Goal: Task Accomplishment & Management: Complete application form

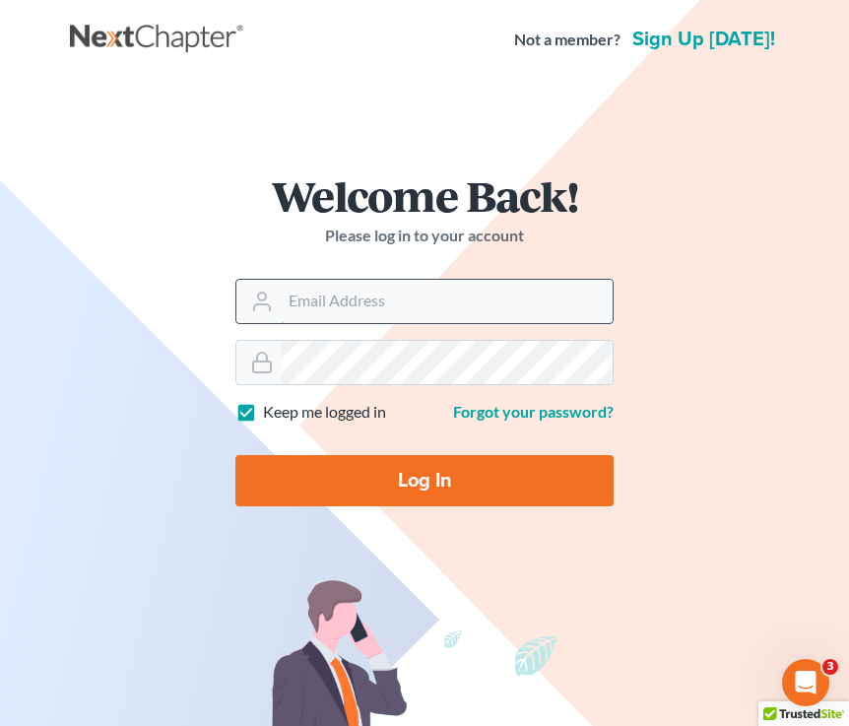
click at [459, 316] on input "Email Address" at bounding box center [447, 301] width 332 height 43
type input "[EMAIL_ADDRESS][DOMAIN_NAME]"
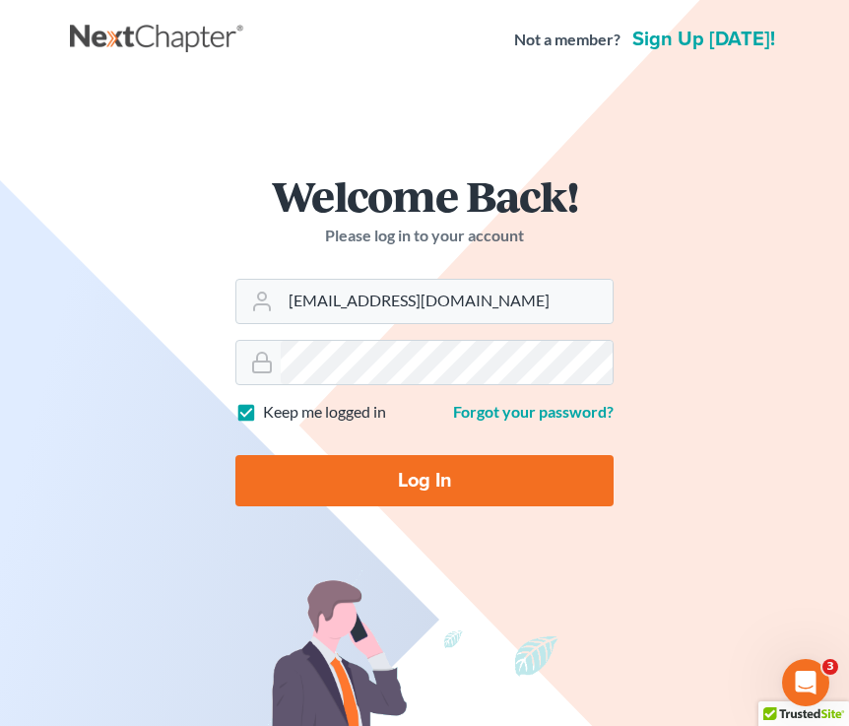
click at [365, 476] on input "Log In" at bounding box center [424, 480] width 378 height 51
type input "Thinking..."
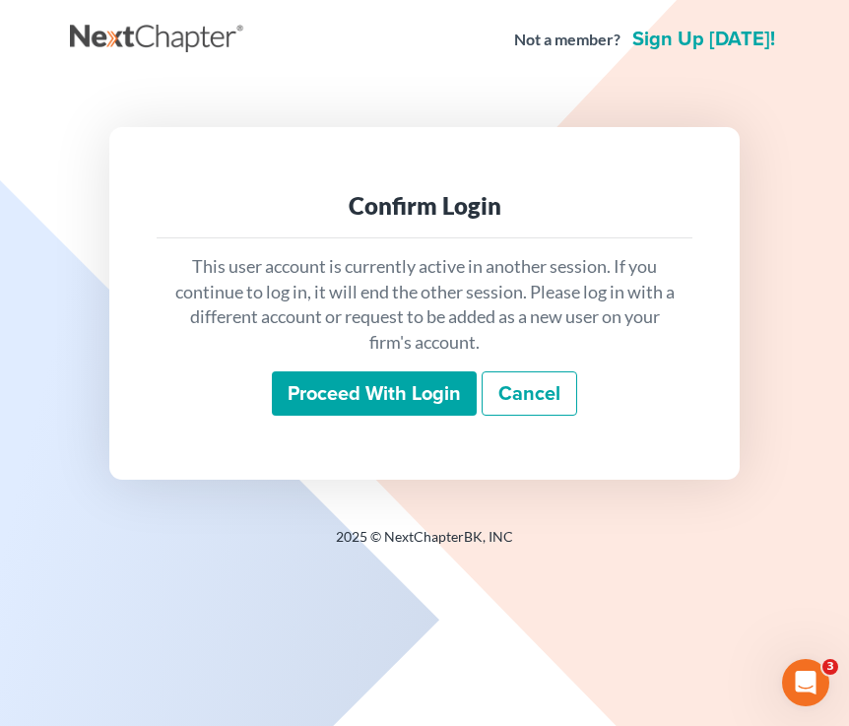
click at [362, 395] on input "Proceed with login" at bounding box center [374, 393] width 205 height 45
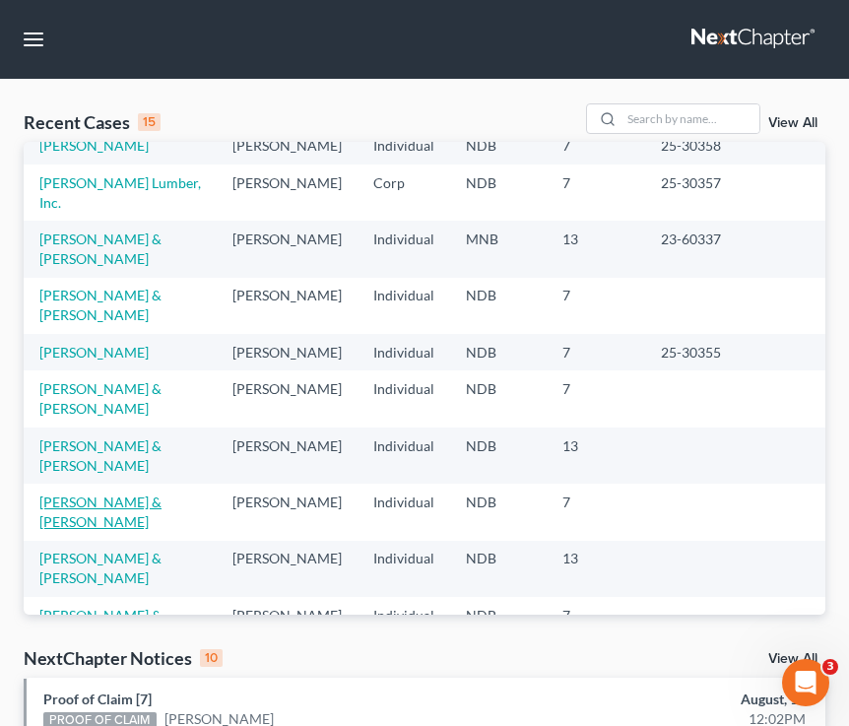
scroll to position [58, 0]
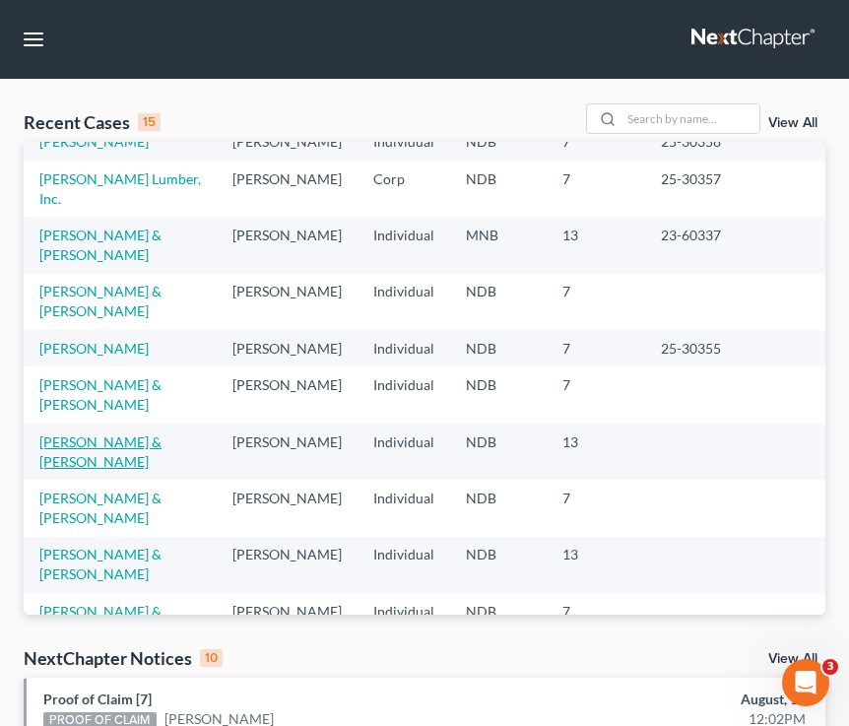
click at [79, 433] on link "[PERSON_NAME] & [PERSON_NAME]" at bounding box center [100, 451] width 122 height 36
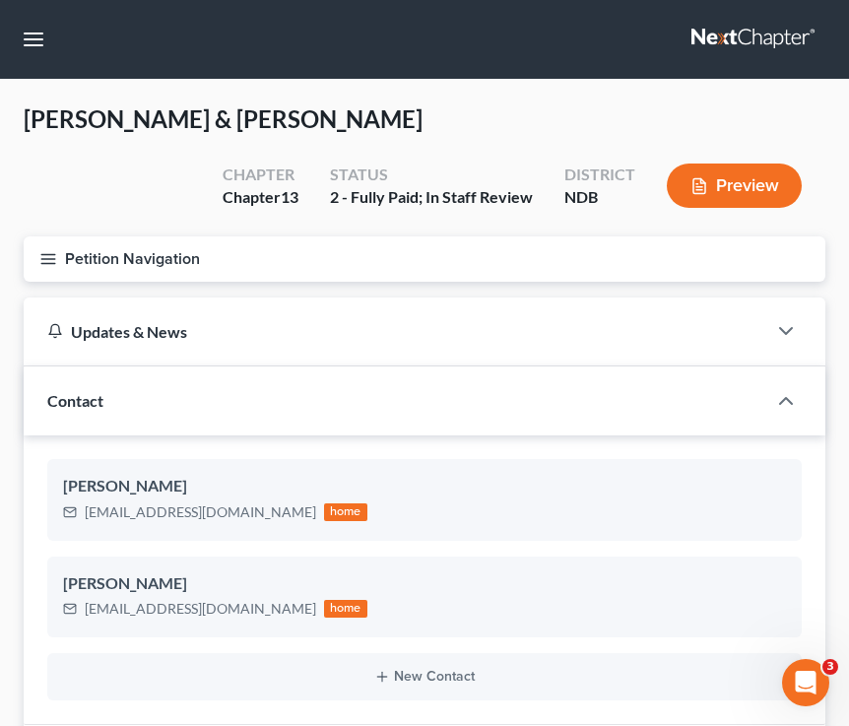
click at [51, 254] on line "button" at bounding box center [48, 254] width 14 height 0
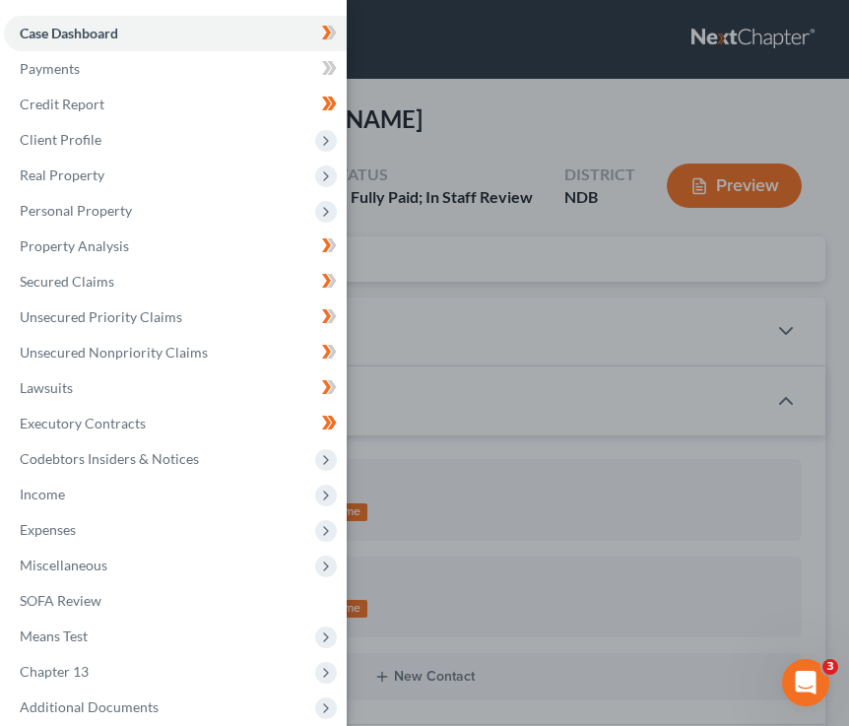
click at [530, 245] on div "Case Dashboard Payments Invoices Payments Payments Credit Report Client Profile" at bounding box center [424, 363] width 849 height 726
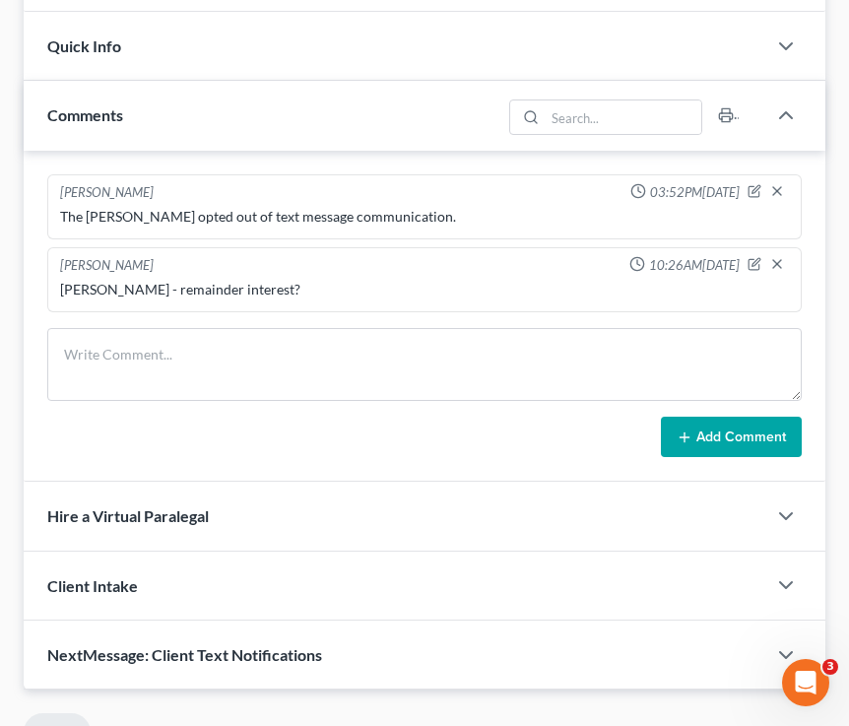
scroll to position [666, 0]
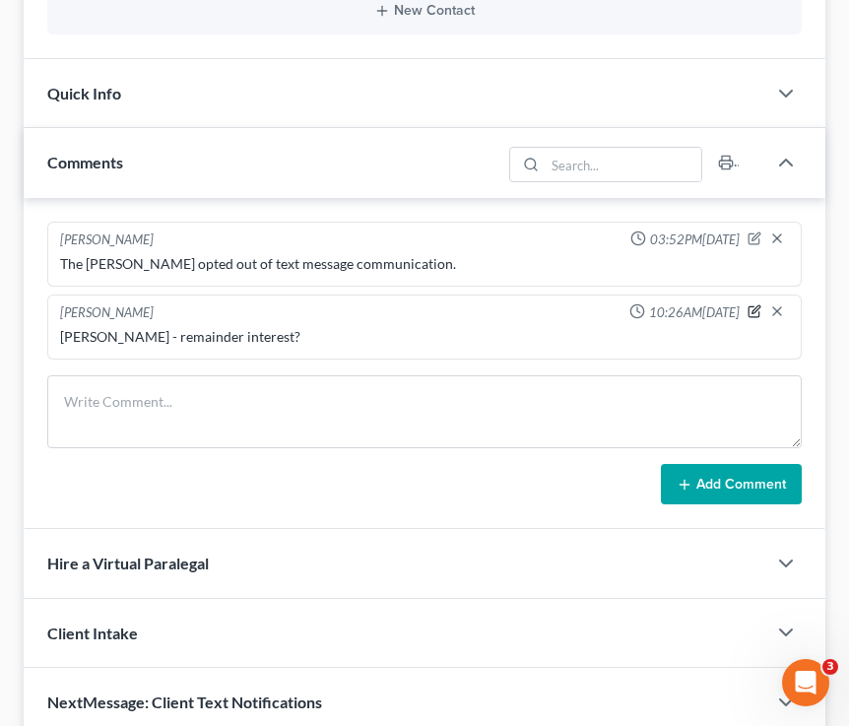
click at [751, 308] on icon "button" at bounding box center [755, 311] width 14 height 14
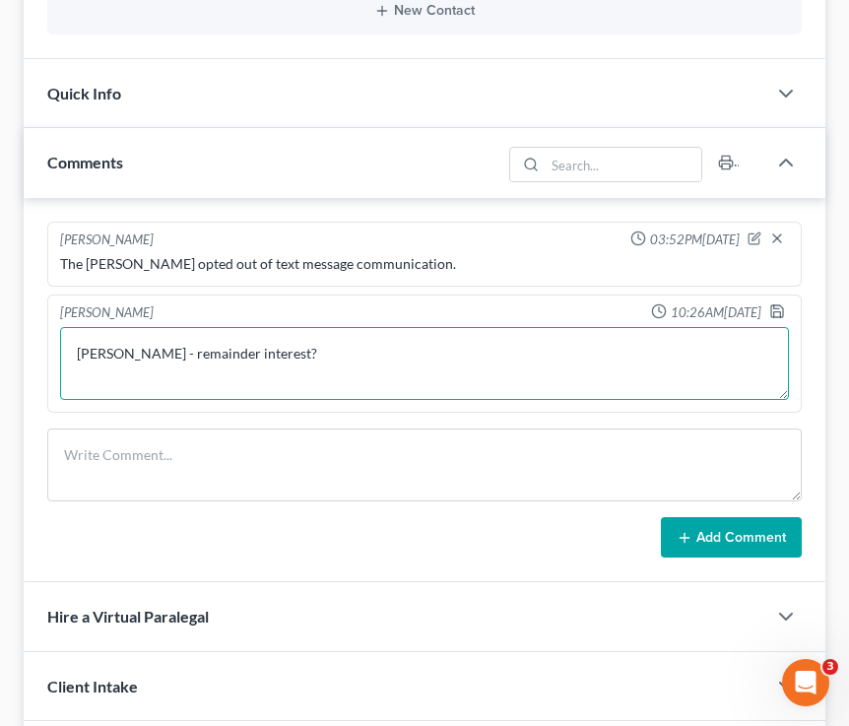
click at [385, 352] on textarea "Lori - remainder interest?" at bounding box center [424, 363] width 729 height 73
drag, startPoint x: 268, startPoint y: 354, endPoint x: 49, endPoint y: 349, distance: 218.8
click at [48, 349] on div "Brooke Benner 10:26AM, 08/07/2025 Lori - remainder interest? Lori - remainder i…" at bounding box center [424, 354] width 755 height 118
click at [289, 350] on textarea "Lori - remainder interest?" at bounding box center [424, 363] width 729 height 73
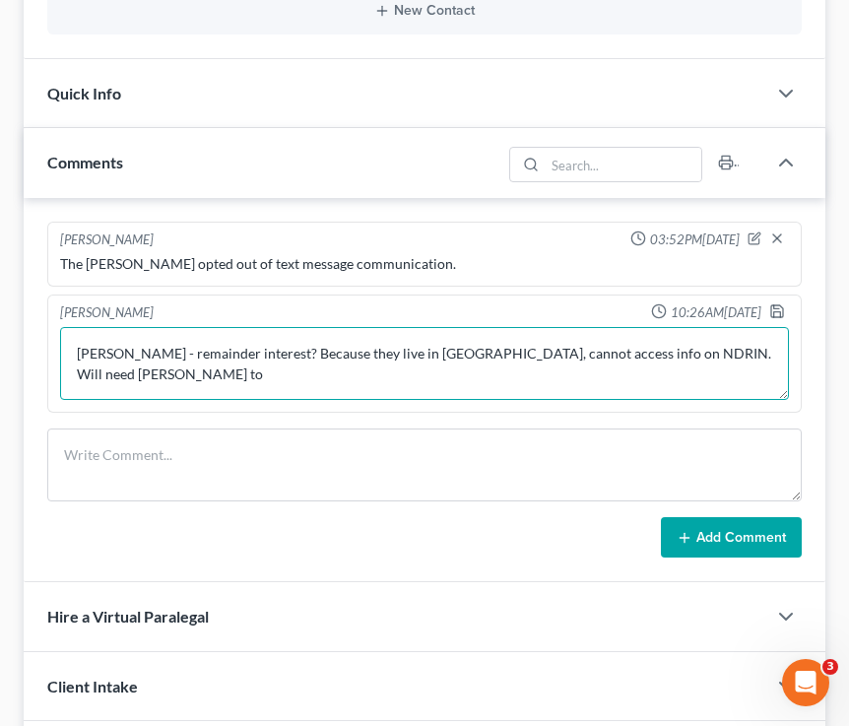
click at [722, 353] on textarea "Lori - remainder interest? Because they live in Williston, cannot access info o…" at bounding box center [424, 363] width 729 height 73
type textarea "Lori - remainder interest? Because they live in Williston, cannot access info o…"
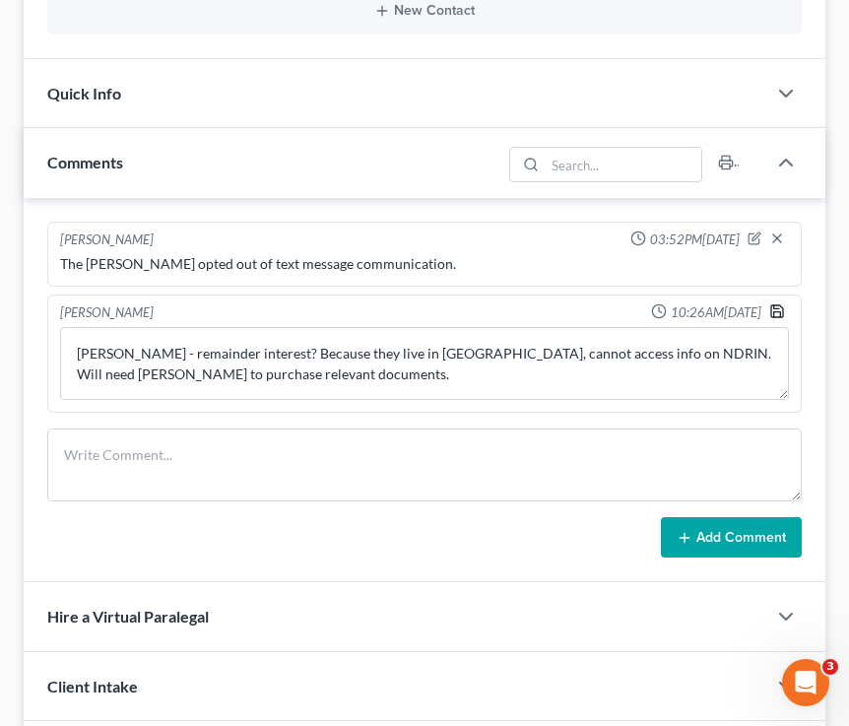
click at [779, 312] on icon "button" at bounding box center [777, 311] width 16 height 16
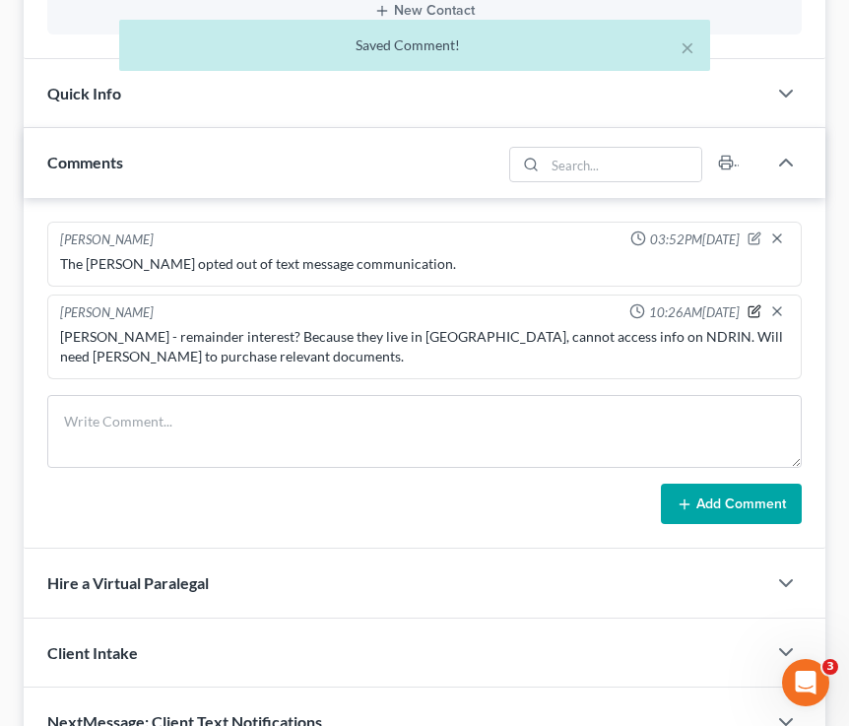
click at [750, 310] on icon "button" at bounding box center [755, 311] width 14 height 14
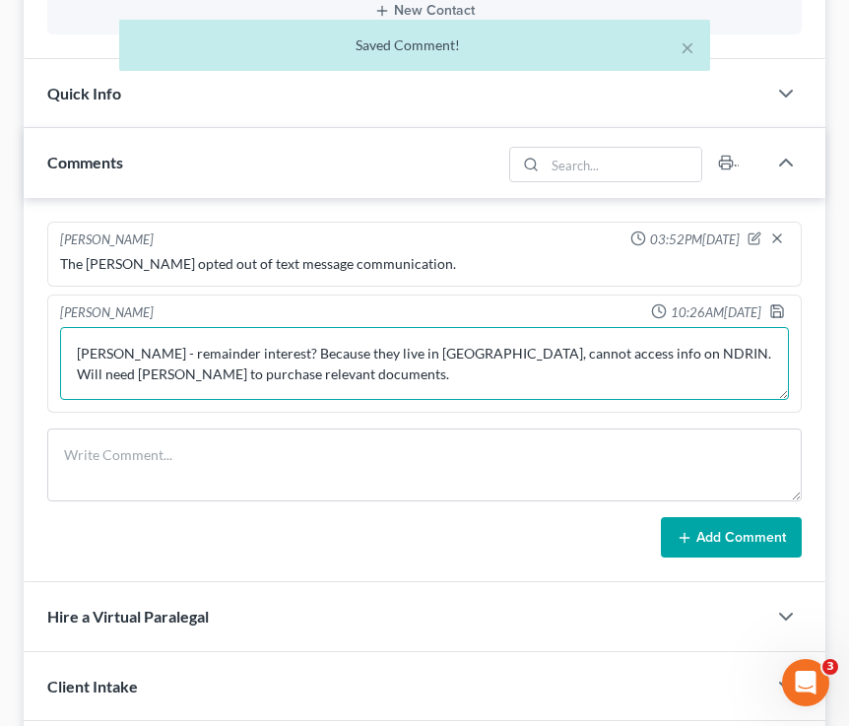
click at [759, 353] on textarea "Lori - remainder interest? Because they live in Williston, cannot access info o…" at bounding box center [424, 363] width 729 height 73
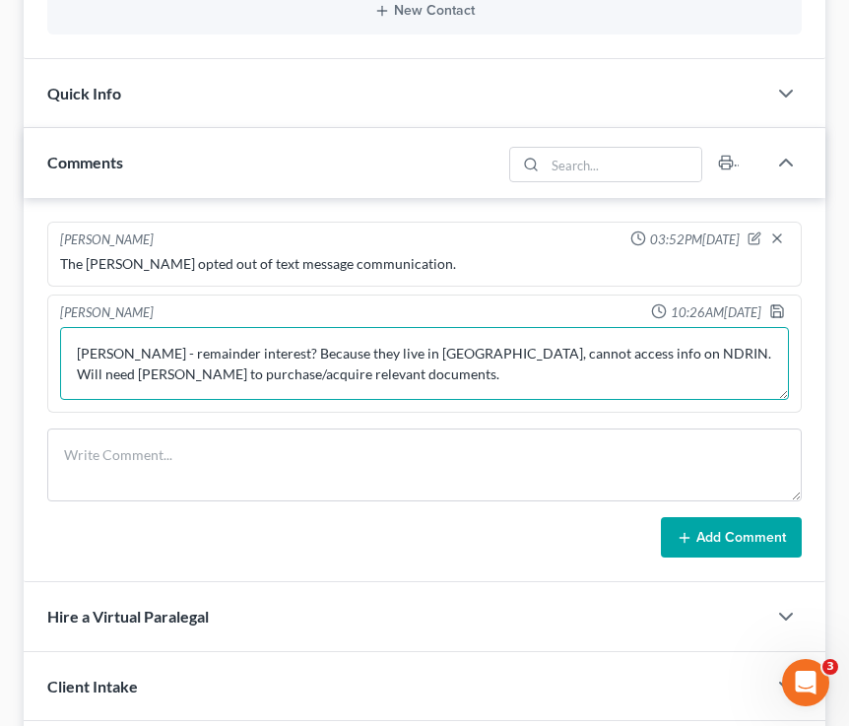
click at [469, 371] on textarea "Lori - remainder interest? Because they live in Williston, cannot access info o…" at bounding box center [424, 363] width 729 height 73
type textarea "Lori - remainder interest? Because they live in Williston, cannot access info o…"
click at [778, 327] on textarea "Lori - remainder interest? Because they live in Williston, cannot access info o…" at bounding box center [424, 363] width 729 height 73
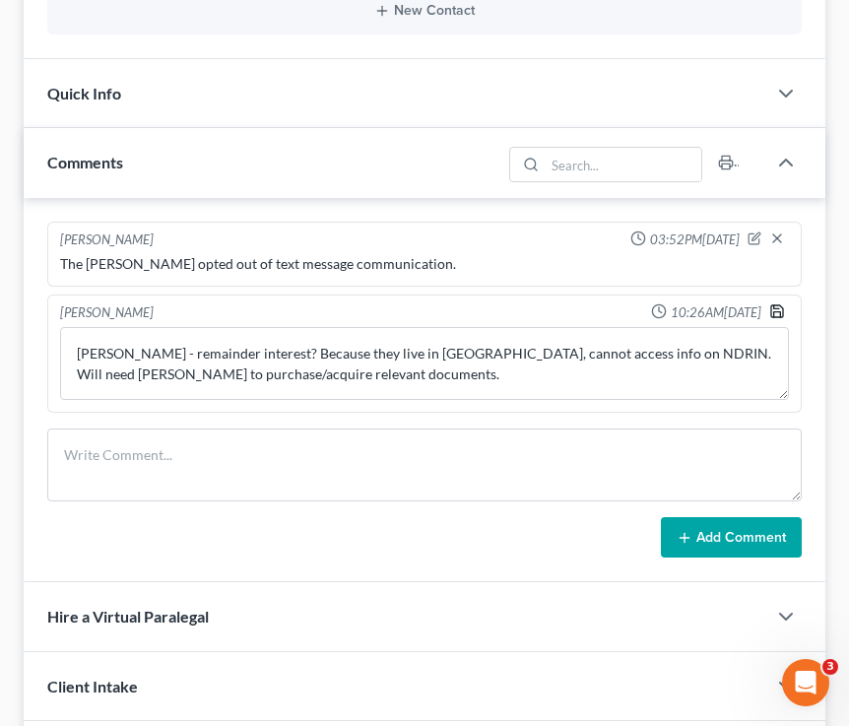
click at [779, 311] on polyline "button" at bounding box center [777, 313] width 7 height 5
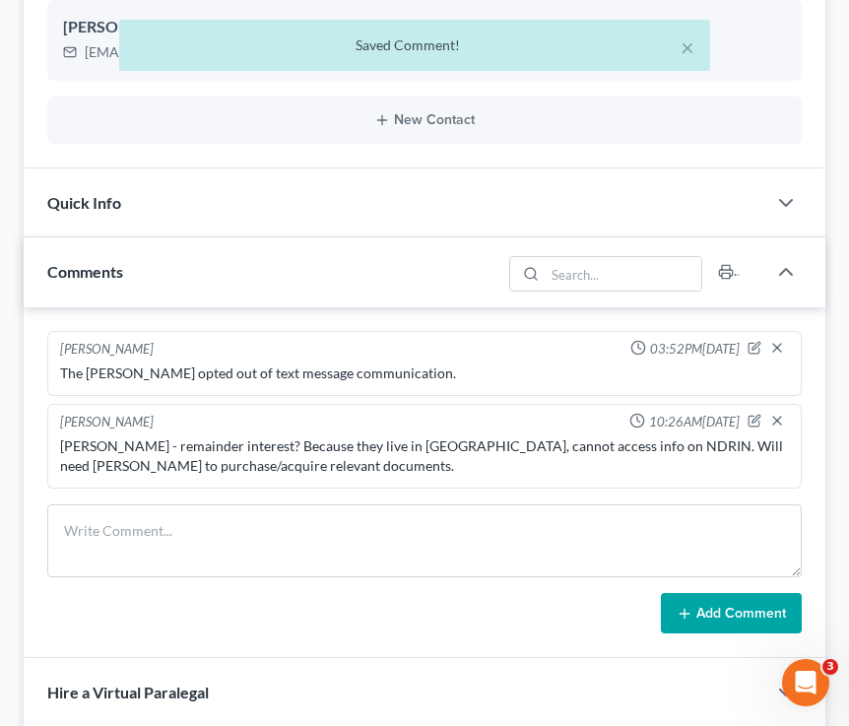
scroll to position [0, 0]
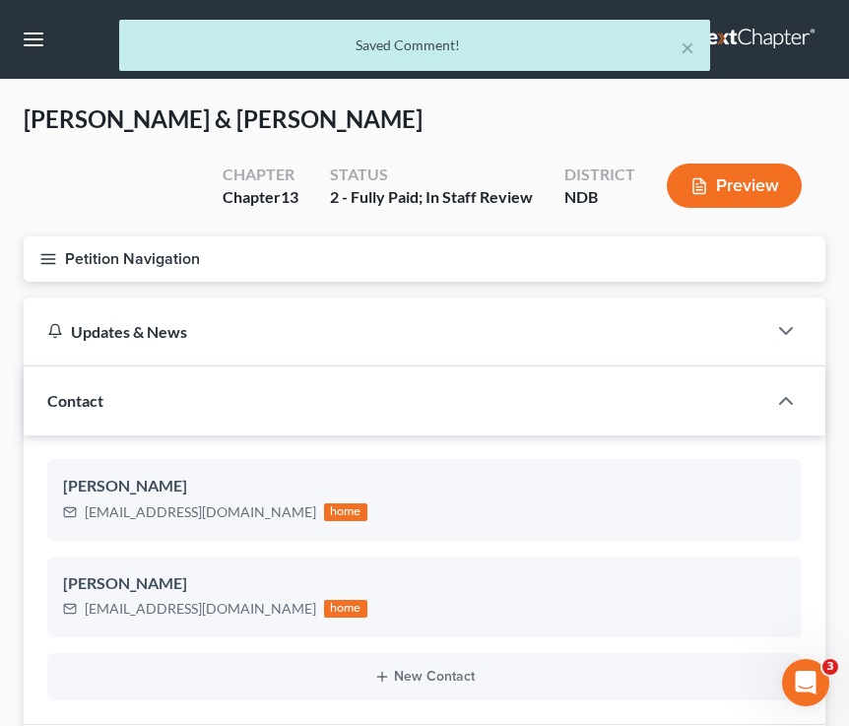
click at [49, 244] on button "Petition Navigation" at bounding box center [425, 258] width 802 height 45
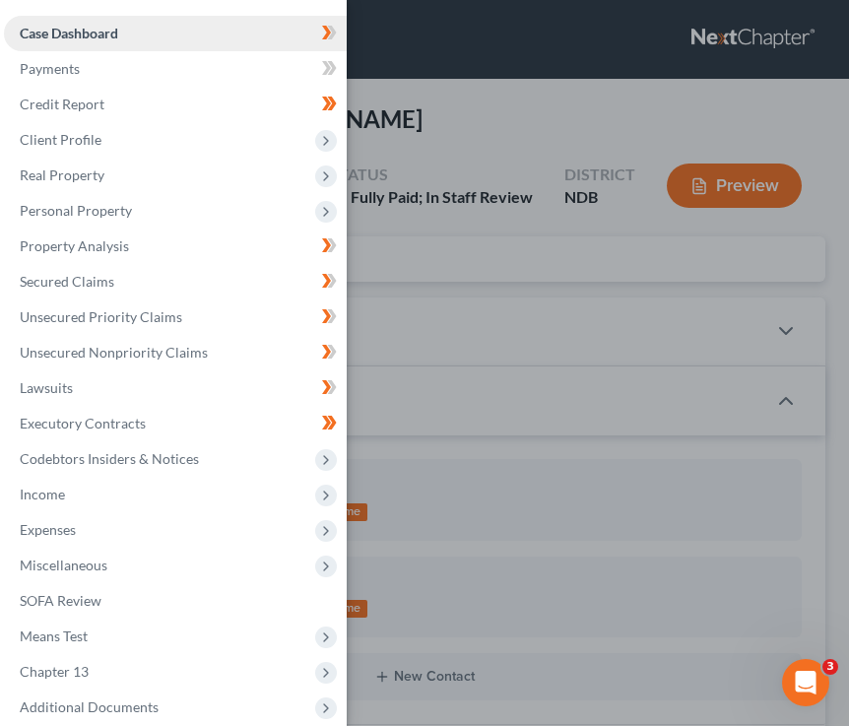
click at [264, 33] on link "Case Dashboard" at bounding box center [175, 33] width 343 height 35
click at [422, 256] on div "Case Dashboard Payments Invoices Payments Payments Credit Report Client Profile" at bounding box center [424, 363] width 849 height 726
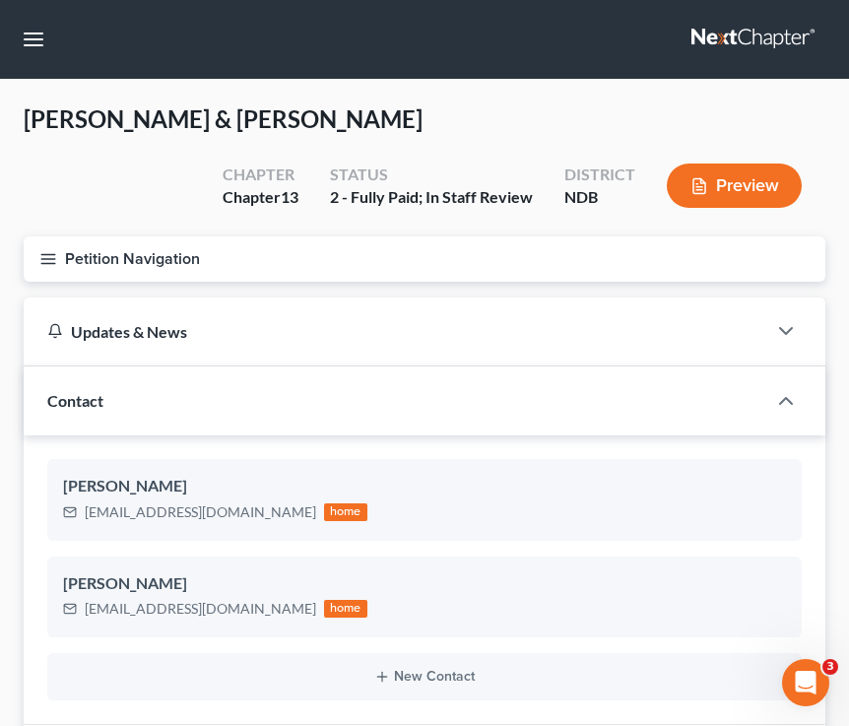
click at [44, 254] on line "button" at bounding box center [48, 254] width 14 height 0
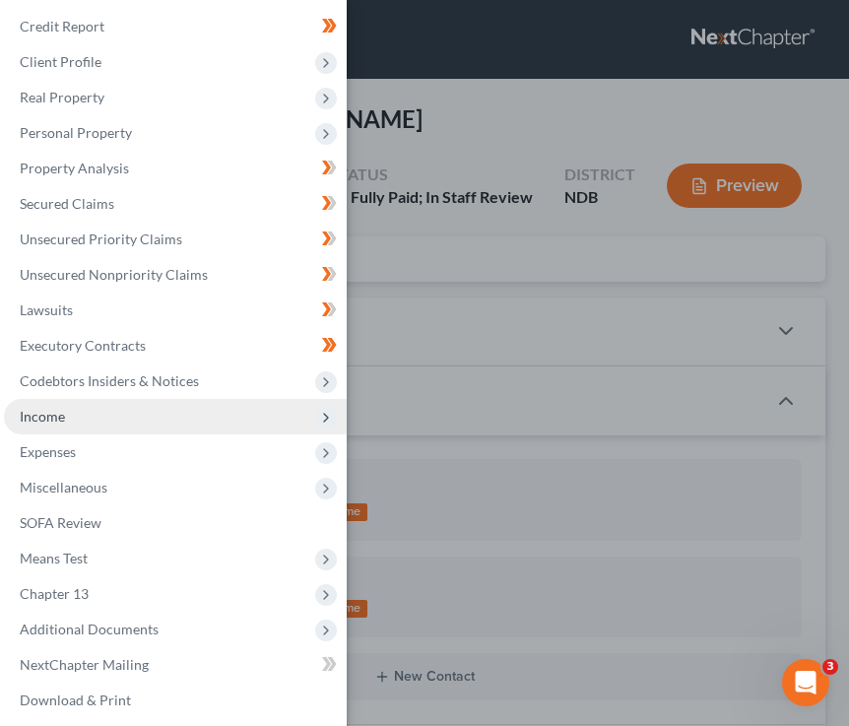
scroll to position [82, 0]
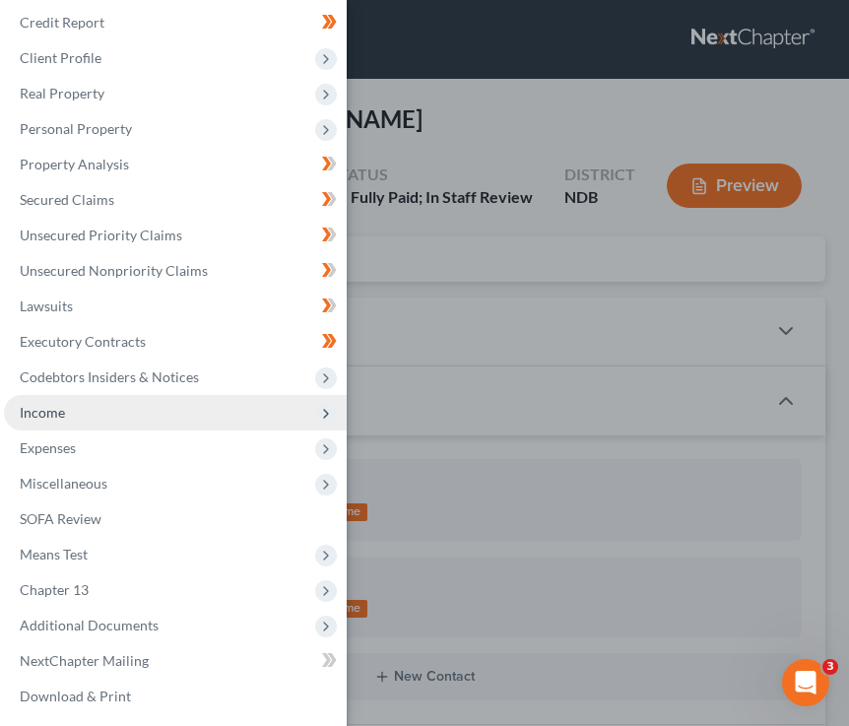
click at [152, 410] on span "Income" at bounding box center [175, 412] width 343 height 35
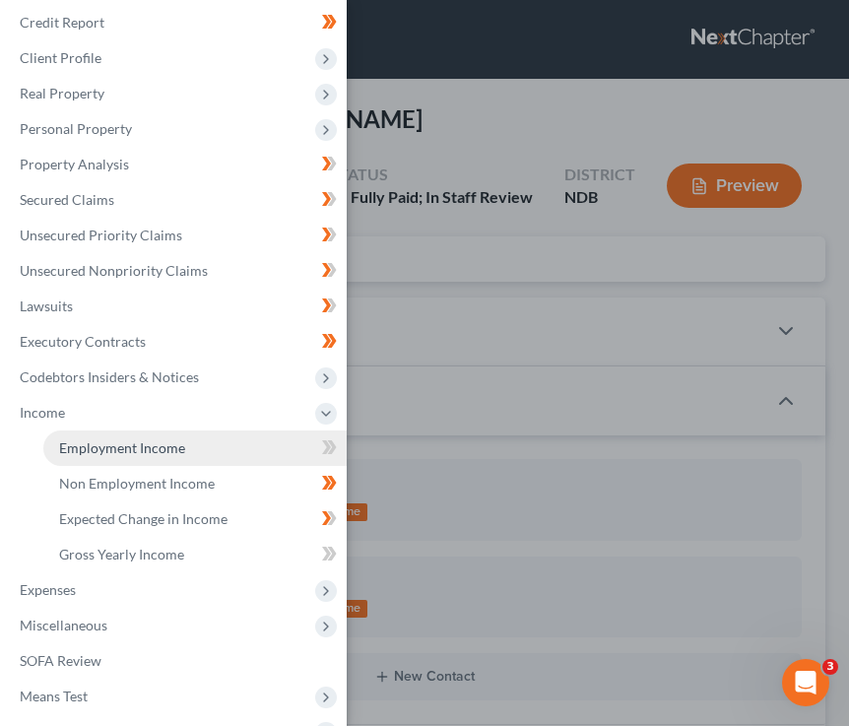
click at [189, 450] on link "Employment Income" at bounding box center [194, 448] width 303 height 35
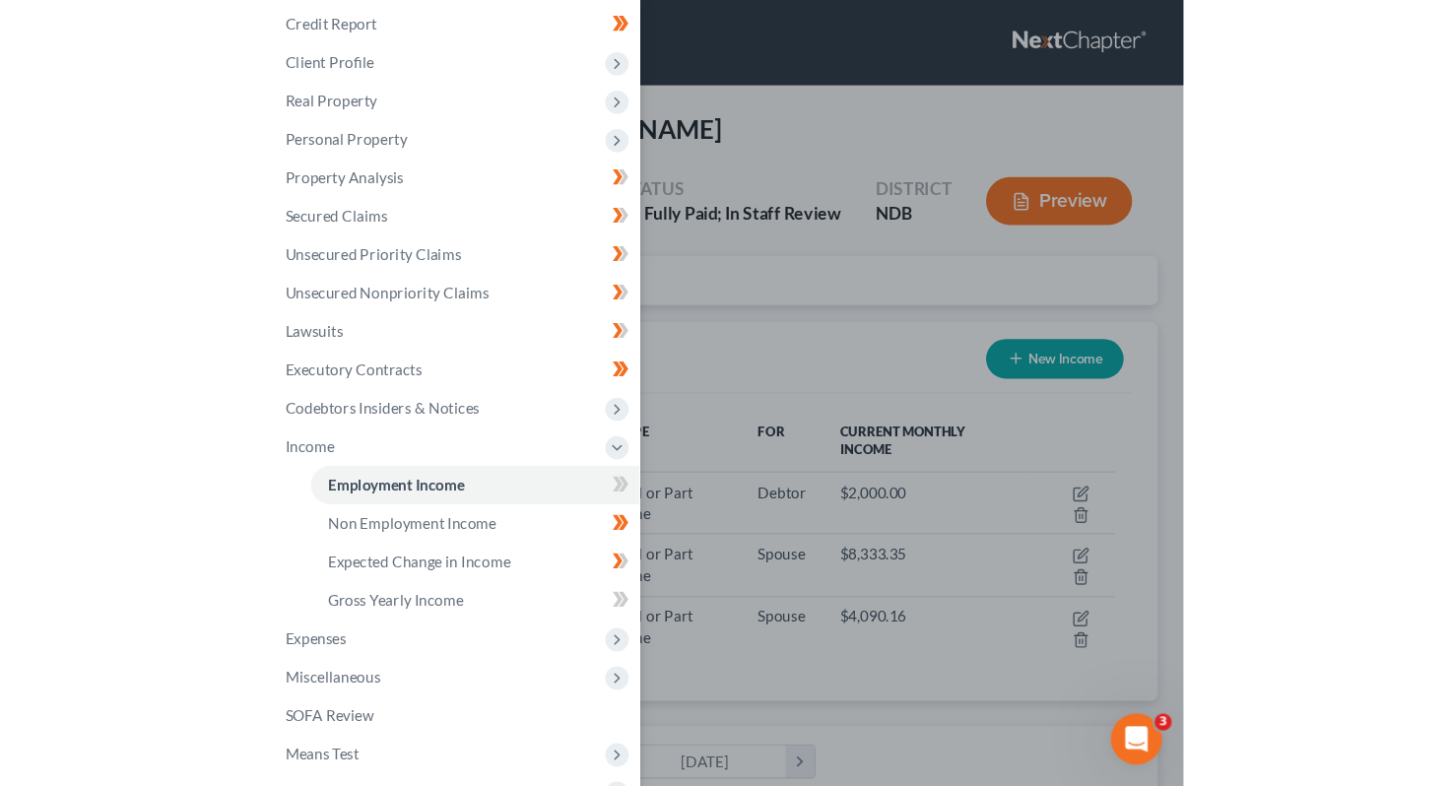
scroll to position [362, 763]
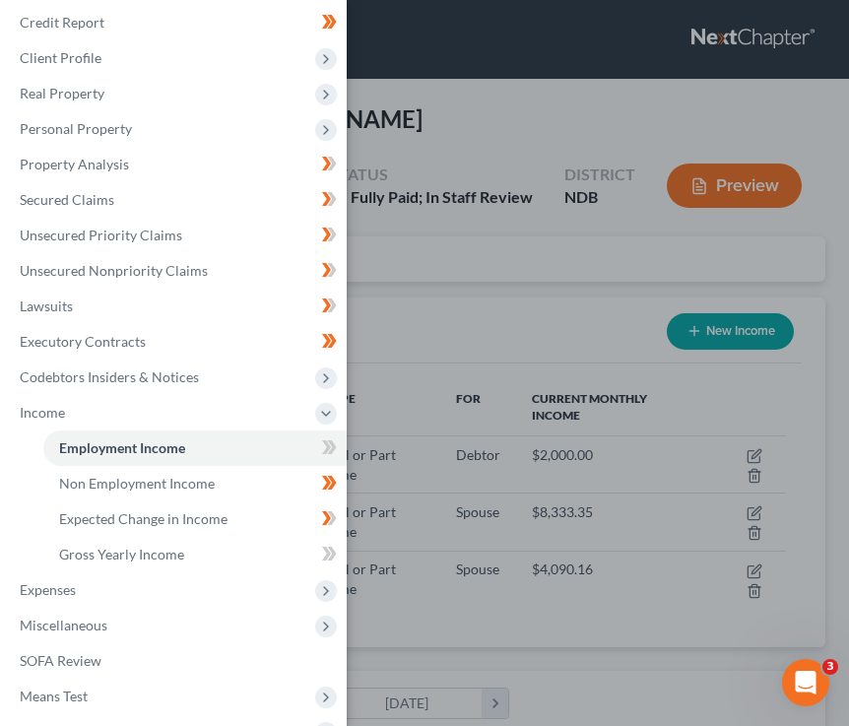
click at [432, 283] on div "Case Dashboard Payments Invoices Payments Payments Credit Report Client Profile" at bounding box center [424, 363] width 849 height 726
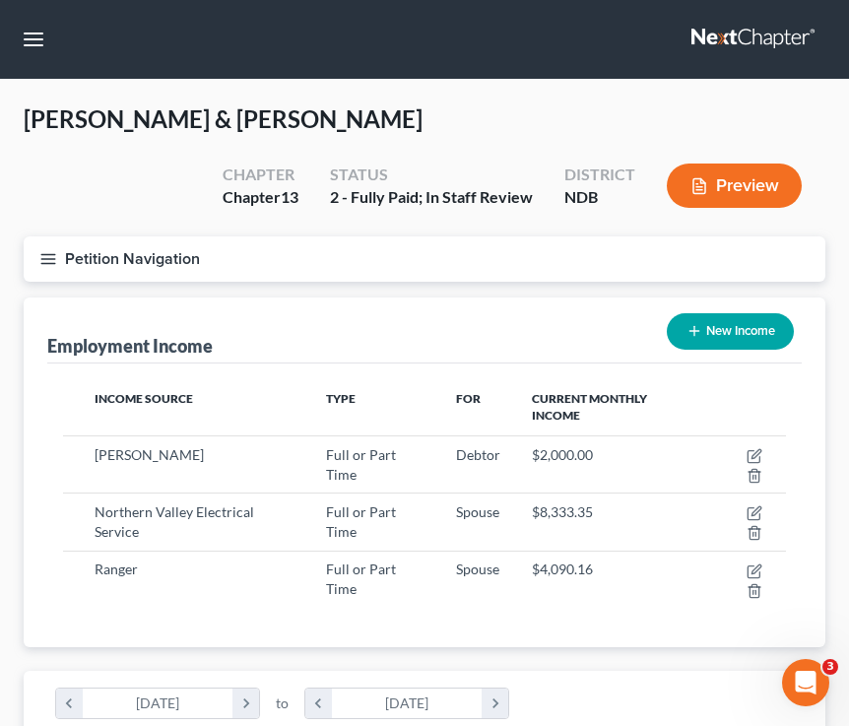
click at [50, 256] on icon "button" at bounding box center [48, 259] width 18 height 18
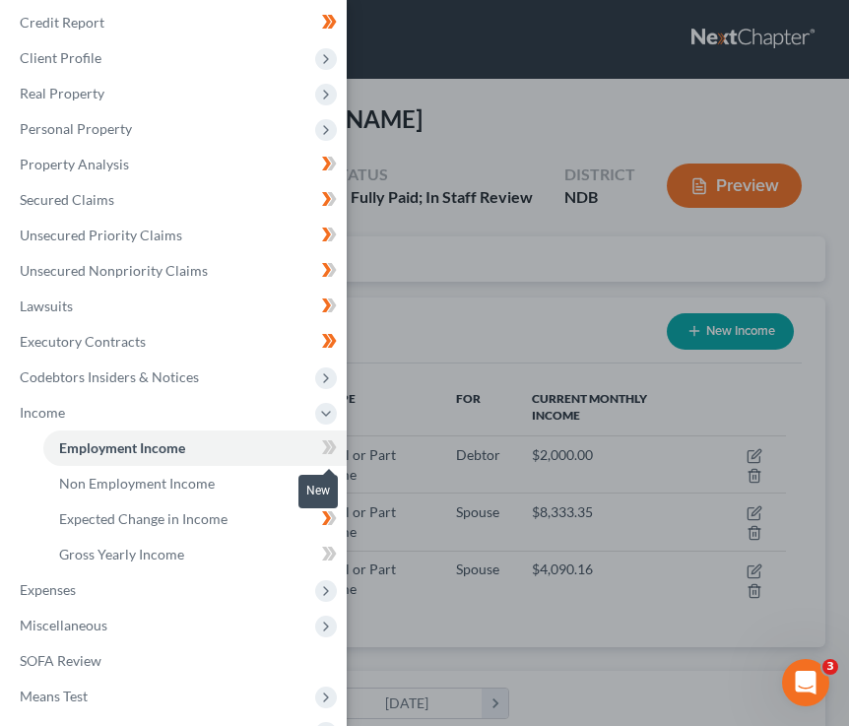
click at [329, 440] on icon at bounding box center [332, 447] width 9 height 14
click at [326, 450] on icon at bounding box center [326, 447] width 9 height 14
click at [470, 340] on div "Case Dashboard Payments Invoices Payments Payments Credit Report Client Profile" at bounding box center [424, 363] width 849 height 726
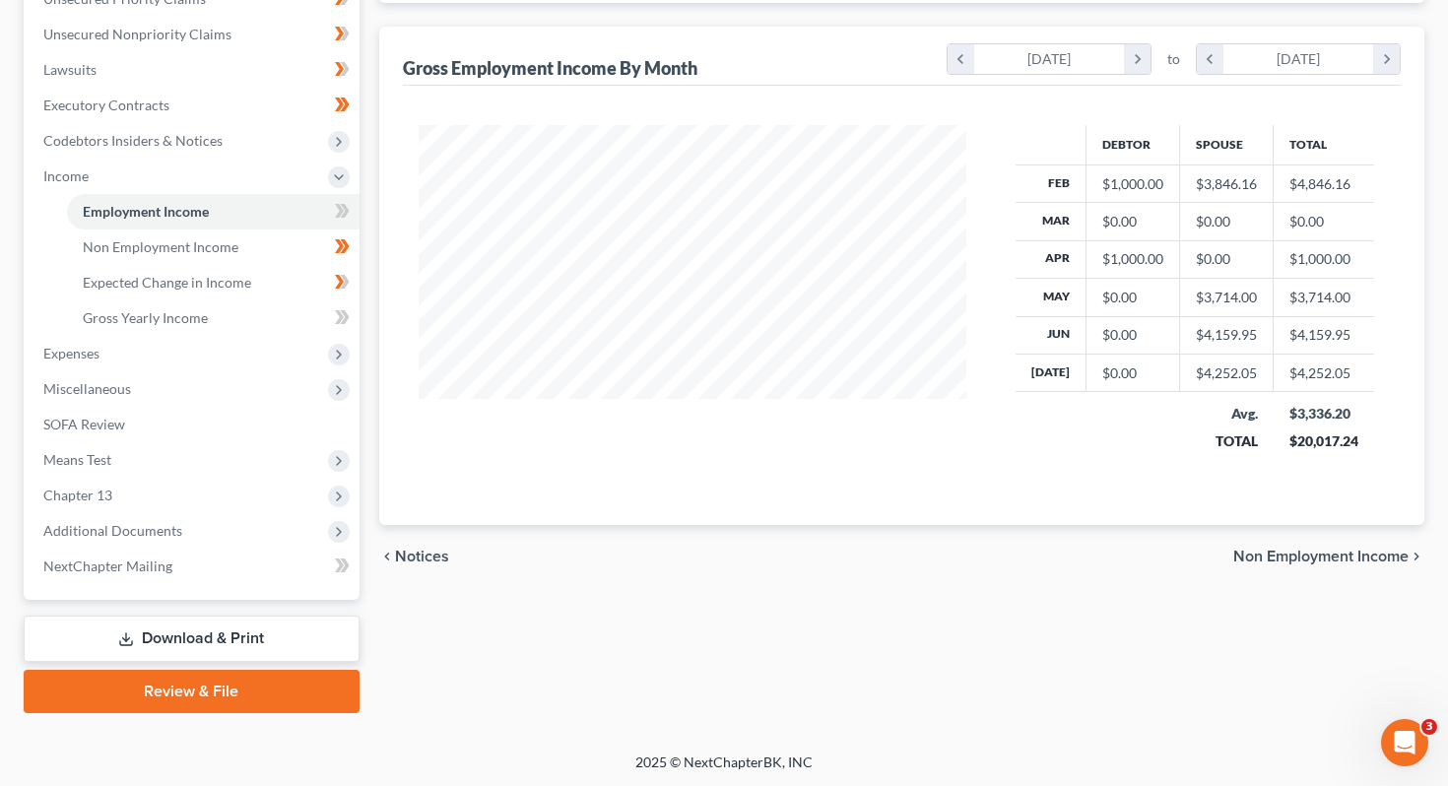
scroll to position [0, 0]
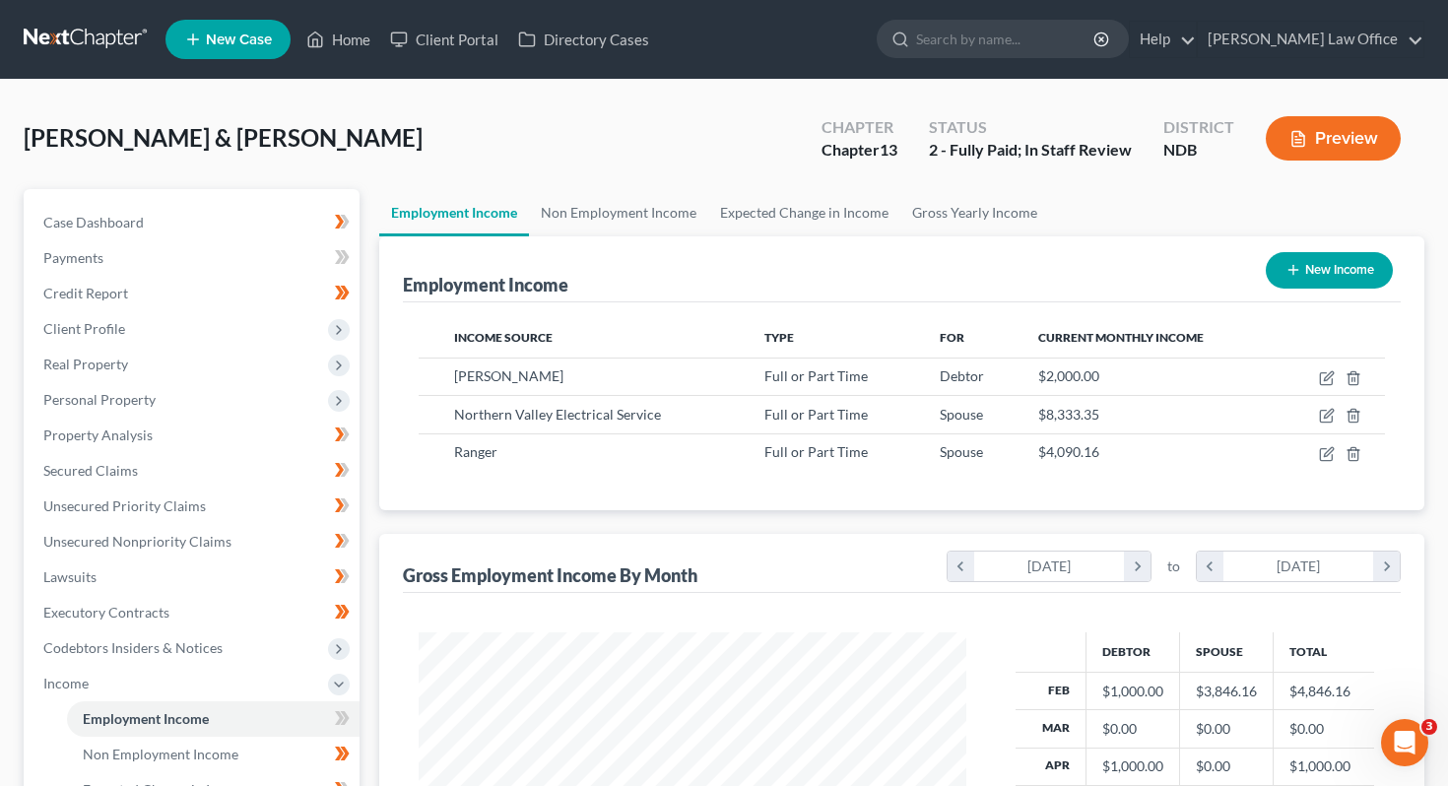
click at [848, 256] on button "New Income" at bounding box center [1329, 270] width 127 height 36
select select "0"
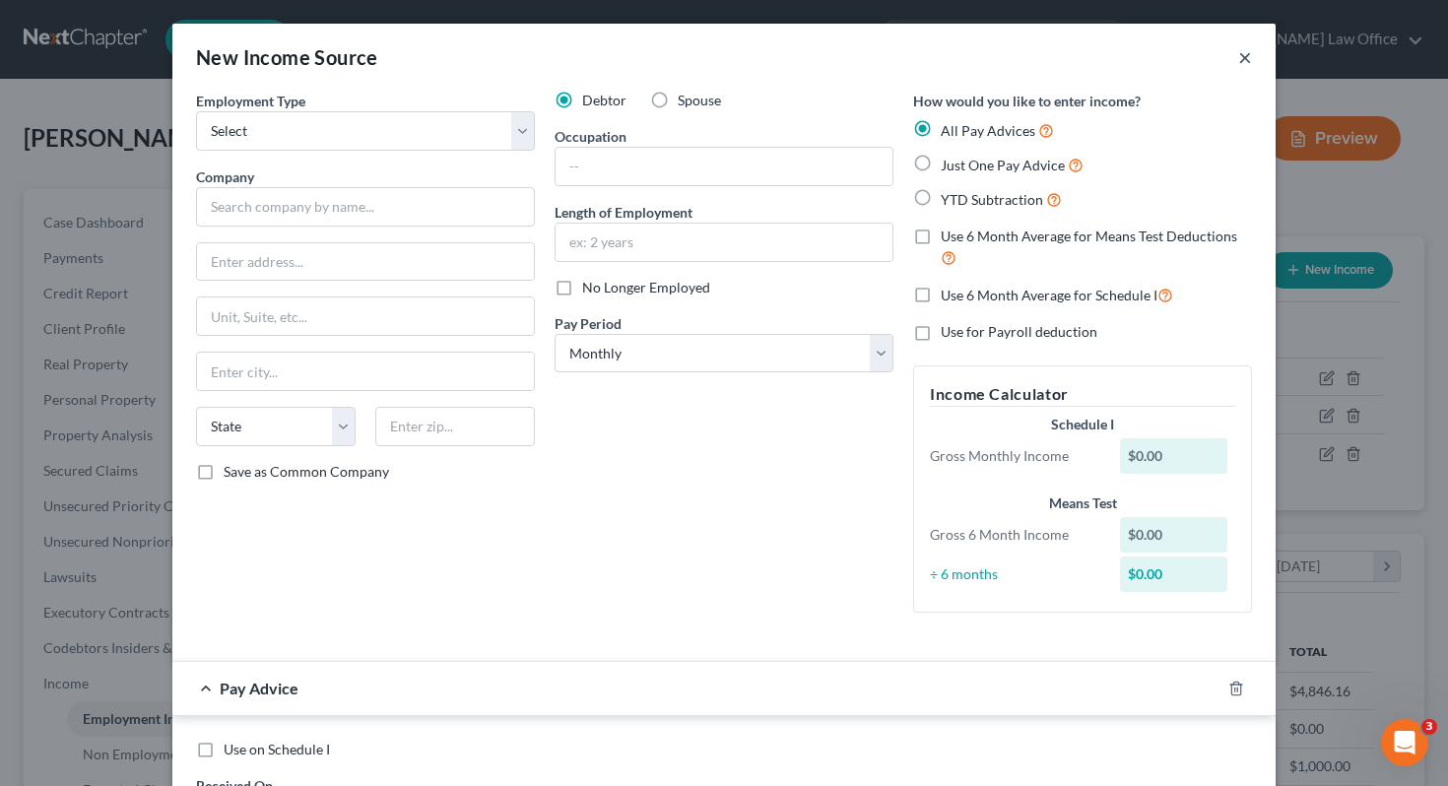
click at [848, 57] on button "×" at bounding box center [1245, 57] width 14 height 24
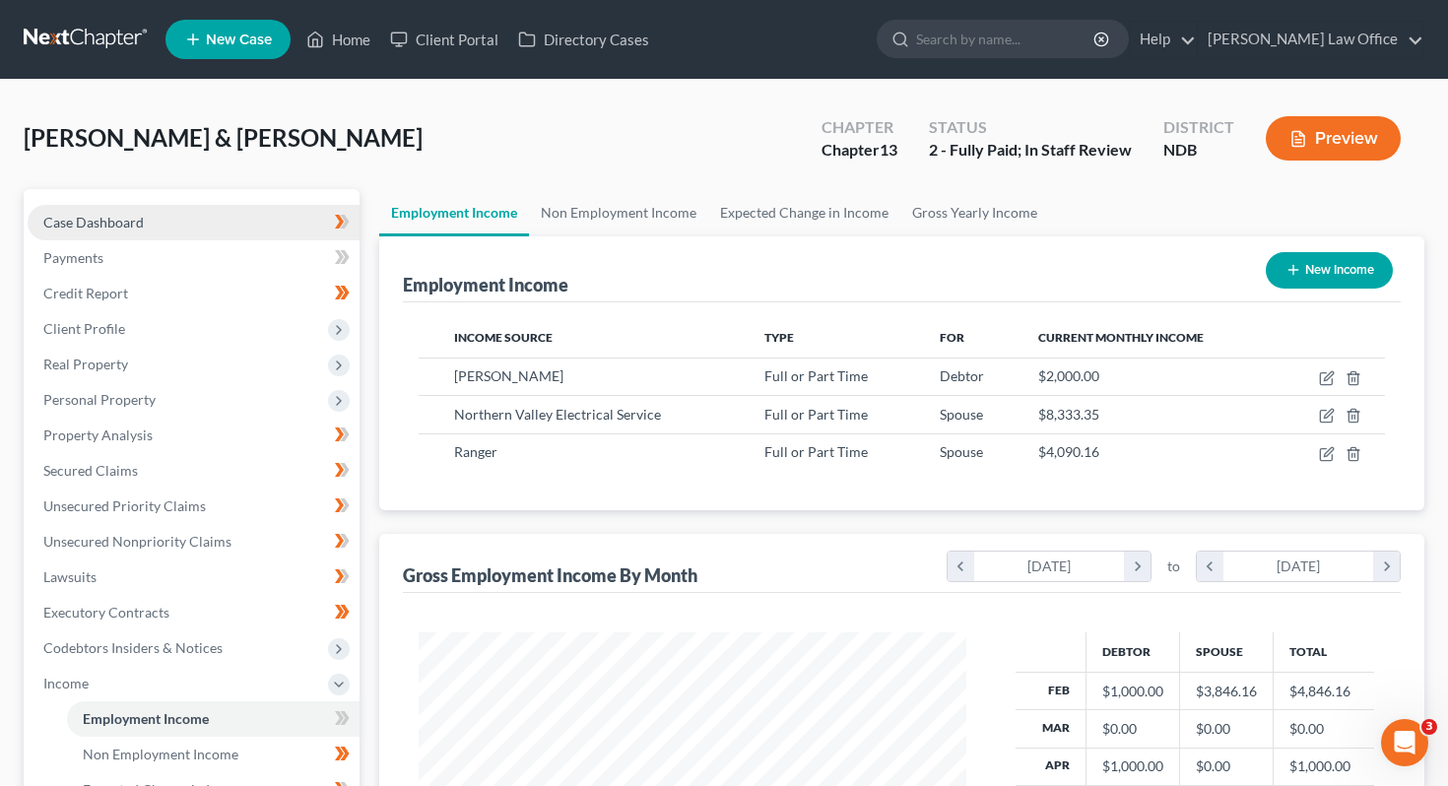
click at [144, 236] on link "Case Dashboard" at bounding box center [194, 222] width 332 height 35
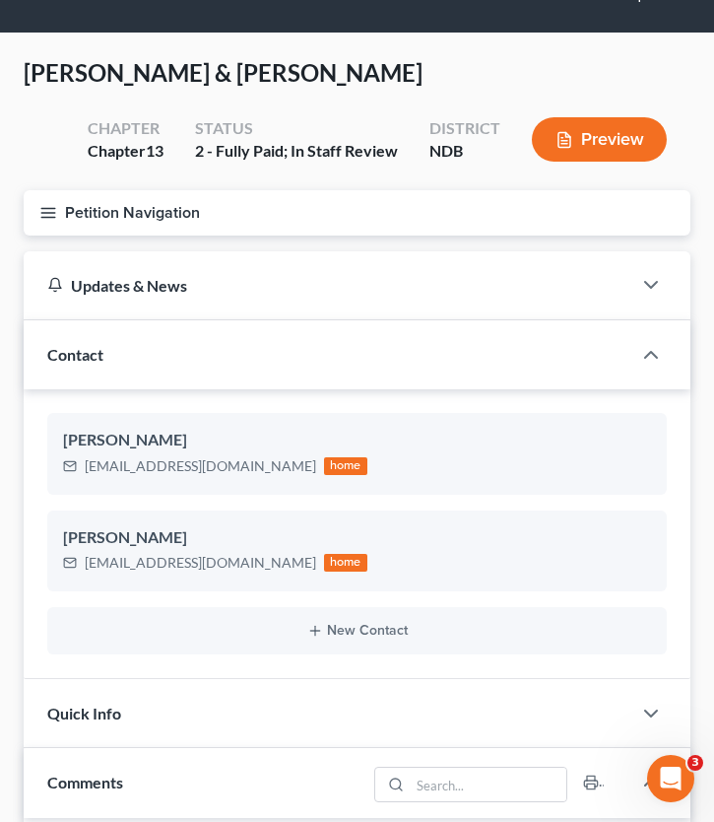
scroll to position [43, 0]
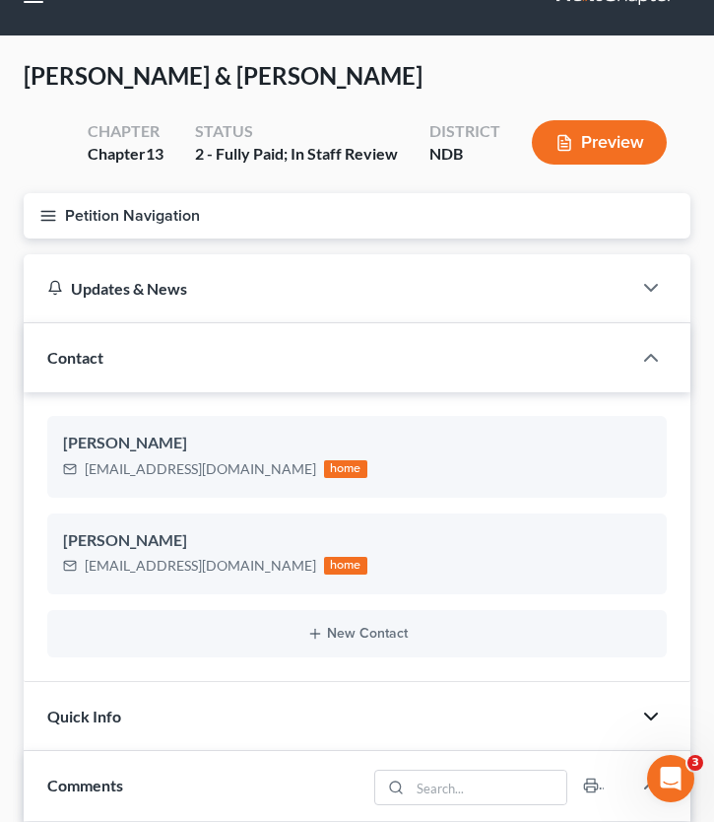
click at [645, 709] on icon "button" at bounding box center [651, 716] width 24 height 24
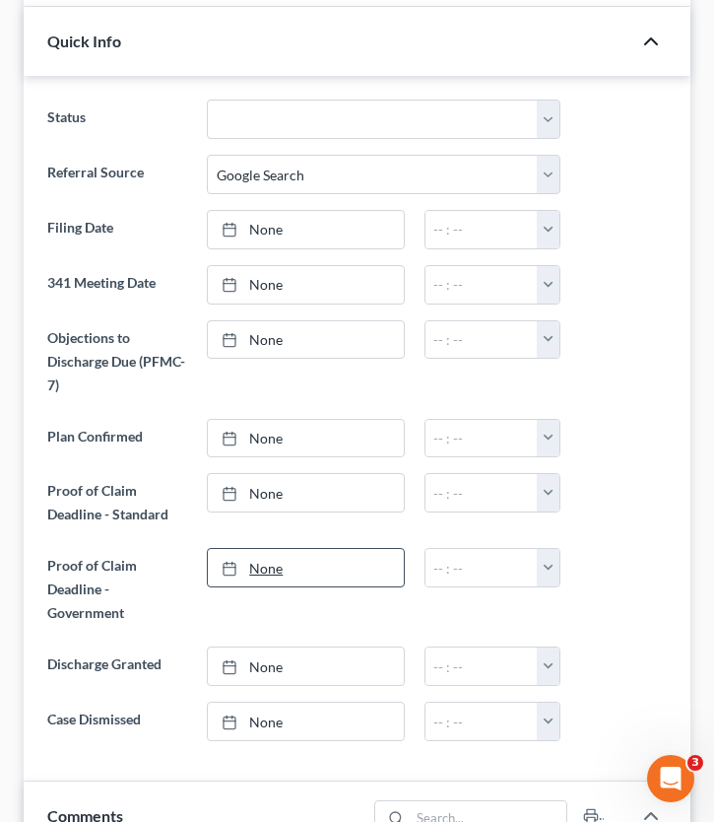
scroll to position [0, 0]
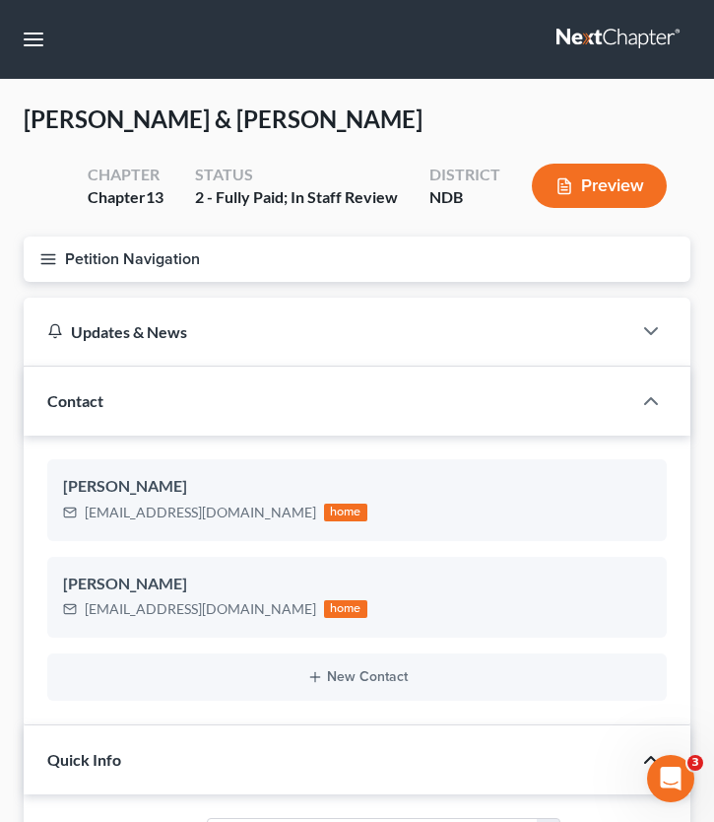
click at [44, 268] on button "Petition Navigation" at bounding box center [357, 258] width 667 height 45
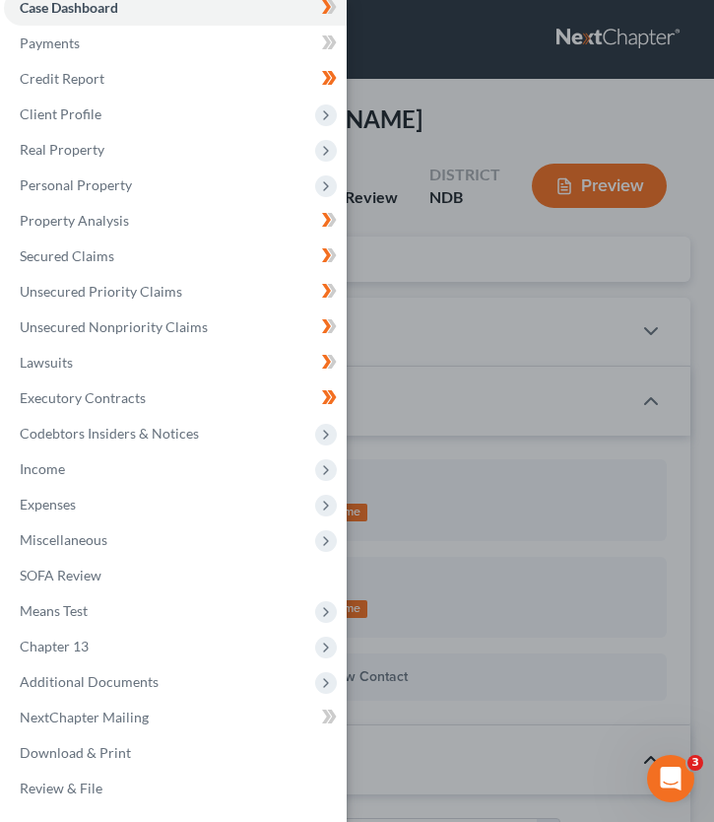
scroll to position [26, 0]
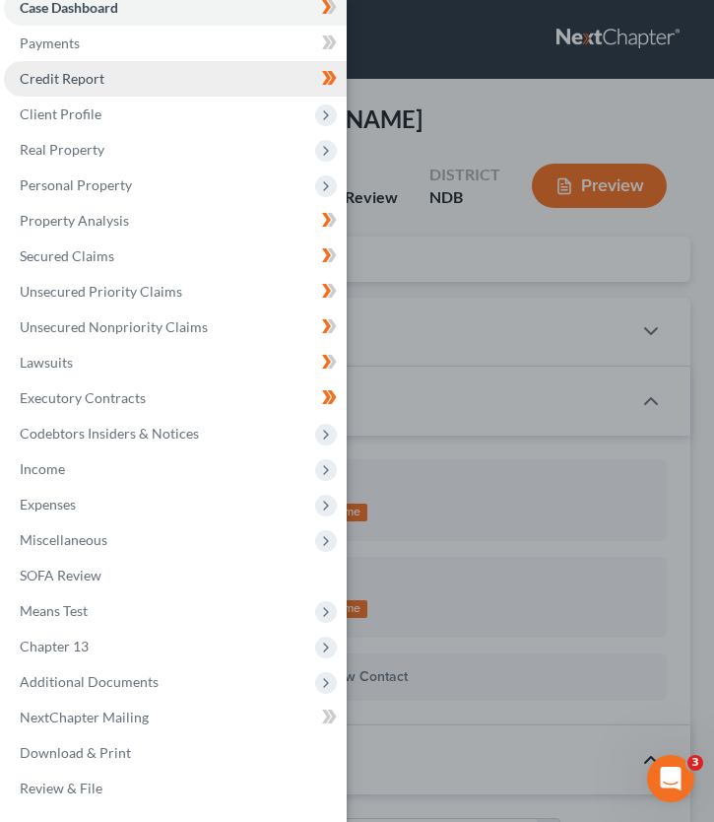
click at [114, 81] on link "Credit Report" at bounding box center [175, 78] width 343 height 35
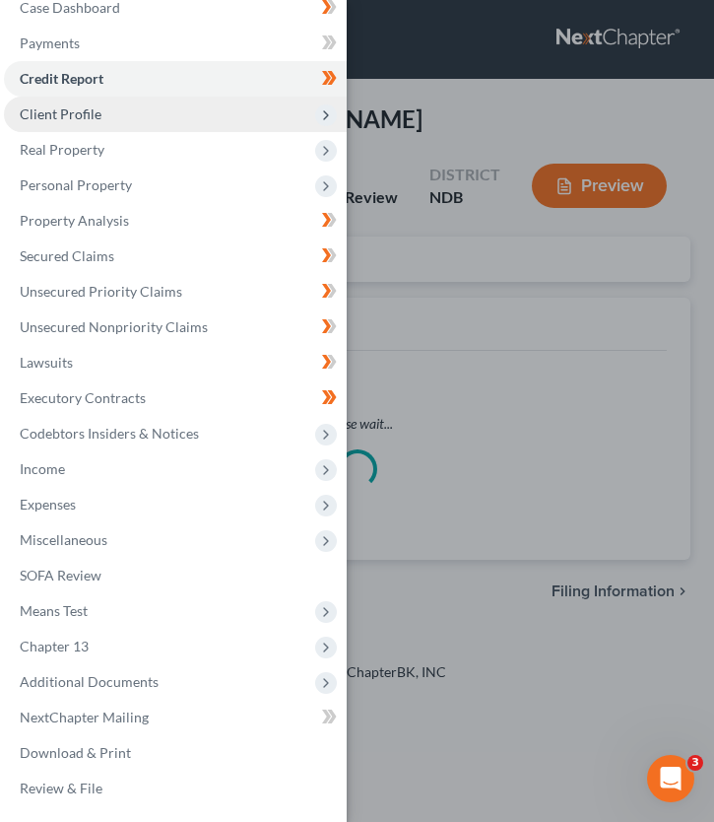
click at [105, 109] on span "Client Profile" at bounding box center [175, 114] width 343 height 35
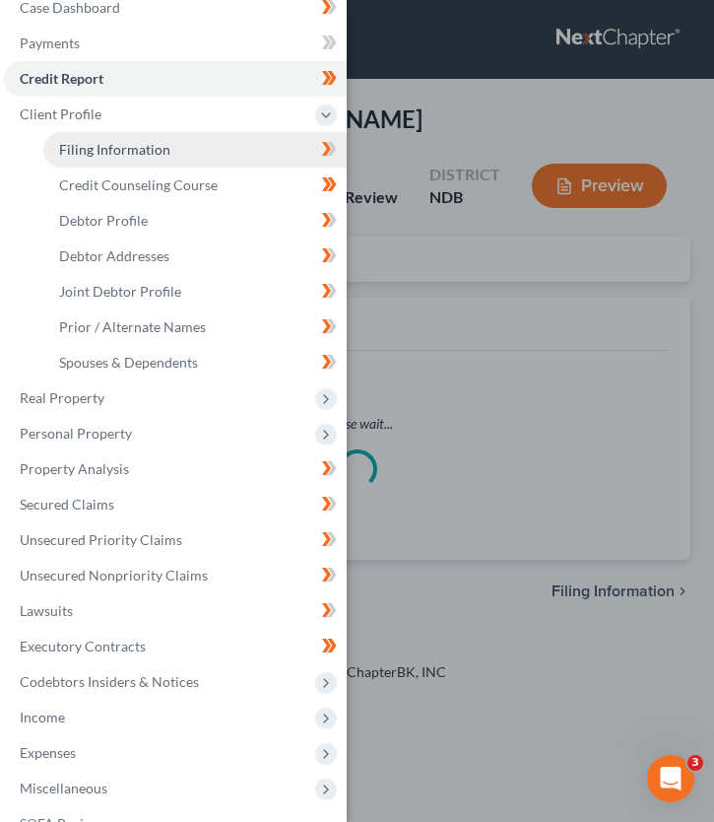
click at [121, 152] on span "Filing Information" at bounding box center [114, 149] width 111 height 17
select select "1"
select select "3"
select select "29"
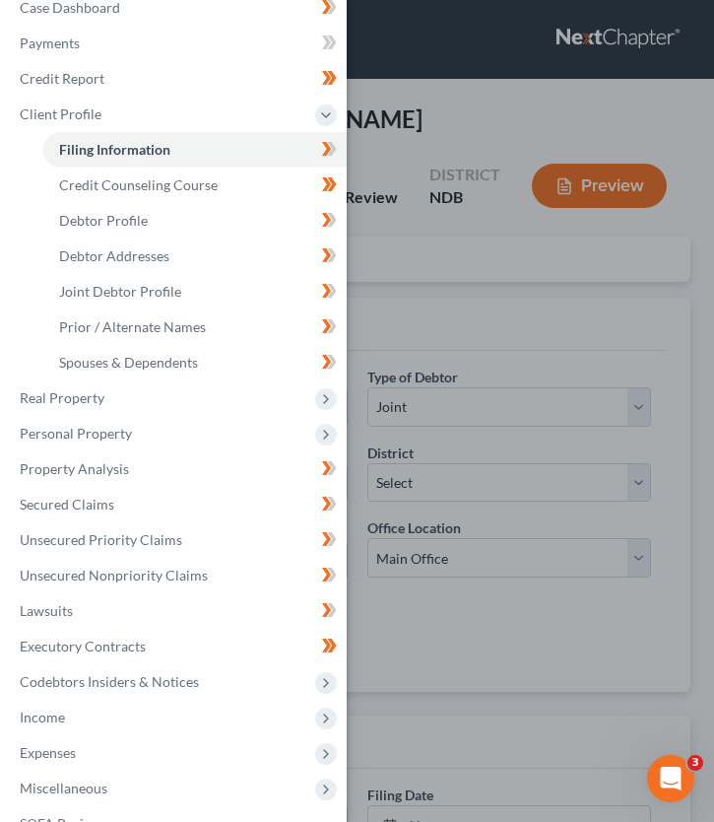
click at [407, 100] on div "Case Dashboard Payments Invoices Payments Payments Credit Report Client Profile" at bounding box center [357, 411] width 714 height 822
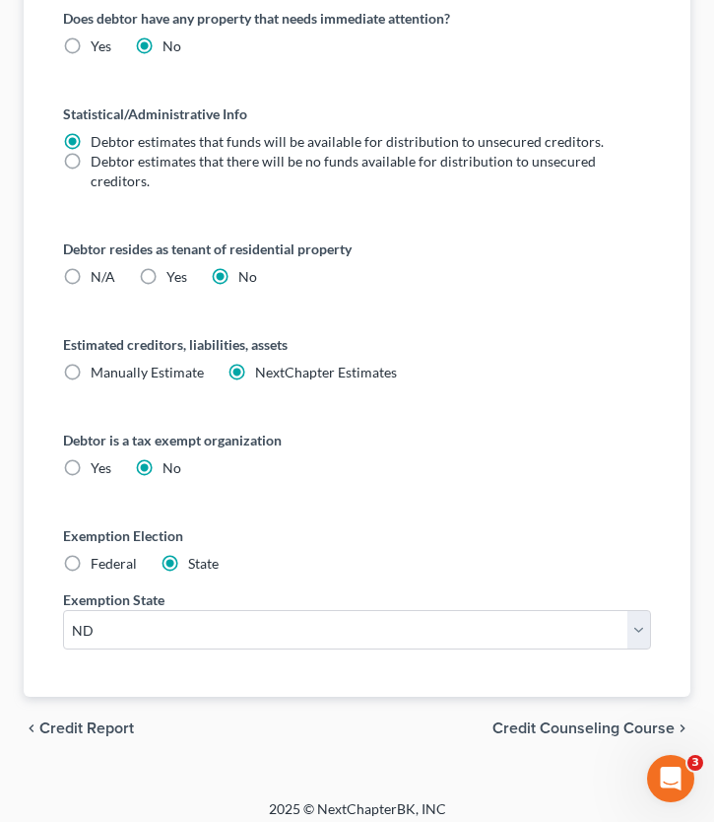
scroll to position [1129, 0]
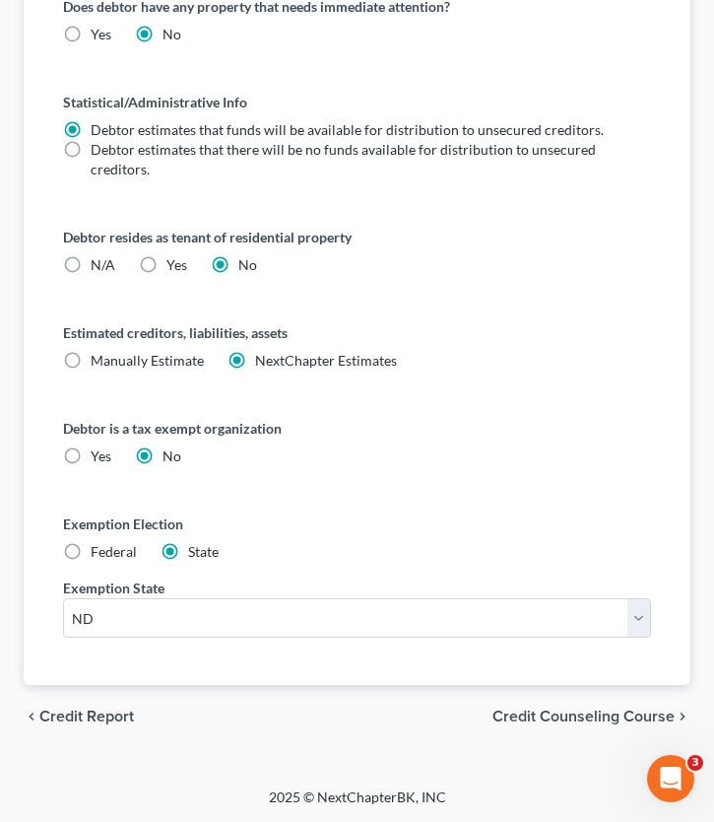
click at [585, 710] on span "Credit Counseling Course" at bounding box center [584, 716] width 182 height 16
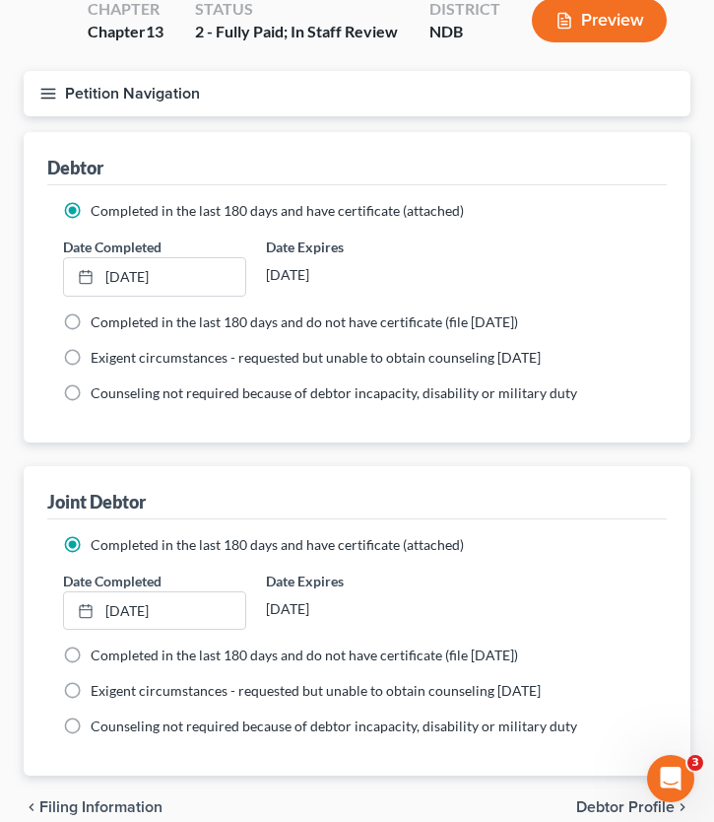
scroll to position [256, 0]
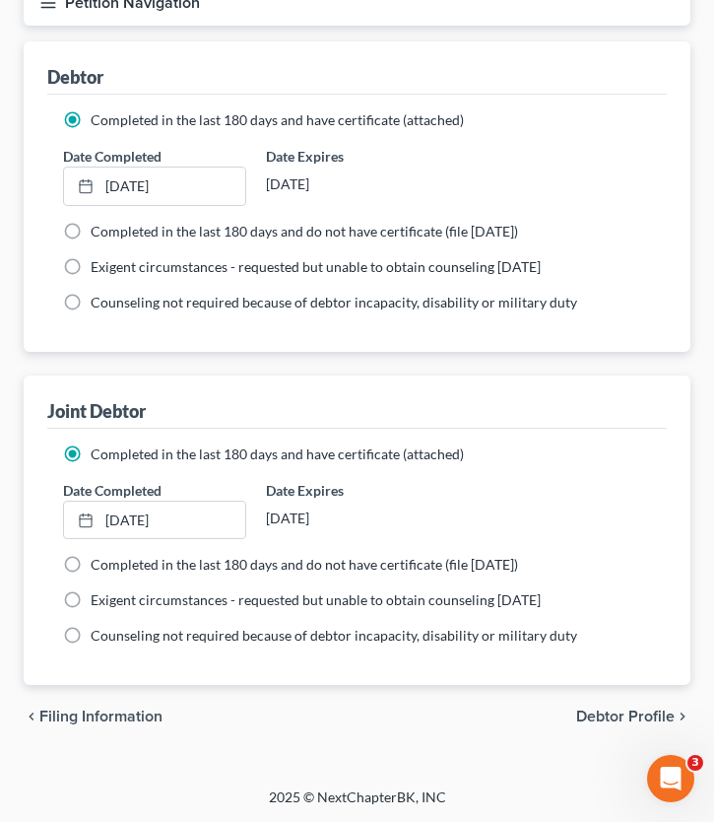
click at [628, 715] on span "Debtor Profile" at bounding box center [625, 716] width 99 height 16
select select "1"
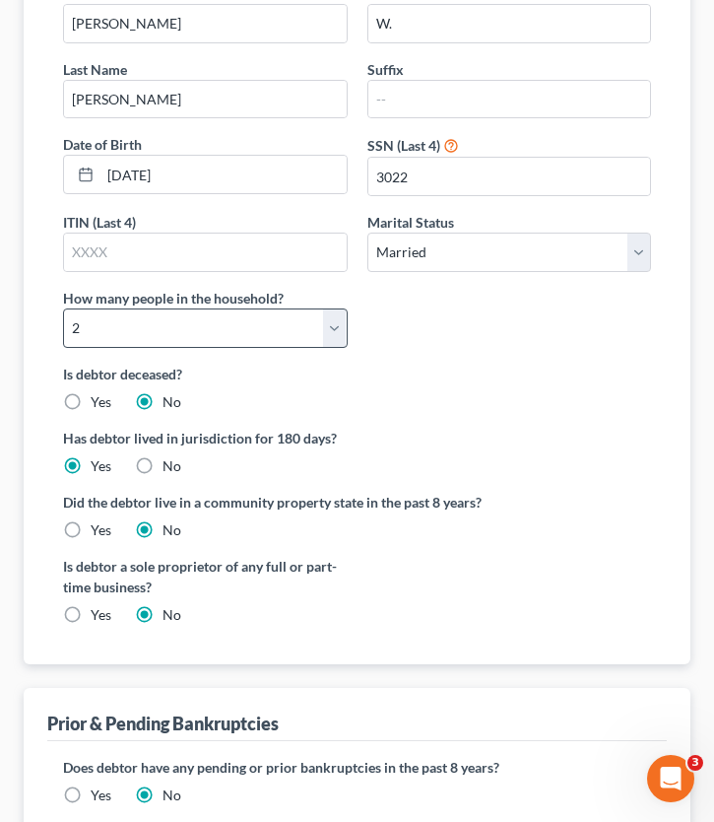
scroll to position [526, 0]
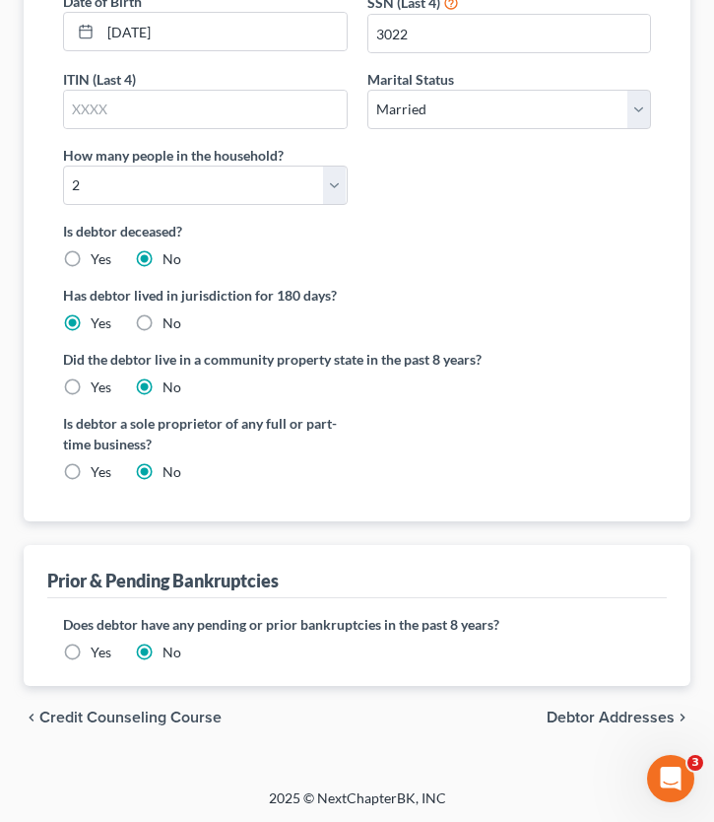
click at [580, 715] on span "Debtor Addresses" at bounding box center [611, 717] width 128 height 16
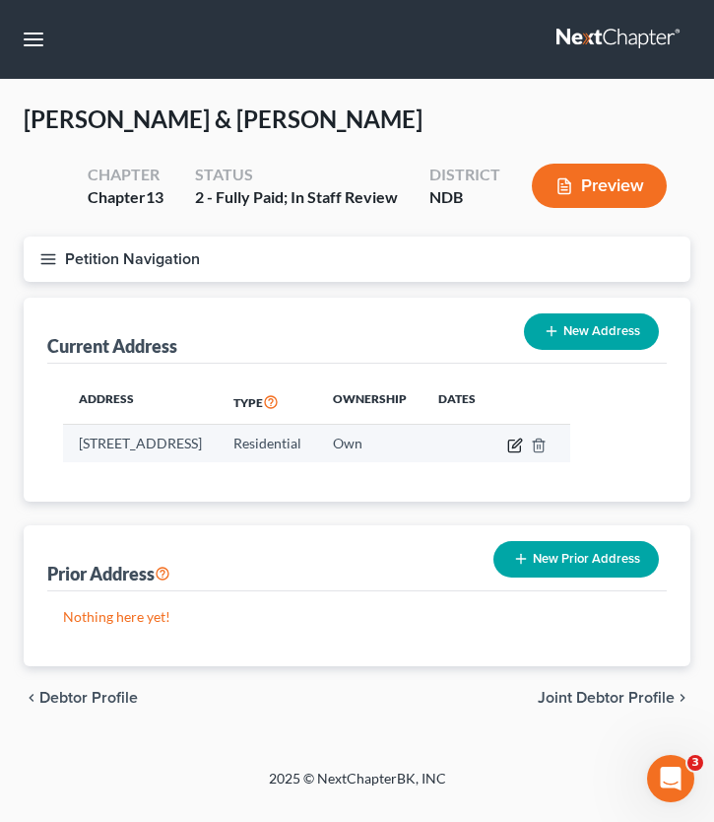
click at [521, 442] on icon "button" at bounding box center [516, 442] width 9 height 9
select select "29"
select select "0"
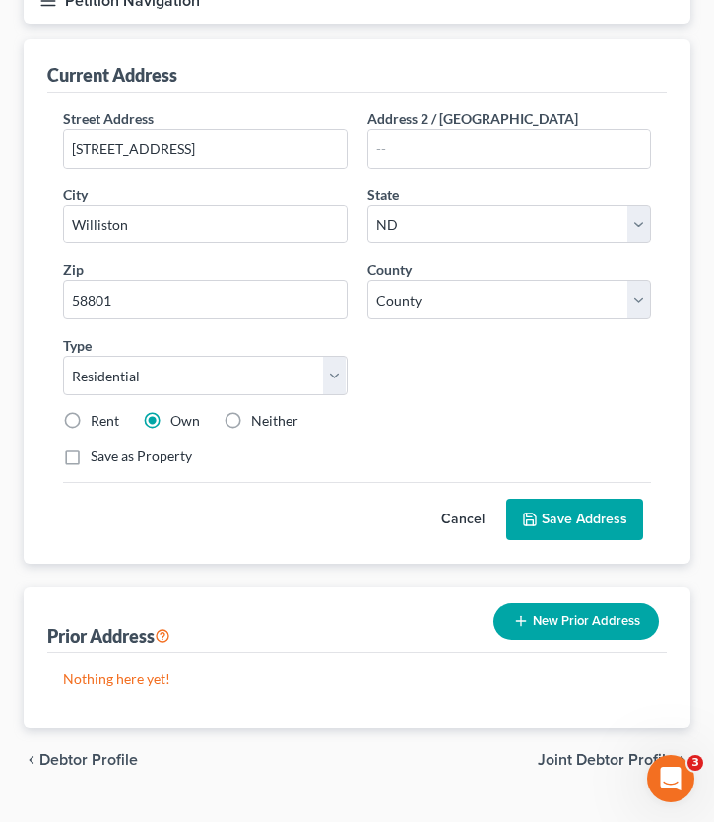
scroll to position [257, 0]
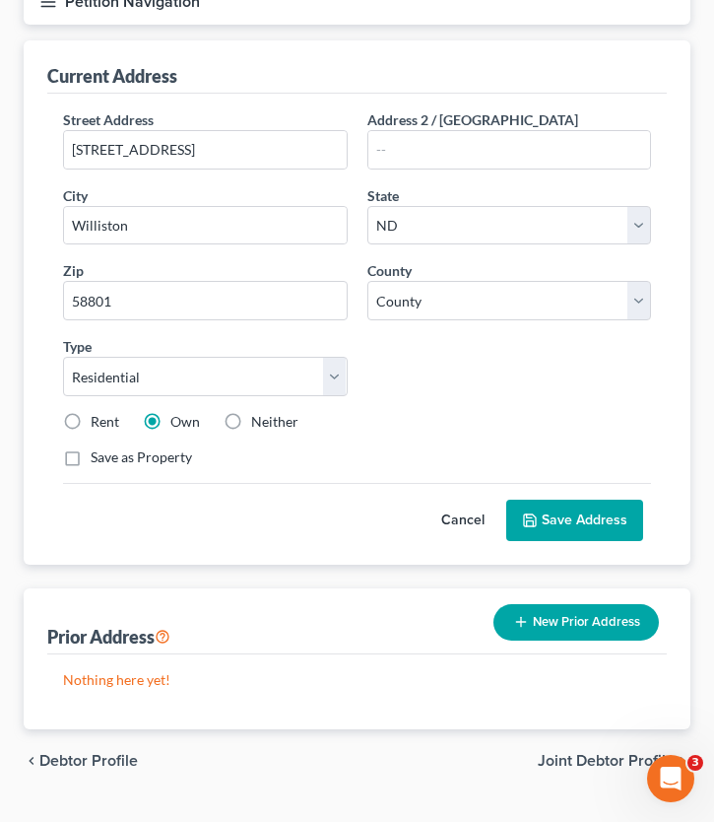
click at [601, 518] on button "Save Address" at bounding box center [574, 519] width 137 height 41
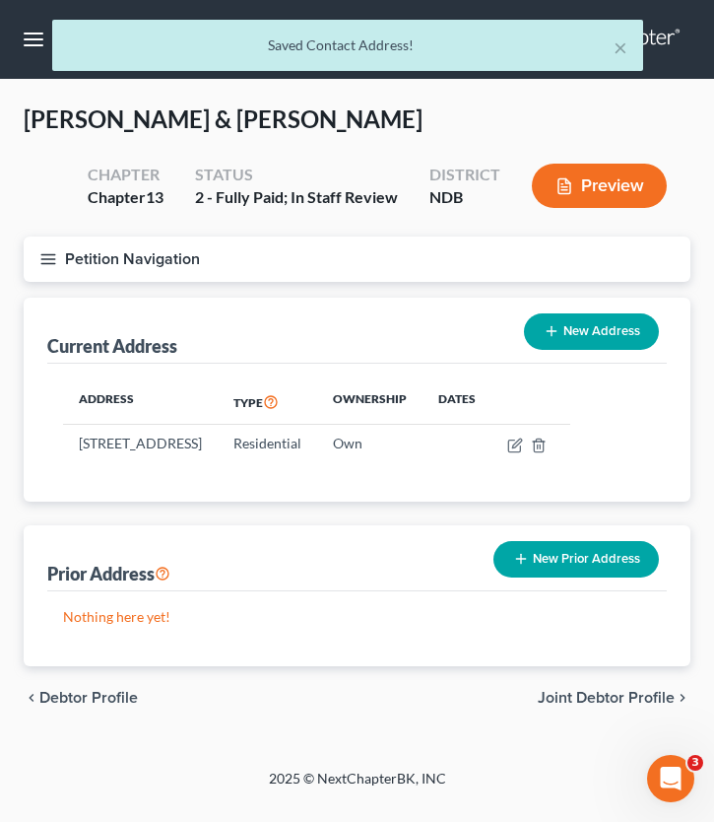
click at [574, 725] on div "chevron_left Debtor Profile Joint Debtor Profile chevron_right" at bounding box center [357, 697] width 667 height 63
click at [578, 705] on span "Joint Debtor Profile" at bounding box center [606, 698] width 137 height 16
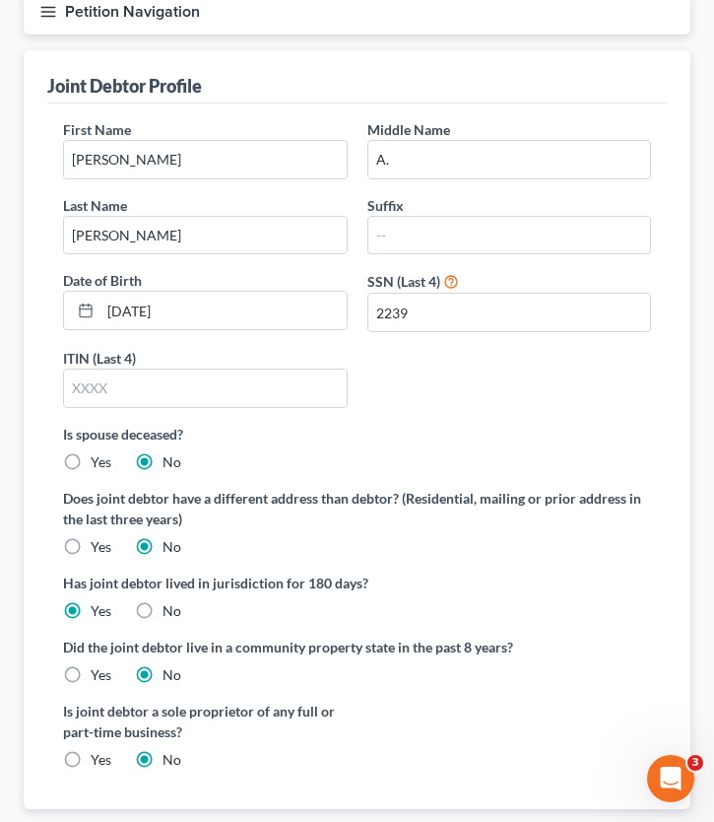
scroll to position [371, 0]
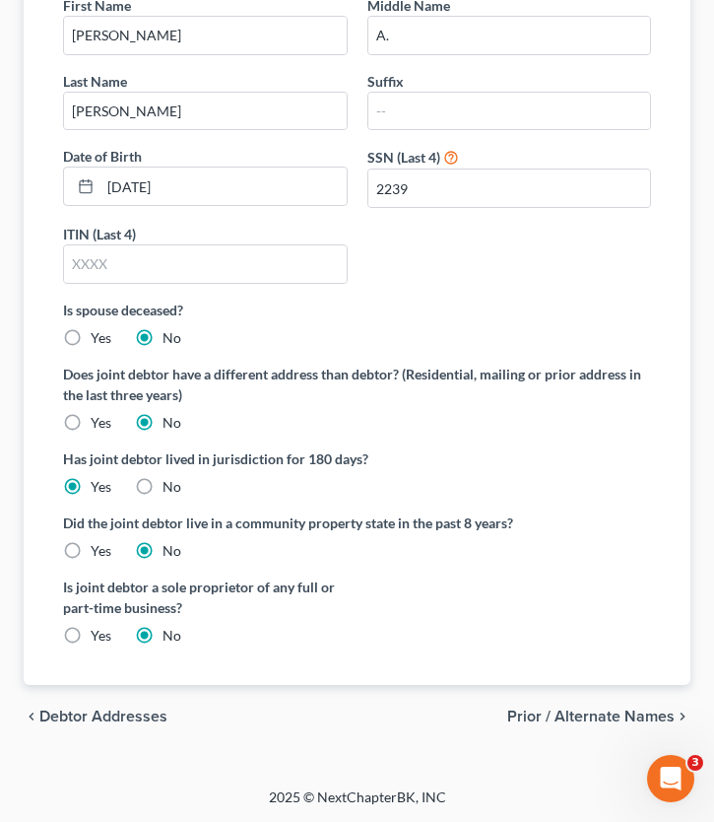
click at [560, 710] on span "Prior / Alternate Names" at bounding box center [590, 716] width 167 height 16
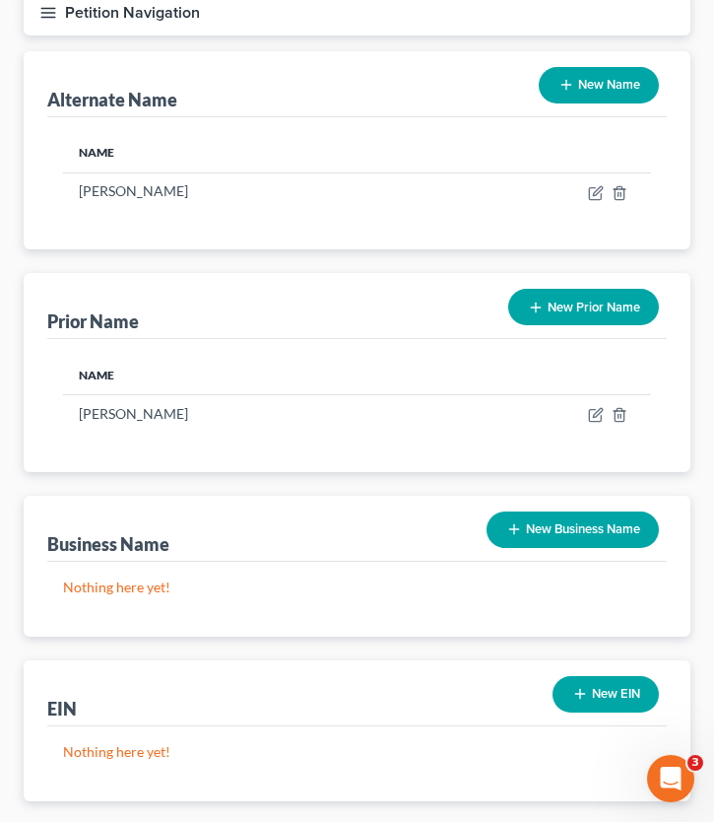
scroll to position [362, 0]
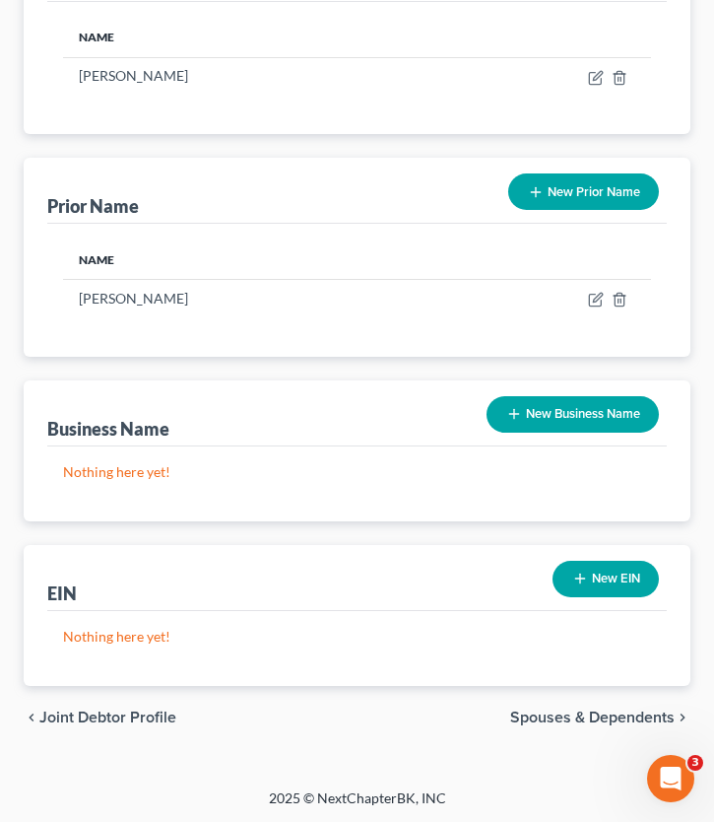
click at [537, 724] on div "chevron_left Joint Debtor Profile Spouses & Dependents chevron_right" at bounding box center [357, 717] width 667 height 63
click at [537, 715] on span "Spouses & Dependents" at bounding box center [592, 717] width 165 height 16
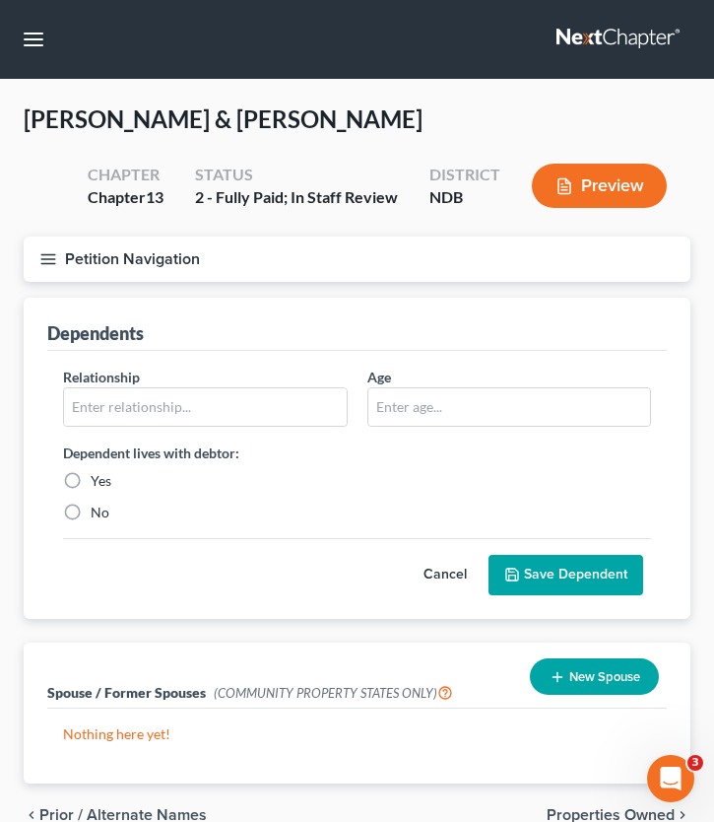
scroll to position [99, 0]
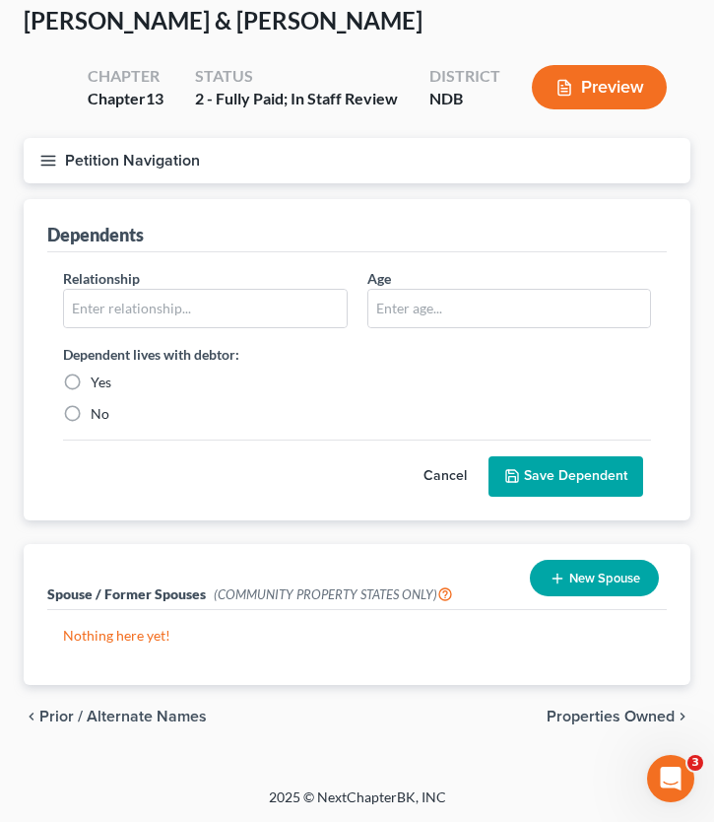
click at [579, 710] on span "Properties Owned" at bounding box center [611, 716] width 128 height 16
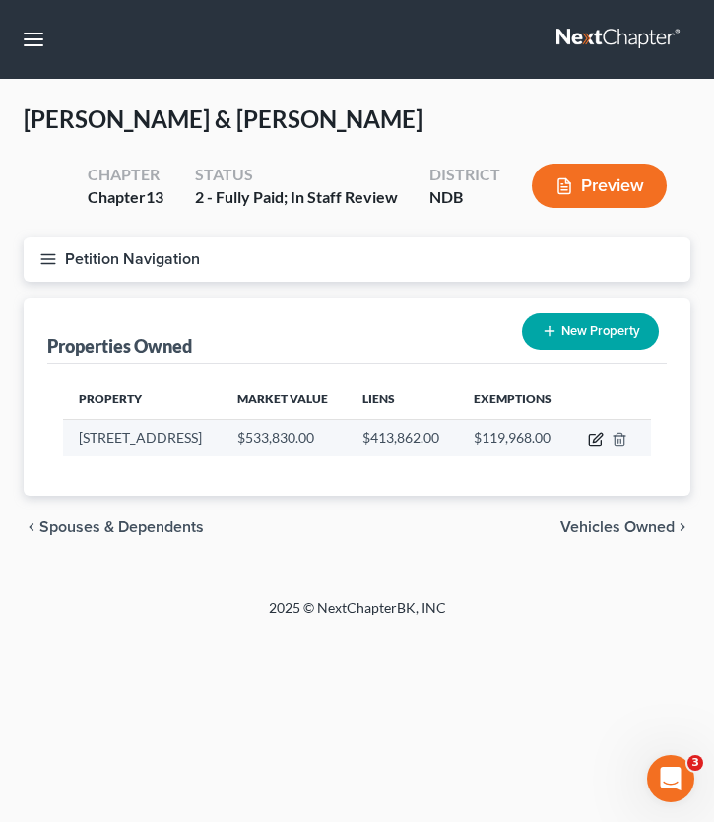
click at [600, 432] on icon "button" at bounding box center [597, 436] width 9 height 9
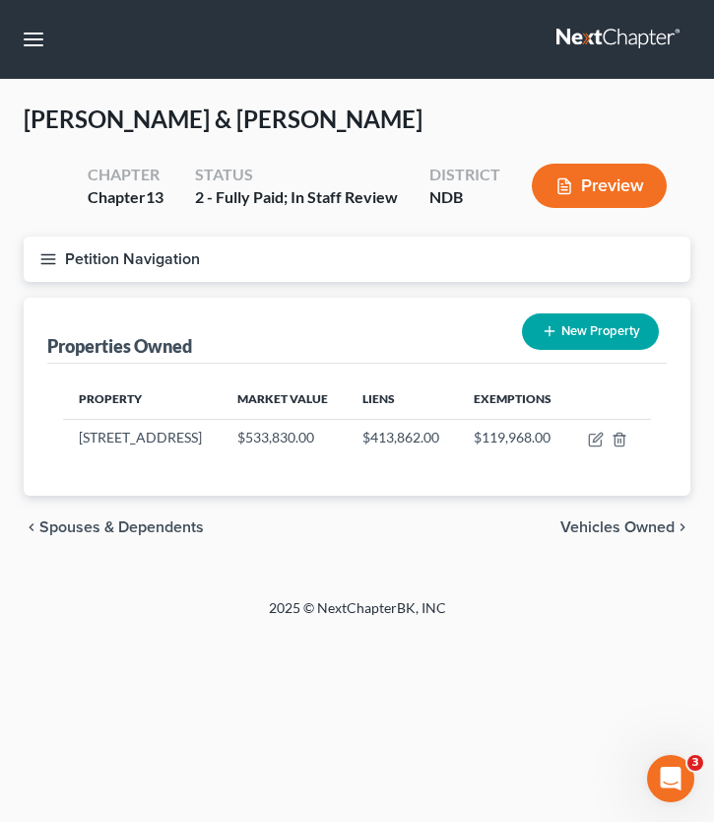
select select "29"
select select "52"
select select "2"
select select "1"
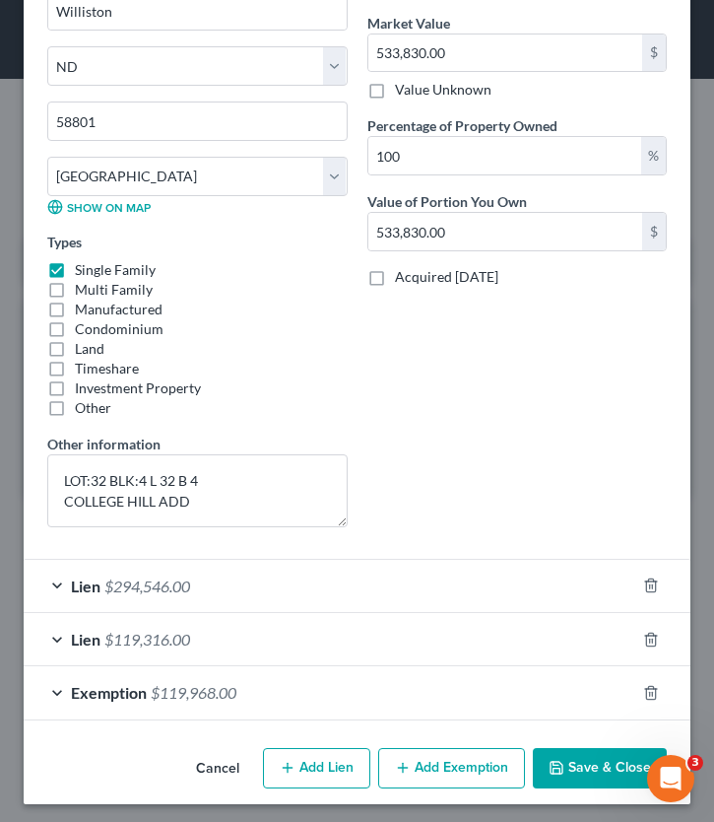
scroll to position [471, 0]
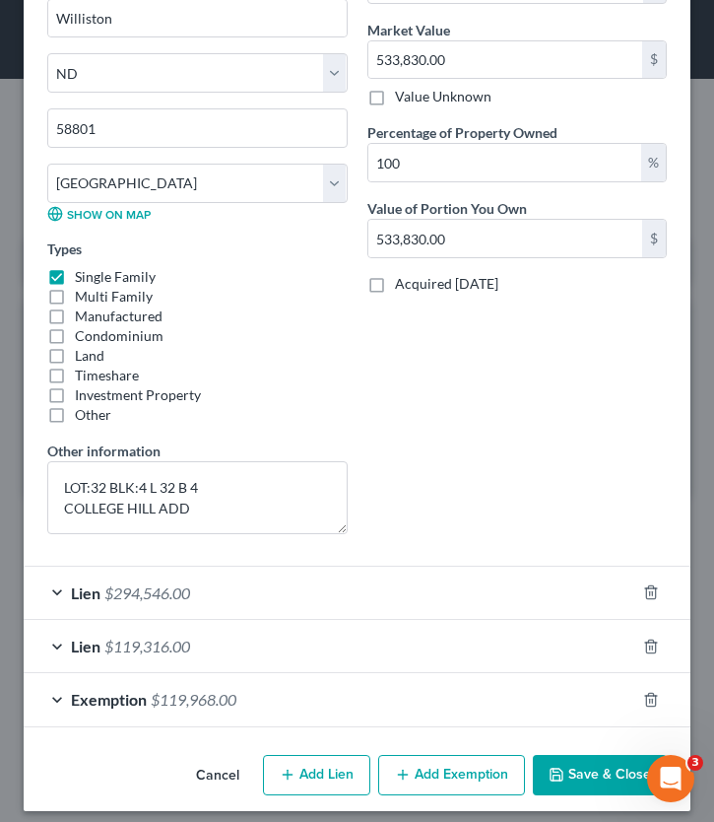
click at [587, 725] on button "Save & Close" at bounding box center [600, 775] width 134 height 41
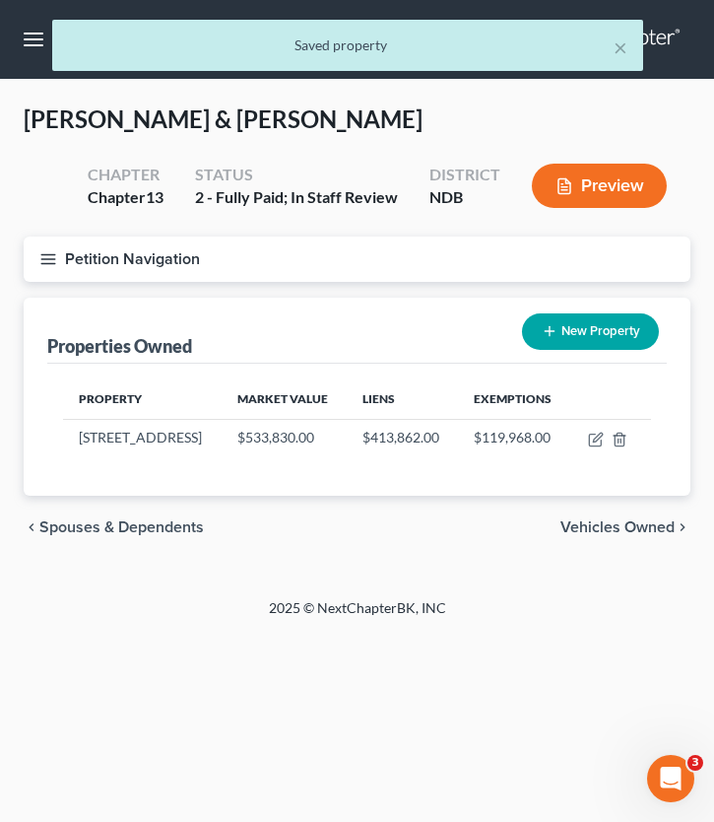
click at [43, 264] on icon "button" at bounding box center [48, 259] width 18 height 18
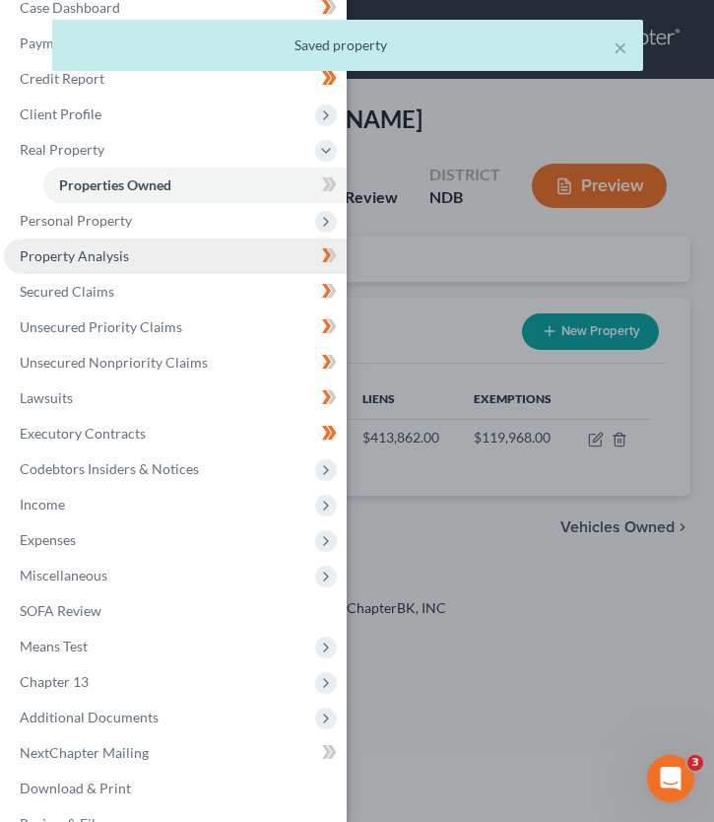
scroll to position [0, 0]
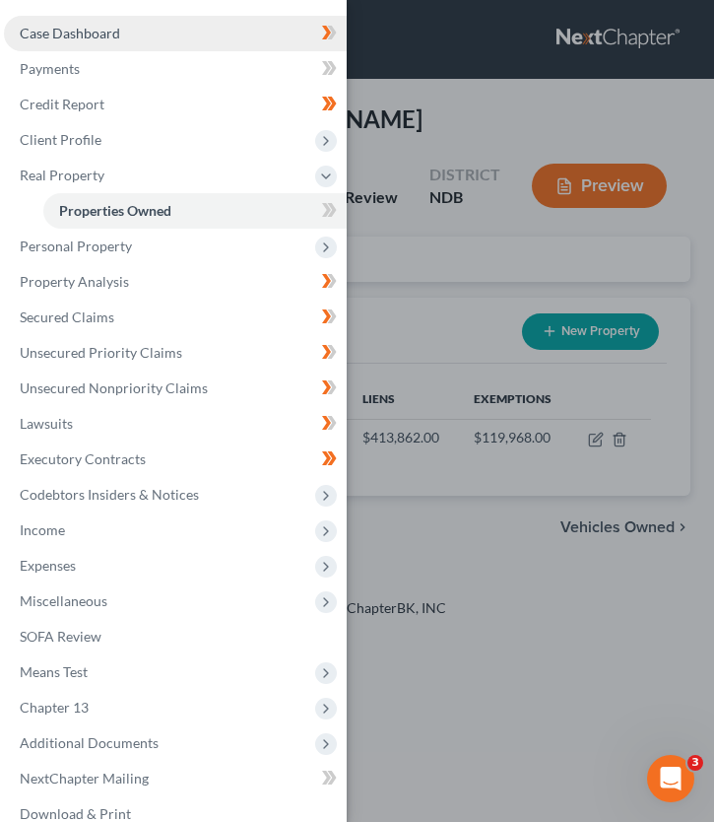
click at [45, 40] on span "Case Dashboard" at bounding box center [70, 33] width 100 height 17
select select "4"
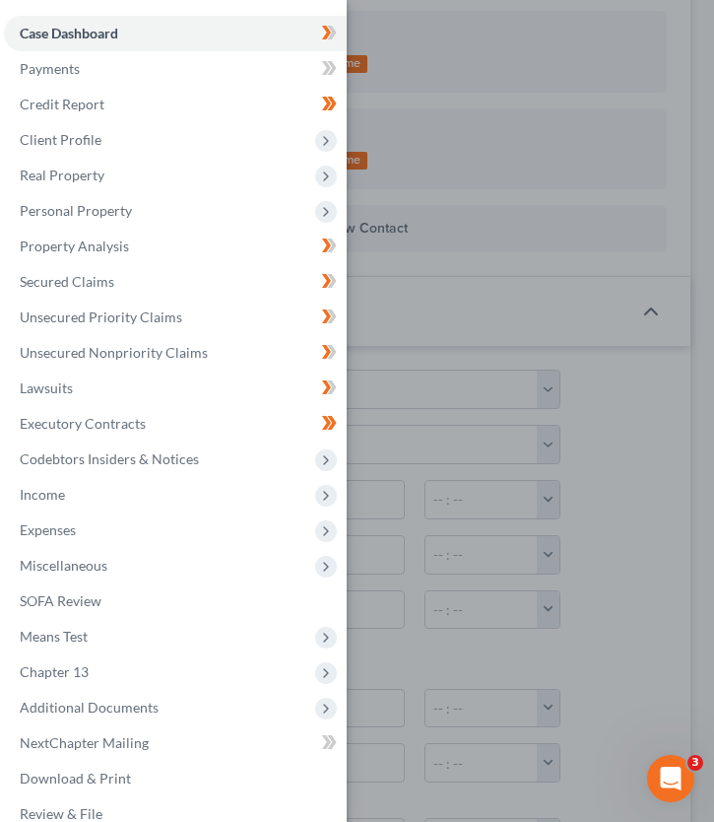
click at [392, 484] on div "Case Dashboard Payments Invoices Payments Payments Credit Report Client Profile" at bounding box center [357, 411] width 714 height 822
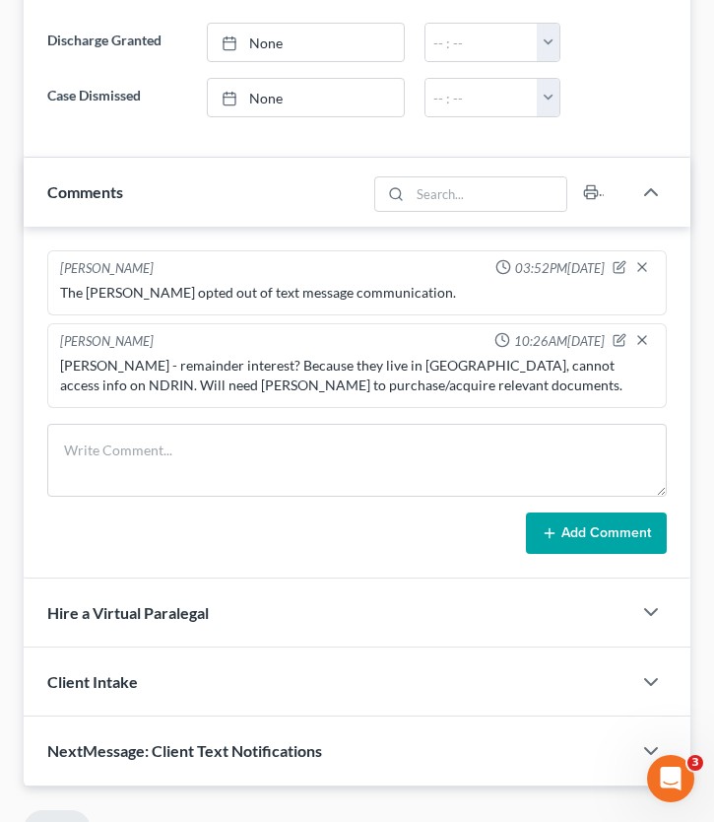
scroll to position [1353, 0]
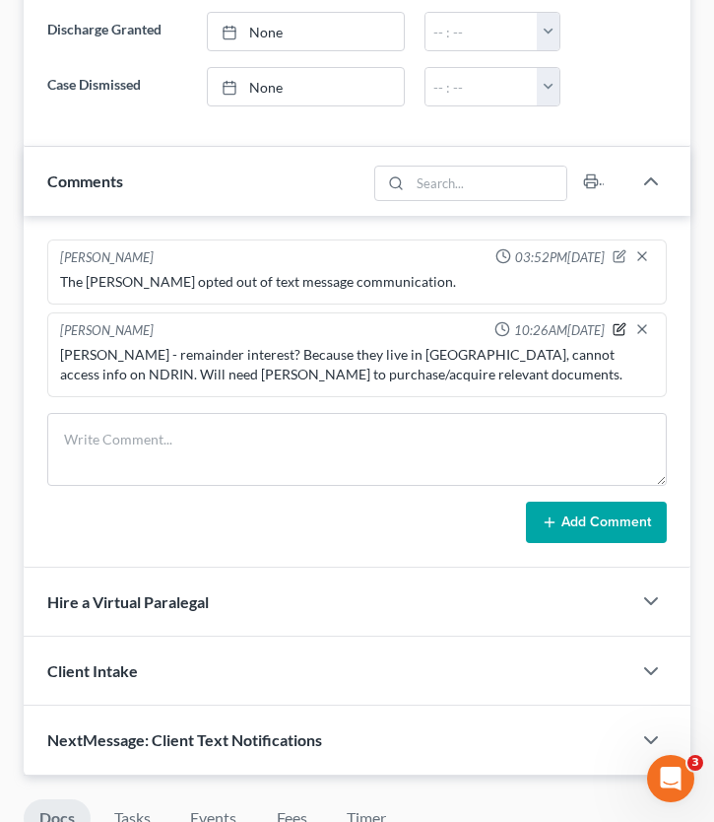
click at [613, 330] on icon "button" at bounding box center [620, 329] width 14 height 14
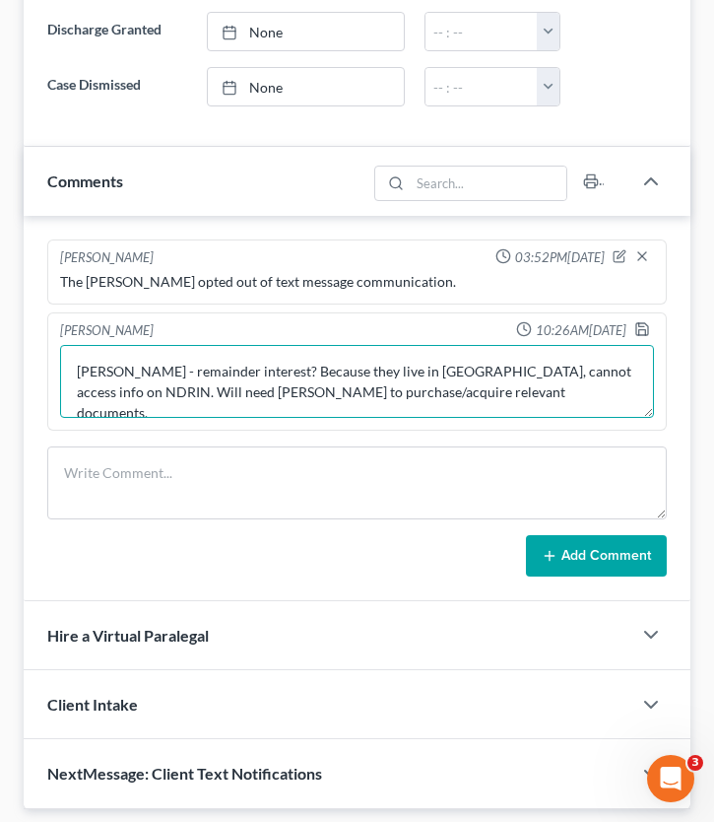
click at [412, 387] on textarea "Lori - remainder interest? Because they live in Williston, cannot access info o…" at bounding box center [357, 381] width 594 height 73
type textarea "Lori - remainder interest? Because they live in Williston, cannot access info o…"
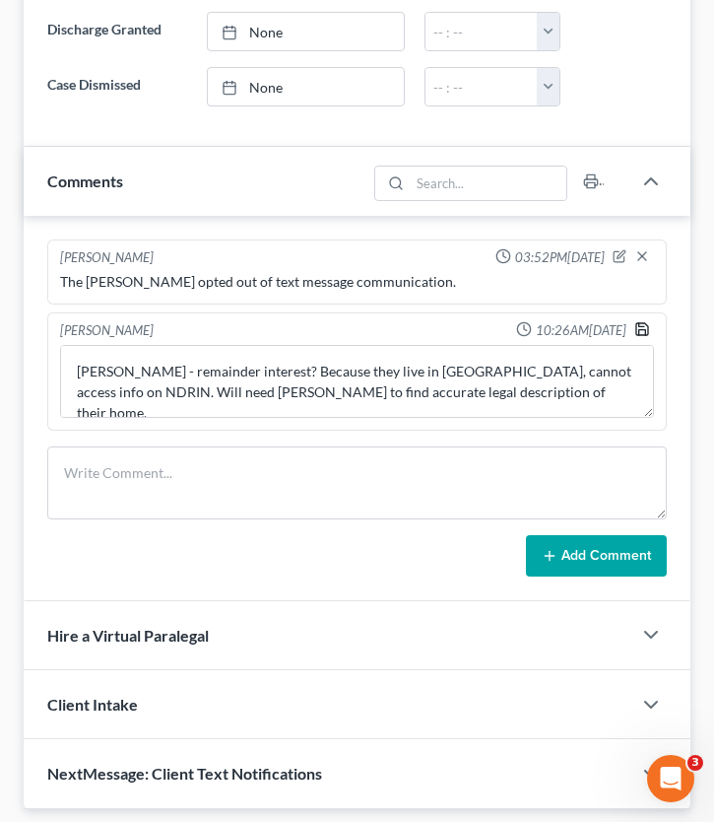
click at [647, 328] on icon "button" at bounding box center [642, 329] width 12 height 12
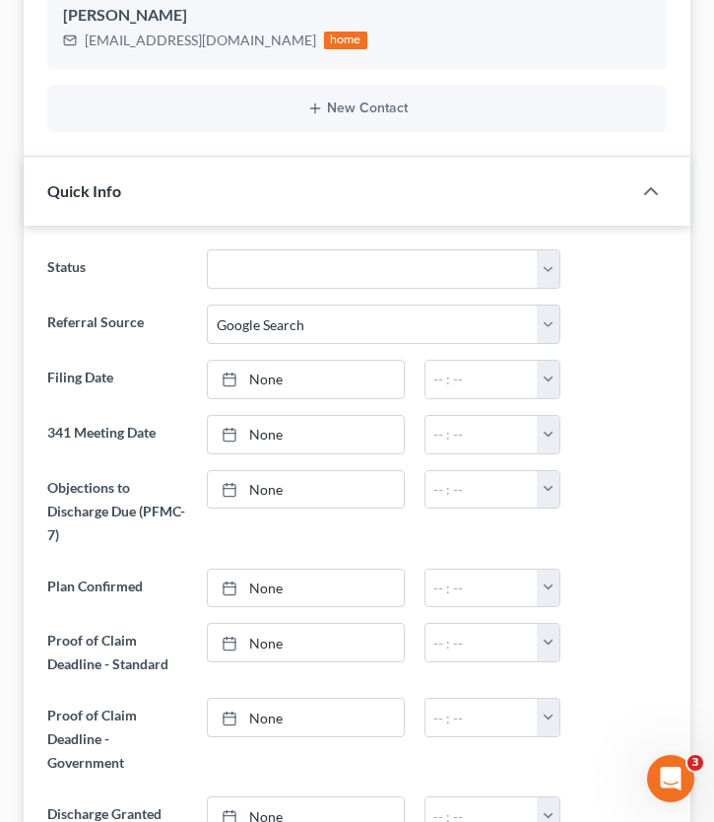
scroll to position [112, 0]
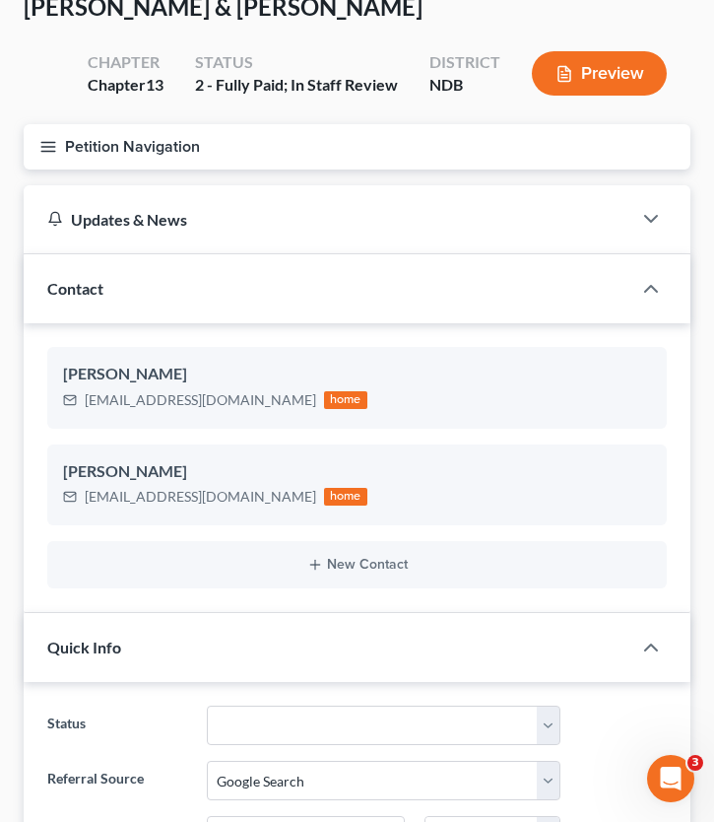
click at [58, 144] on button "Petition Navigation" at bounding box center [357, 146] width 667 height 45
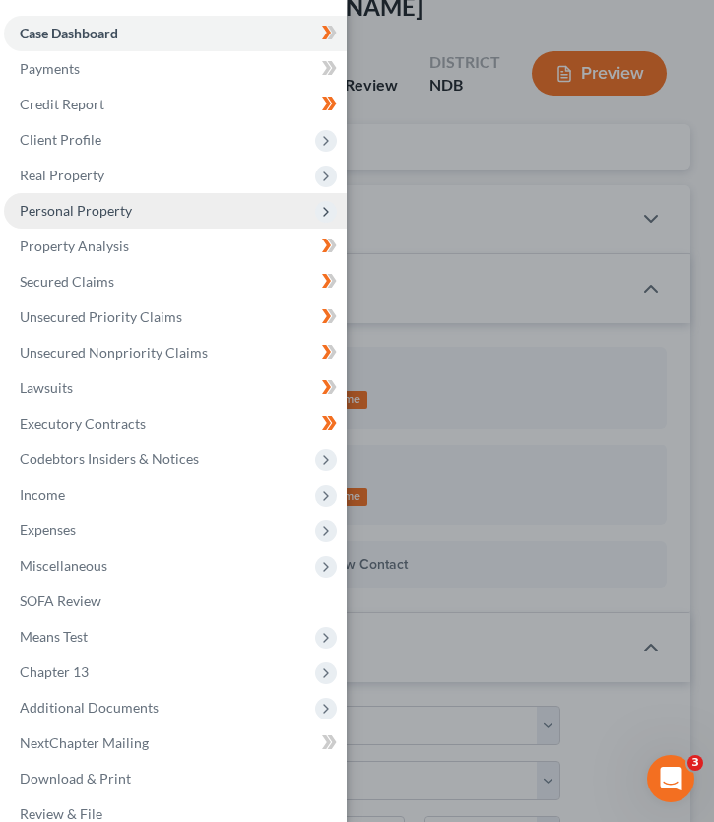
click at [100, 214] on span "Personal Property" at bounding box center [76, 210] width 112 height 17
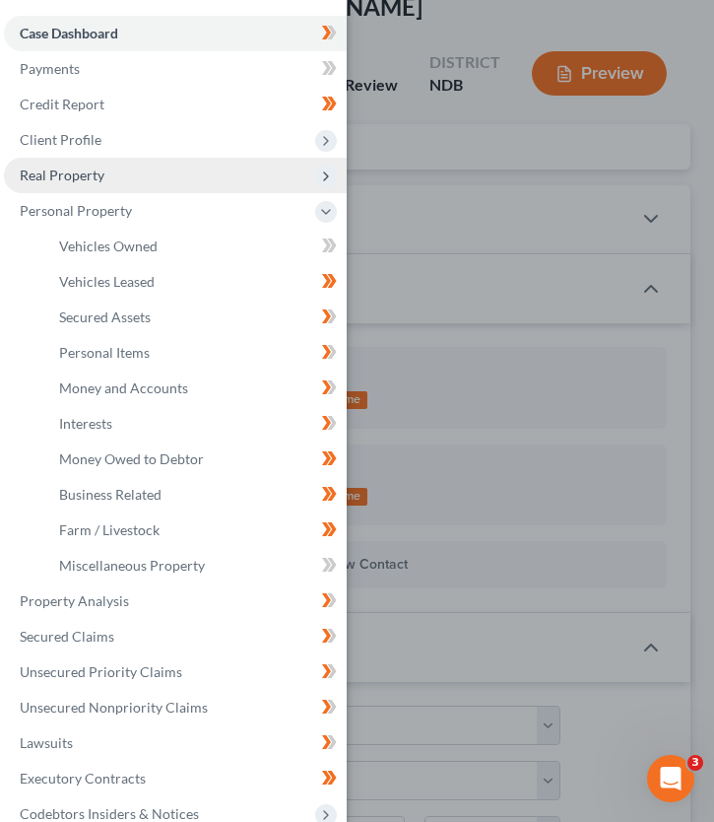
click at [100, 173] on span "Real Property" at bounding box center [62, 174] width 85 height 17
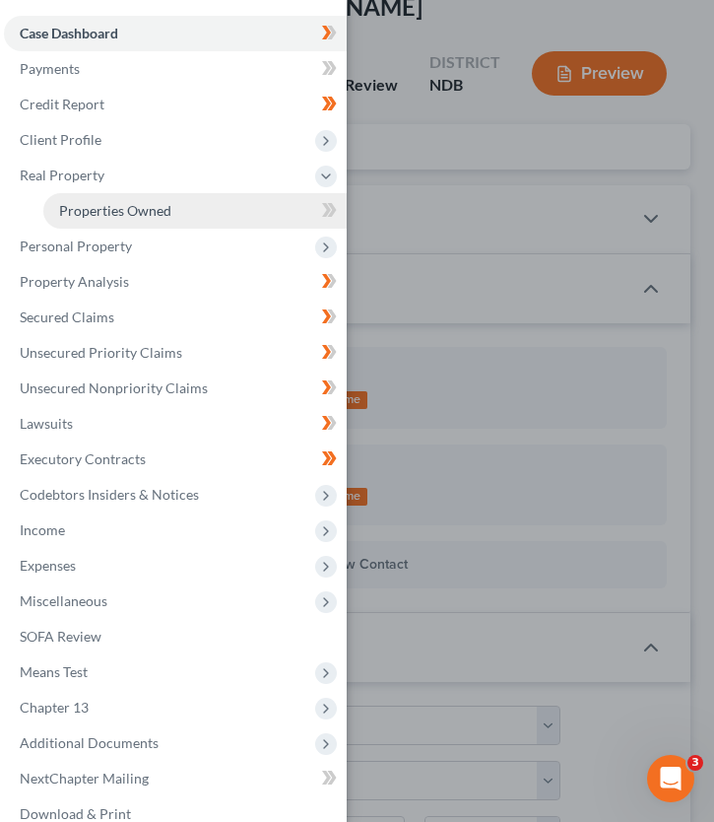
click at [287, 204] on link "Properties Owned" at bounding box center [194, 210] width 303 height 35
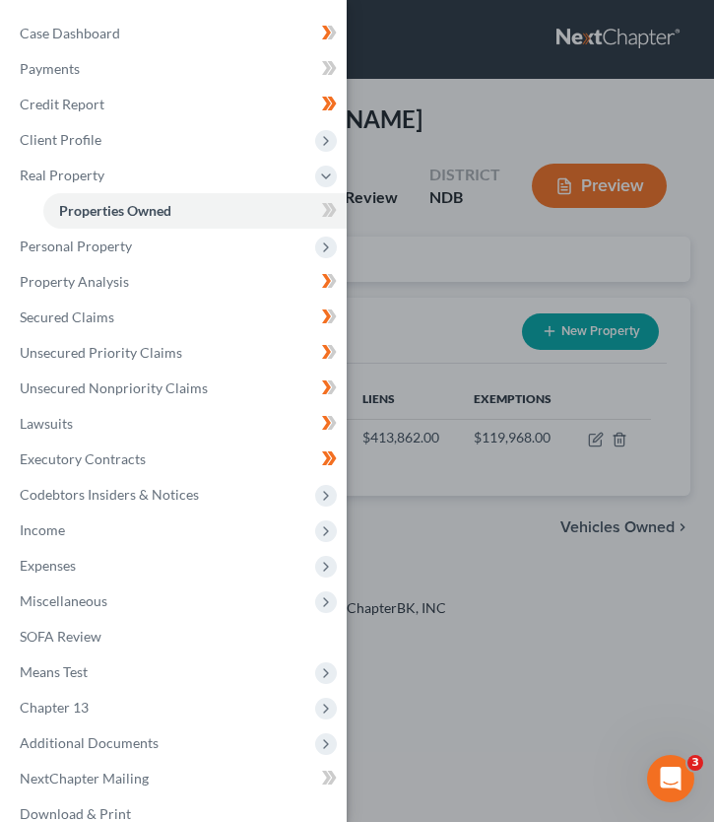
click at [328, 210] on div "New" at bounding box center [318, 196] width 39 height 33
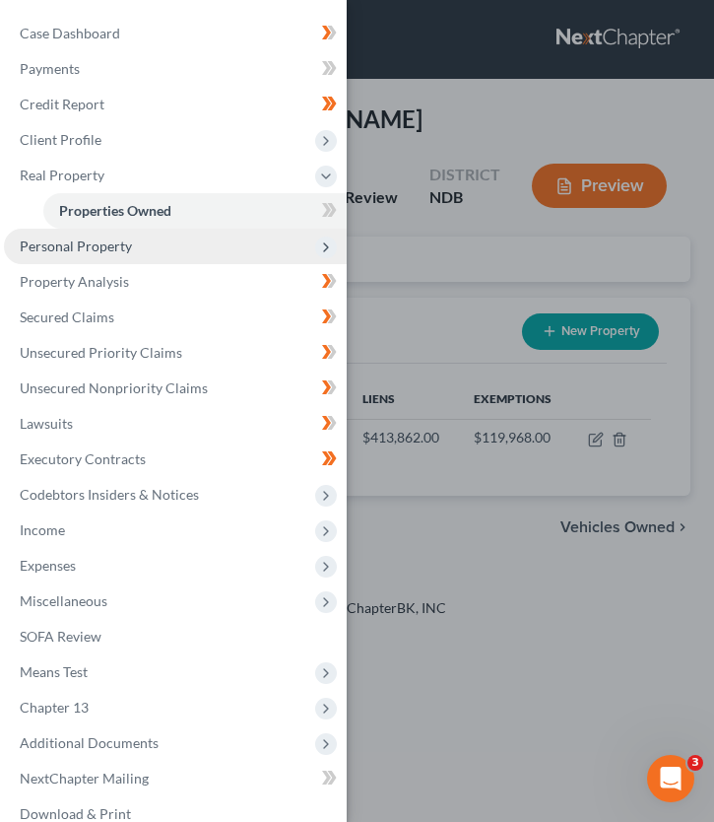
click at [219, 251] on span "Personal Property" at bounding box center [175, 246] width 343 height 35
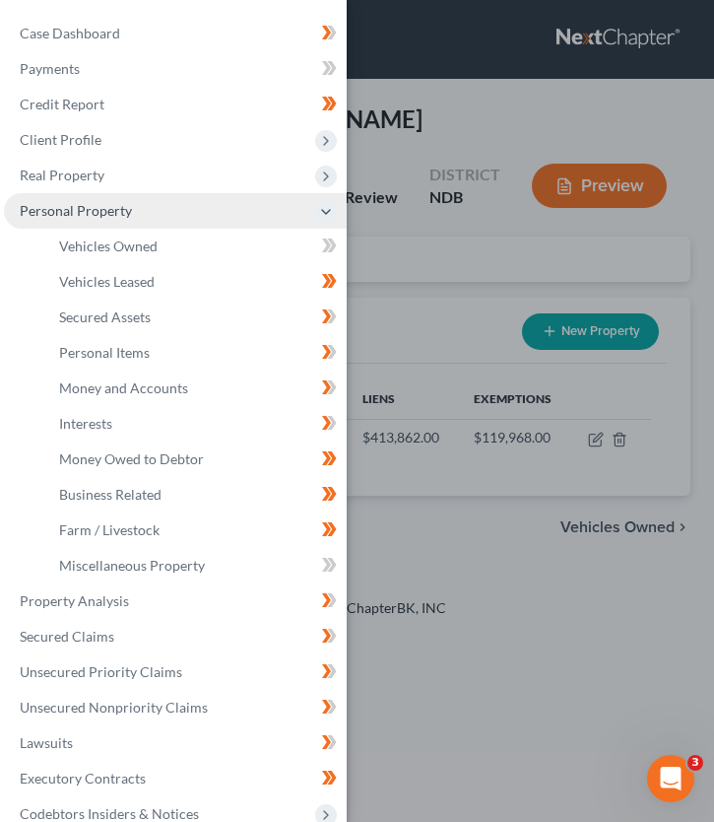
click at [216, 204] on span "Personal Property" at bounding box center [175, 210] width 343 height 35
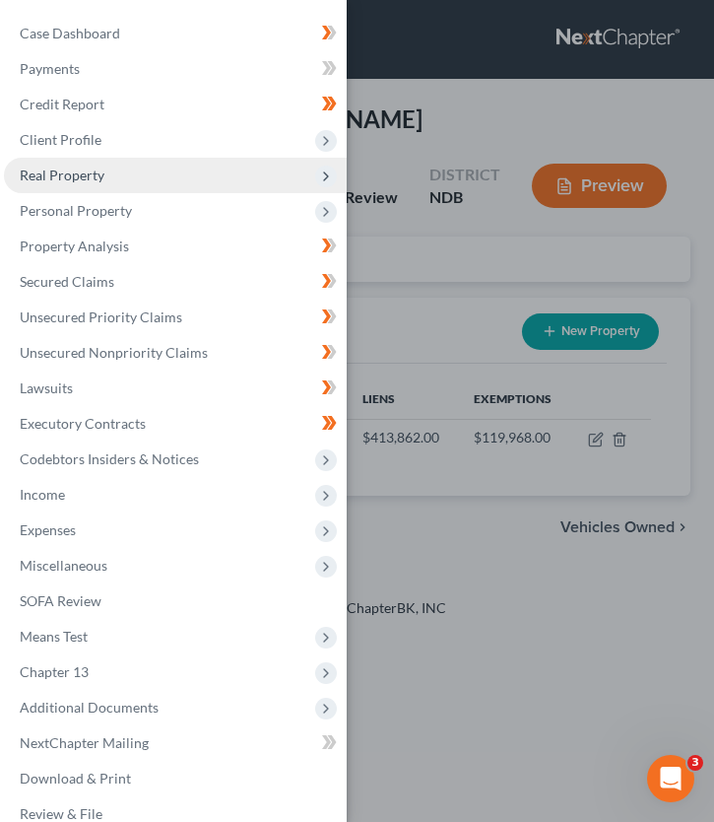
click at [191, 185] on span "Real Property" at bounding box center [175, 175] width 343 height 35
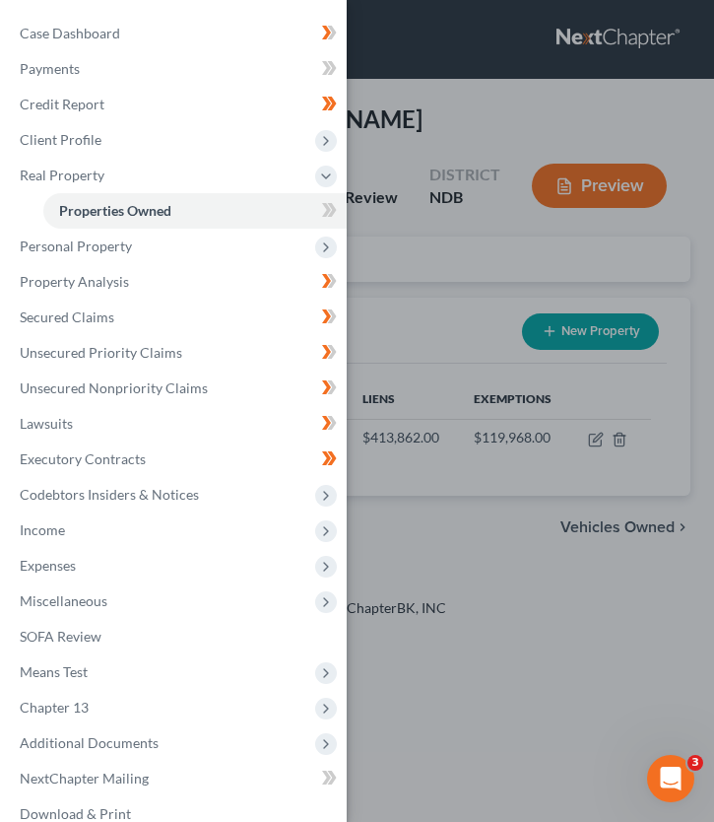
click at [327, 209] on div "New" at bounding box center [318, 196] width 39 height 33
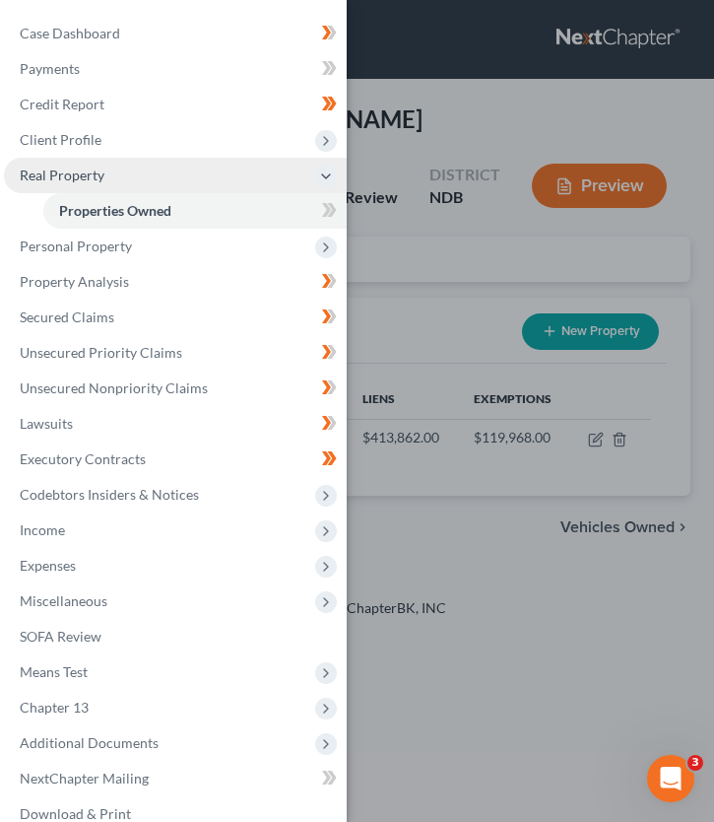
click at [285, 170] on span "Real Property" at bounding box center [175, 175] width 343 height 35
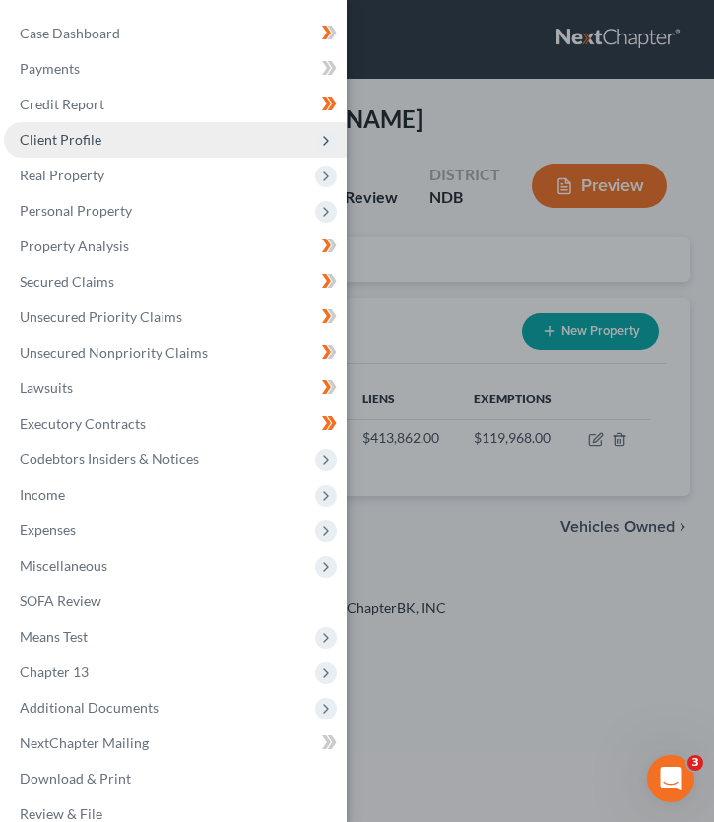
click at [284, 138] on span "Client Profile" at bounding box center [175, 139] width 343 height 35
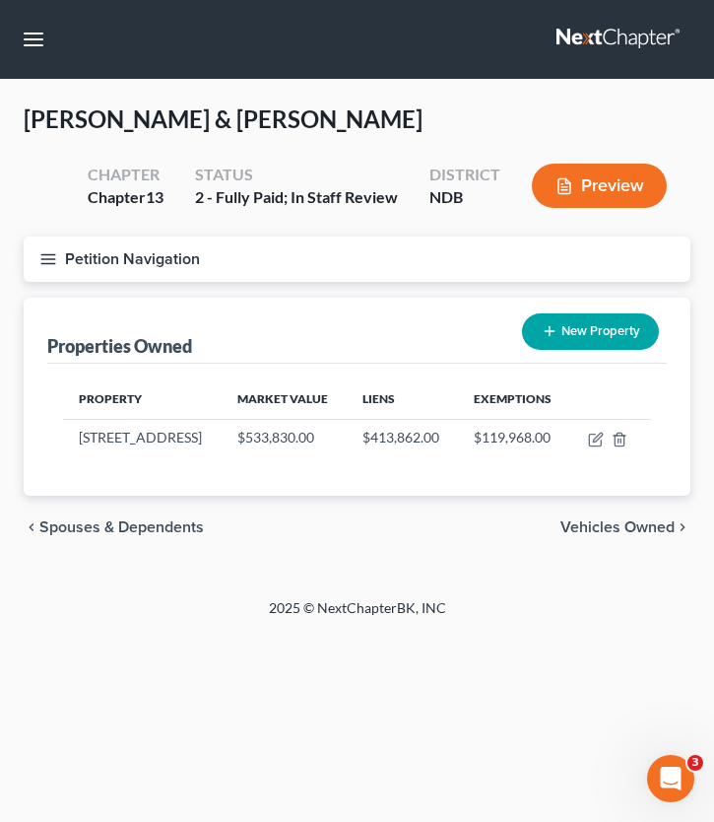
click at [44, 267] on button "Petition Navigation" at bounding box center [357, 258] width 667 height 45
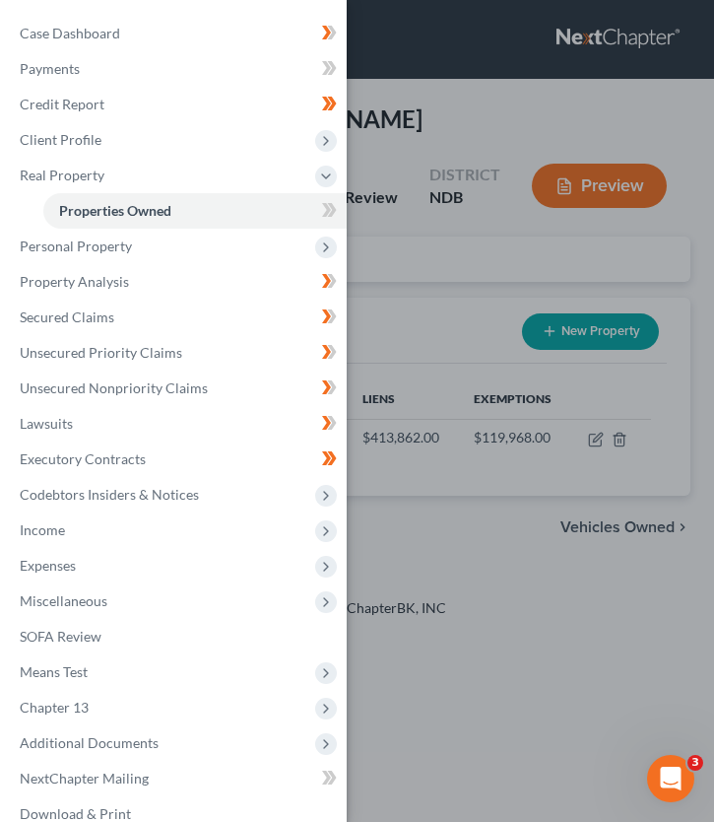
click at [329, 210] on div "New" at bounding box center [318, 196] width 39 height 33
click at [334, 212] on body "Home New Case Client Portal Directory Cases Bulie Diaz Law Office fargo@buliela…" at bounding box center [357, 411] width 714 height 822
click at [327, 206] on icon at bounding box center [326, 210] width 9 height 14
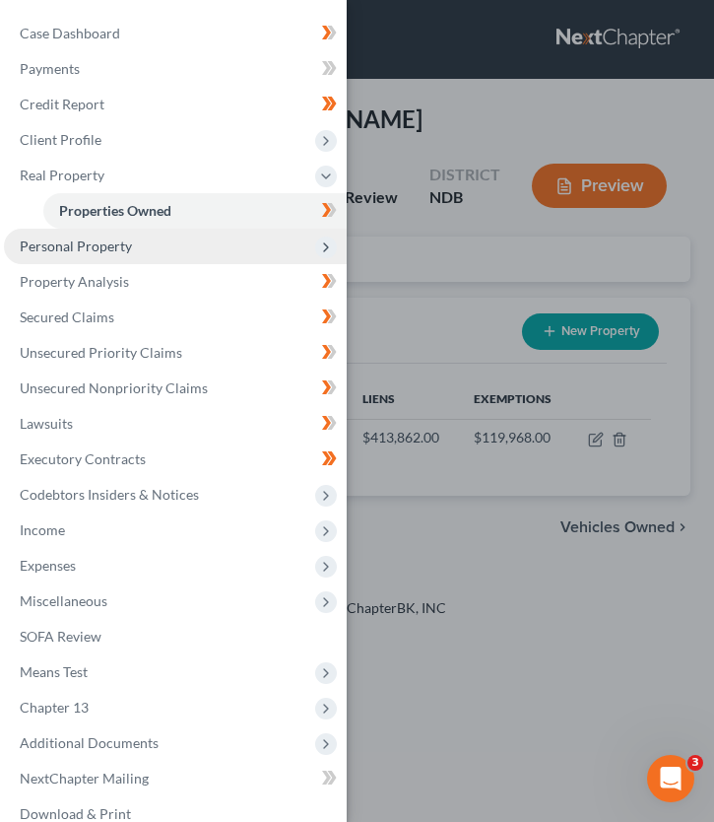
click at [333, 242] on icon at bounding box center [326, 247] width 16 height 16
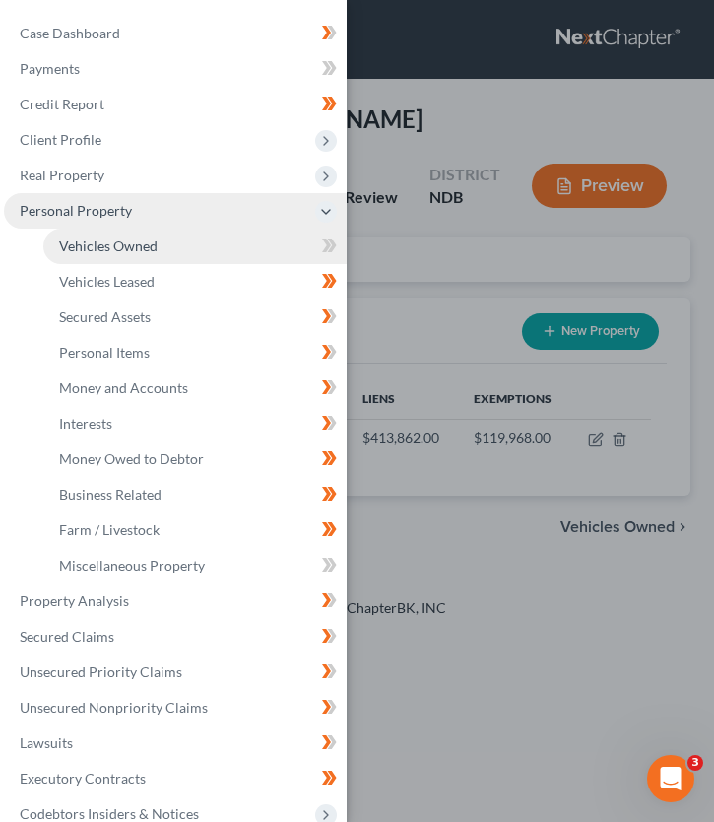
click at [252, 242] on link "Vehicles Owned" at bounding box center [194, 246] width 303 height 35
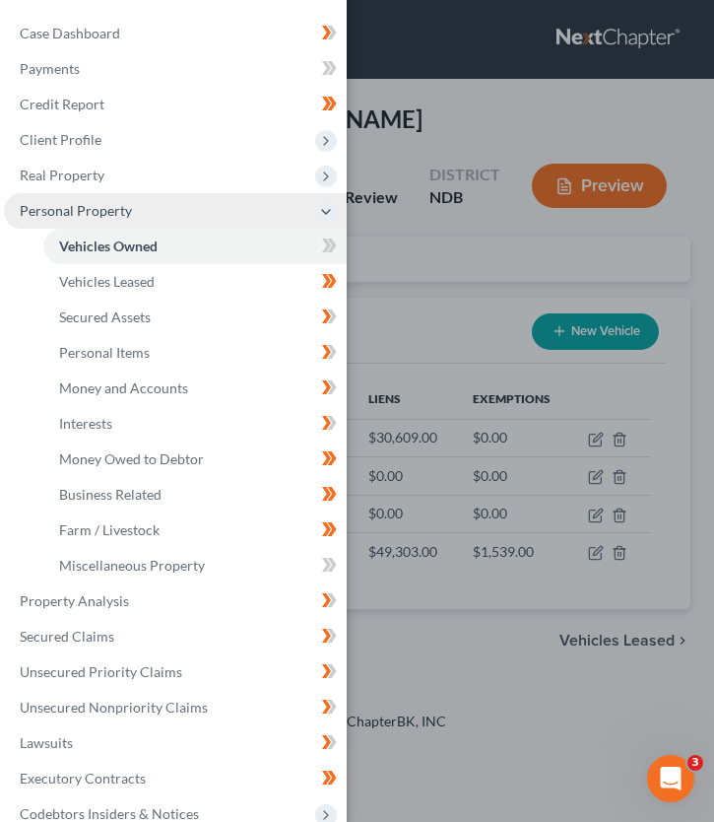
click at [393, 253] on div "Case Dashboard Payments Invoices Payments Payments Credit Report Client Profile" at bounding box center [357, 411] width 714 height 822
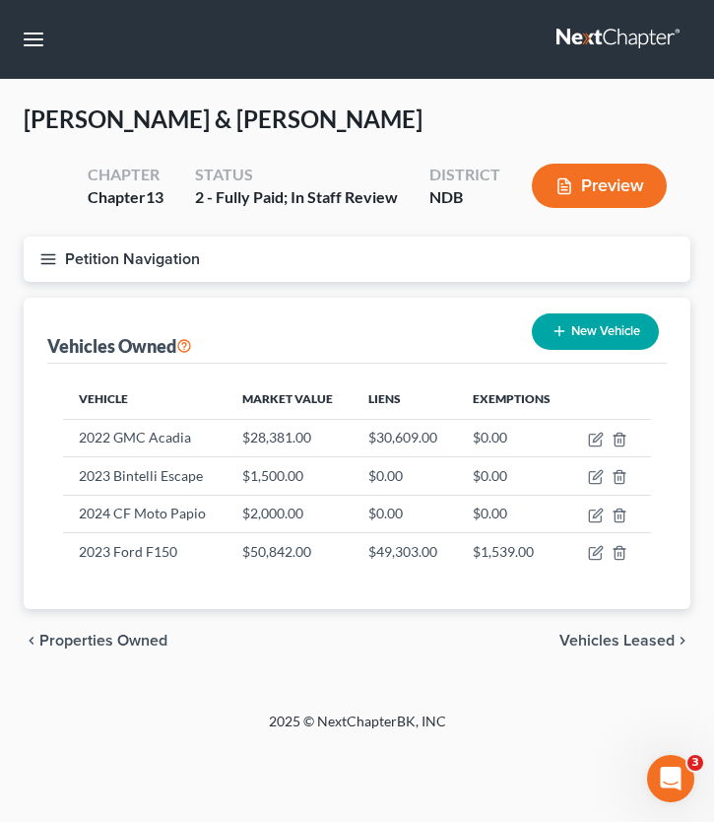
click at [51, 250] on icon "button" at bounding box center [48, 259] width 18 height 18
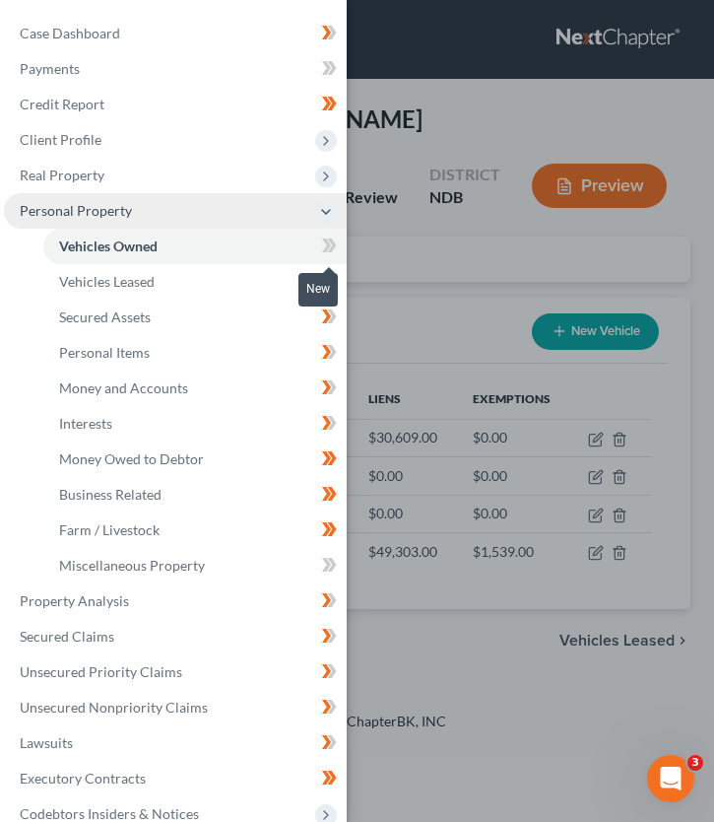
click at [327, 244] on icon at bounding box center [326, 245] width 9 height 14
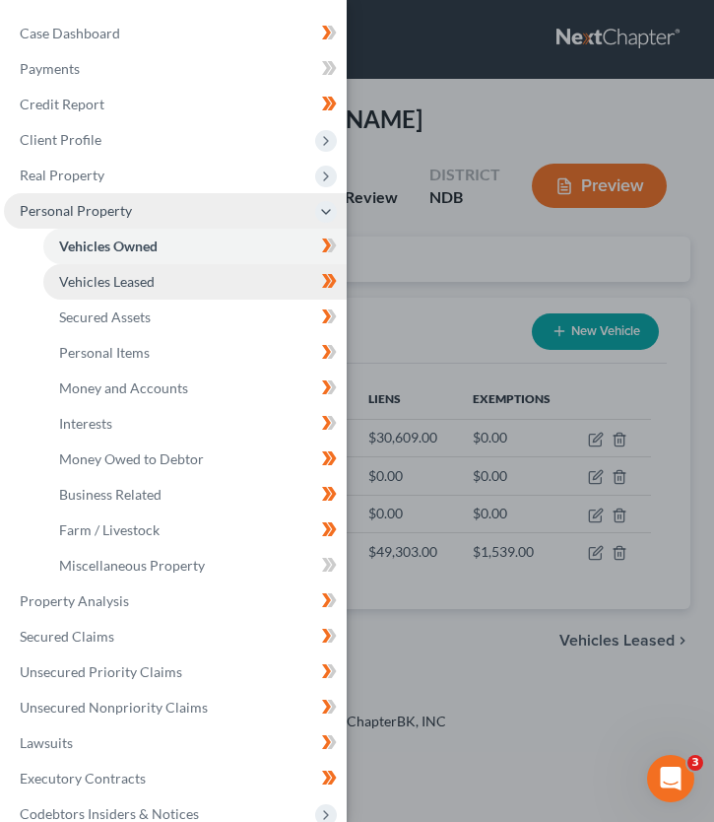
click at [215, 280] on link "Vehicles Leased" at bounding box center [194, 281] width 303 height 35
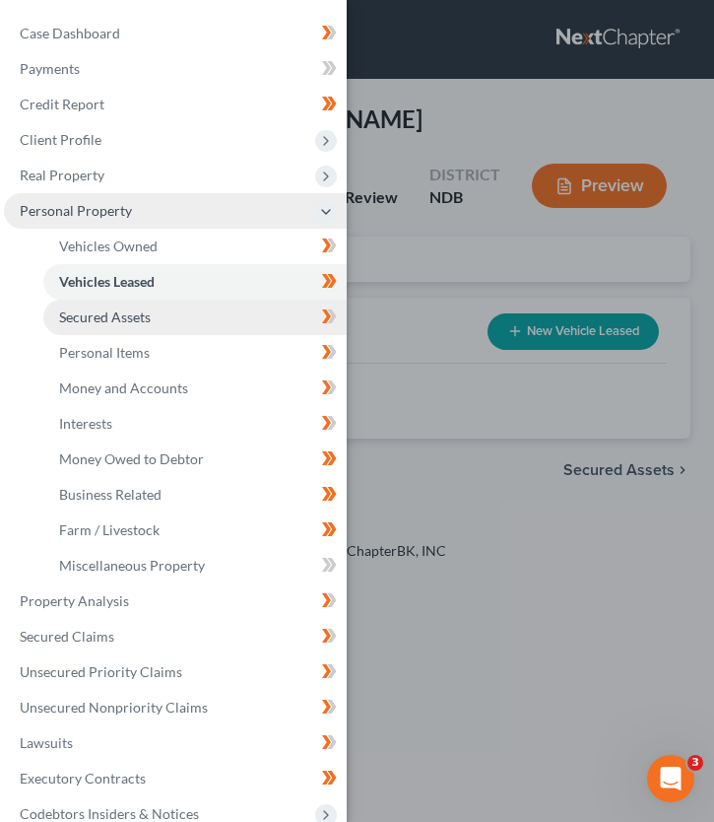
click at [268, 327] on link "Secured Assets" at bounding box center [194, 316] width 303 height 35
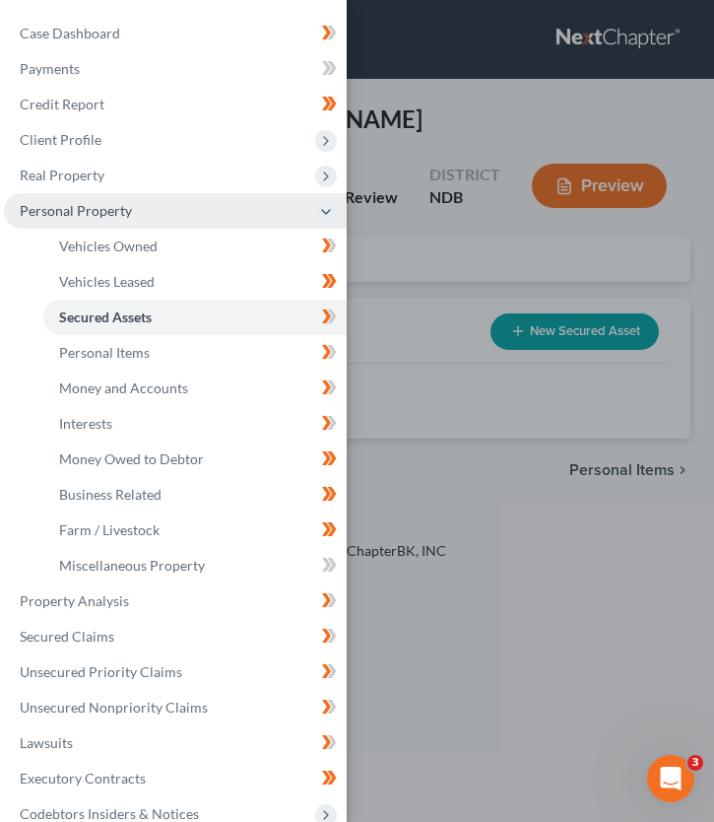
click at [455, 288] on div "Case Dashboard Payments Invoices Payments Payments Credit Report Client Profile" at bounding box center [357, 411] width 714 height 822
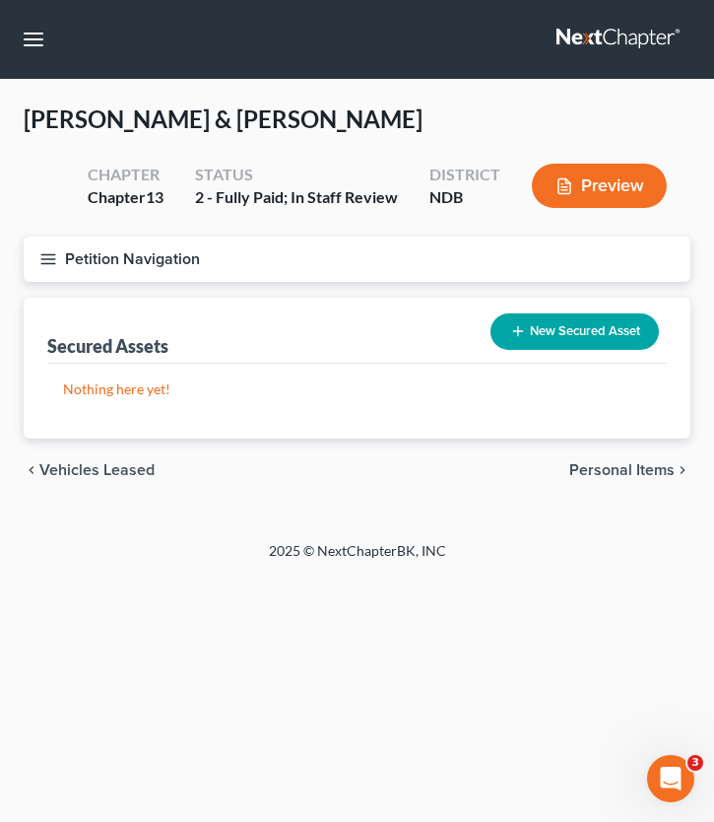
click at [628, 467] on span "Personal Items" at bounding box center [621, 470] width 105 height 16
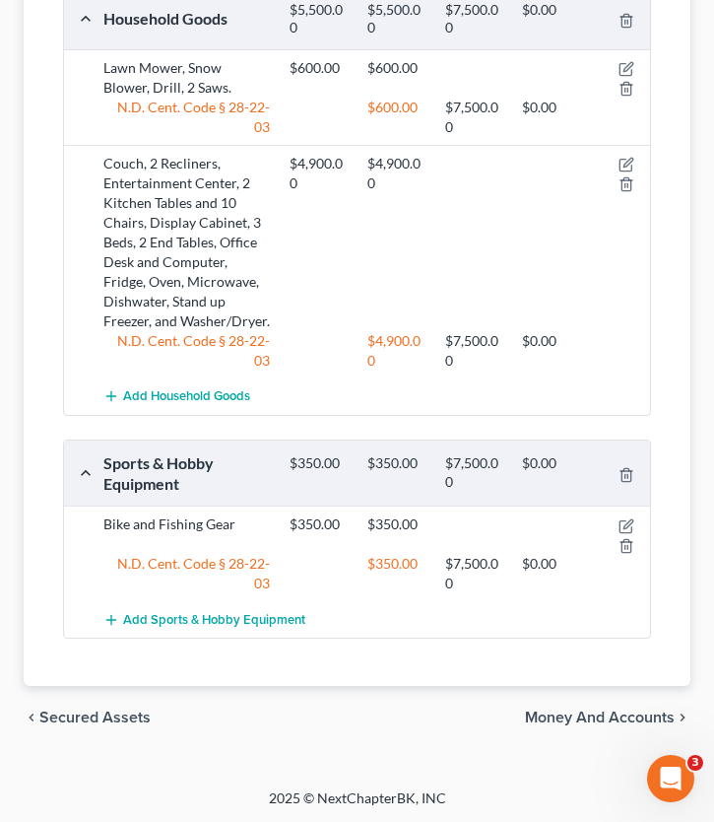
scroll to position [1112, 0]
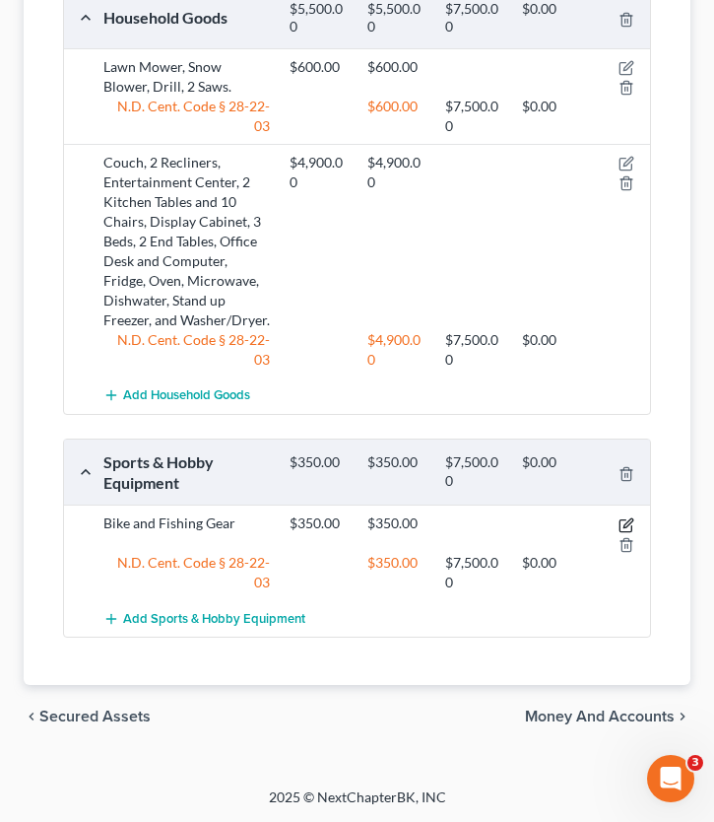
click at [630, 524] on icon "button" at bounding box center [627, 525] width 16 height 16
select select "2"
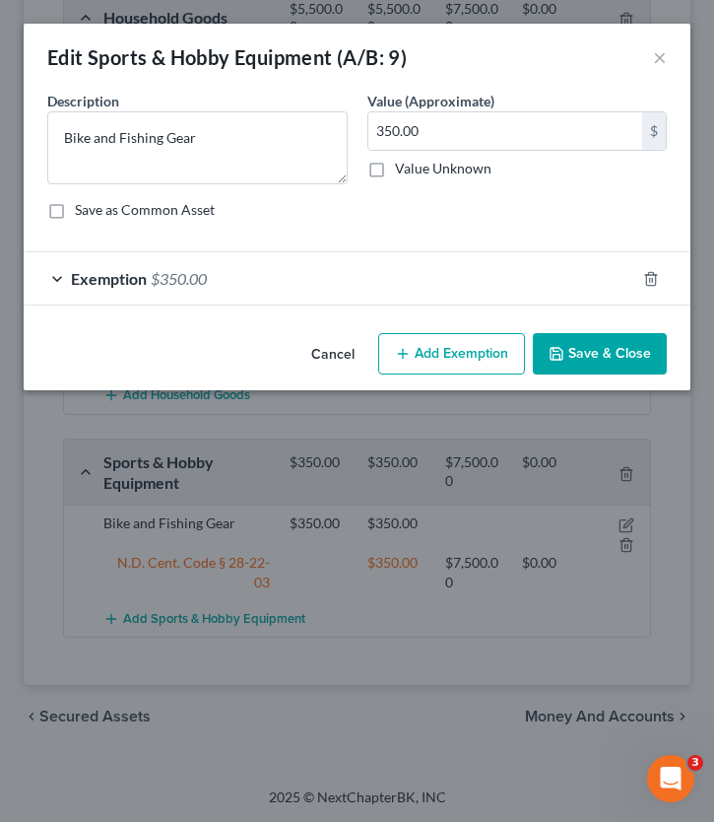
click at [93, 271] on span "Exemption" at bounding box center [109, 278] width 76 height 19
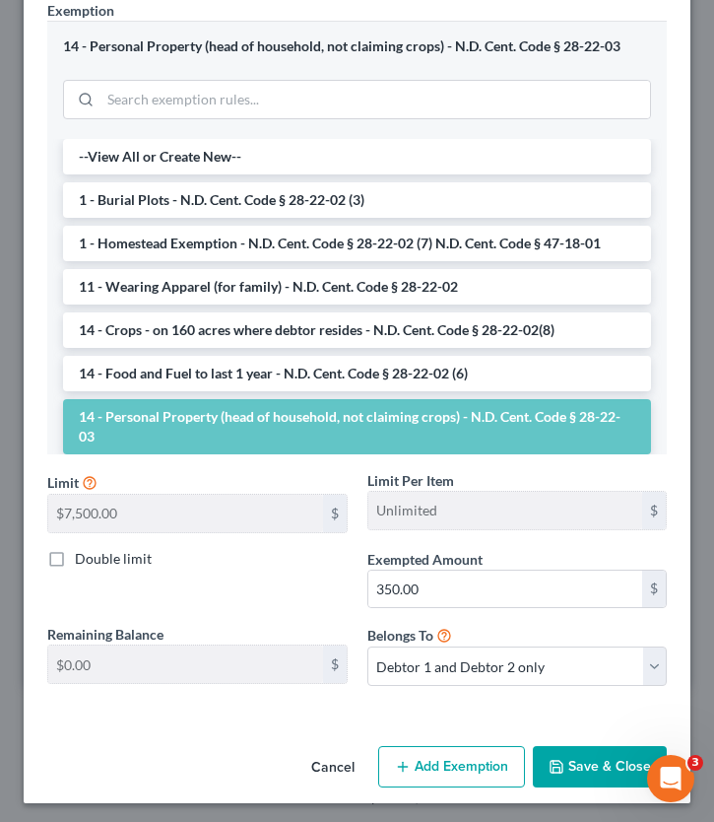
scroll to position [333, 0]
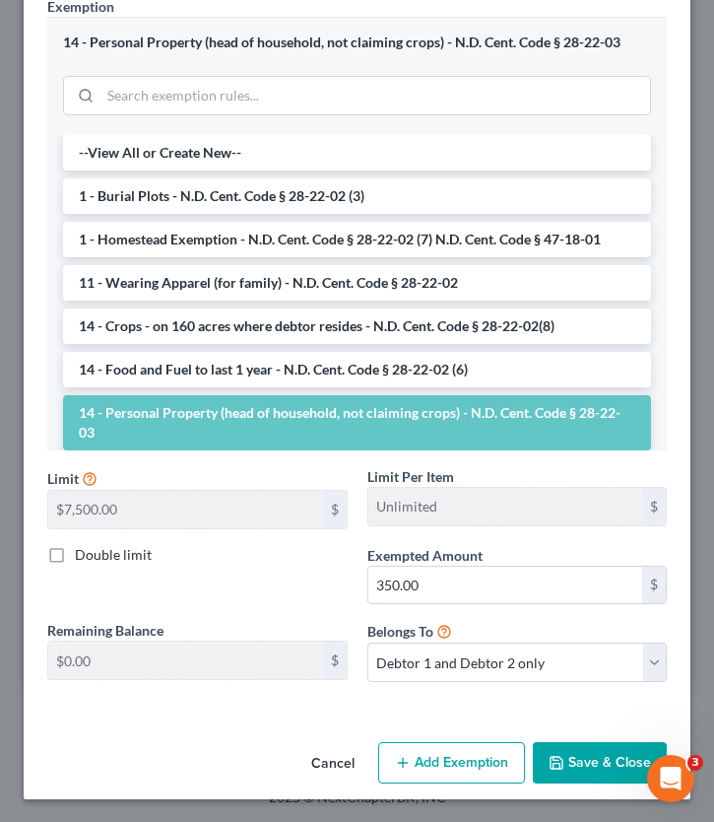
click at [568, 755] on button "Save & Close" at bounding box center [600, 762] width 134 height 41
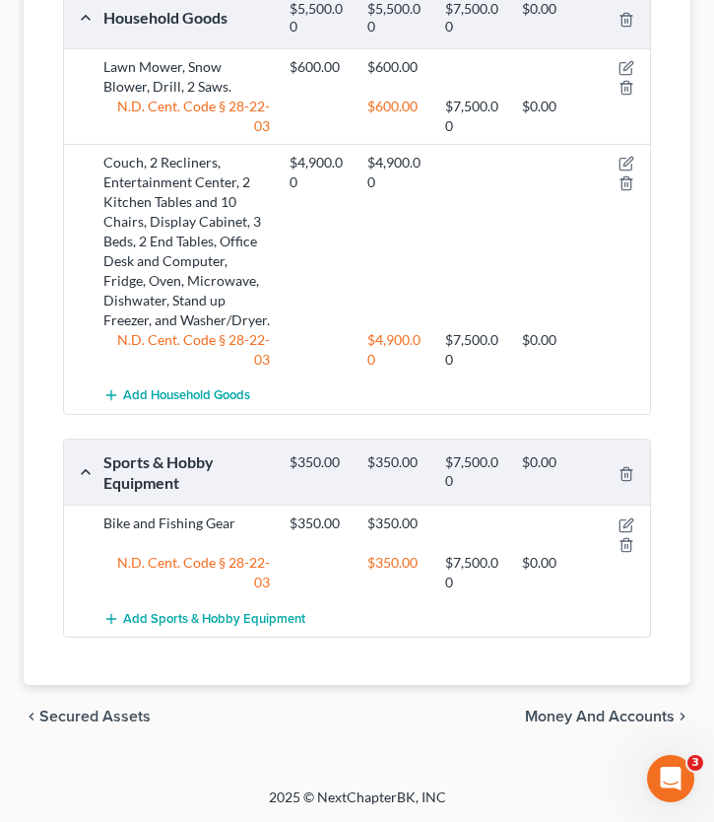
click at [609, 709] on span "Money and Accounts" at bounding box center [600, 716] width 150 height 16
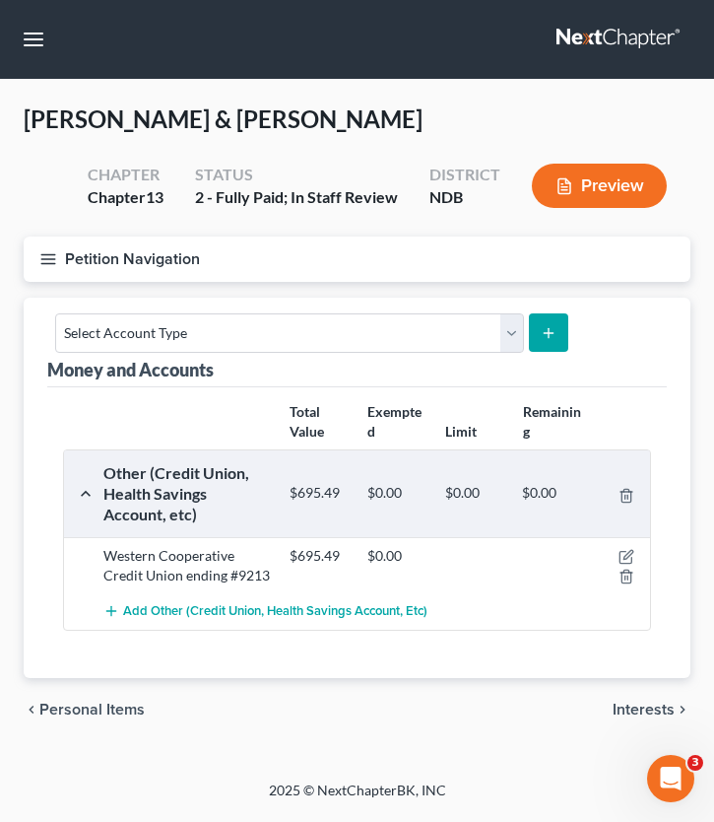
click at [613, 701] on button "Interests chevron_right" at bounding box center [652, 709] width 78 height 16
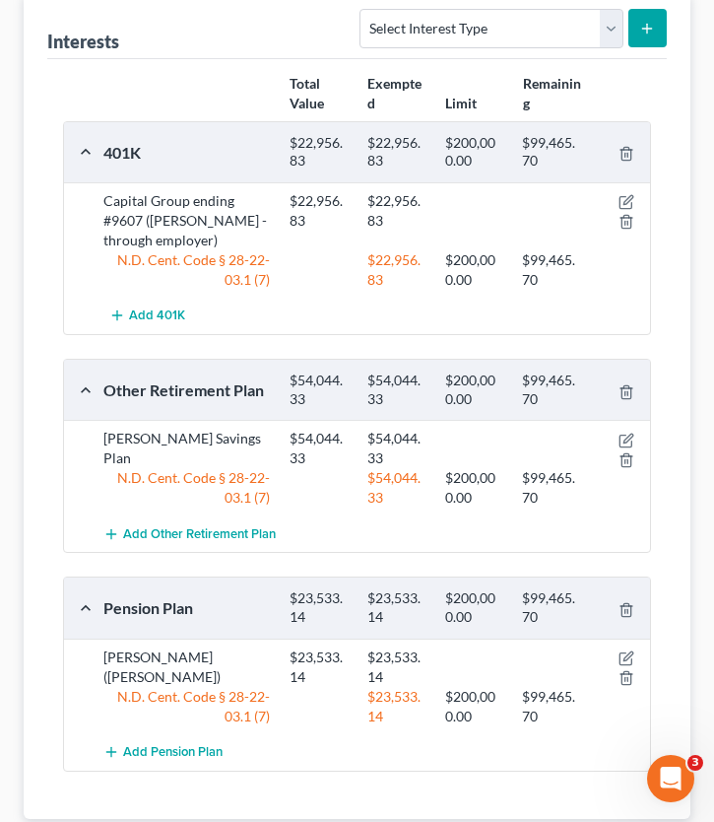
scroll to position [305, 0]
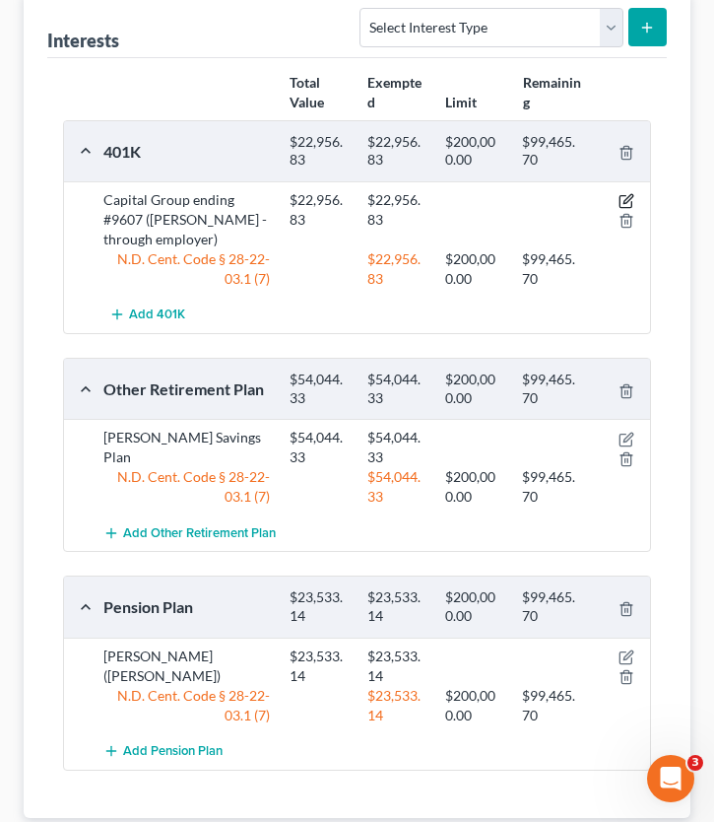
click at [621, 200] on icon "button" at bounding box center [627, 201] width 16 height 16
select select "2"
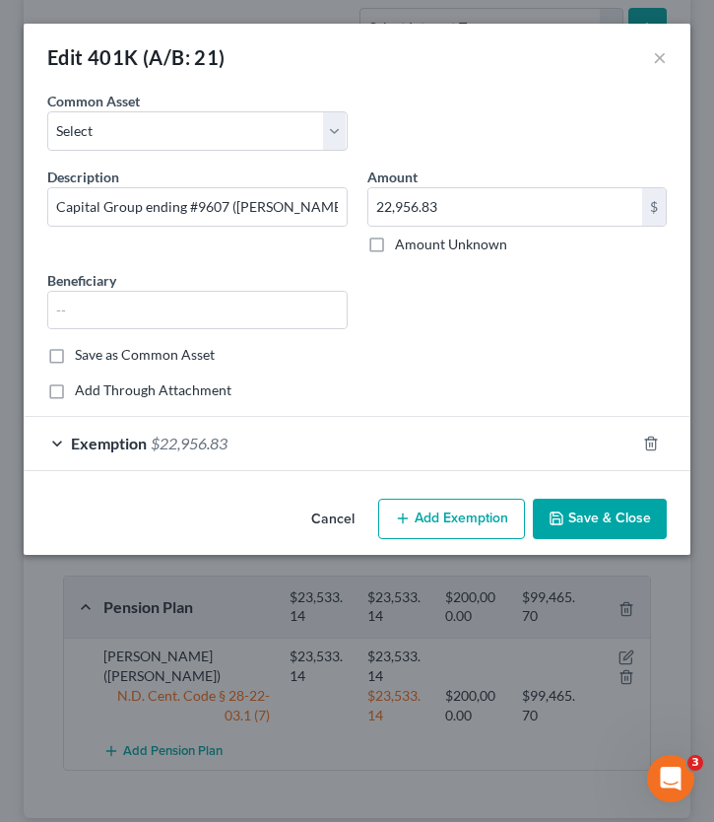
click at [64, 445] on div "Exemption $22,956.83" at bounding box center [330, 443] width 612 height 52
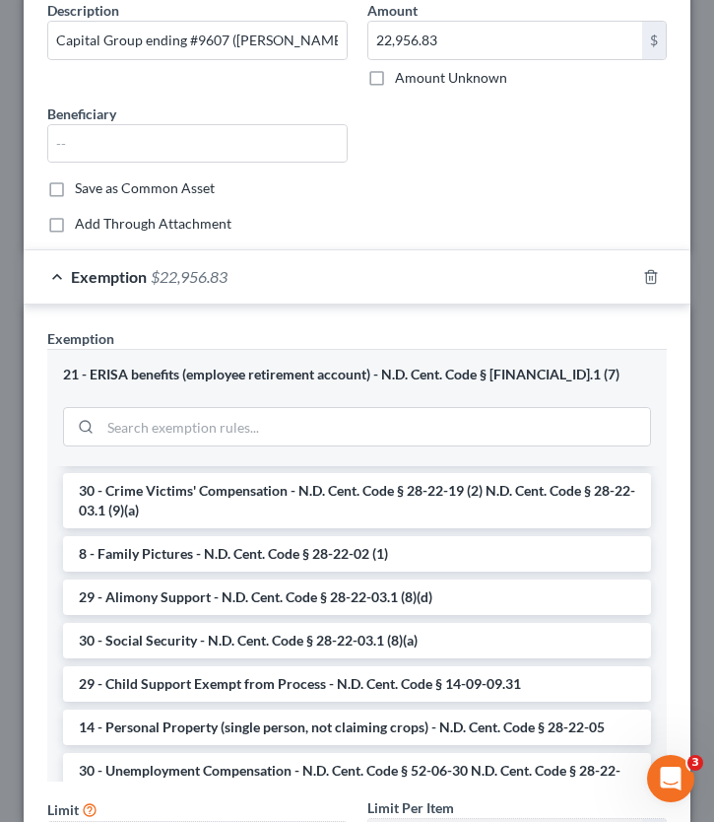
scroll to position [0, 0]
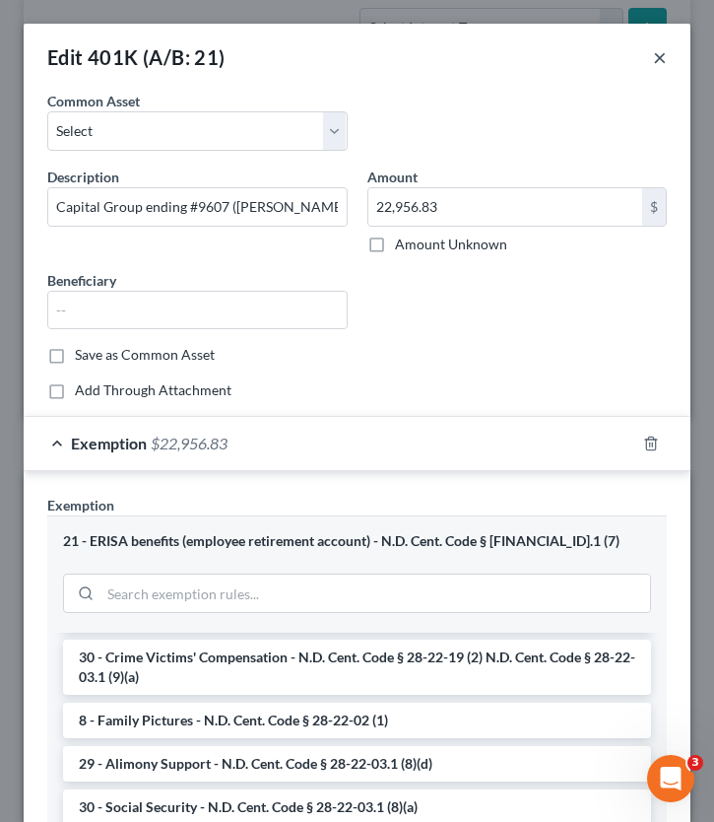
click at [660, 59] on button "×" at bounding box center [660, 57] width 14 height 24
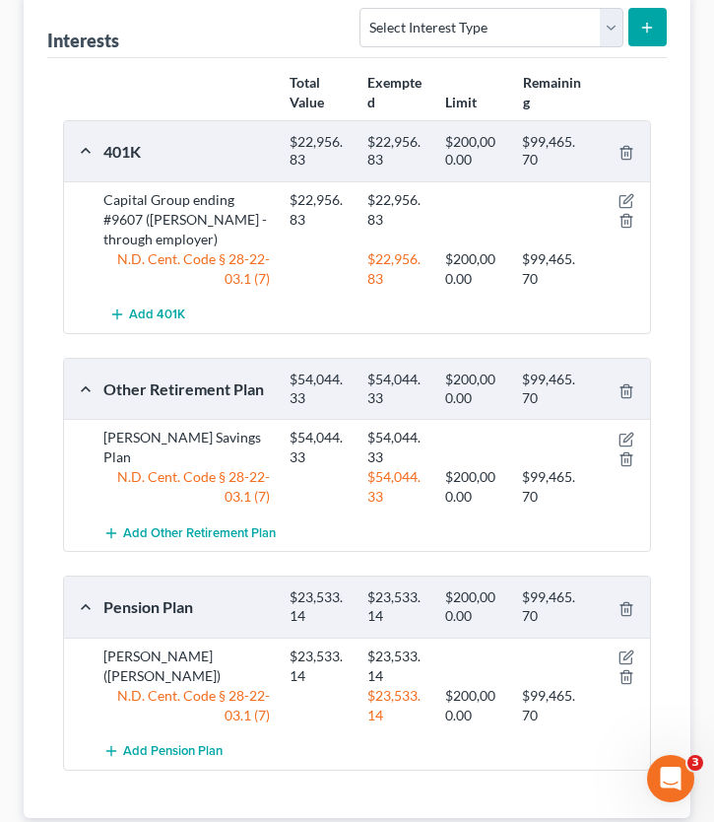
scroll to position [437, 0]
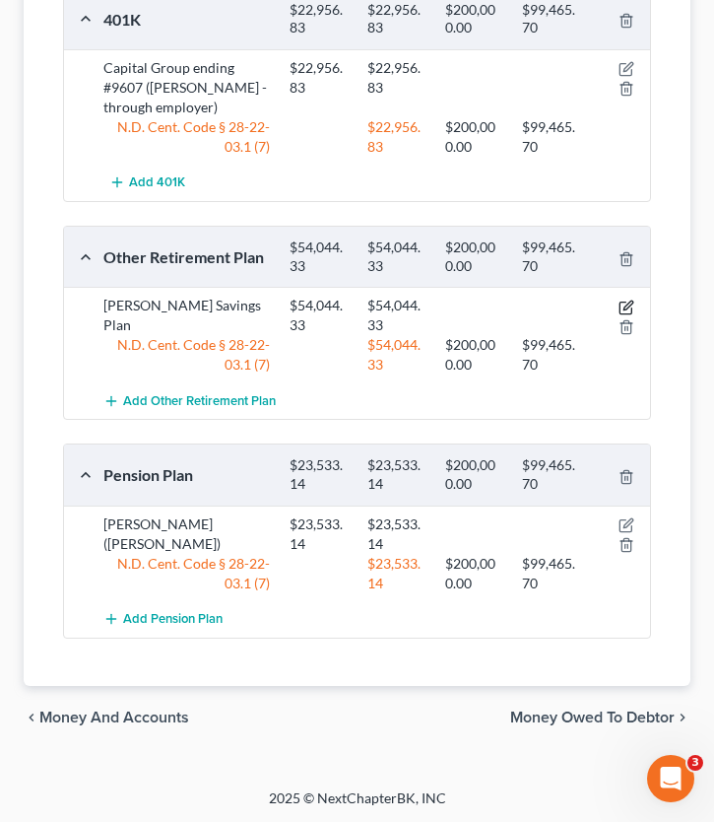
click at [626, 304] on icon "button" at bounding box center [628, 304] width 9 height 9
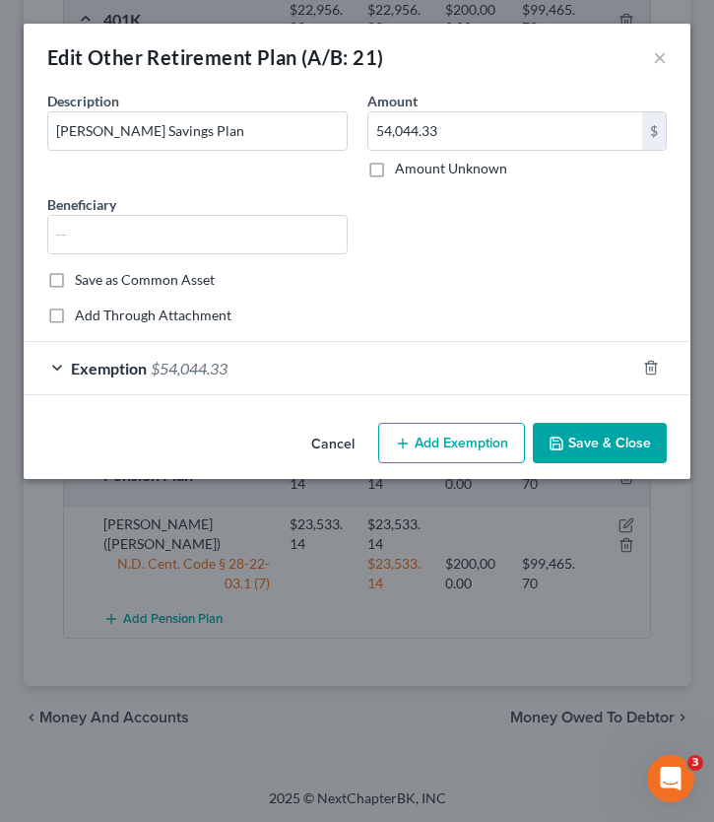
click at [589, 435] on button "Save & Close" at bounding box center [600, 443] width 134 height 41
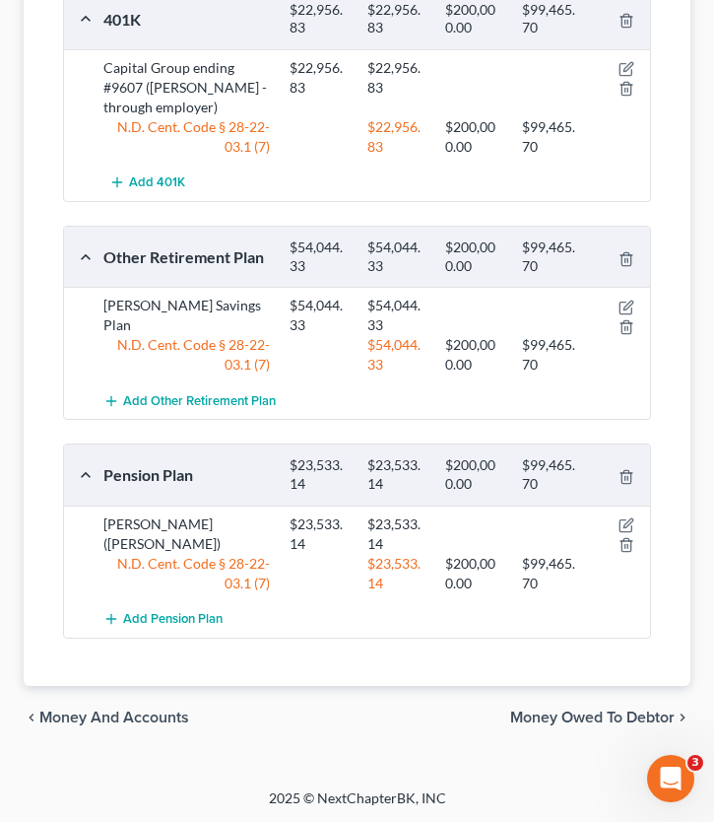
click at [566, 711] on span "Money Owed to Debtor" at bounding box center [592, 717] width 165 height 16
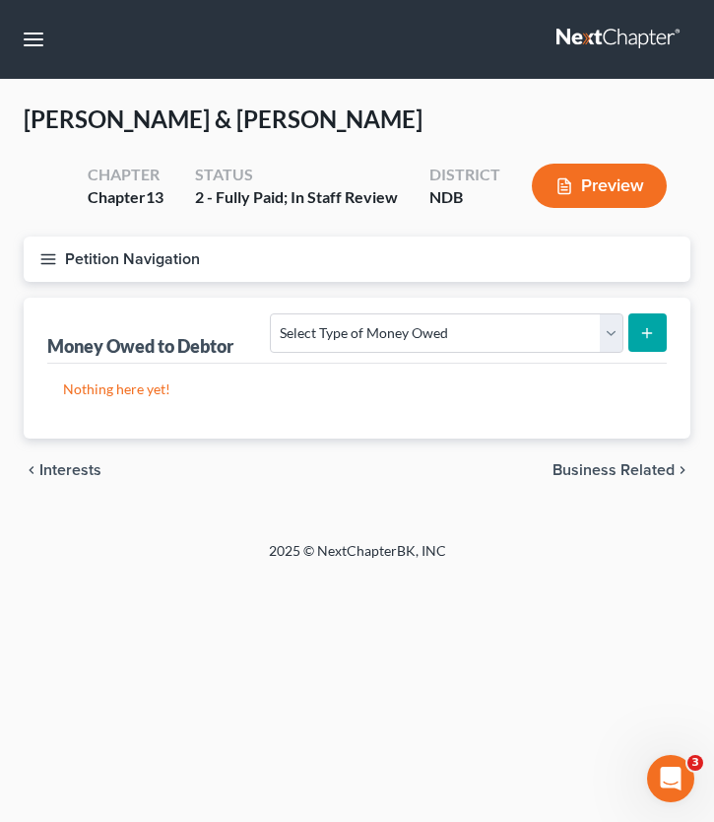
click at [630, 464] on span "Business Related" at bounding box center [614, 470] width 122 height 16
click at [629, 463] on span "Farm / Livestock" at bounding box center [617, 470] width 115 height 16
click at [609, 464] on span "Miscellaneous Property" at bounding box center [591, 470] width 166 height 16
click at [594, 472] on span "Property Analysis" at bounding box center [612, 470] width 125 height 16
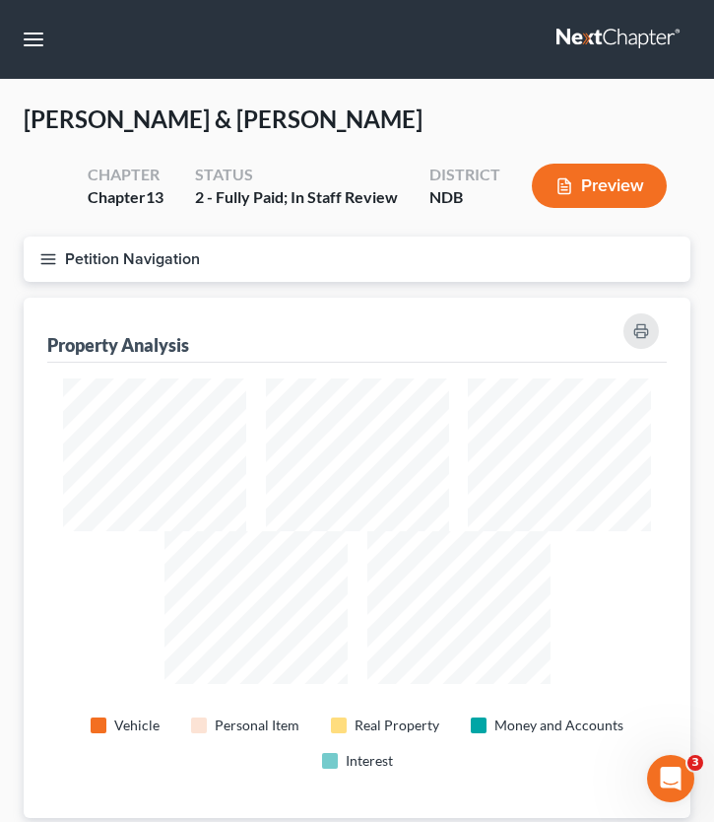
scroll to position [1962, 0]
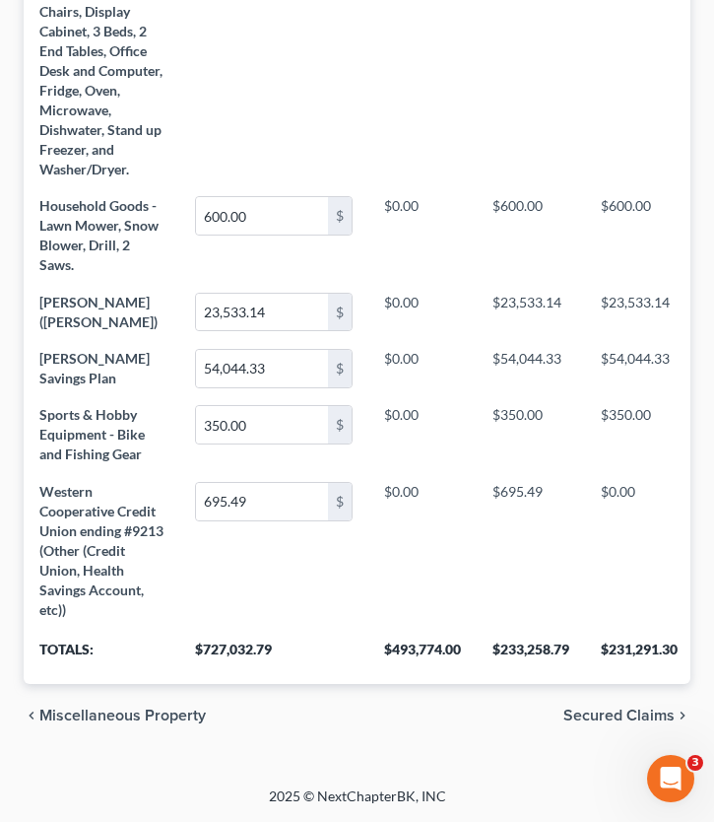
click at [160, 712] on span "Miscellaneous Property" at bounding box center [122, 715] width 166 height 16
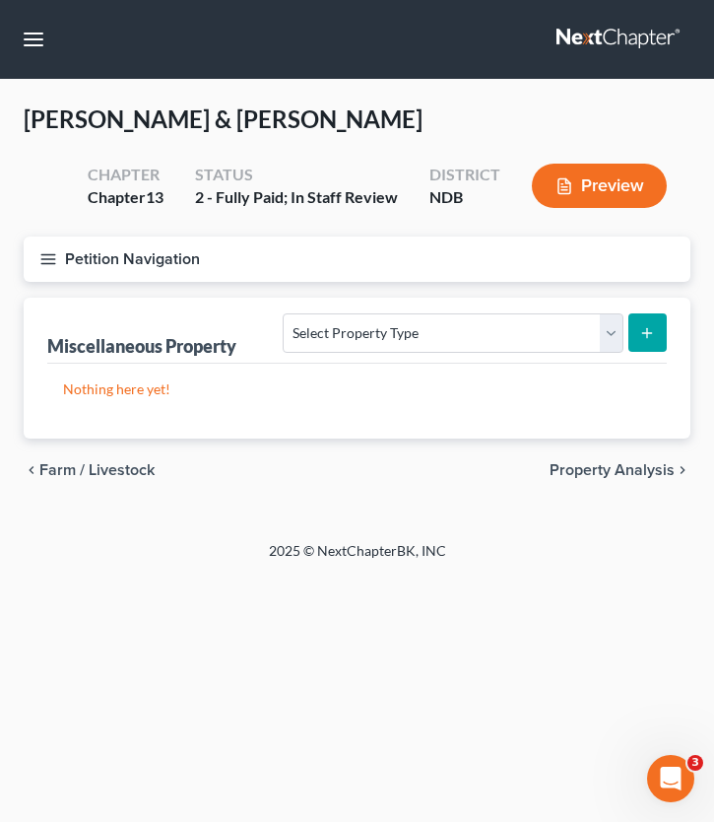
click at [130, 468] on span "Farm / Livestock" at bounding box center [96, 470] width 115 height 16
click at [624, 465] on span "Miscellaneous Property" at bounding box center [591, 470] width 166 height 16
click at [147, 466] on span "Farm / Livestock" at bounding box center [96, 470] width 115 height 16
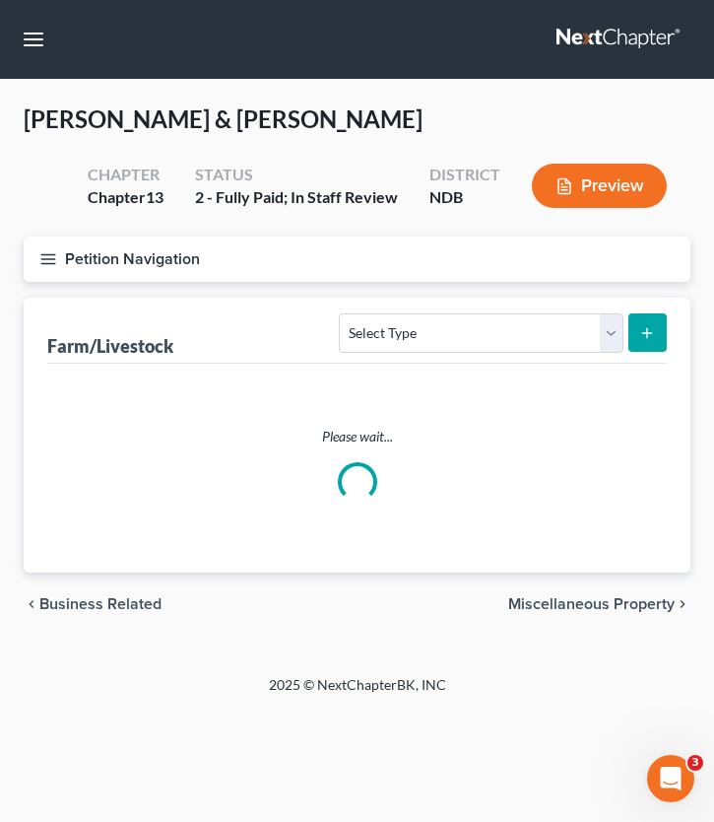
click at [53, 259] on line "button" at bounding box center [48, 259] width 14 height 0
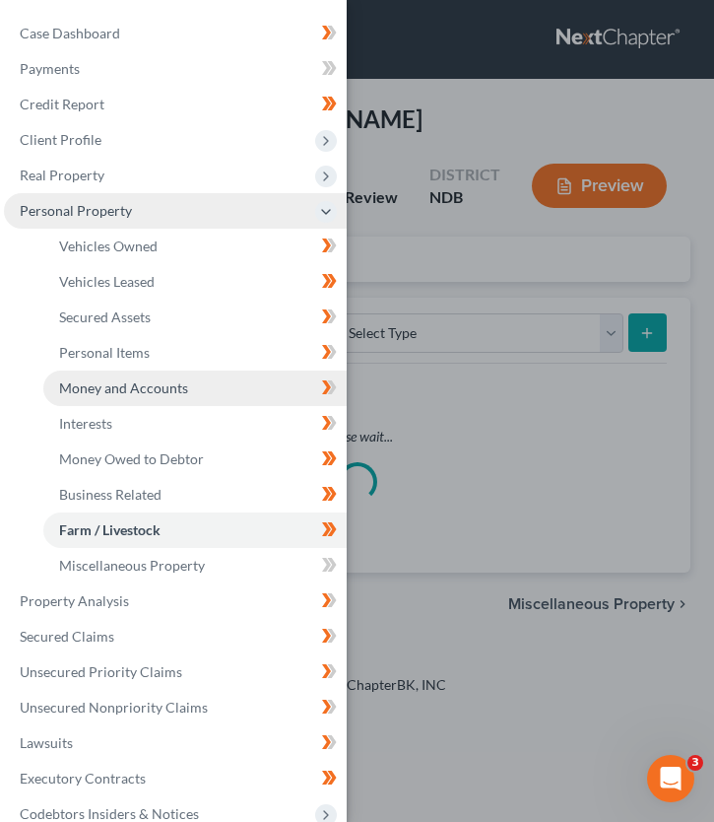
click at [127, 386] on span "Money and Accounts" at bounding box center [123, 387] width 129 height 17
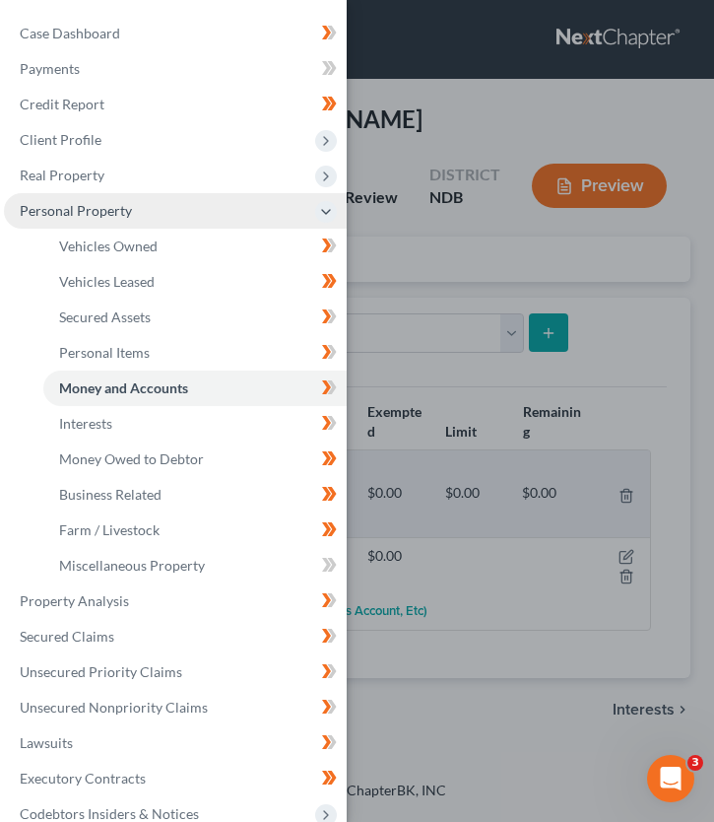
click at [631, 307] on div "Case Dashboard Payments Invoices Payments Payments Credit Report Client Profile" at bounding box center [357, 411] width 714 height 822
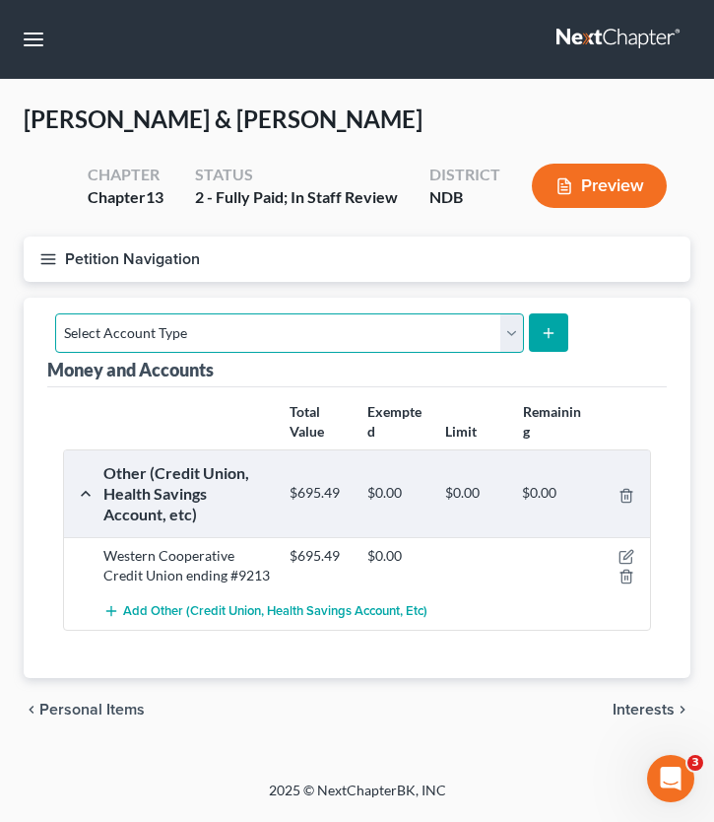
click at [486, 323] on select "Select Account Type Brokerage (A/B: 18, SOFA: 20) Cash on Hand (A/B: 16) Certif…" at bounding box center [289, 332] width 469 height 39
click at [55, 703] on span "Personal Items" at bounding box center [91, 709] width 105 height 16
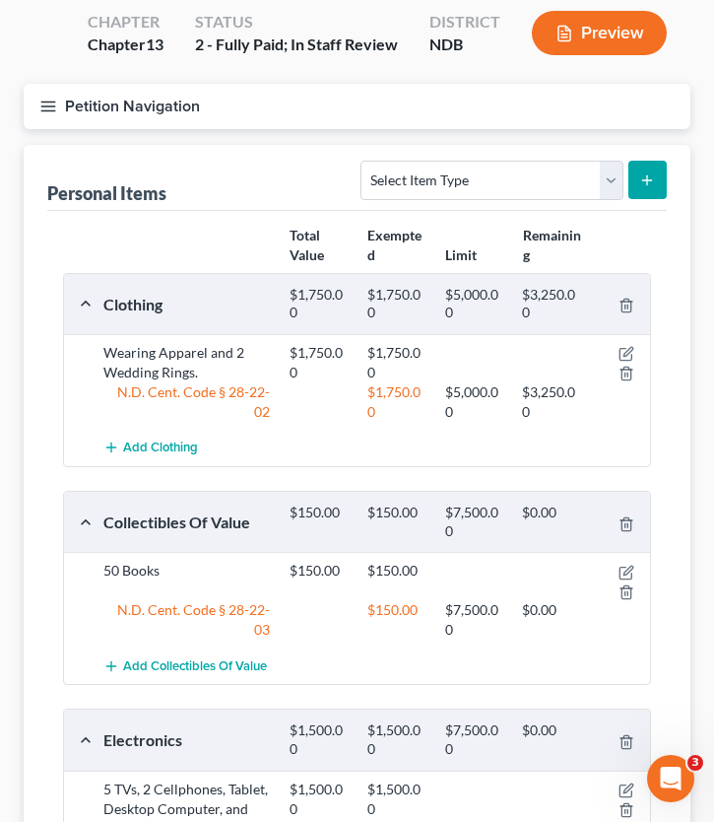
scroll to position [91, 0]
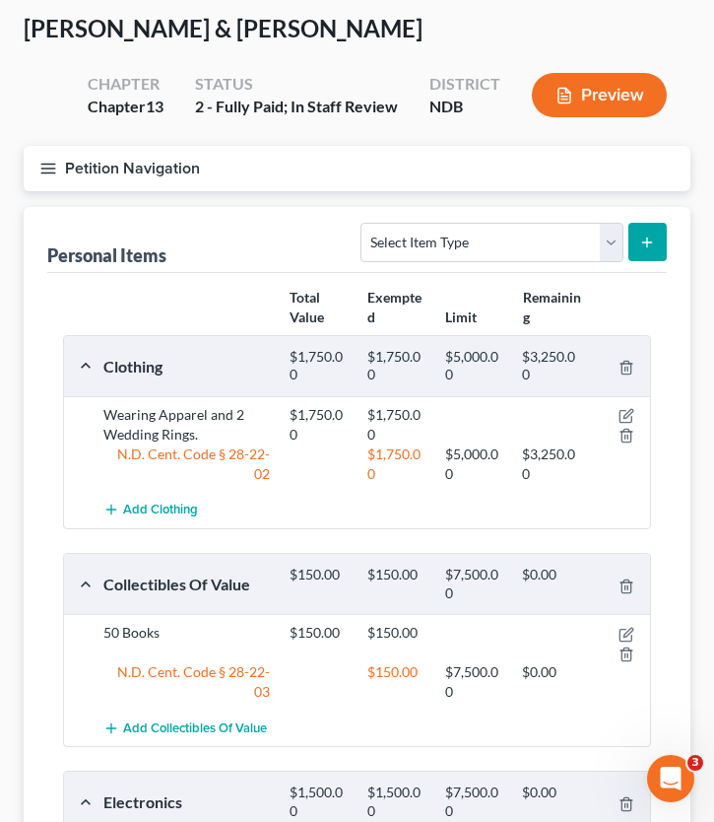
click at [52, 164] on icon "button" at bounding box center [48, 169] width 18 height 18
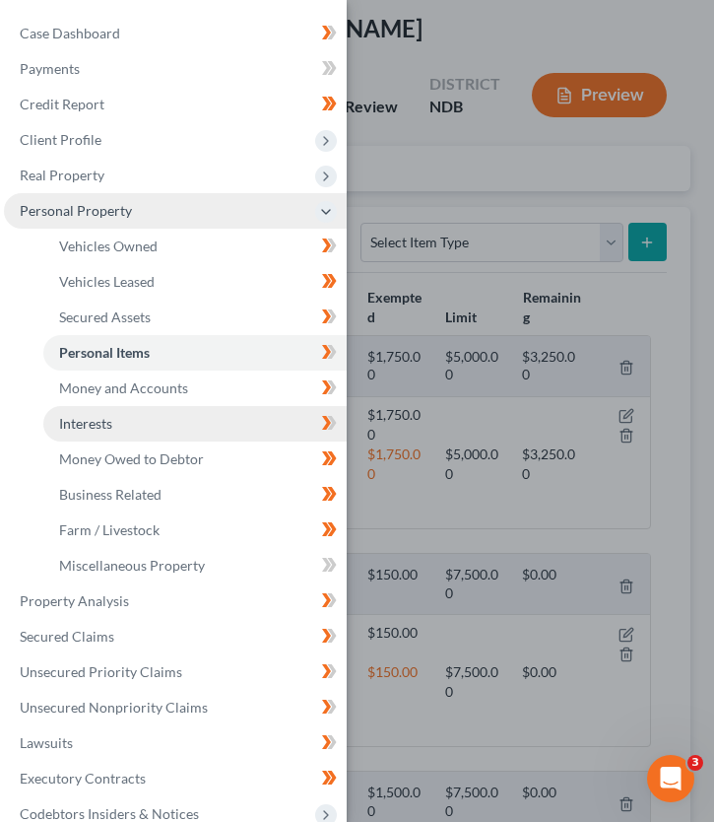
click at [130, 425] on link "Interests" at bounding box center [194, 423] width 303 height 35
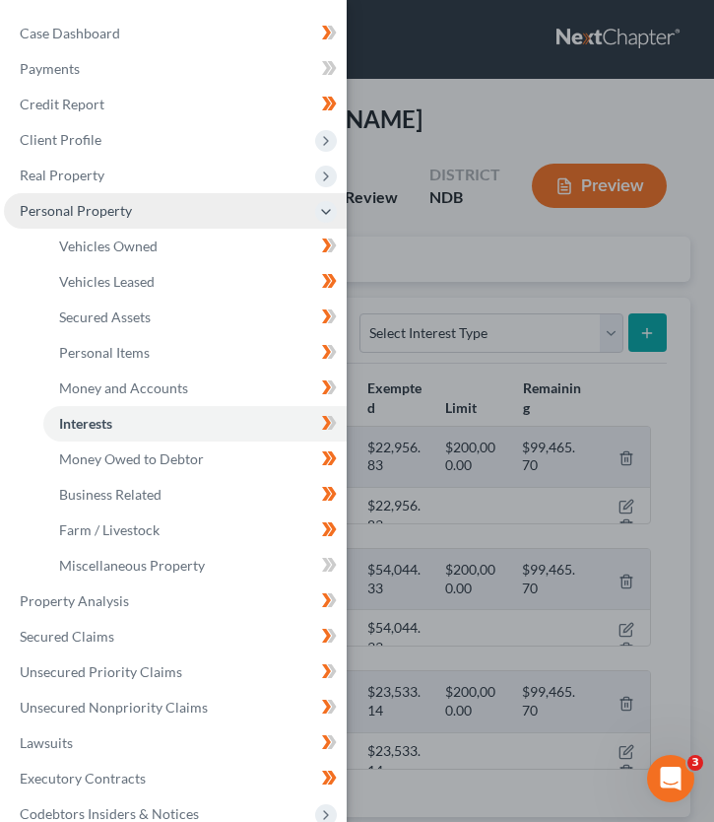
click at [409, 244] on div "Case Dashboard Payments Invoices Payments Payments Credit Report Client Profile" at bounding box center [357, 411] width 714 height 822
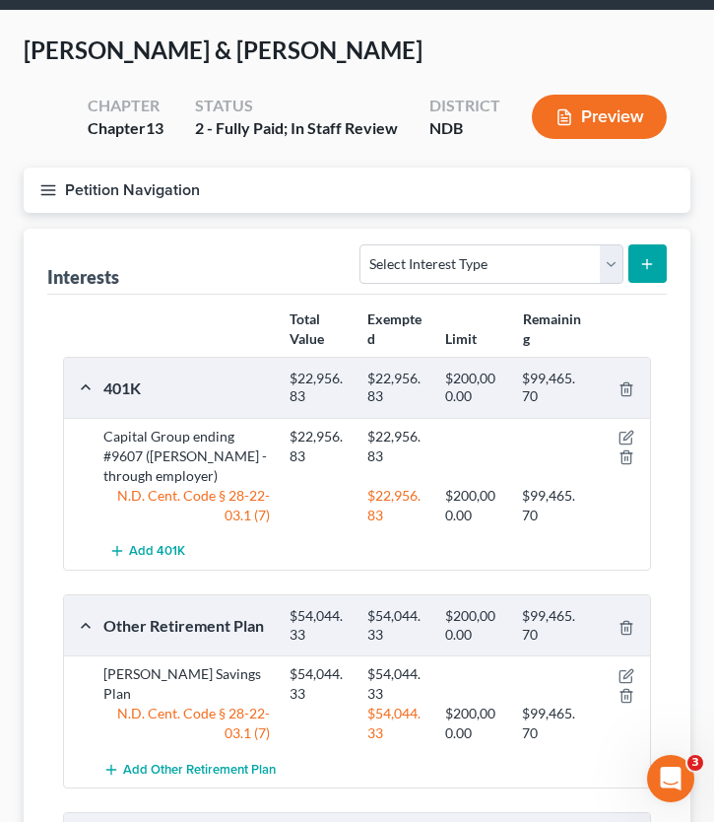
scroll to position [86, 0]
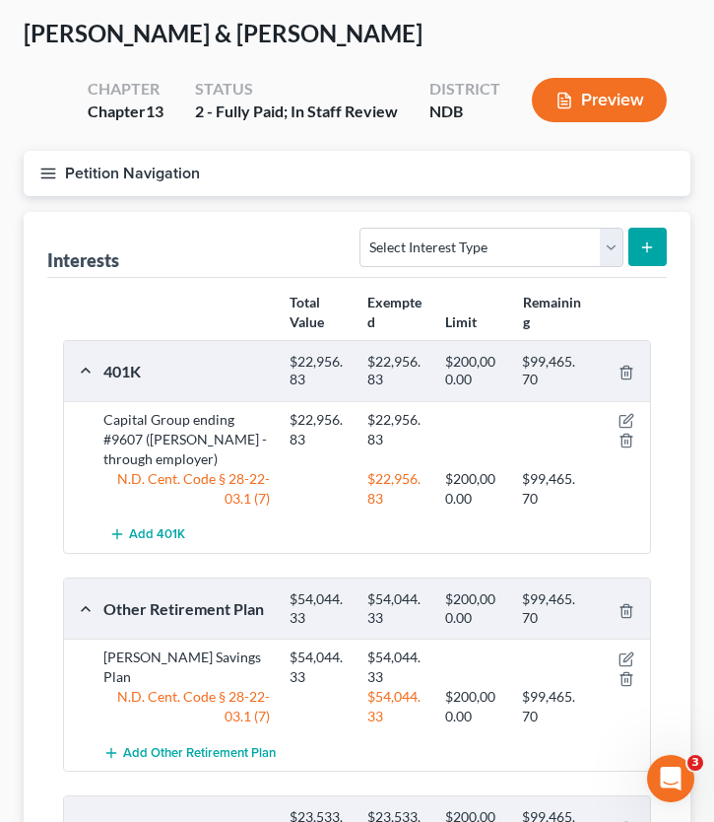
click at [44, 174] on icon "button" at bounding box center [48, 174] width 18 height 18
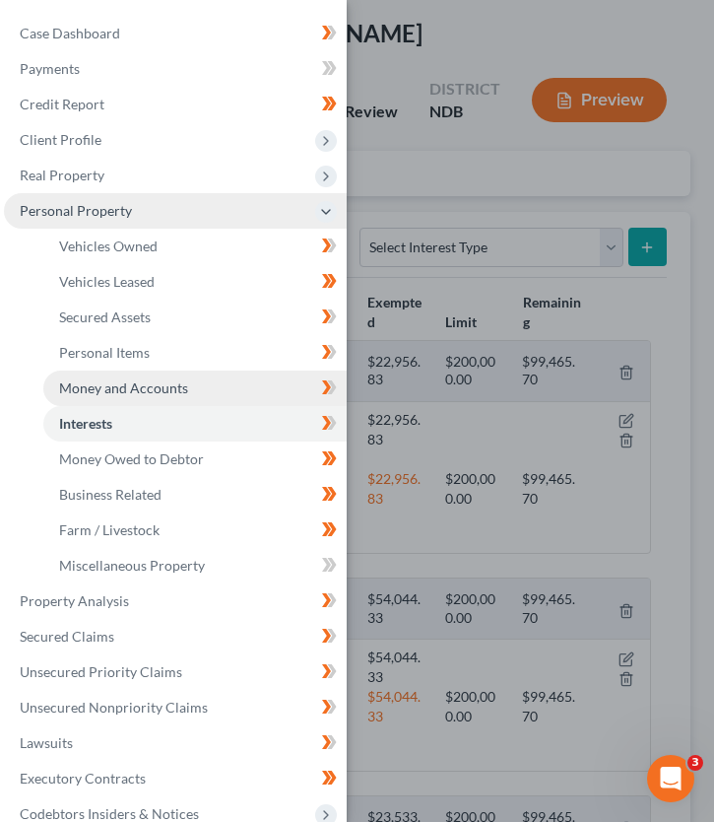
click at [142, 392] on span "Money and Accounts" at bounding box center [123, 387] width 129 height 17
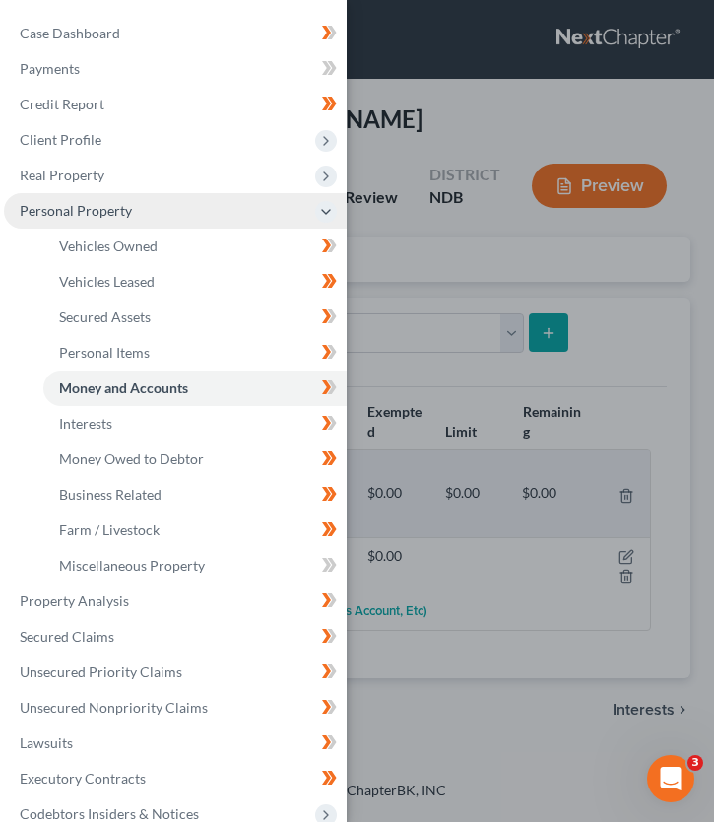
click at [430, 246] on div "Case Dashboard Payments Invoices Payments Payments Credit Report Client Profile" at bounding box center [357, 411] width 714 height 822
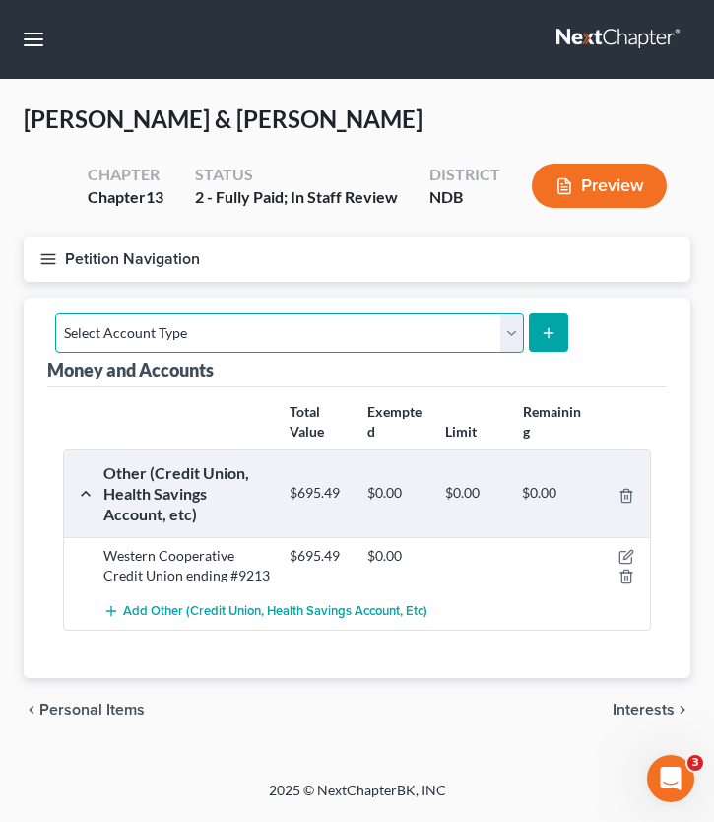
click at [449, 341] on select "Select Account Type Brokerage (A/B: 18, SOFA: 20) Cash on Hand (A/B: 16) Certif…" at bounding box center [289, 332] width 469 height 39
select select "cash_on_hand"
click at [55, 313] on select "Select Account Type Brokerage (A/B: 18, SOFA: 20) Cash on Hand (A/B: 16) Certif…" at bounding box center [289, 332] width 469 height 39
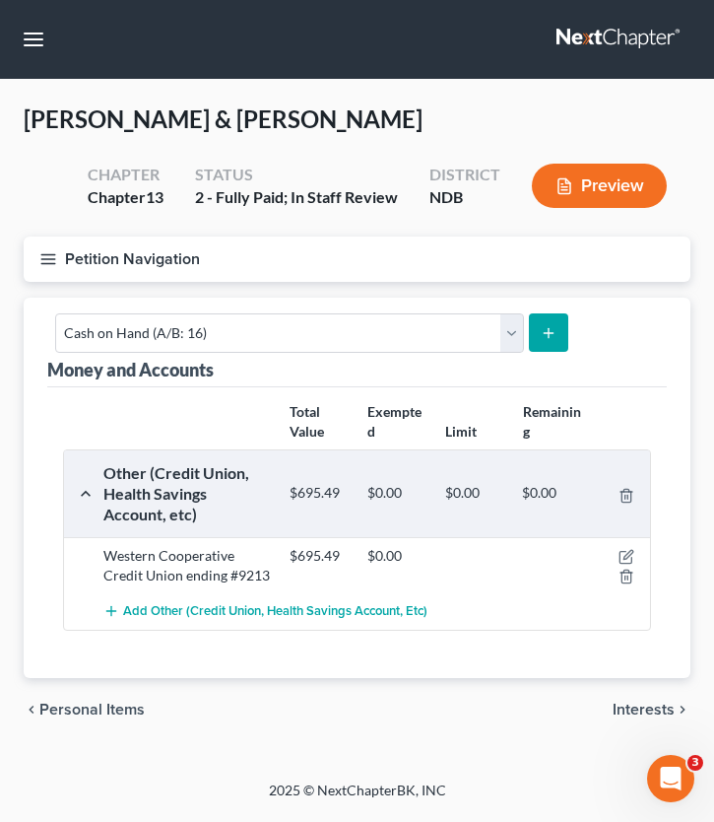
click at [553, 336] on button "submit" at bounding box center [548, 332] width 38 height 38
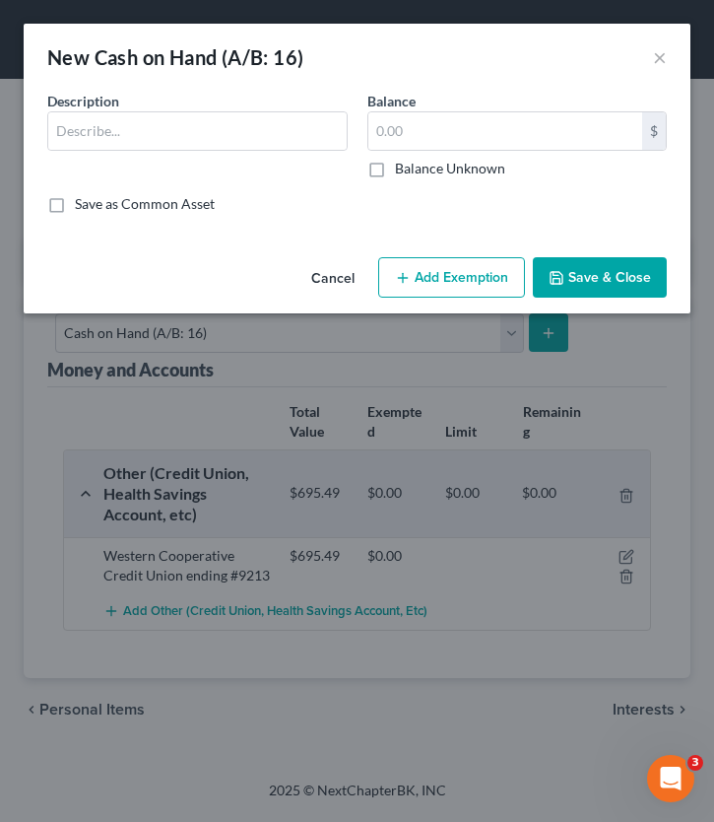
click at [0, 0] on select "Select" at bounding box center [0, 0] width 0 height 0
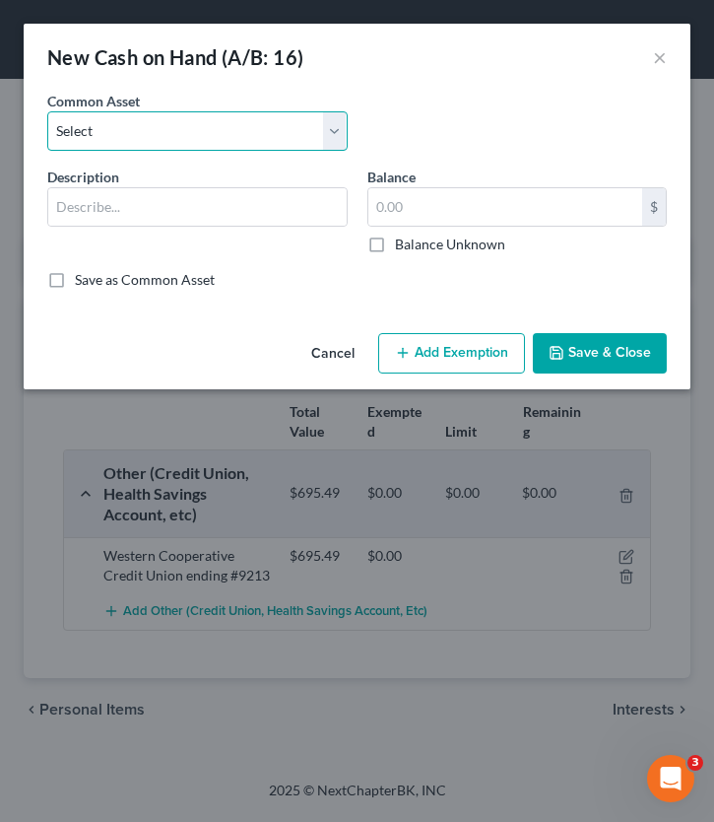
select select "1"
click at [47, 111] on select "Select Cash on Hand Change jar" at bounding box center [197, 130] width 300 height 39
type input "Change jar"
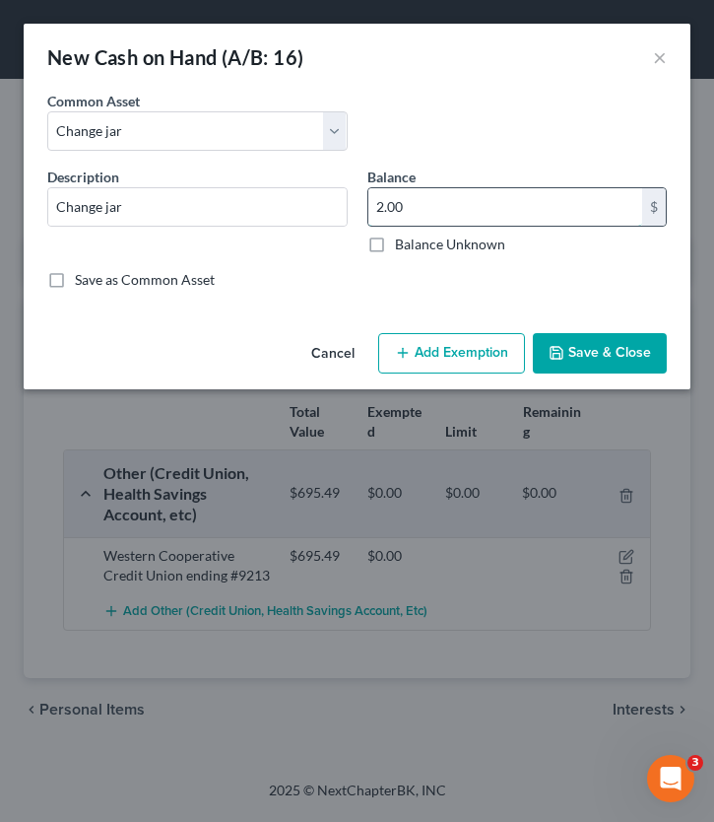
click at [424, 198] on input "2.00" at bounding box center [505, 206] width 275 height 37
type input "60.00"
click at [584, 349] on button "Save & Close" at bounding box center [600, 353] width 134 height 41
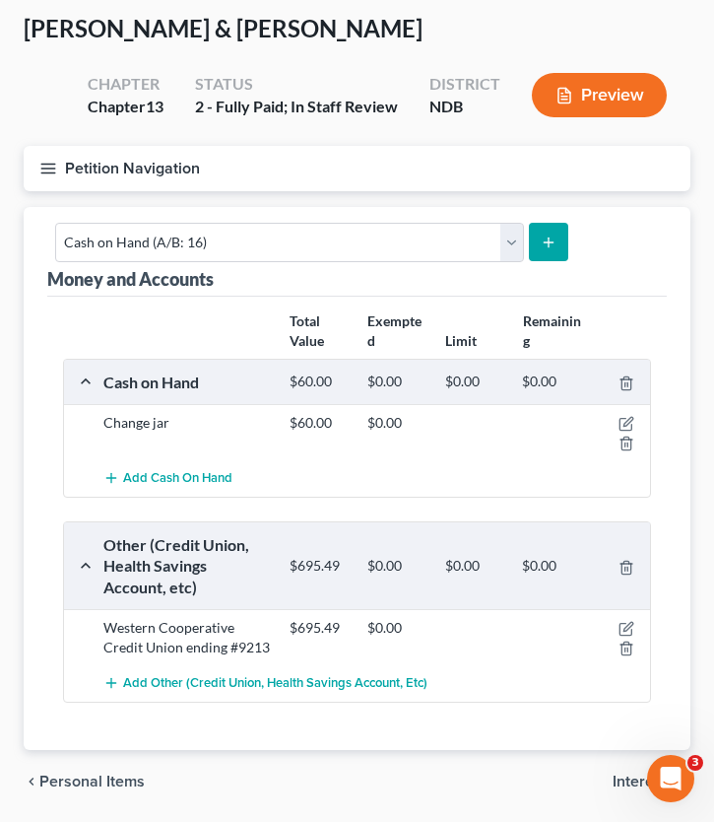
scroll to position [156, 0]
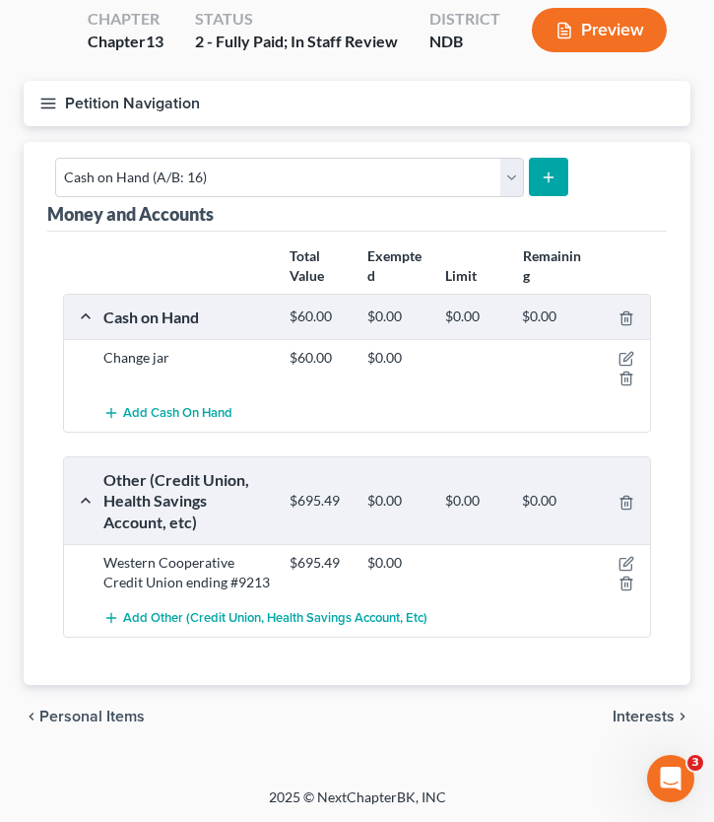
click at [638, 713] on span "Interests" at bounding box center [644, 716] width 62 height 16
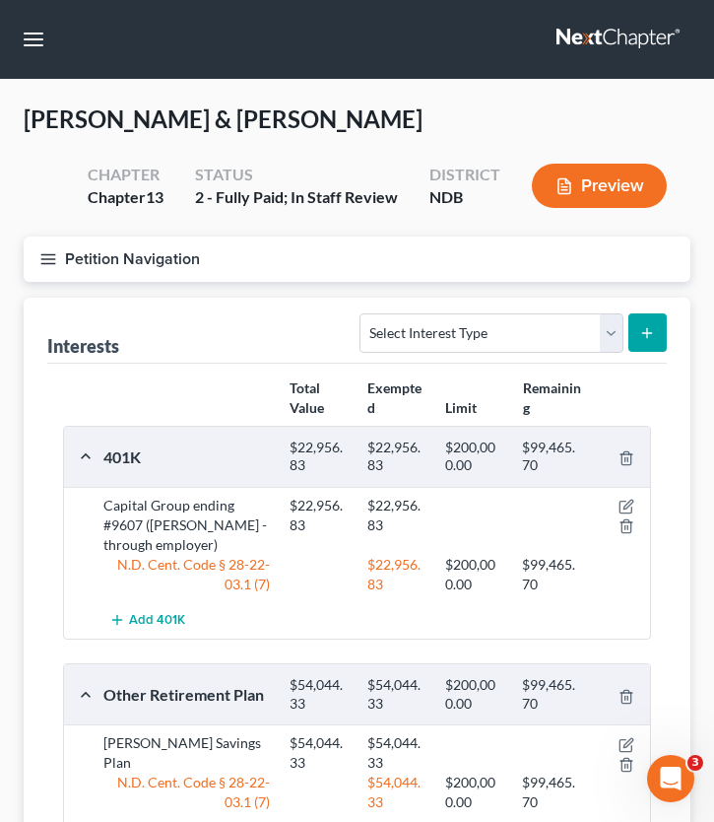
click at [60, 265] on button "Petition Navigation" at bounding box center [357, 258] width 667 height 45
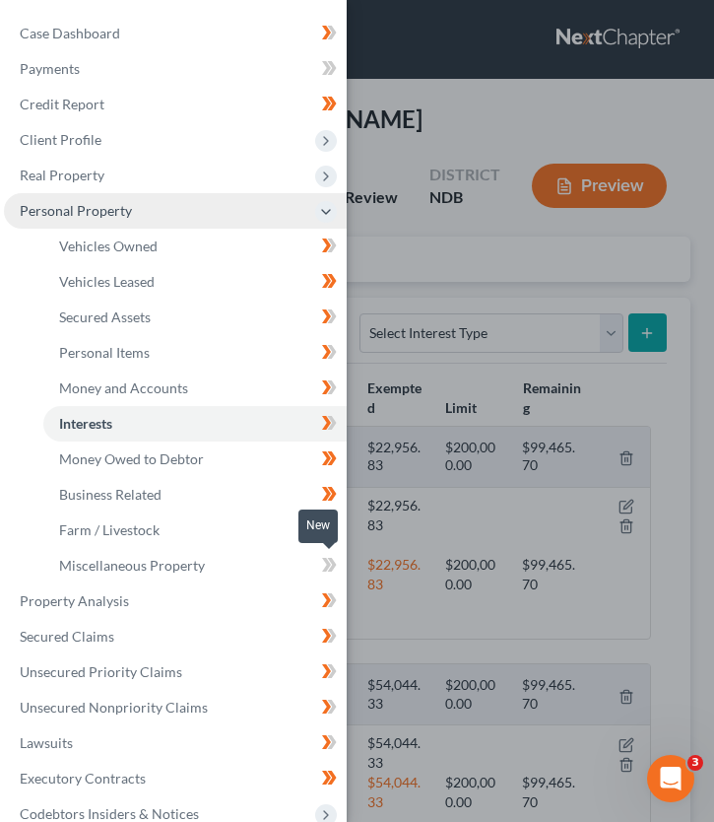
click at [332, 565] on icon at bounding box center [332, 565] width 9 height 14
click at [333, 563] on icon at bounding box center [332, 565] width 9 height 14
click at [334, 288] on icon at bounding box center [332, 281] width 9 height 14
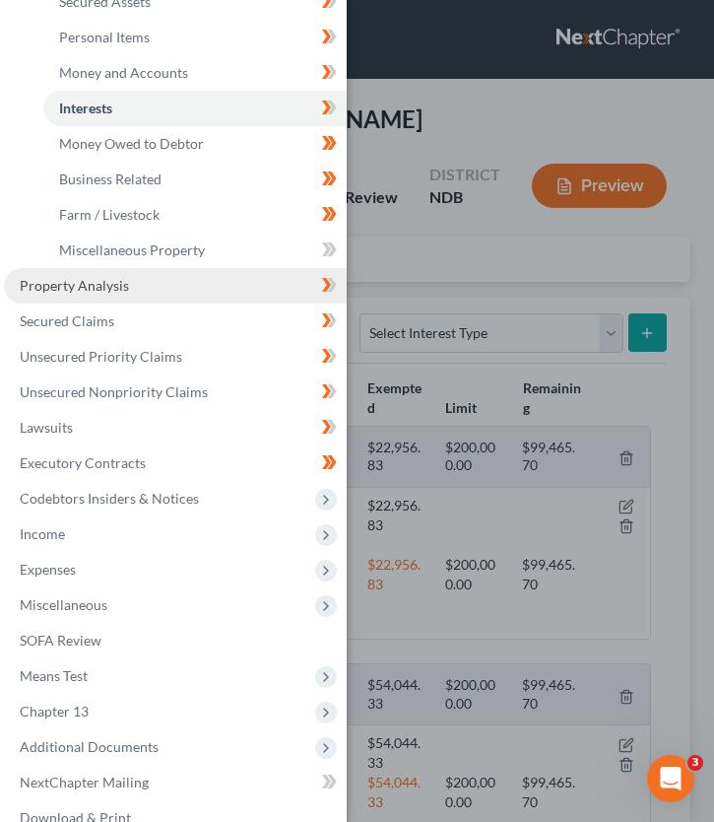
scroll to position [314, 0]
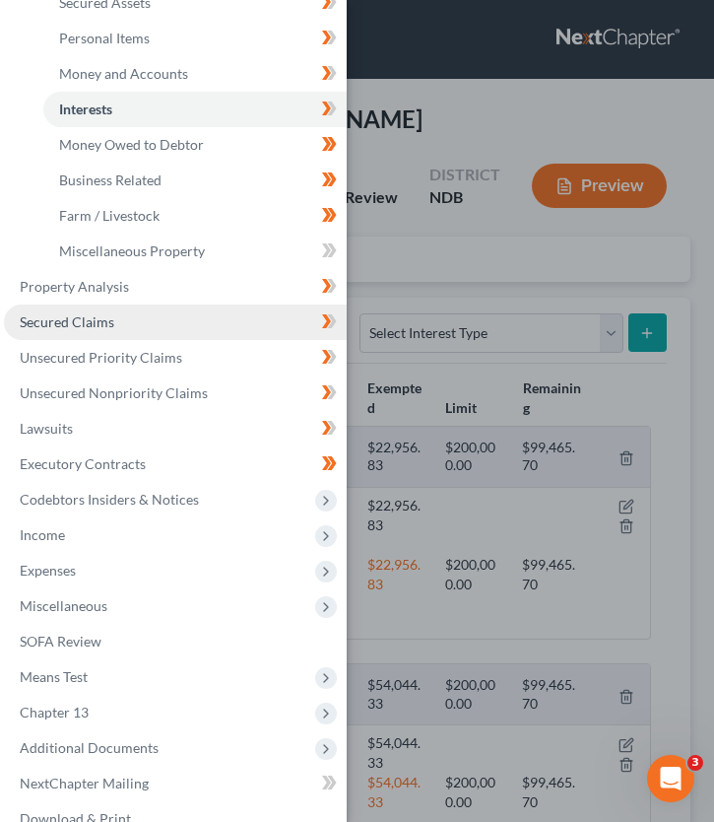
click at [146, 307] on link "Secured Claims" at bounding box center [175, 321] width 343 height 35
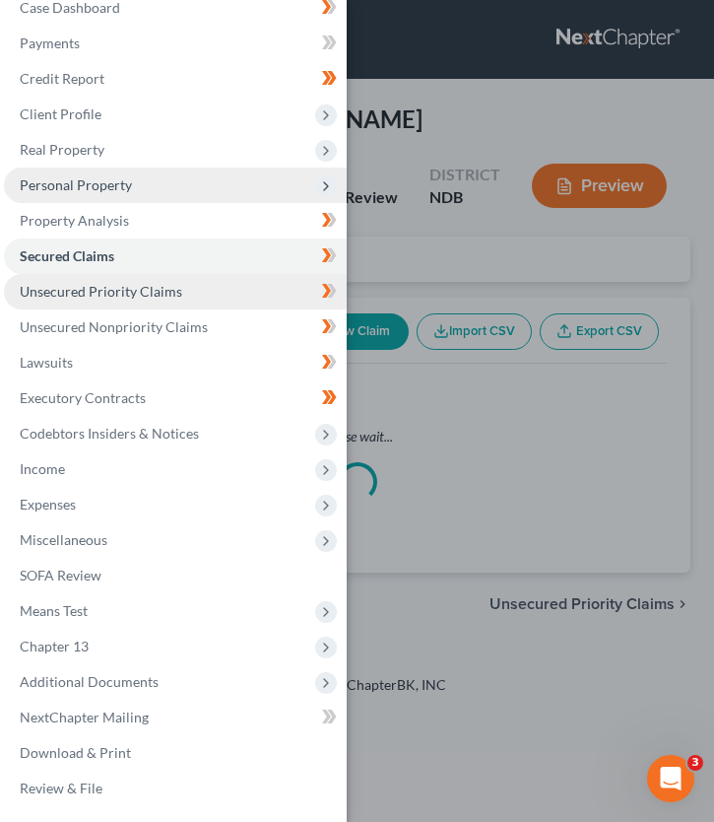
scroll to position [26, 0]
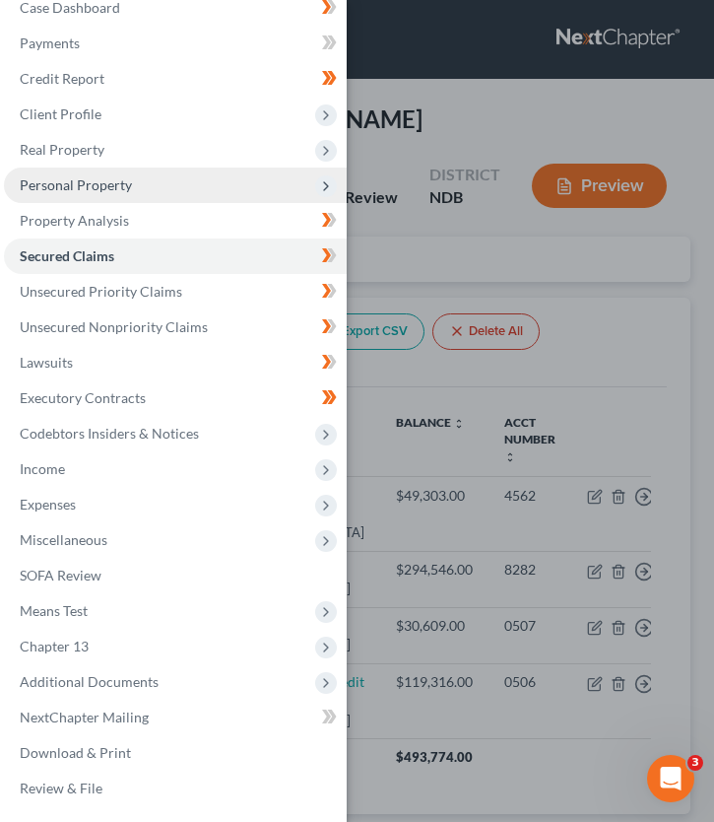
click at [414, 192] on div "Case Dashboard Payments Invoices Payments Payments Credit Report Client Profile" at bounding box center [357, 411] width 714 height 822
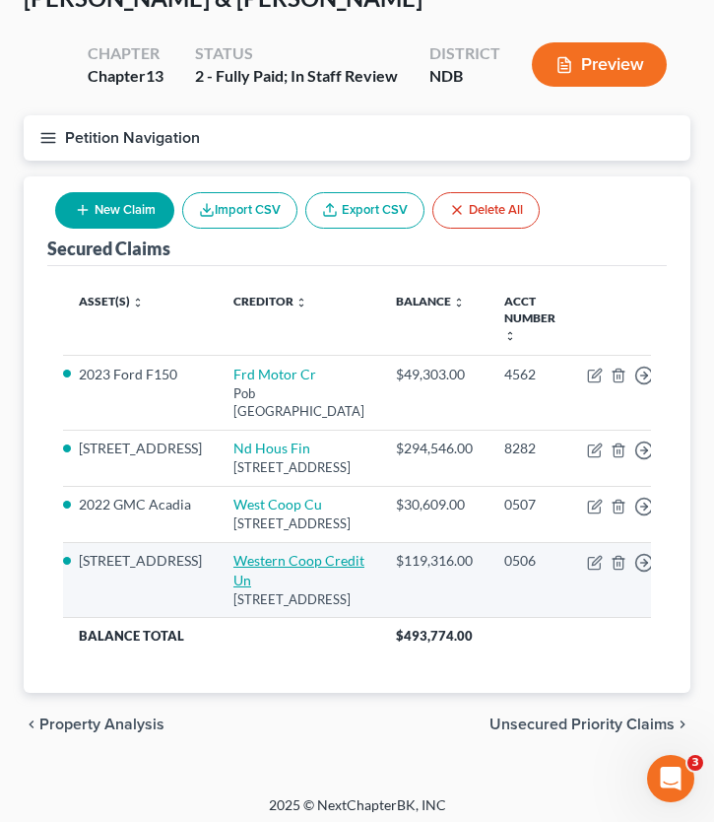
scroll to position [167, 0]
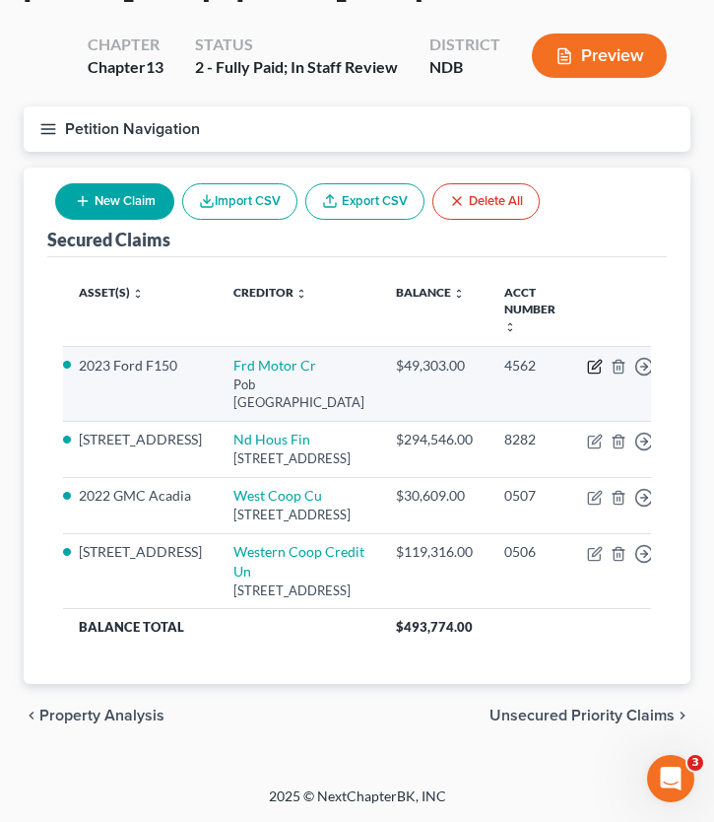
click at [587, 359] on icon "button" at bounding box center [595, 367] width 16 height 16
select select "30"
select select "0"
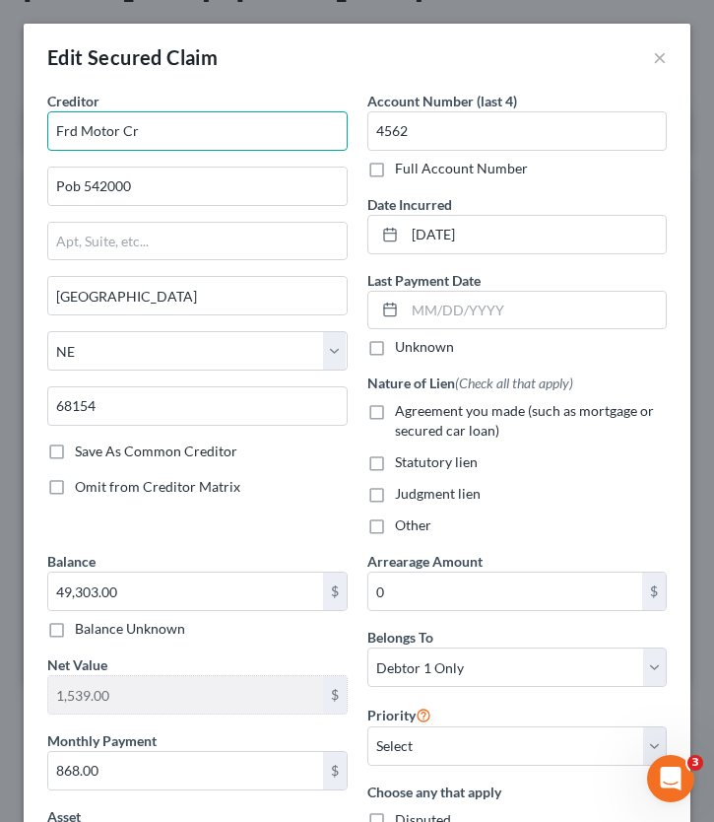
click at [60, 132] on input "Frd Motor Cr" at bounding box center [197, 130] width 300 height 39
click at [146, 130] on input "F0rd Motor Cr" at bounding box center [197, 130] width 300 height 39
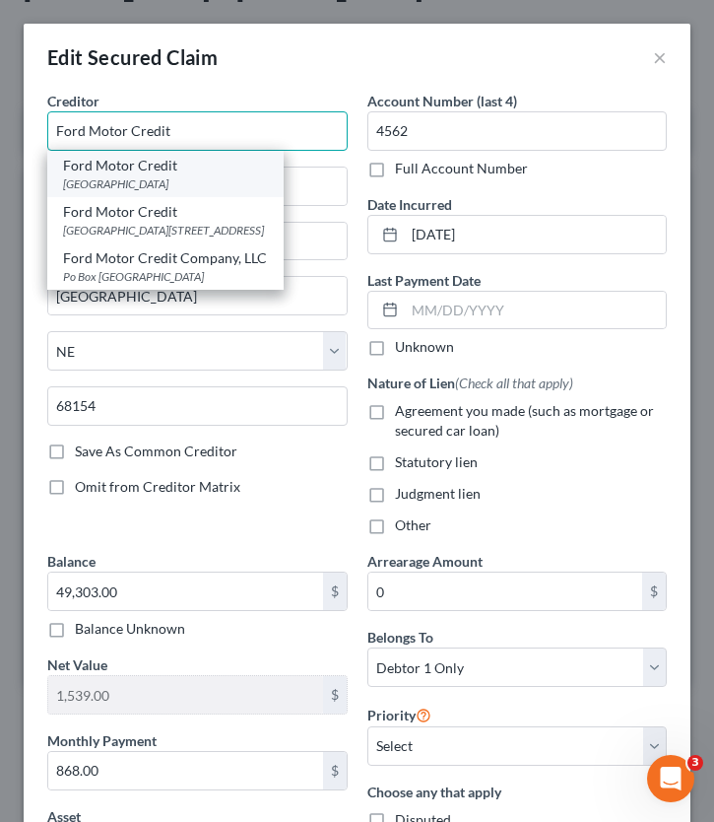
type input "Ford Motor Credit"
click at [151, 178] on div "PO Box 54200, Omaha, NE 68154" at bounding box center [165, 183] width 205 height 17
type input "PO Box 54200"
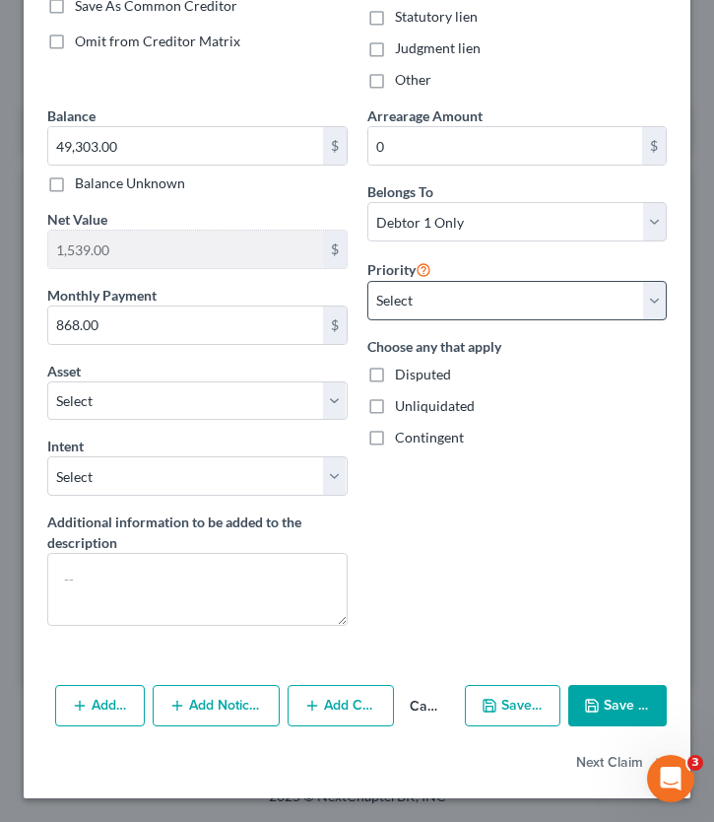
scroll to position [441, 0]
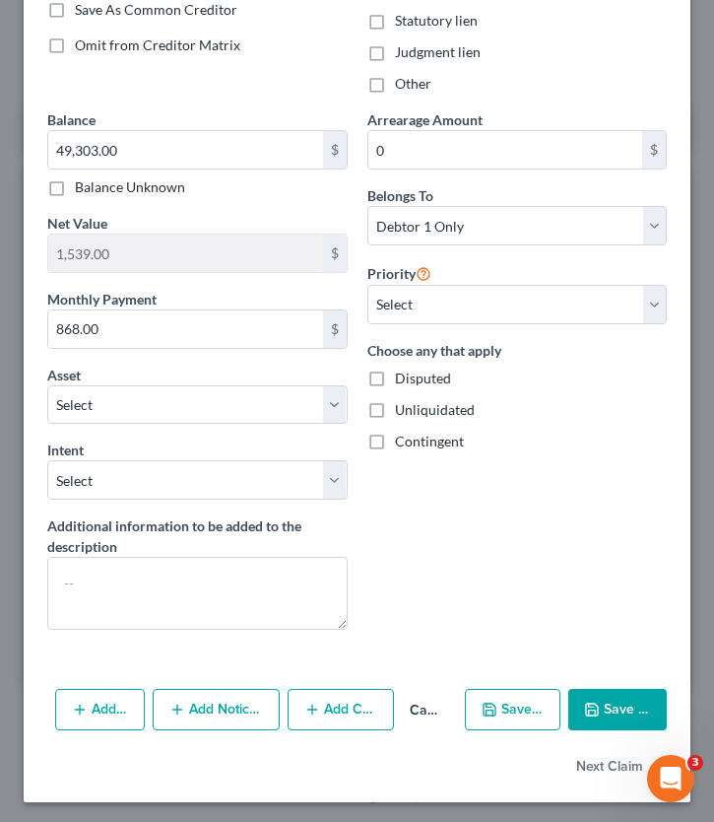
click at [608, 714] on button "Save & Close" at bounding box center [617, 709] width 99 height 41
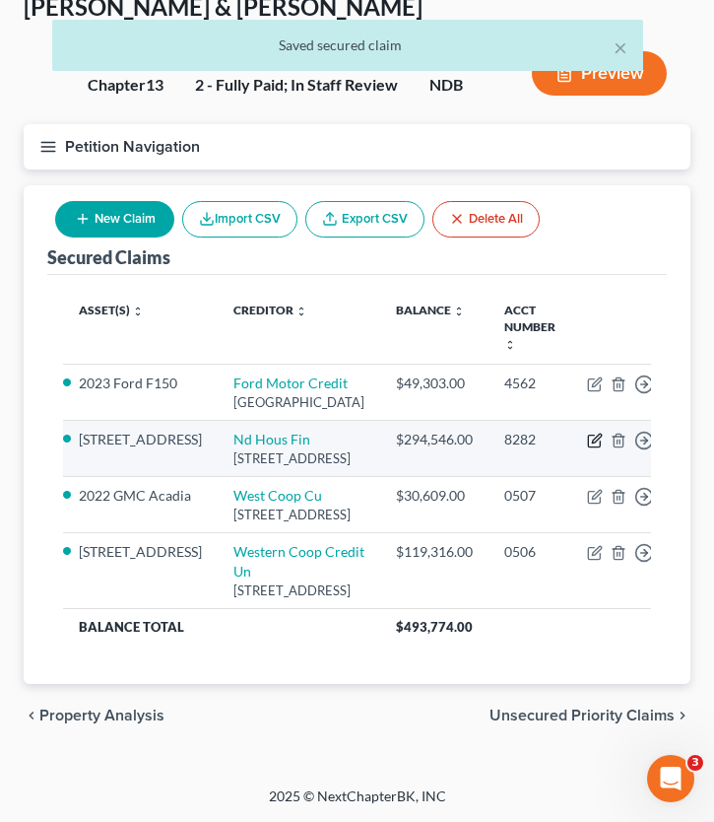
click at [592, 433] on icon "button" at bounding box center [596, 437] width 9 height 9
select select "29"
select select "2"
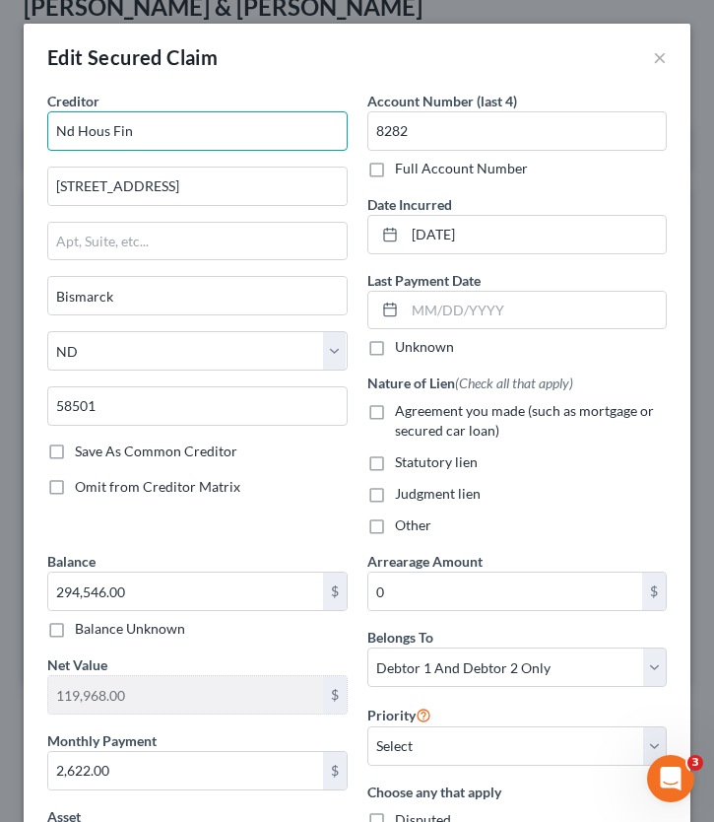
click at [76, 126] on input "Nd Hous Fin" at bounding box center [197, 130] width 300 height 39
click at [110, 132] on input "ND Hous Fin" at bounding box center [197, 130] width 300 height 39
click at [158, 130] on input "ND Housing Fin" at bounding box center [197, 130] width 300 height 39
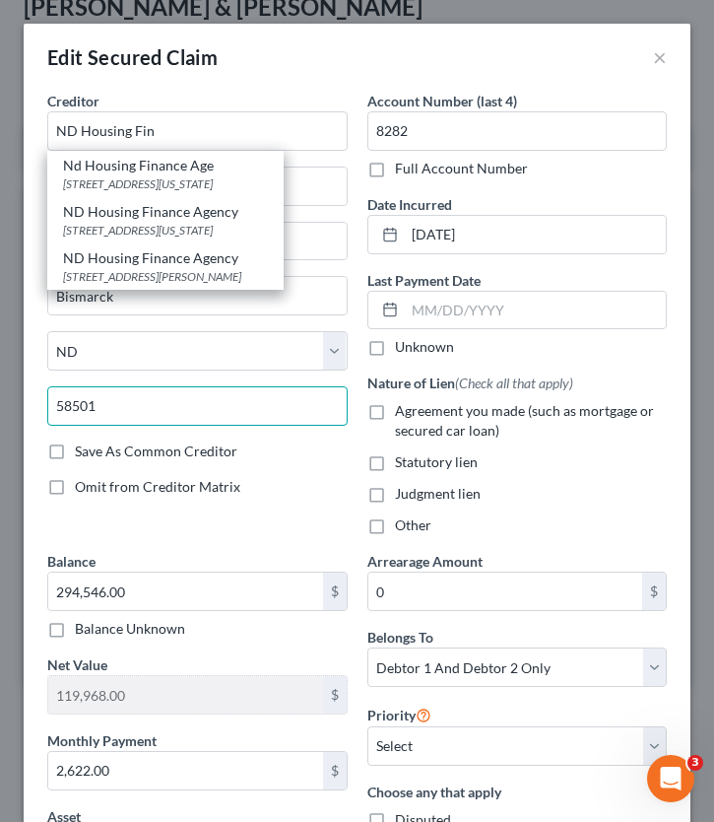
click at [173, 390] on input "58501" at bounding box center [197, 405] width 300 height 39
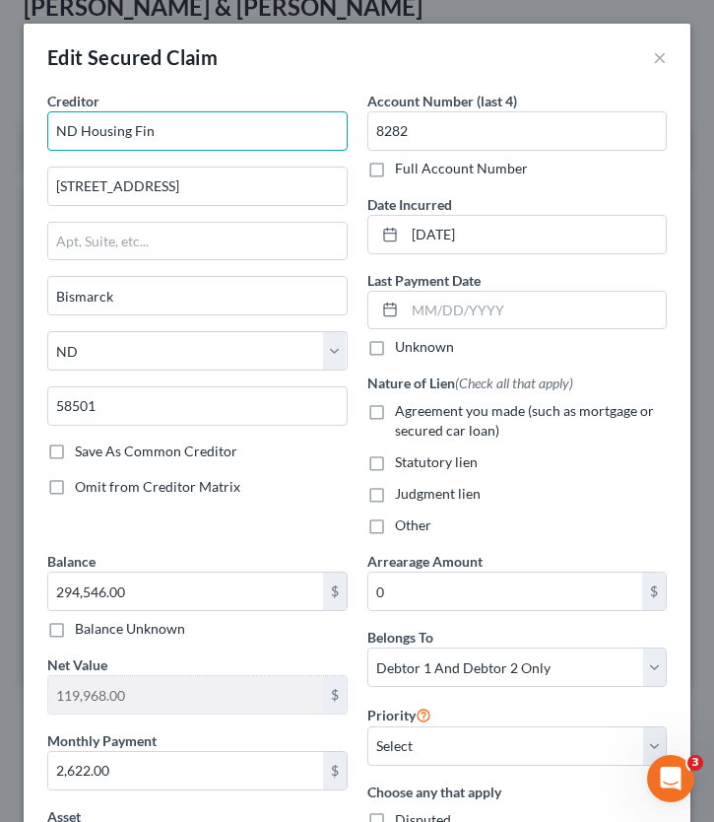
click at [161, 130] on input "ND Housing Fin" at bounding box center [197, 130] width 300 height 39
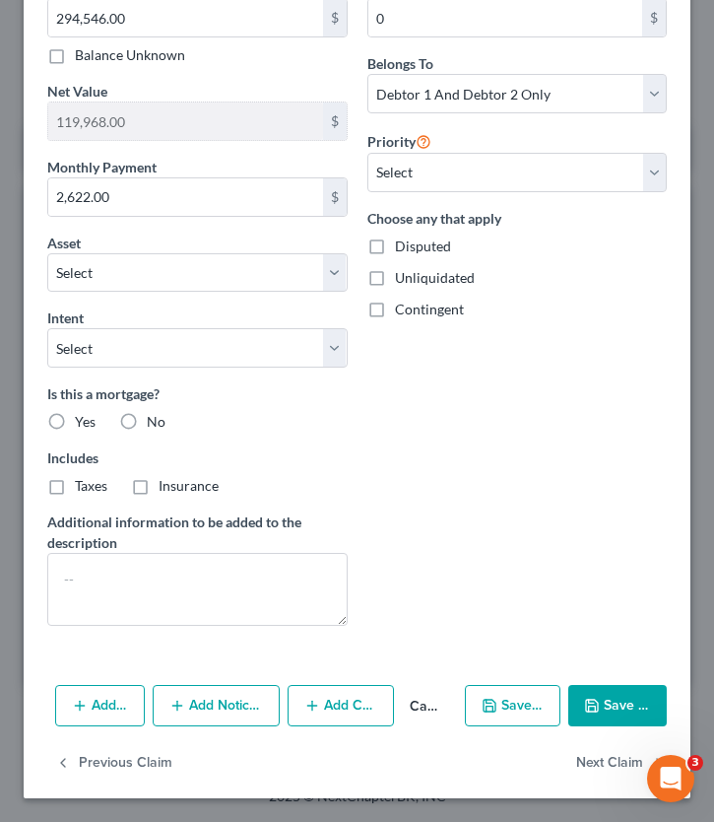
scroll to position [440, 0]
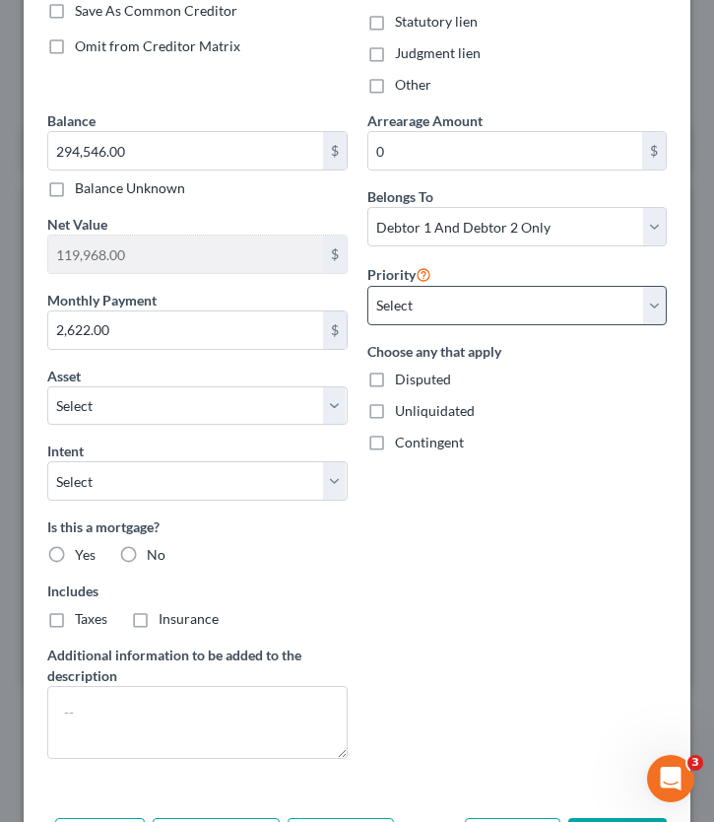
type input "ND Housing Financing"
click at [397, 304] on select "Select 1st 3rd 4th 5th 6th 7th 8th 9th 10th 11th 12th 13th 14th 15th 16th 17th …" at bounding box center [517, 305] width 300 height 39
click at [75, 551] on label "Yes" at bounding box center [85, 555] width 21 height 20
click at [83, 551] on input "Yes" at bounding box center [89, 551] width 13 height 13
radio input "true"
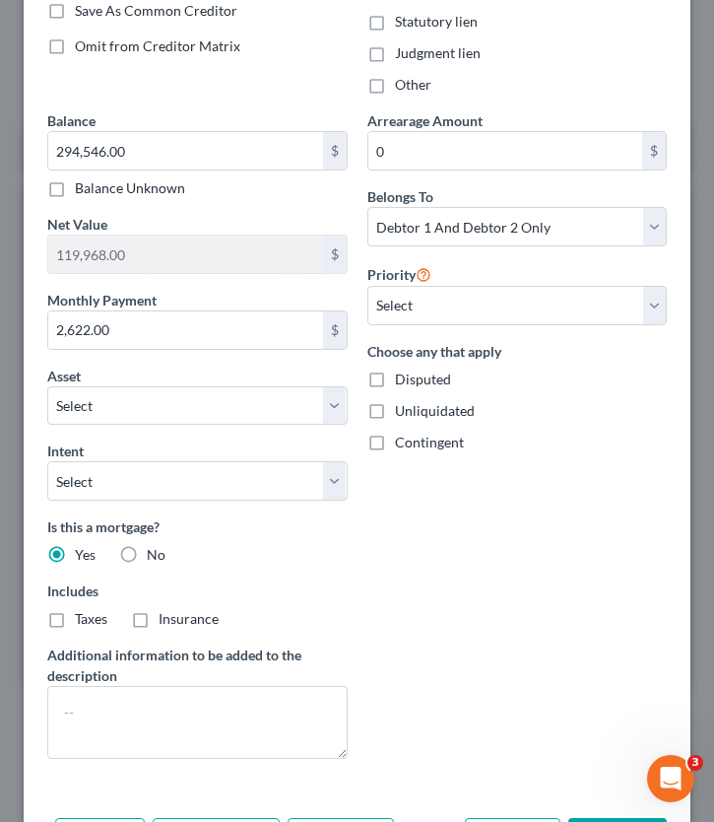
click at [75, 617] on label "Taxes" at bounding box center [91, 619] width 33 height 20
click at [83, 617] on input "Taxes" at bounding box center [89, 615] width 13 height 13
checkbox input "true"
click at [159, 617] on label "Insurance" at bounding box center [189, 619] width 60 height 20
click at [166, 617] on input "Insurance" at bounding box center [172, 615] width 13 height 13
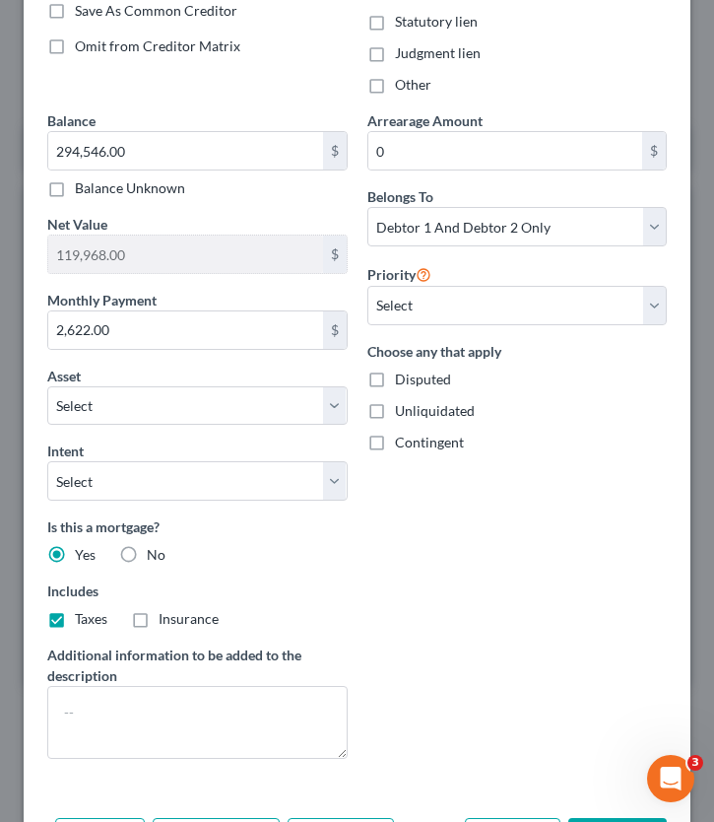
checkbox input "true"
click at [75, 609] on label "Taxes" at bounding box center [91, 619] width 33 height 20
click at [83, 609] on input "Taxes" at bounding box center [89, 615] width 13 height 13
checkbox input "false"
click at [159, 617] on label "Insurance" at bounding box center [189, 619] width 60 height 20
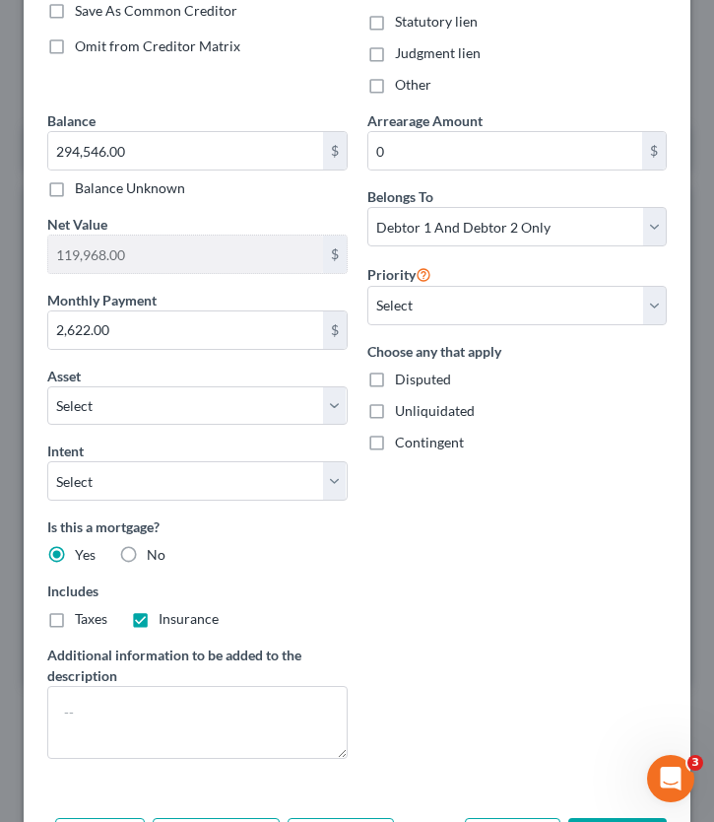
click at [166, 617] on input "Insurance" at bounding box center [172, 615] width 13 height 13
checkbox input "false"
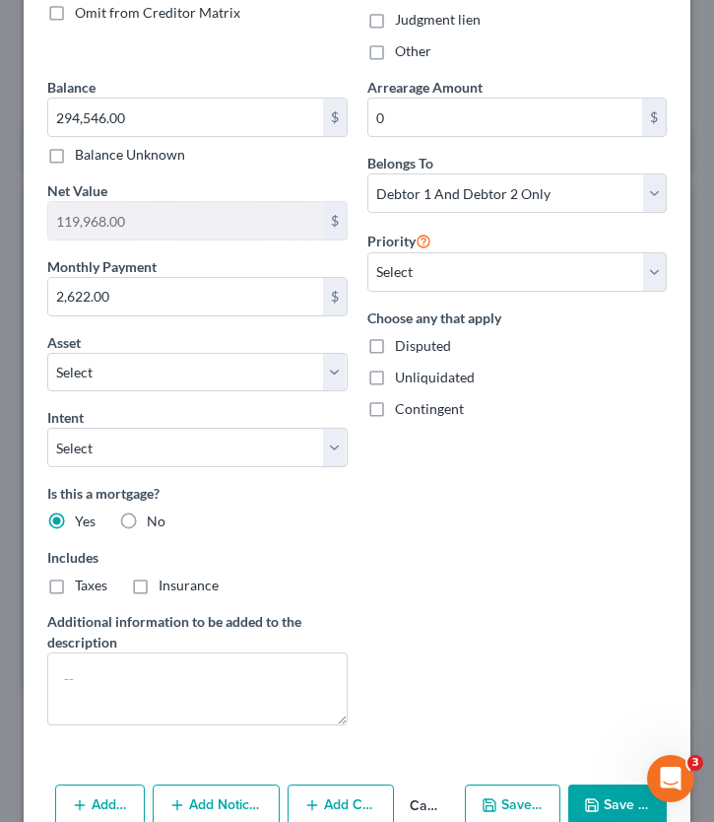
scroll to position [493, 0]
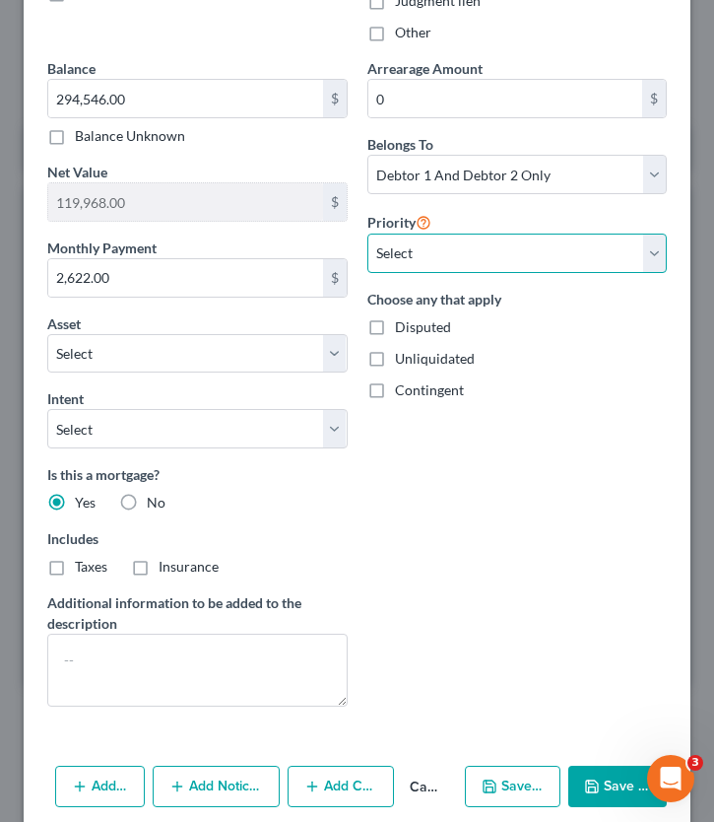
click at [528, 253] on select "Select 1st 3rd 4th 5th 6th 7th 8th 9th 10th 11th 12th 13th 14th 15th 16th 17th …" at bounding box center [517, 252] width 300 height 39
select select "0"
click at [367, 233] on select "Select 1st 3rd 4th 5th 6th 7th 8th 9th 10th 11th 12th 13th 14th 15th 16th 17th …" at bounding box center [517, 252] width 300 height 39
click at [441, 262] on select "Select 1st 3rd 4th 5th 6th 7th 8th 9th 10th 11th 12th 13th 14th 15th 16th 17th …" at bounding box center [517, 252] width 300 height 39
click at [367, 233] on select "Select 1st 3rd 4th 5th 6th 7th 8th 9th 10th 11th 12th 13th 14th 15th 16th 17th …" at bounding box center [517, 252] width 300 height 39
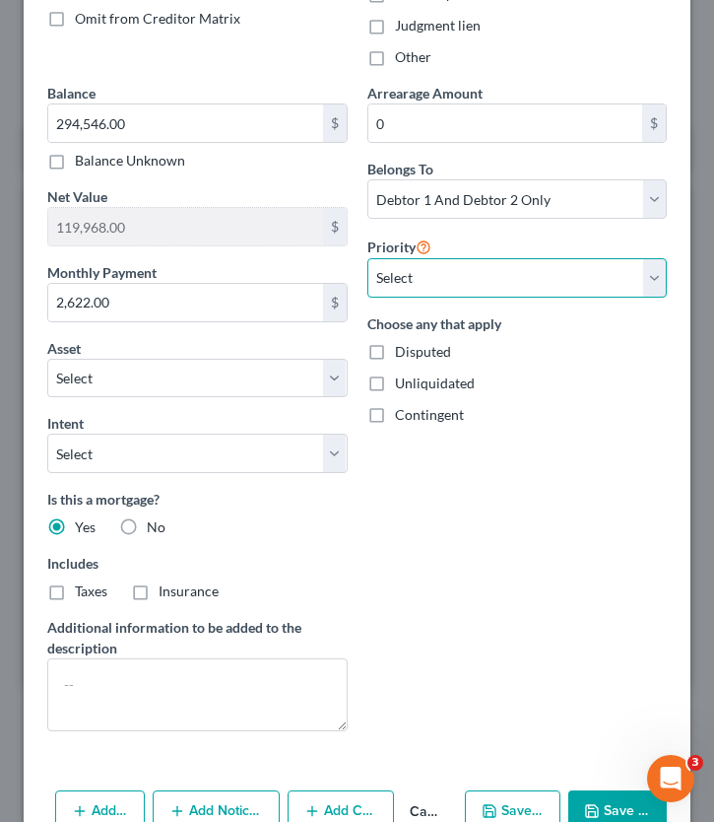
scroll to position [480, 0]
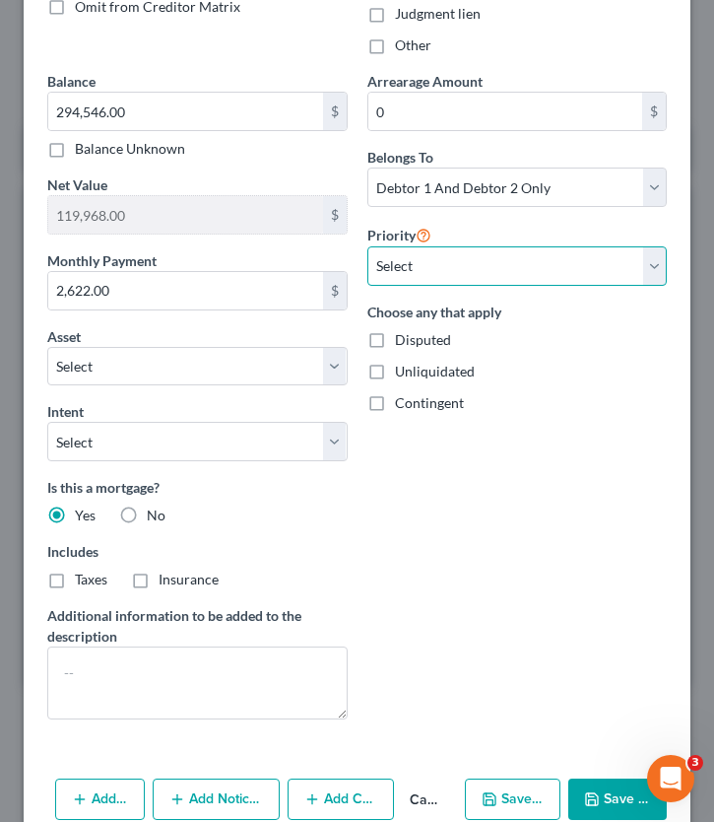
click at [424, 255] on select "Select 1st 3rd 4th 5th 6th 7th 8th 9th 10th 11th 12th 13th 14th 15th 16th 17th …" at bounding box center [517, 265] width 300 height 39
select select "0"
click at [367, 246] on select "Select 1st 3rd 4th 5th 6th 7th 8th 9th 10th 11th 12th 13th 14th 15th 16th 17th …" at bounding box center [517, 265] width 300 height 39
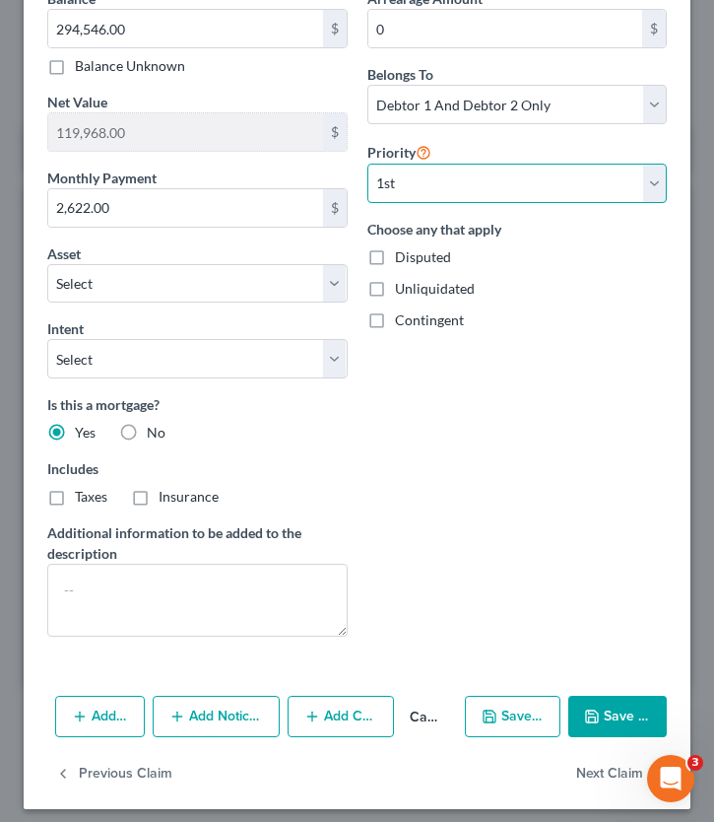
scroll to position [573, 0]
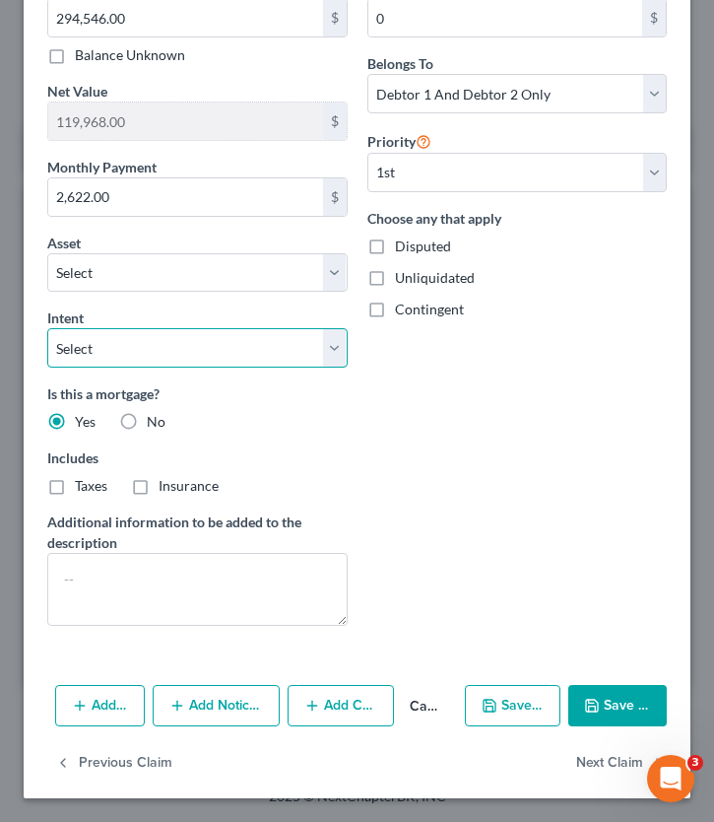
click at [343, 341] on select "Select Surrender Redeem Reaffirm Avoid Other" at bounding box center [197, 347] width 300 height 39
select select "2"
click at [47, 328] on select "Select Surrender Redeem Reaffirm Avoid Other" at bounding box center [197, 347] width 300 height 39
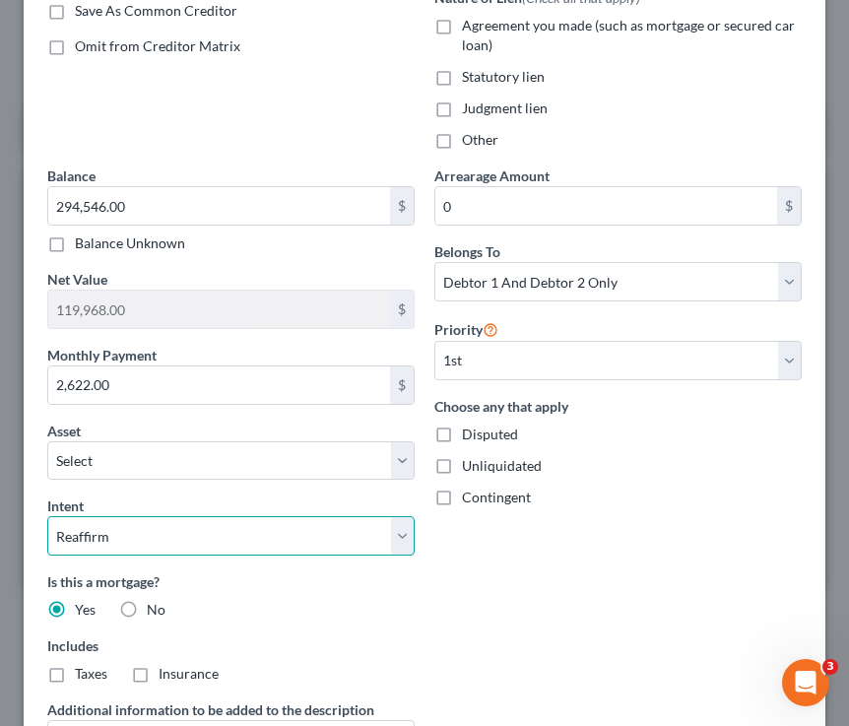
scroll to position [309, 0]
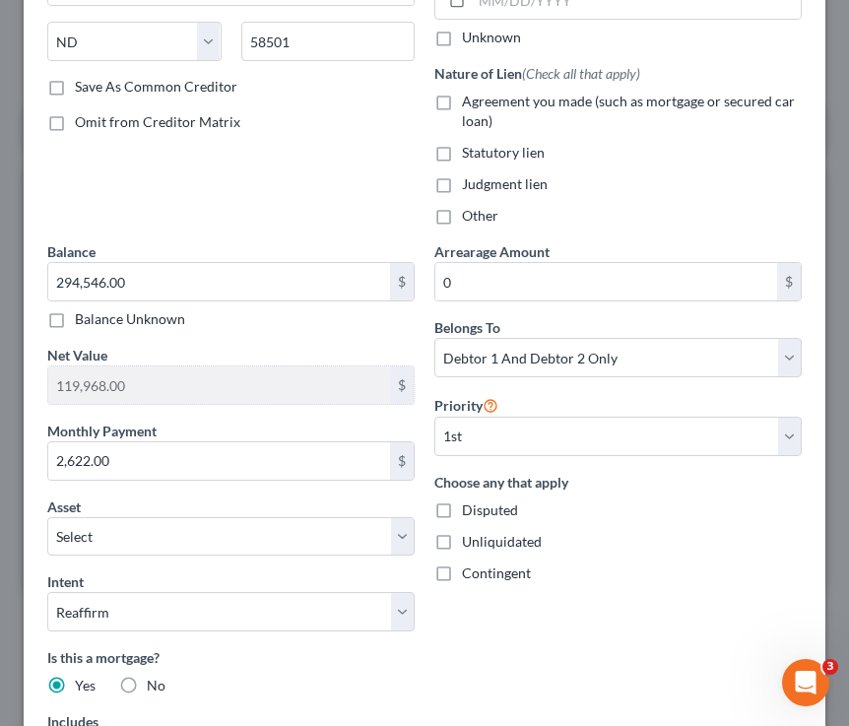
click at [462, 100] on label "Agreement you made (such as mortgage or secured car loan)" at bounding box center [632, 111] width 340 height 39
click at [470, 100] on input "Agreement you made (such as mortgage or secured car loan)" at bounding box center [476, 98] width 13 height 13
checkbox input "true"
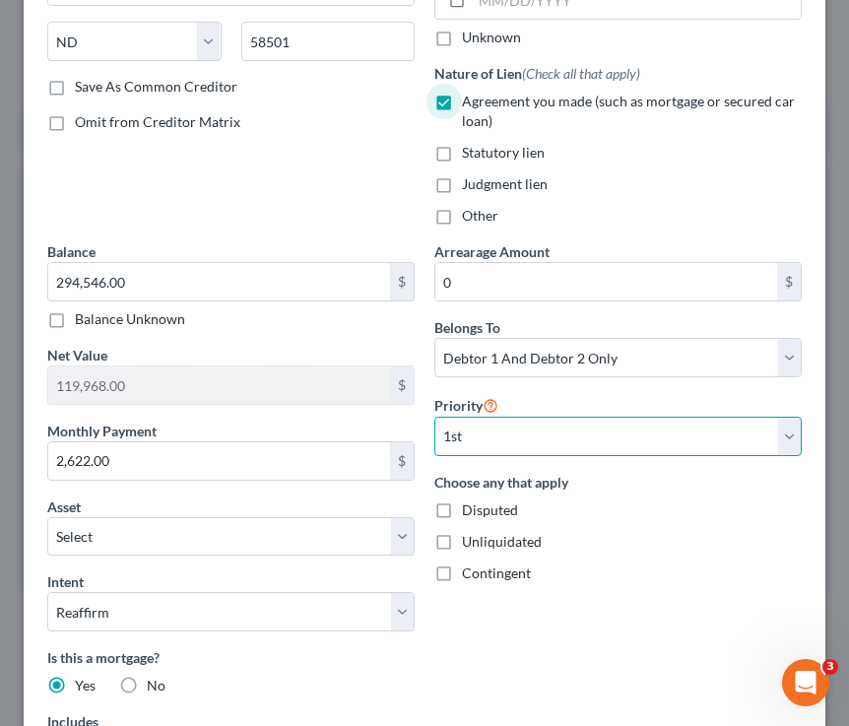
click at [570, 435] on select "Select 1st 3rd 4th 5th 6th 7th 8th 9th 10th 11th 12th 13th 14th 15th 16th 17th …" at bounding box center [617, 436] width 367 height 39
select select
click at [434, 417] on select "Select 1st 3rd 4th 5th 6th 7th 8th 9th 10th 11th 12th 13th 14th 15th 16th 17th …" at bounding box center [617, 436] width 367 height 39
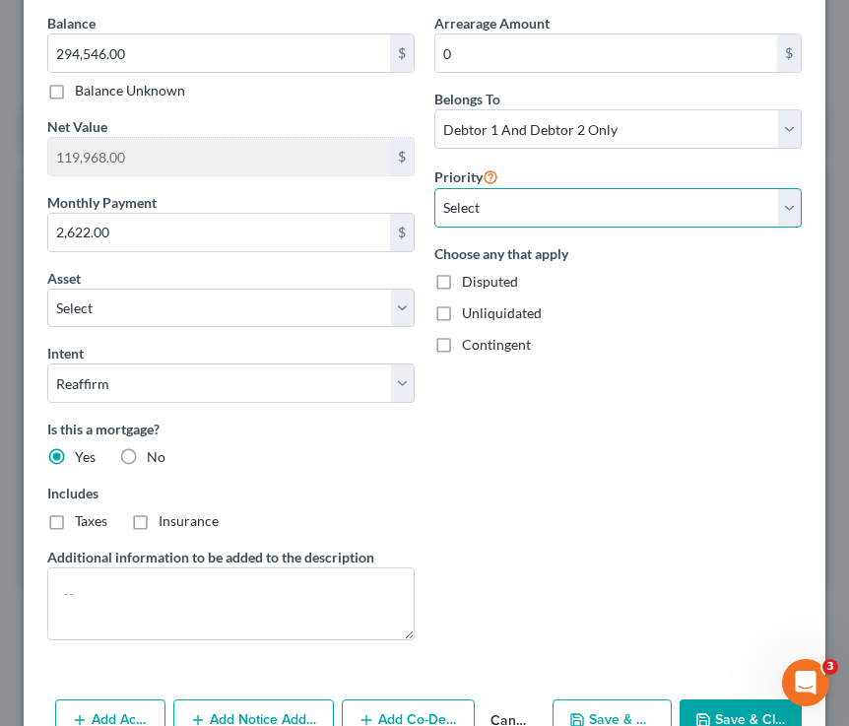
scroll to position [648, 0]
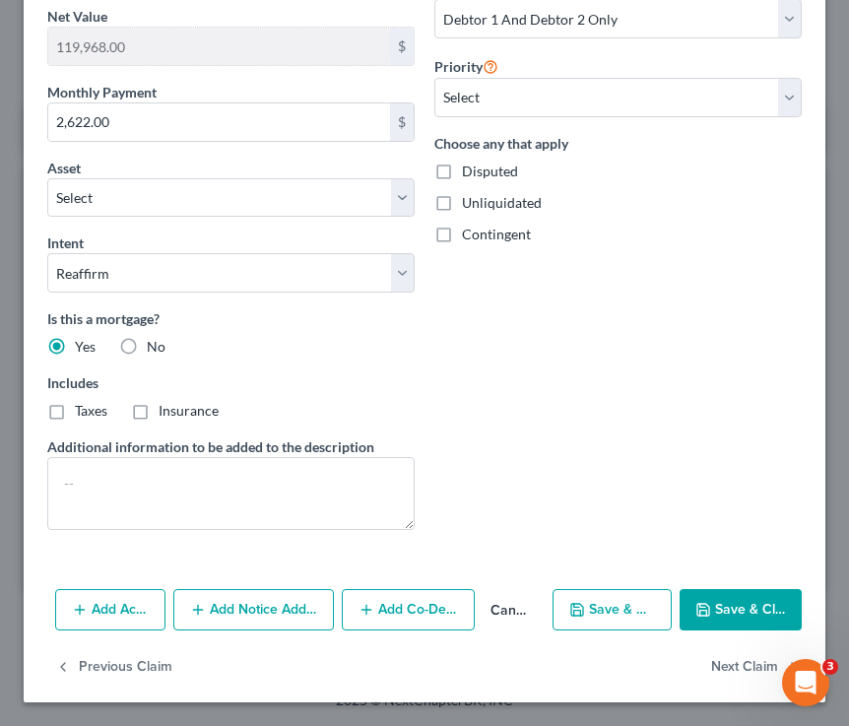
click at [713, 619] on button "Save & Close" at bounding box center [741, 609] width 122 height 41
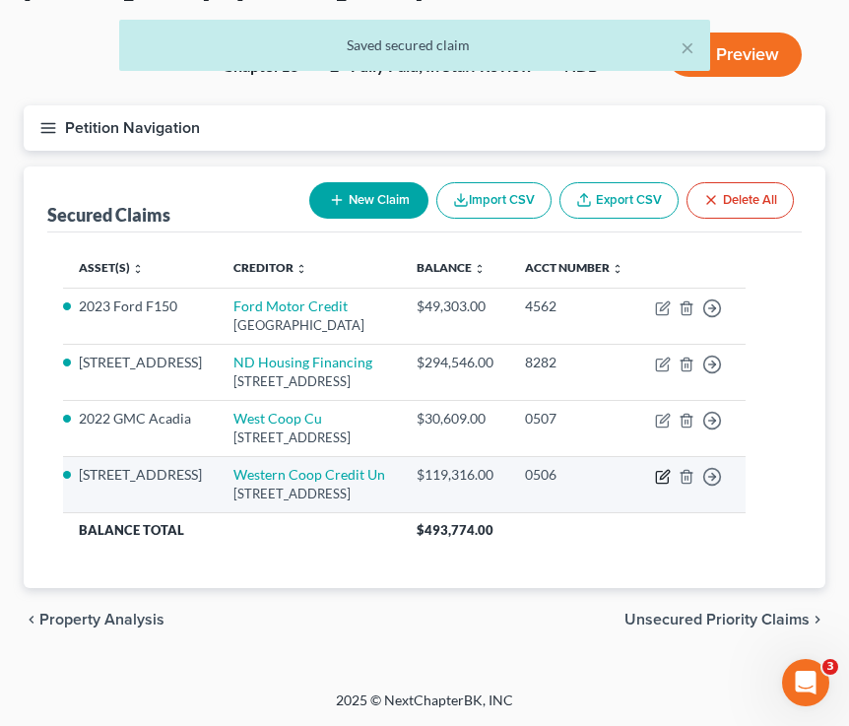
click at [671, 479] on icon "button" at bounding box center [663, 477] width 16 height 16
select select "29"
select select "2"
select select "1"
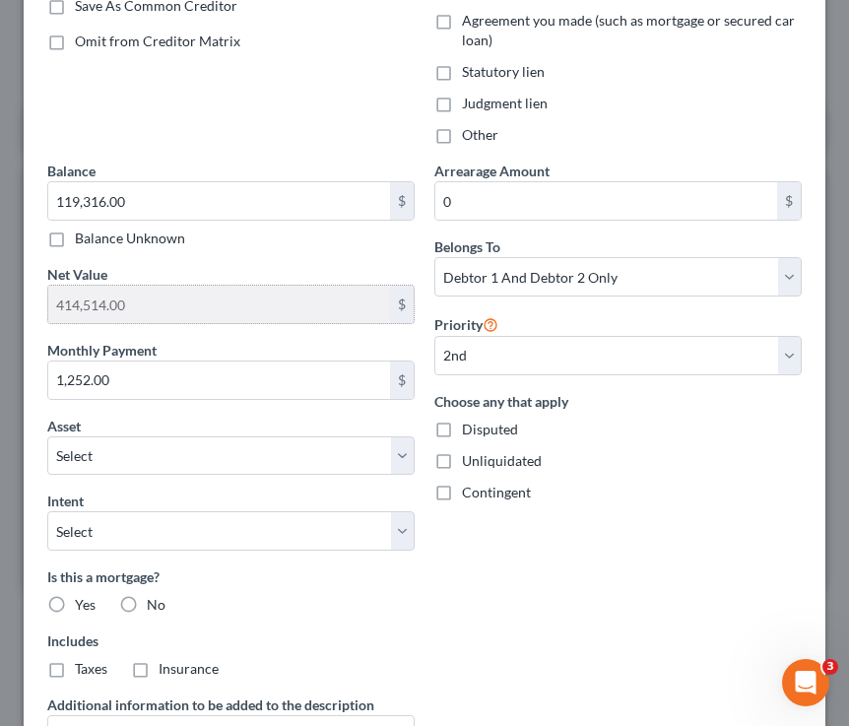
scroll to position [391, 0]
click at [75, 603] on label "Yes" at bounding box center [85, 604] width 21 height 20
click at [83, 603] on input "Yes" at bounding box center [89, 600] width 13 height 13
radio input "true"
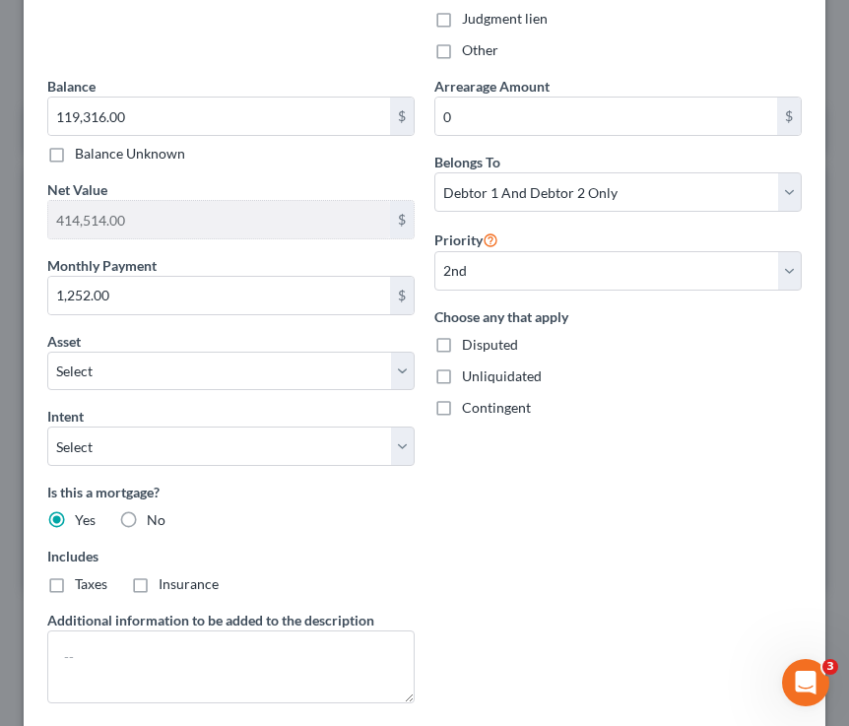
scroll to position [499, 0]
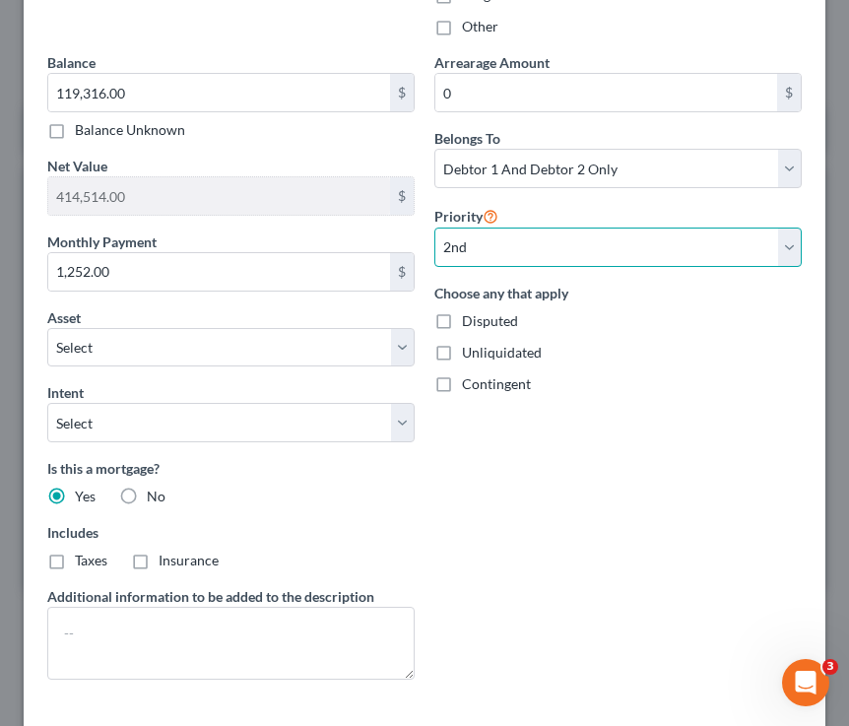
click at [464, 261] on select "Select 1st 2nd 3rd 4th 5th 6th 7th 8th 9th 10th 11th 12th 13th 14th 15th 16th 1…" at bounding box center [617, 247] width 367 height 39
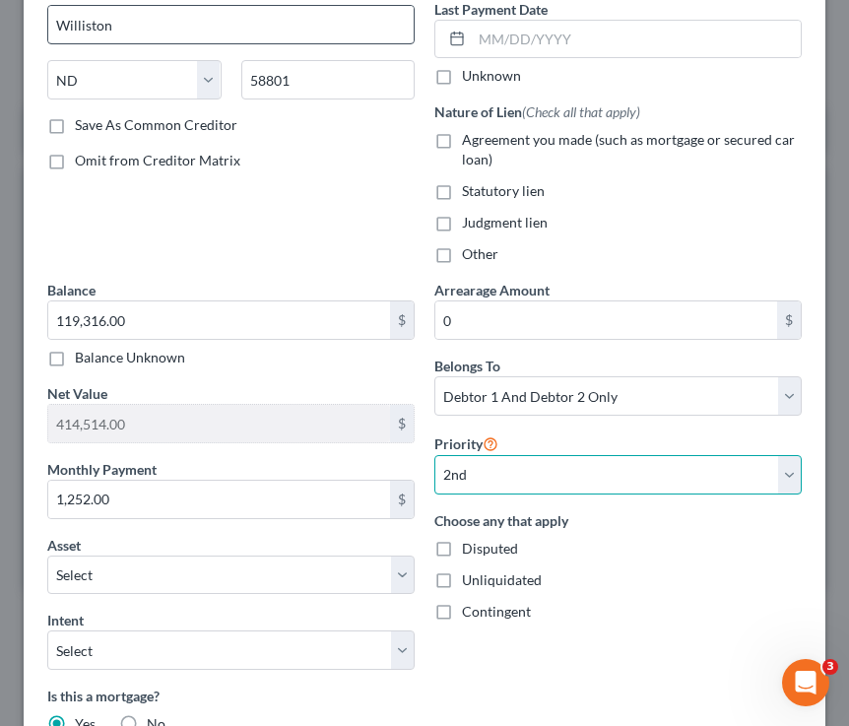
scroll to position [274, 0]
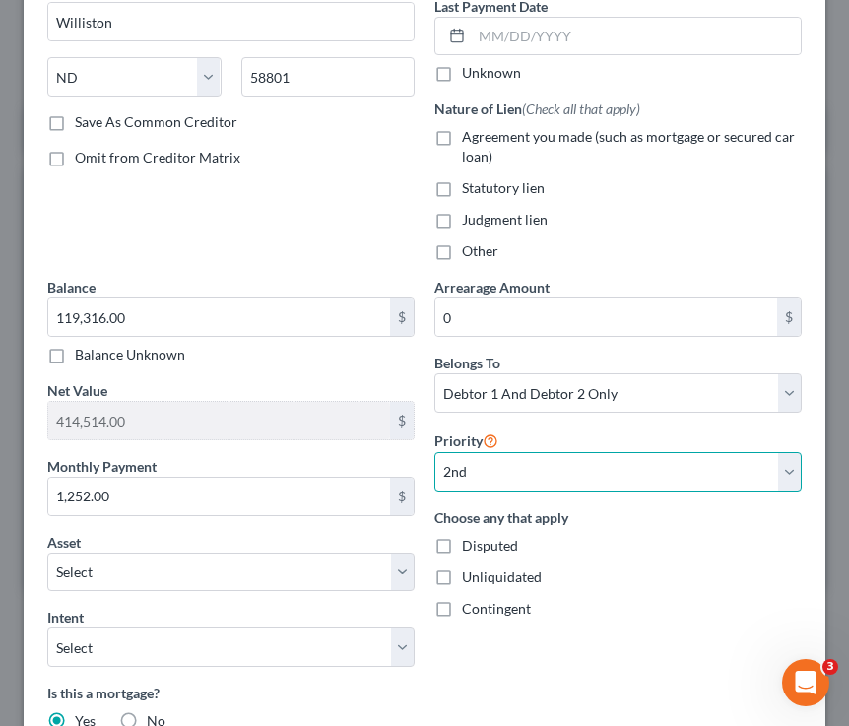
click at [557, 474] on select "Select 1st 2nd 3rd 4th 5th 6th 7th 8th 9th 10th 11th 12th 13th 14th 15th 16th 1…" at bounding box center [617, 471] width 367 height 39
select select
click at [434, 452] on select "Select 1st 2nd 3rd 4th 5th 6th 7th 8th 9th 10th 11th 12th 13th 14th 15th 16th 1…" at bounding box center [617, 471] width 367 height 39
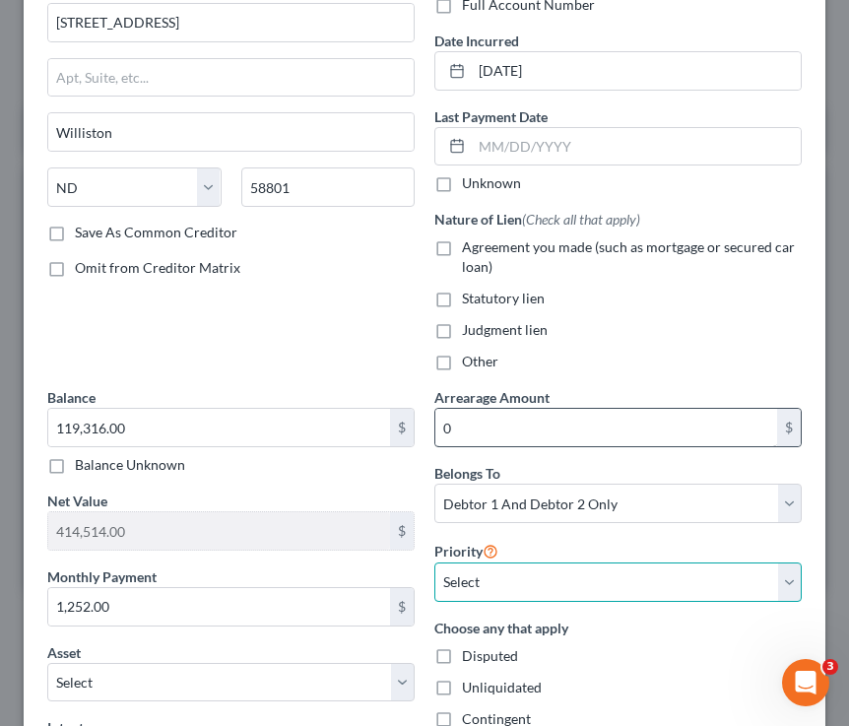
scroll to position [150, 0]
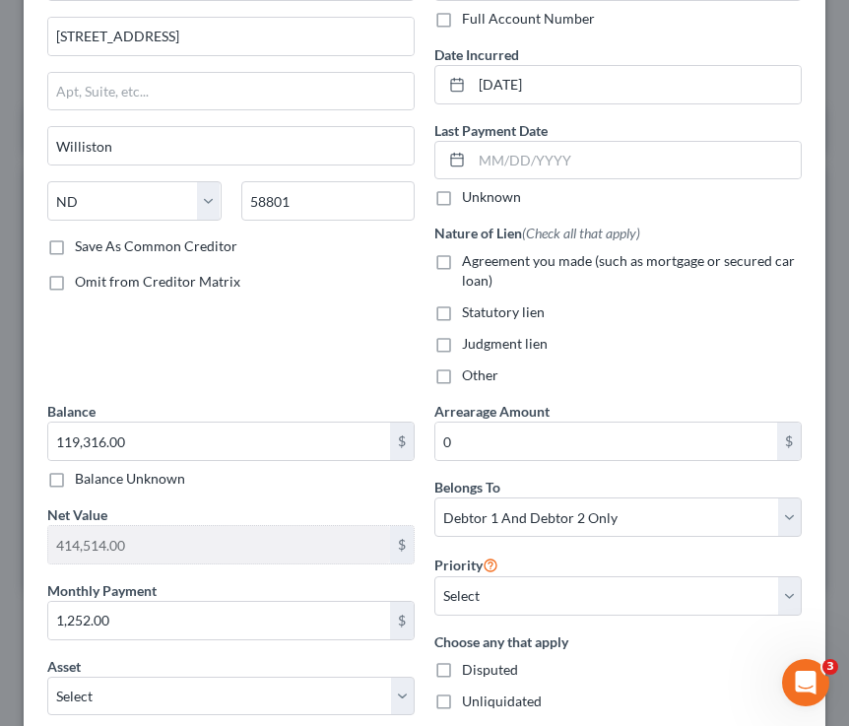
click at [462, 251] on label "Agreement you made (such as mortgage or secured car loan)" at bounding box center [632, 270] width 340 height 39
click at [470, 251] on input "Agreement you made (such as mortgage or secured car loan)" at bounding box center [476, 257] width 13 height 13
checkbox input "true"
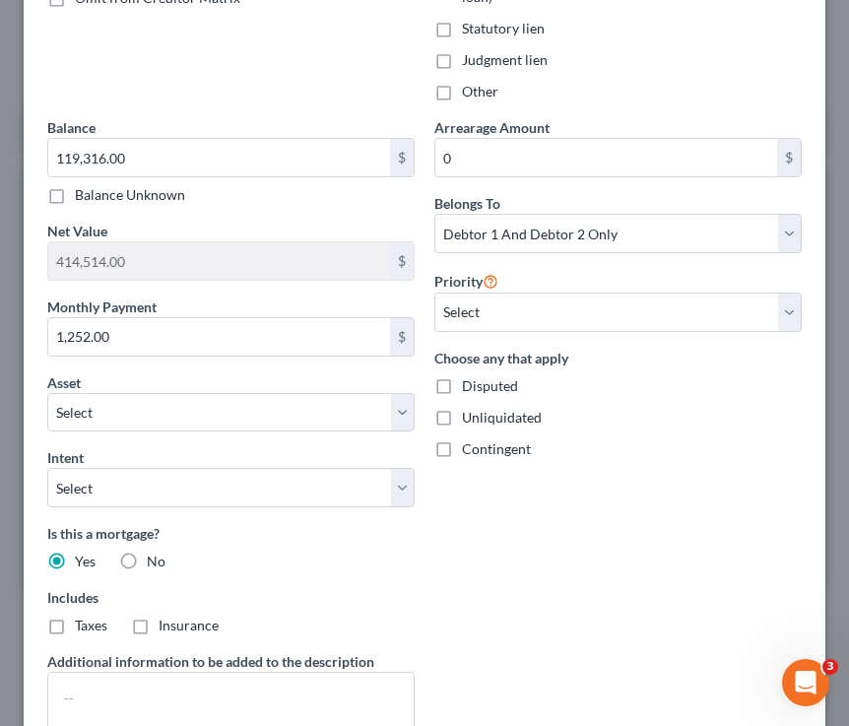
scroll to position [470, 0]
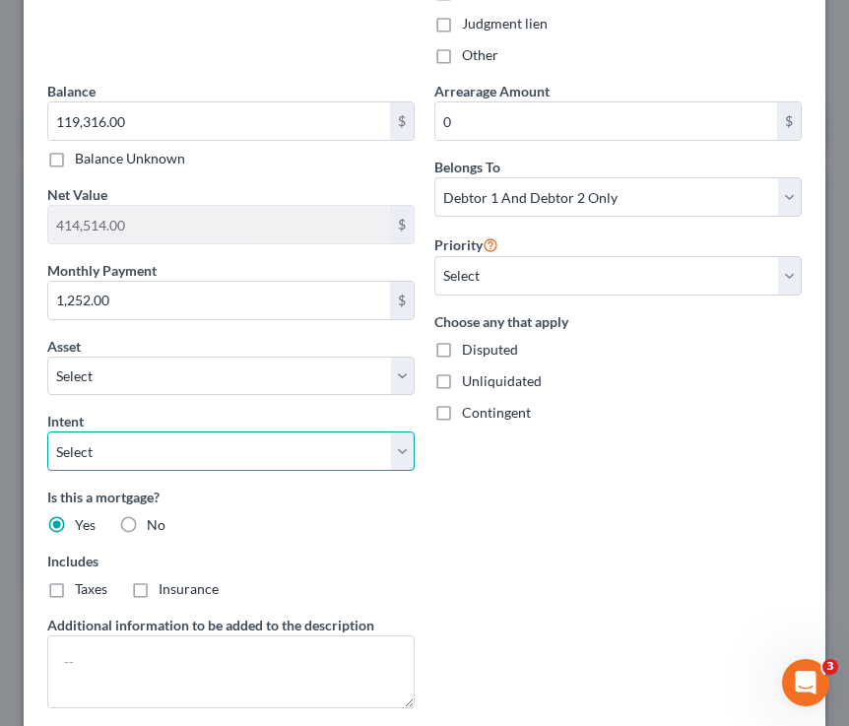
click at [319, 432] on select "Select Surrender Redeem Reaffirm Avoid Other" at bounding box center [230, 451] width 367 height 39
select select "2"
click at [47, 432] on select "Select Surrender Redeem Reaffirm Avoid Other" at bounding box center [230, 451] width 367 height 39
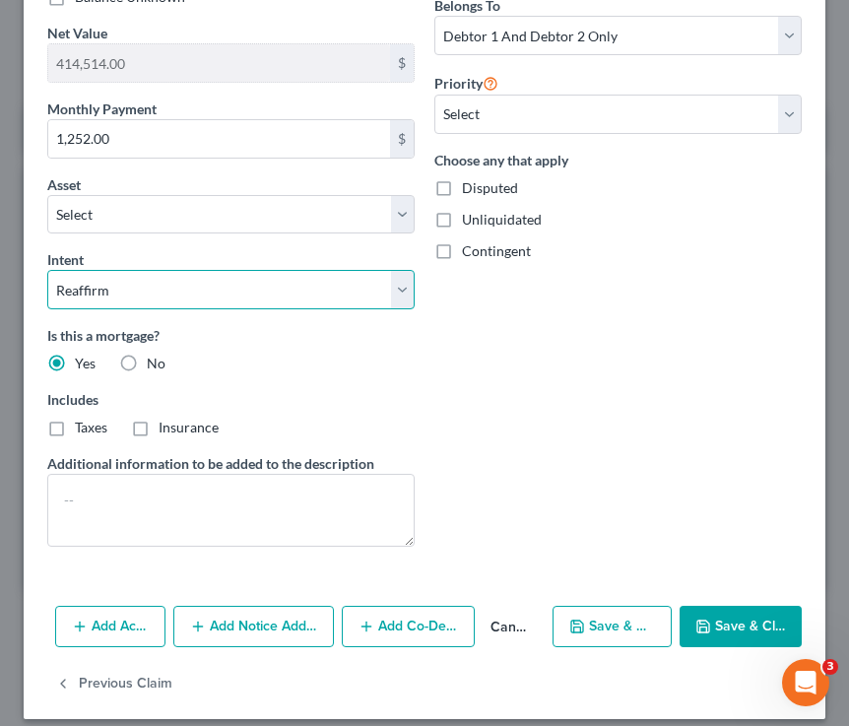
scroll to position [648, 0]
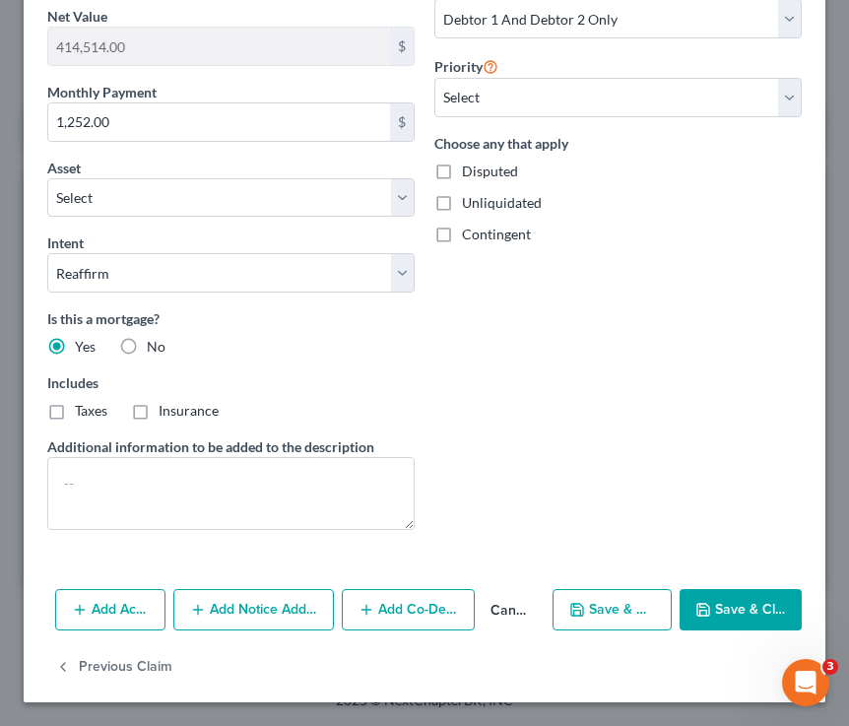
click at [713, 605] on button "Save & Close" at bounding box center [741, 609] width 122 height 41
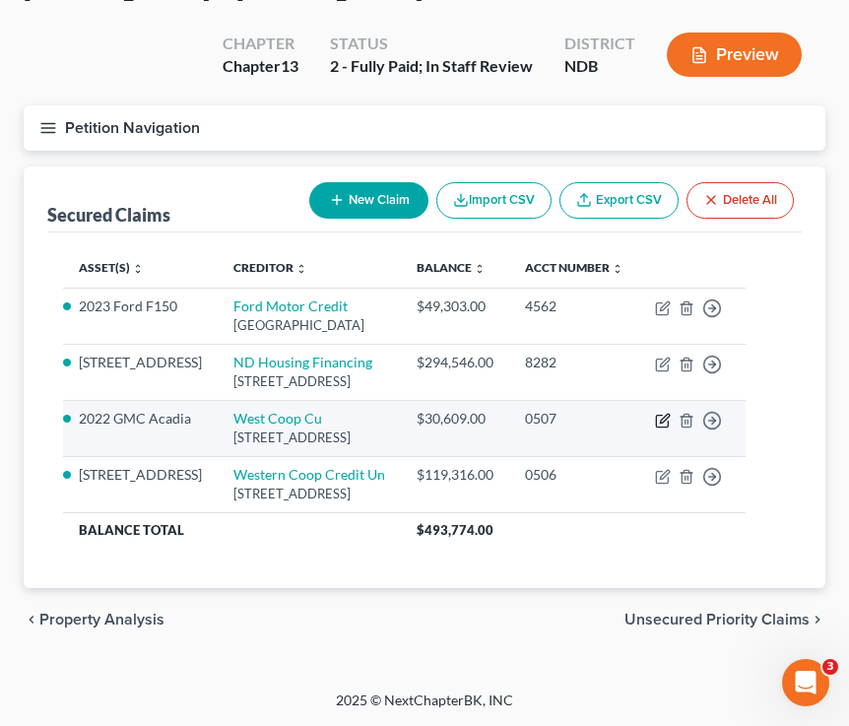
click at [671, 417] on icon "button" at bounding box center [663, 421] width 16 height 16
select select "29"
select select "2"
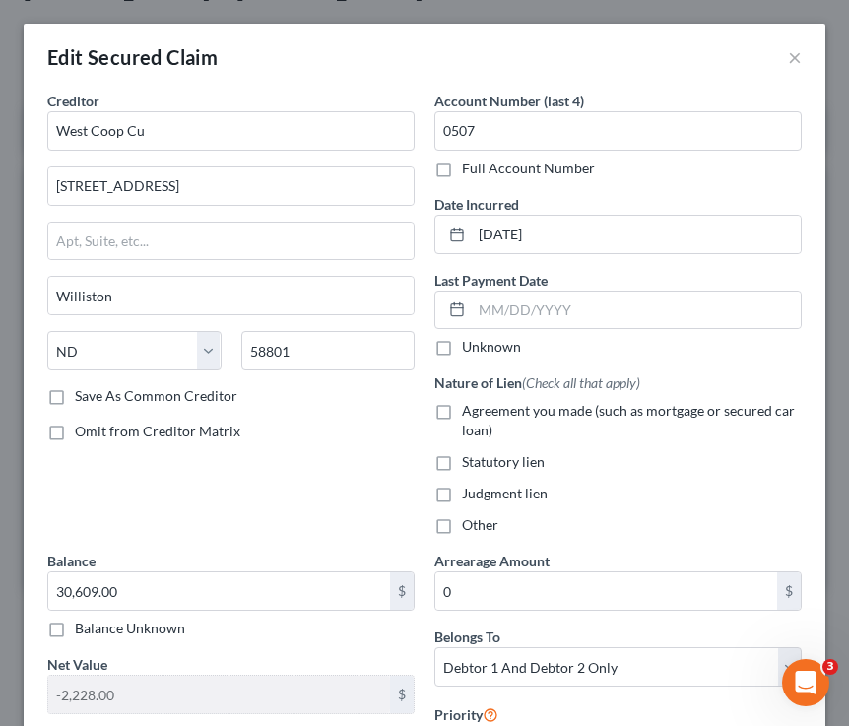
click at [462, 415] on label "Agreement you made (such as mortgage or secured car loan)" at bounding box center [632, 420] width 340 height 39
click at [470, 414] on input "Agreement you made (such as mortgage or secured car loan)" at bounding box center [476, 407] width 13 height 13
checkbox input "true"
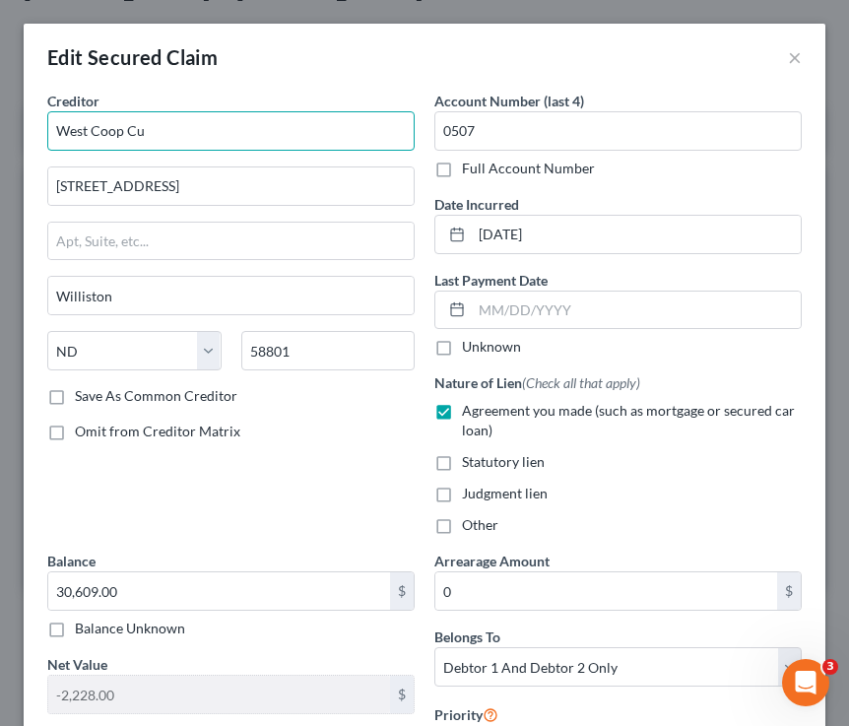
click at [197, 123] on input "West Coop Cu" at bounding box center [230, 130] width 367 height 39
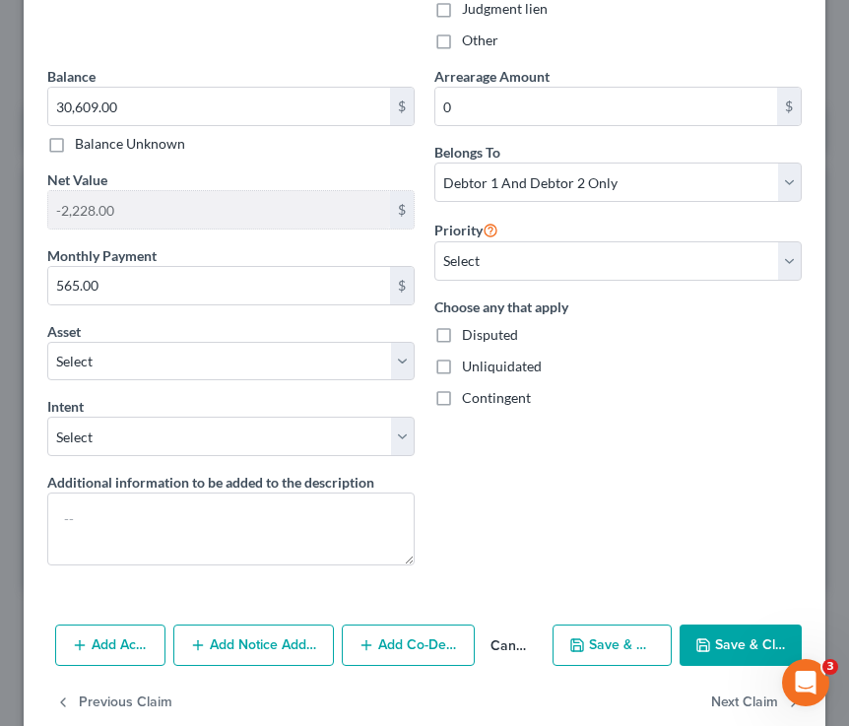
scroll to position [520, 0]
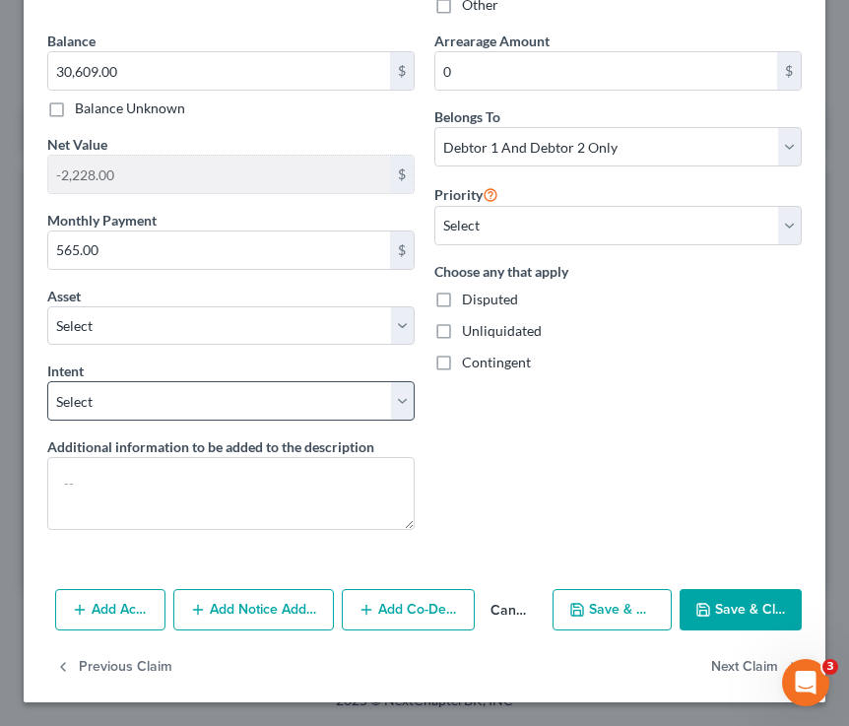
type input "West Coop Credit Union"
click at [123, 389] on select "Select Surrender Redeem Reaffirm Avoid Other" at bounding box center [230, 400] width 367 height 39
select select "2"
click at [47, 381] on select "Select Surrender Redeem Reaffirm Avoid Other" at bounding box center [230, 400] width 367 height 39
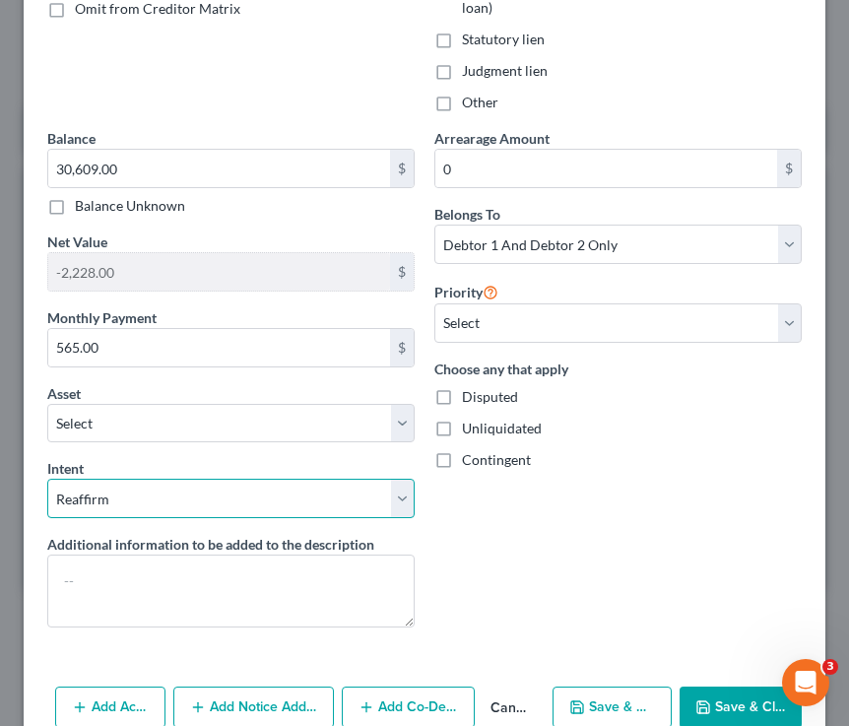
scroll to position [481, 0]
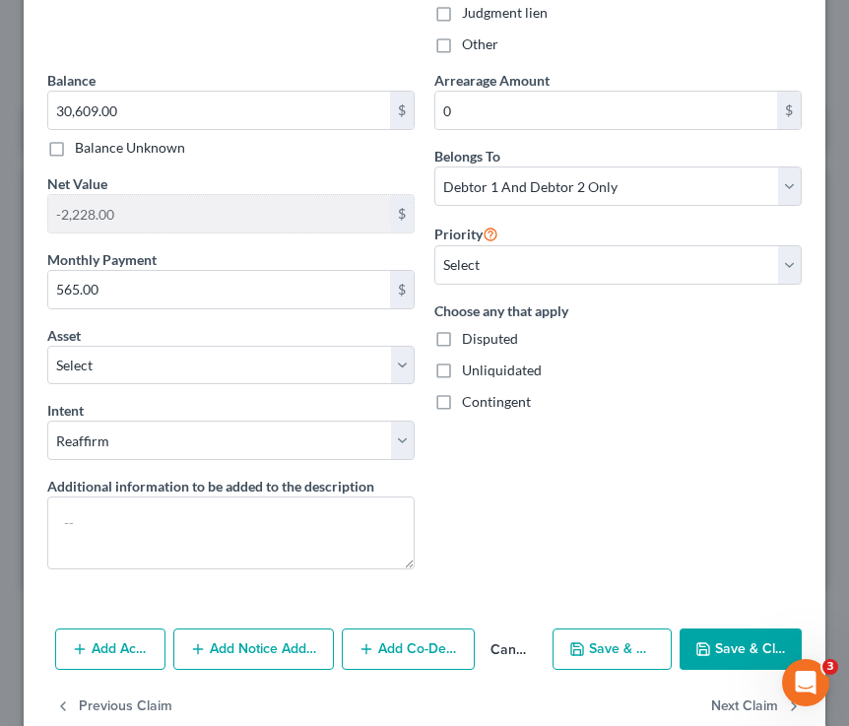
click at [713, 639] on button "Save & Close" at bounding box center [741, 649] width 122 height 41
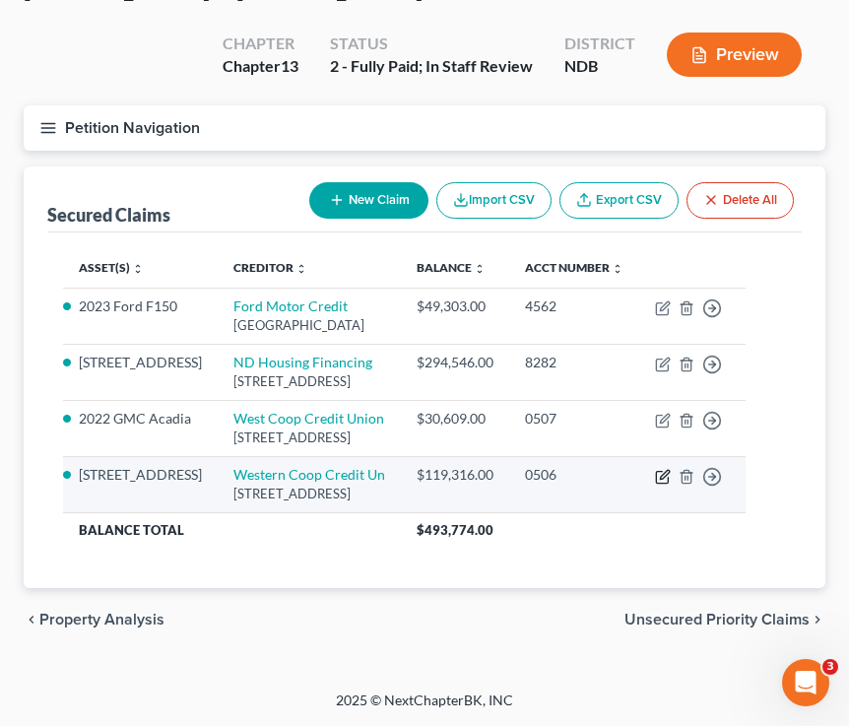
click at [671, 471] on icon "button" at bounding box center [663, 477] width 16 height 16
select select "29"
select select "2"
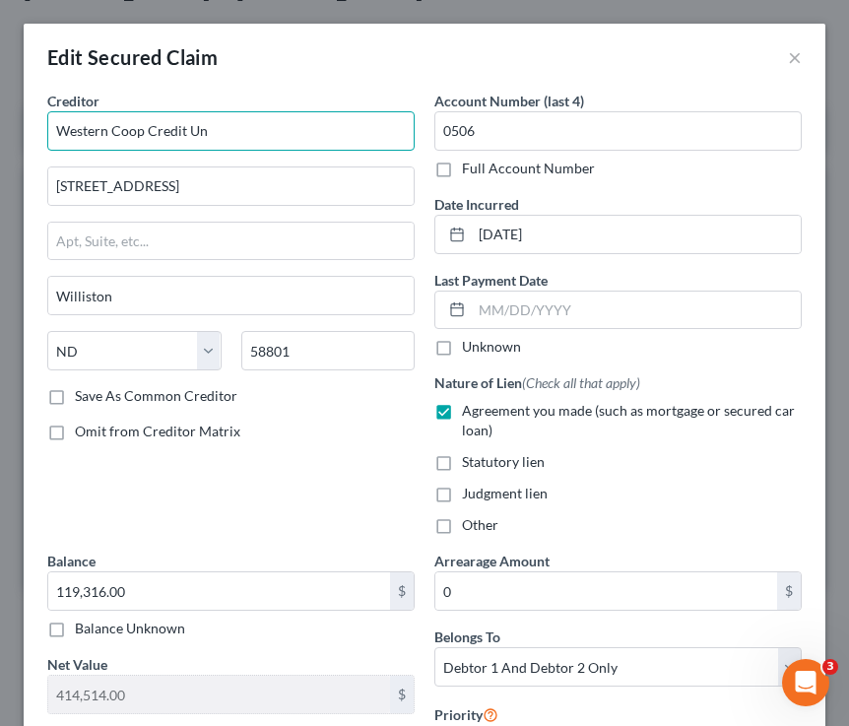
click at [226, 132] on input "Western Coop Credit Un" at bounding box center [230, 130] width 367 height 39
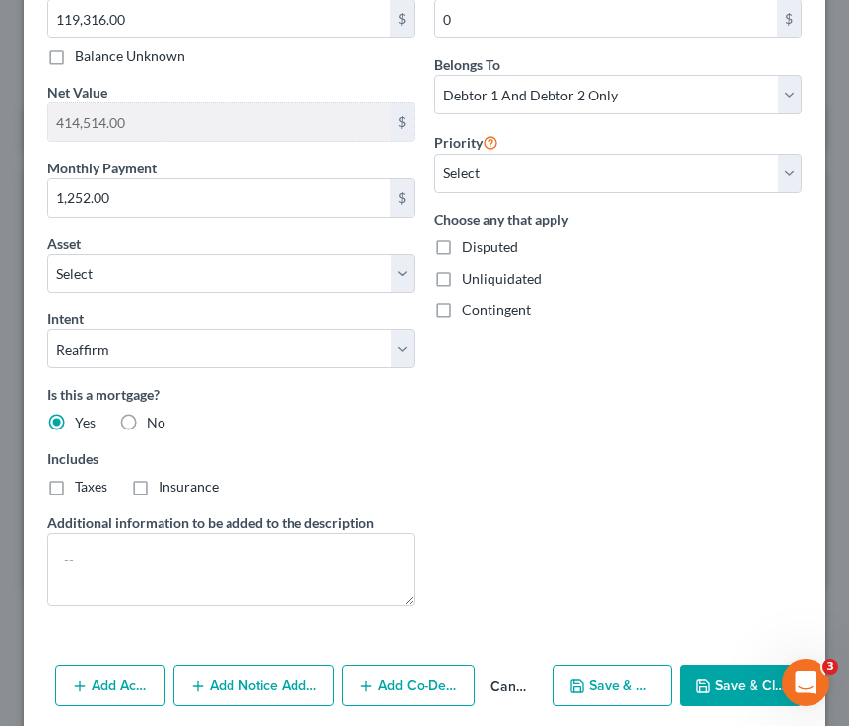
scroll to position [648, 0]
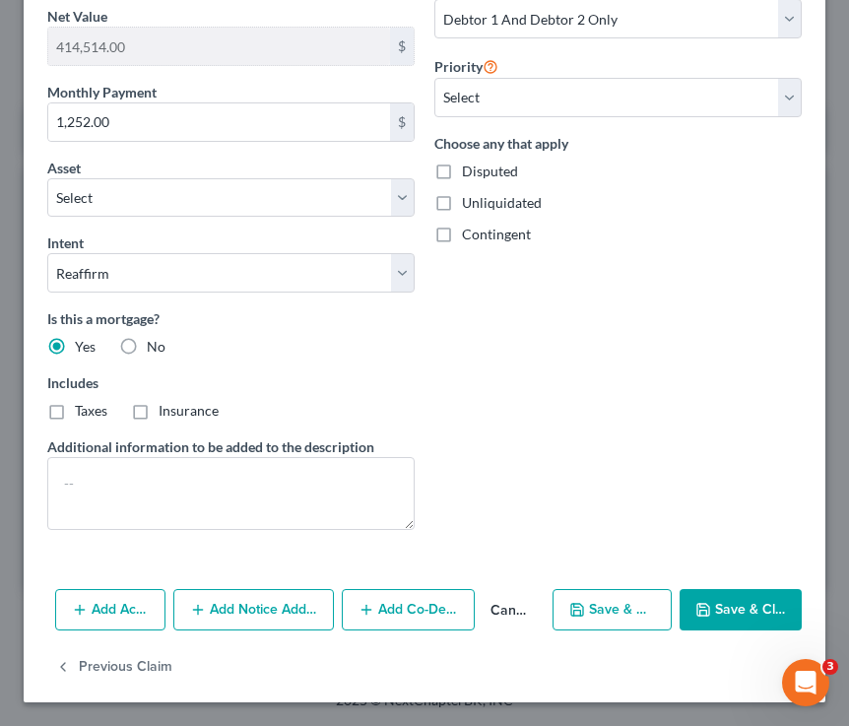
type input "Western Coop Credit Union"
click at [713, 606] on button "Save & Close" at bounding box center [741, 609] width 122 height 41
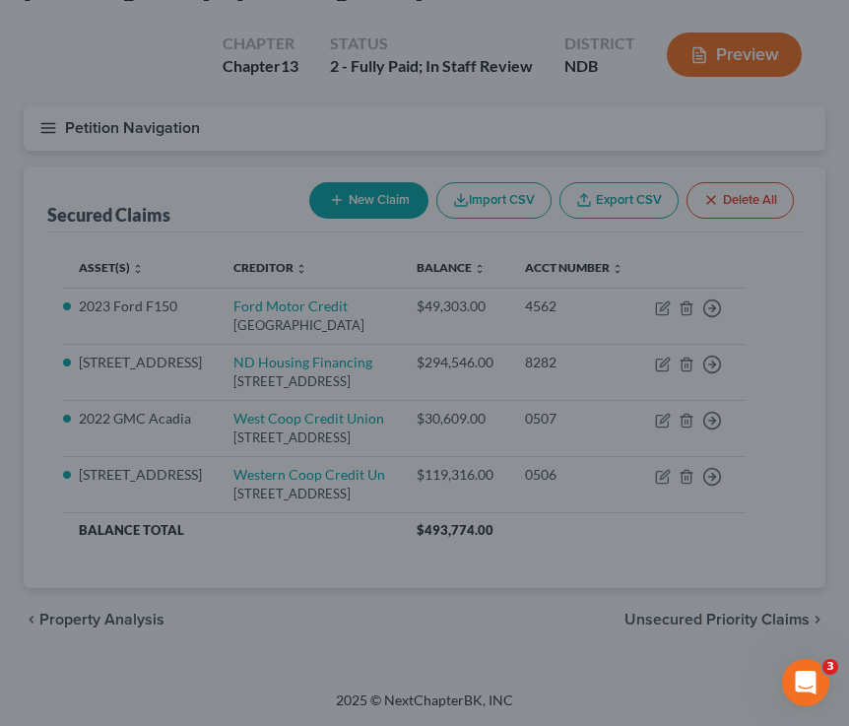
select select "9"
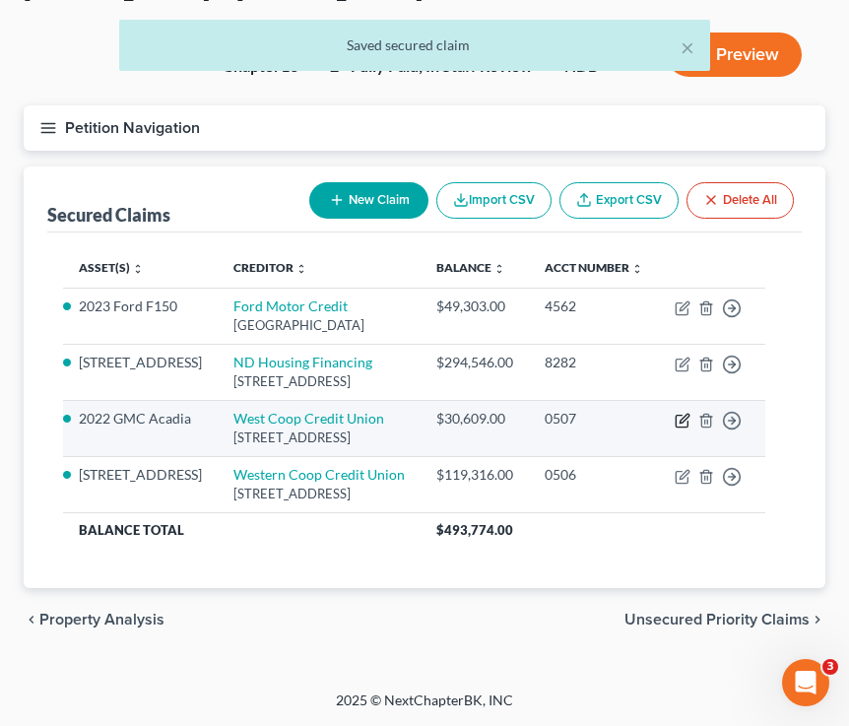
click at [689, 422] on icon "button" at bounding box center [684, 418] width 9 height 9
select select "29"
select select "2"
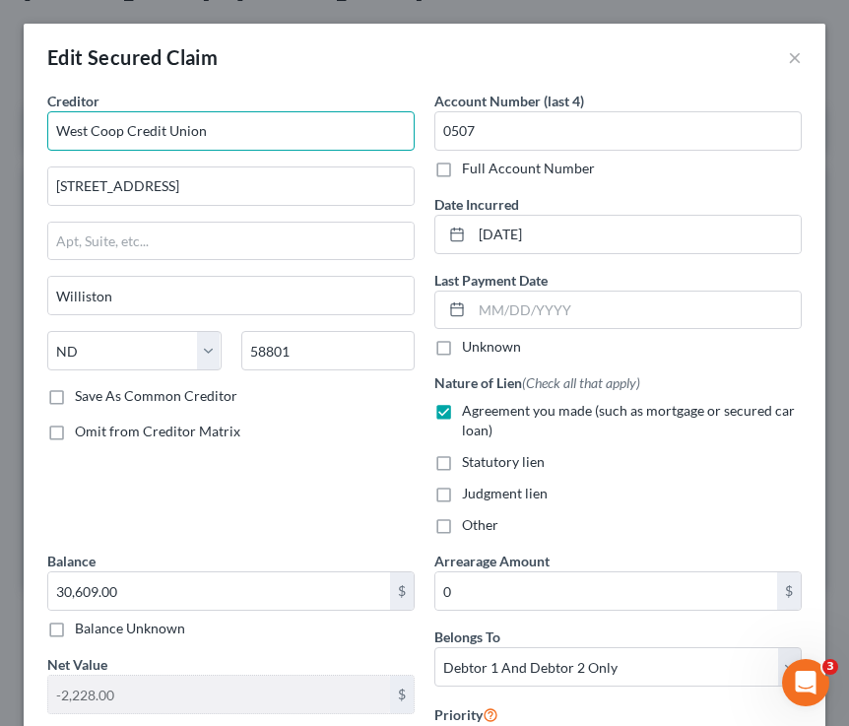
click at [88, 125] on input "West Coop Credit Union" at bounding box center [230, 130] width 367 height 39
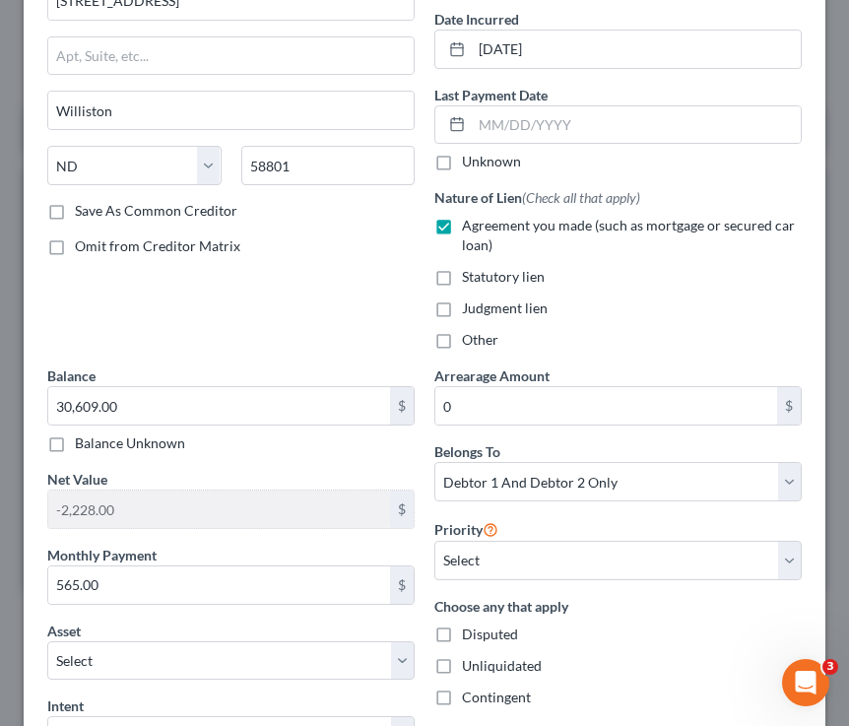
scroll to position [520, 0]
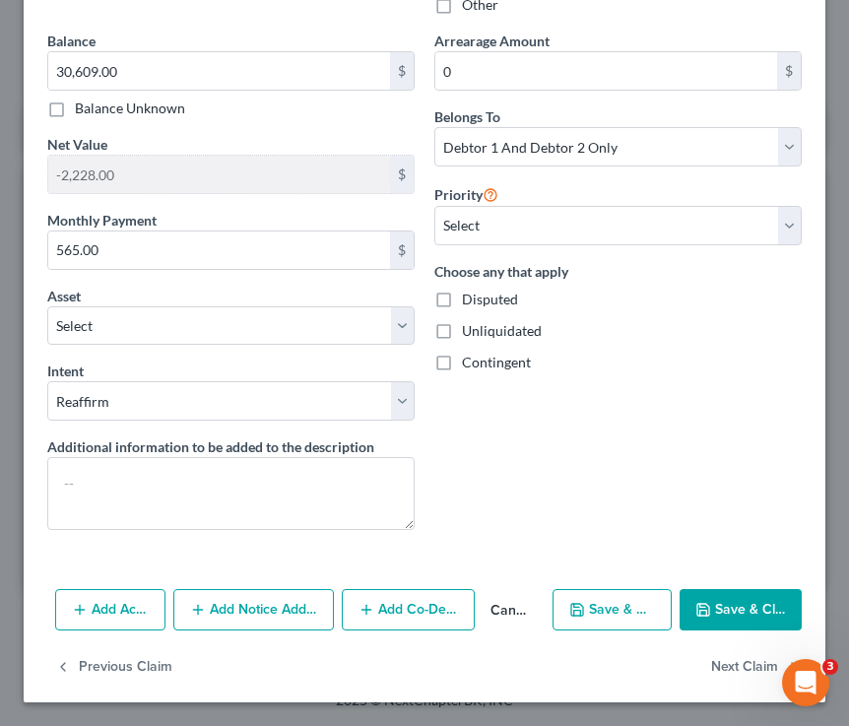
type input "Western Coop Credit Union"
click at [713, 618] on button "Save & Close" at bounding box center [741, 609] width 122 height 41
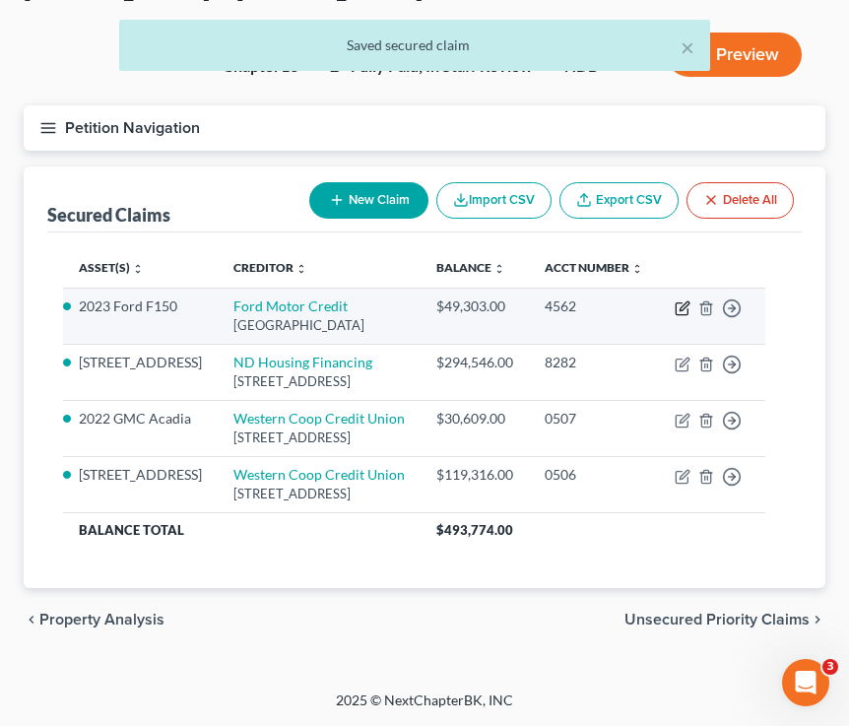
click at [688, 303] on icon "button" at bounding box center [682, 309] width 12 height 12
select select "30"
select select "0"
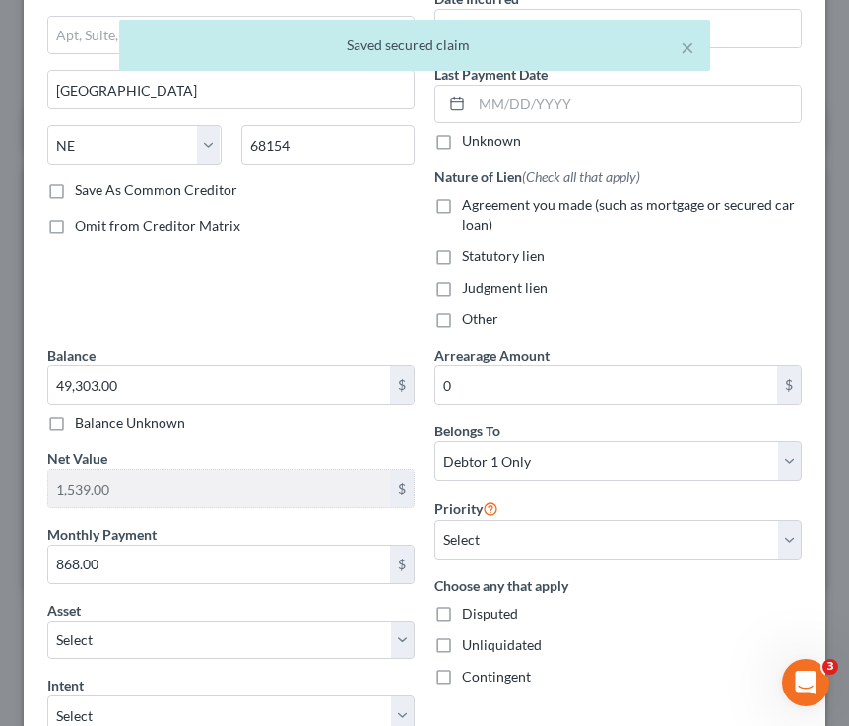
scroll to position [222, 0]
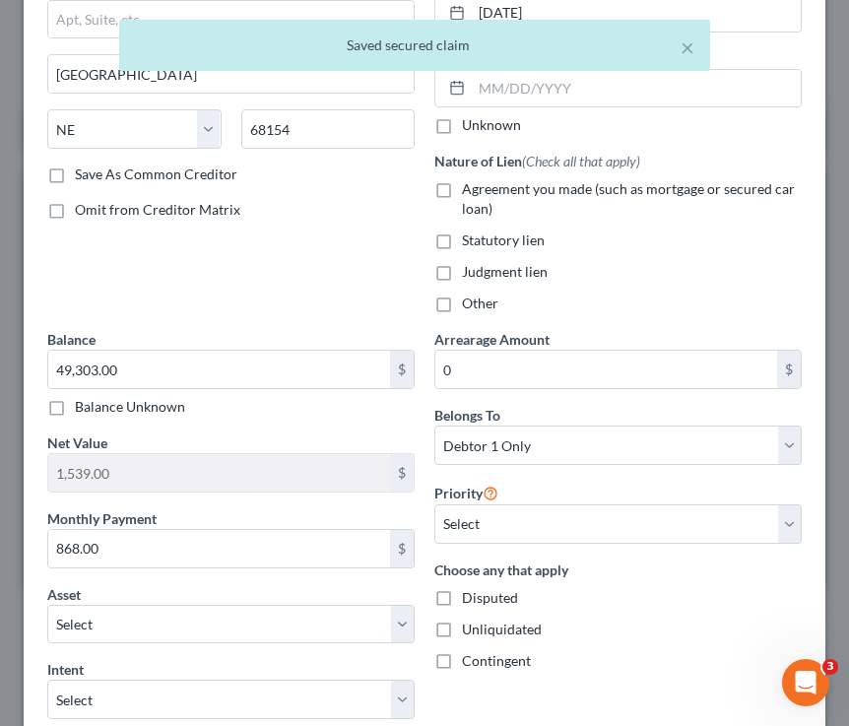
click at [462, 185] on label "Agreement you made (such as mortgage or secured car loan)" at bounding box center [632, 198] width 340 height 39
click at [470, 185] on input "Agreement you made (such as mortgage or secured car loan)" at bounding box center [476, 185] width 13 height 13
checkbox input "true"
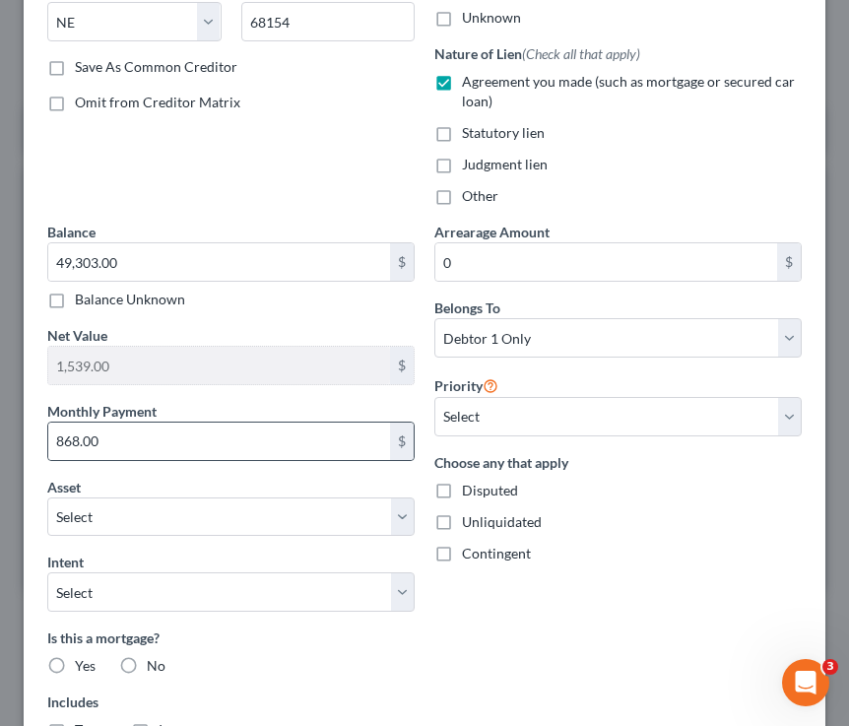
scroll to position [331, 0]
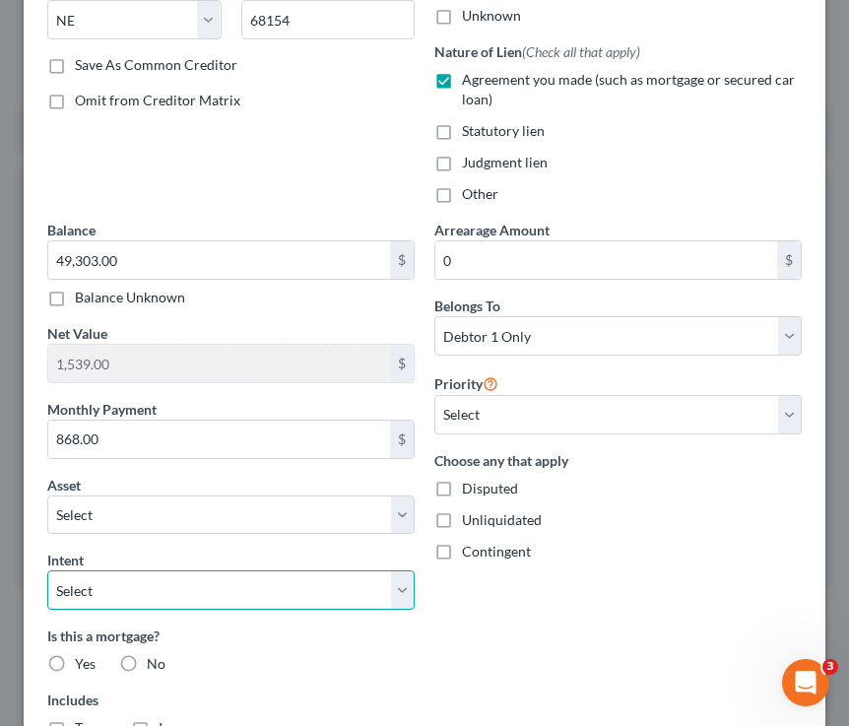
click at [251, 575] on select "Select Surrender Redeem Reaffirm Avoid Other" at bounding box center [230, 589] width 367 height 39
select select "2"
click at [47, 570] on select "Select Surrender Redeem Reaffirm Avoid Other" at bounding box center [230, 589] width 367 height 39
click at [147, 665] on label "No" at bounding box center [156, 664] width 19 height 20
click at [155, 665] on input "No" at bounding box center [161, 660] width 13 height 13
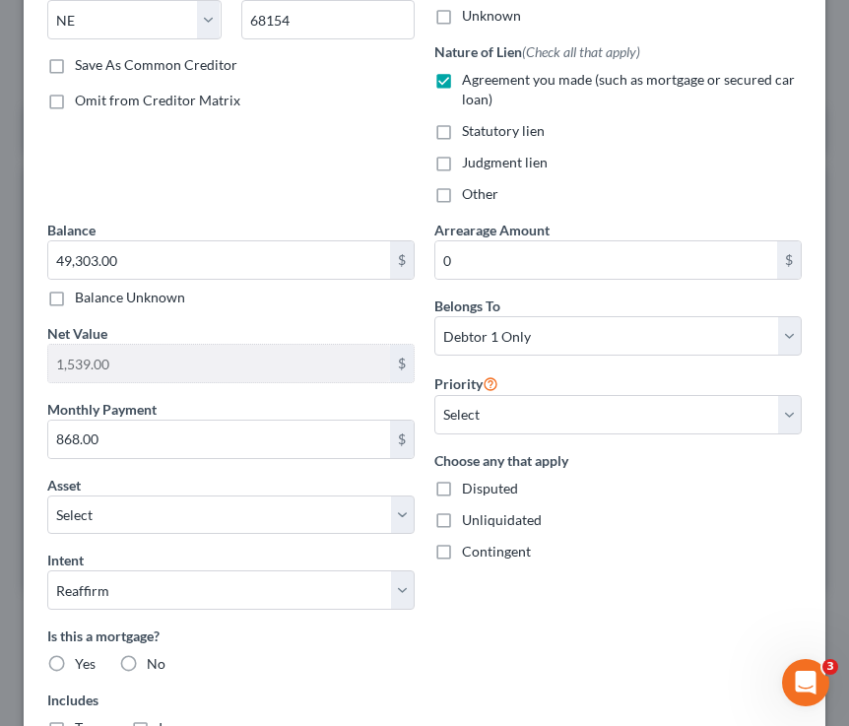
radio input "true"
click at [147, 665] on label "No" at bounding box center [156, 664] width 19 height 20
click at [155, 665] on input "No" at bounding box center [161, 660] width 13 height 13
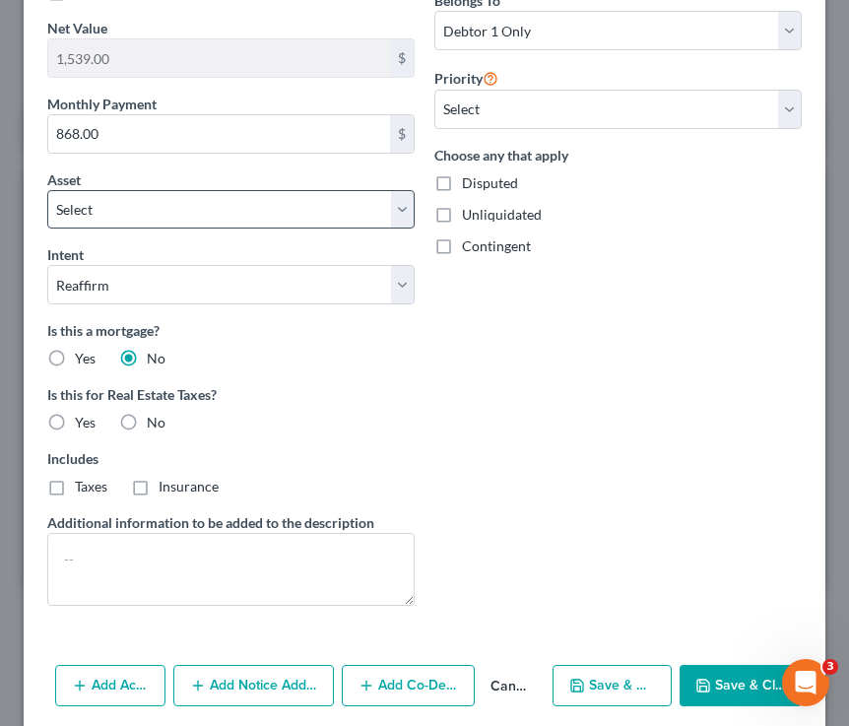
scroll to position [712, 0]
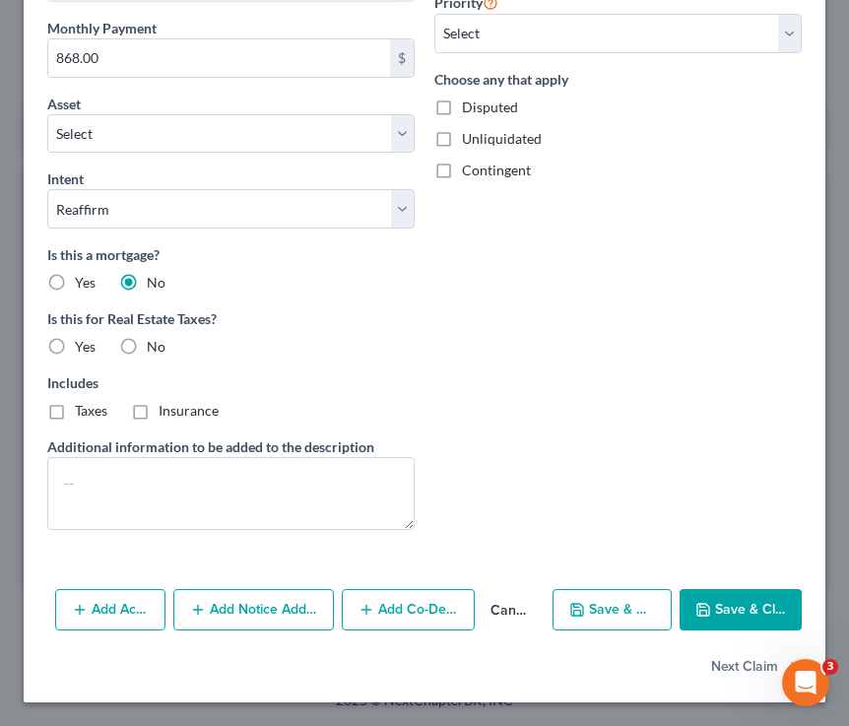
click at [147, 342] on label "No" at bounding box center [156, 347] width 19 height 20
click at [155, 342] on input "No" at bounding box center [161, 343] width 13 height 13
radio input "true"
click at [713, 609] on button "Save & Close" at bounding box center [741, 609] width 122 height 41
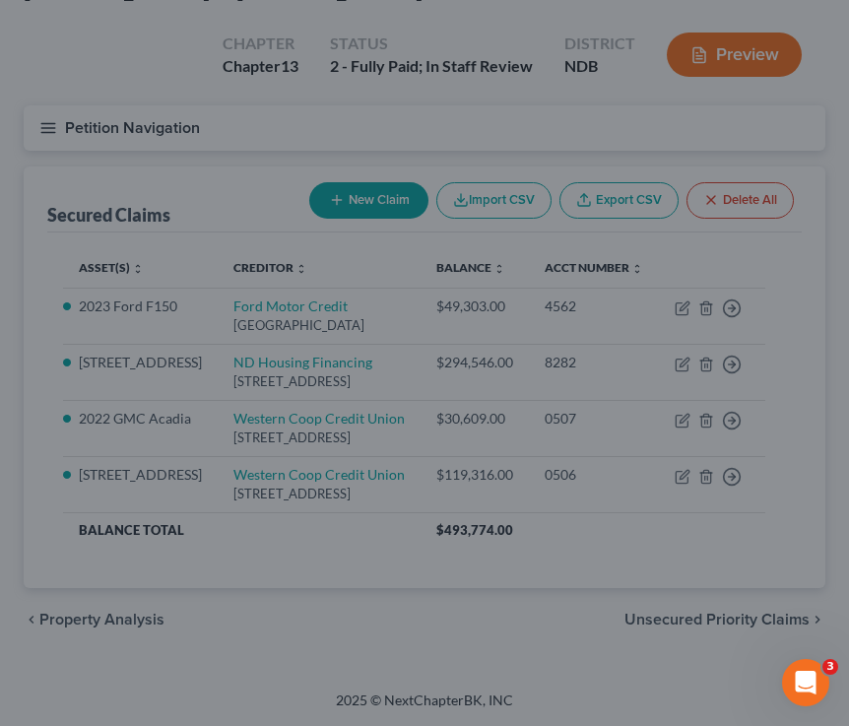
select select "12"
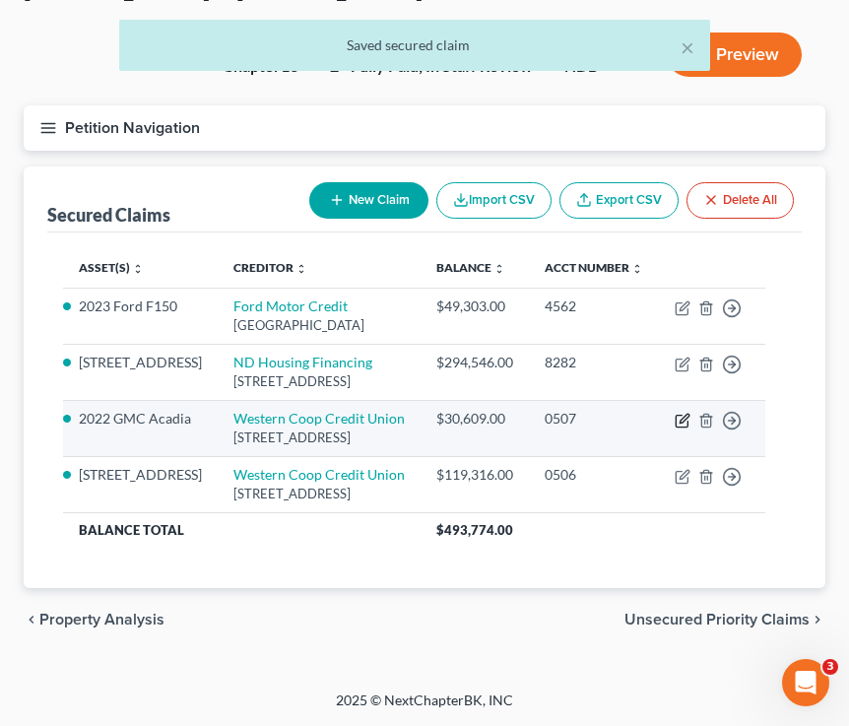
click at [689, 420] on icon "button" at bounding box center [684, 418] width 9 height 9
select select "29"
select select "2"
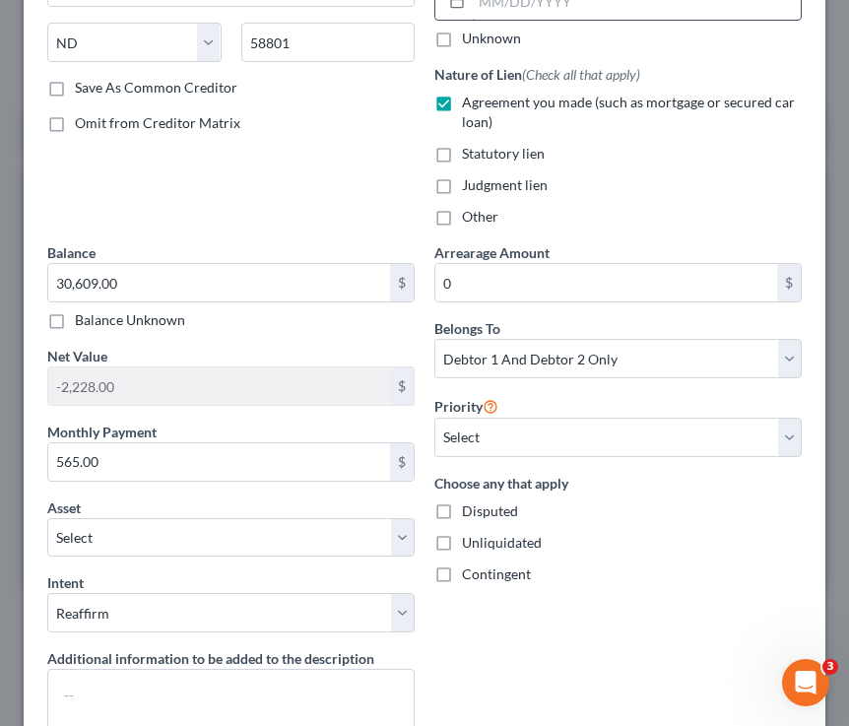
scroll to position [520, 0]
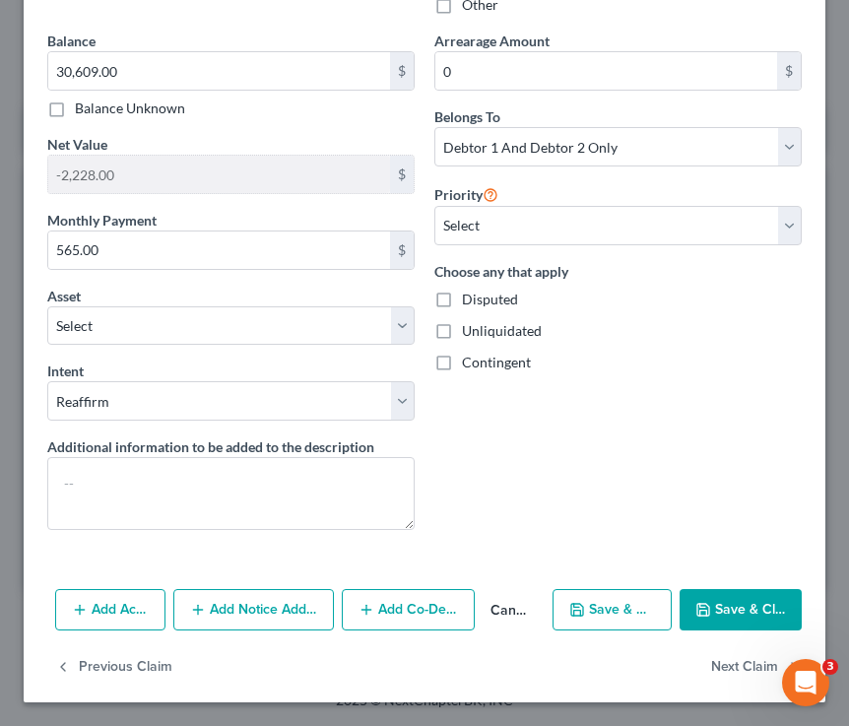
click at [713, 599] on button "Save & Close" at bounding box center [741, 609] width 122 height 41
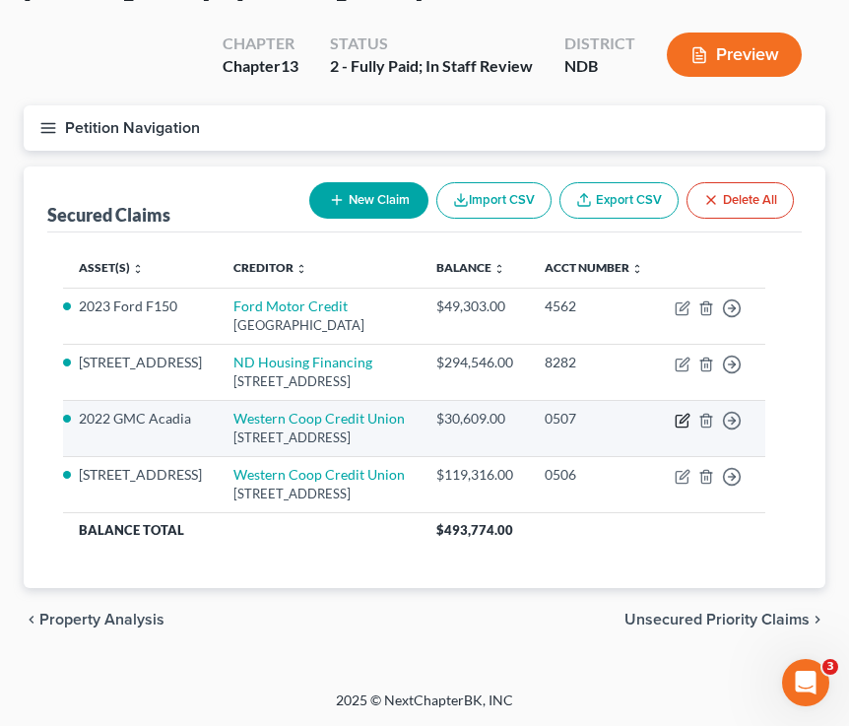
click at [691, 425] on icon "button" at bounding box center [683, 421] width 16 height 16
select select "29"
select select "2"
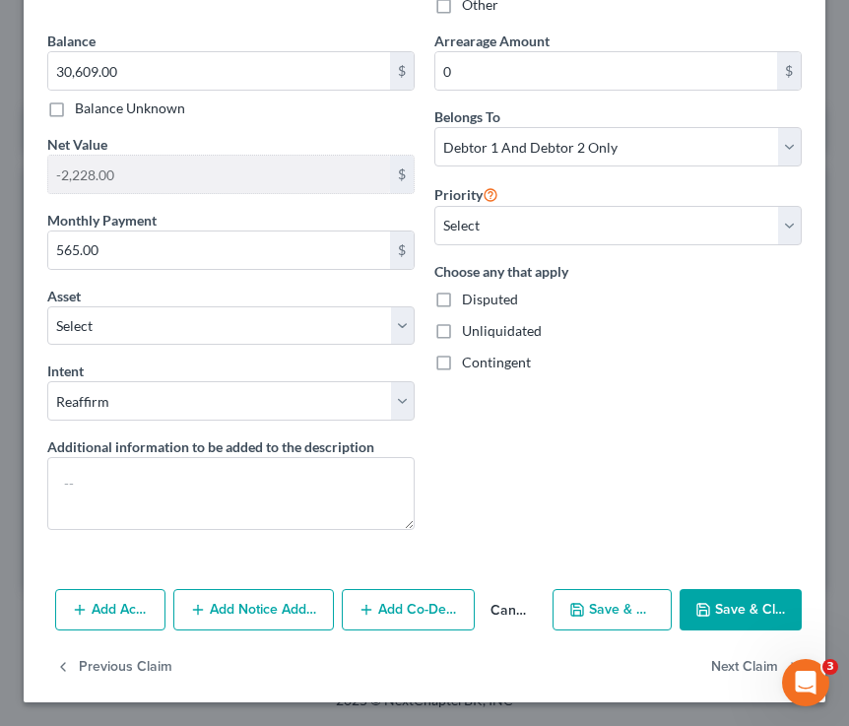
click at [713, 605] on button "Save & Close" at bounding box center [741, 609] width 122 height 41
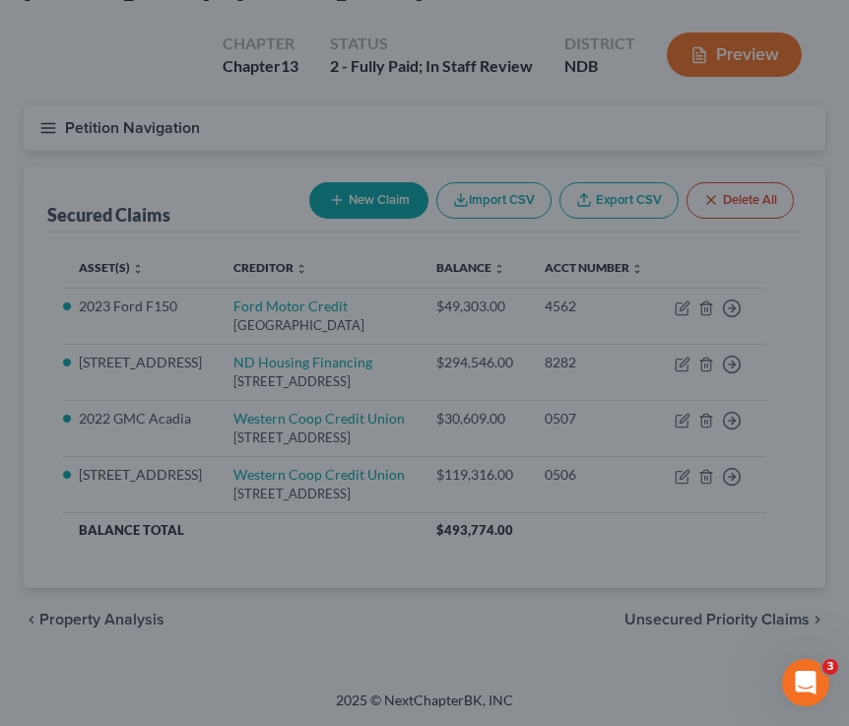
select select "2"
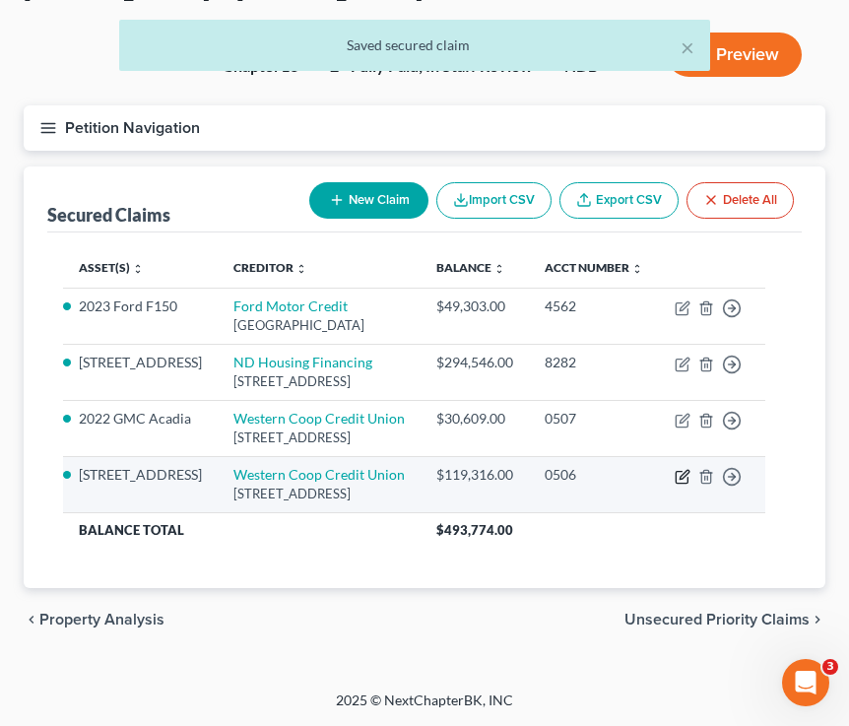
click at [689, 473] on icon "button" at bounding box center [684, 474] width 9 height 9
select select "29"
select select "2"
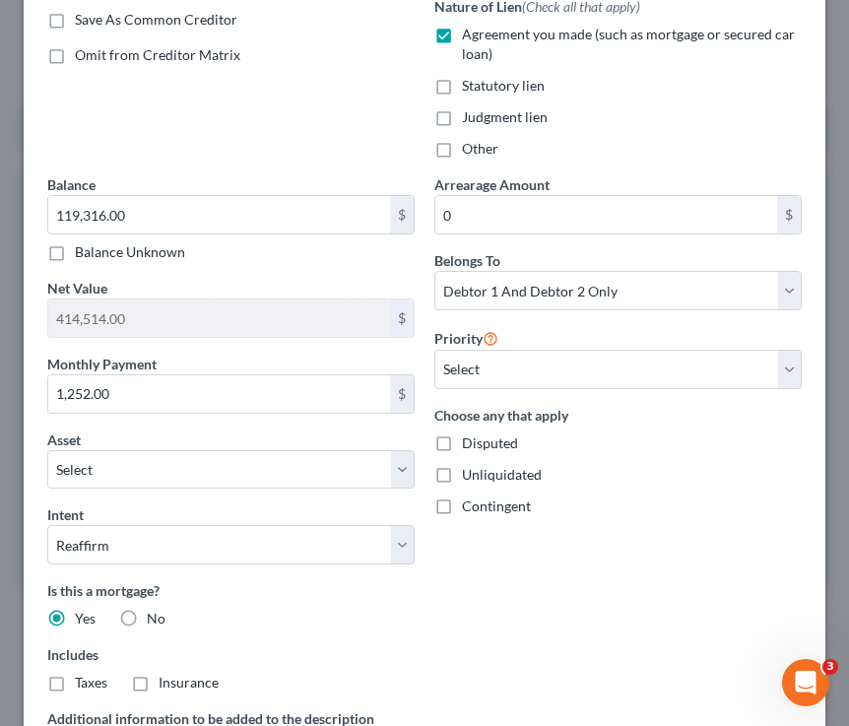
scroll to position [648, 0]
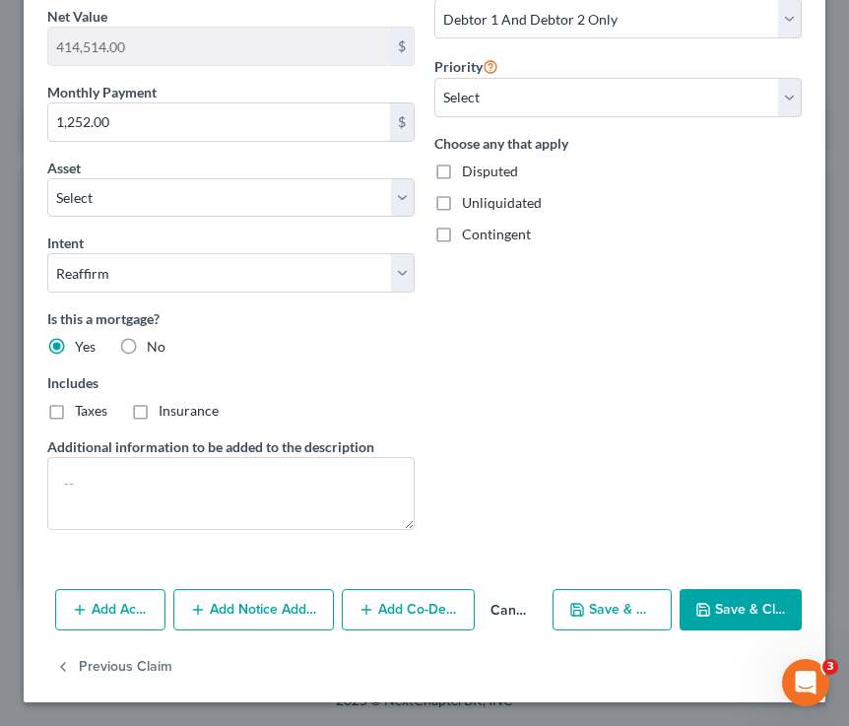
click at [713, 607] on button "Save & Close" at bounding box center [741, 609] width 122 height 41
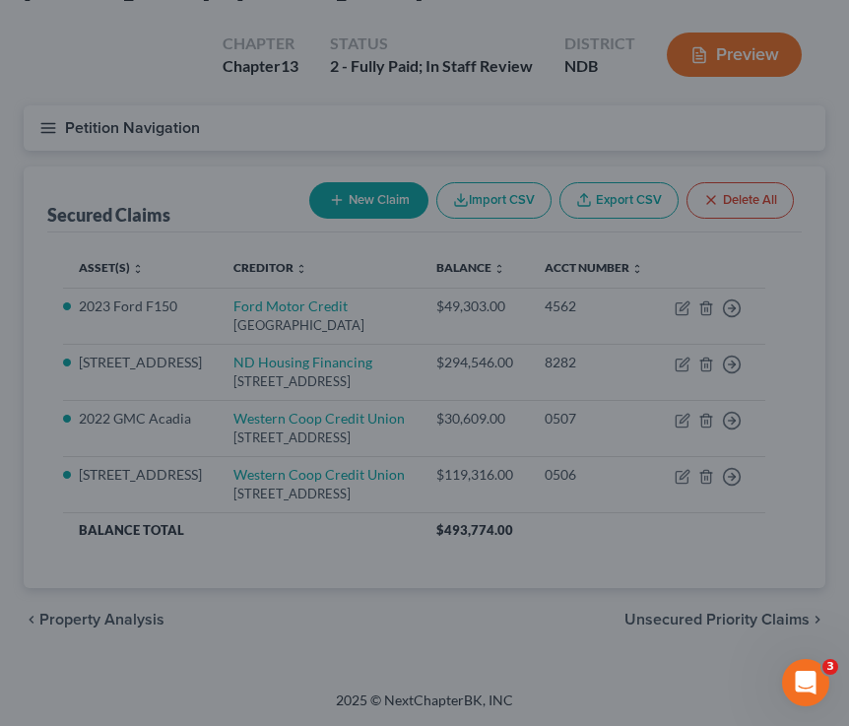
select select "9"
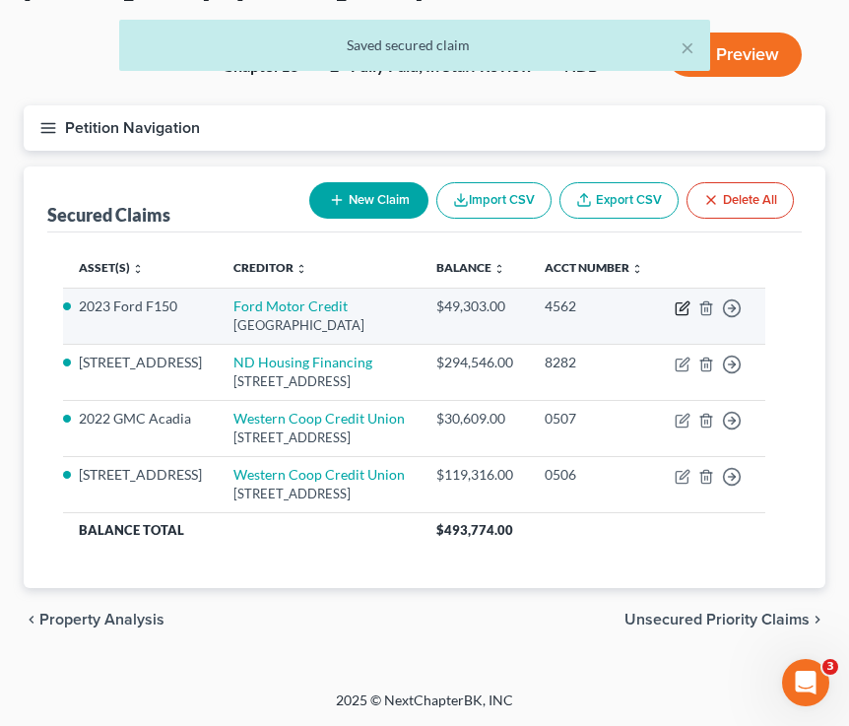
click at [691, 300] on icon "button" at bounding box center [683, 308] width 16 height 16
select select "30"
select select "2"
select select "0"
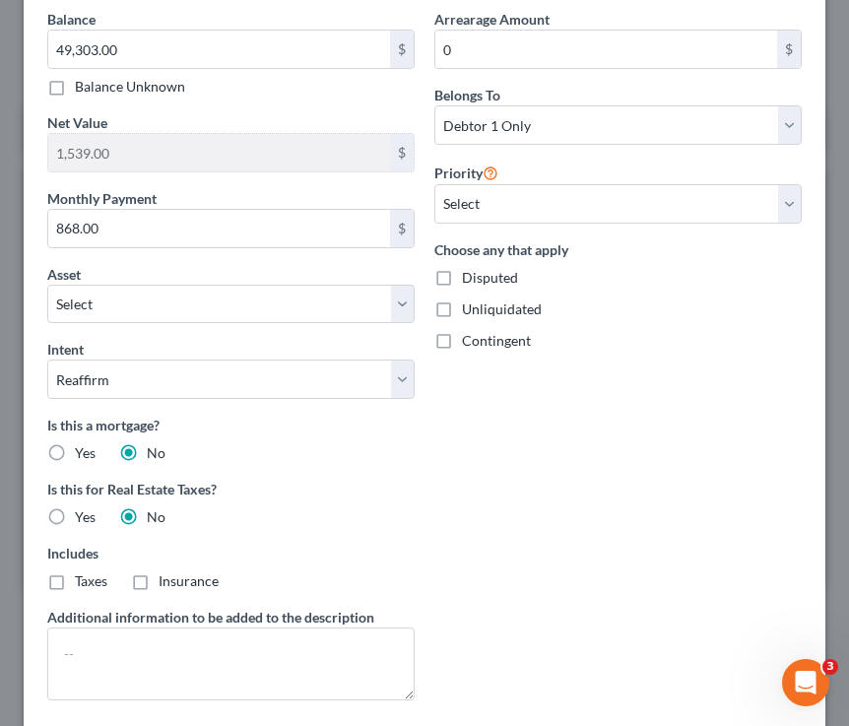
scroll to position [712, 0]
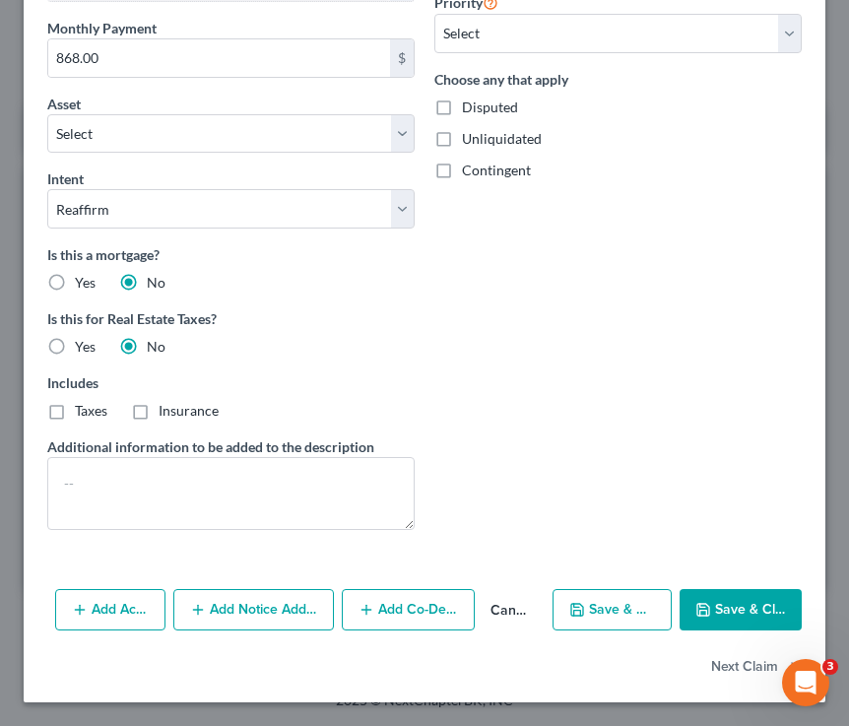
click at [713, 631] on div "Add Action Add Notice Address Add Co-Debtor Cancel Save & New Save & Close" at bounding box center [425, 613] width 802 height 65
click at [713, 619] on button "Save & Close" at bounding box center [741, 609] width 122 height 41
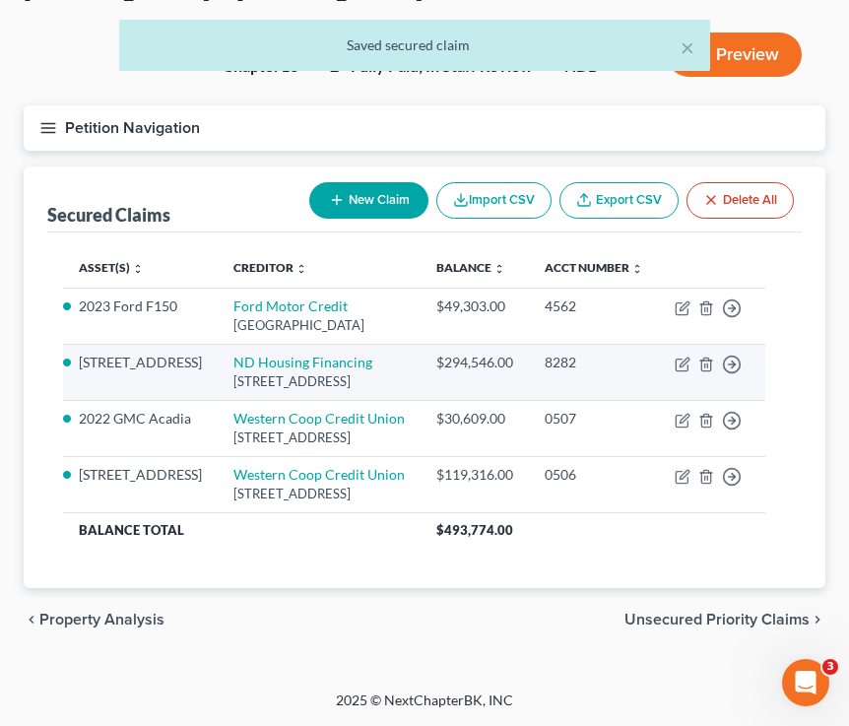
click at [710, 354] on td "Move to E Move to F Move to G Move to Notice Only" at bounding box center [712, 372] width 106 height 56
click at [691, 357] on icon "button" at bounding box center [683, 365] width 16 height 16
select select "29"
select select "2"
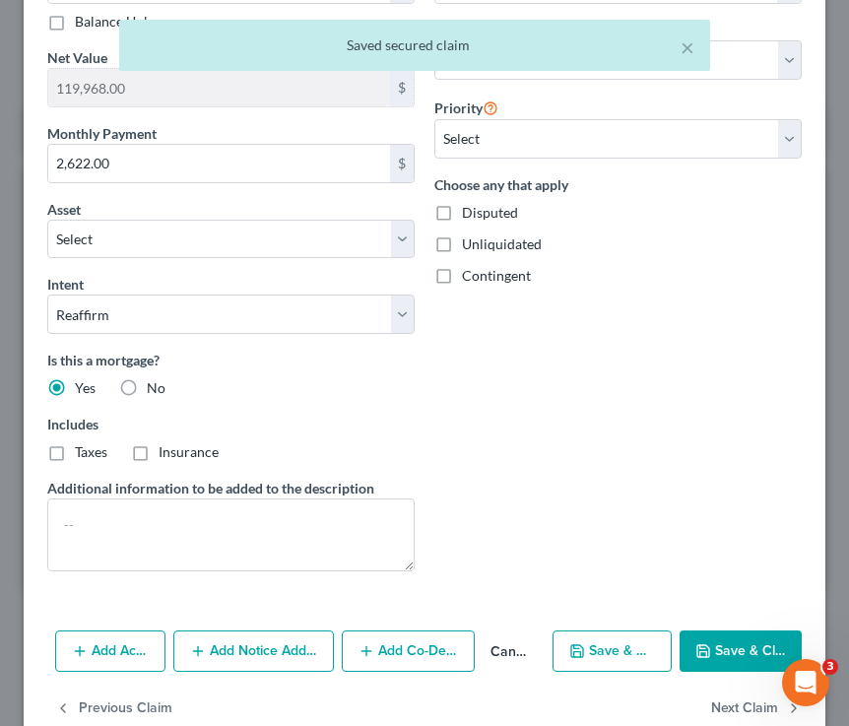
scroll to position [648, 0]
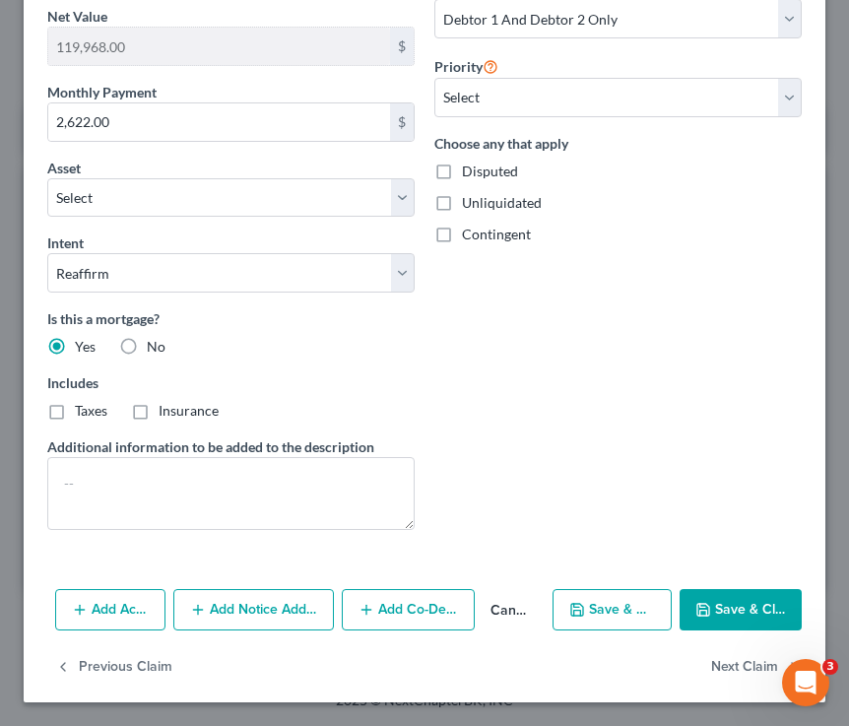
click at [713, 608] on button "Save & Close" at bounding box center [741, 609] width 122 height 41
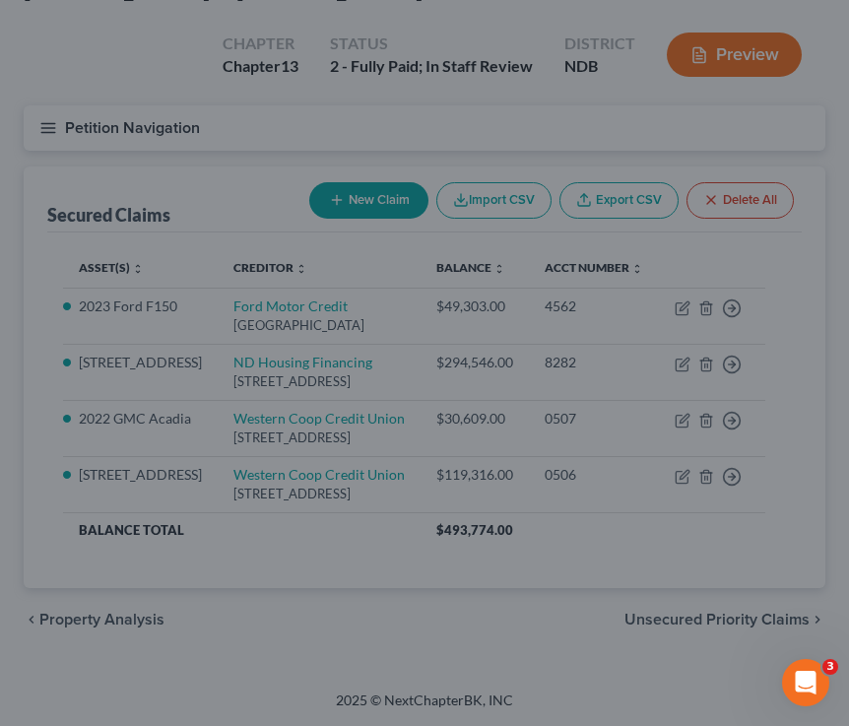
type input "239,284.00"
select select "9"
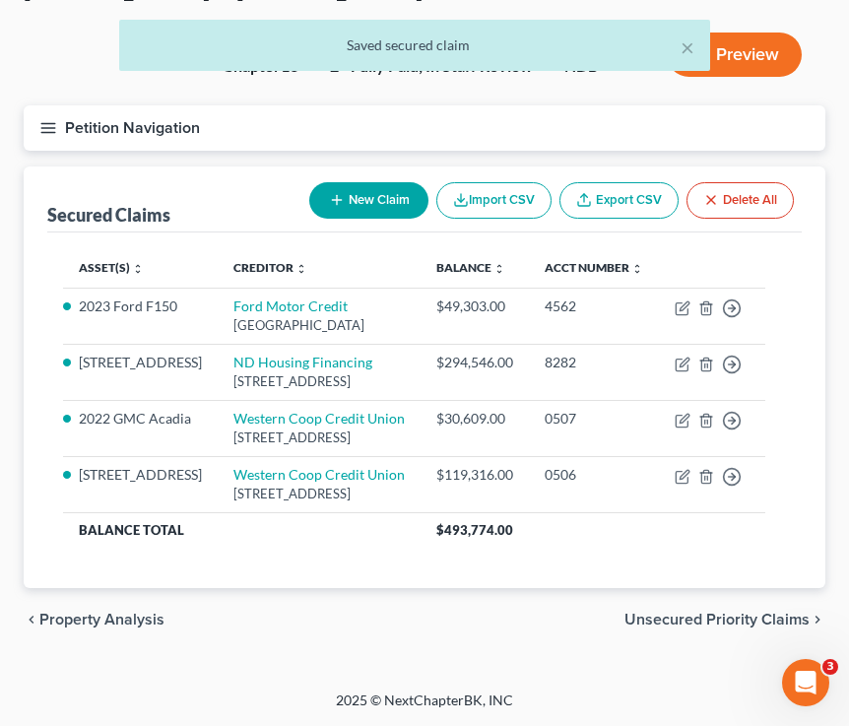
click at [713, 624] on span "Unsecured Priority Claims" at bounding box center [717, 620] width 185 height 16
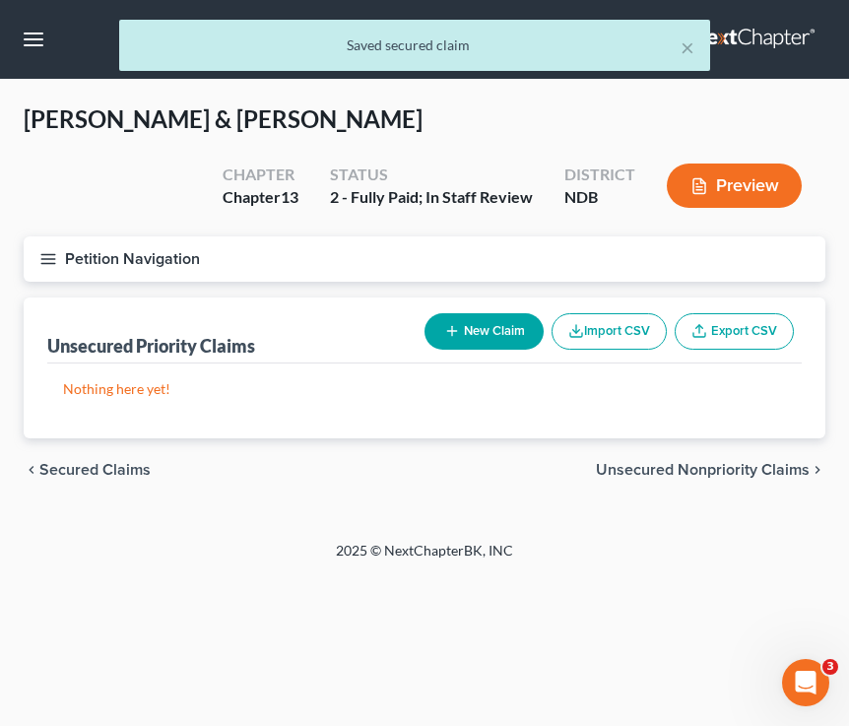
click at [624, 475] on span "Unsecured Nonpriority Claims" at bounding box center [703, 470] width 214 height 16
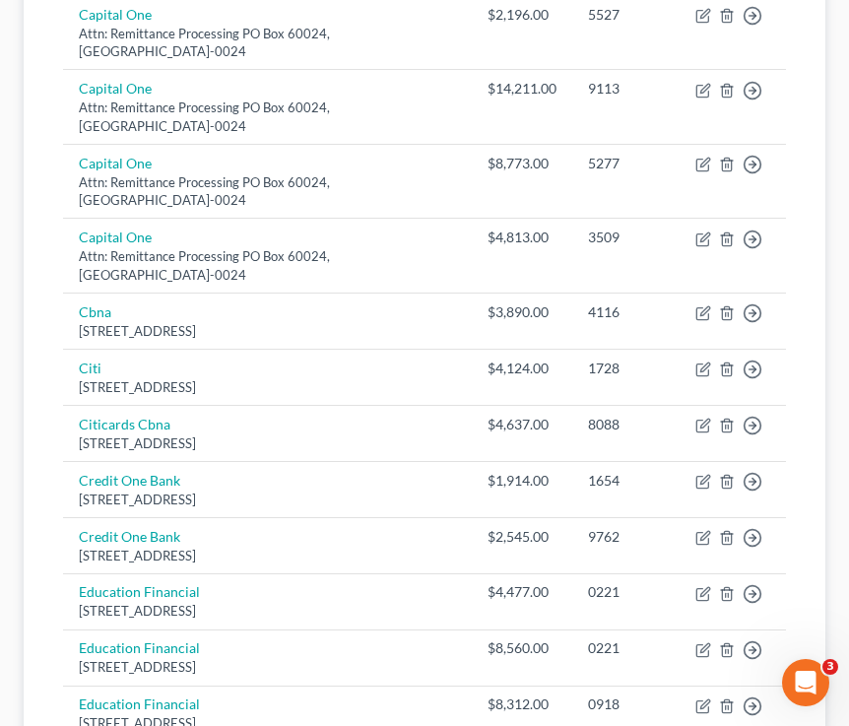
scroll to position [611, 0]
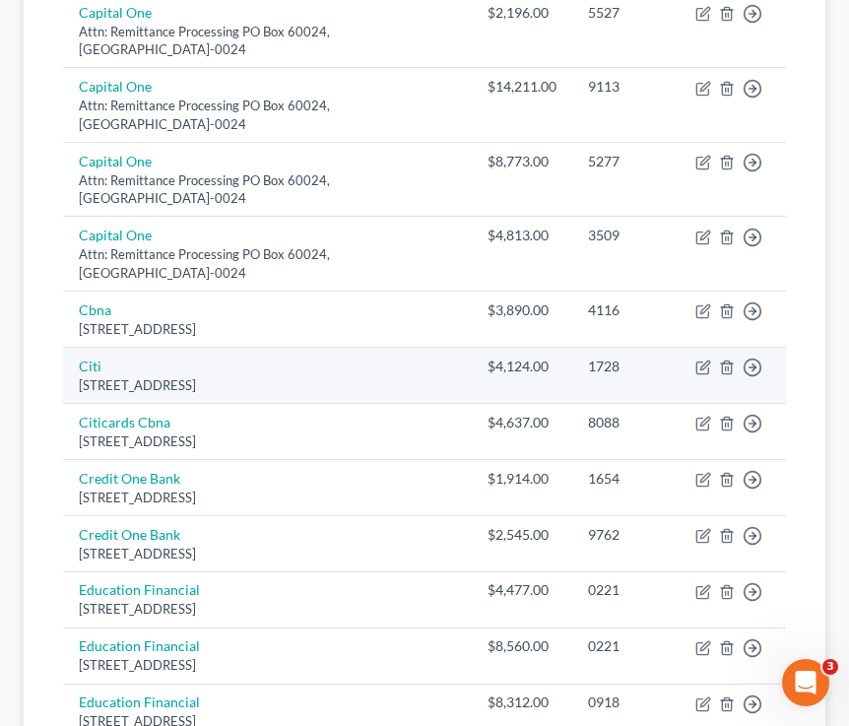
click at [694, 365] on td "Move to D Move to E Move to G Move to Notice Only" at bounding box center [733, 375] width 106 height 56
click at [701, 365] on icon "button" at bounding box center [704, 368] width 16 height 16
select select "43"
select select "2"
select select "1"
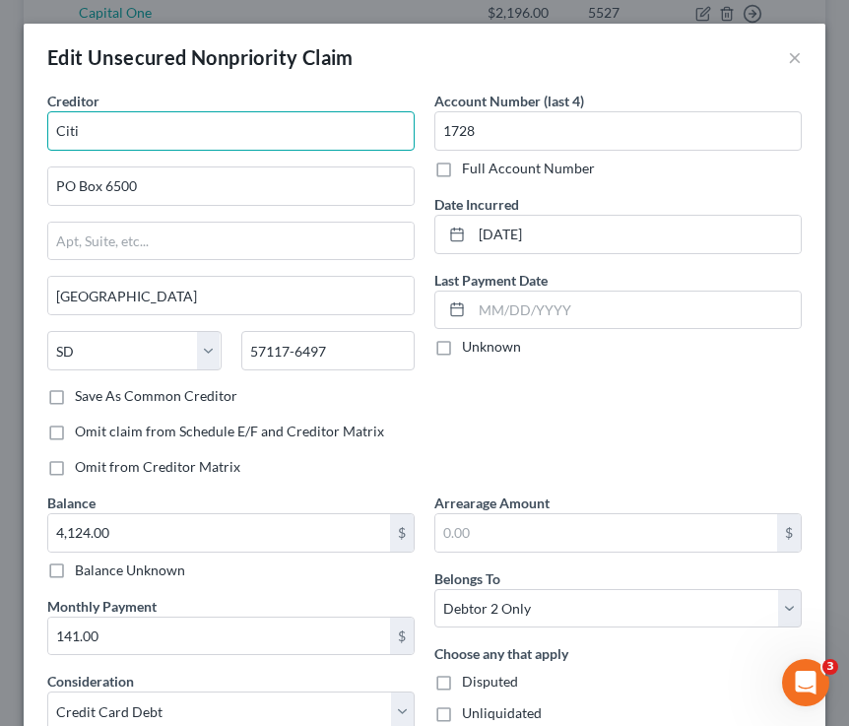
click at [176, 134] on input "Citi" at bounding box center [230, 130] width 367 height 39
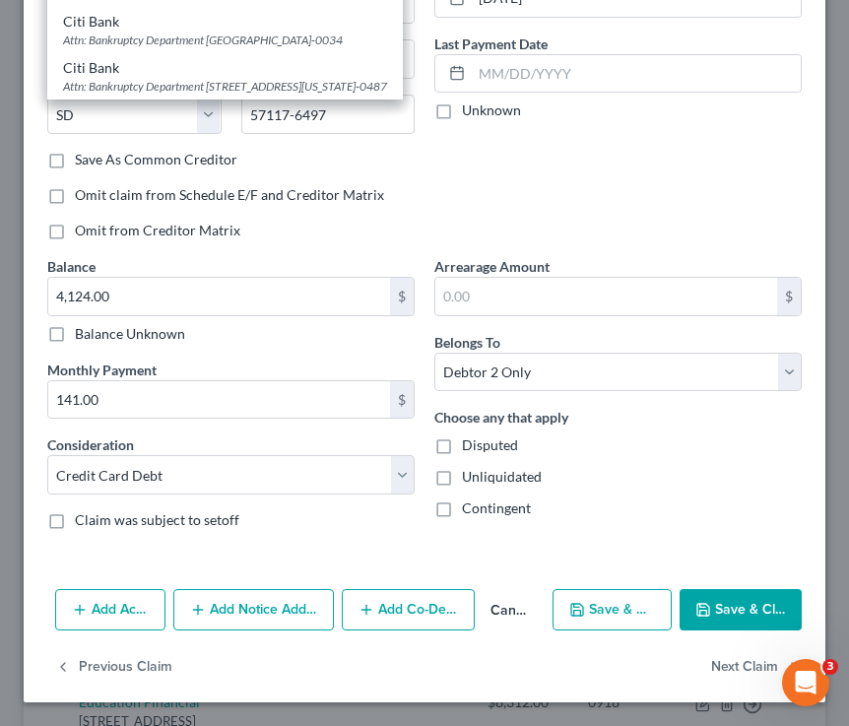
type input "Citi Bank"
click at [713, 603] on button "Save & Close" at bounding box center [741, 609] width 122 height 41
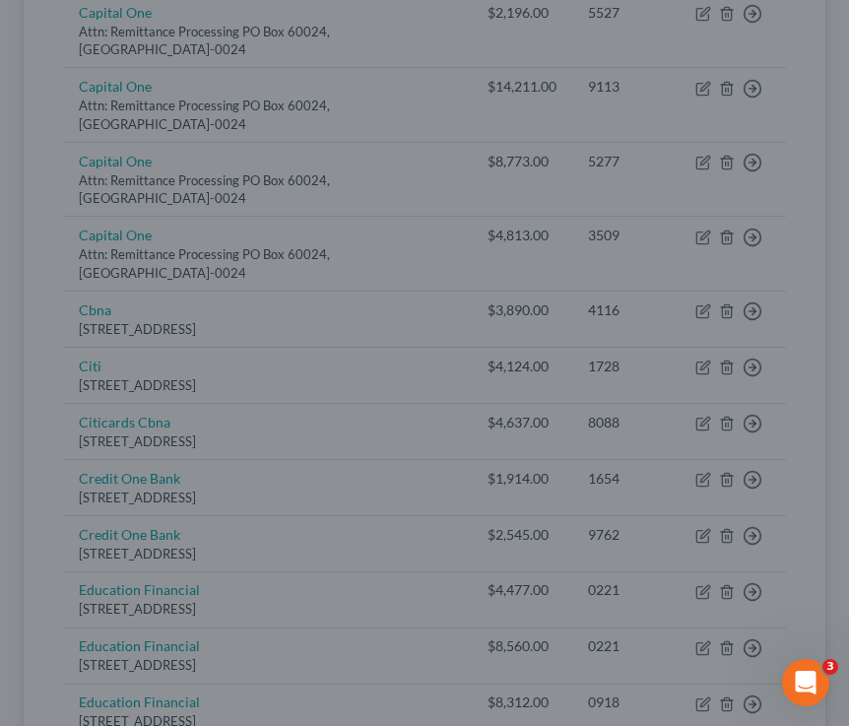
type input "0"
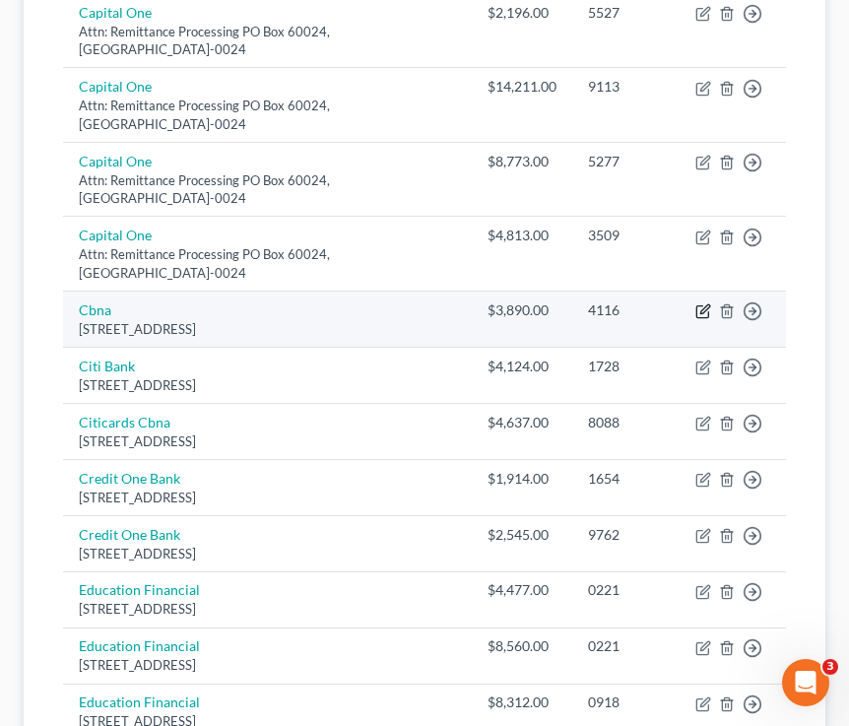
click at [706, 314] on icon "button" at bounding box center [704, 311] width 16 height 16
select select "14"
select select "2"
select select "1"
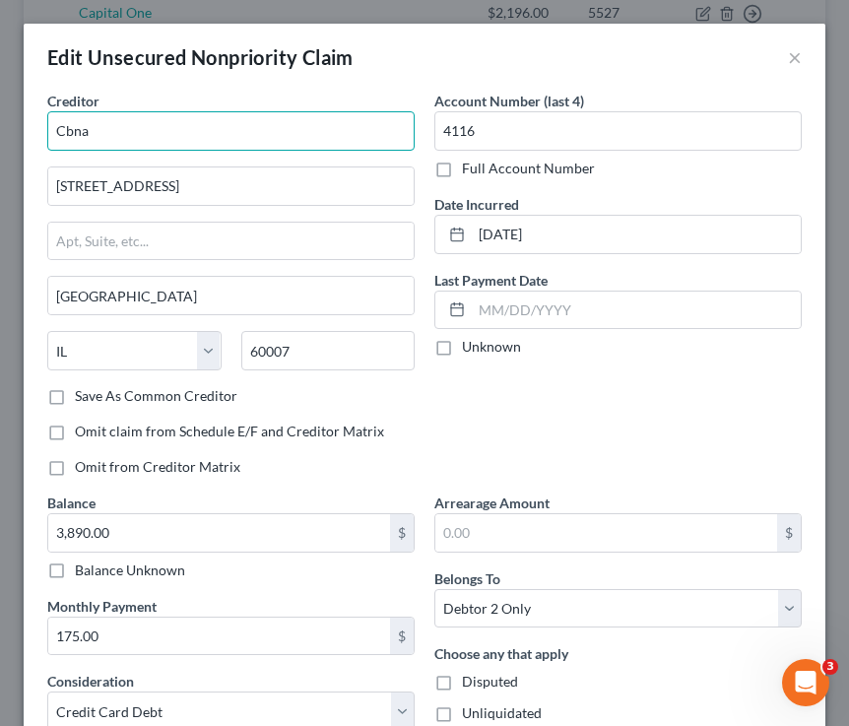
click at [94, 125] on input "Cbna" at bounding box center [230, 130] width 367 height 39
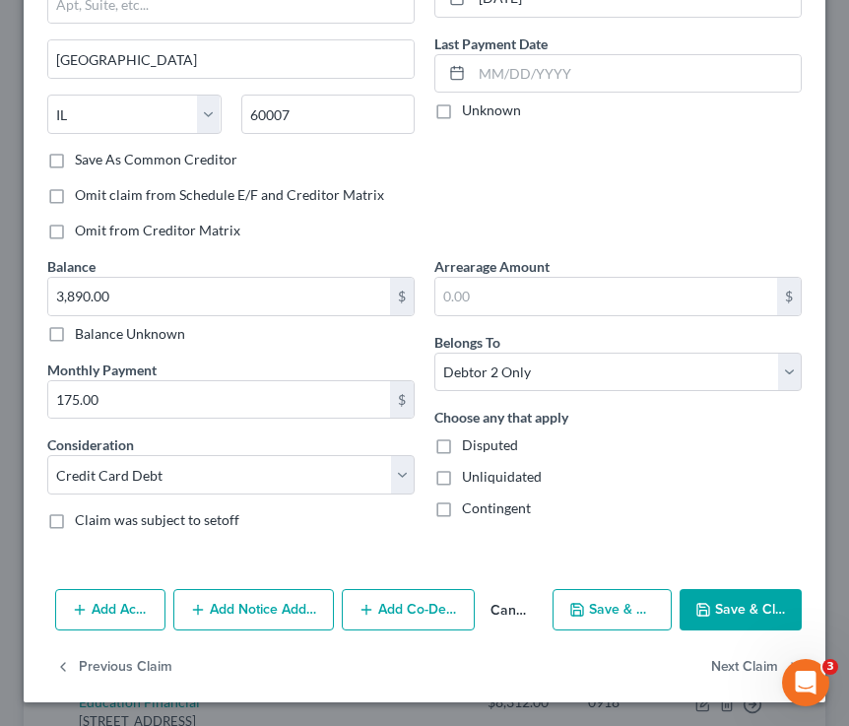
type input "Citi Bank North America"
click at [713, 613] on button "Save & Close" at bounding box center [741, 609] width 122 height 41
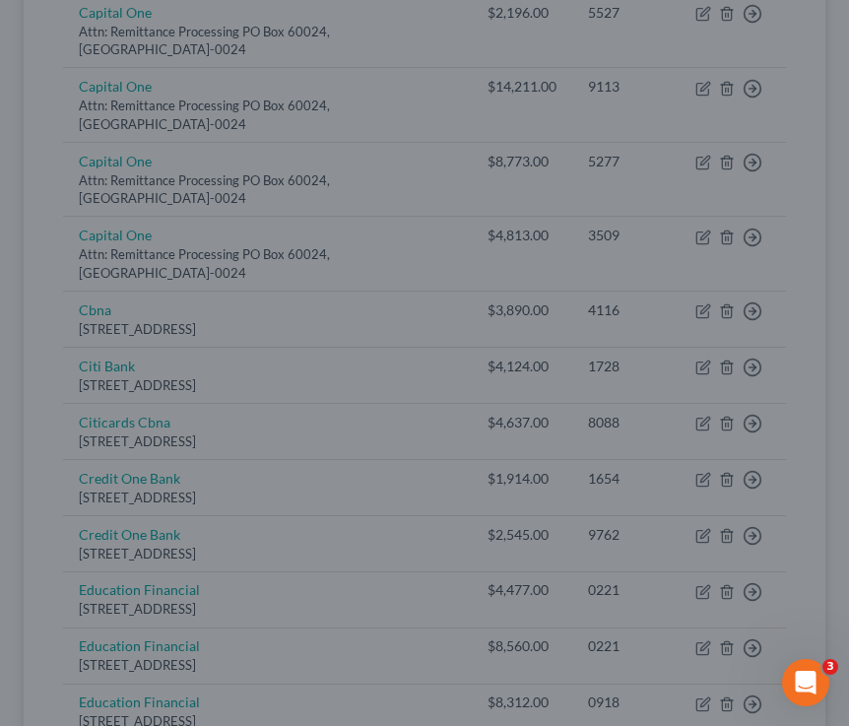
type input "0"
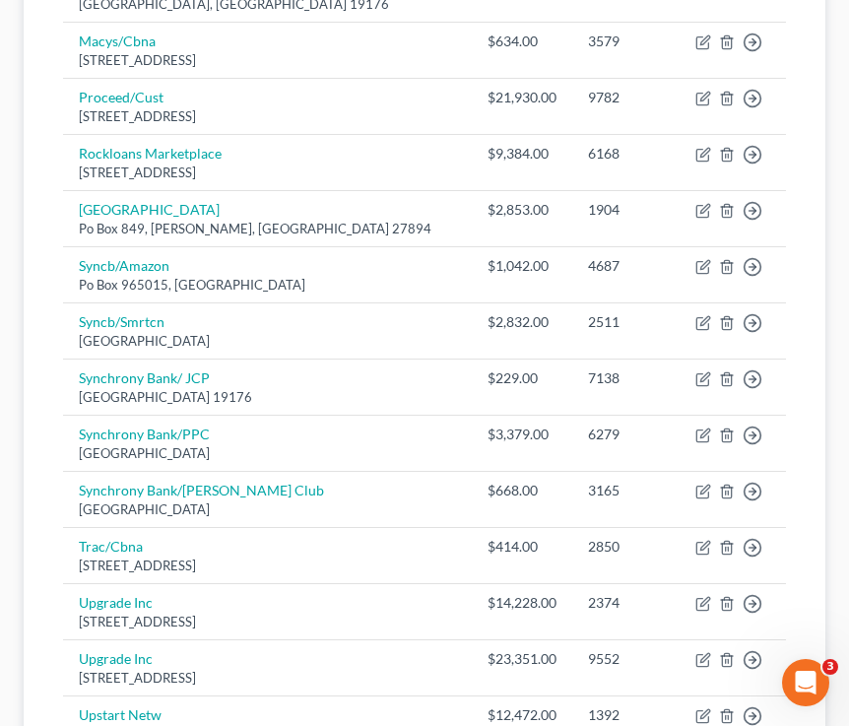
scroll to position [1417, 0]
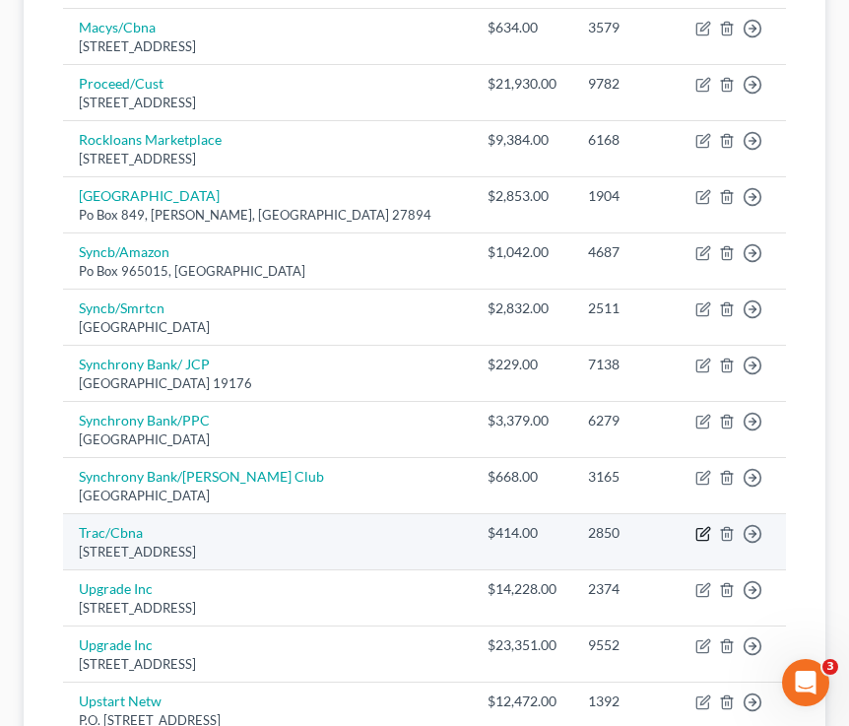
click at [703, 526] on icon "button" at bounding box center [704, 534] width 16 height 16
select select "43"
select select "2"
select select "0"
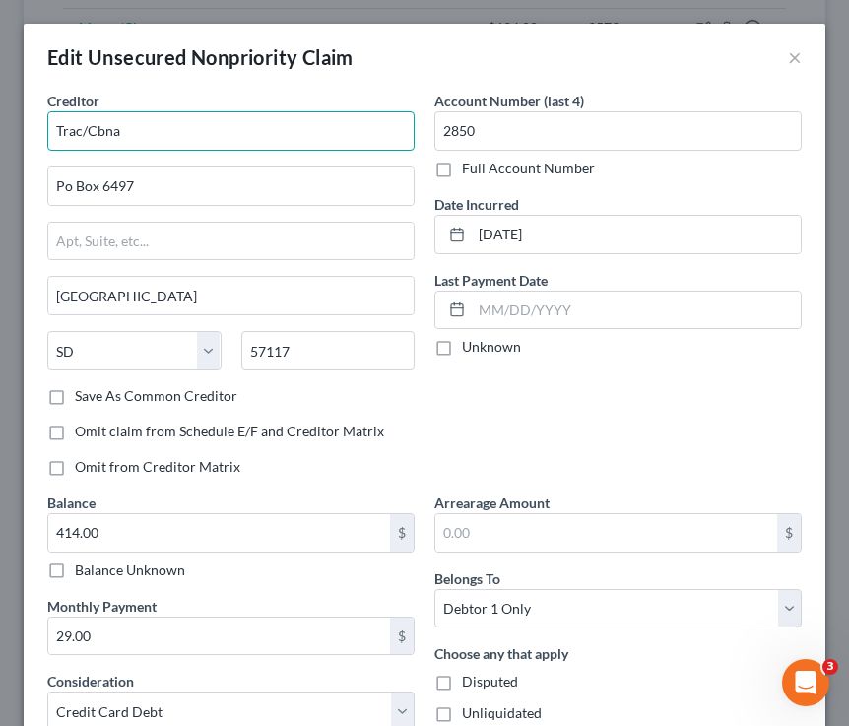
click at [82, 130] on input "Trac/Cbna" at bounding box center [230, 130] width 367 height 39
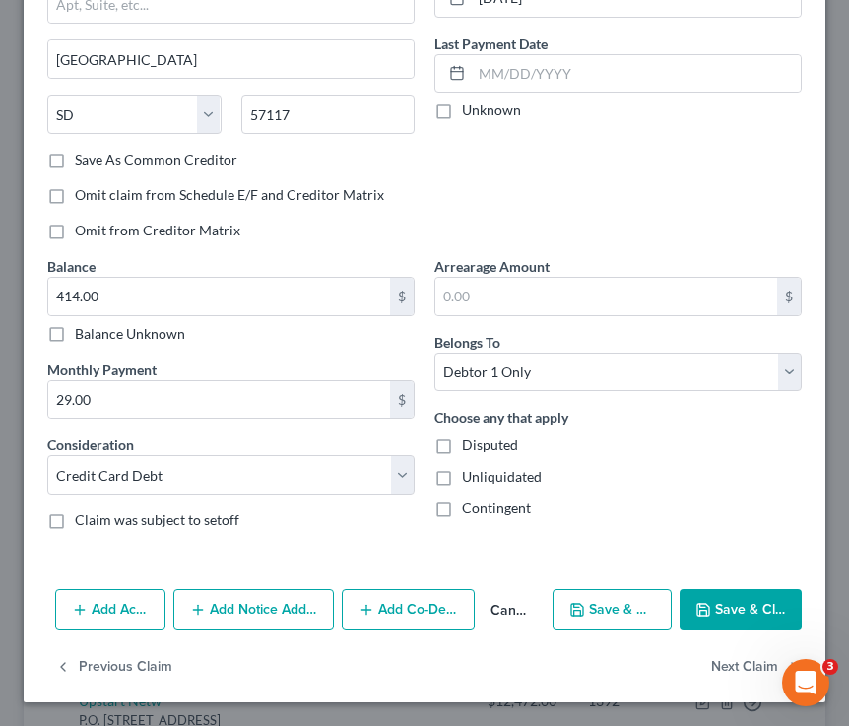
type input "The Home Depot/Cbna"
click at [713, 601] on button "Save & Close" at bounding box center [741, 609] width 122 height 41
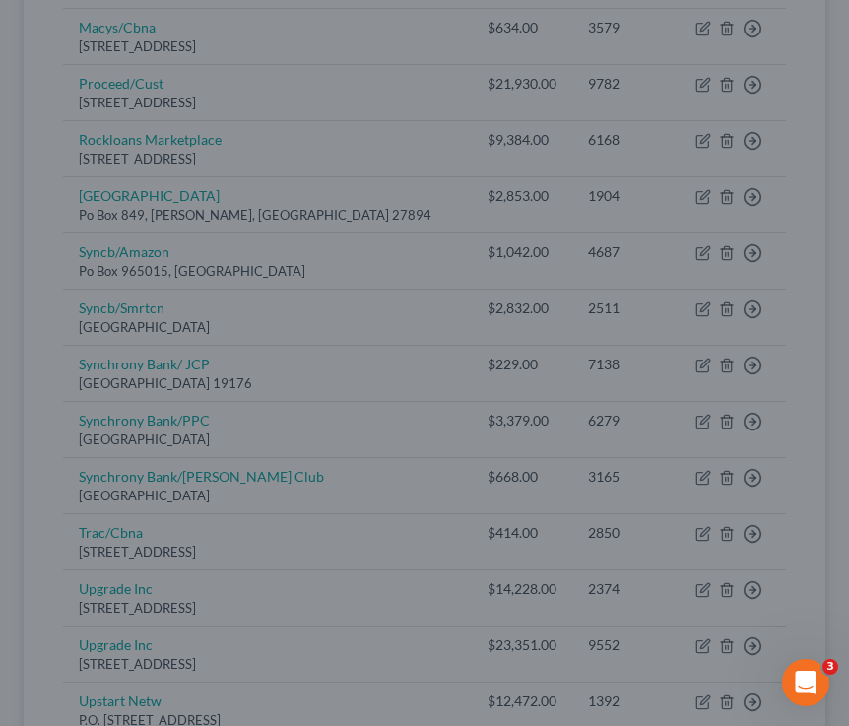
type input "0"
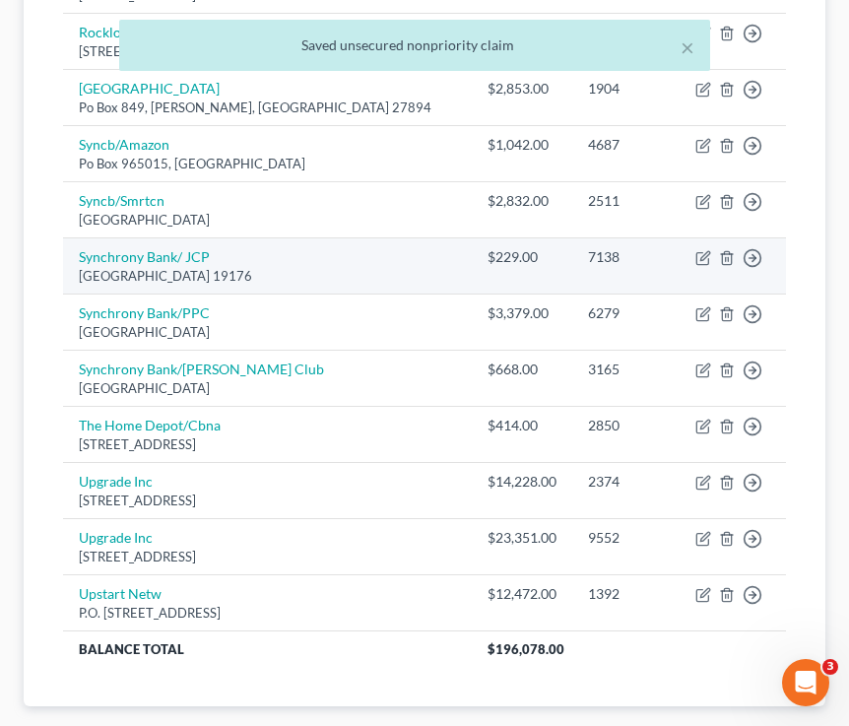
scroll to position [1528, 0]
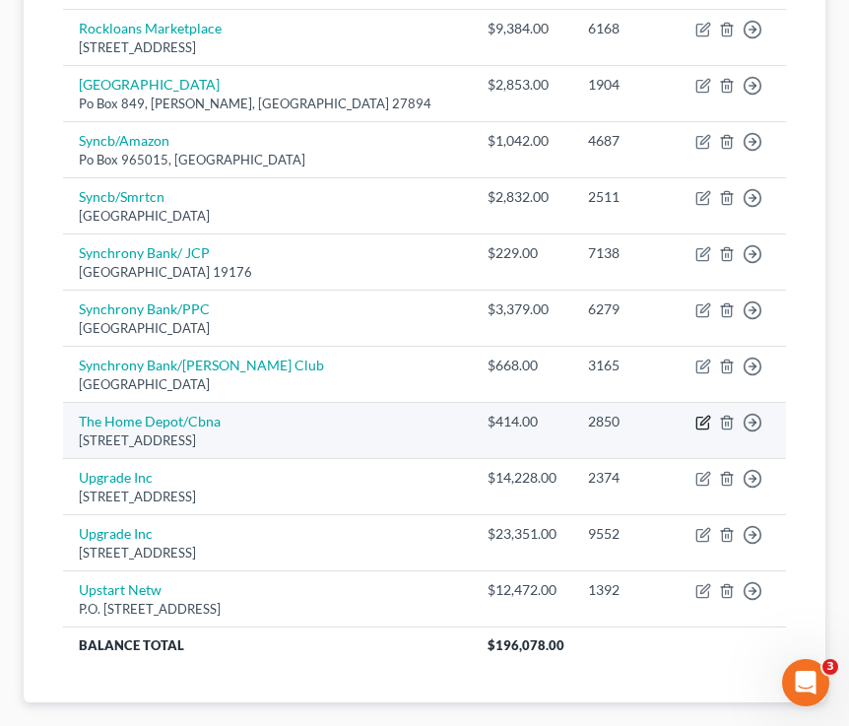
click at [703, 415] on icon "button" at bounding box center [704, 423] width 16 height 16
select select "43"
select select "2"
select select "0"
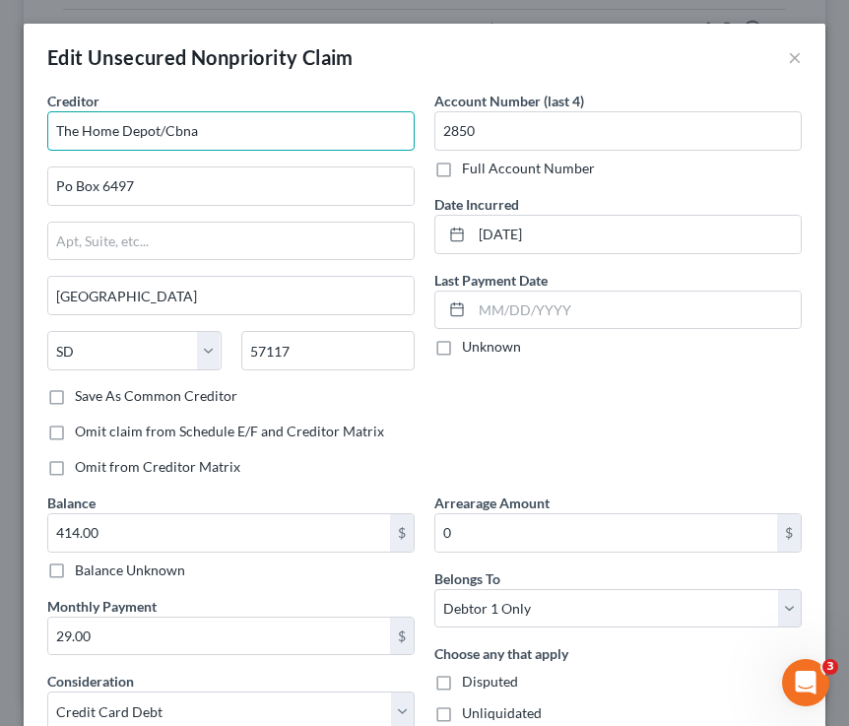
click at [222, 133] on input "The Home Depot/Cbna" at bounding box center [230, 130] width 367 height 39
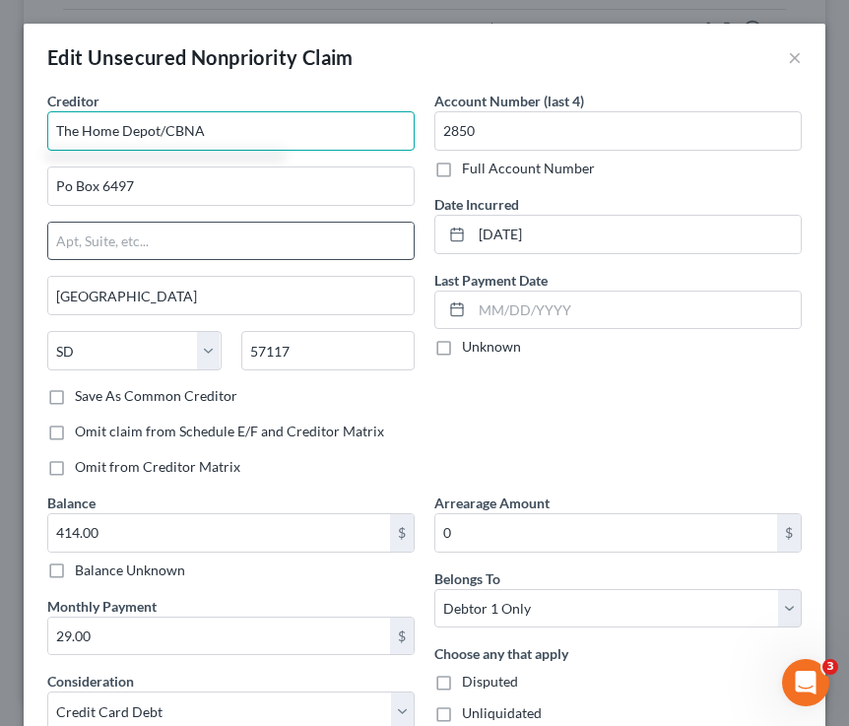
scroll to position [236, 0]
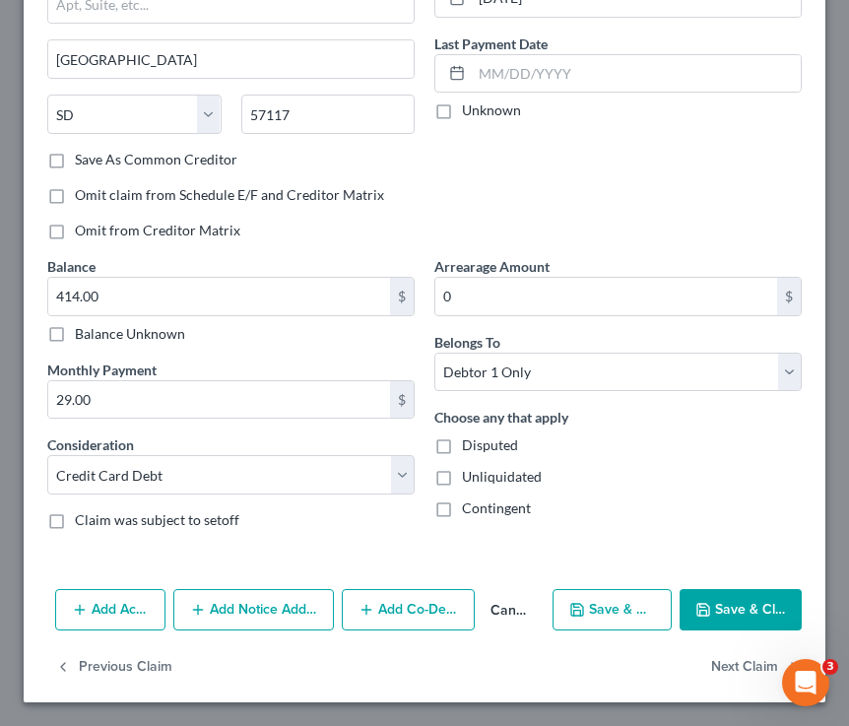
type input "The Home Depot/CBNA"
click at [713, 621] on button "Save & Close" at bounding box center [741, 609] width 122 height 41
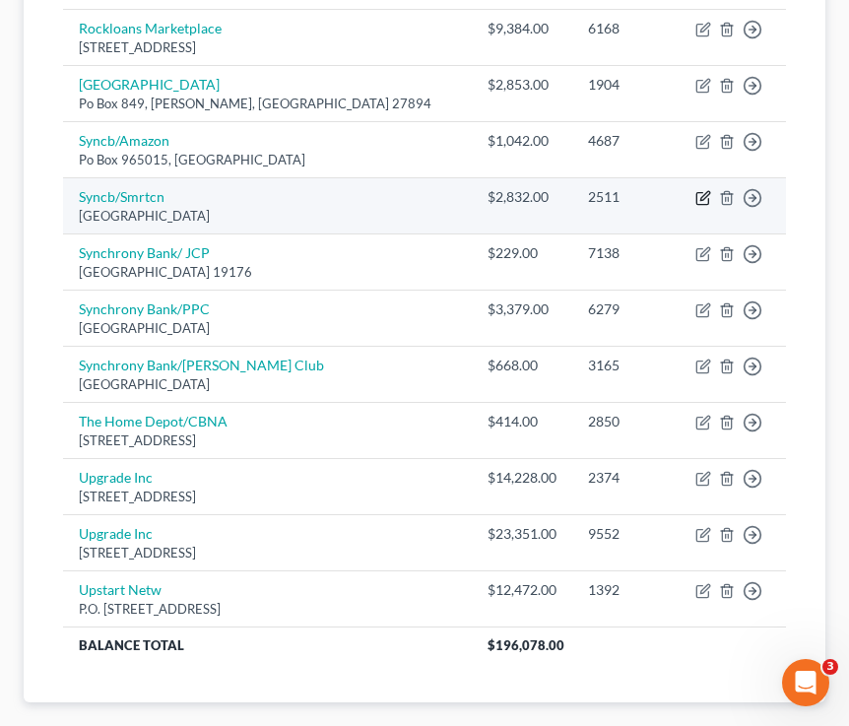
click at [698, 190] on icon "button" at bounding box center [704, 198] width 16 height 16
select select "39"
select select "2"
select select "1"
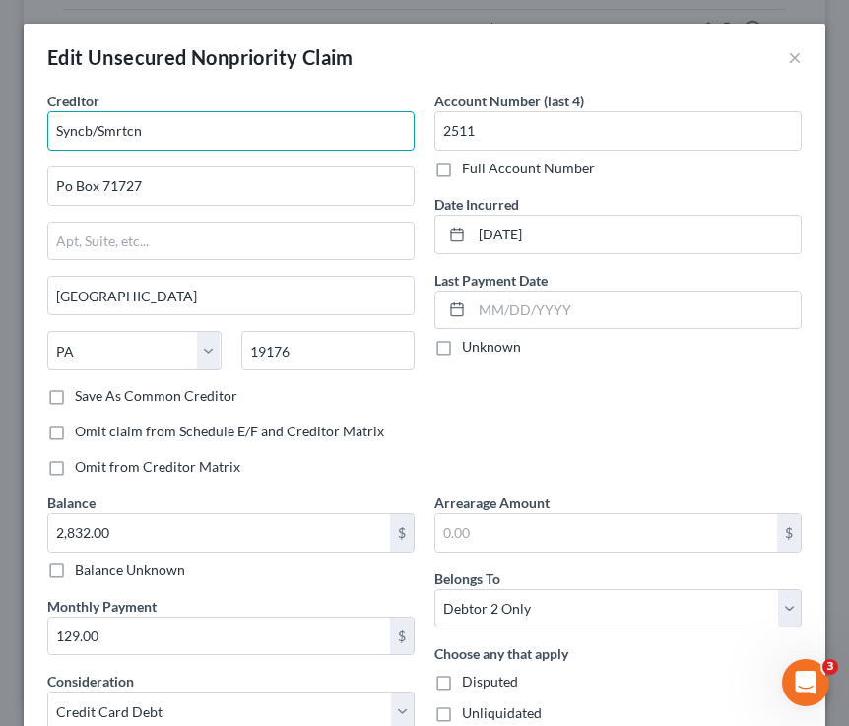
click at [136, 126] on input "Syncb/Smrtcn" at bounding box center [230, 130] width 367 height 39
click at [147, 128] on input "Syncb/Smrtcn" at bounding box center [230, 130] width 367 height 39
click at [91, 125] on input "Syncb/Smrtcn" at bounding box center [230, 130] width 367 height 39
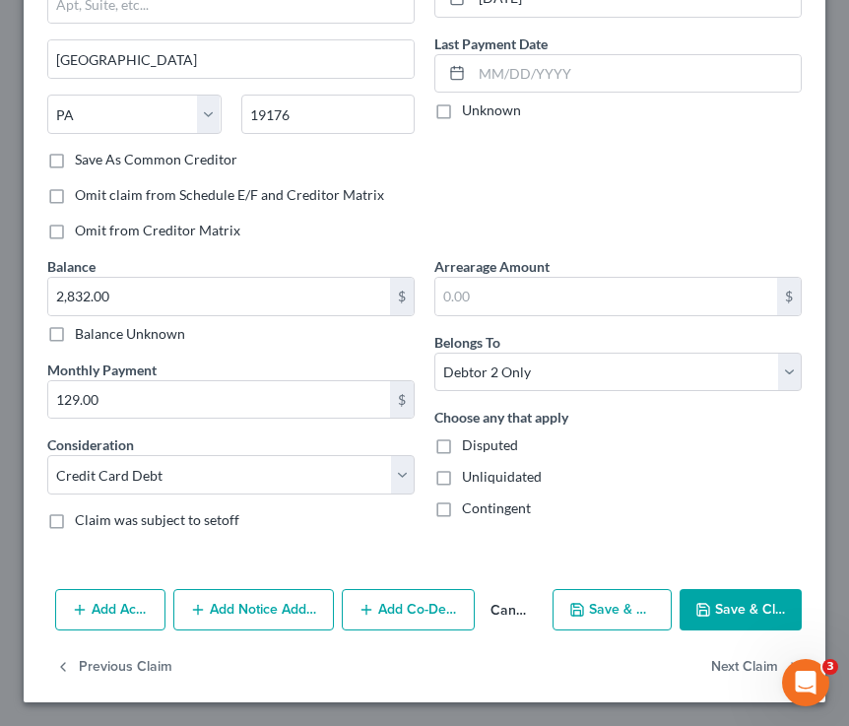
type input "Synchrony Bank/Smrtcn"
click at [713, 609] on button "Save & Close" at bounding box center [741, 609] width 122 height 41
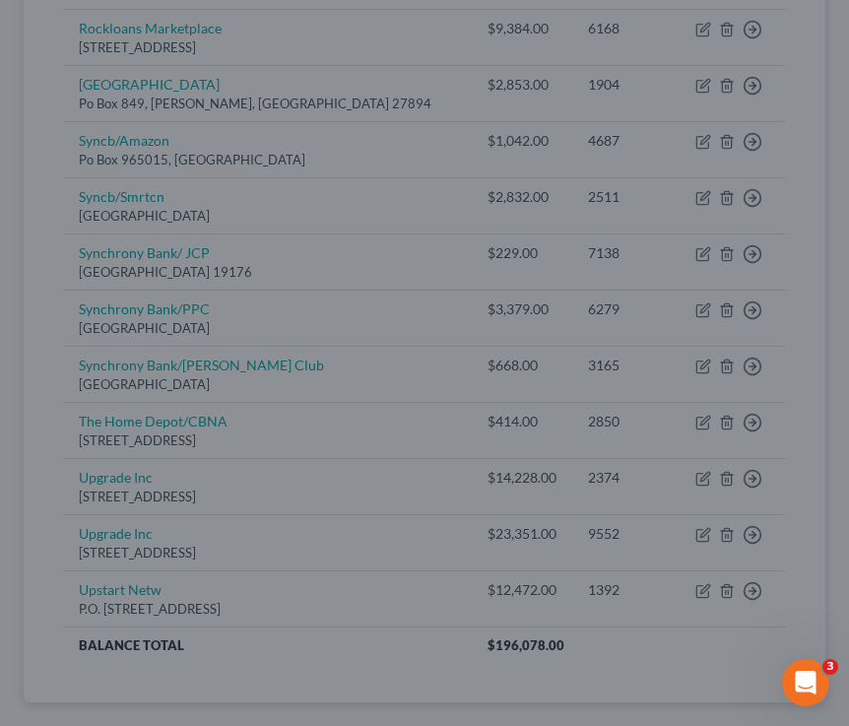
type input "0"
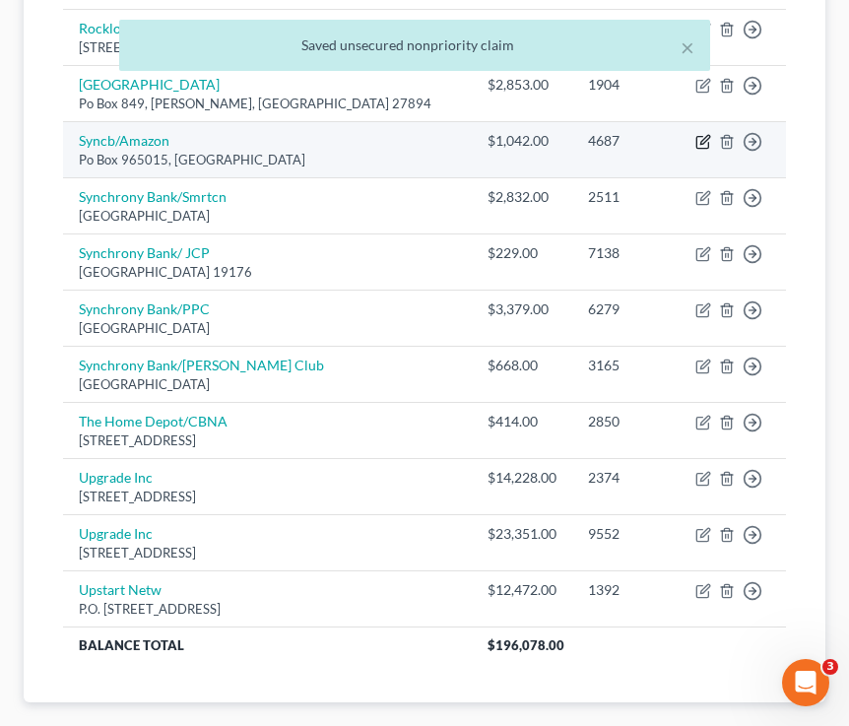
click at [704, 136] on icon "button" at bounding box center [704, 140] width 9 height 9
select select "9"
select select "2"
select select "1"
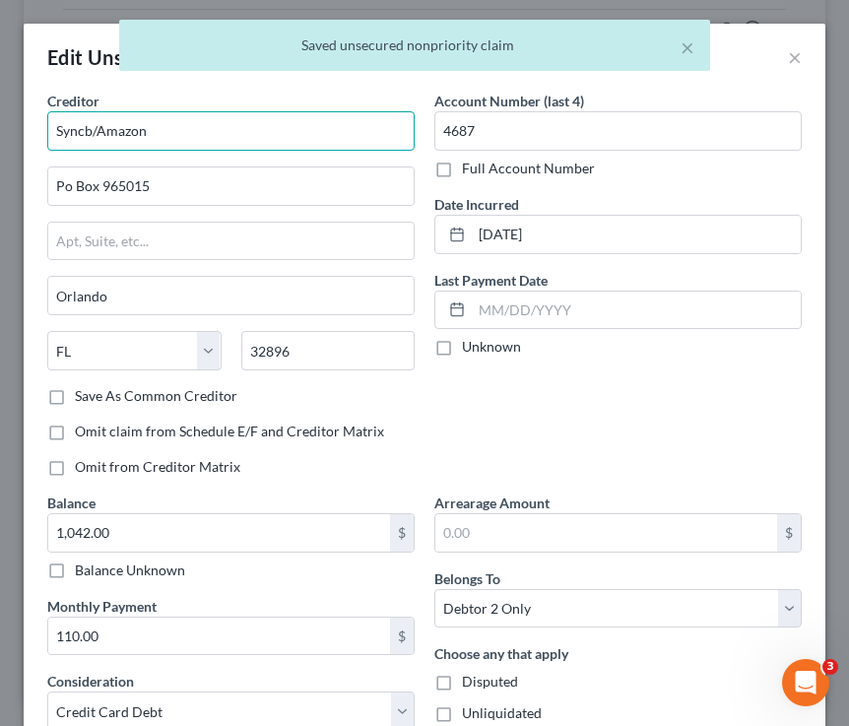
click at [94, 129] on input "Syncb/Amazon" at bounding box center [230, 130] width 367 height 39
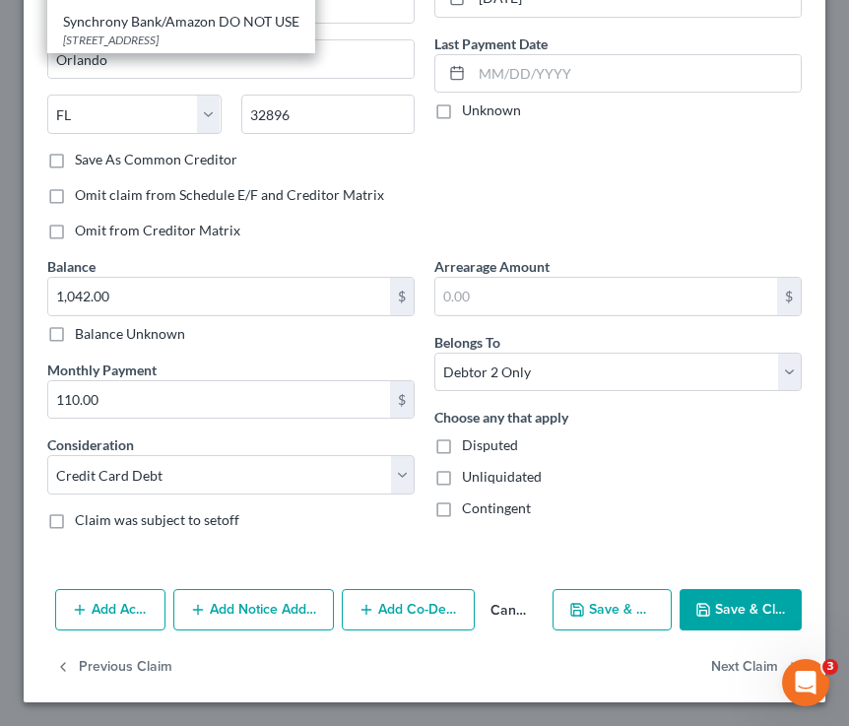
type input "Synchrony Bank/Amazon"
click at [713, 611] on button "Save & Close" at bounding box center [741, 609] width 122 height 41
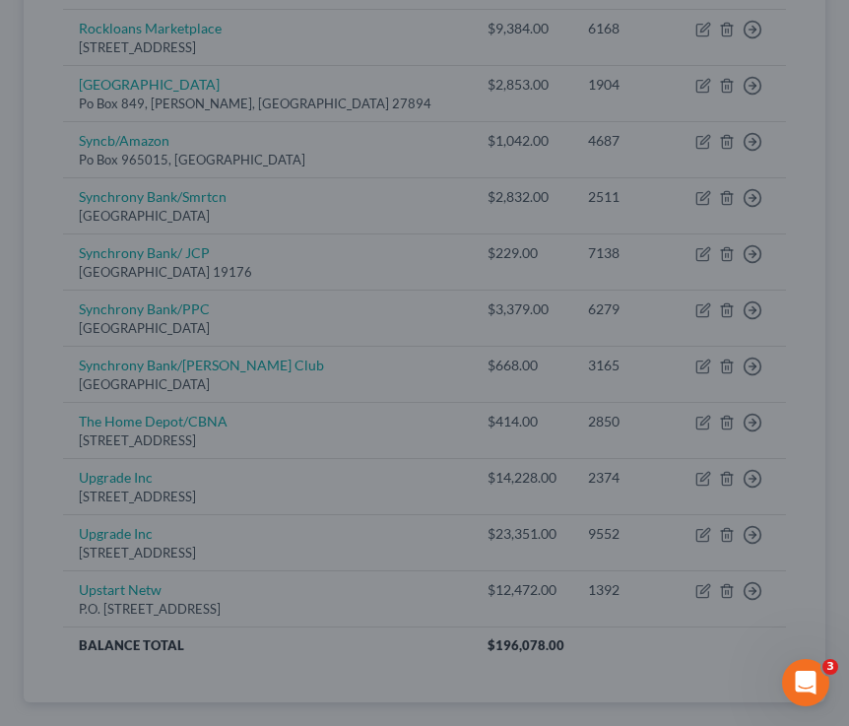
type input "0"
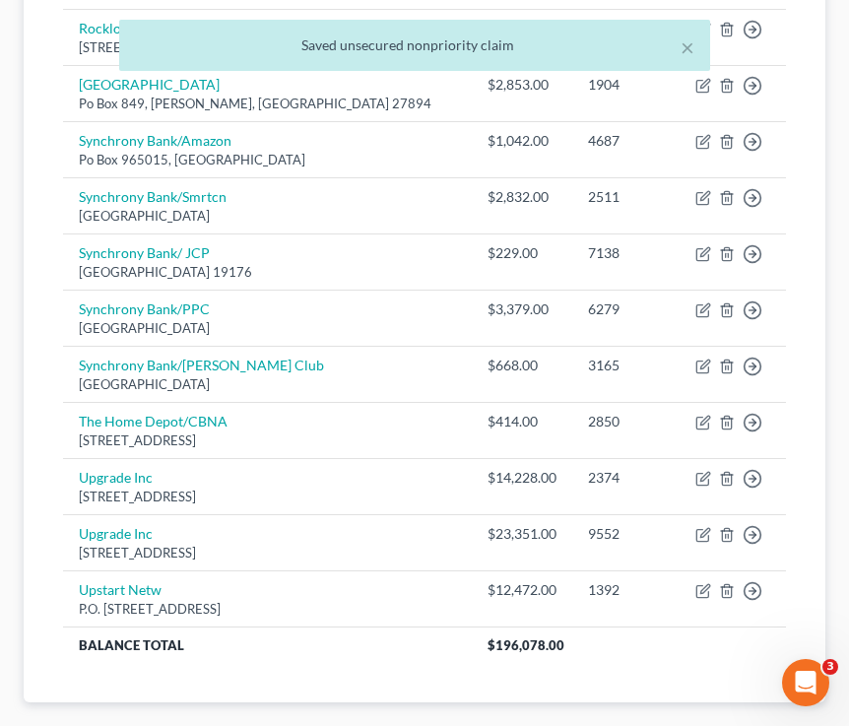
scroll to position [1624, 0]
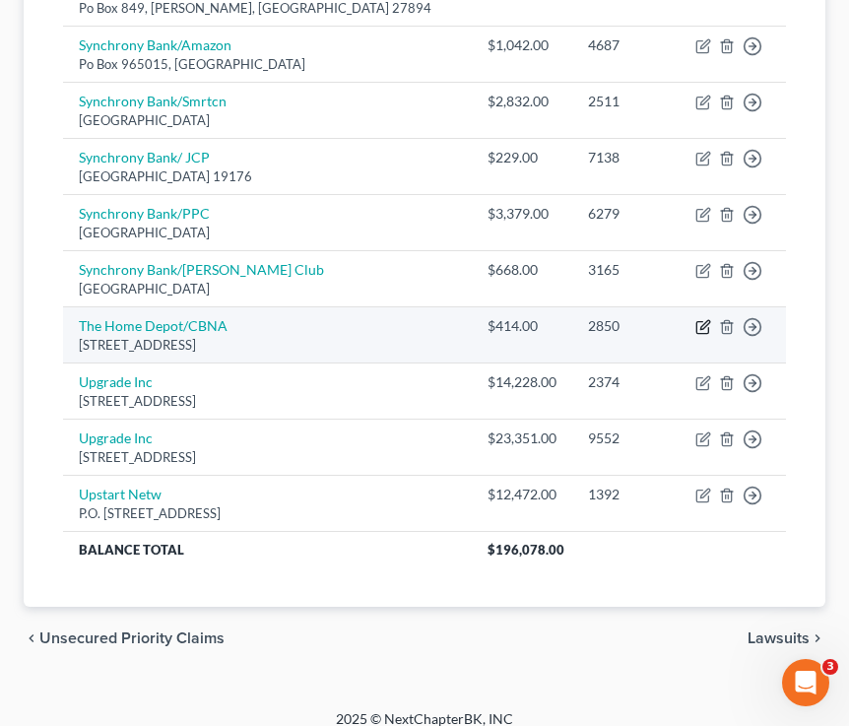
click at [700, 319] on icon "button" at bounding box center [704, 327] width 16 height 16
select select "43"
select select "2"
select select "0"
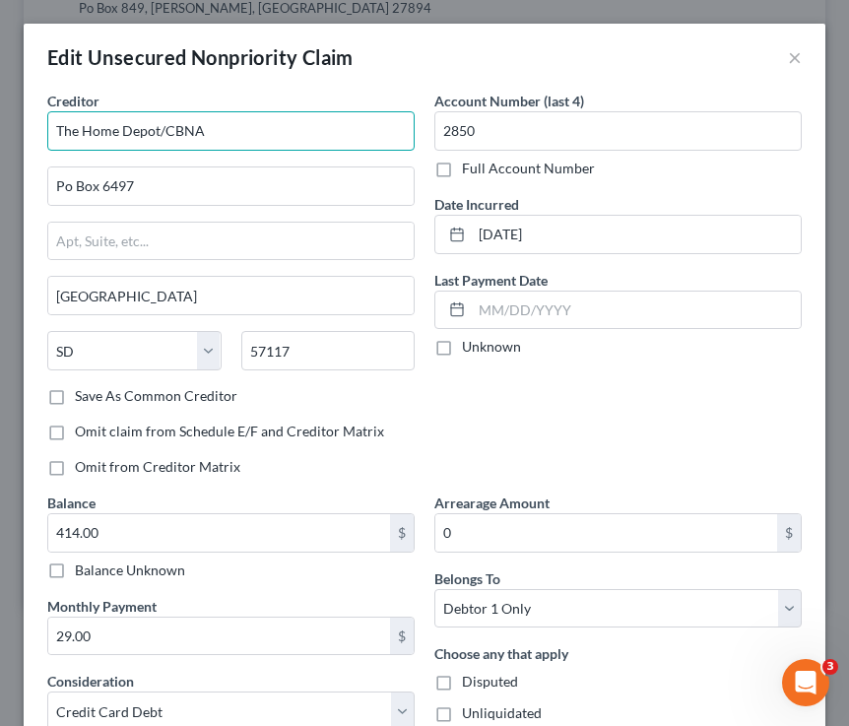
click at [286, 125] on input "The Home Depot/CBNA" at bounding box center [230, 130] width 367 height 39
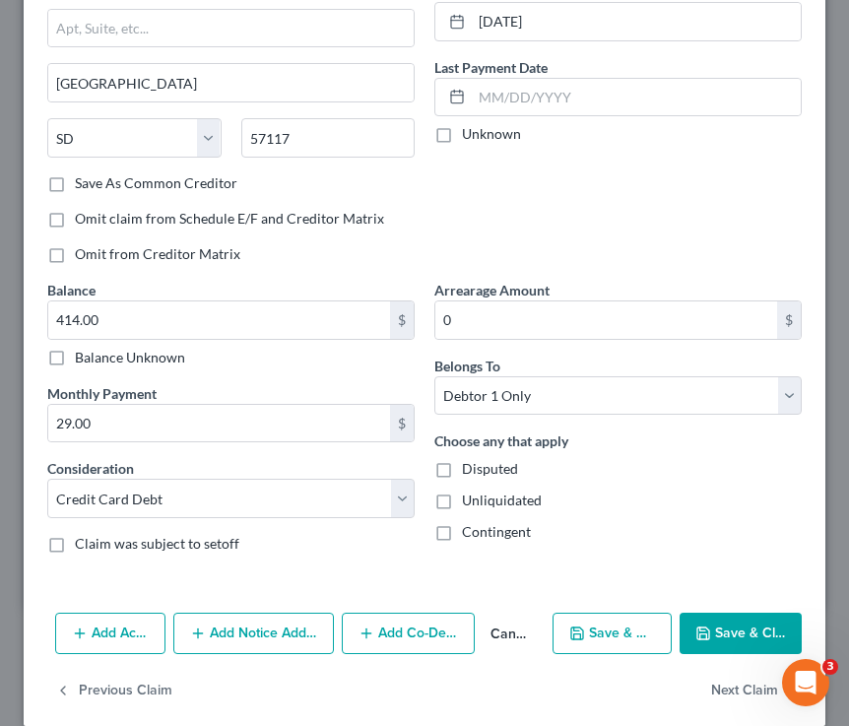
scroll to position [236, 0]
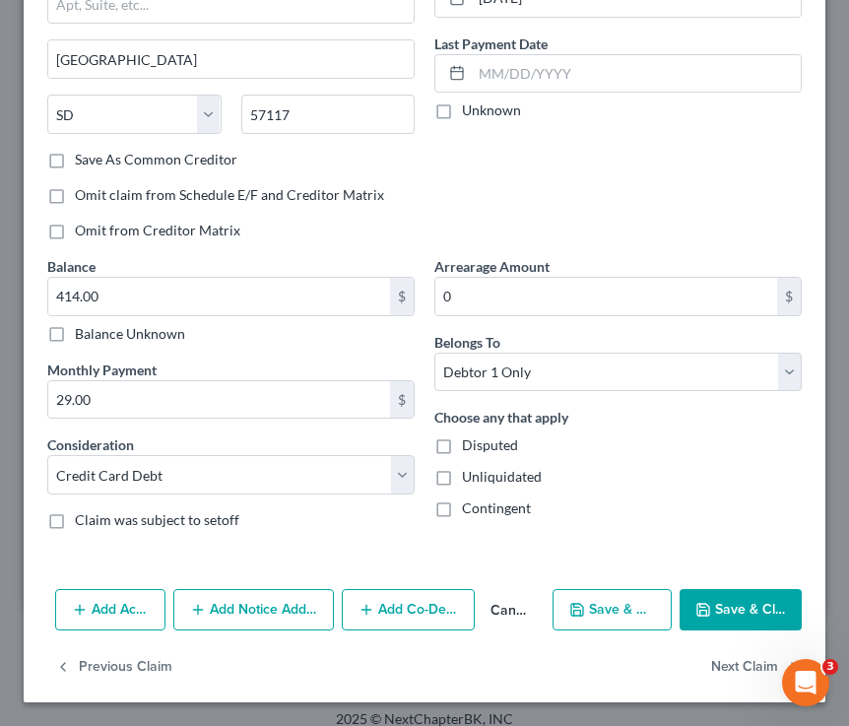
type input "The Home Depot/Cbna"
click at [713, 611] on button "Save & Close" at bounding box center [741, 609] width 122 height 41
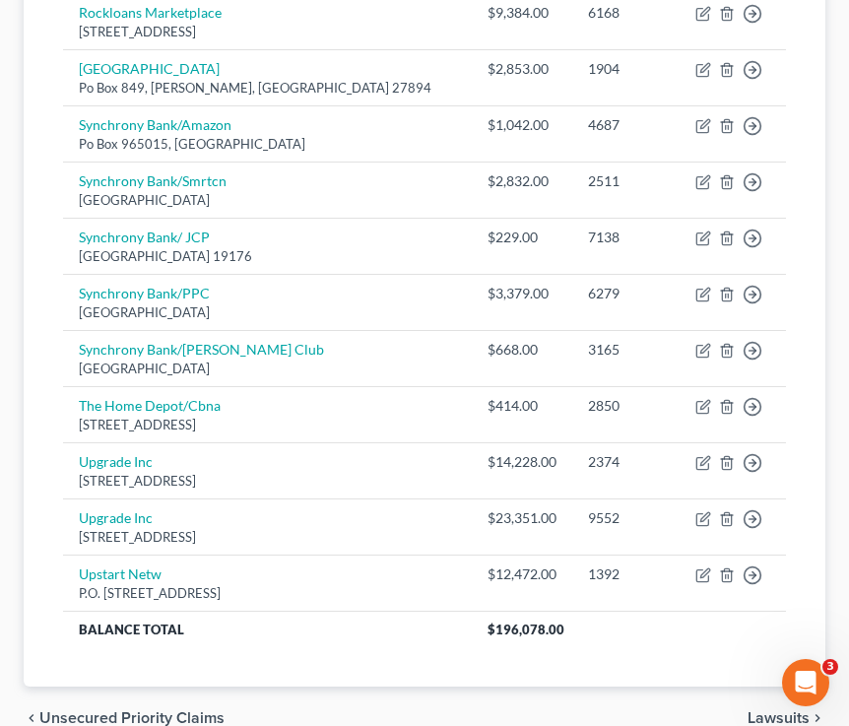
scroll to position [1624, 0]
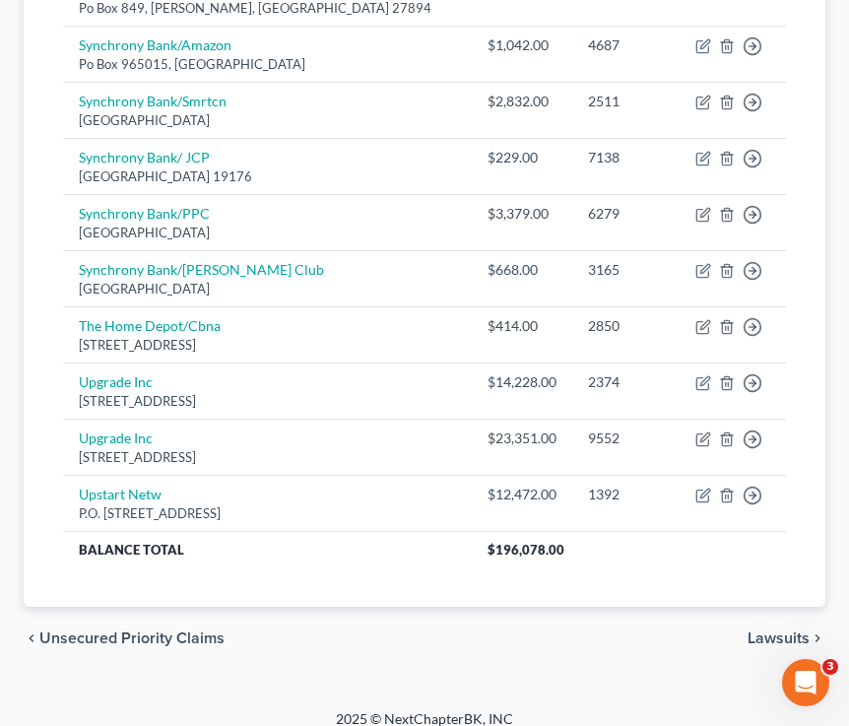
click at [713, 631] on span "Lawsuits" at bounding box center [779, 639] width 62 height 16
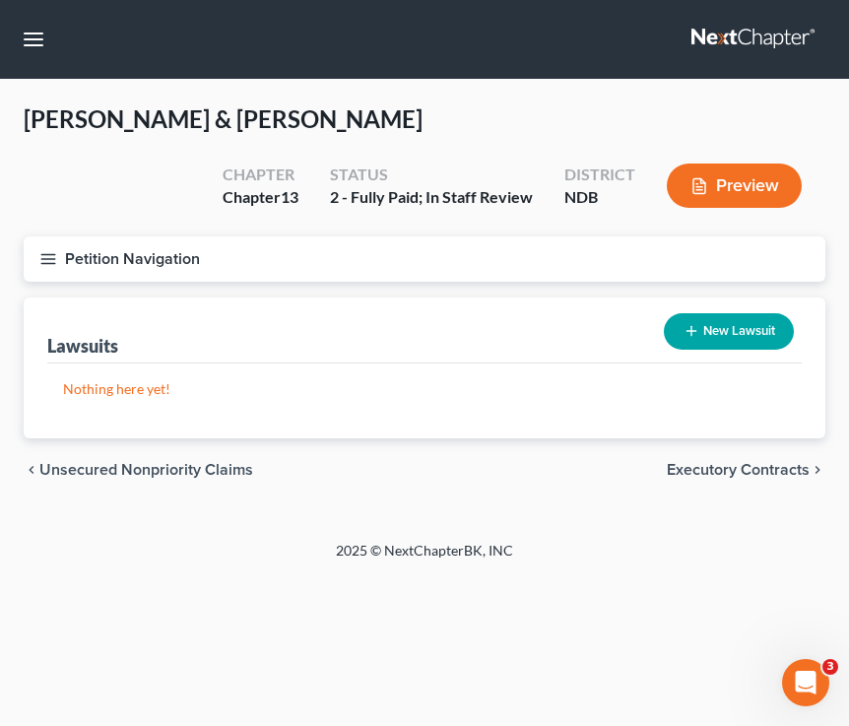
click at [713, 475] on span "Executory Contracts" at bounding box center [738, 470] width 143 height 16
click at [713, 475] on span "Codebtors" at bounding box center [773, 470] width 74 height 16
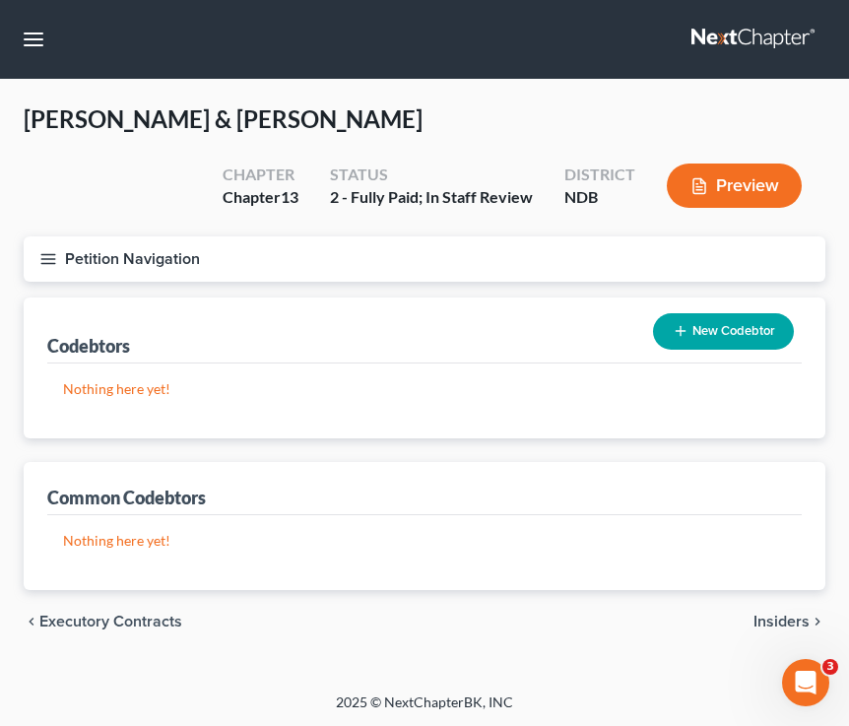
scroll to position [1, 0]
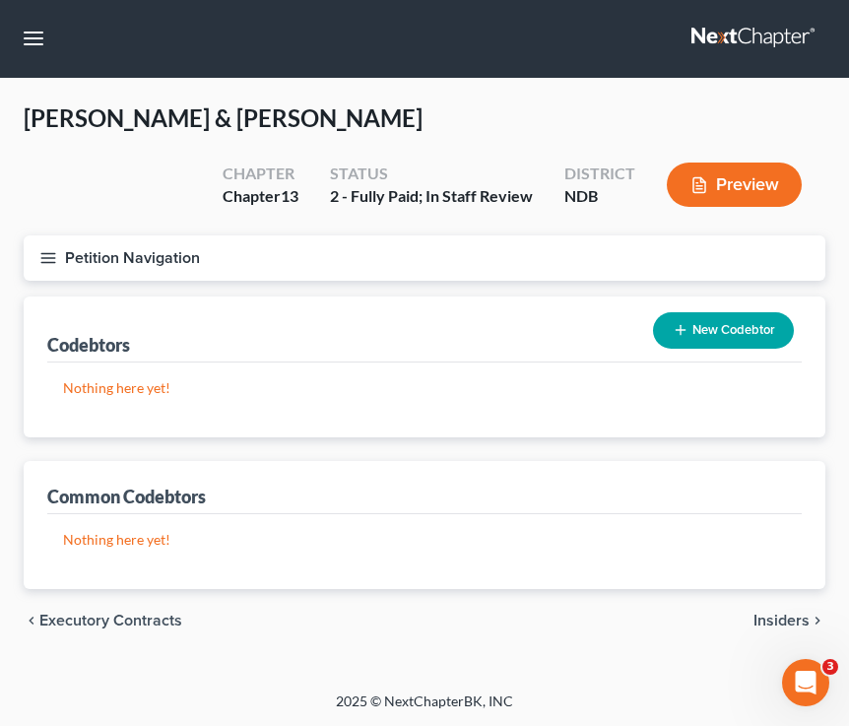
click at [713, 622] on span "Insiders" at bounding box center [782, 621] width 56 height 16
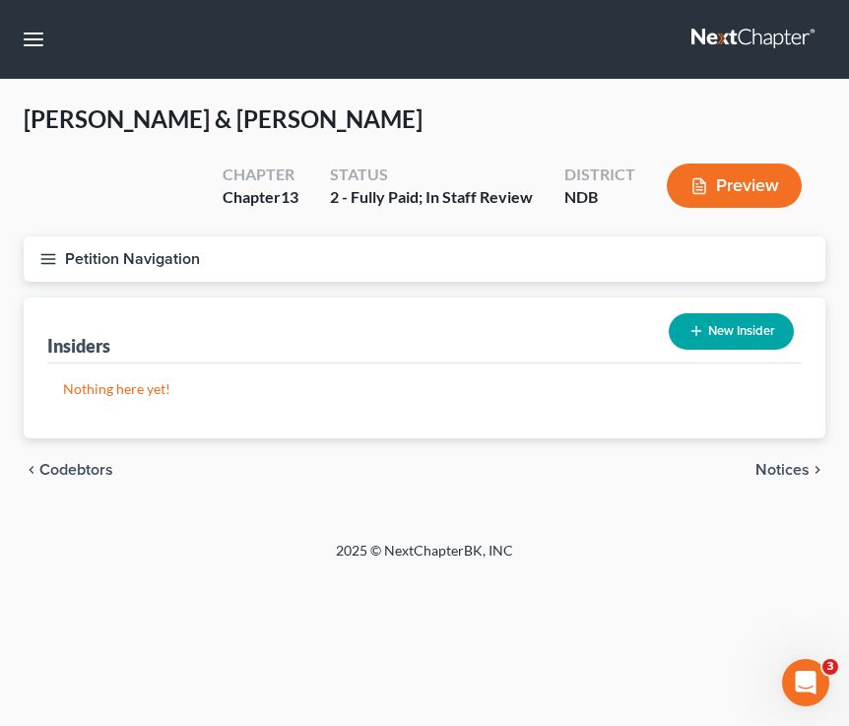
click at [713, 472] on span "Notices" at bounding box center [783, 470] width 54 height 16
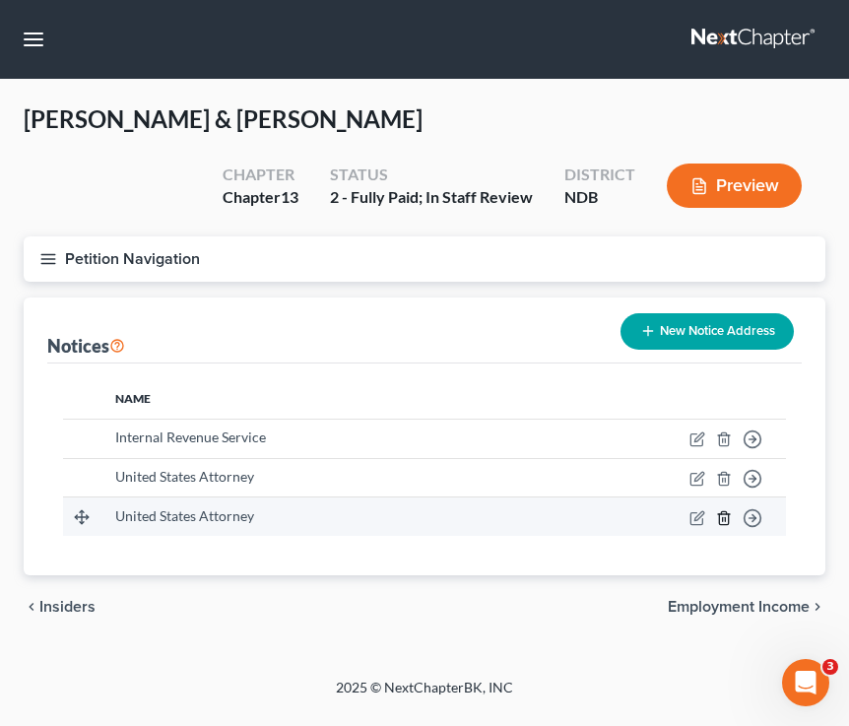
click at [713, 517] on line "button" at bounding box center [725, 519] width 0 height 4
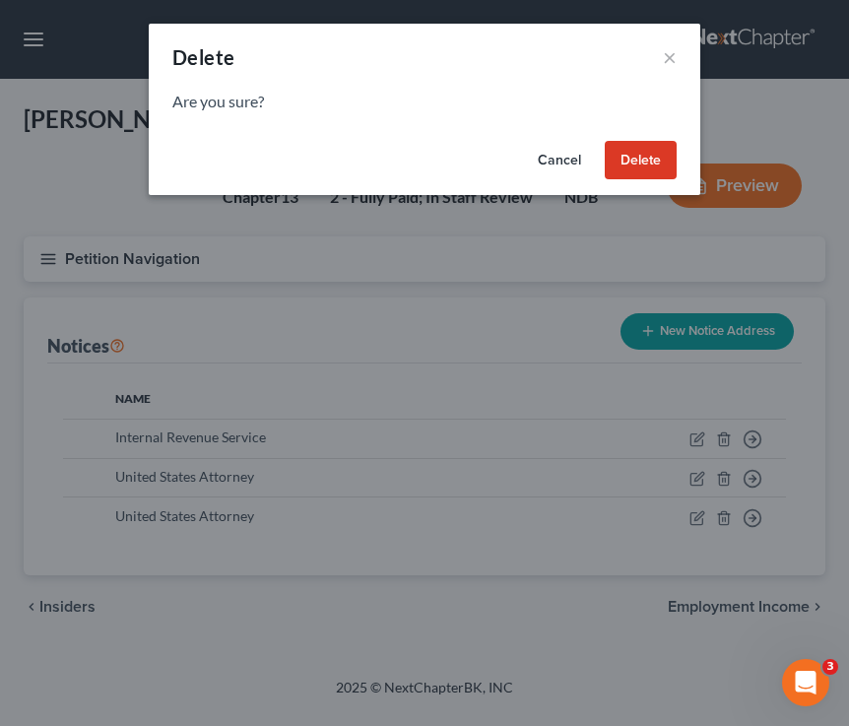
click at [637, 161] on button "Delete" at bounding box center [641, 160] width 72 height 39
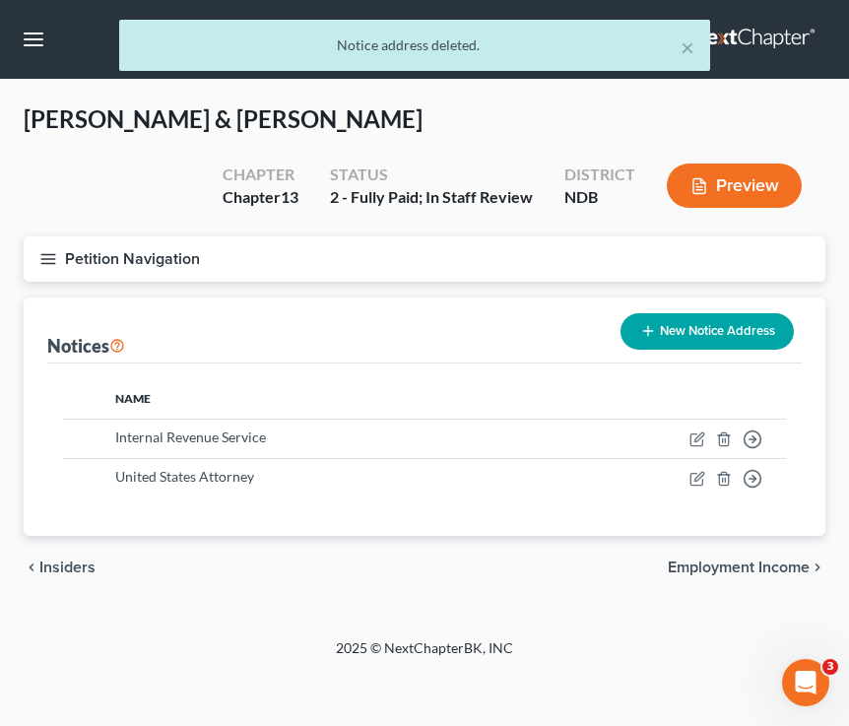
click at [713, 565] on span "Employment Income" at bounding box center [739, 568] width 142 height 16
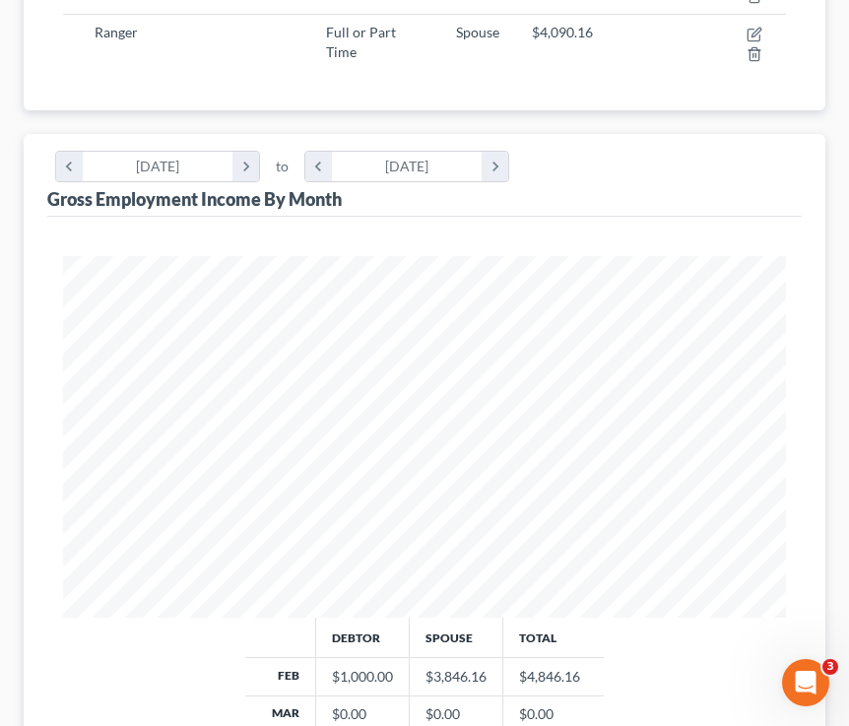
scroll to position [312, 0]
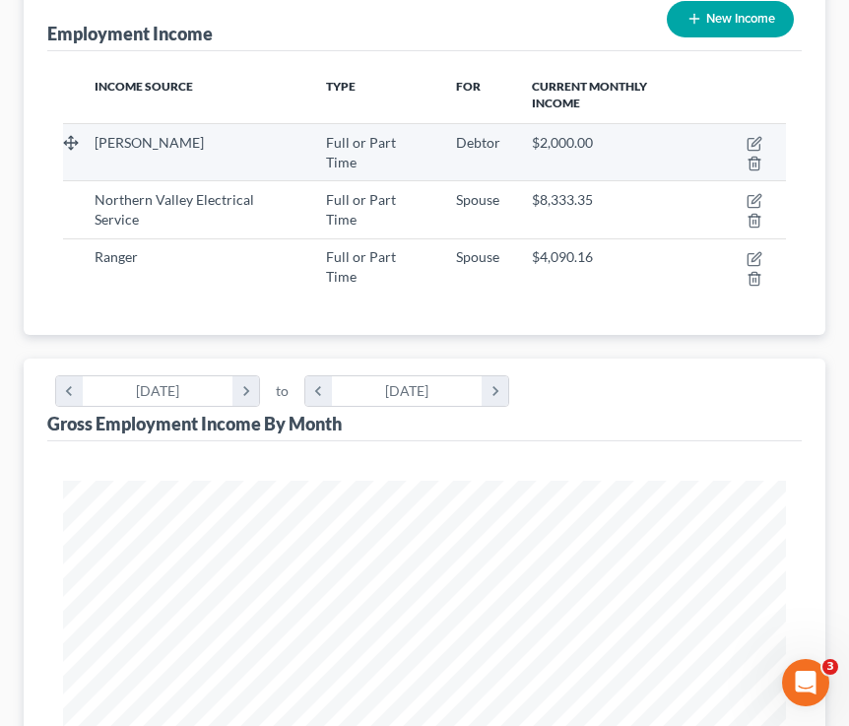
click at [713, 131] on td at bounding box center [746, 151] width 80 height 57
click at [713, 147] on icon "button" at bounding box center [755, 144] width 16 height 16
select select "0"
select select "45"
select select "1"
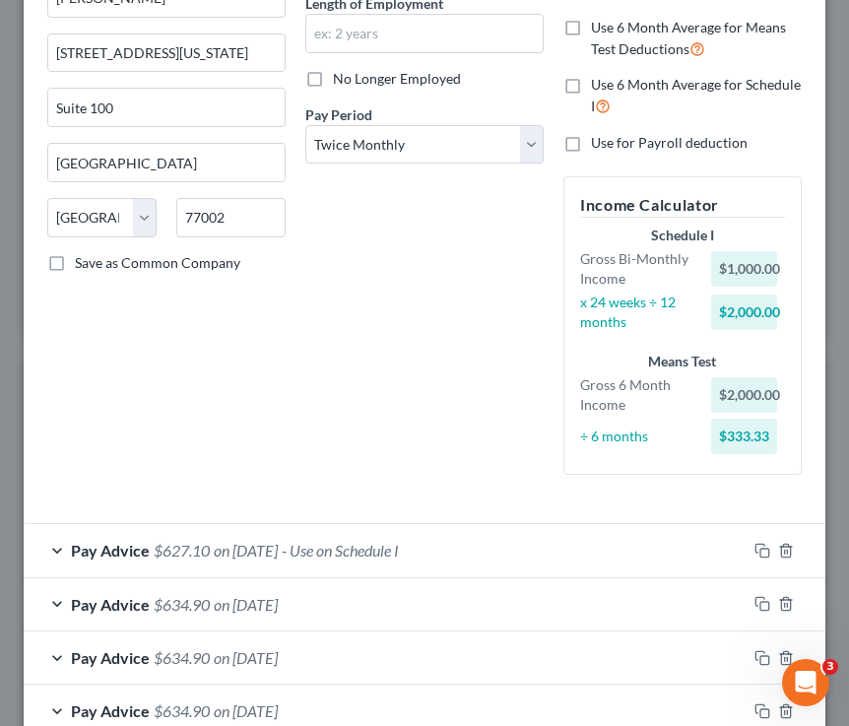
scroll to position [329, 0]
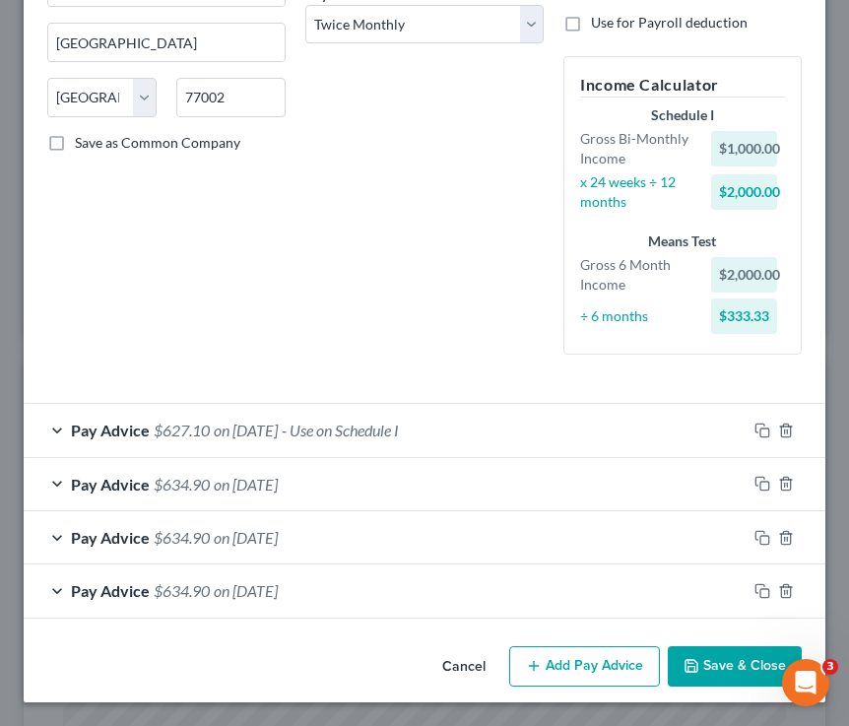
click at [713, 651] on button "Save & Close" at bounding box center [735, 666] width 134 height 41
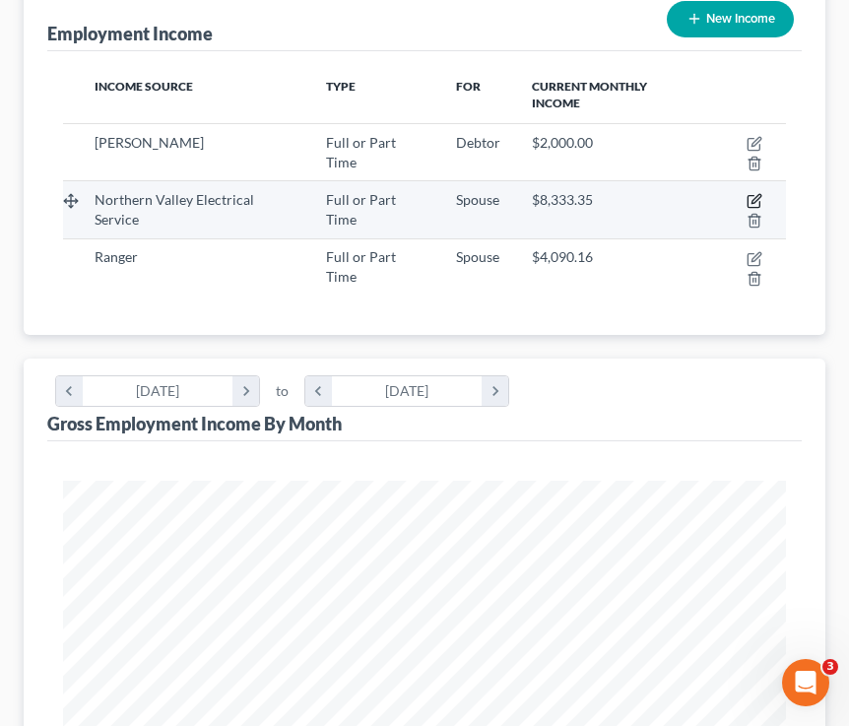
click at [713, 204] on icon "button" at bounding box center [755, 201] width 16 height 16
select select "0"
select select "29"
select select "3"
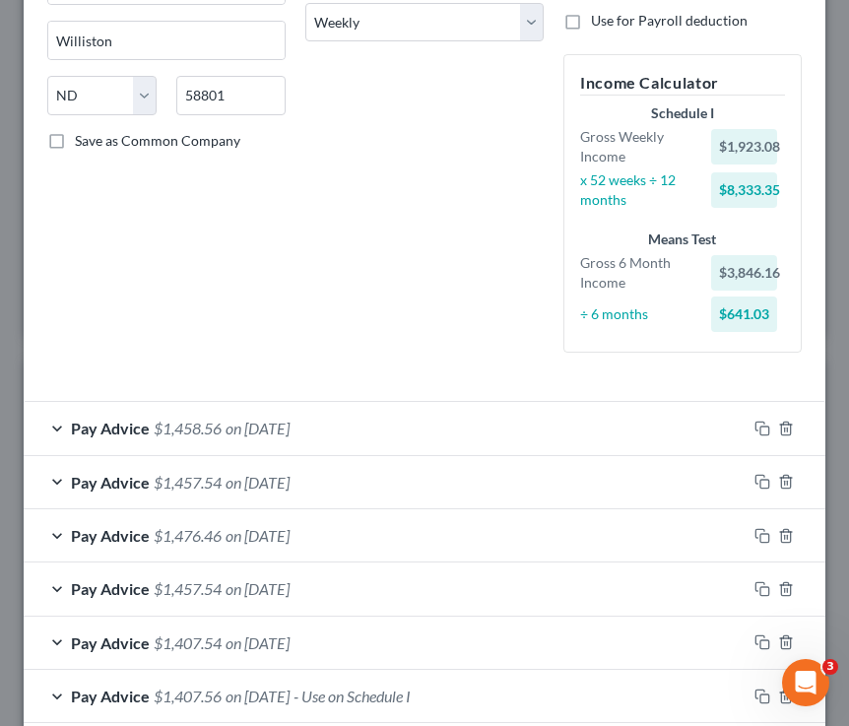
scroll to position [703, 0]
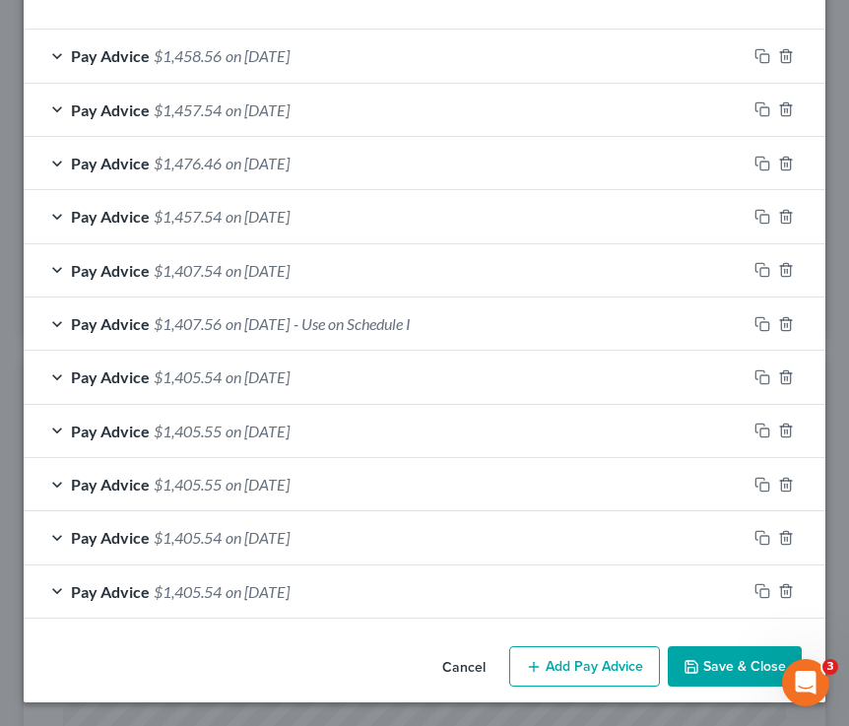
click at [713, 655] on button "Save & Close" at bounding box center [735, 666] width 134 height 41
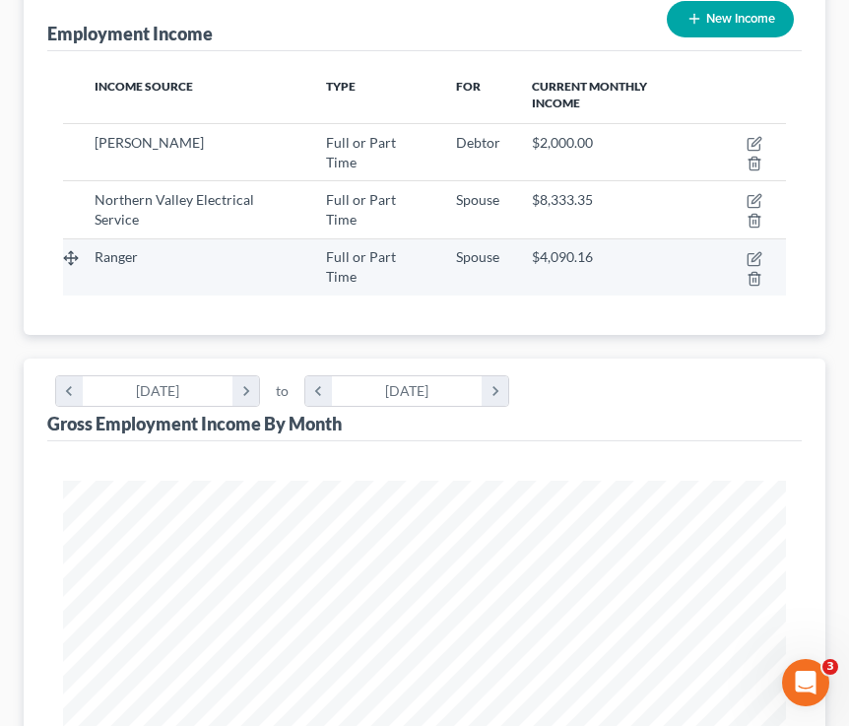
click at [713, 249] on td at bounding box center [746, 266] width 80 height 57
click at [713, 256] on icon "button" at bounding box center [756, 256] width 9 height 9
select select "0"
select select "45"
select select "1"
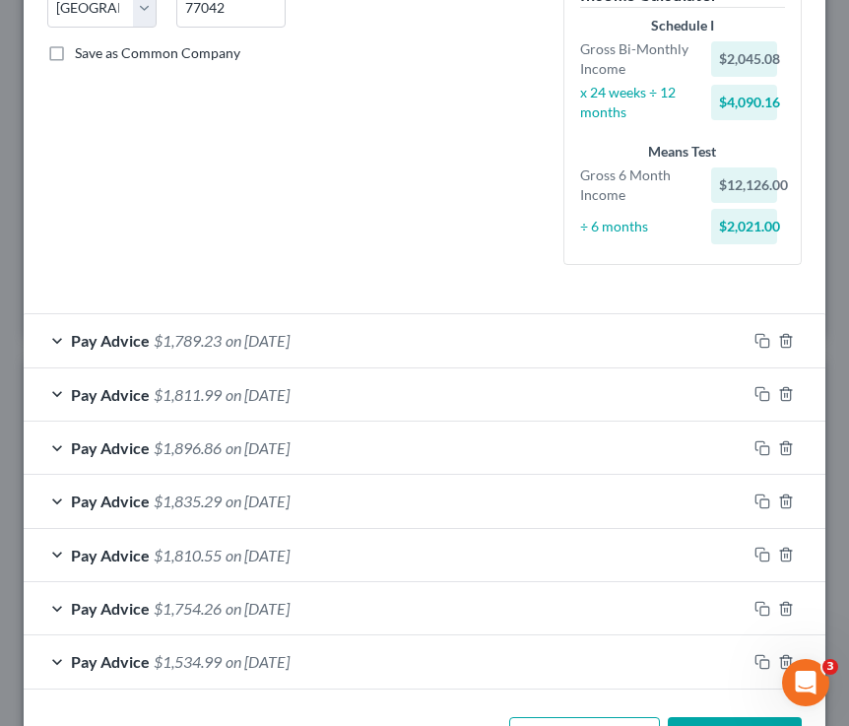
scroll to position [490, 0]
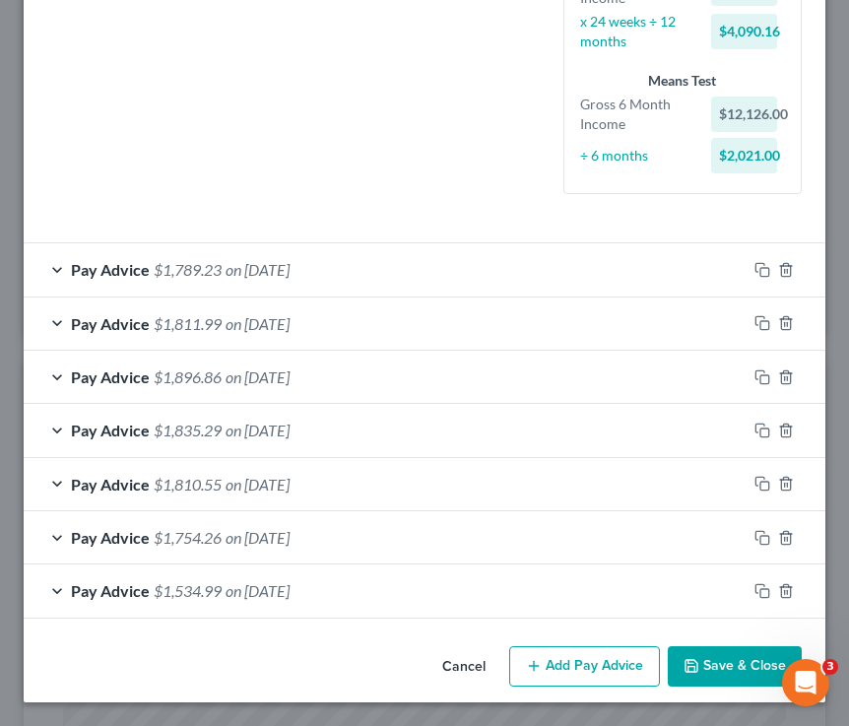
click at [713, 675] on button "Save & Close" at bounding box center [735, 666] width 134 height 41
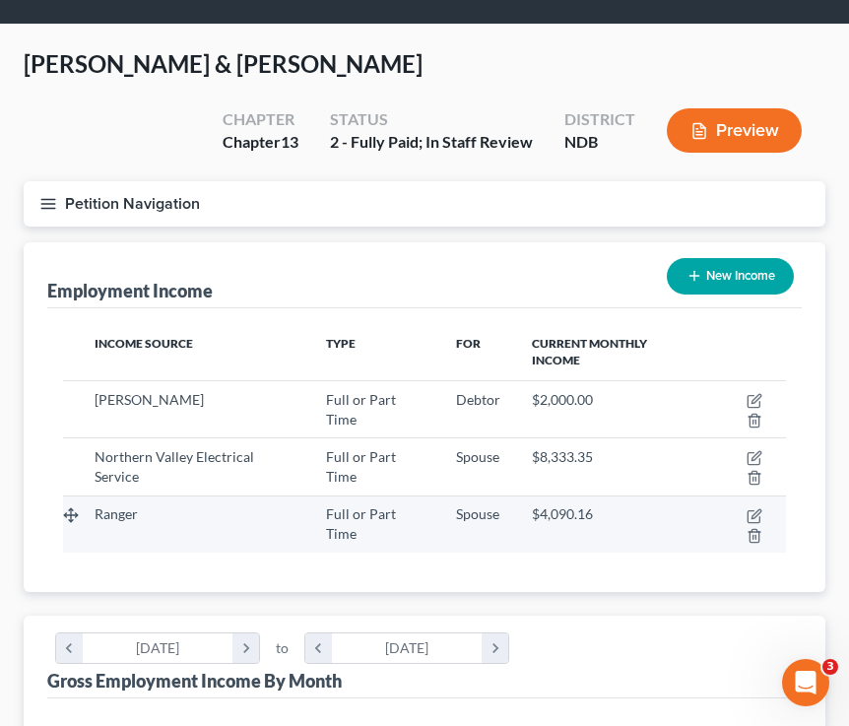
scroll to position [52, 0]
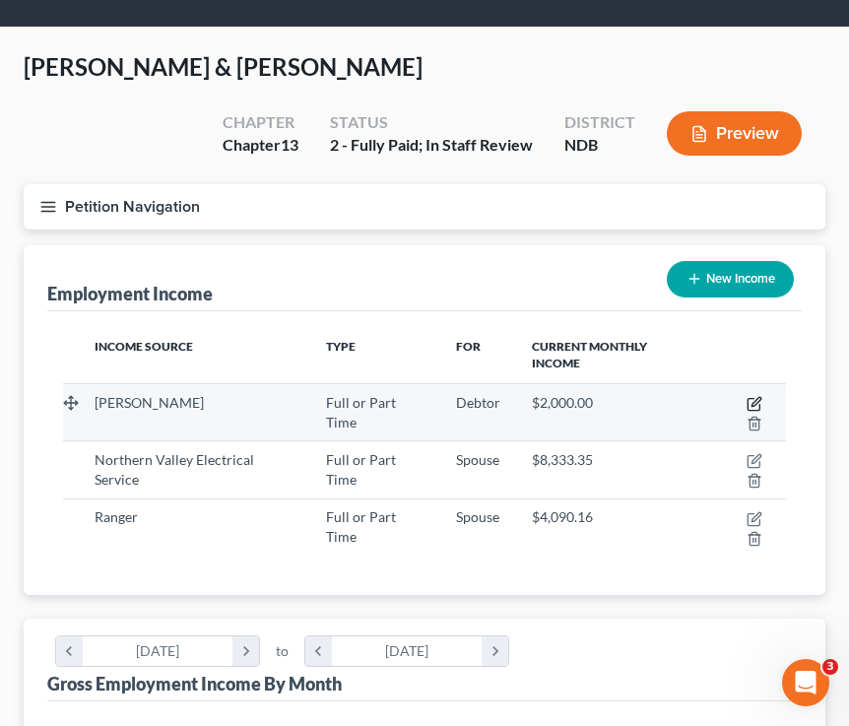
click at [713, 401] on icon "button" at bounding box center [756, 401] width 9 height 9
select select "0"
select select "45"
select select "1"
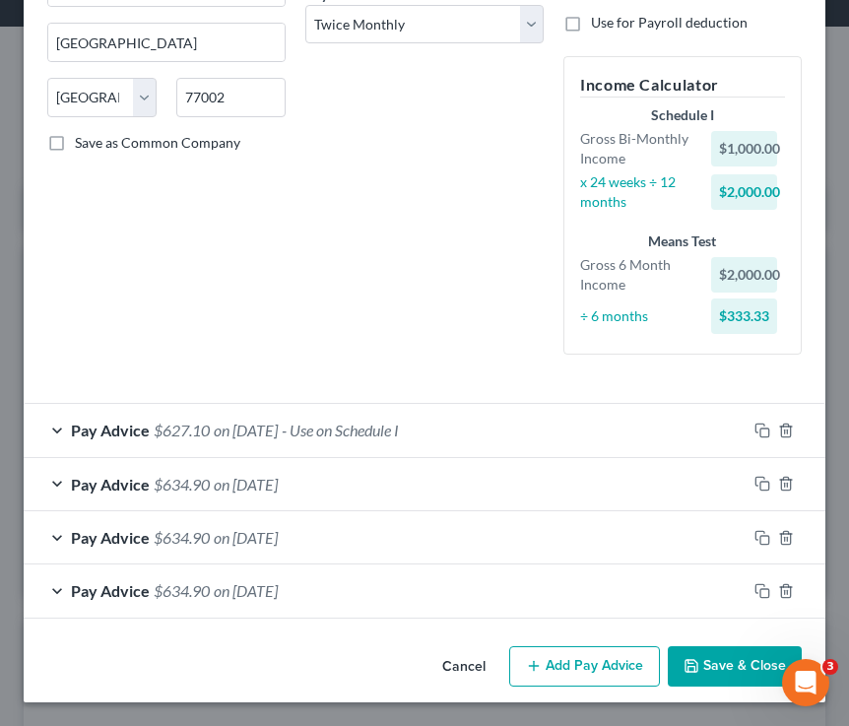
scroll to position [0, 0]
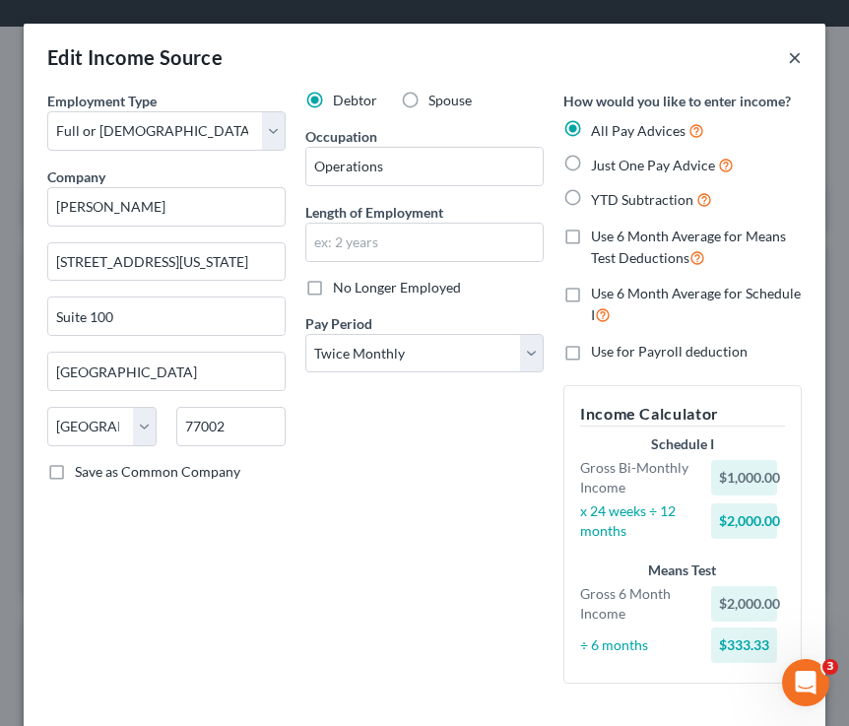
click at [713, 58] on button "×" at bounding box center [795, 57] width 14 height 24
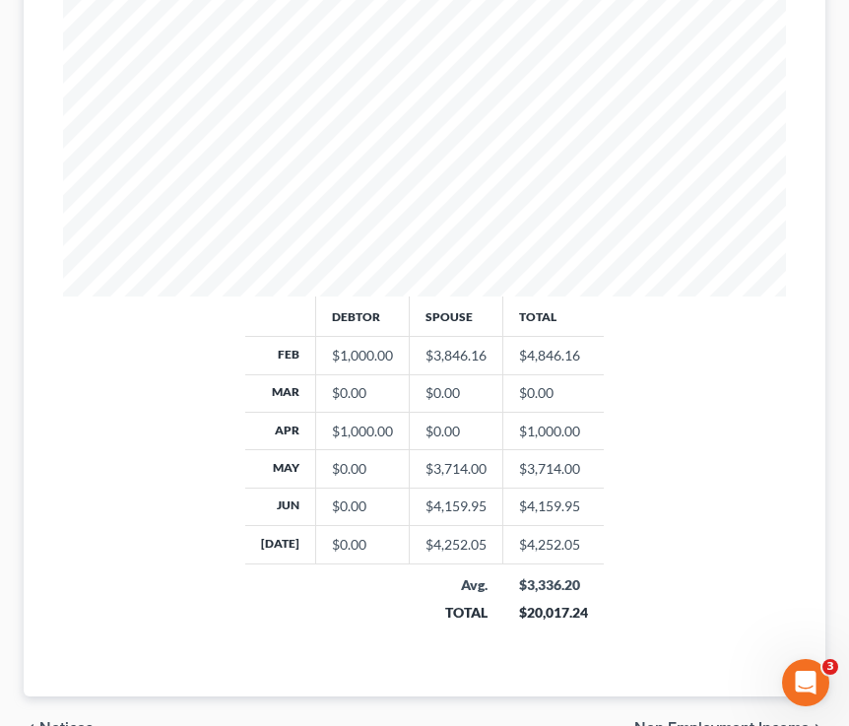
scroll to position [965, 0]
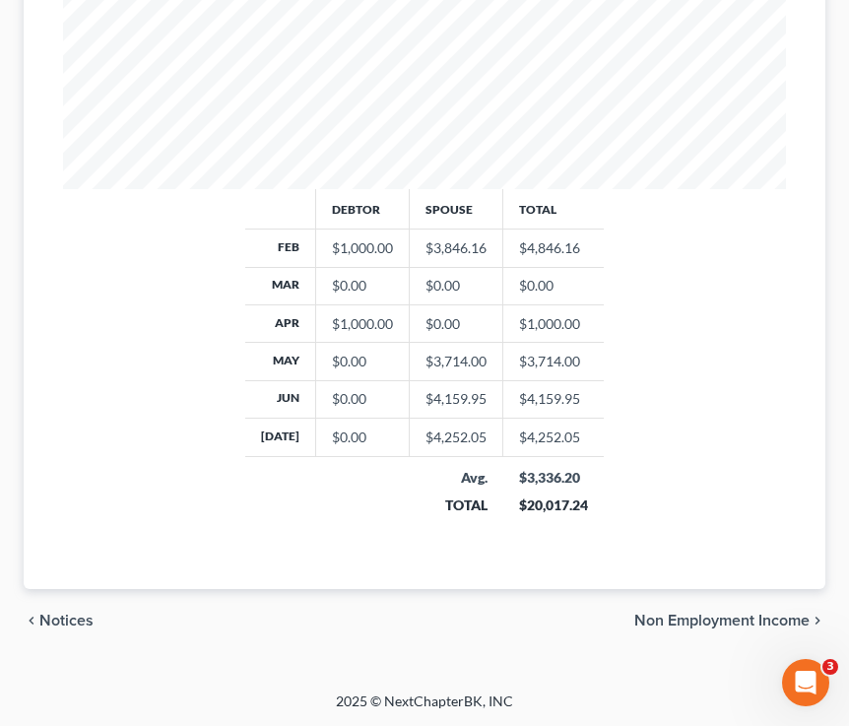
click at [672, 613] on span "Non Employment Income" at bounding box center [721, 621] width 175 height 16
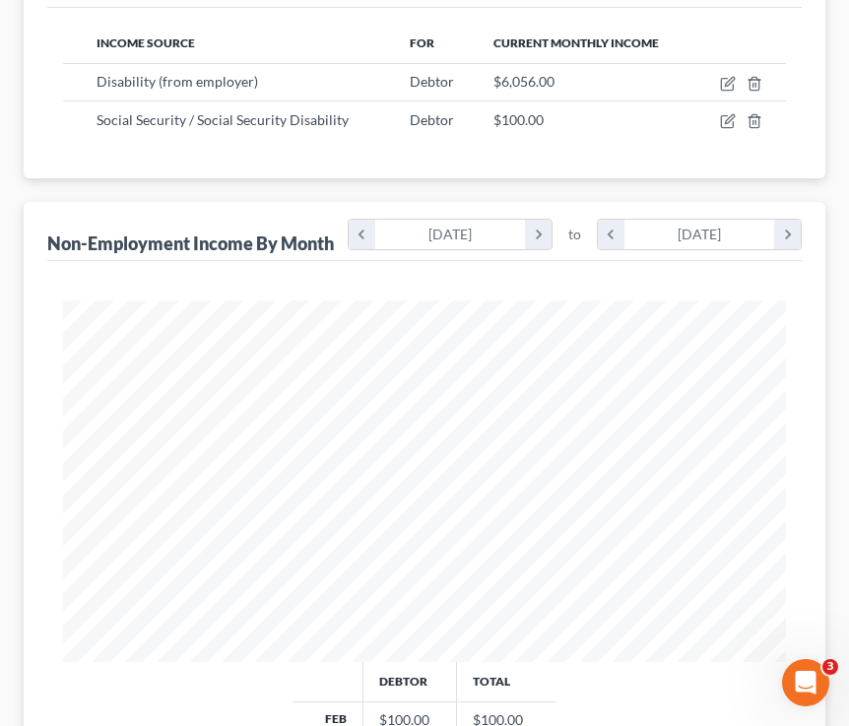
scroll to position [346, 0]
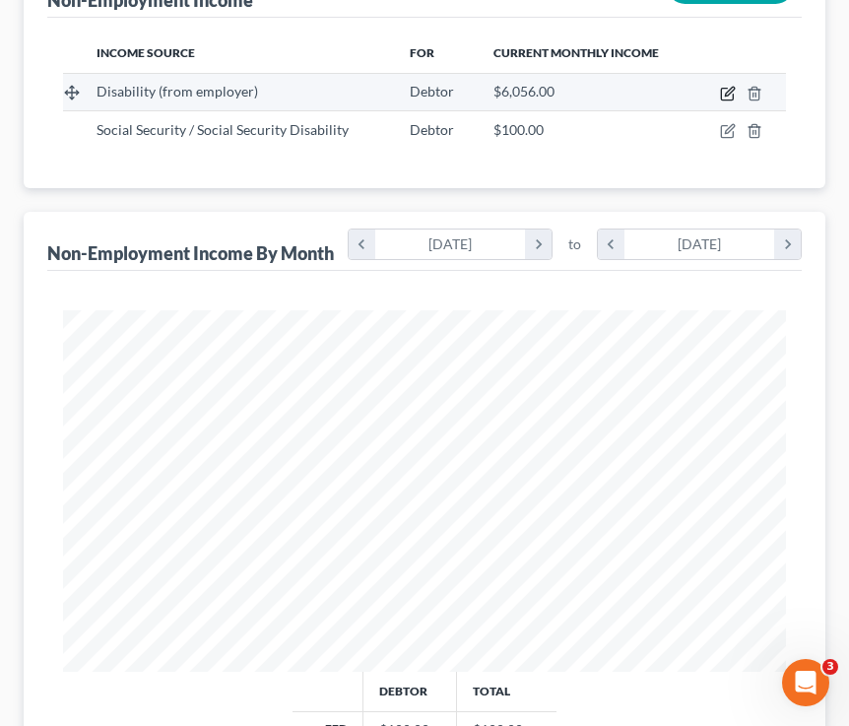
click at [713, 94] on icon "button" at bounding box center [729, 91] width 9 height 9
select select "1"
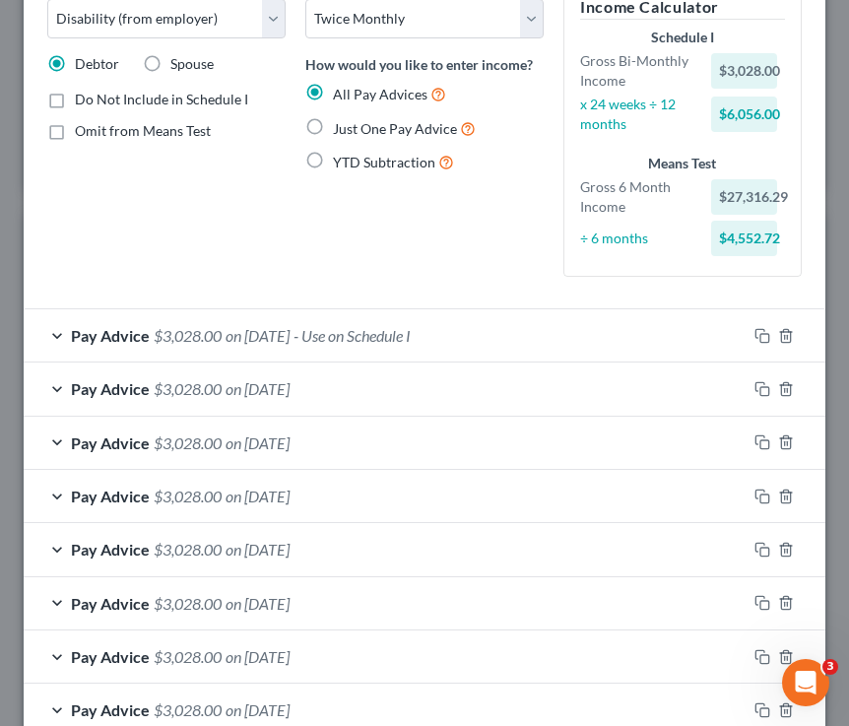
scroll to position [339, 0]
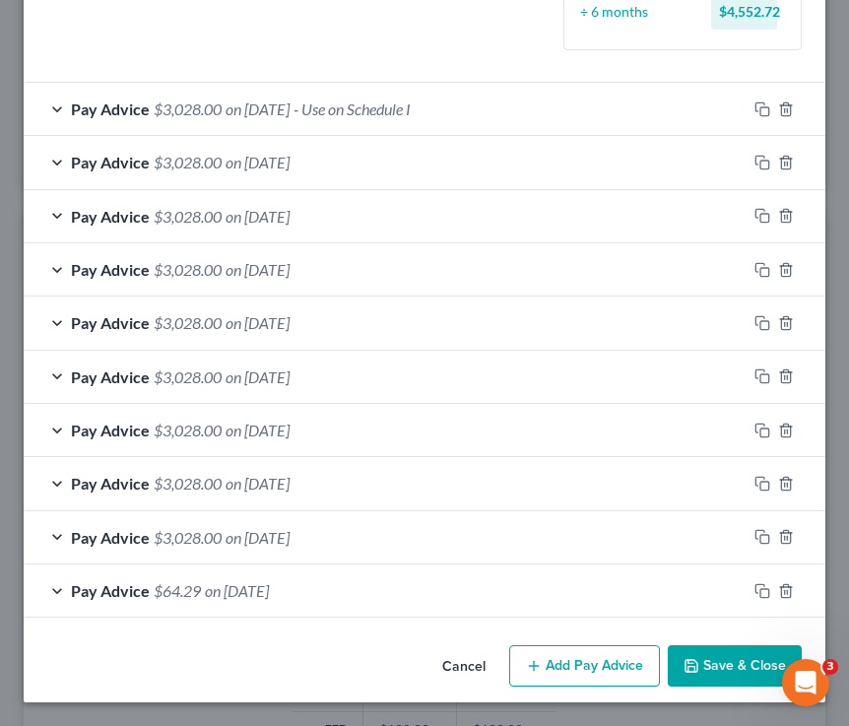
click at [713, 656] on button "Save & Close" at bounding box center [735, 665] width 134 height 41
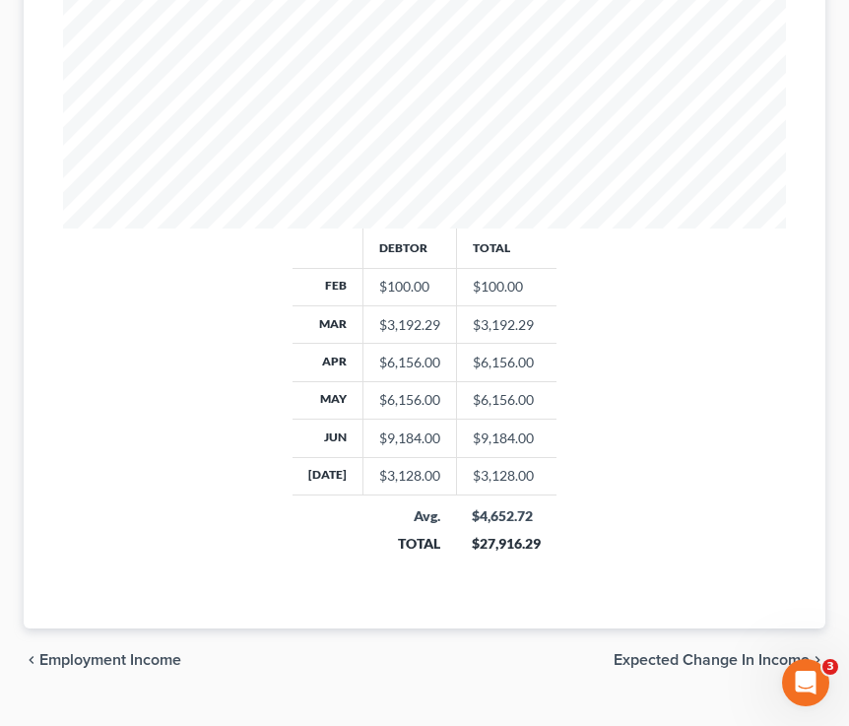
scroll to position [829, 0]
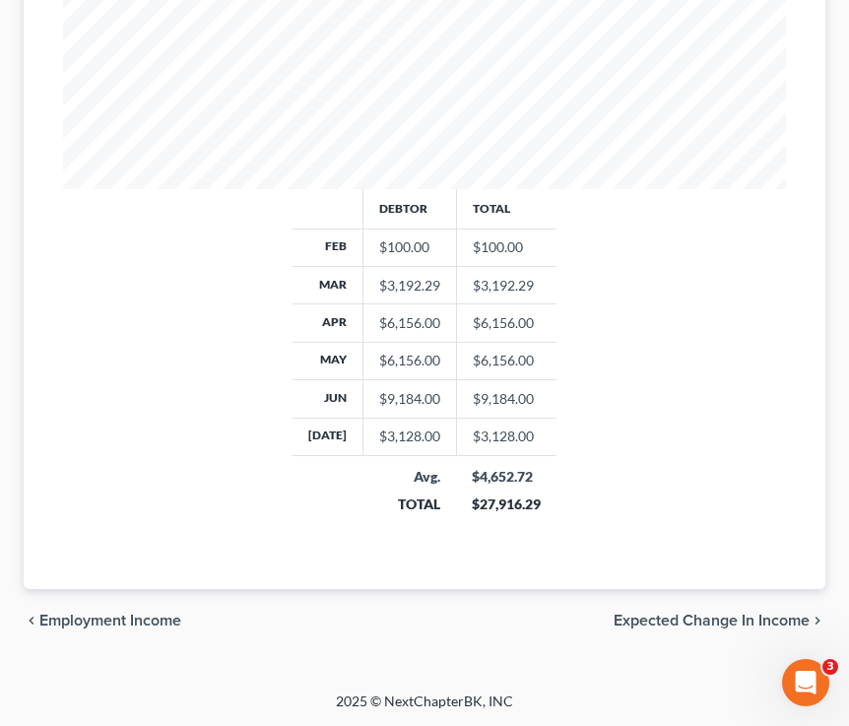
click at [691, 622] on span "Expected Change in Income" at bounding box center [712, 621] width 196 height 16
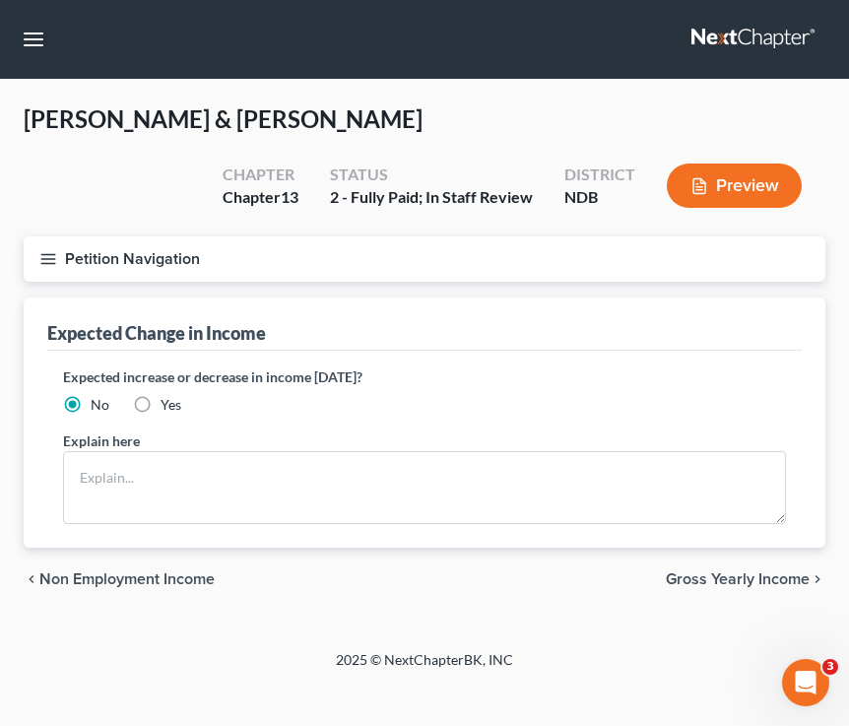
click at [700, 582] on span "Gross Yearly Income" at bounding box center [738, 579] width 144 height 16
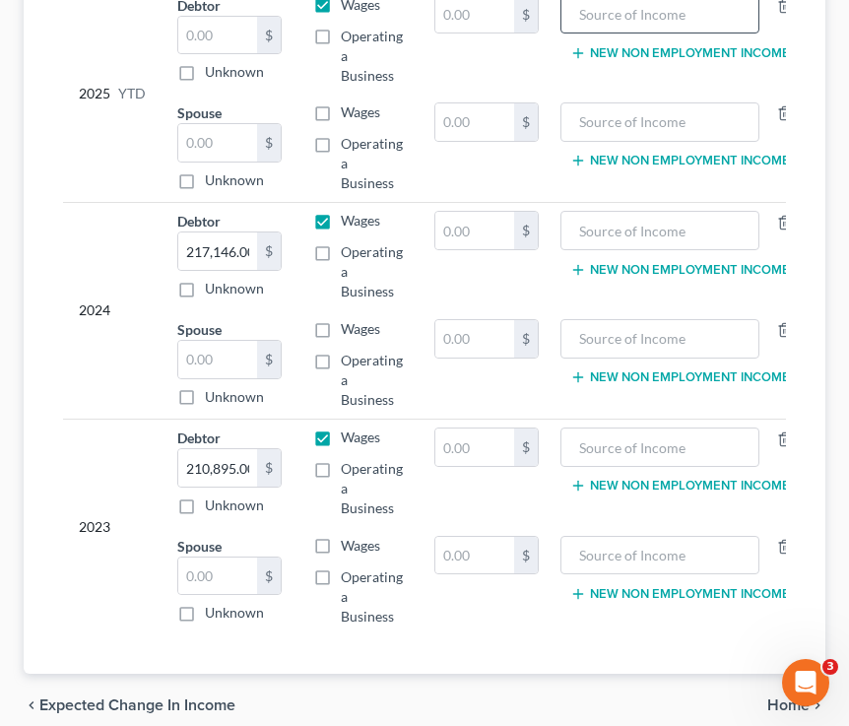
scroll to position [522, 0]
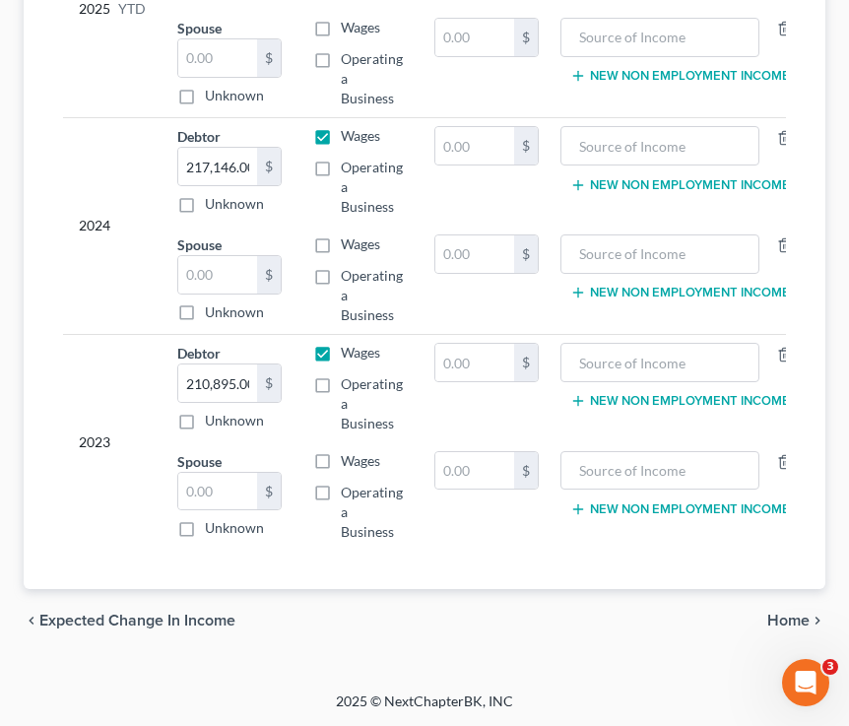
click at [713, 613] on span "Home" at bounding box center [788, 621] width 42 height 16
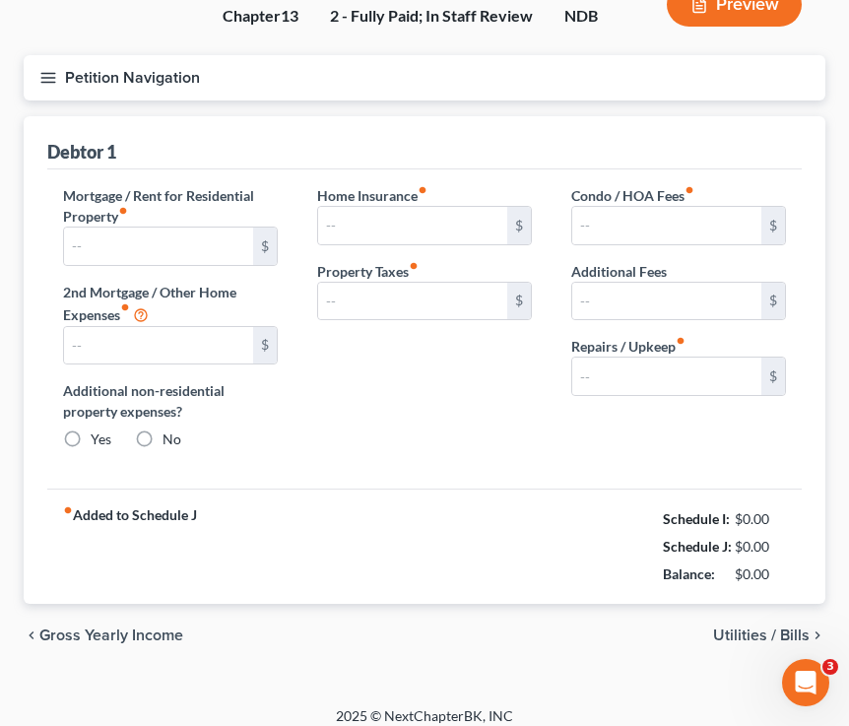
type input "2,020.40"
type input "1,252.44"
radio input "true"
type input "0.00"
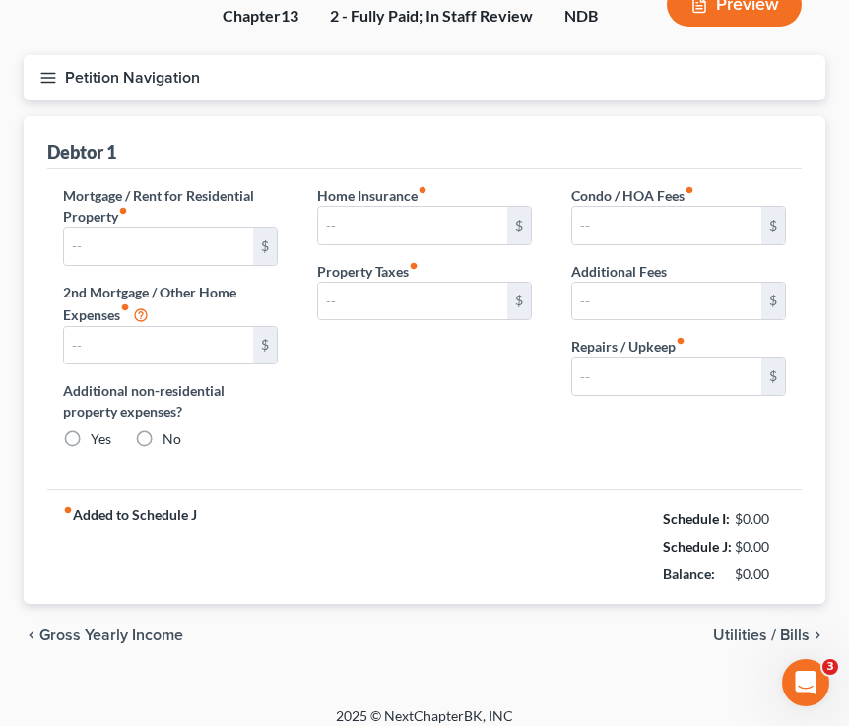
type input "0.00"
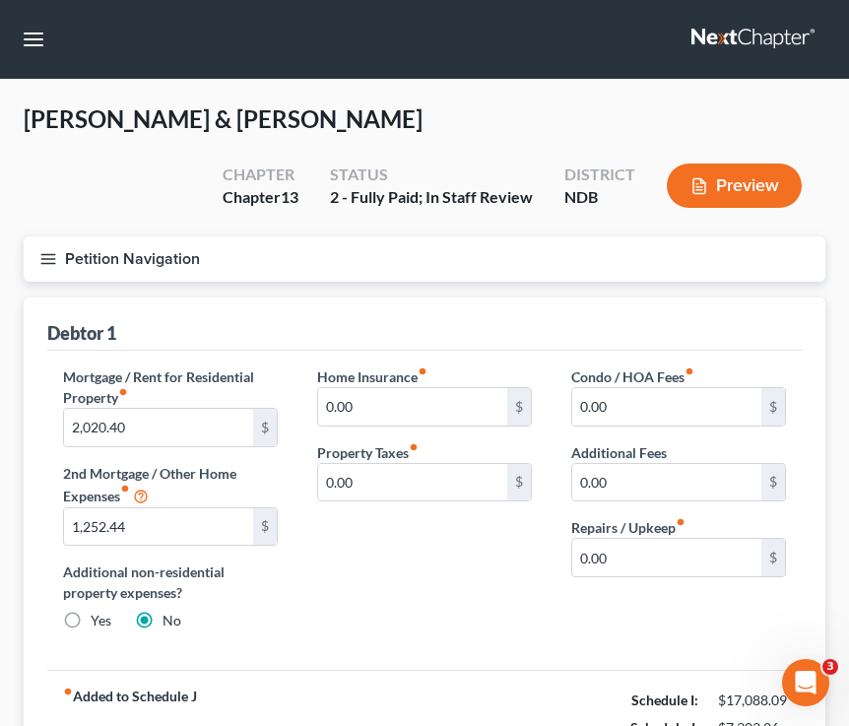
click at [38, 263] on button "Petition Navigation" at bounding box center [425, 258] width 802 height 45
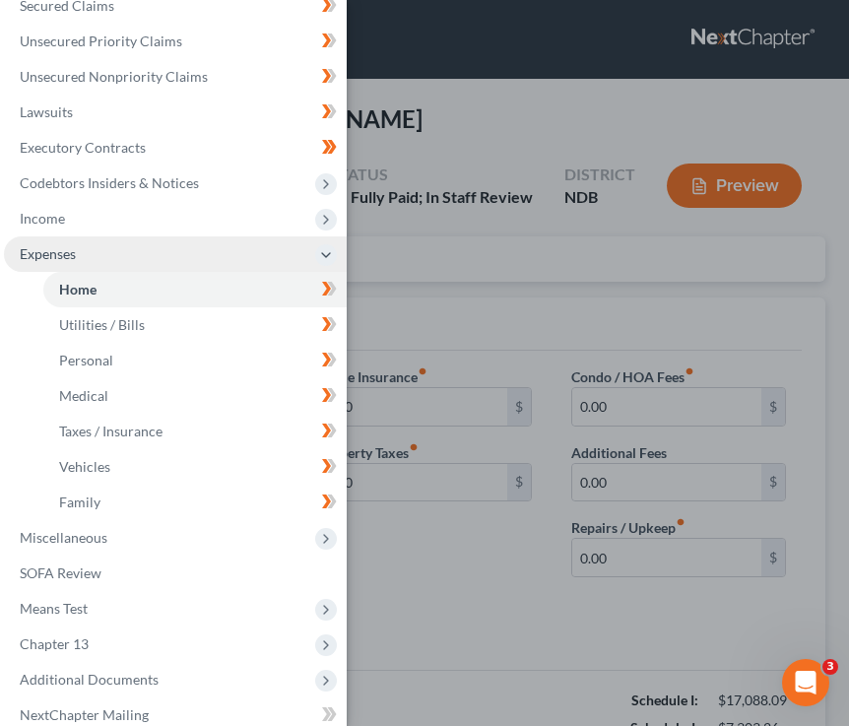
scroll to position [282, 0]
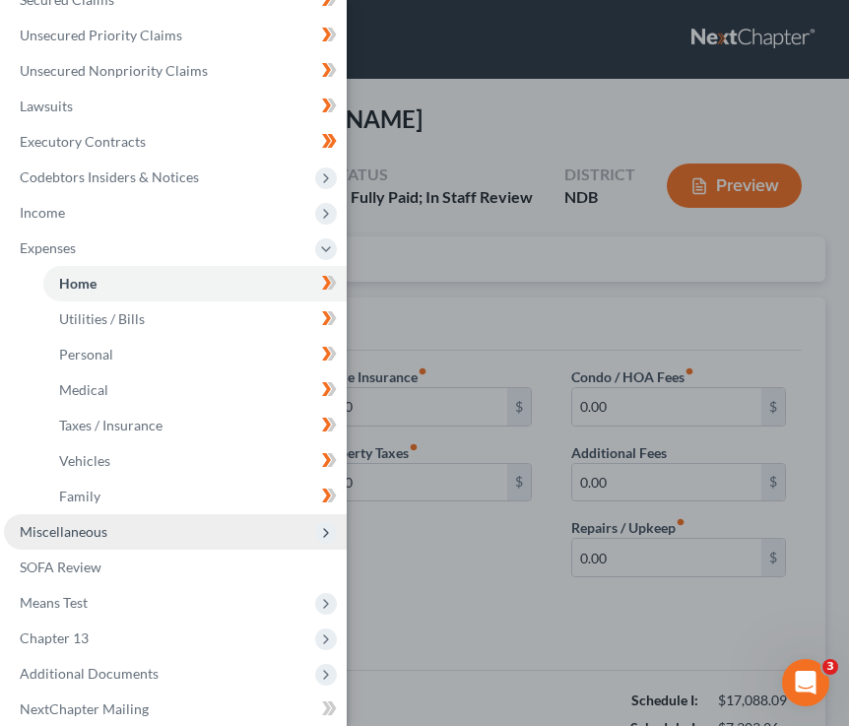
click at [167, 548] on span "Miscellaneous" at bounding box center [175, 531] width 343 height 35
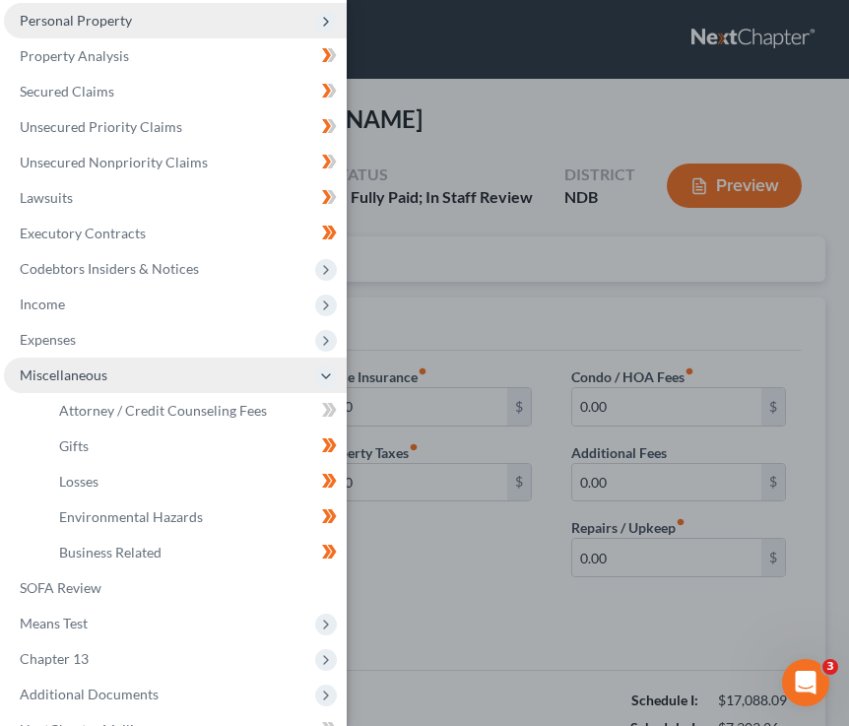
scroll to position [196, 0]
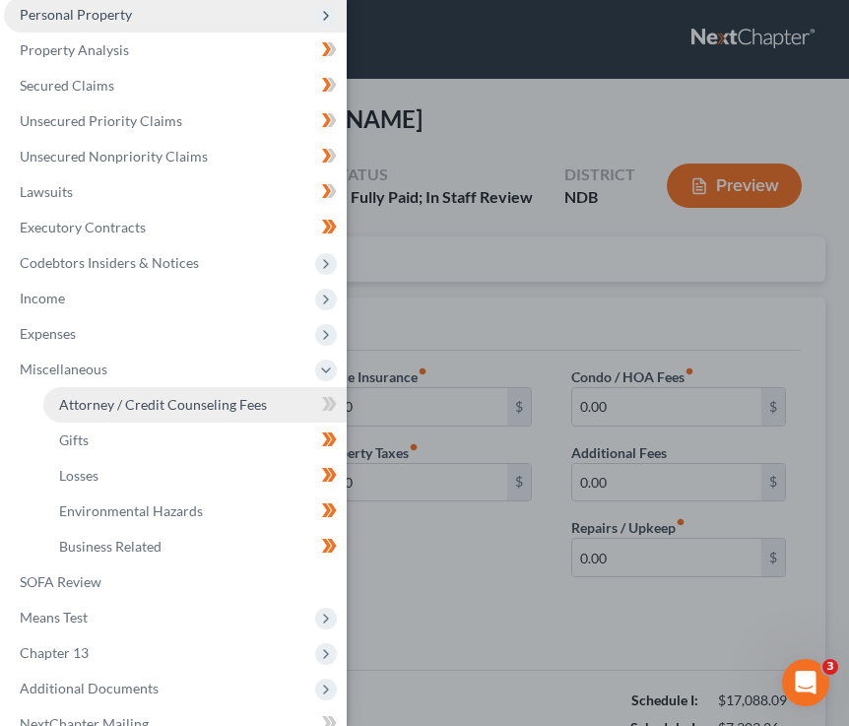
click at [233, 406] on span "Attorney / Credit Counseling Fees" at bounding box center [163, 404] width 208 height 17
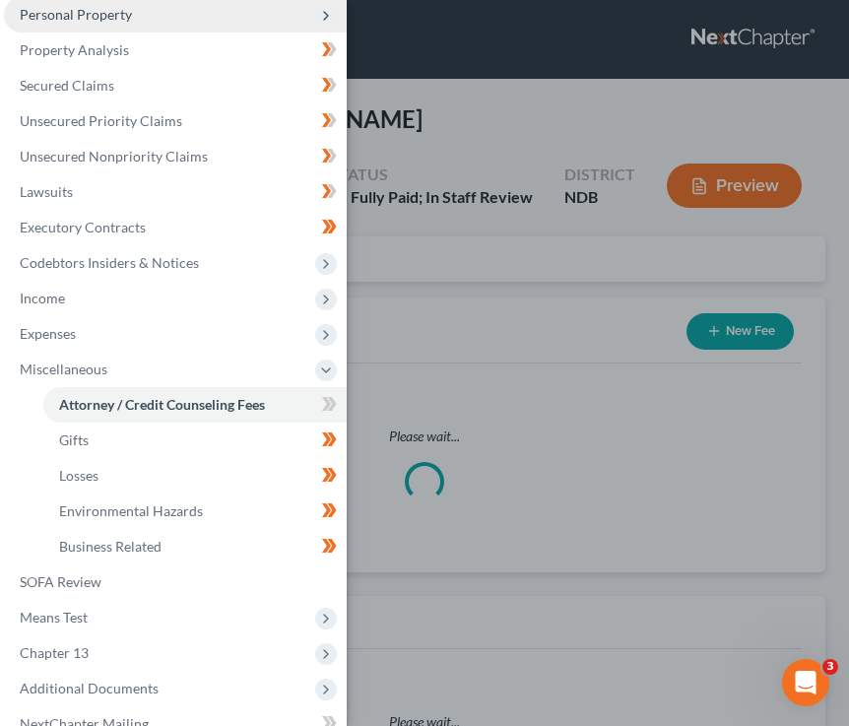
select select "4"
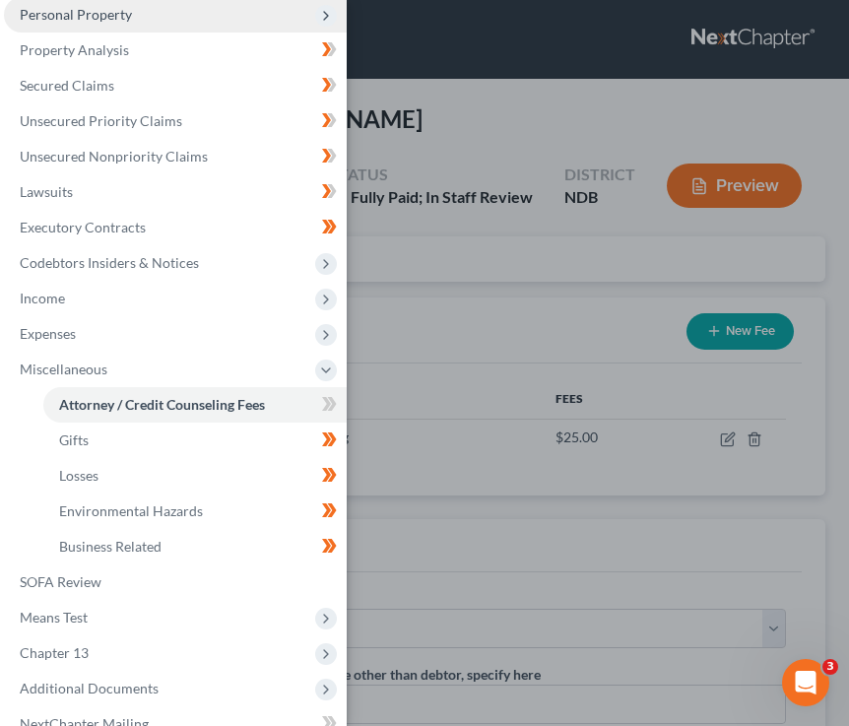
click at [503, 256] on div "Case Dashboard Payments Invoices Payments Payments Credit Report Client Profile" at bounding box center [424, 363] width 849 height 726
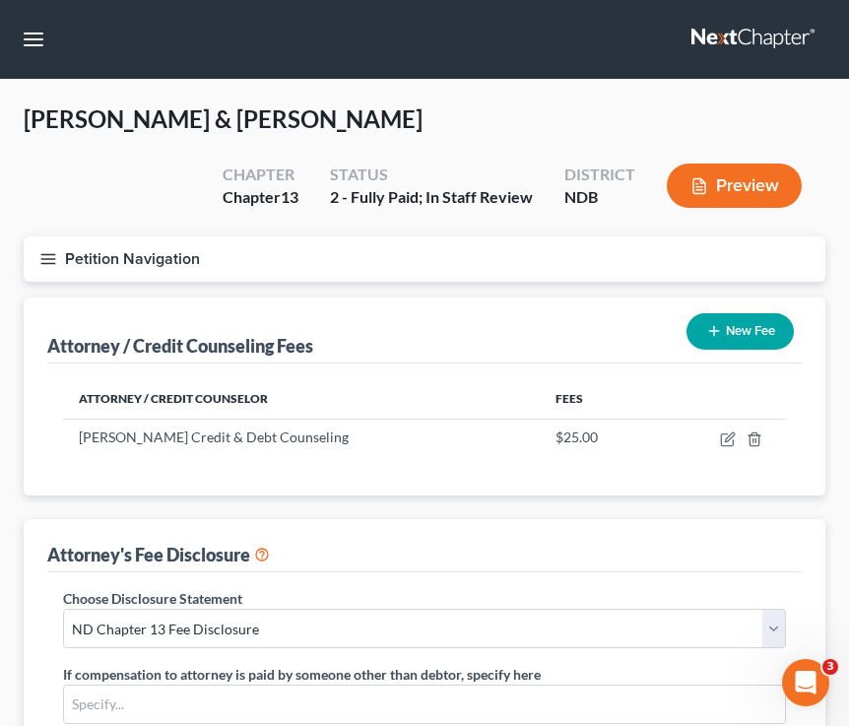
click at [713, 330] on button "New Fee" at bounding box center [740, 331] width 107 height 36
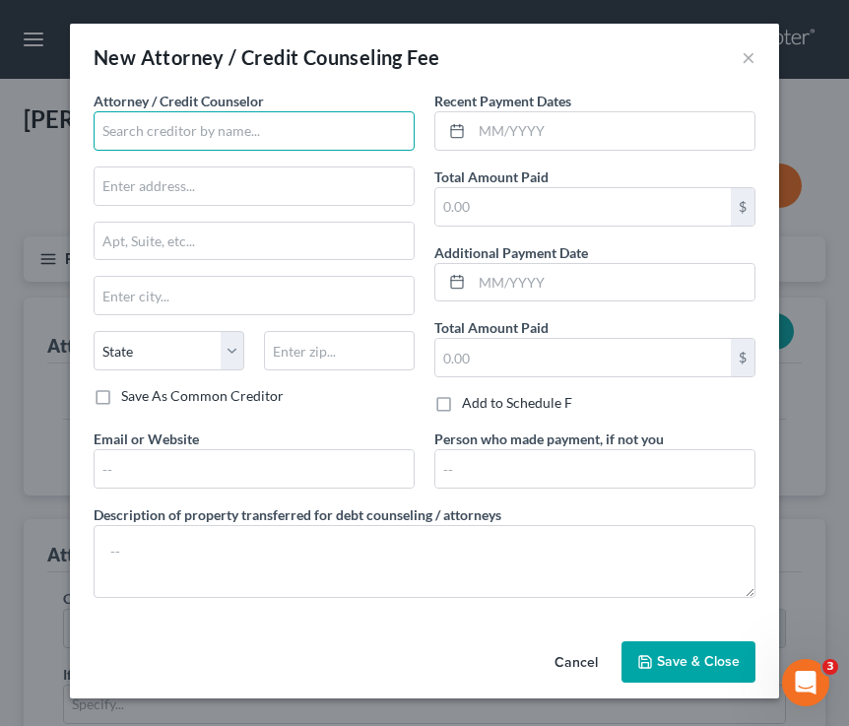
click at [203, 139] on input "text" at bounding box center [254, 130] width 321 height 39
type input "s"
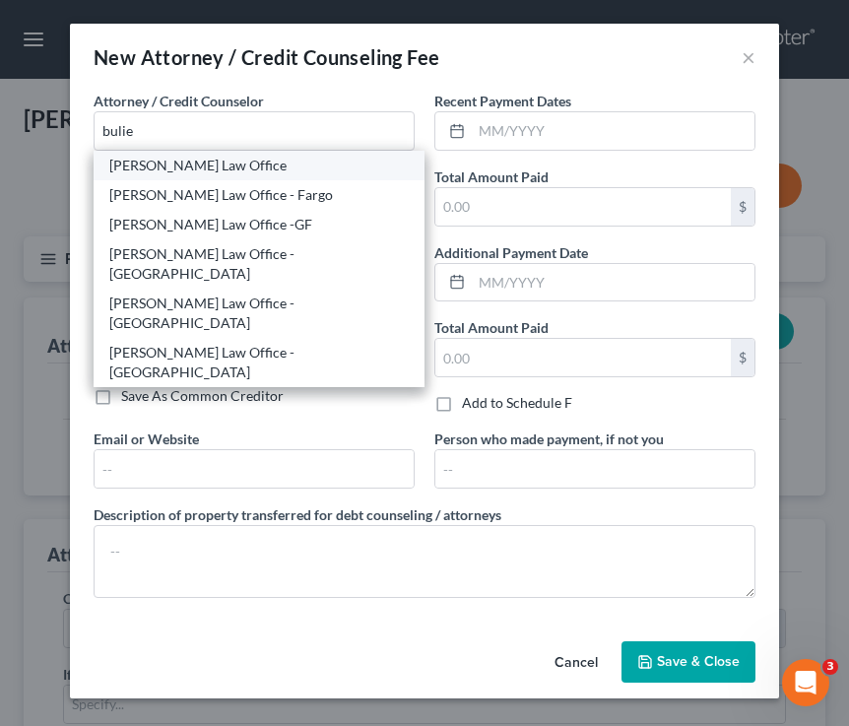
click at [201, 163] on div "[PERSON_NAME] Law Office" at bounding box center [258, 166] width 299 height 20
type input "[PERSON_NAME] Law Office"
type input "PO Box 876"
type input "Winona"
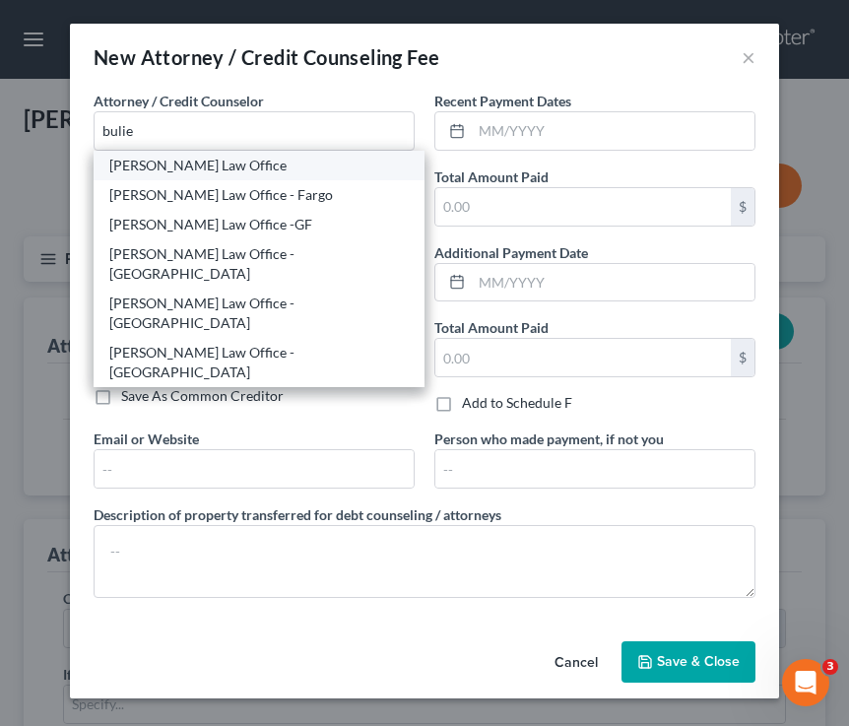
select select "24"
type input "55987"
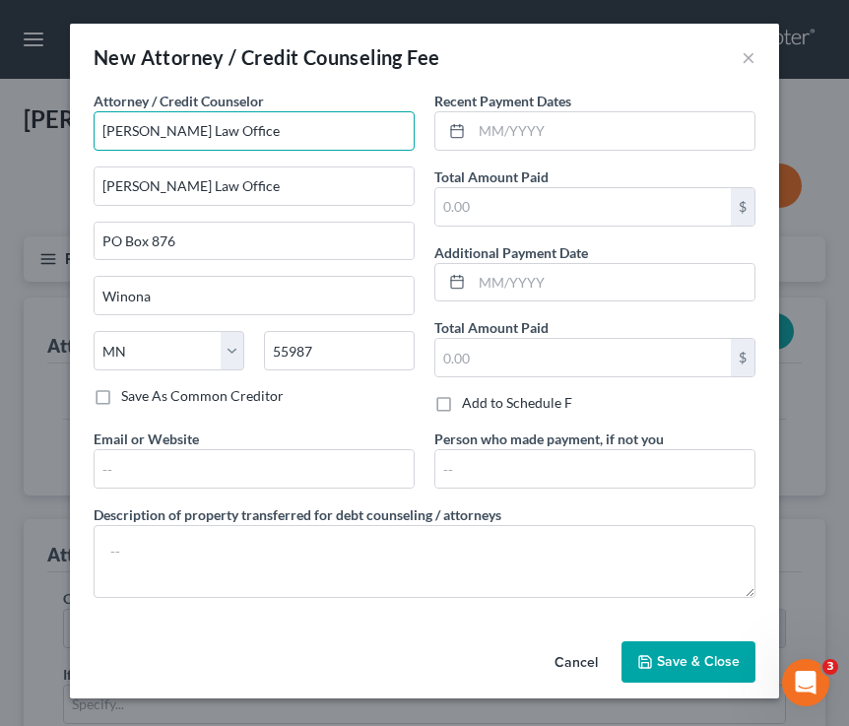
click at [238, 129] on input "[PERSON_NAME] Law Office" at bounding box center [254, 130] width 321 height 39
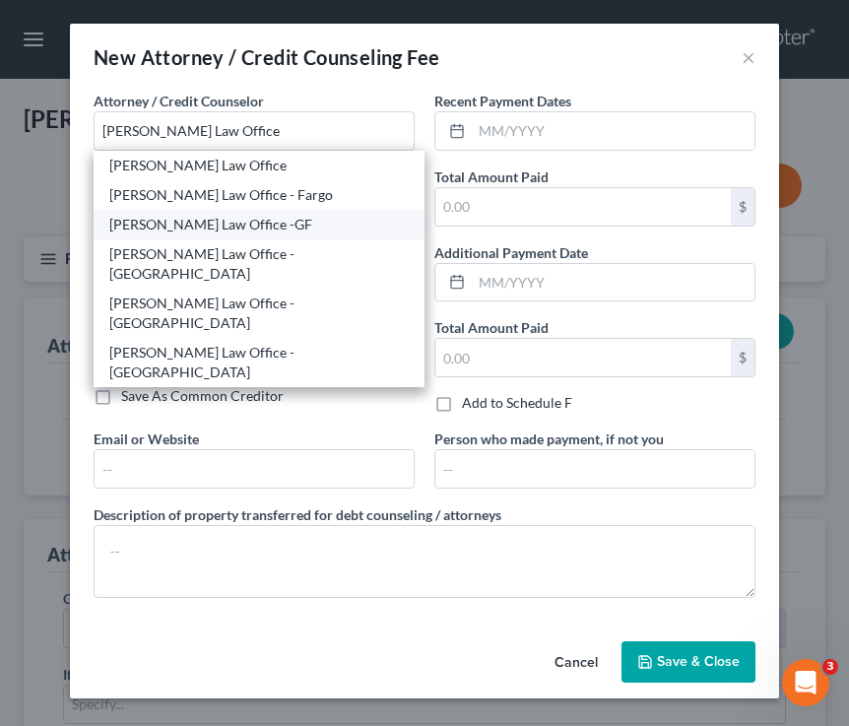
click at [246, 222] on div "Bulie Diaz Law Office -GF" at bounding box center [258, 225] width 299 height 20
type input "Bulie Diaz Law Office -GF"
type input "305 S. 4th Street Suite A"
type input "Grand Forks"
select select "29"
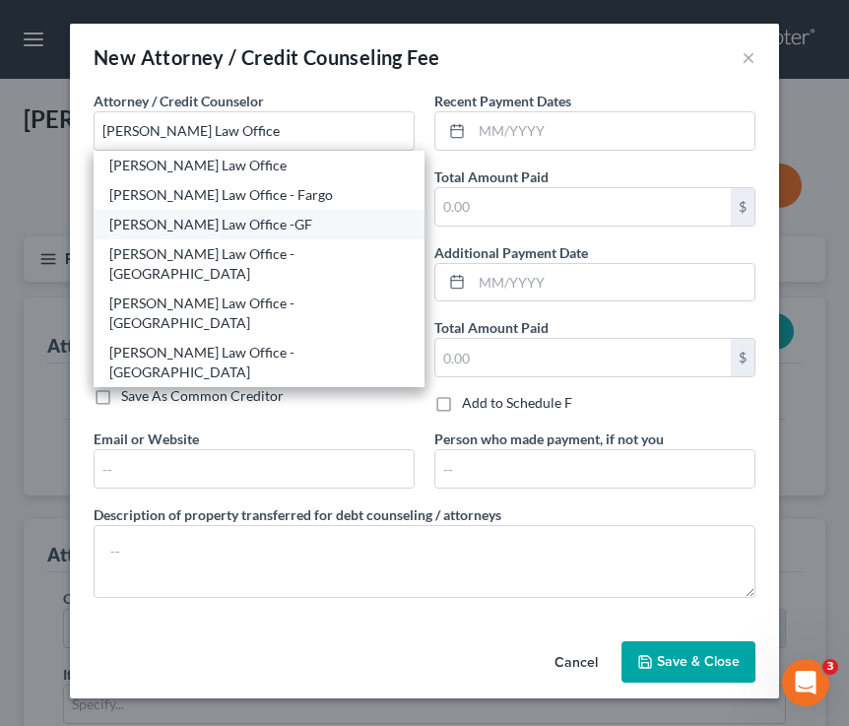
type input "58201"
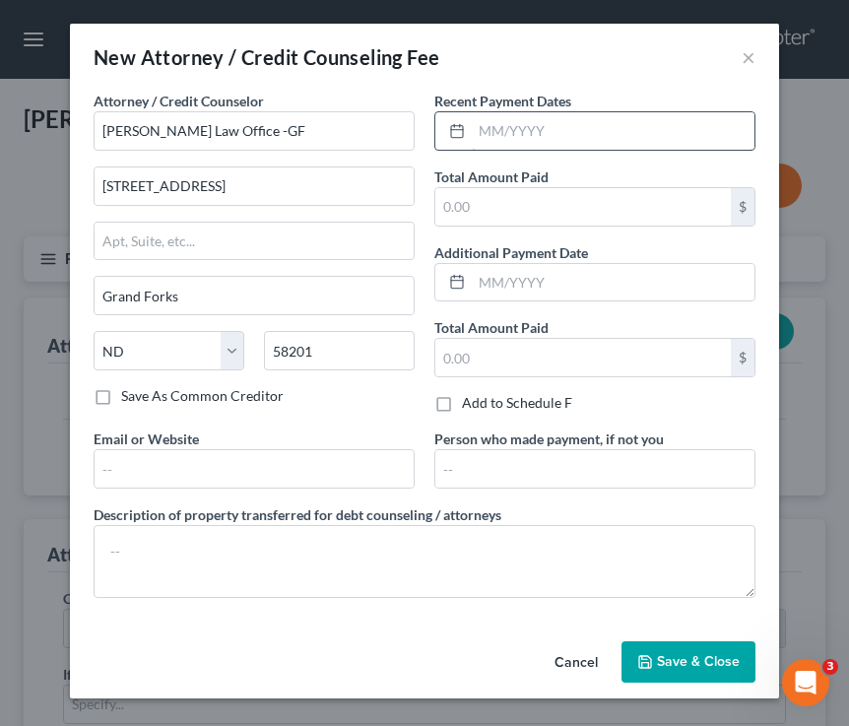
click at [503, 136] on input "text" at bounding box center [613, 130] width 283 height 37
type input "06/23/2025"
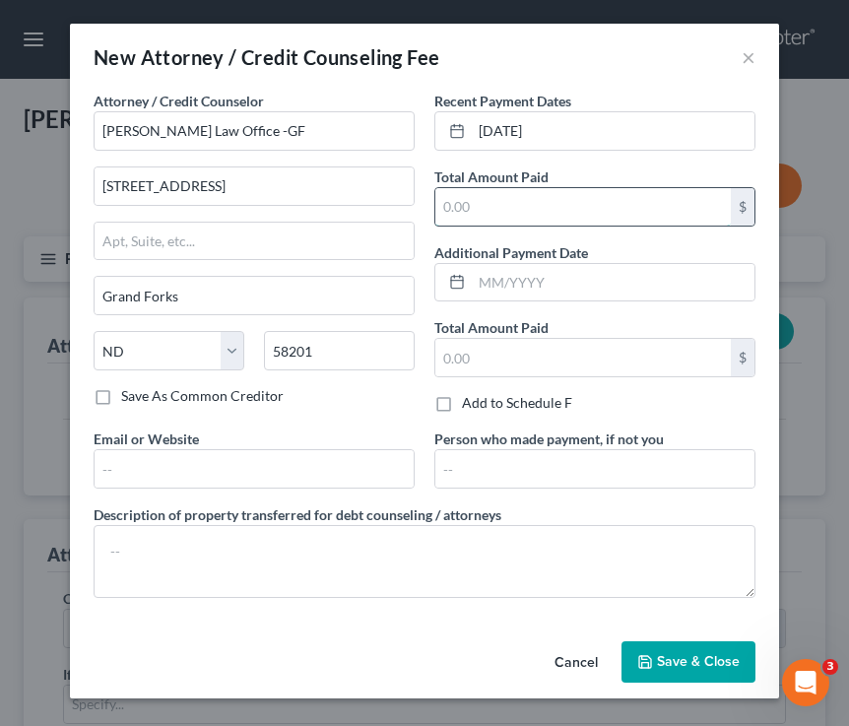
click at [495, 213] on input "text" at bounding box center [583, 206] width 296 height 37
type input "1,500"
click at [702, 674] on button "Save & Close" at bounding box center [689, 661] width 134 height 41
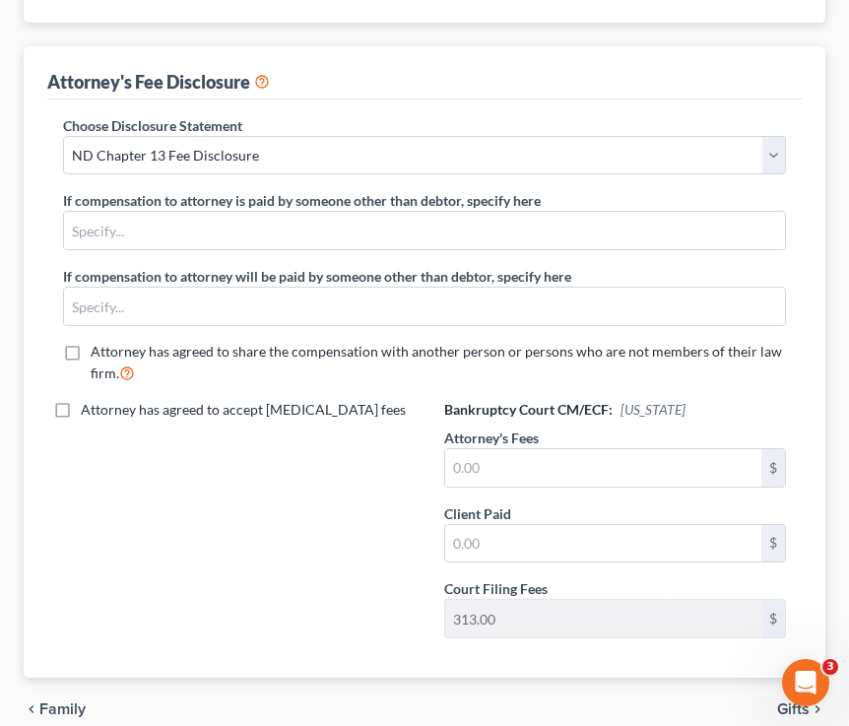
scroll to position [600, 0]
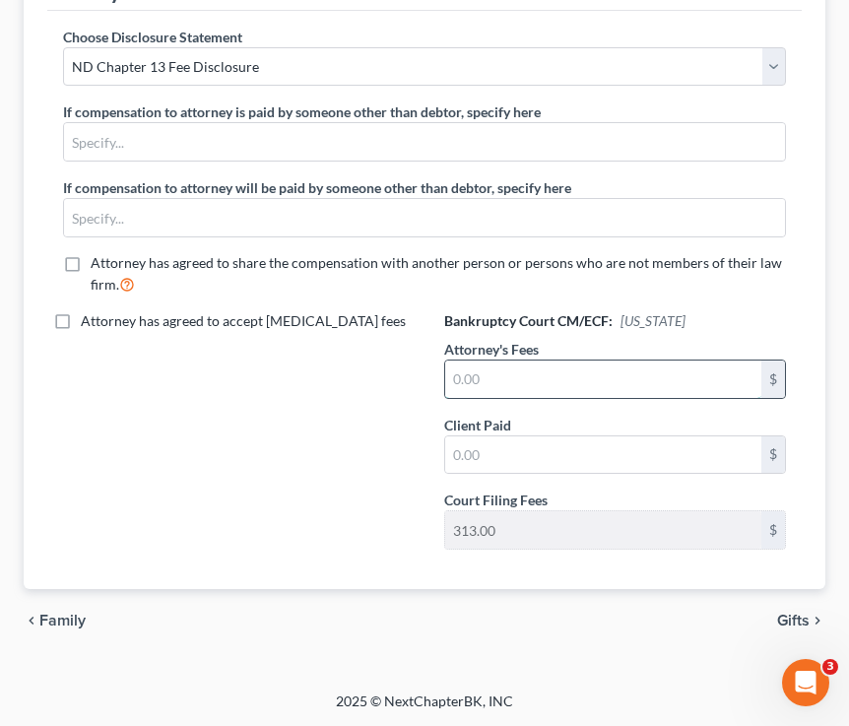
click at [543, 388] on input "text" at bounding box center [603, 379] width 316 height 37
click at [466, 379] on input "text" at bounding box center [603, 379] width 316 height 37
type input "1,187"
click at [713, 613] on span "Gifts" at bounding box center [793, 621] width 33 height 16
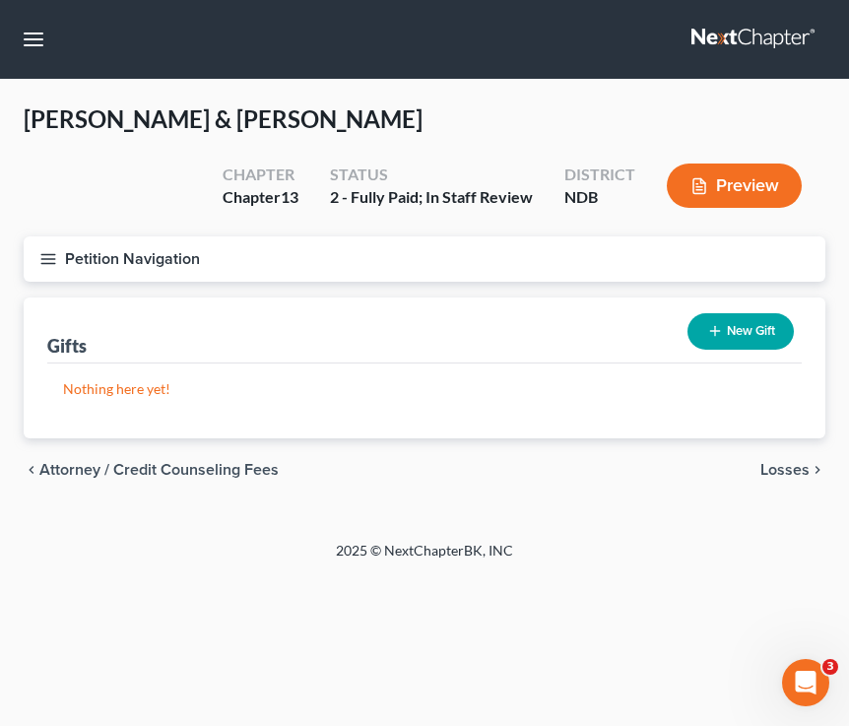
click at [43, 250] on icon "button" at bounding box center [48, 259] width 18 height 18
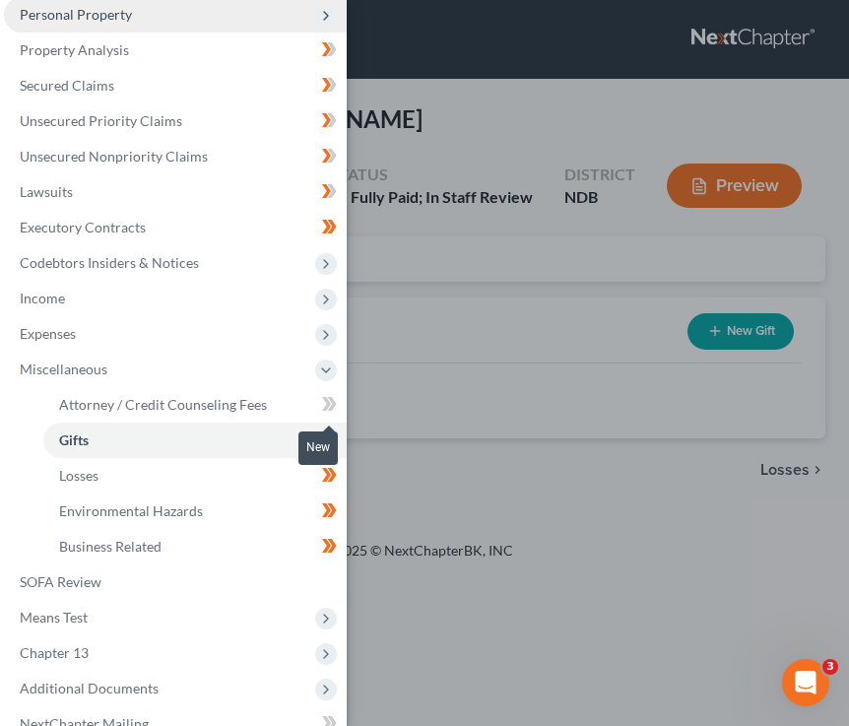
click at [330, 402] on icon at bounding box center [329, 404] width 15 height 25
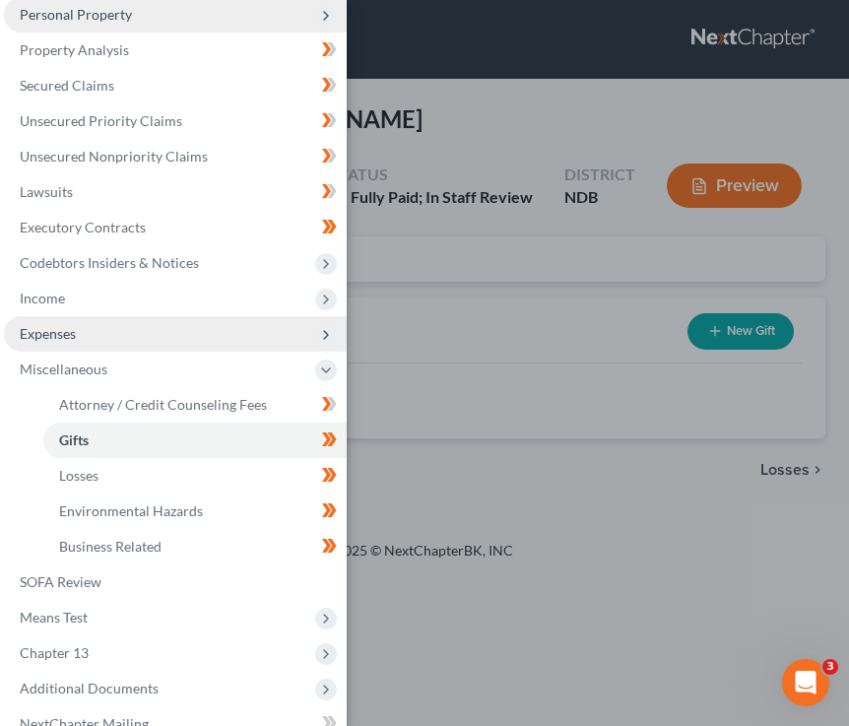
click at [291, 325] on span "Expenses" at bounding box center [175, 333] width 343 height 35
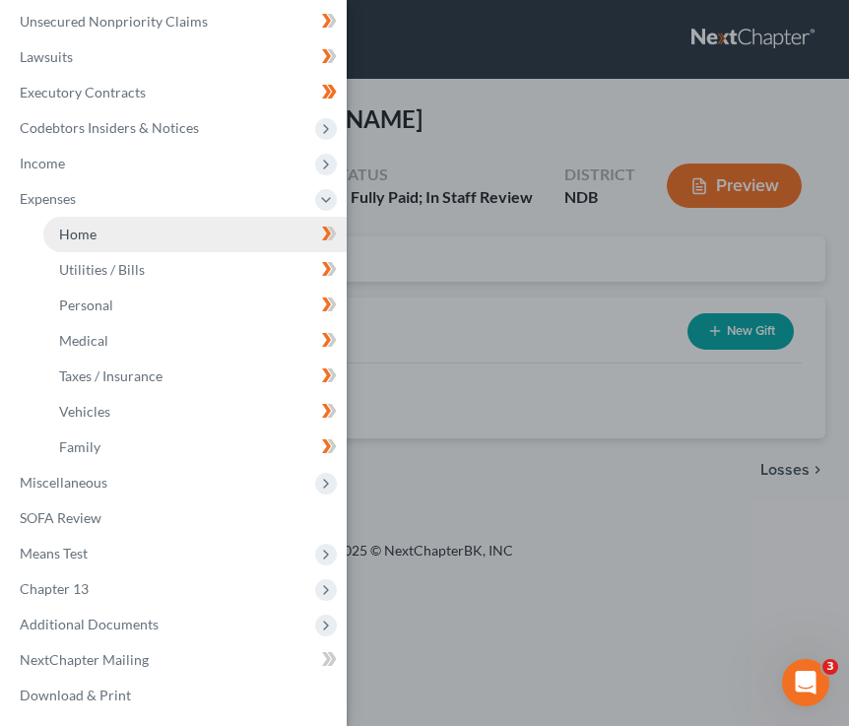
scroll to position [369, 0]
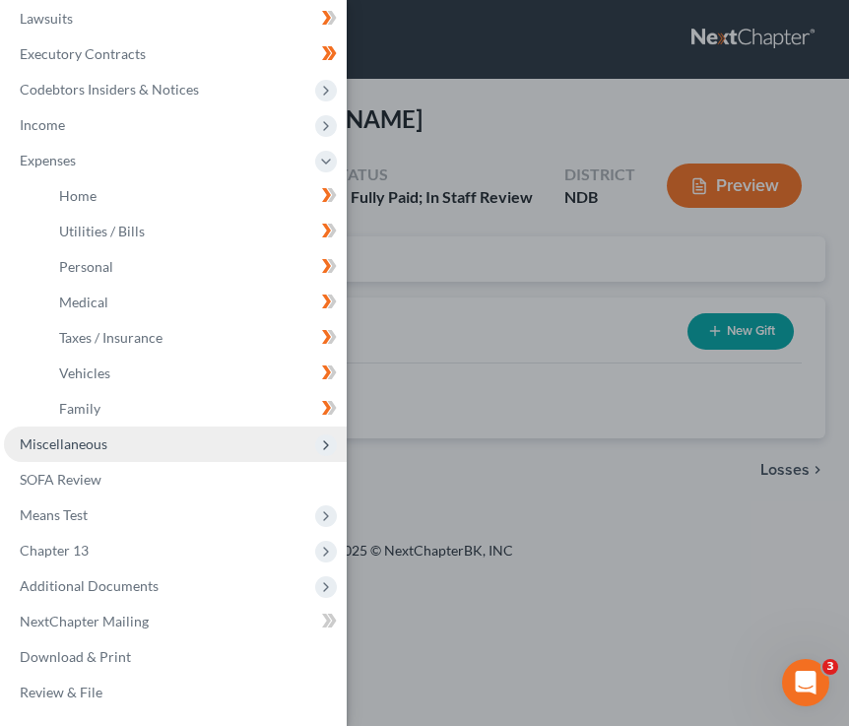
click at [182, 453] on span "Miscellaneous" at bounding box center [175, 444] width 343 height 35
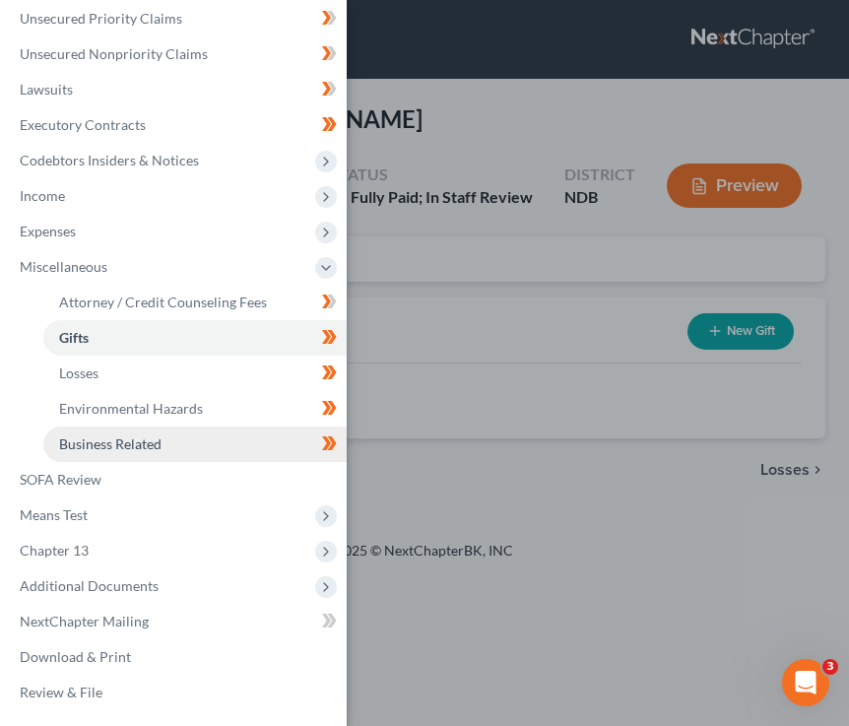
scroll to position [299, 0]
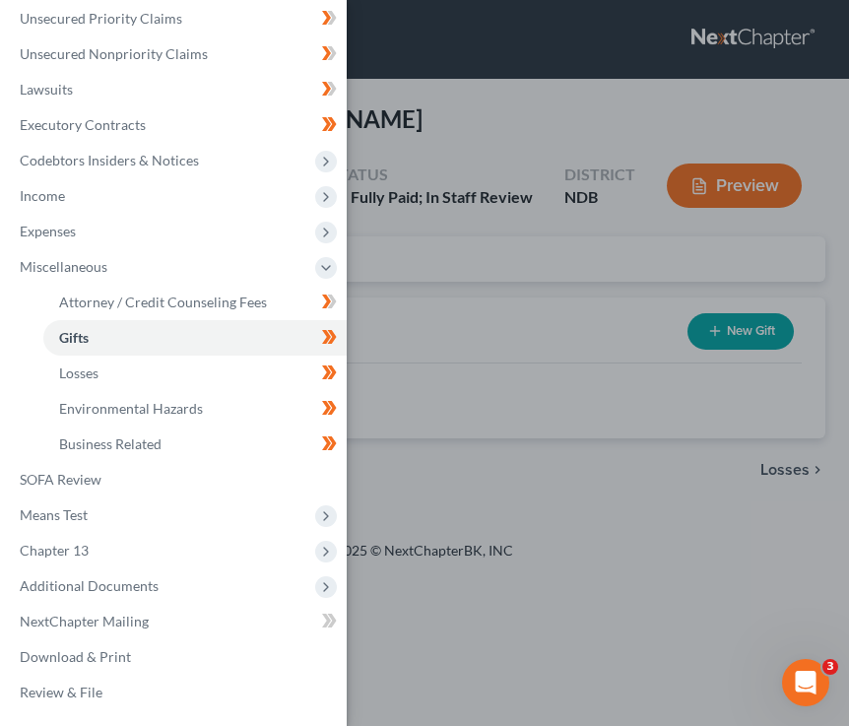
click at [566, 282] on div "Case Dashboard Payments Invoices Payments Payments Credit Report Client Profile" at bounding box center [424, 363] width 849 height 726
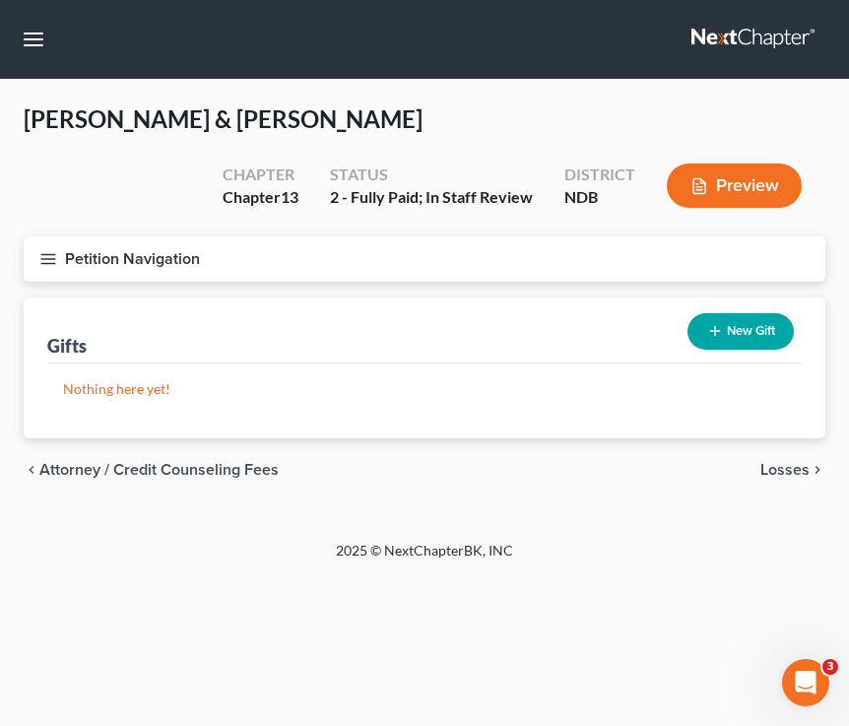
click at [54, 254] on line "button" at bounding box center [48, 254] width 14 height 0
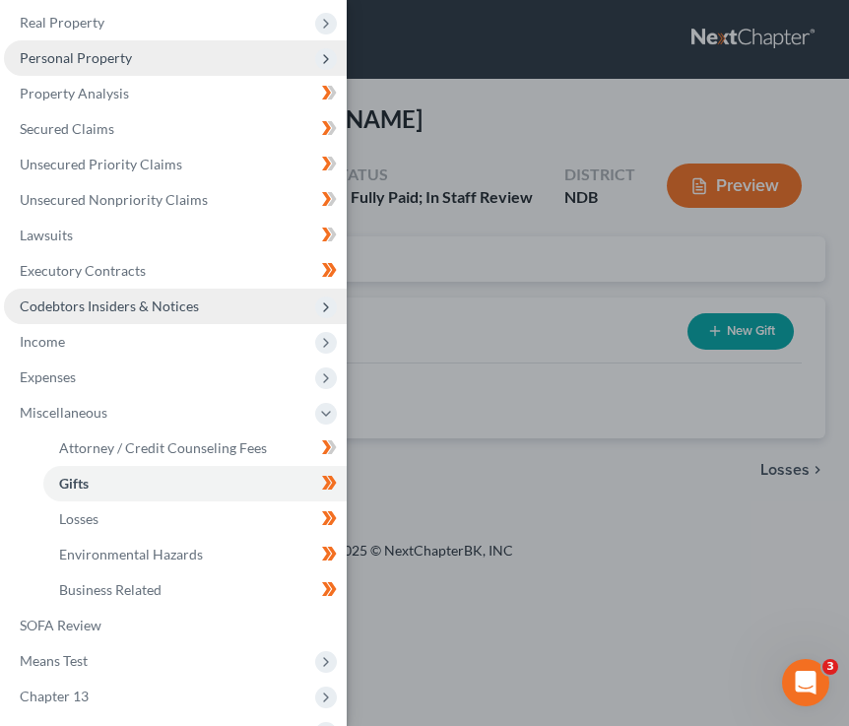
scroll to position [0, 0]
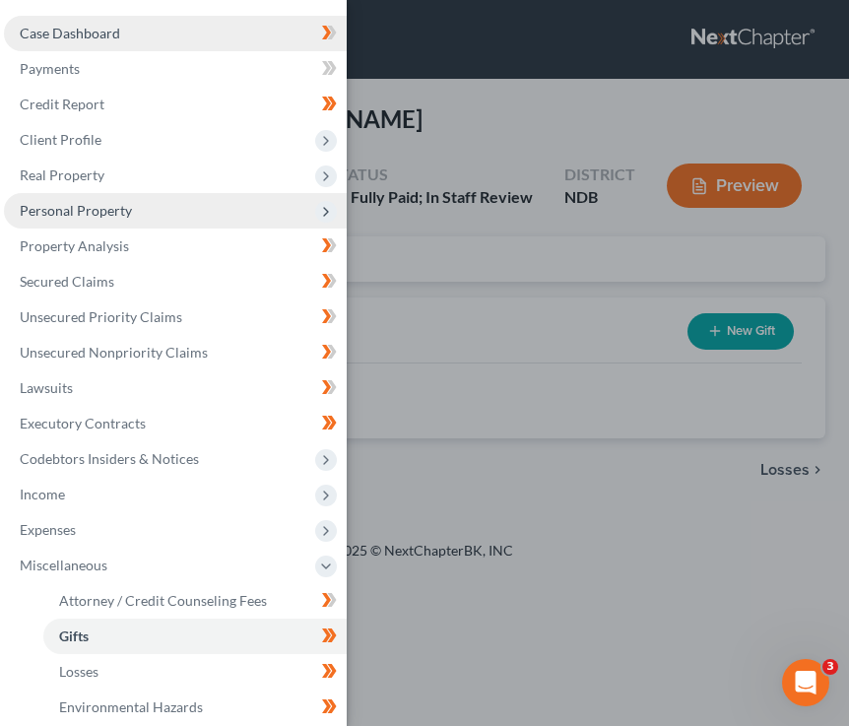
click at [49, 42] on link "Case Dashboard" at bounding box center [175, 33] width 343 height 35
select select "4"
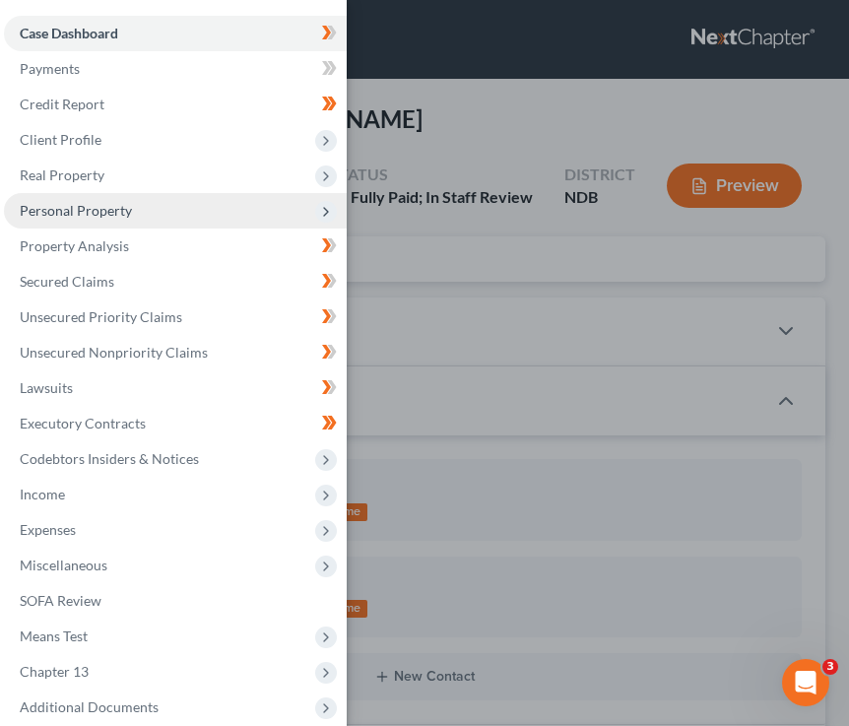
click at [68, 40] on span "Case Dashboard" at bounding box center [69, 33] width 99 height 17
click at [419, 269] on div "Case Dashboard Payments Invoices Payments Payments Credit Report Client Profile" at bounding box center [424, 363] width 849 height 726
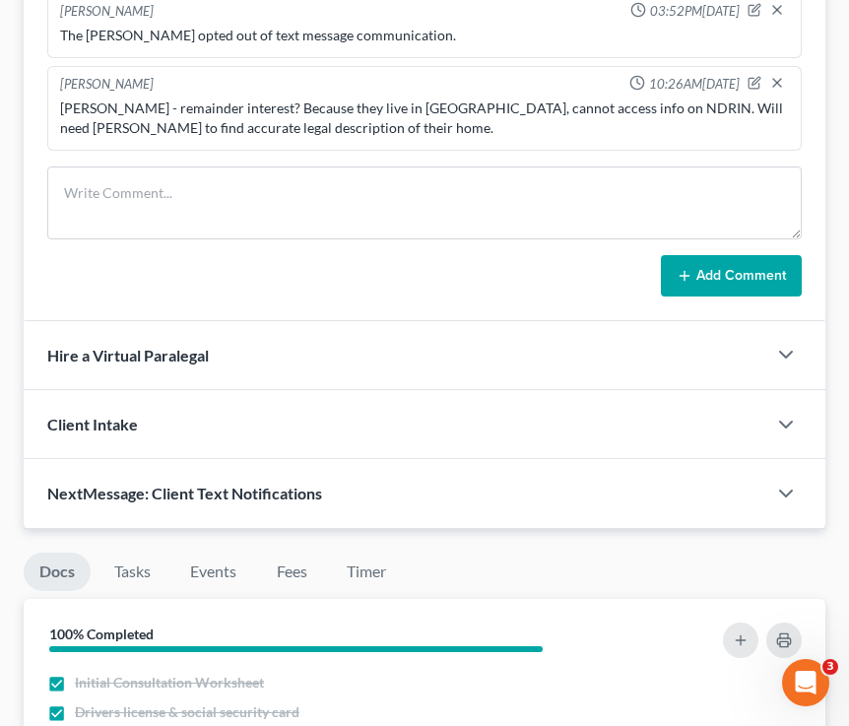
scroll to position [1556, 0]
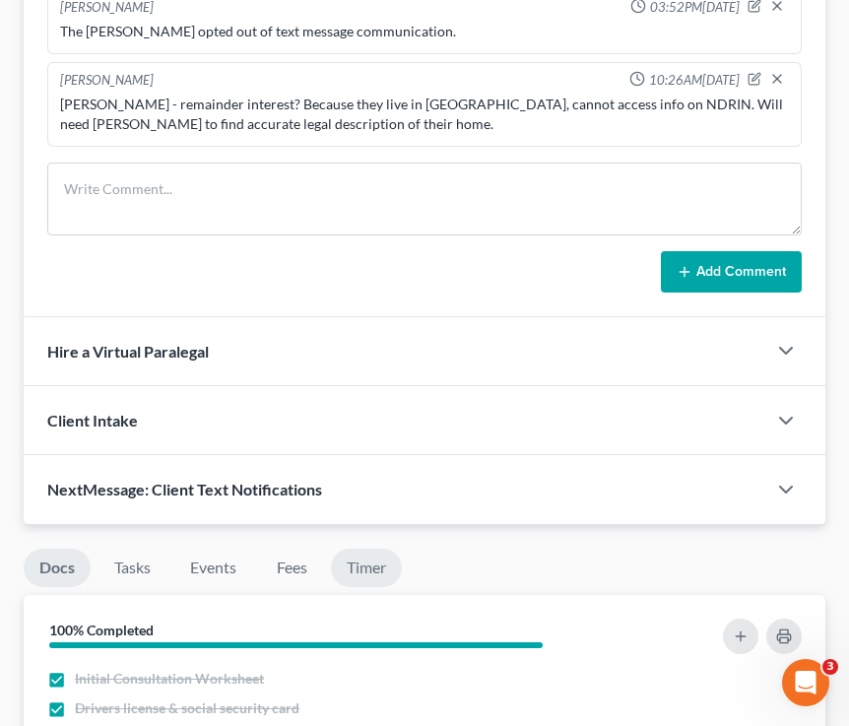
click at [378, 561] on link "Timer" at bounding box center [366, 568] width 71 height 38
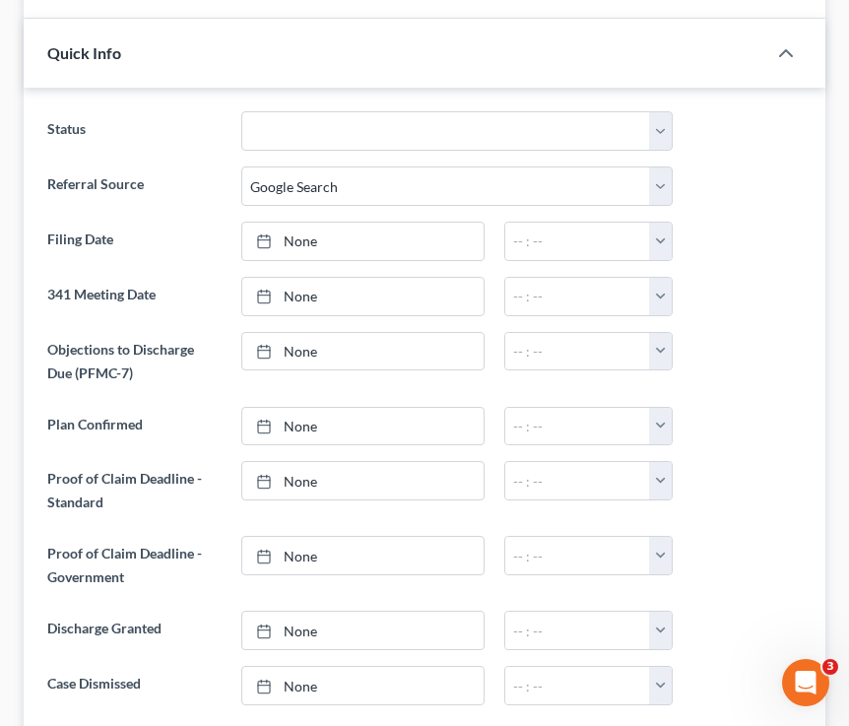
scroll to position [0, 0]
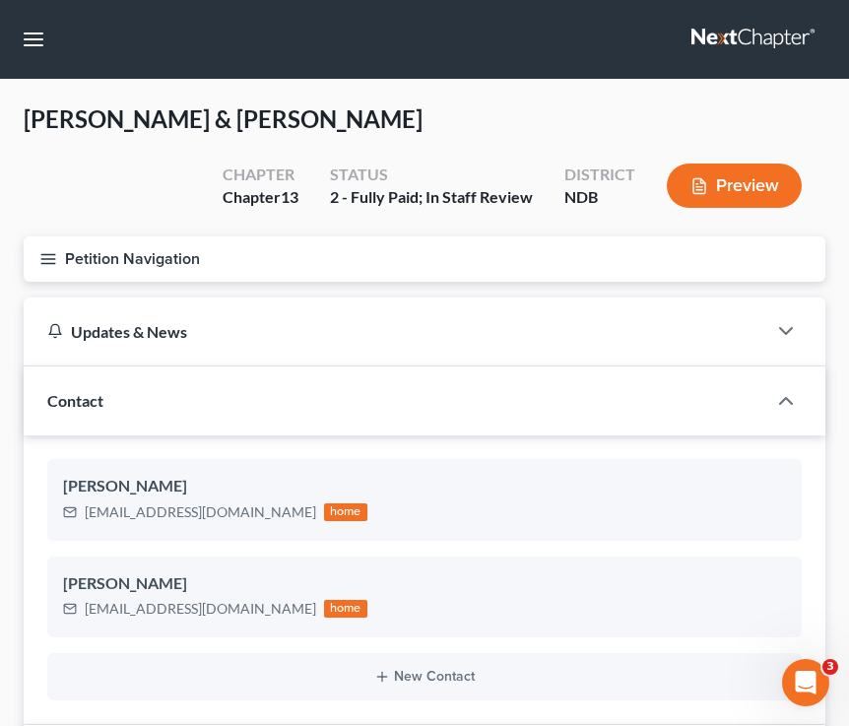
click at [43, 263] on line "button" at bounding box center [48, 263] width 14 height 0
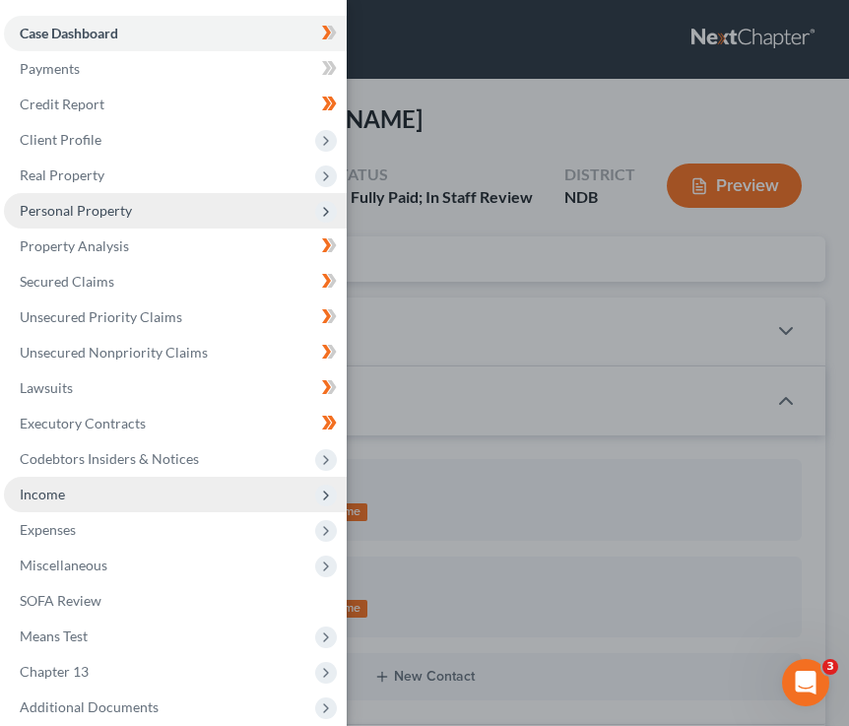
click at [105, 498] on span "Income" at bounding box center [175, 494] width 343 height 35
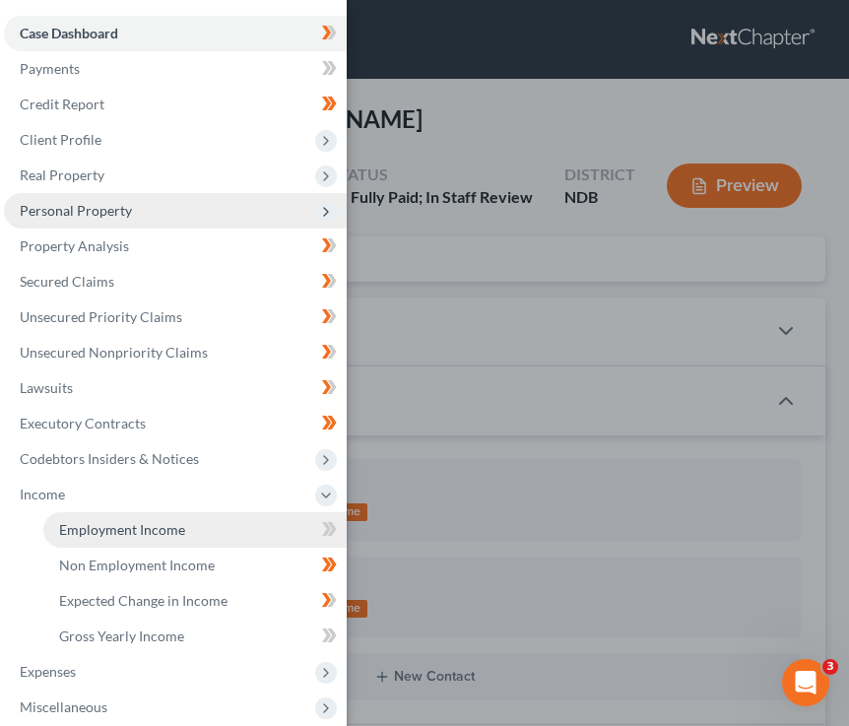
click at [247, 533] on link "Employment Income" at bounding box center [194, 529] width 303 height 35
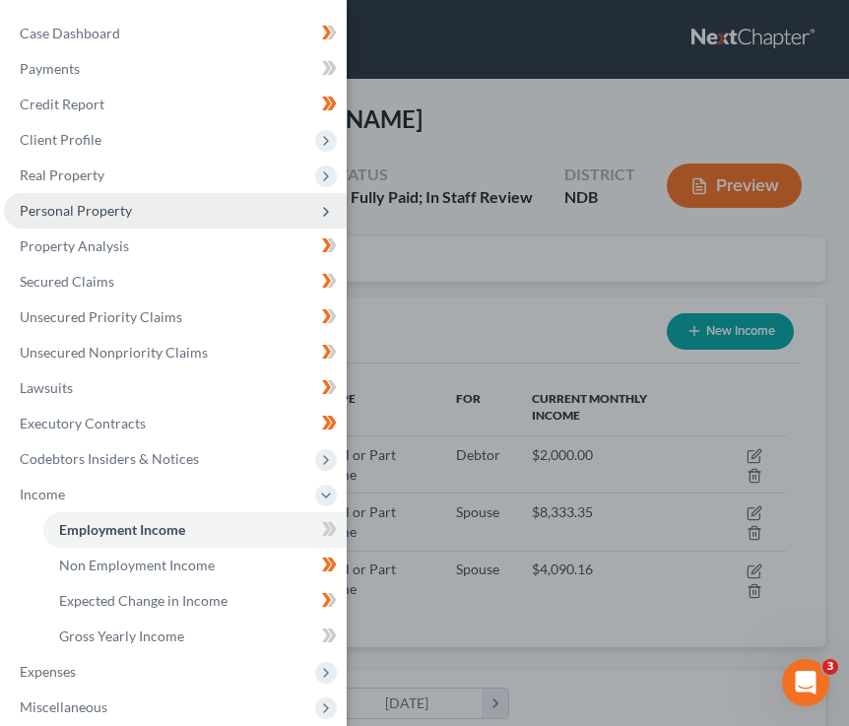
scroll to position [362, 763]
click at [401, 335] on div "Case Dashboard Payments Invoices Payments Payments Credit Report Client Profile" at bounding box center [424, 363] width 849 height 726
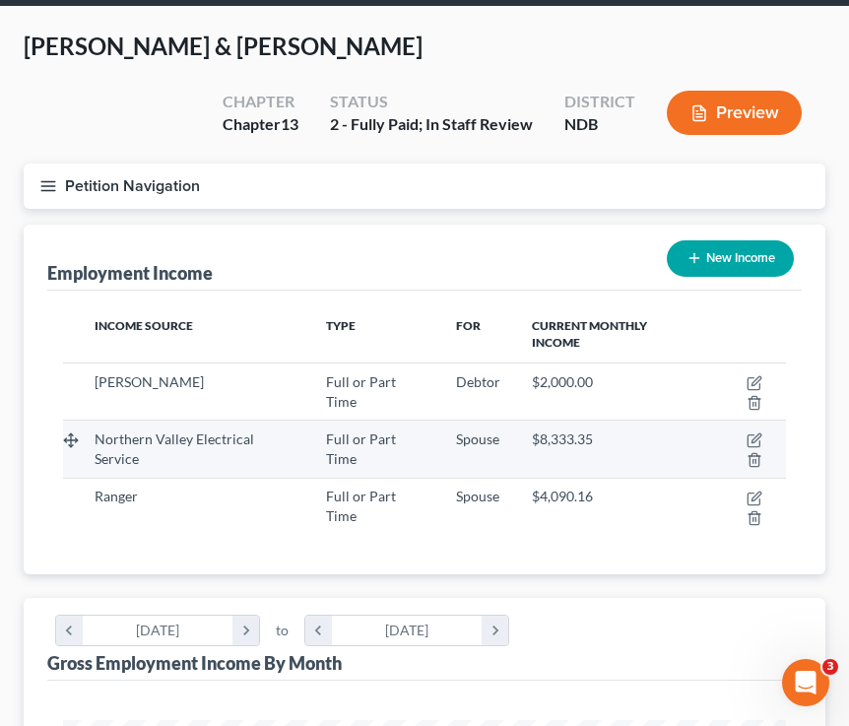
scroll to position [0, 0]
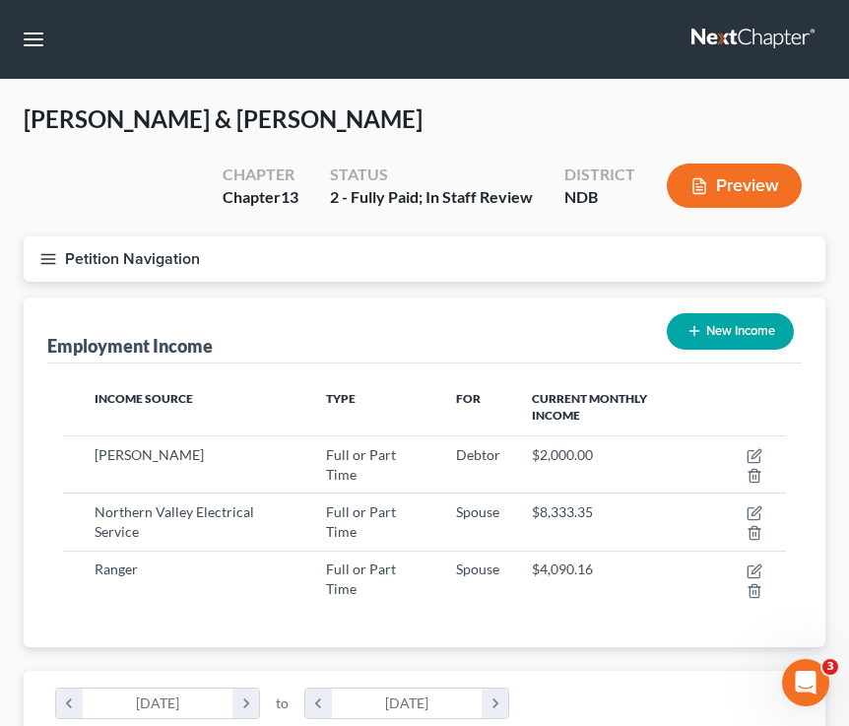
click at [53, 263] on line "button" at bounding box center [48, 263] width 14 height 0
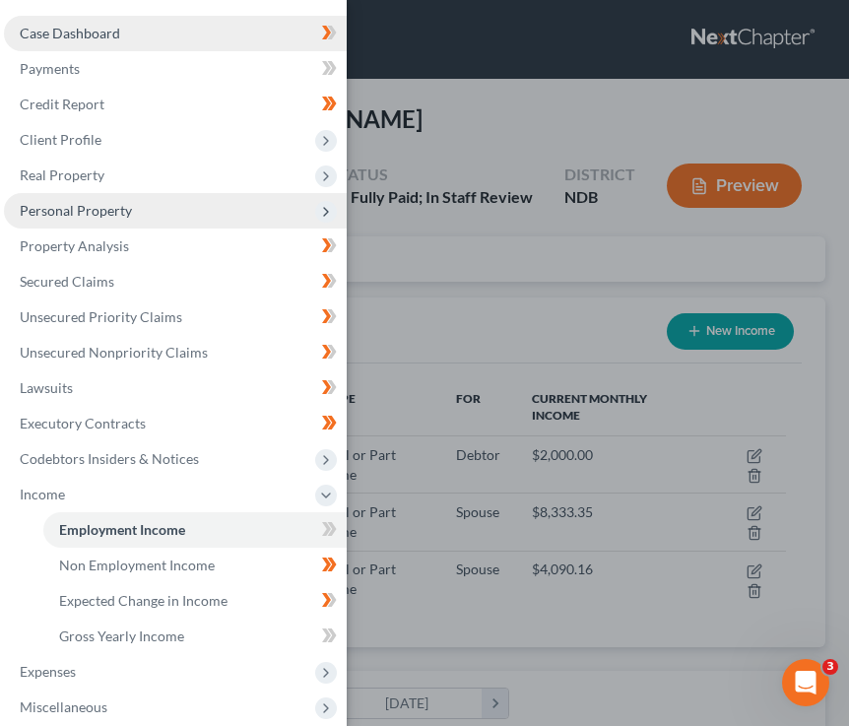
click at [100, 24] on link "Case Dashboard" at bounding box center [175, 33] width 343 height 35
select select "4"
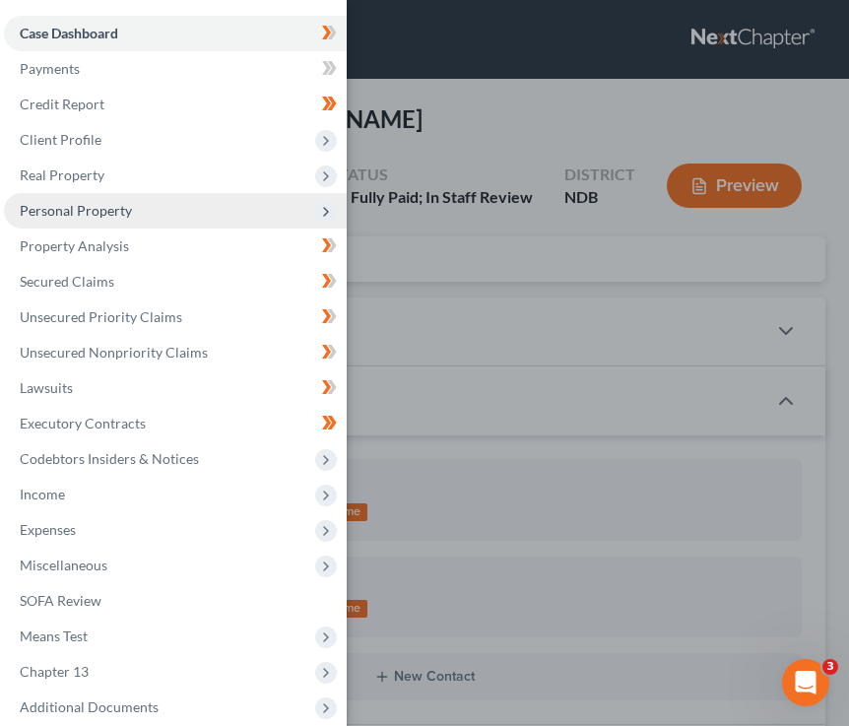
click at [472, 277] on div "Case Dashboard Payments Invoices Payments Payments Credit Report Client Profile" at bounding box center [424, 363] width 849 height 726
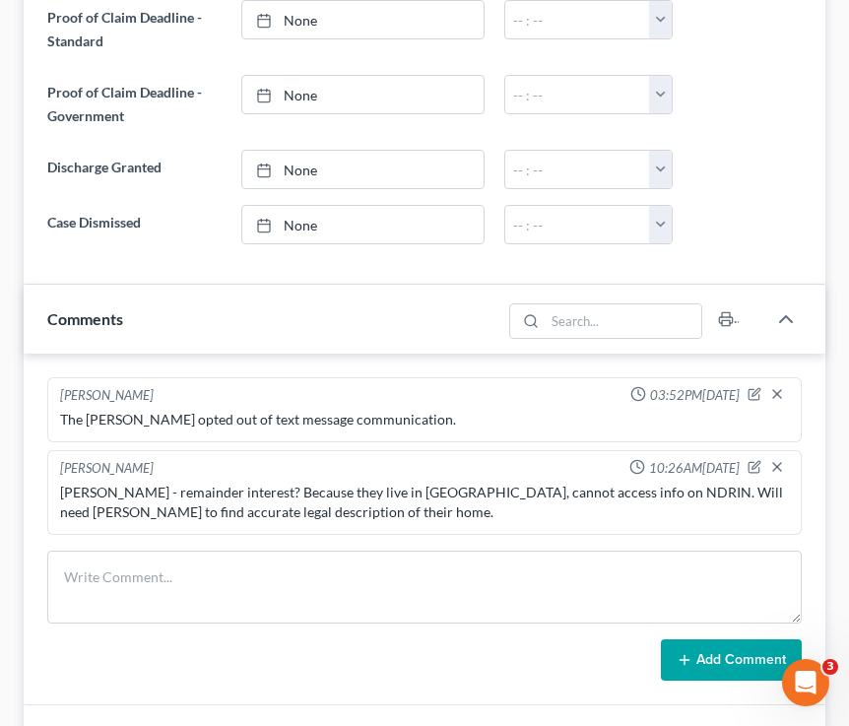
scroll to position [1169, 0]
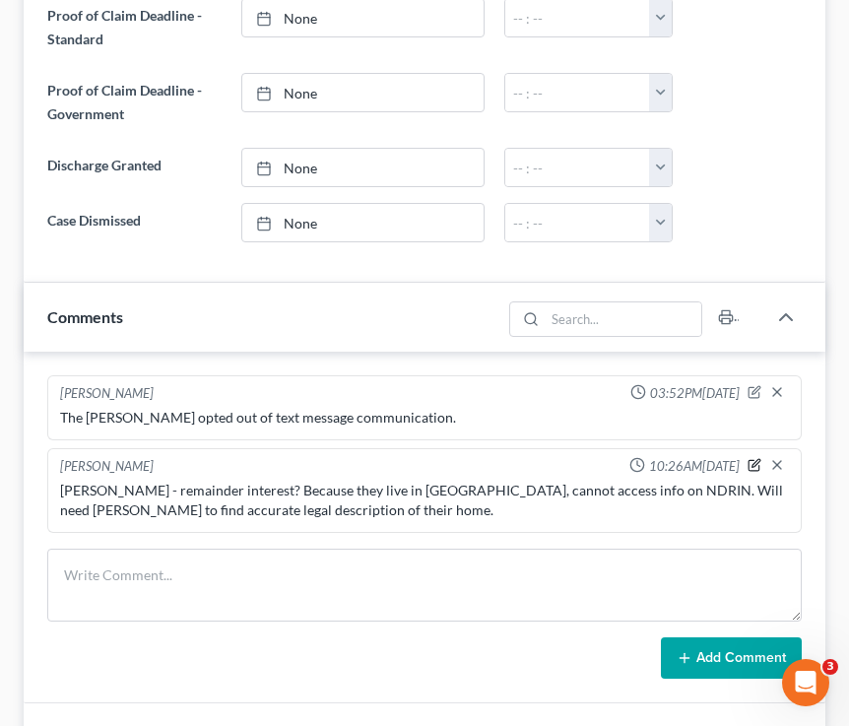
click at [713, 465] on icon "button" at bounding box center [755, 465] width 14 height 14
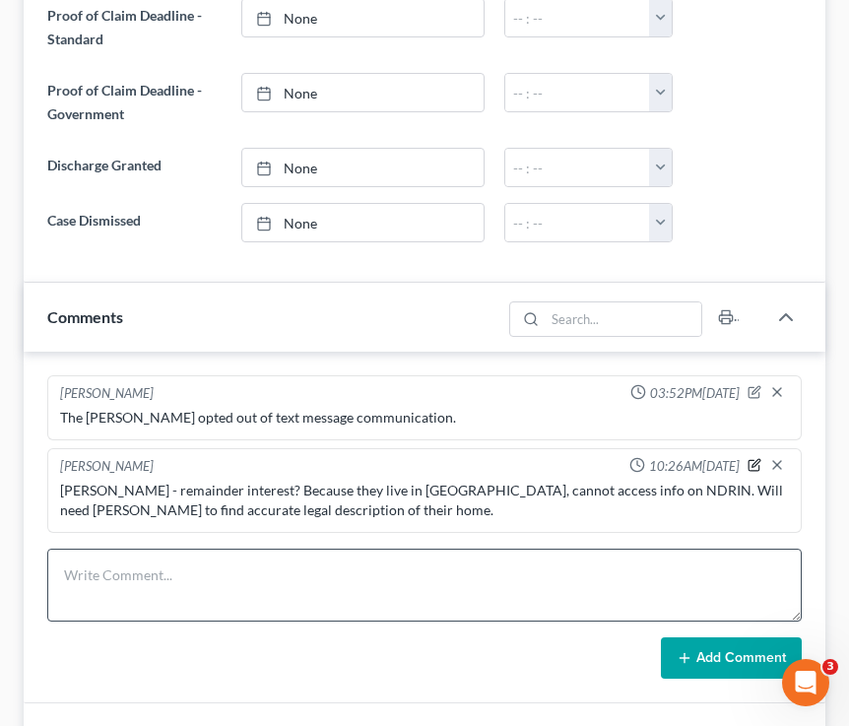
type textarea "Lori - remainder interest? Because they live in Williston, cannot access info o…"
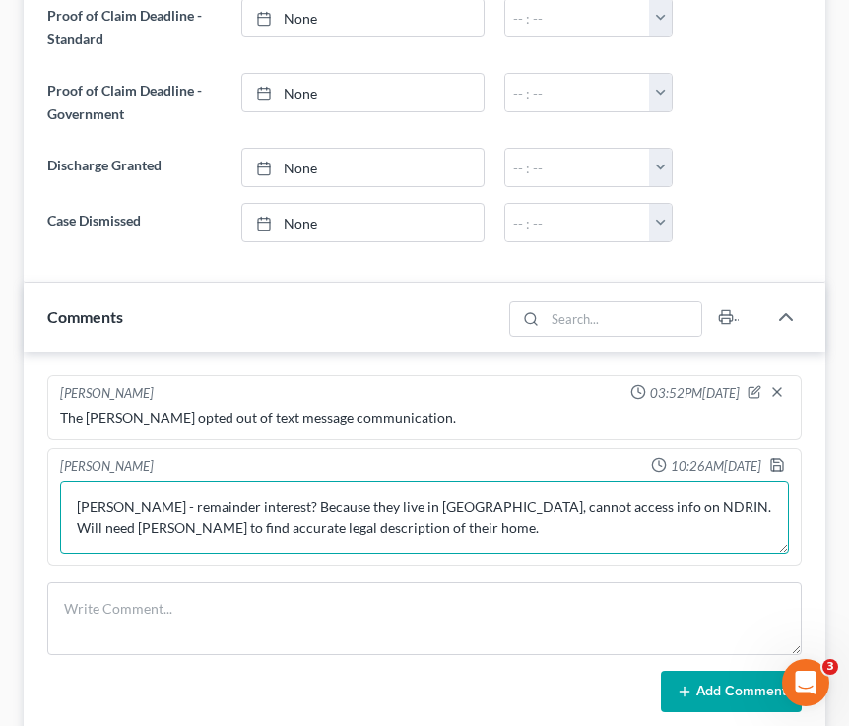
drag, startPoint x: 352, startPoint y: 532, endPoint x: 2, endPoint y: 499, distance: 351.2
click at [2, 499] on div "Friddle, Justin & Lori Upgraded Chapter Chapter 13 Status 2 - Fully Paid; In St…" at bounding box center [424, 297] width 849 height 2775
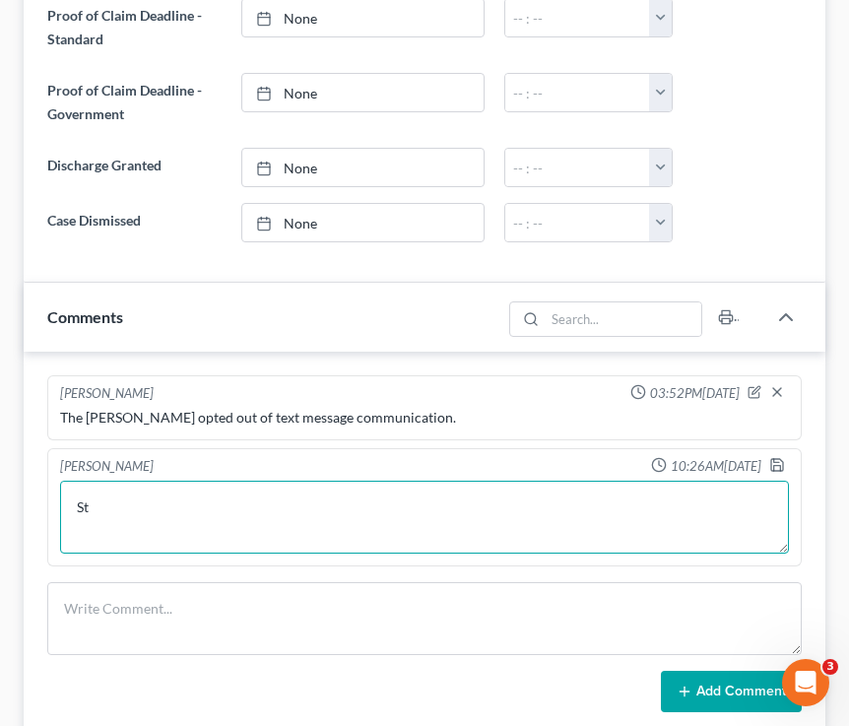
type textarea "S"
type textarea "N"
type textarea "k"
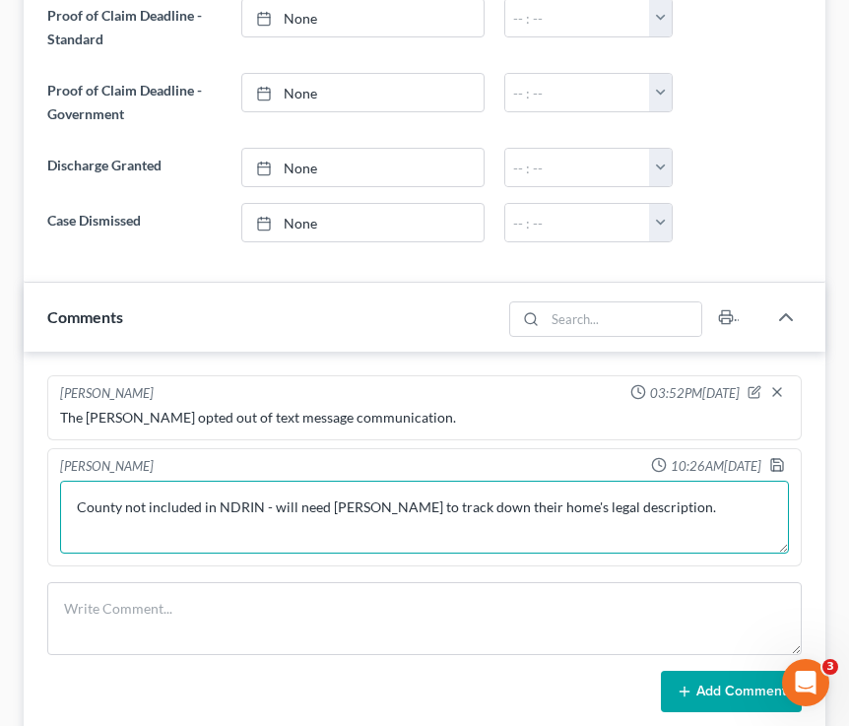
click at [258, 507] on textarea "County not included in NDRIN - will need Sara to track down their home's legal …" at bounding box center [424, 517] width 729 height 73
click at [688, 500] on textarea "County not included in NDRIN (Williston) - will need Sara to track down their h…" at bounding box center [424, 517] width 729 height 73
type textarea "County not included in NDRIN (Williston) - will need Sara to track down their h…"
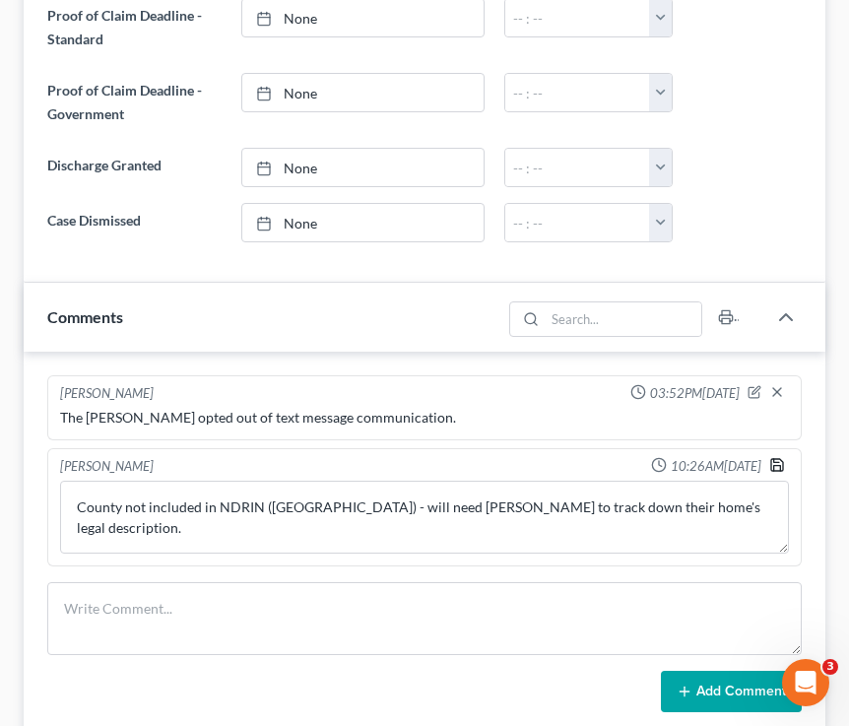
click at [713, 469] on icon "button" at bounding box center [777, 465] width 16 height 16
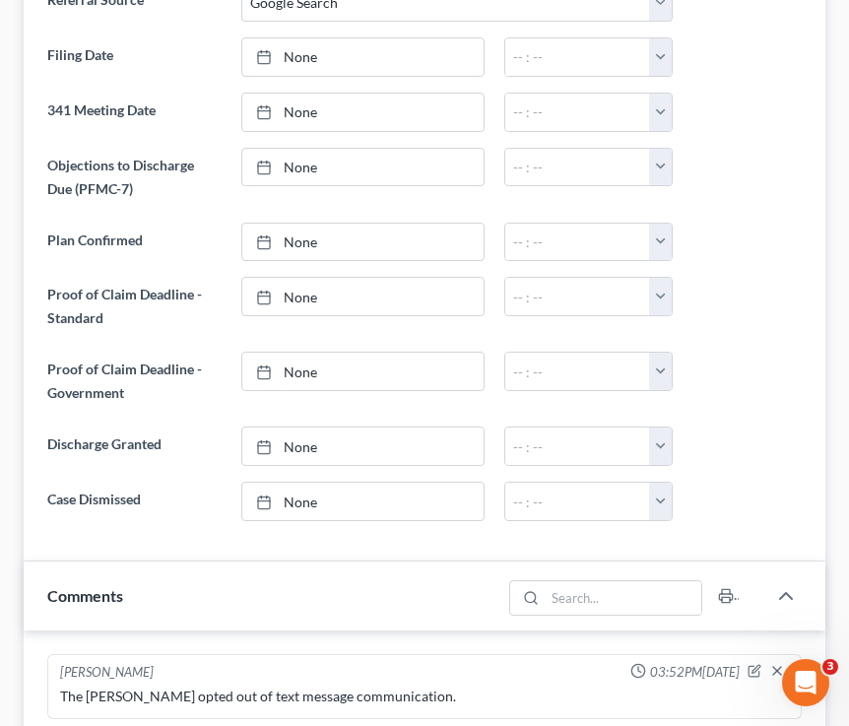
scroll to position [122, 0]
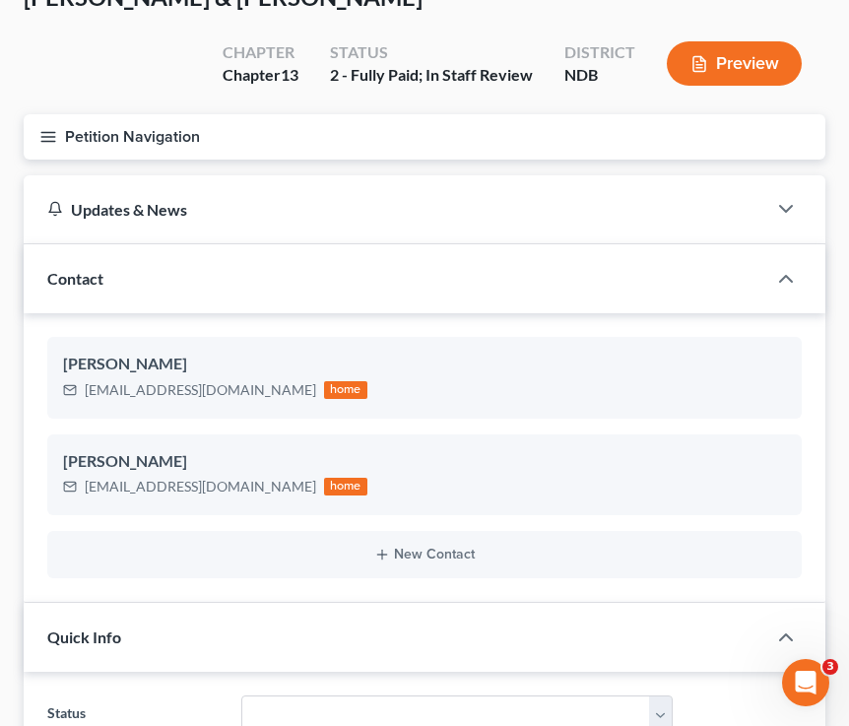
click at [45, 147] on button "Petition Navigation" at bounding box center [425, 136] width 802 height 45
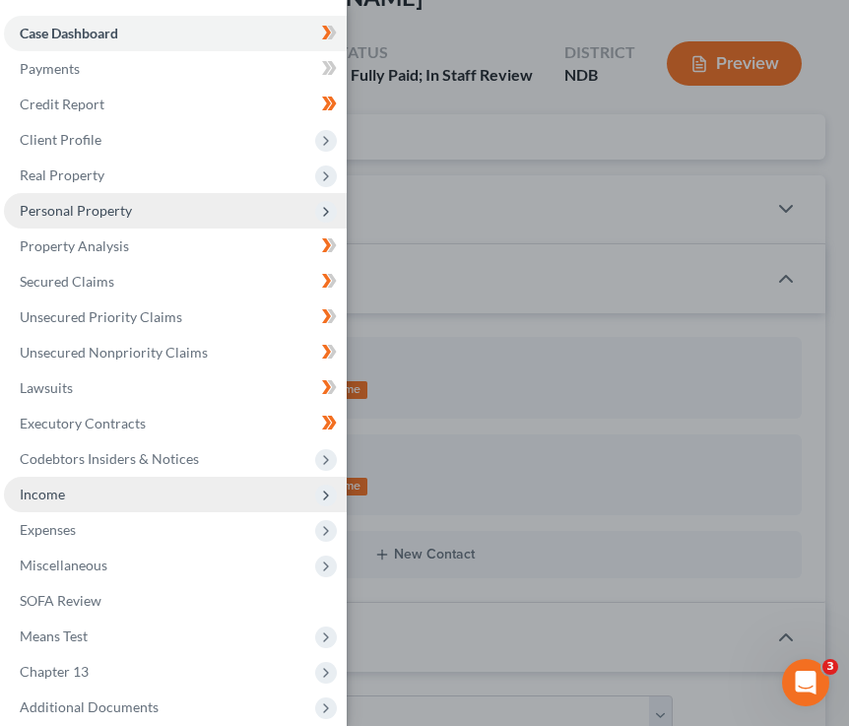
click at [73, 495] on span "Income" at bounding box center [175, 494] width 343 height 35
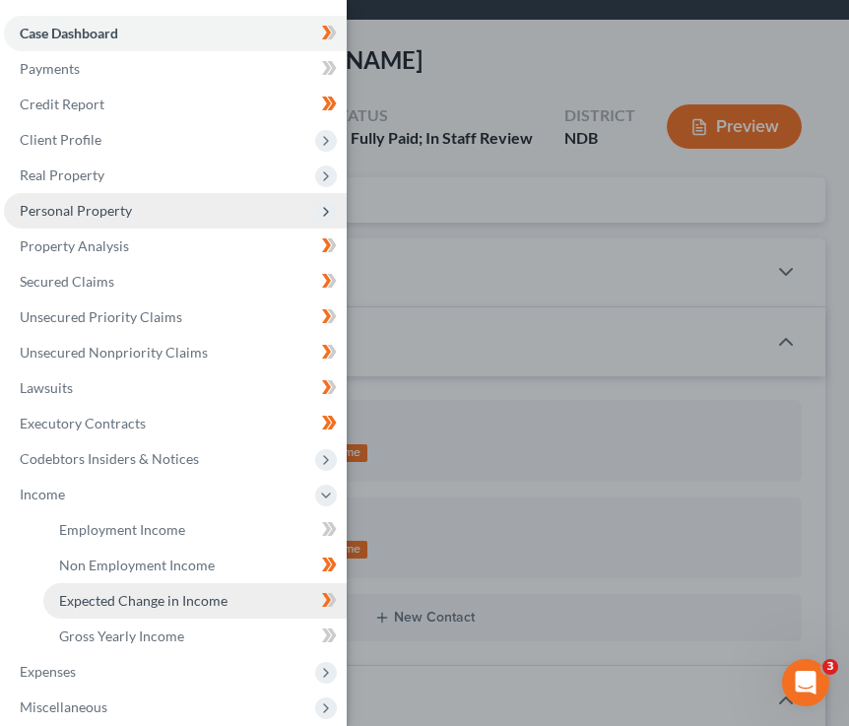
scroll to position [61, 0]
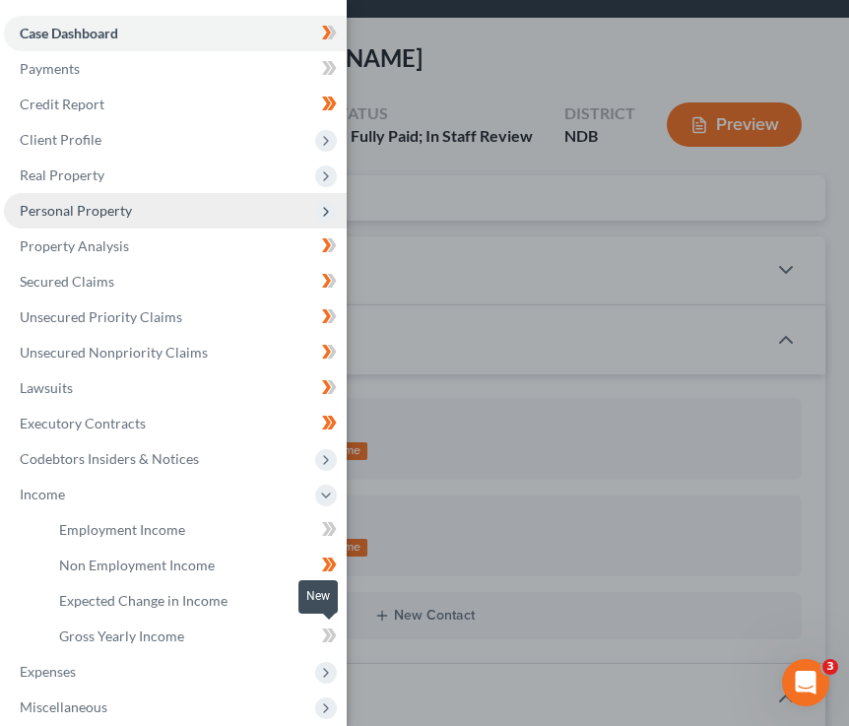
click at [329, 632] on icon at bounding box center [329, 636] width 15 height 25
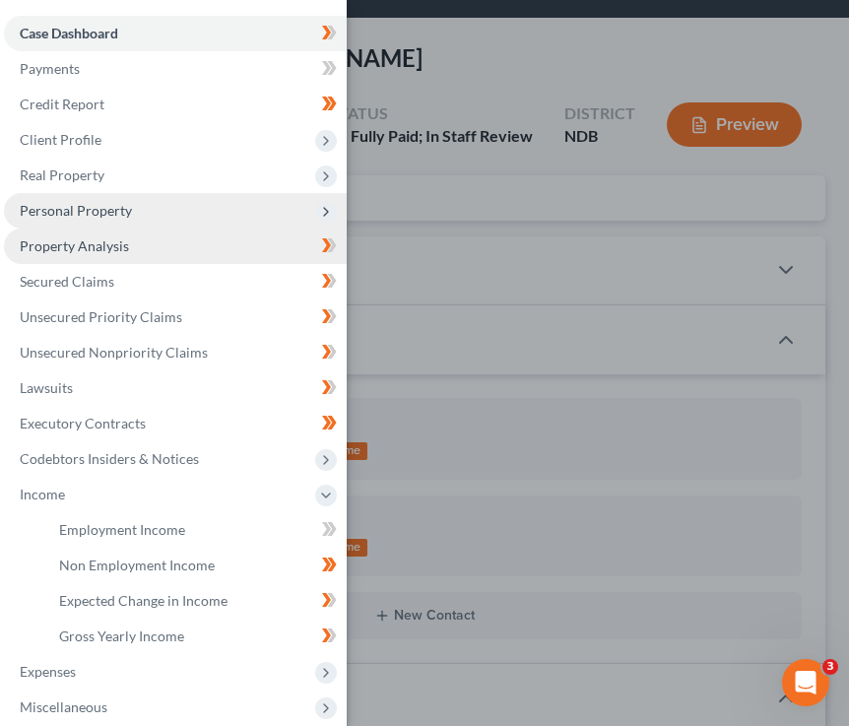
click at [143, 249] on link "Property Analysis" at bounding box center [175, 246] width 343 height 35
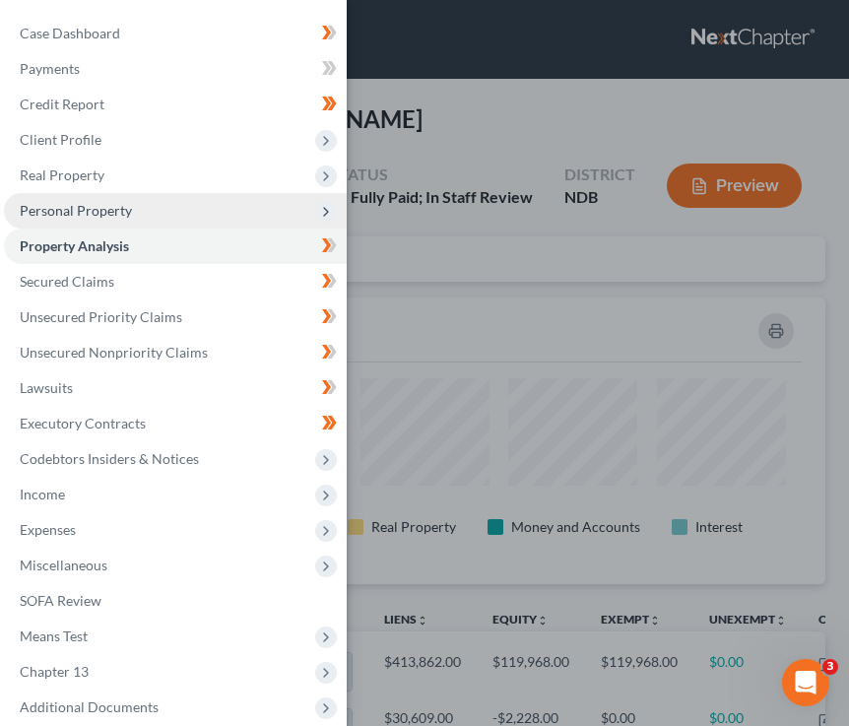
click at [557, 361] on div "Case Dashboard Payments Invoices Payments Payments Credit Report Client Profile" at bounding box center [424, 363] width 849 height 726
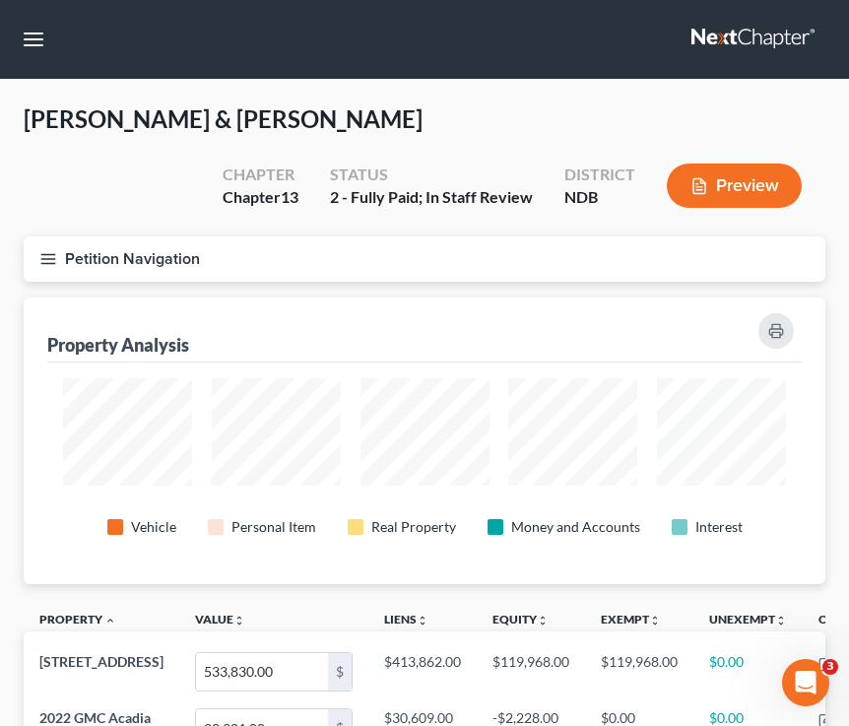
click at [37, 252] on button "Petition Navigation" at bounding box center [425, 258] width 802 height 45
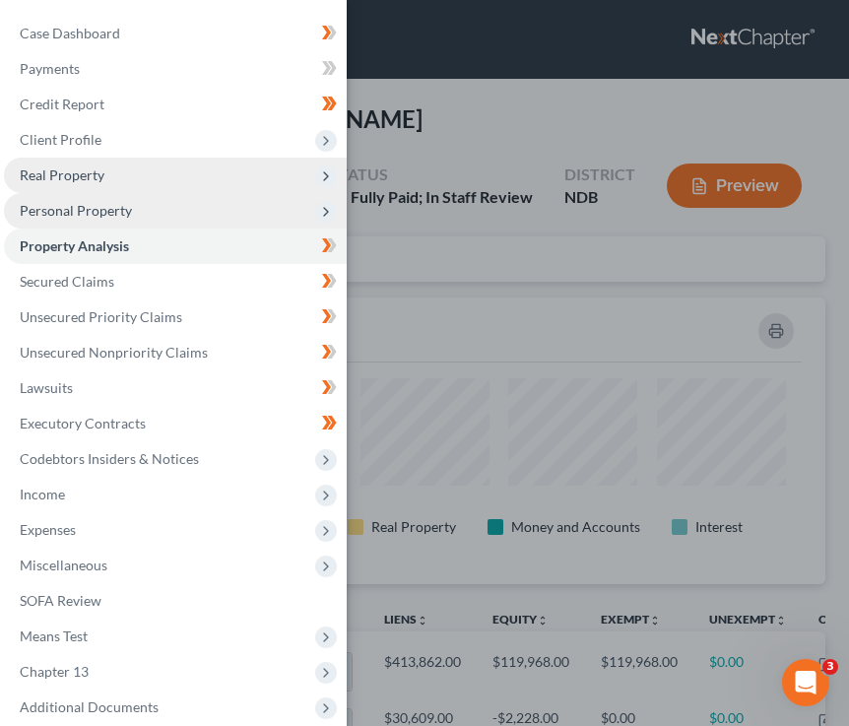
click at [83, 175] on span "Real Property" at bounding box center [62, 174] width 85 height 17
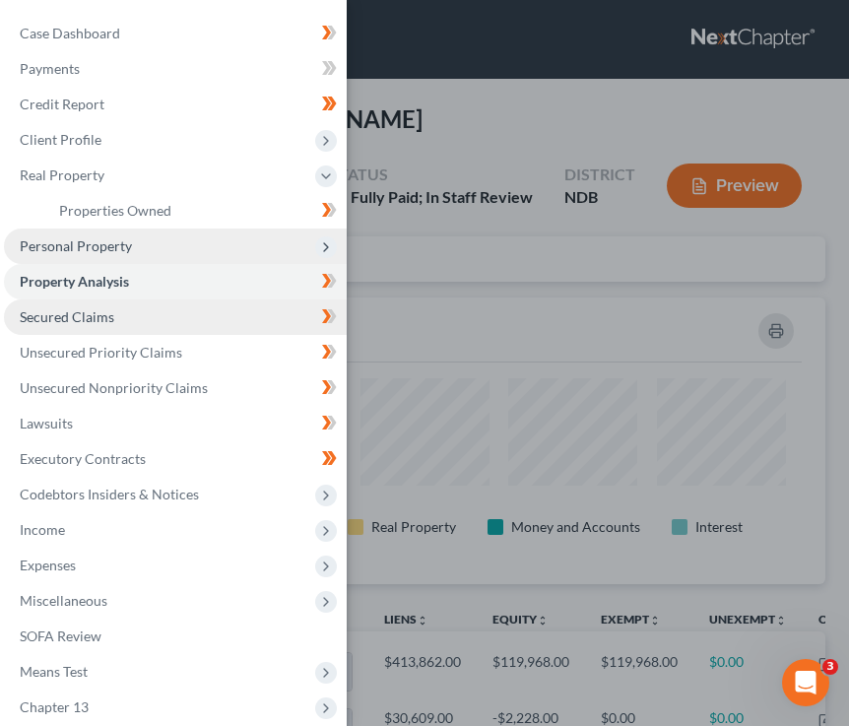
click at [130, 321] on link "Secured Claims" at bounding box center [175, 316] width 343 height 35
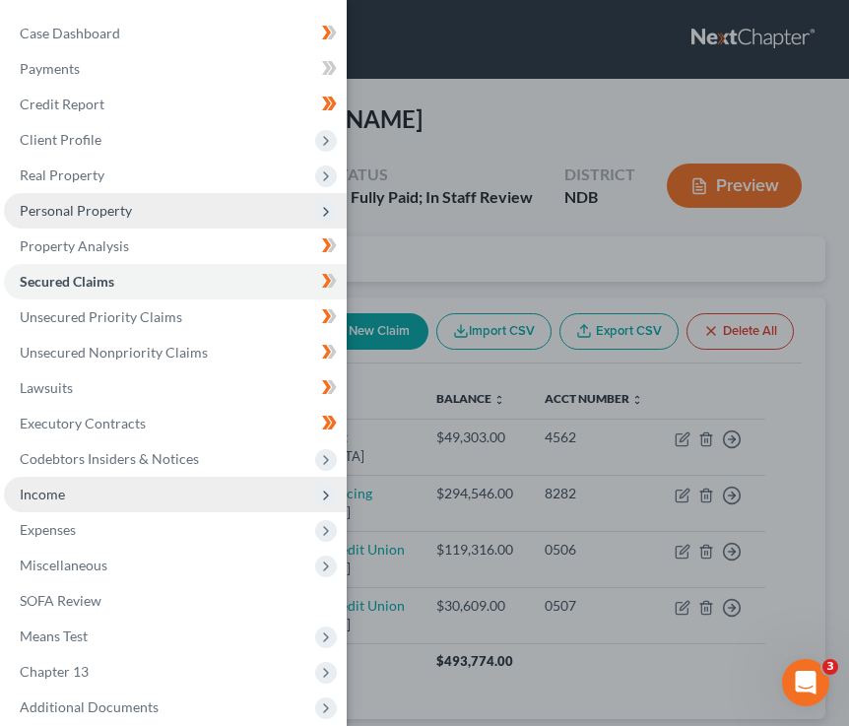
click at [150, 504] on span "Income" at bounding box center [175, 494] width 343 height 35
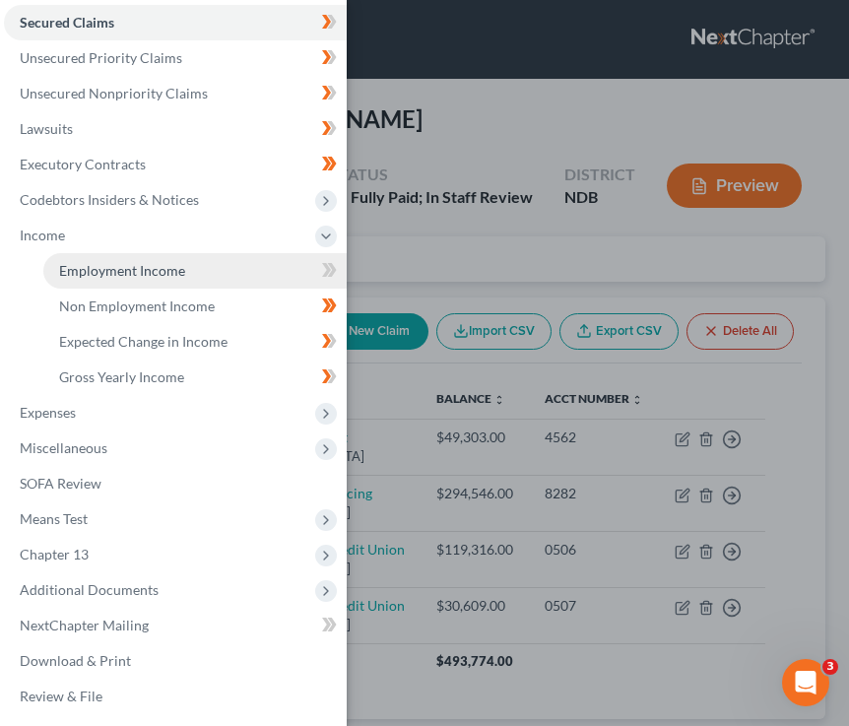
scroll to position [263, 0]
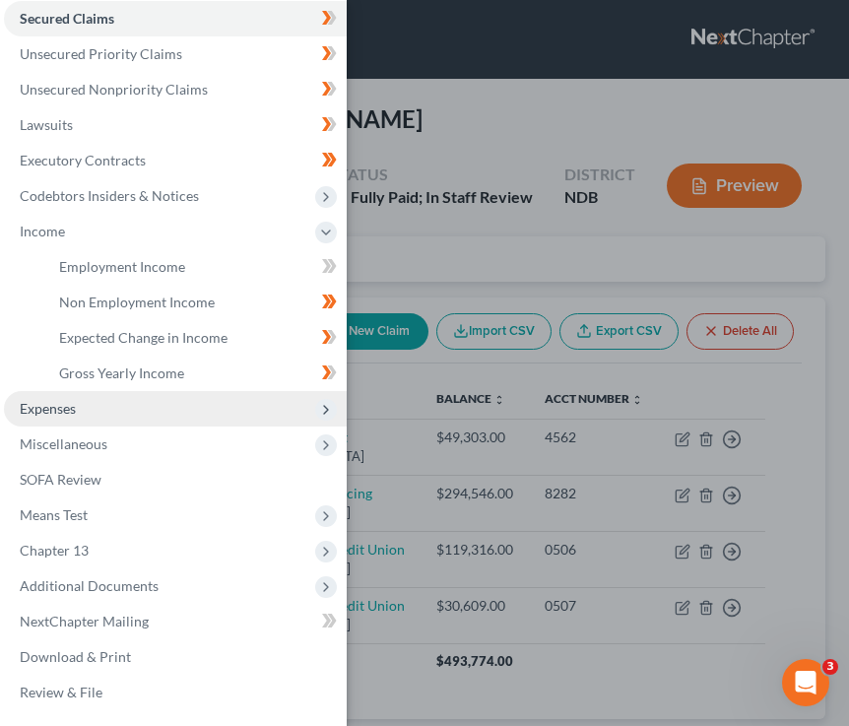
click at [97, 416] on span "Expenses" at bounding box center [175, 408] width 343 height 35
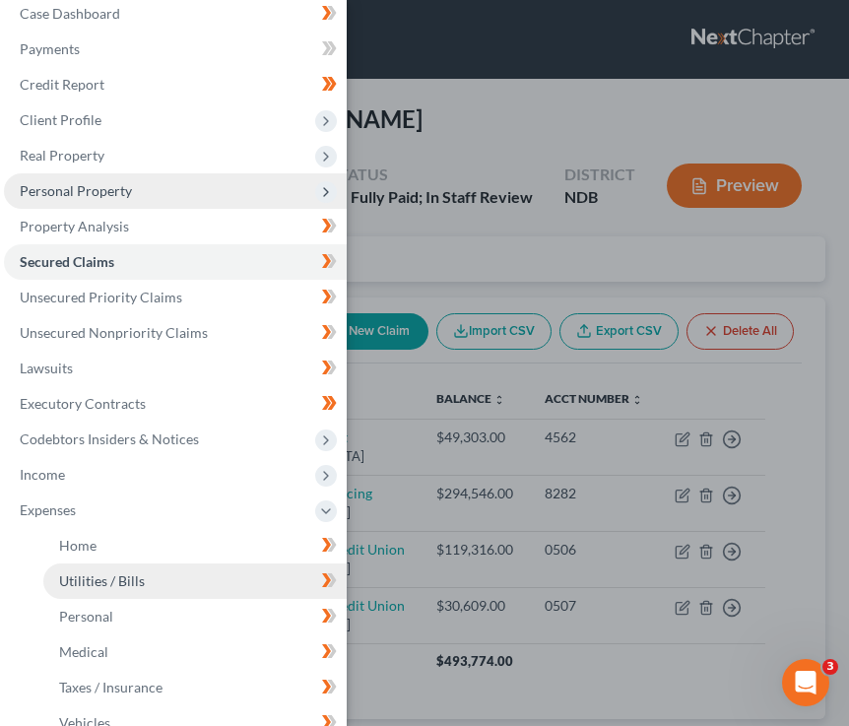
scroll to position [20, 0]
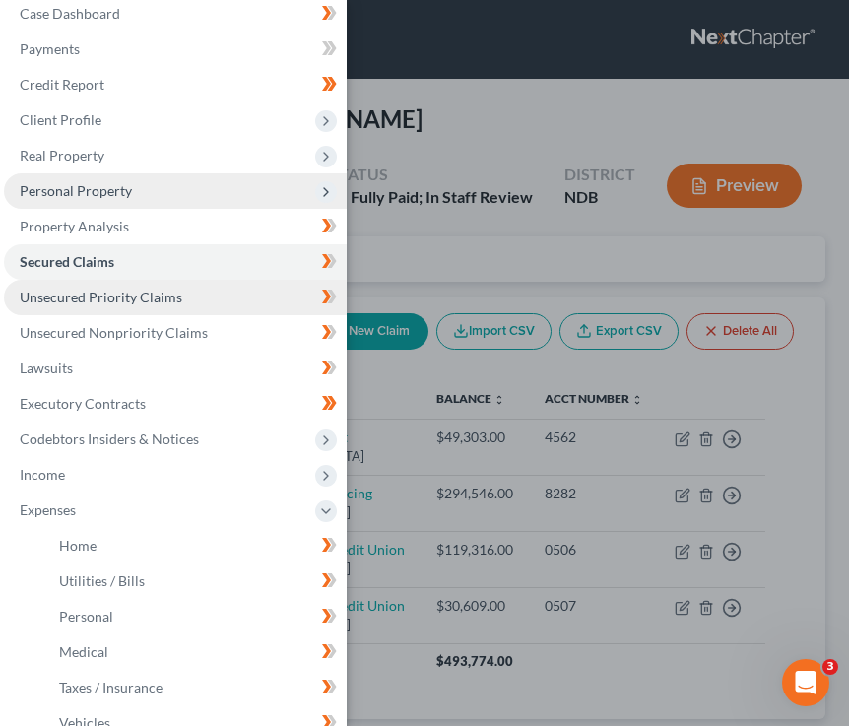
click at [158, 301] on span "Unsecured Priority Claims" at bounding box center [101, 297] width 163 height 17
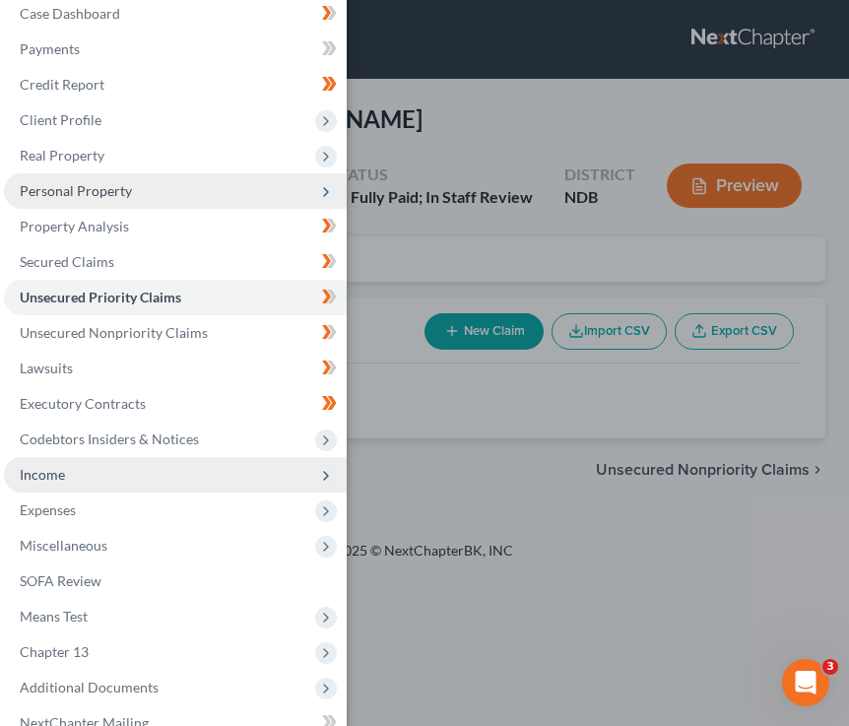
click at [139, 472] on span "Income" at bounding box center [175, 474] width 343 height 35
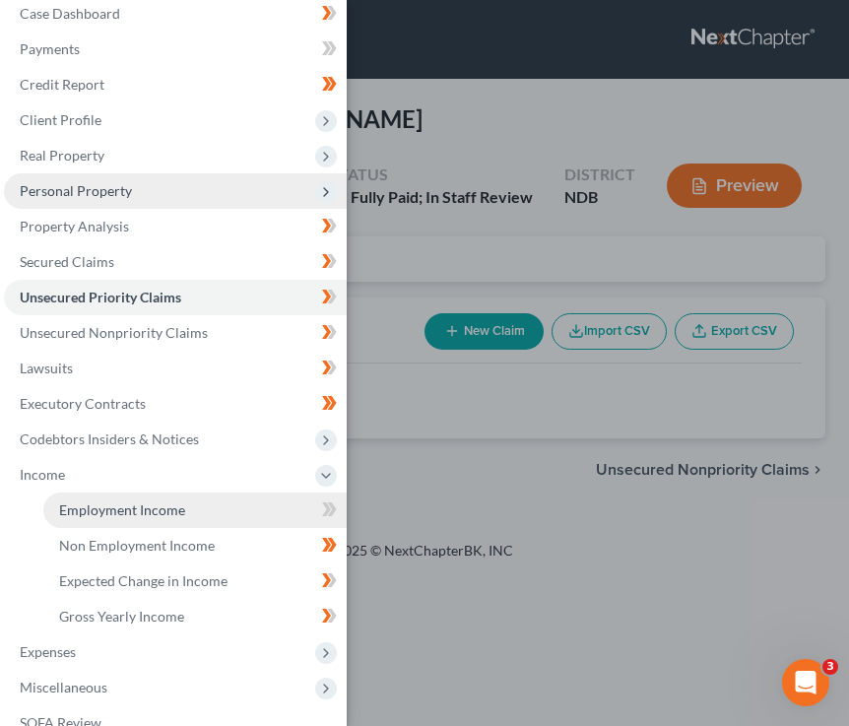
click at [231, 520] on link "Employment Income" at bounding box center [194, 510] width 303 height 35
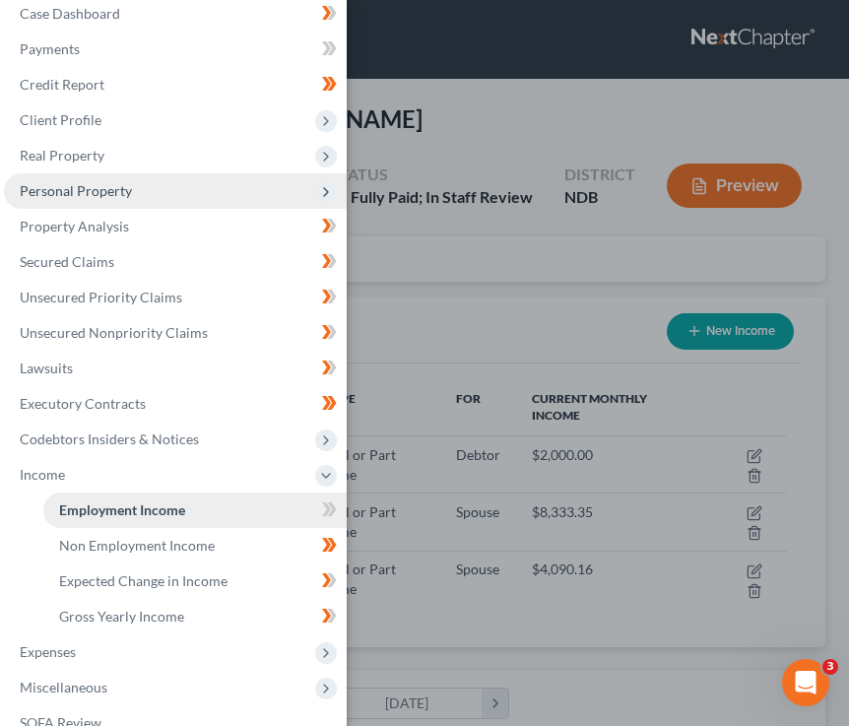
scroll to position [362, 763]
click at [248, 188] on span "Personal Property" at bounding box center [175, 190] width 343 height 35
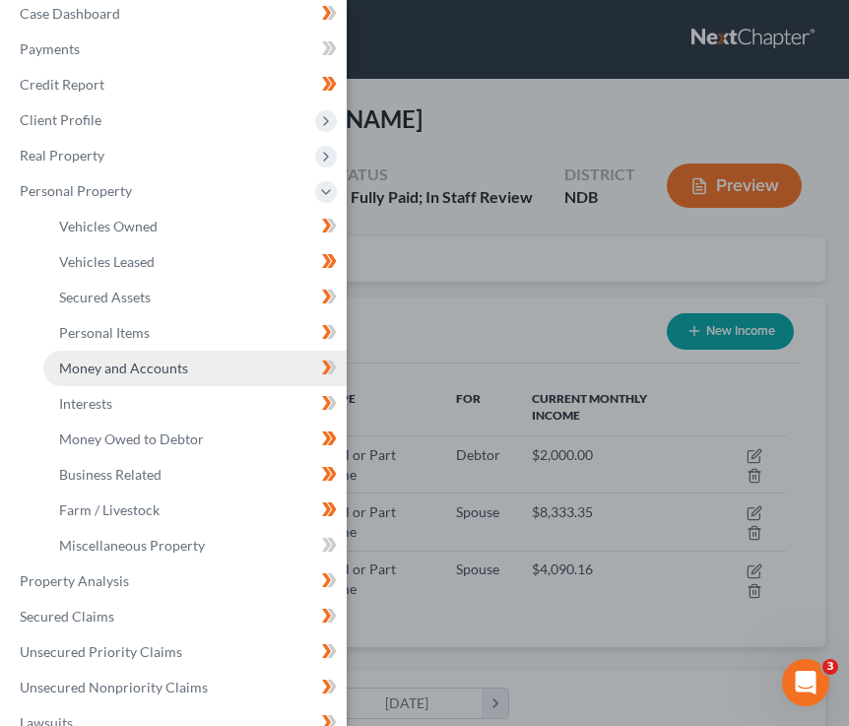
click at [146, 372] on span "Money and Accounts" at bounding box center [123, 368] width 129 height 17
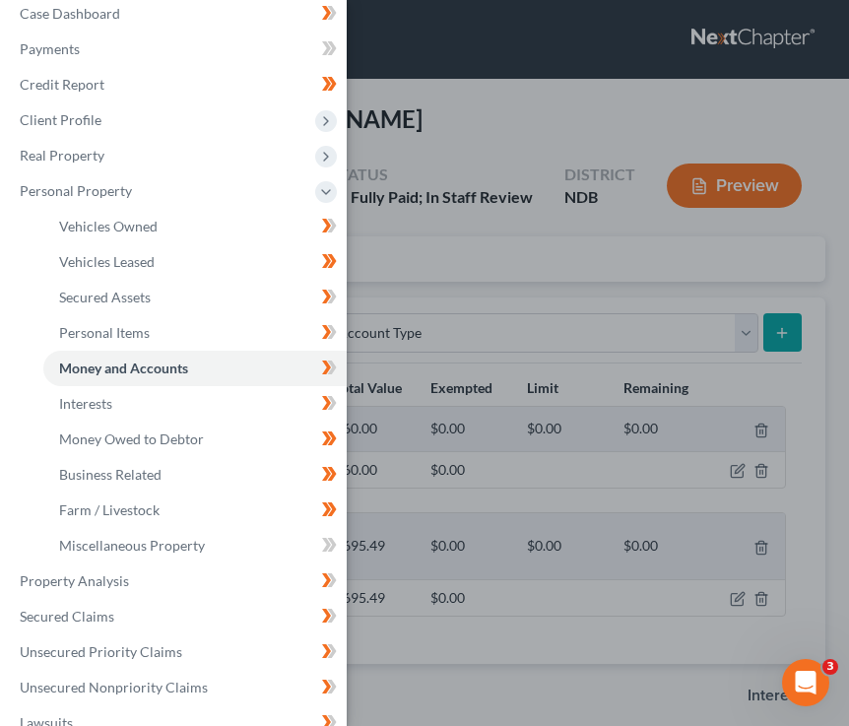
click at [433, 281] on div "Case Dashboard Payments Invoices Payments Payments Credit Report Client Profile" at bounding box center [424, 363] width 849 height 726
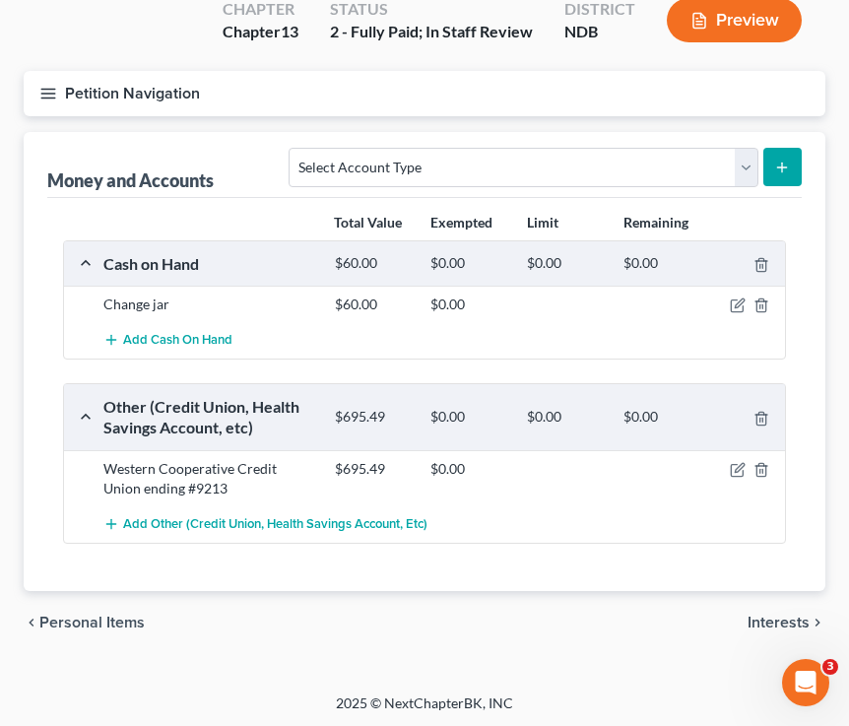
scroll to position [166, 0]
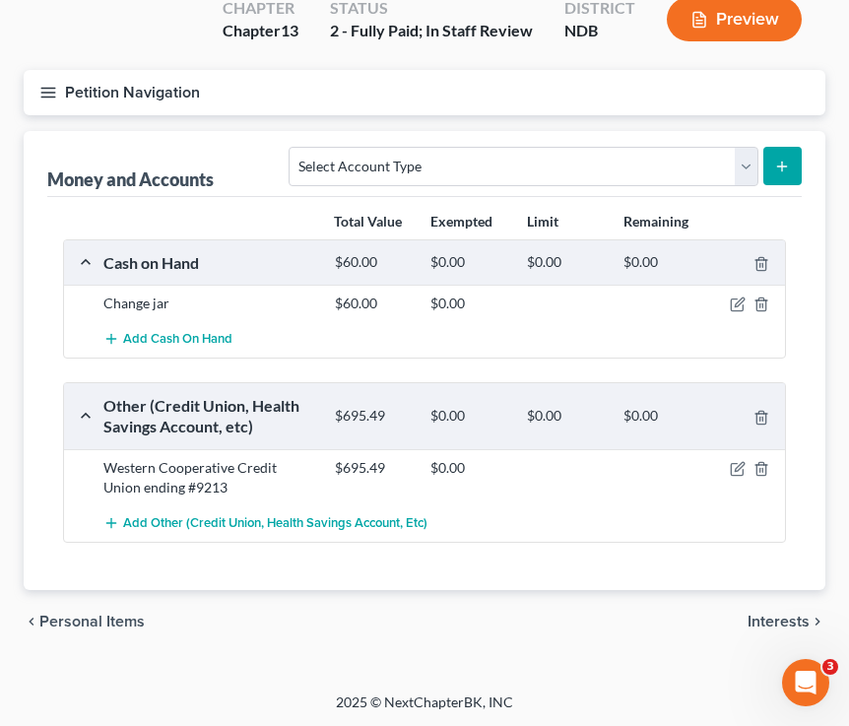
click at [47, 93] on line "button" at bounding box center [48, 93] width 14 height 0
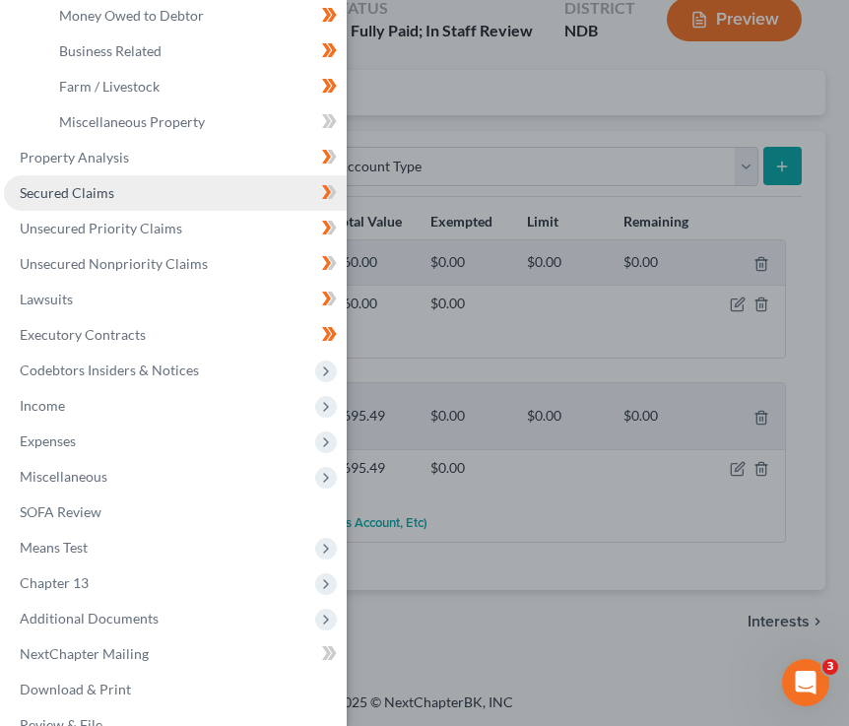
scroll to position [447, 0]
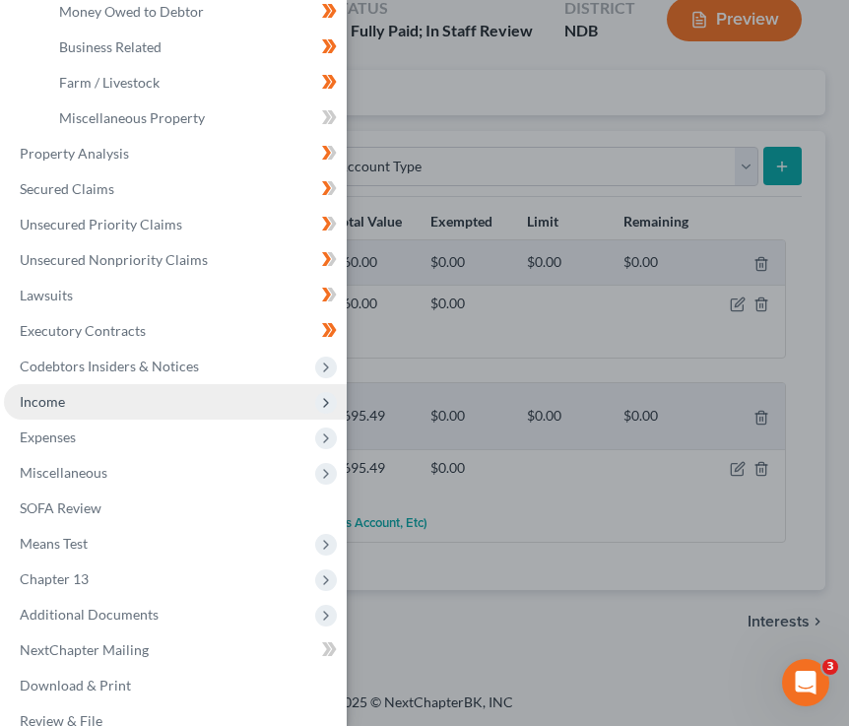
click at [57, 410] on span "Income" at bounding box center [42, 401] width 45 height 17
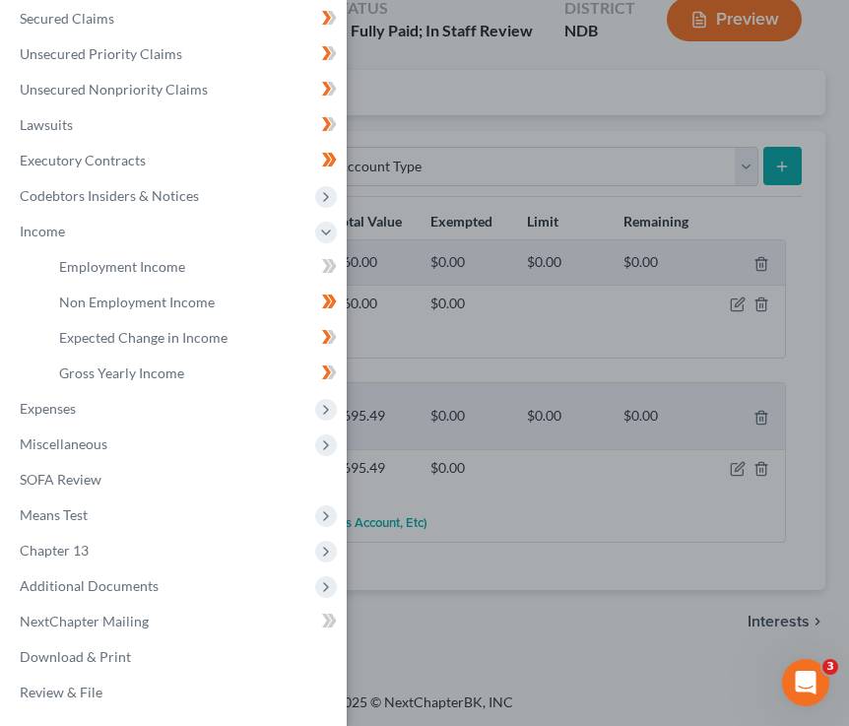
scroll to position [263, 0]
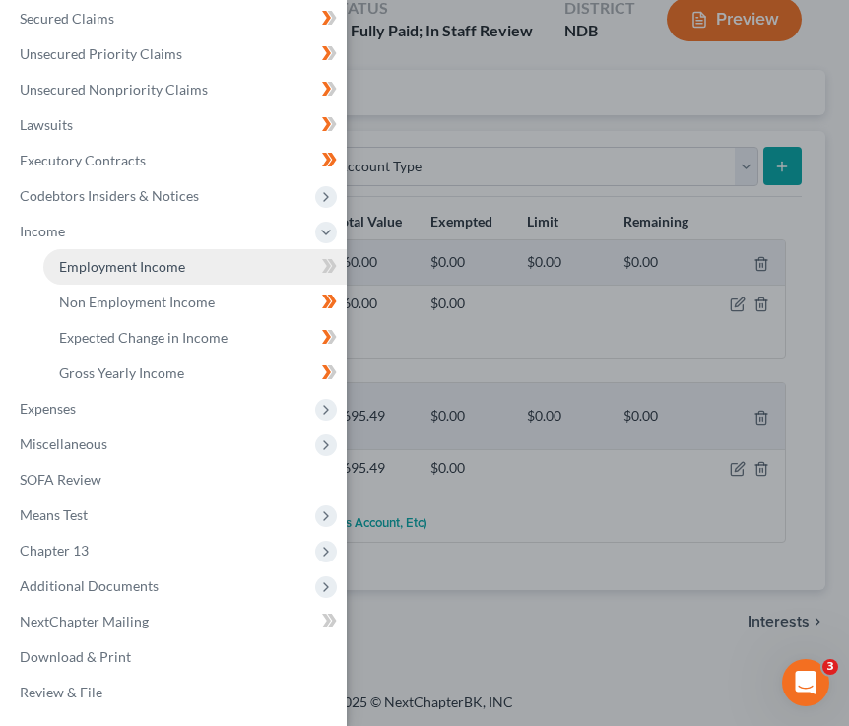
click at [141, 274] on span "Employment Income" at bounding box center [122, 266] width 126 height 17
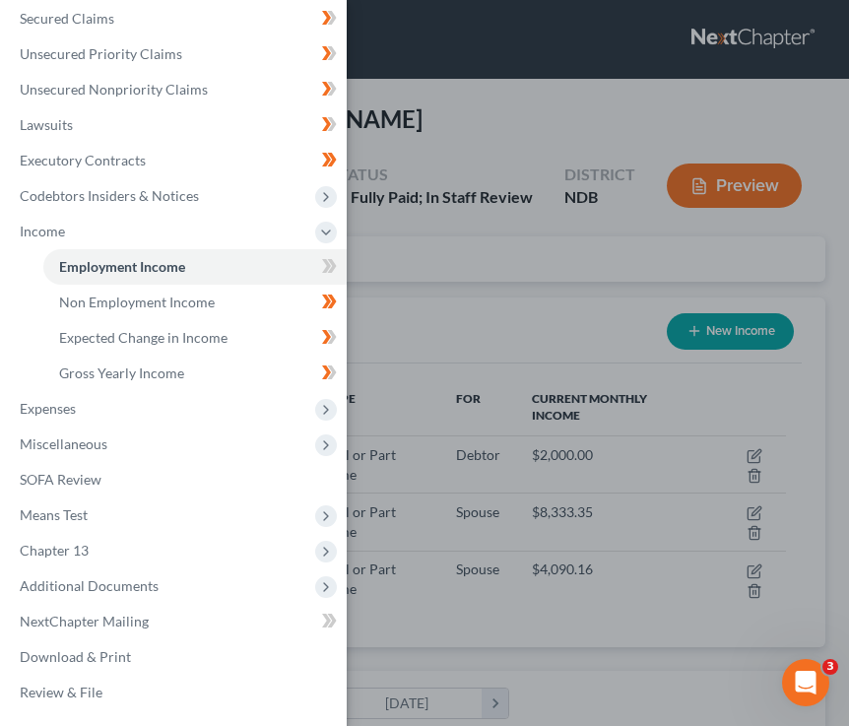
scroll to position [362, 763]
click at [400, 346] on div "Case Dashboard Payments Invoices Payments Payments Credit Report Client Profile" at bounding box center [424, 363] width 849 height 726
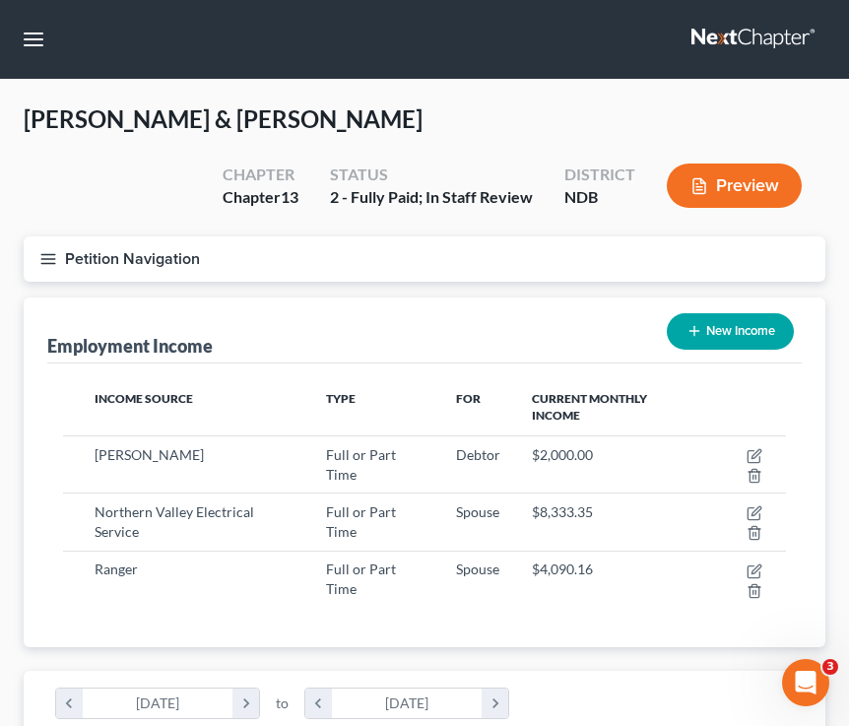
click at [713, 344] on button "New Income" at bounding box center [730, 331] width 127 height 36
select select "0"
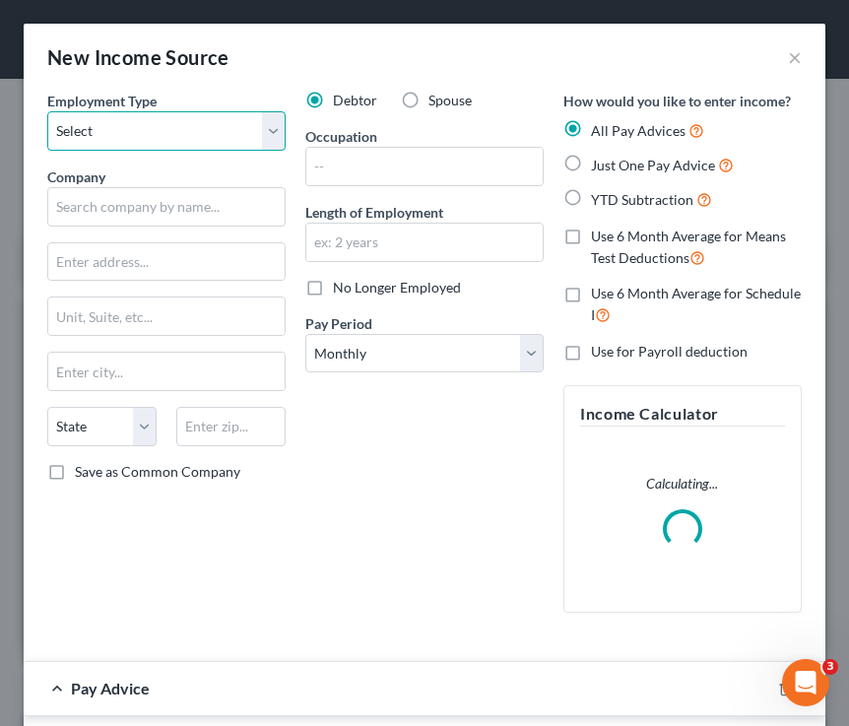
click at [177, 126] on select "Select Full or Part Time Employment Self Employment" at bounding box center [166, 130] width 238 height 39
click at [47, 111] on select "Select Full or Part Time Employment Self Employment" at bounding box center [166, 130] width 238 height 39
click at [146, 131] on select "Select Full or Part Time Employment Self Employment" at bounding box center [166, 130] width 238 height 39
select select "0"
click at [47, 111] on select "Select Full or Part Time Employment Self Employment" at bounding box center [166, 130] width 238 height 39
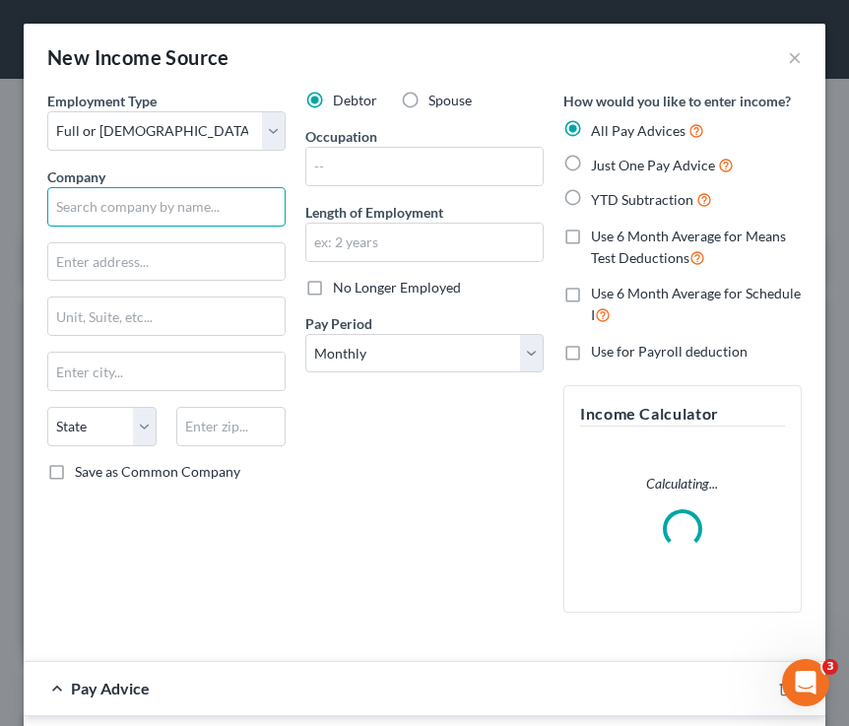
click at [131, 202] on input "text" at bounding box center [166, 206] width 238 height 39
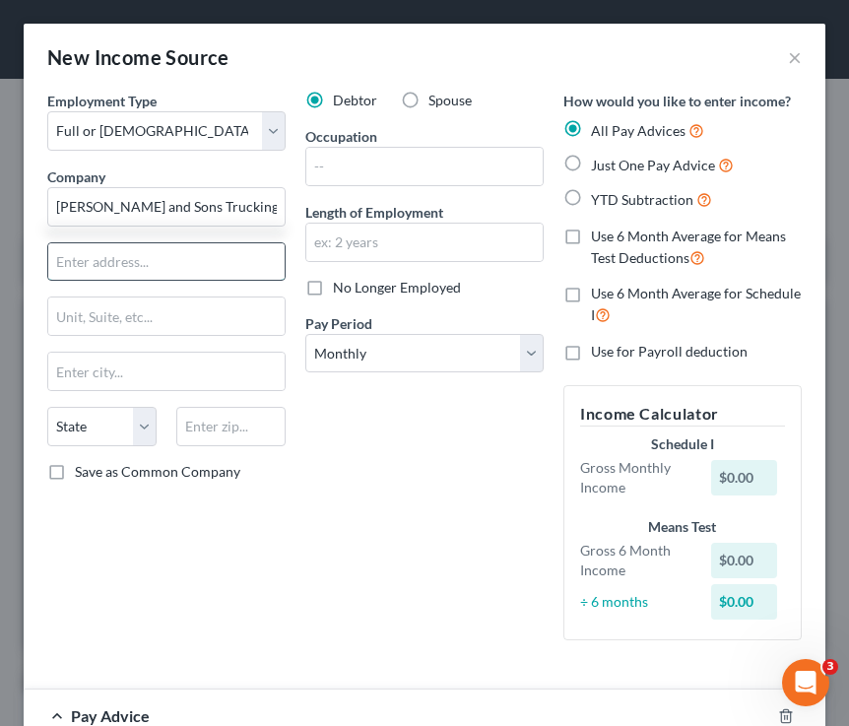
click at [106, 261] on input "text" at bounding box center [166, 261] width 236 height 37
click at [132, 264] on input "text" at bounding box center [166, 261] width 236 height 37
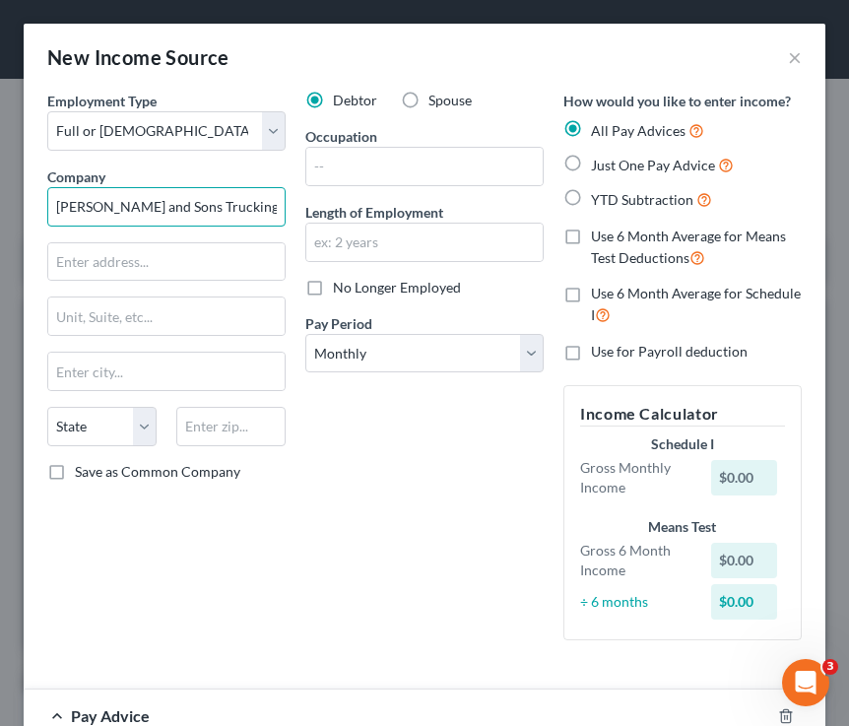
click at [239, 211] on input "Graham and Sons Trucking" at bounding box center [166, 206] width 238 height 39
drag, startPoint x: 132, startPoint y: 208, endPoint x: -12, endPoint y: 208, distance: 143.8
click at [233, 216] on input "Steve Graham Trucking" at bounding box center [166, 206] width 238 height 39
type input "Steve Graham Trucking Inc"
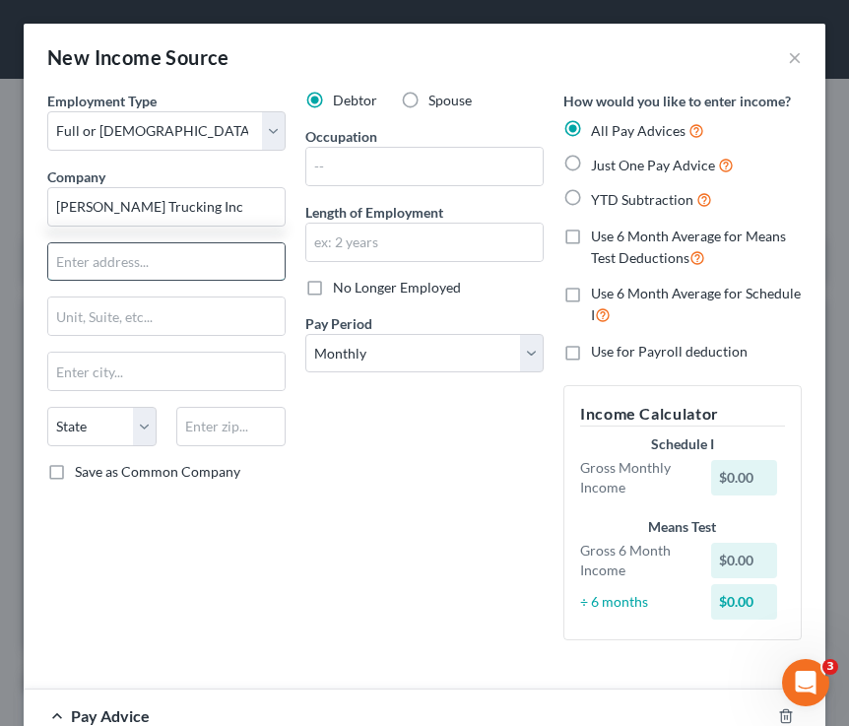
click at [117, 274] on input "text" at bounding box center [166, 261] width 236 height 37
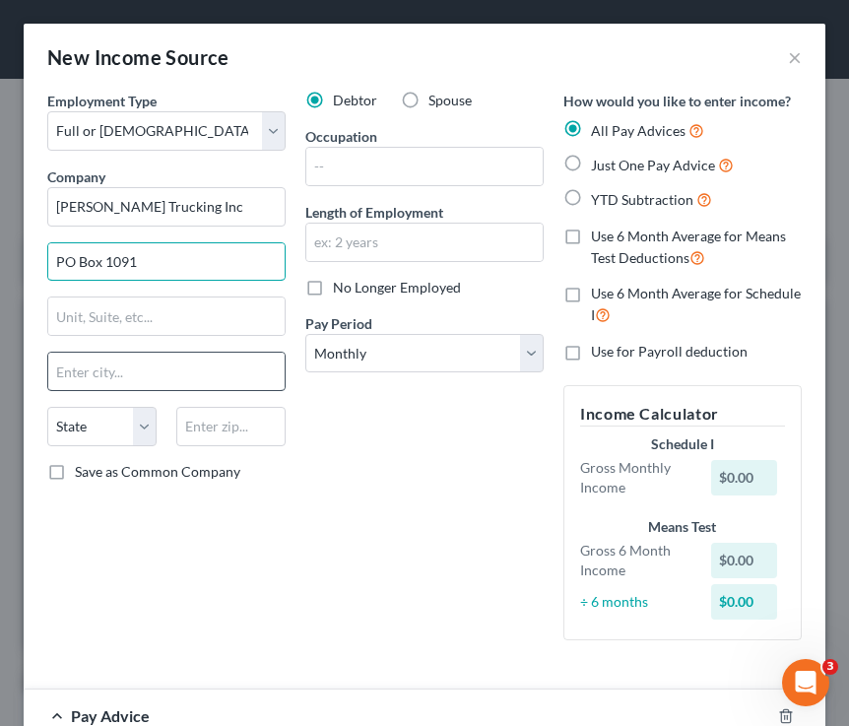
type input "PO Box 1091"
click at [83, 380] on input "text" at bounding box center [166, 371] width 236 height 37
type input "Williston"
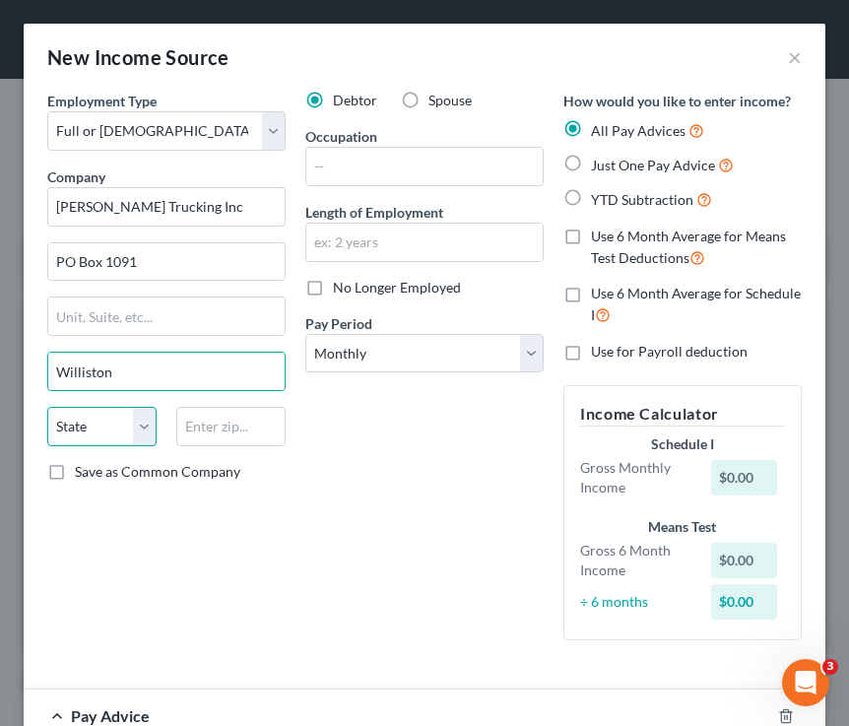
click at [116, 436] on select "State AL AK AR AZ CA CO CT DE DC FL GA GU HI ID IL IN IA KS KY LA ME MD MA MI M…" at bounding box center [101, 426] width 109 height 39
select select "29"
click at [47, 407] on select "State AL AK AR AZ CA CO CT DE DC FL GA GU HI ID IL IN IA KS KY LA ME MD MA MI M…" at bounding box center [101, 426] width 109 height 39
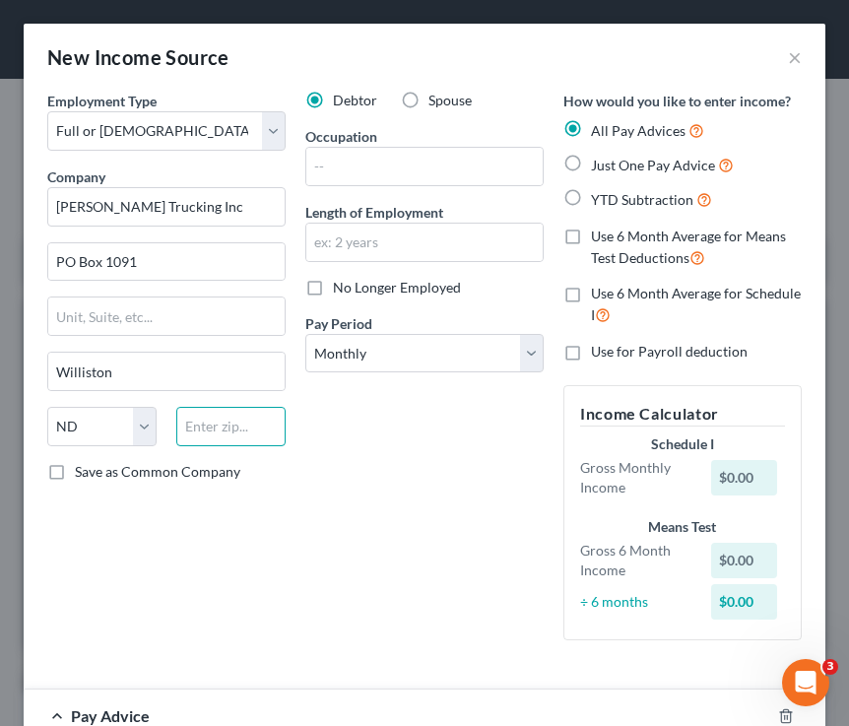
click at [206, 432] on input "text" at bounding box center [230, 426] width 109 height 39
type input "58802"
click at [443, 174] on input "text" at bounding box center [424, 166] width 236 height 37
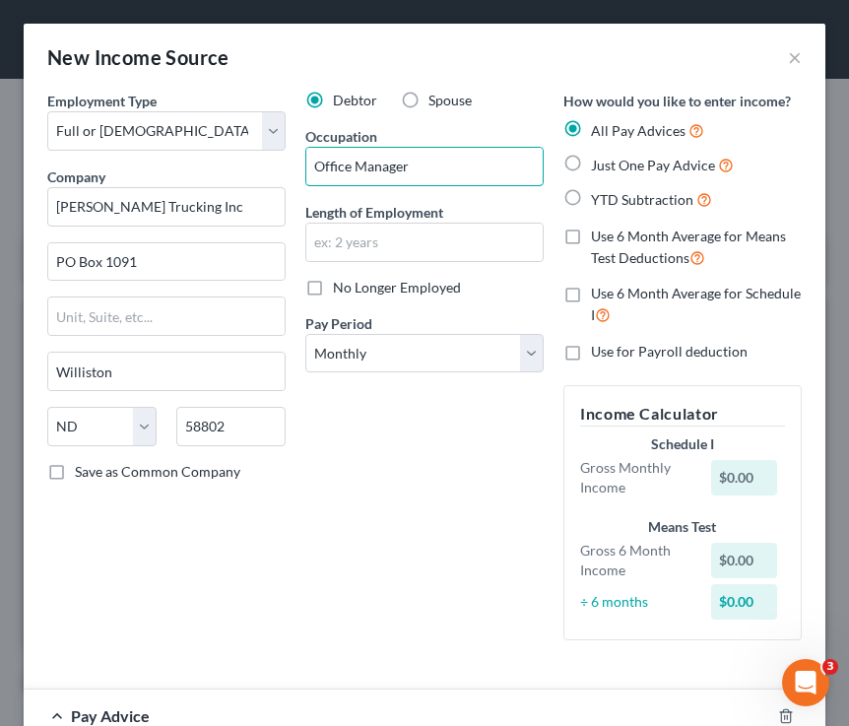
type input "Office Manager"
click at [452, 374] on div "Debtor Spouse Occupation Office Manager Length of Employment No Longer Employed…" at bounding box center [425, 373] width 258 height 565
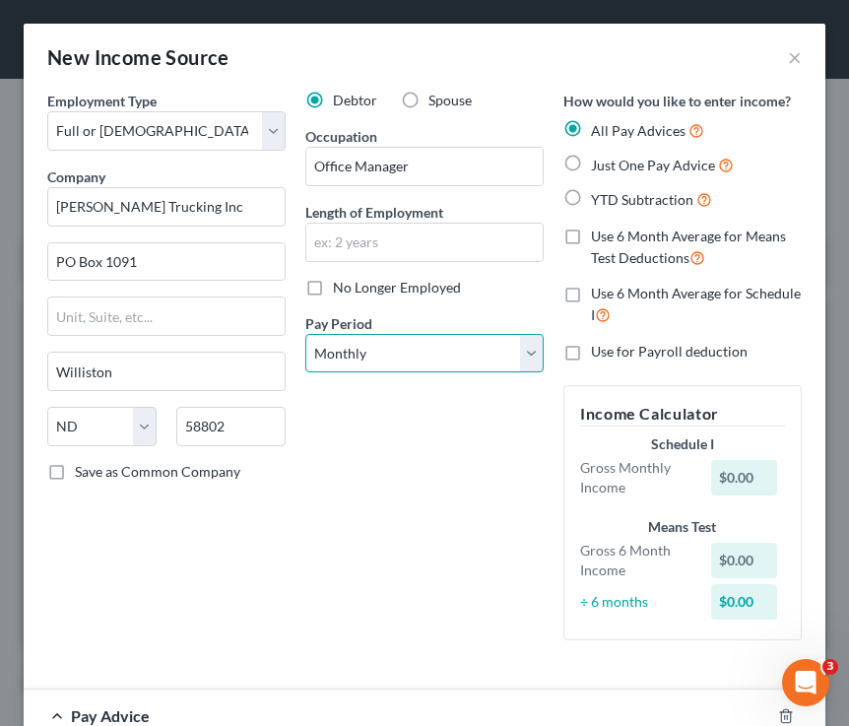
click at [445, 365] on select "Select Monthly Twice Monthly Every Other Week Weekly" at bounding box center [424, 353] width 238 height 39
select select "1"
click at [305, 334] on select "Select Monthly Twice Monthly Every Other Week Weekly" at bounding box center [424, 353] width 238 height 39
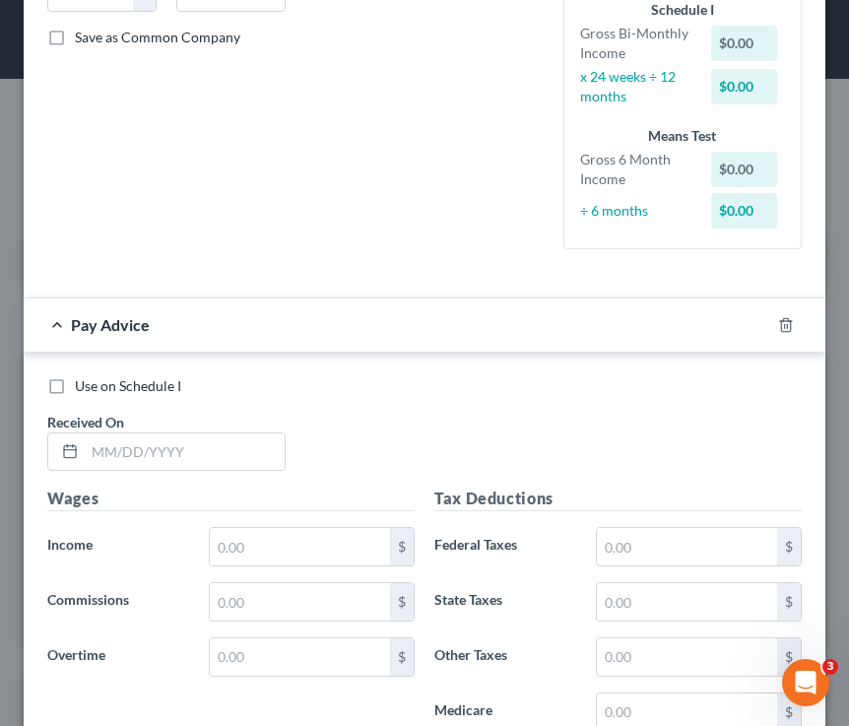
scroll to position [447, 0]
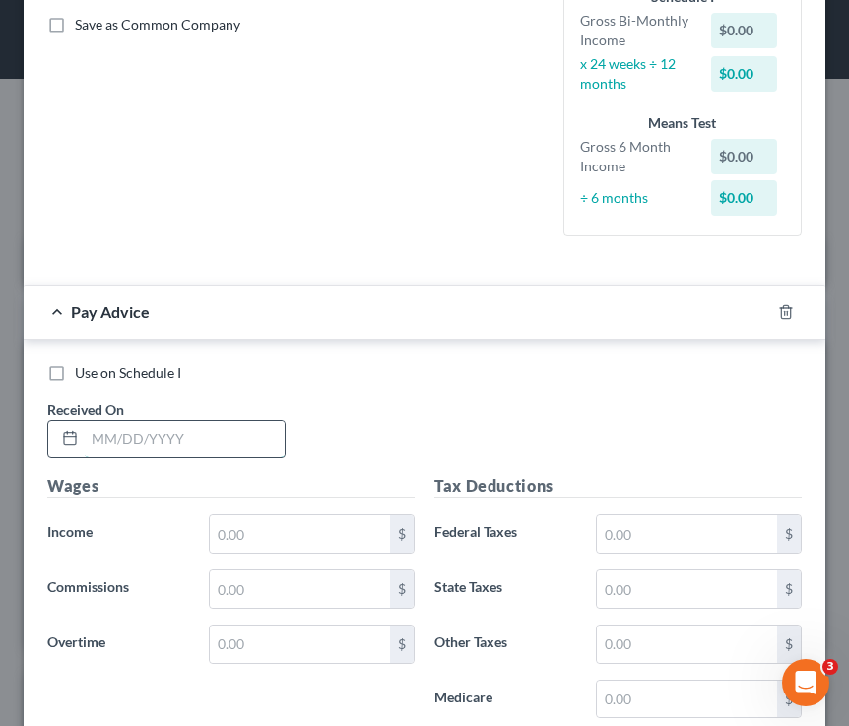
click at [136, 443] on input "text" at bounding box center [185, 439] width 200 height 37
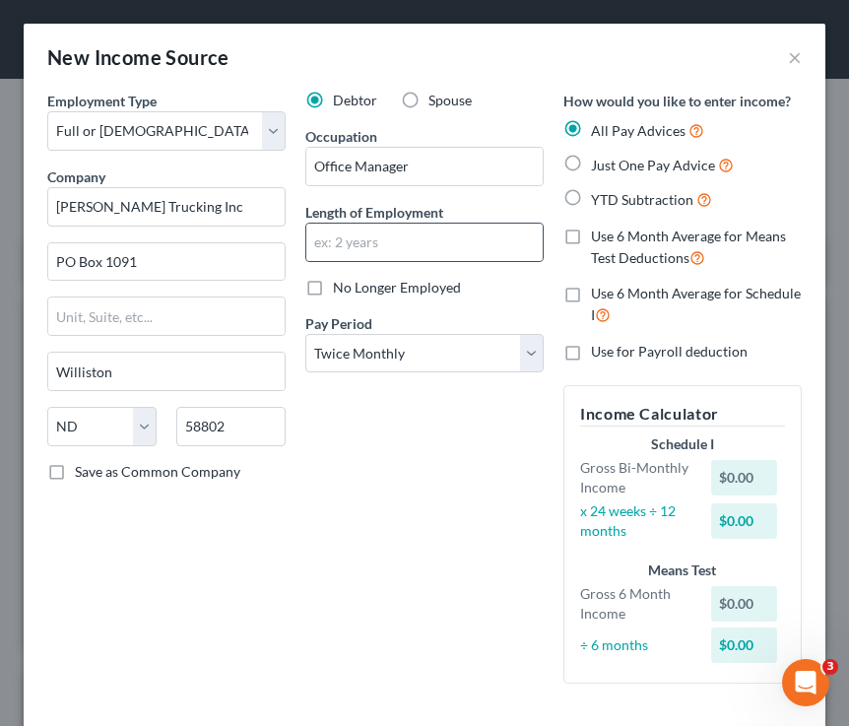
click at [356, 223] on div at bounding box center [424, 242] width 238 height 39
click at [354, 241] on input "text" at bounding box center [424, 242] width 236 height 37
type input "1"
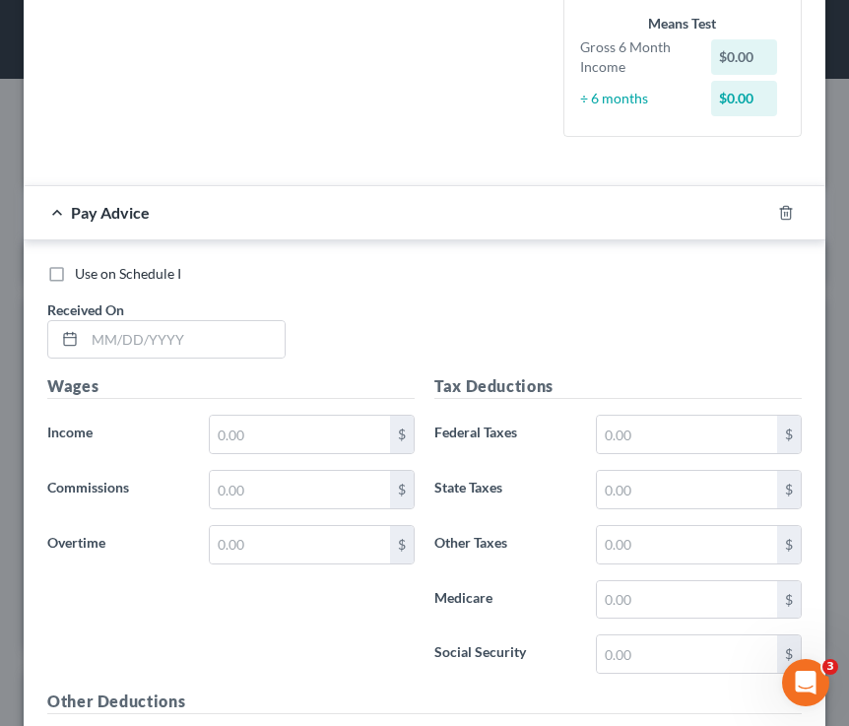
scroll to position [548, 0]
type input "1 month"
click at [180, 354] on input "text" at bounding box center [185, 338] width 200 height 37
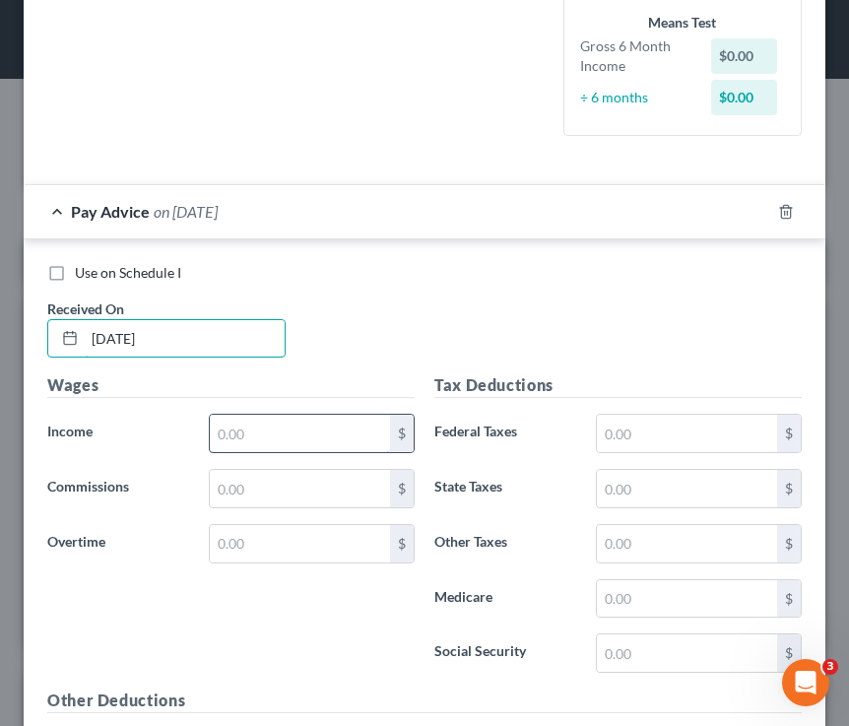
type input "08/07/2025"
click at [244, 435] on input "text" at bounding box center [300, 433] width 180 height 37
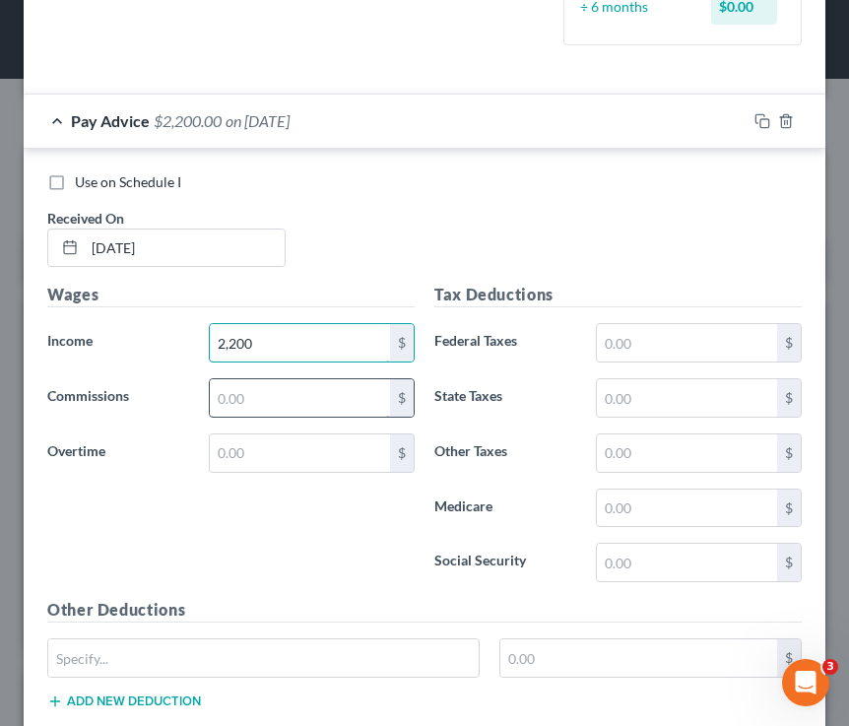
scroll to position [644, 0]
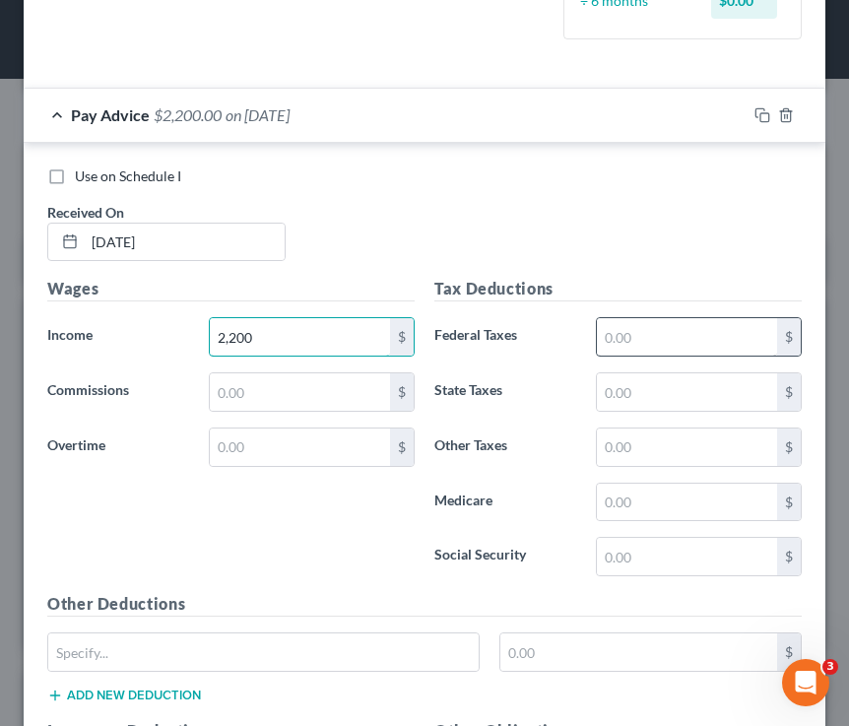
type input "2,200"
click at [657, 341] on input "text" at bounding box center [687, 336] width 180 height 37
type input "167"
click at [639, 357] on div "Tax Deductions Federal Taxes 167 $ State Taxes $ Other Taxes $ Medicare $ Socia…" at bounding box center [618, 434] width 387 height 315
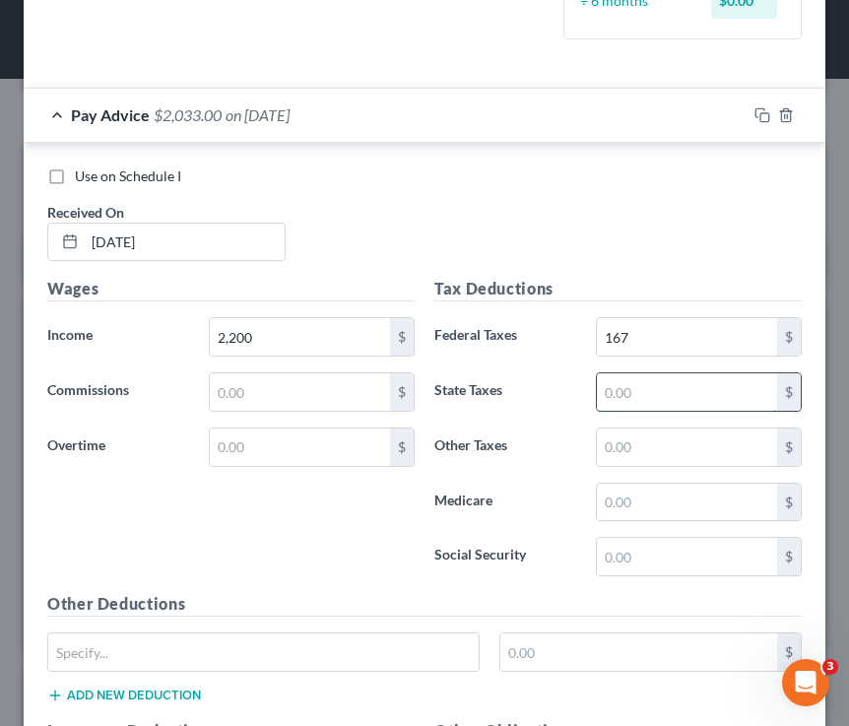
click at [639, 391] on input "text" at bounding box center [687, 391] width 180 height 37
type input "1"
click at [637, 452] on input "text" at bounding box center [687, 447] width 180 height 37
click at [637, 501] on input "text" at bounding box center [687, 502] width 180 height 37
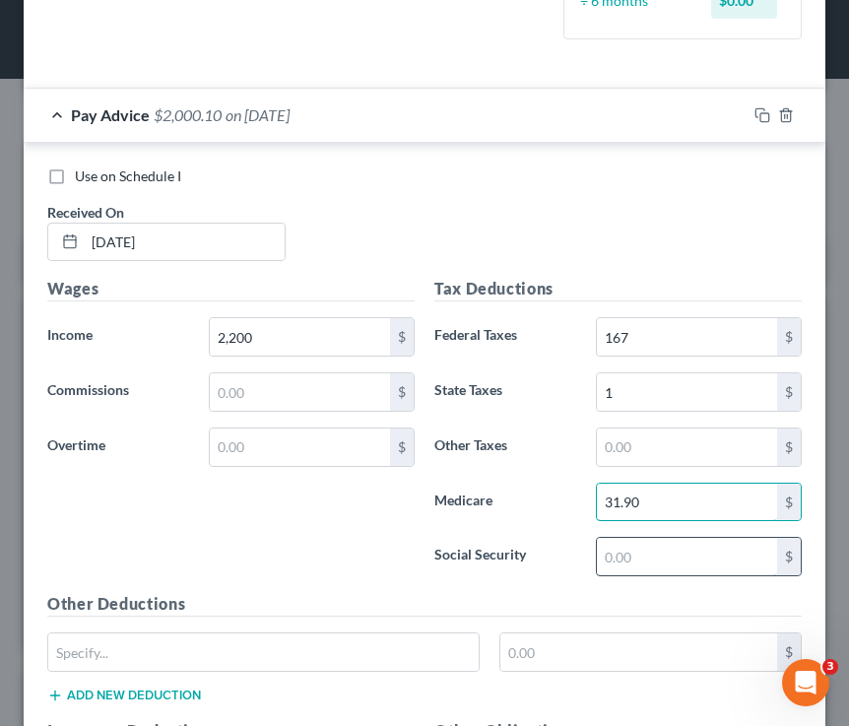
type input "31.90"
click at [667, 554] on input "text" at bounding box center [687, 556] width 180 height 37
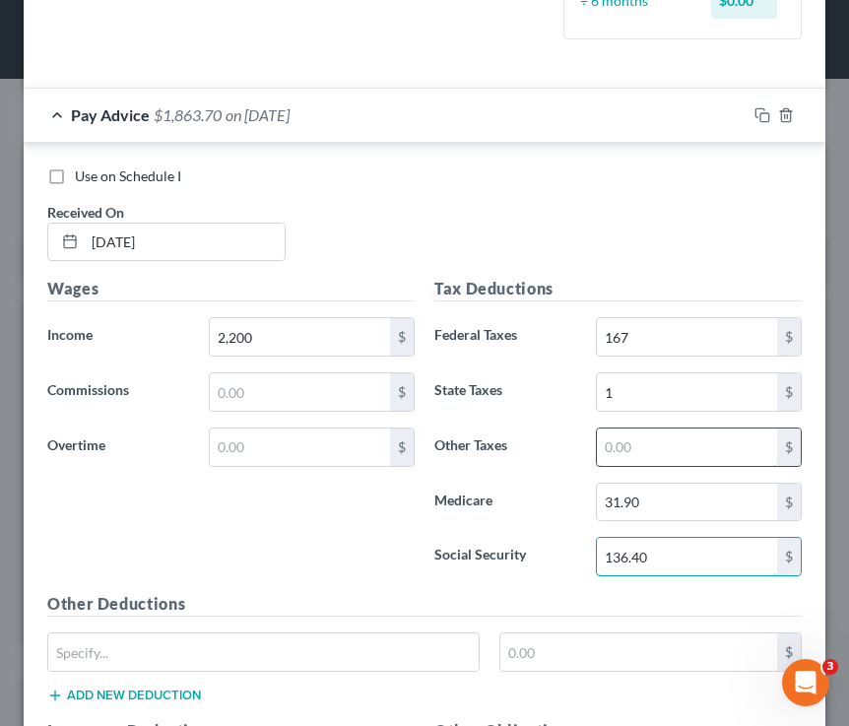
type input "136.40"
click at [647, 452] on input "text" at bounding box center [687, 447] width 180 height 37
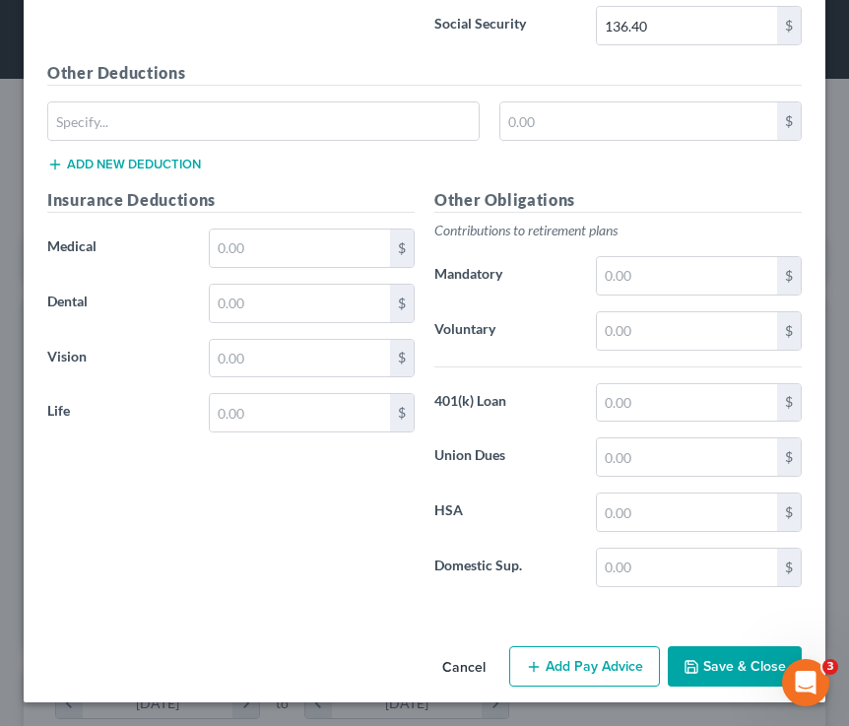
click at [713, 673] on button "Save & Close" at bounding box center [735, 666] width 134 height 41
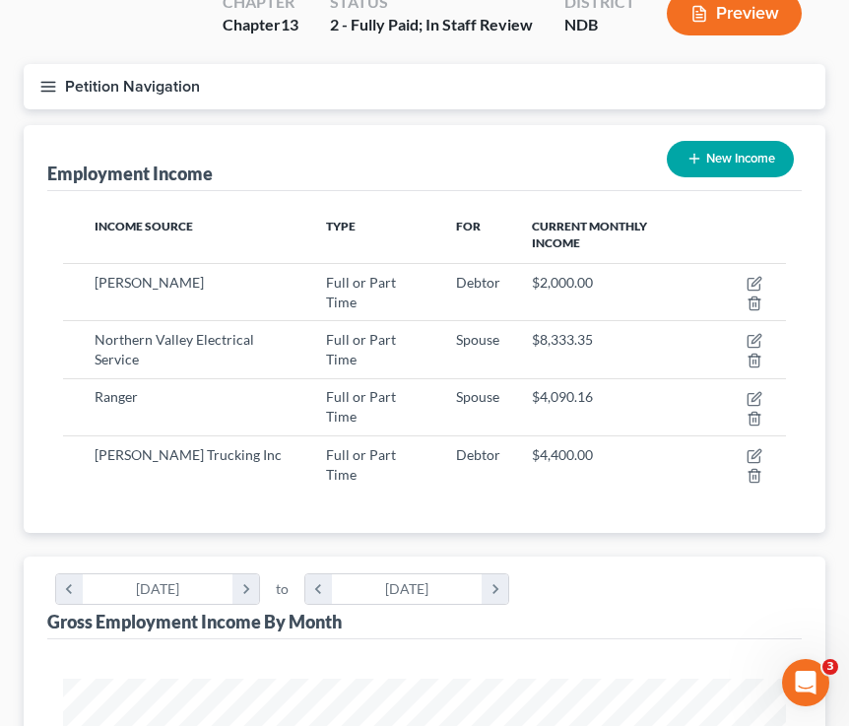
scroll to position [176, 0]
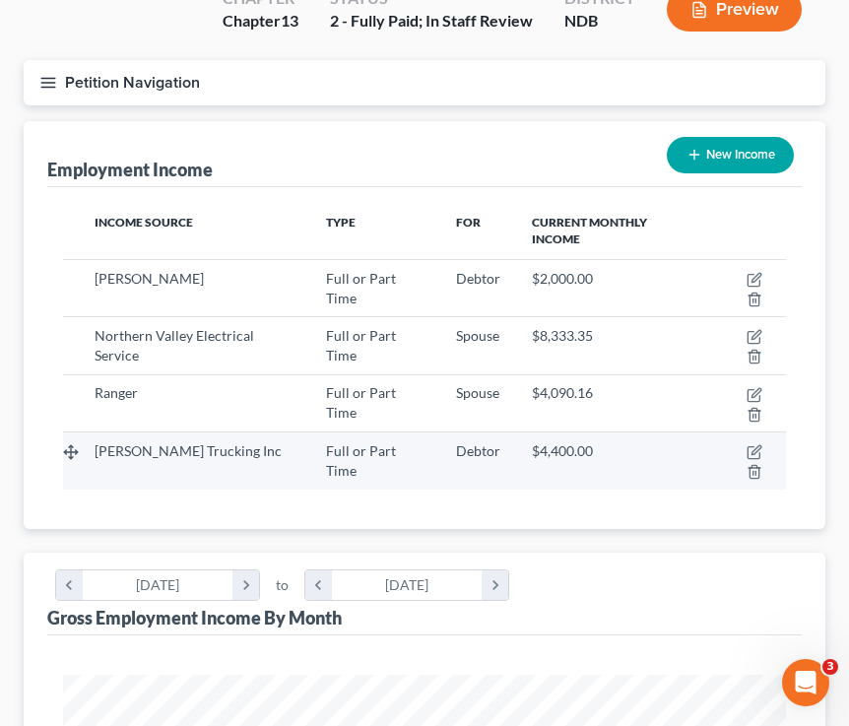
click at [713, 450] on td at bounding box center [746, 460] width 80 height 57
click at [713, 450] on icon "button" at bounding box center [755, 452] width 16 height 16
select select "0"
select select "29"
select select "1"
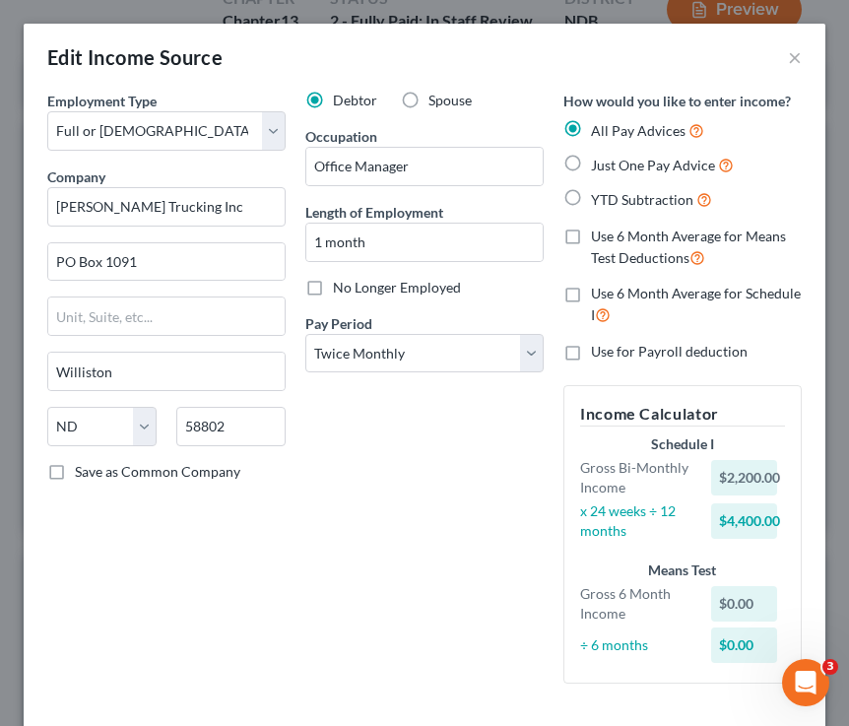
click at [429, 93] on label "Spouse" at bounding box center [450, 101] width 43 height 20
click at [436, 93] on input "Spouse" at bounding box center [442, 97] width 13 height 13
radio input "true"
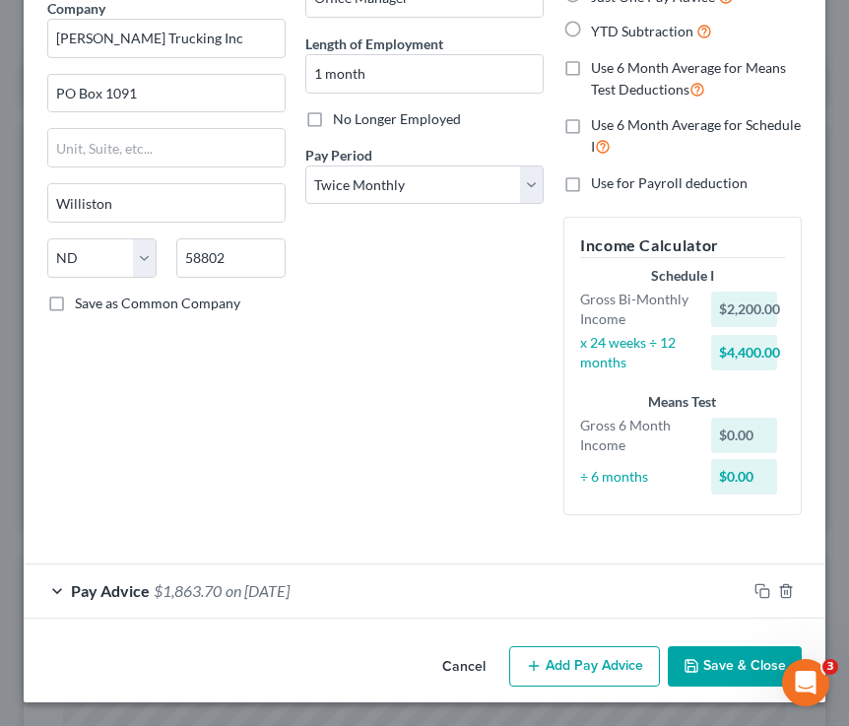
click at [713, 662] on button "Save & Close" at bounding box center [735, 666] width 134 height 41
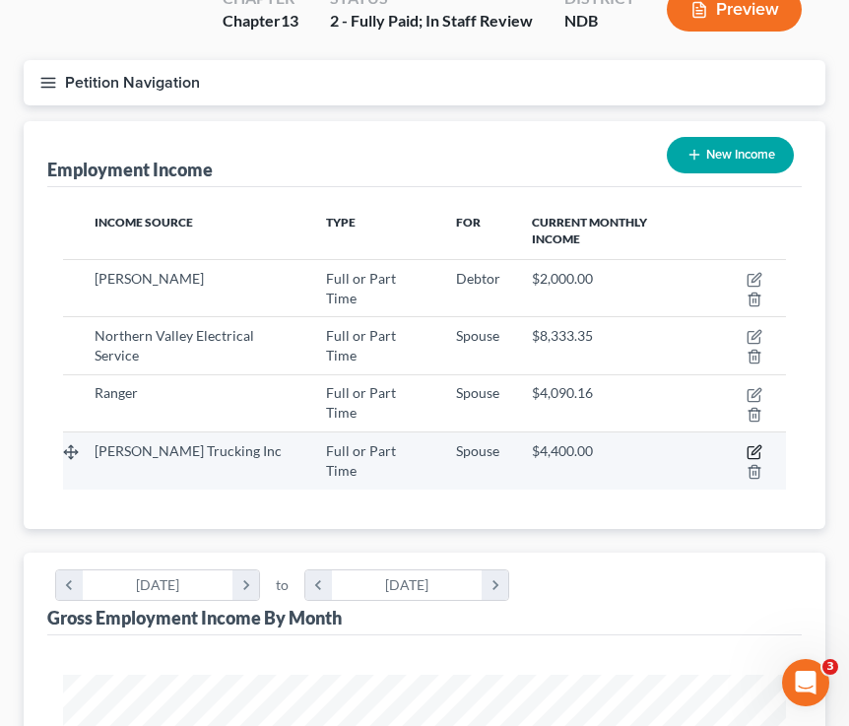
click at [713, 451] on icon "button" at bounding box center [755, 452] width 16 height 16
select select "0"
select select "29"
select select "1"
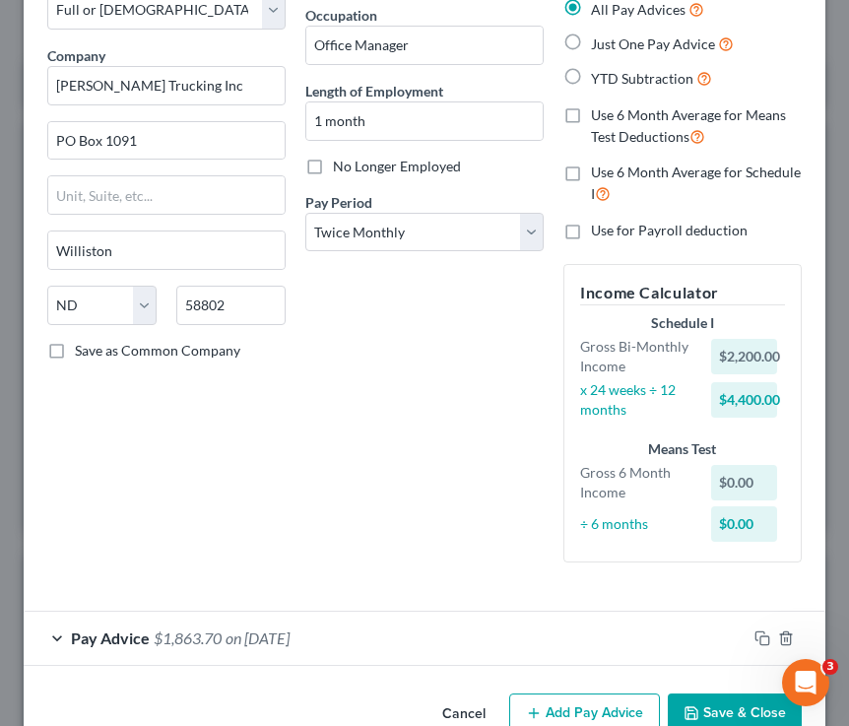
scroll to position [0, 0]
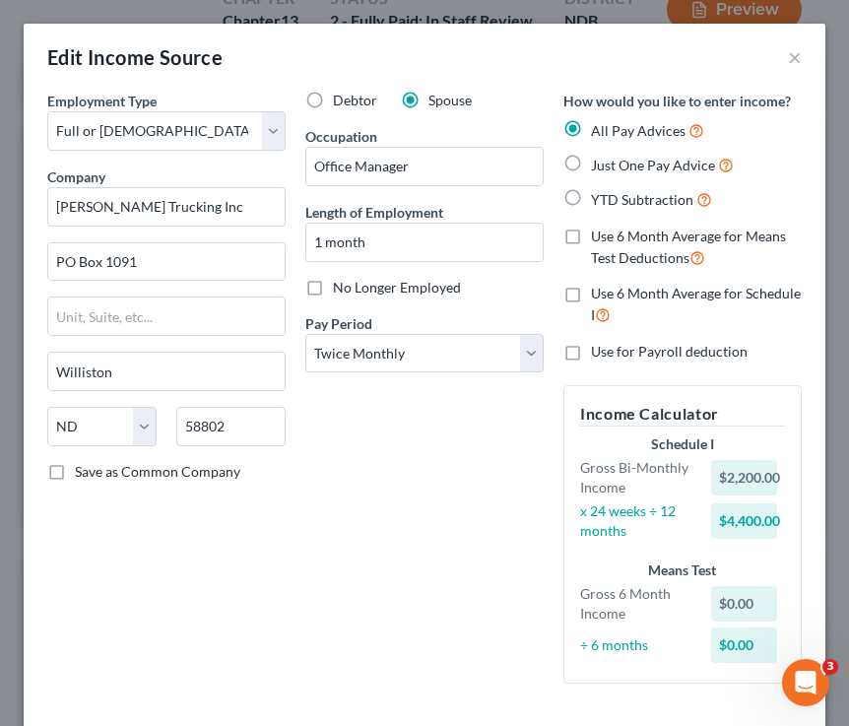
click at [591, 162] on label "Just One Pay Advice" at bounding box center [662, 165] width 143 height 23
click at [599, 162] on input "Just One Pay Advice" at bounding box center [605, 160] width 13 height 13
radio input "true"
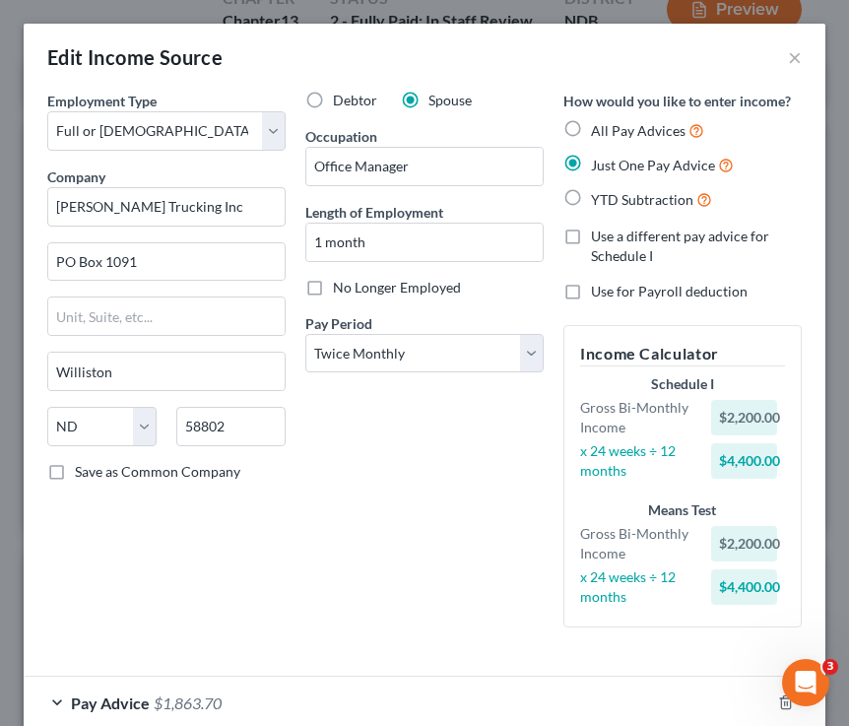
click at [591, 195] on label "YTD Subtraction" at bounding box center [651, 199] width 121 height 23
click at [599, 195] on input "YTD Subtraction" at bounding box center [605, 194] width 13 height 13
radio input "true"
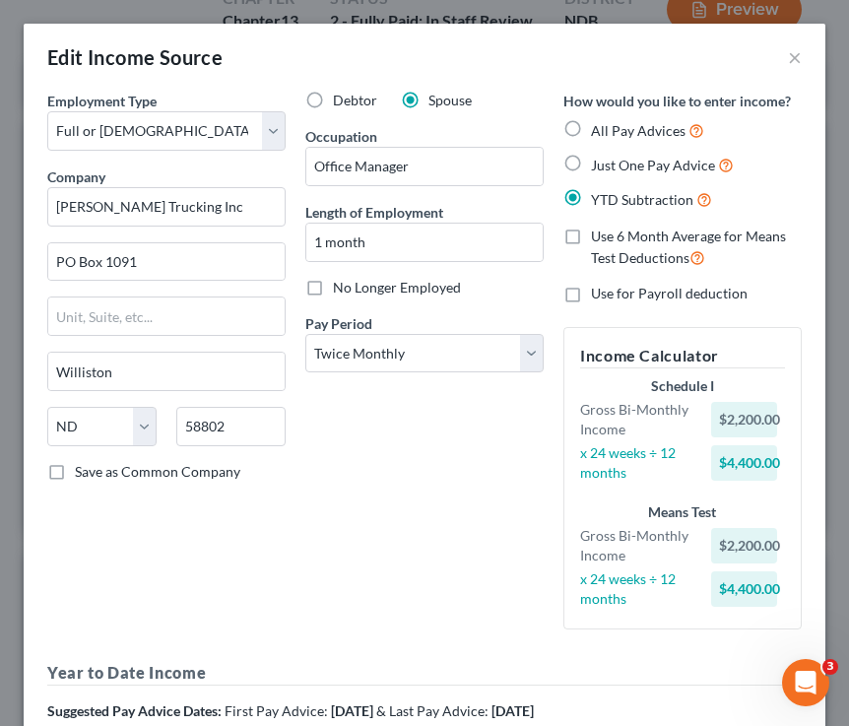
click at [591, 166] on label "Just One Pay Advice" at bounding box center [662, 165] width 143 height 23
click at [599, 166] on input "Just One Pay Advice" at bounding box center [605, 160] width 13 height 13
radio input "true"
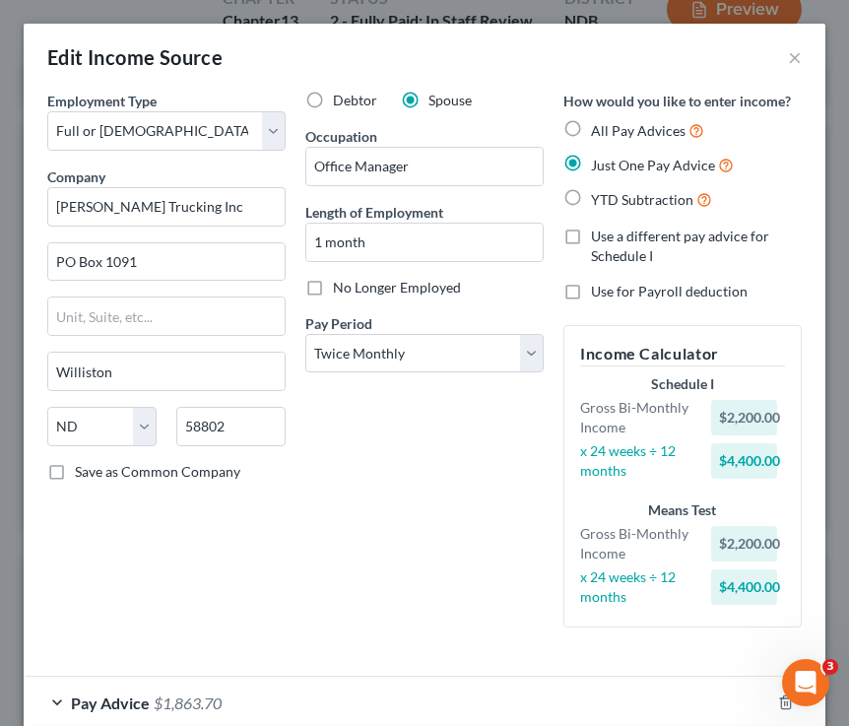
click at [591, 196] on label "YTD Subtraction" at bounding box center [651, 199] width 121 height 23
click at [599, 196] on input "YTD Subtraction" at bounding box center [605, 194] width 13 height 13
radio input "true"
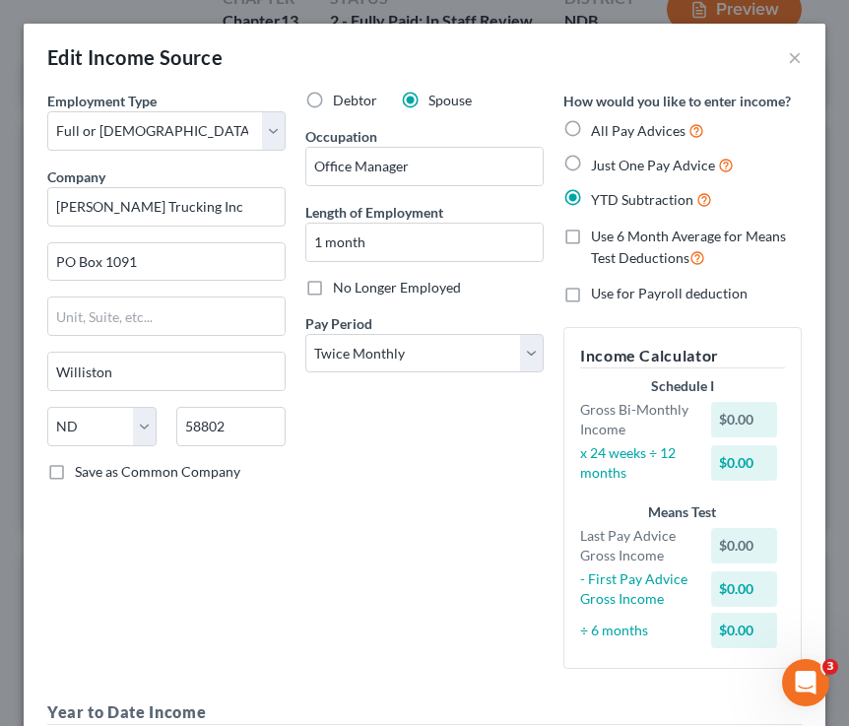
click at [591, 166] on label "Just One Pay Advice" at bounding box center [662, 165] width 143 height 23
click at [599, 166] on input "Just One Pay Advice" at bounding box center [605, 160] width 13 height 13
radio input "true"
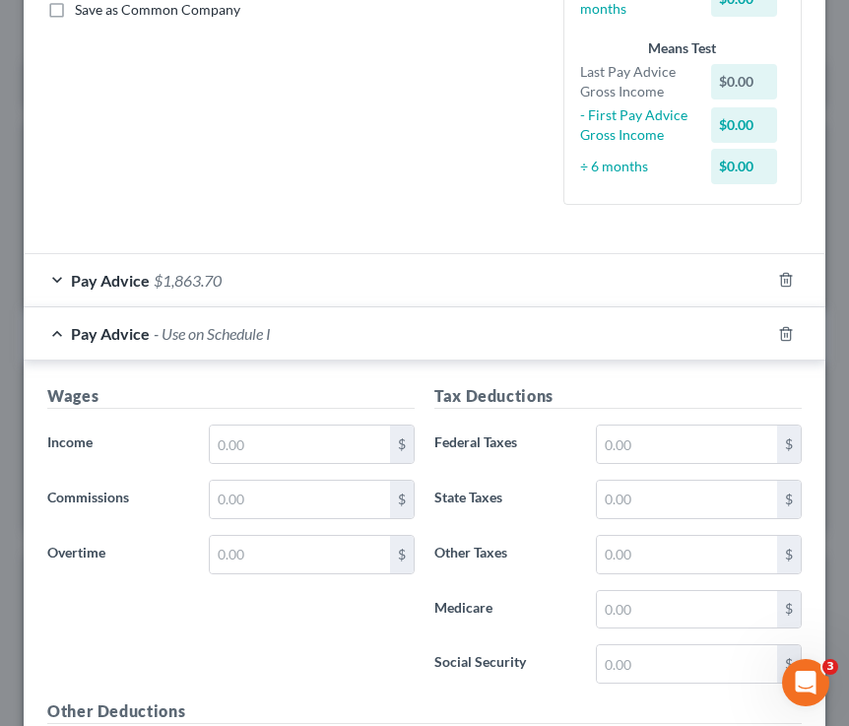
scroll to position [445, 0]
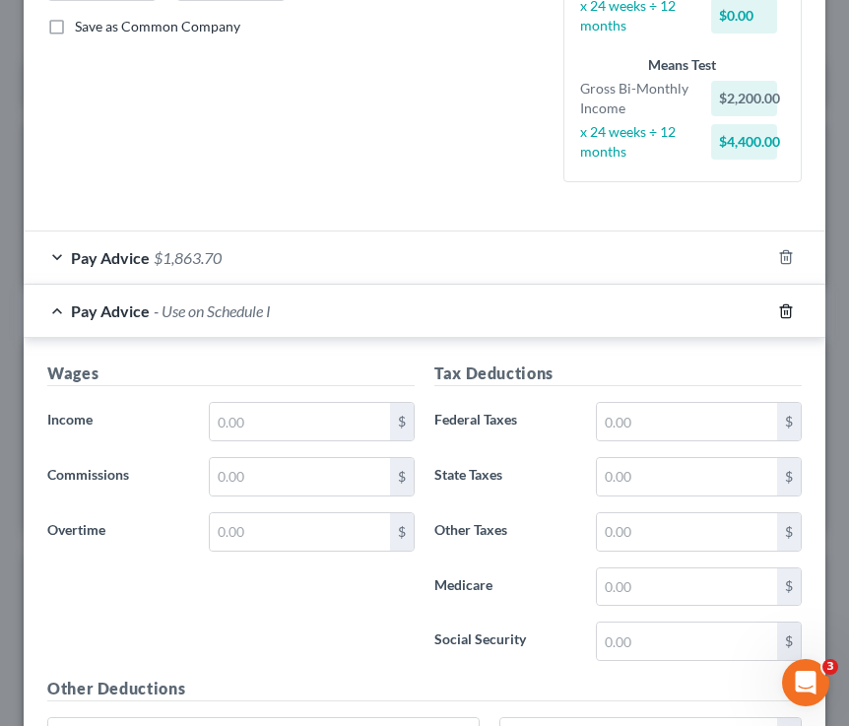
click at [713, 312] on icon "button" at bounding box center [786, 311] width 16 height 16
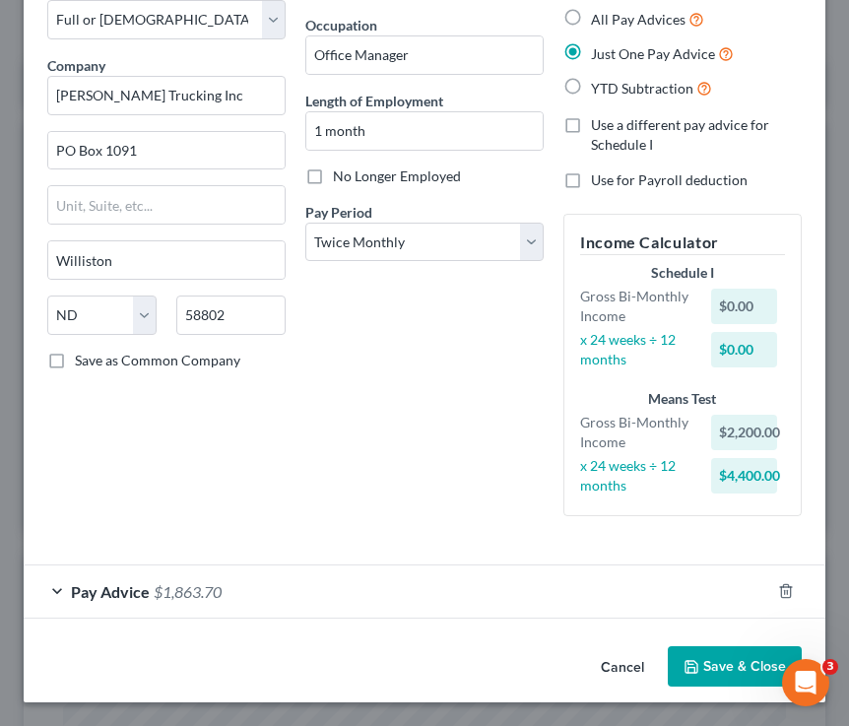
scroll to position [111, 0]
click at [76, 592] on span "Pay Advice" at bounding box center [110, 591] width 79 height 19
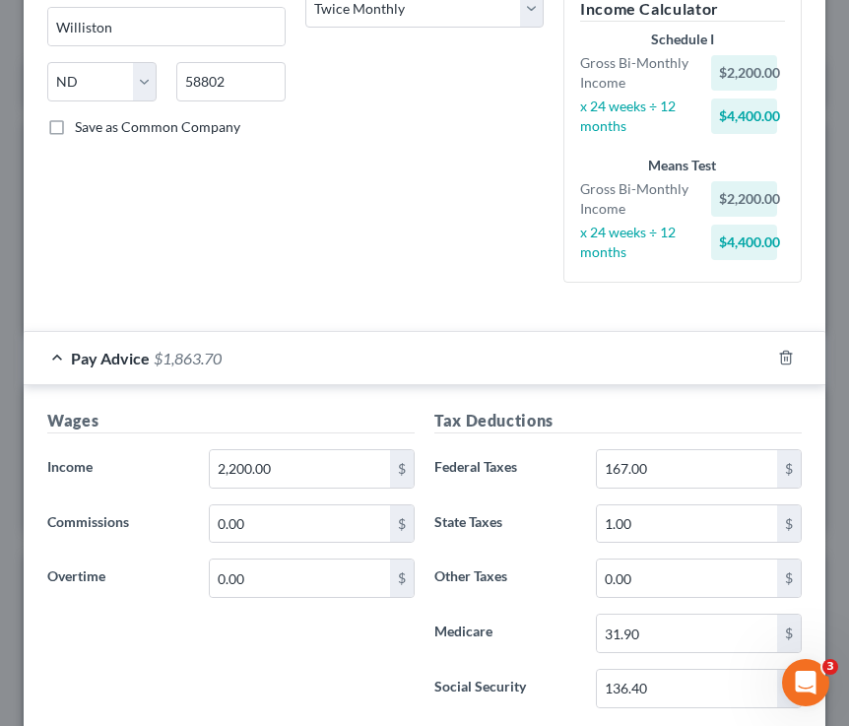
scroll to position [359, 0]
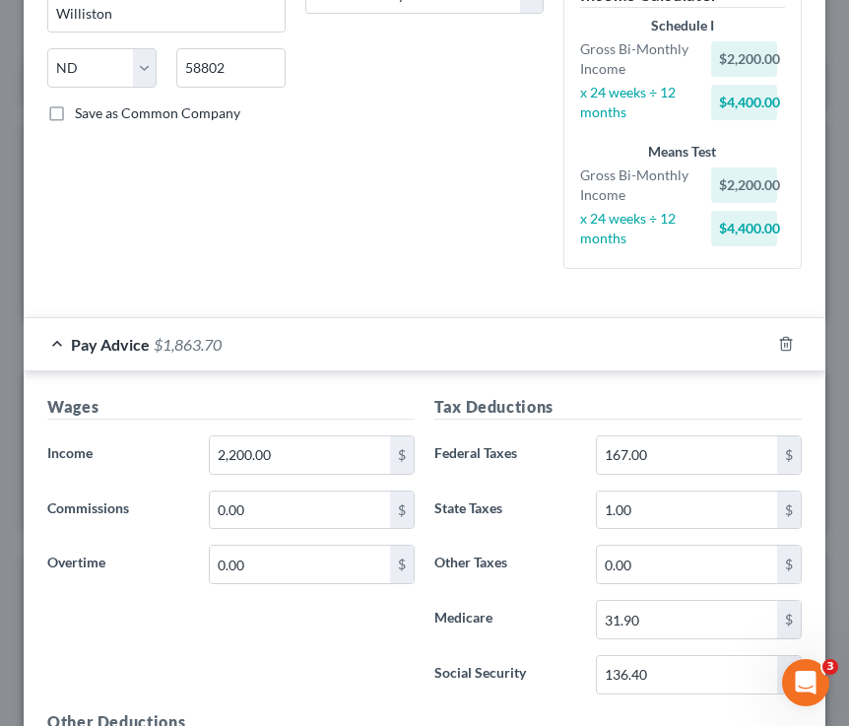
click at [56, 339] on div "Pay Advice $1,863.70" at bounding box center [397, 344] width 747 height 52
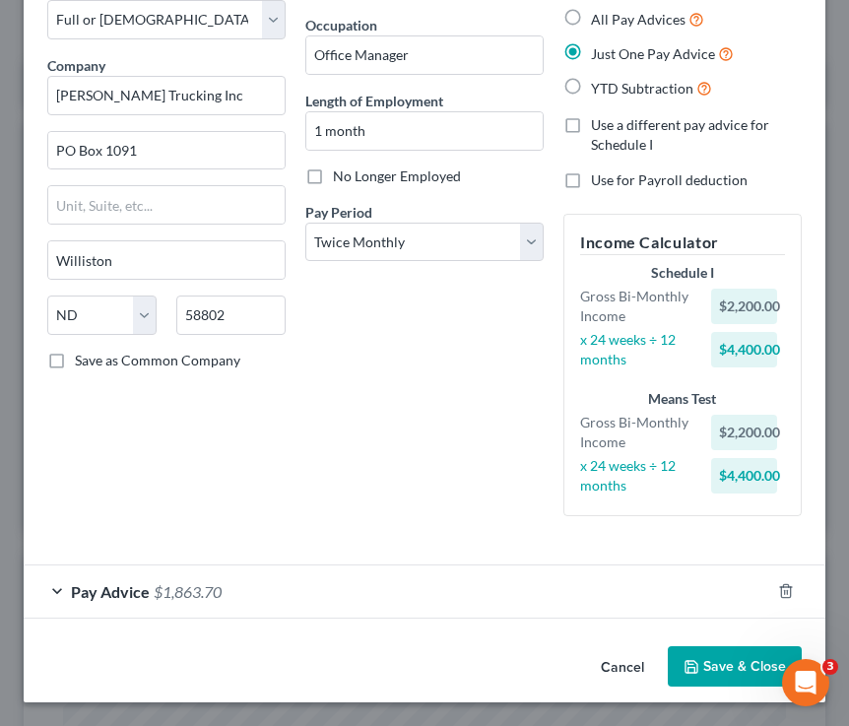
scroll to position [111, 0]
click at [713, 653] on button "Save & Close" at bounding box center [735, 666] width 134 height 41
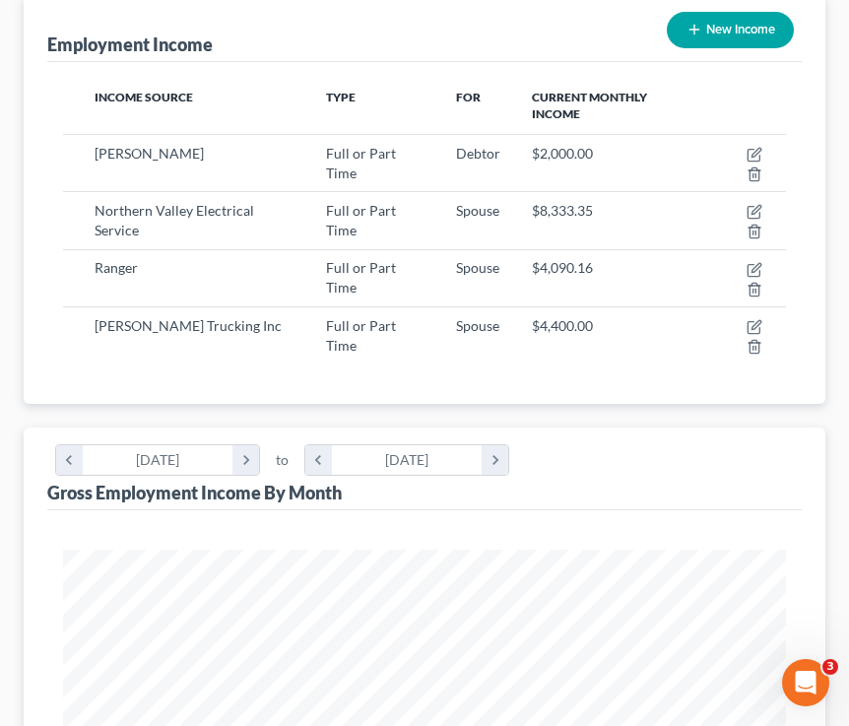
scroll to position [296, 0]
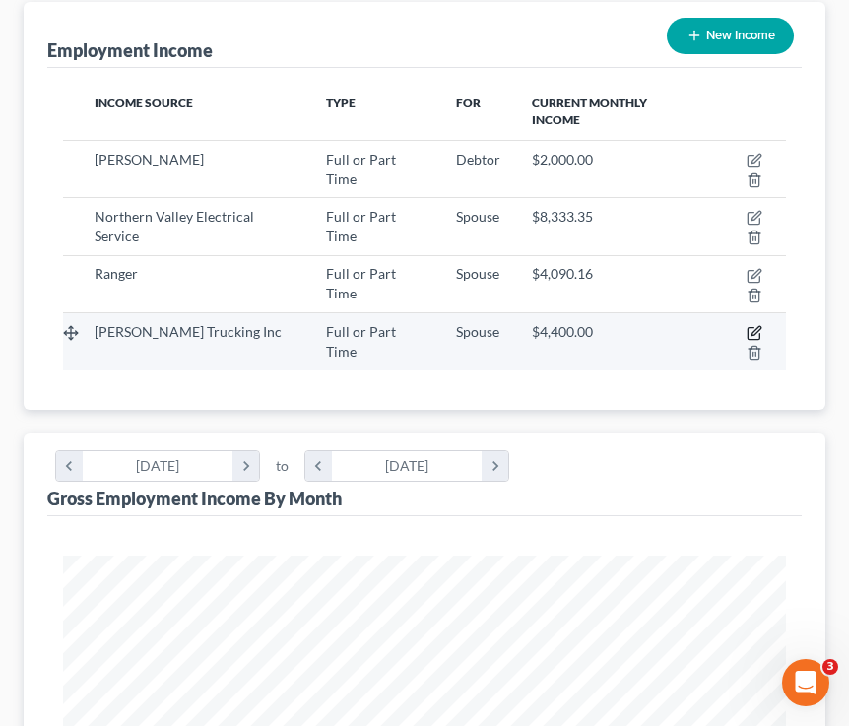
click at [713, 331] on icon "button" at bounding box center [755, 333] width 16 height 16
select select "0"
select select "29"
select select "1"
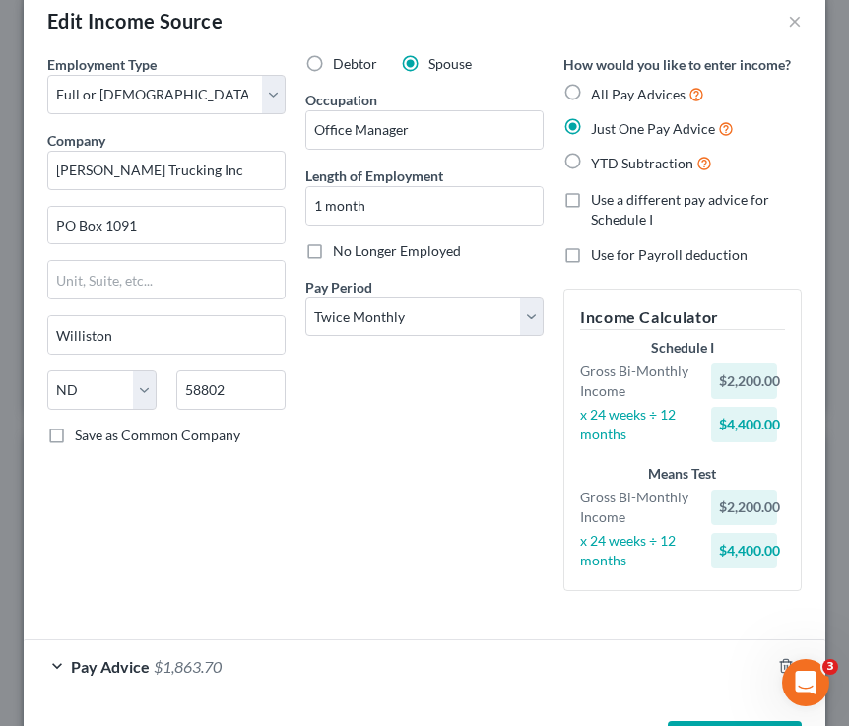
scroll to position [111, 0]
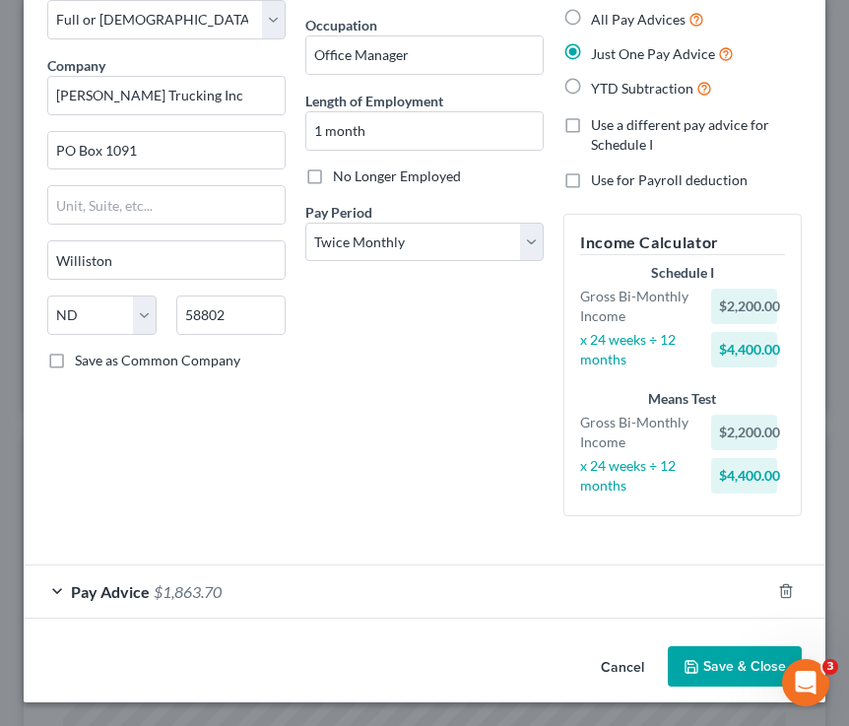
click at [150, 590] on div "Pay Advice $1,863.70" at bounding box center [397, 591] width 747 height 52
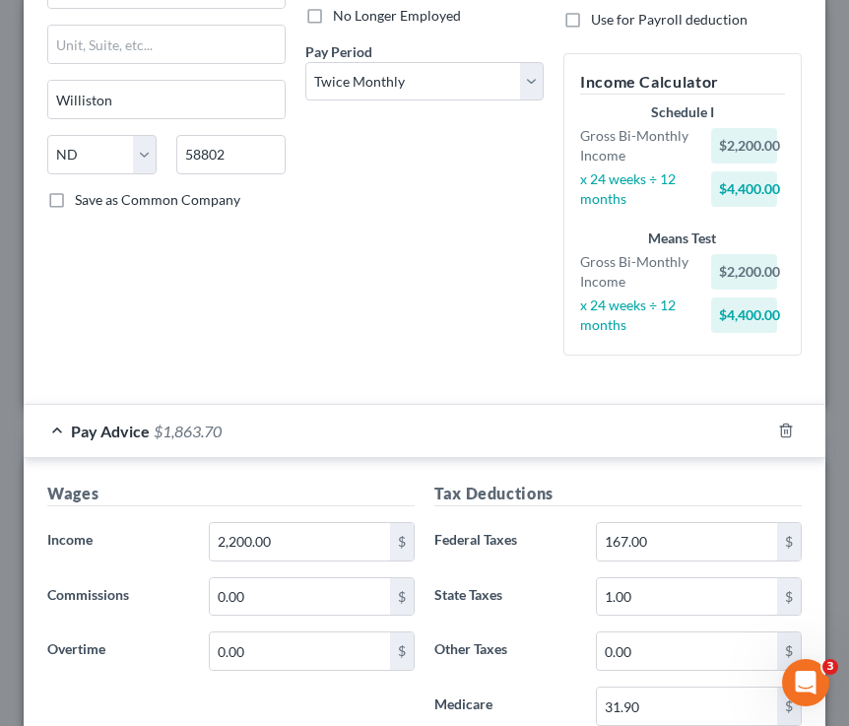
scroll to position [276, 0]
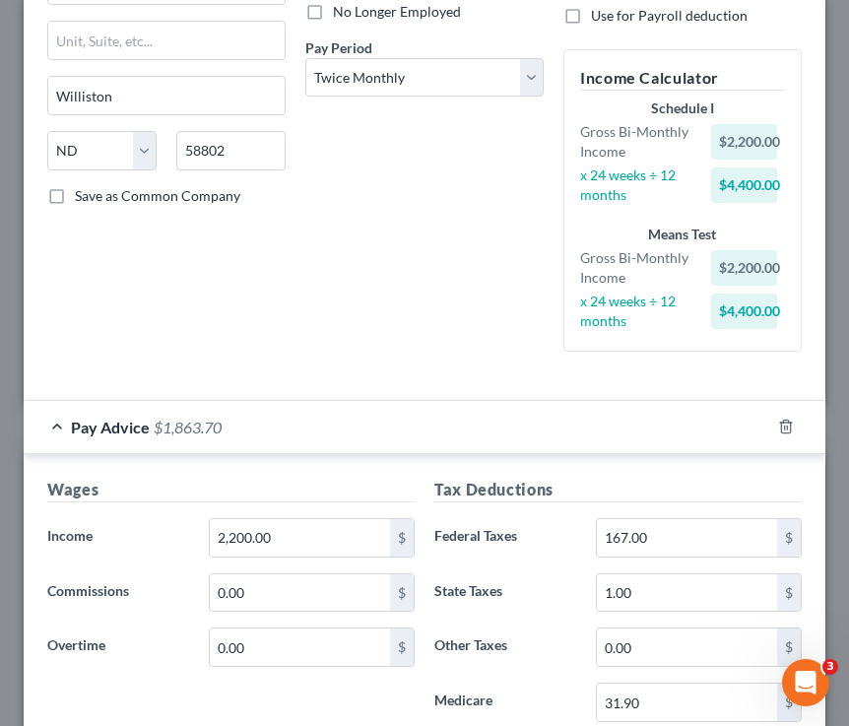
click at [85, 425] on span "Pay Advice" at bounding box center [110, 427] width 79 height 19
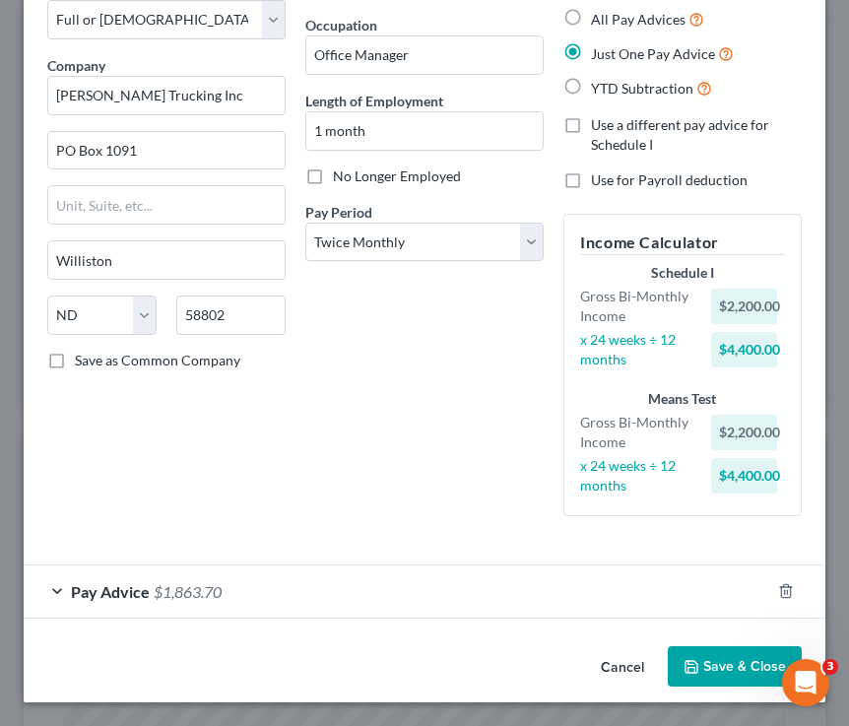
scroll to position [111, 0]
click at [591, 18] on label "All Pay Advices" at bounding box center [647, 19] width 113 height 23
click at [599, 18] on input "All Pay Advices" at bounding box center [605, 14] width 13 height 13
radio input "true"
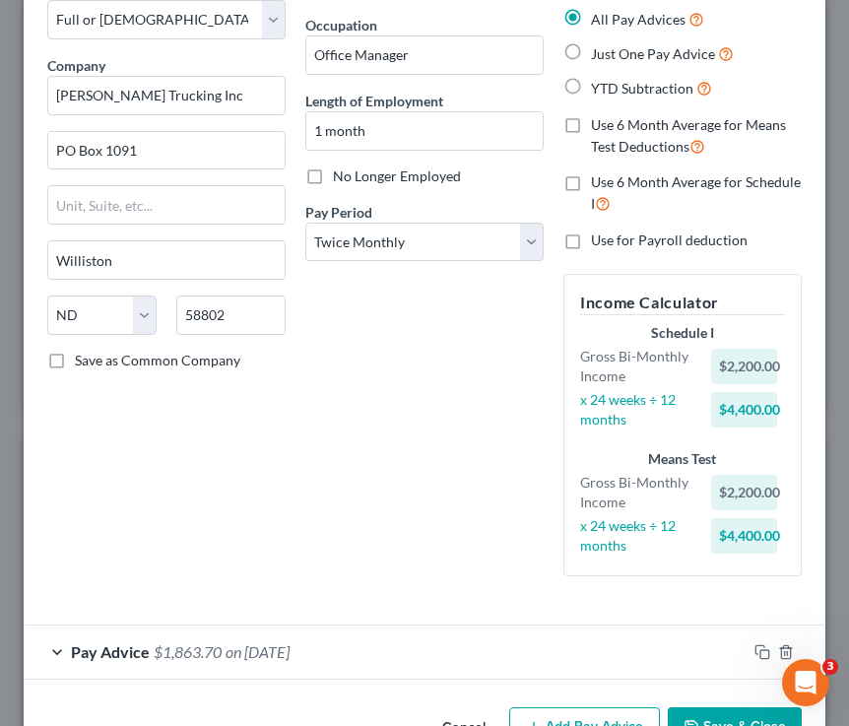
scroll to position [172, 0]
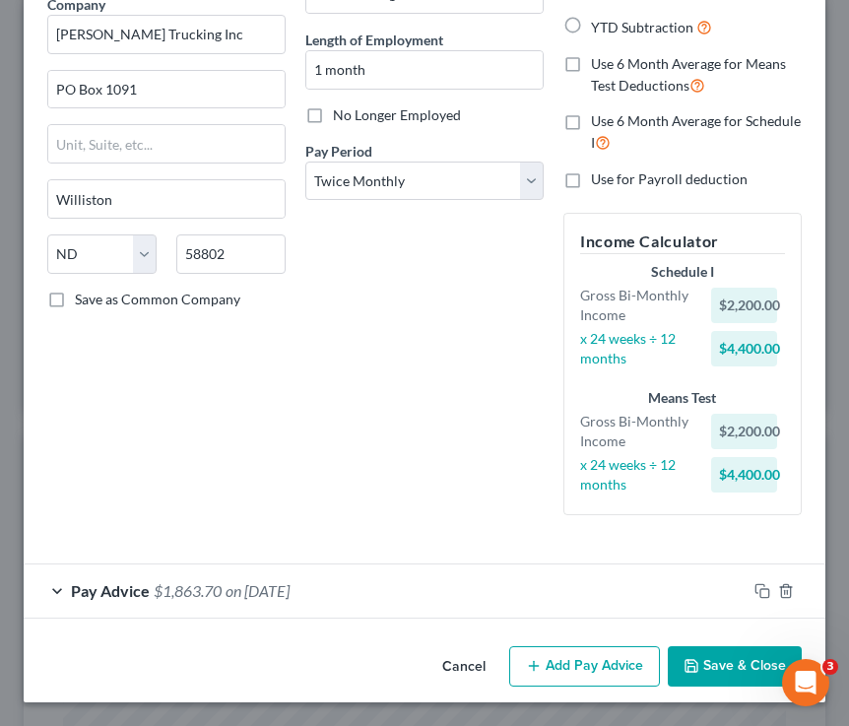
click at [109, 590] on span "Pay Advice" at bounding box center [110, 590] width 79 height 19
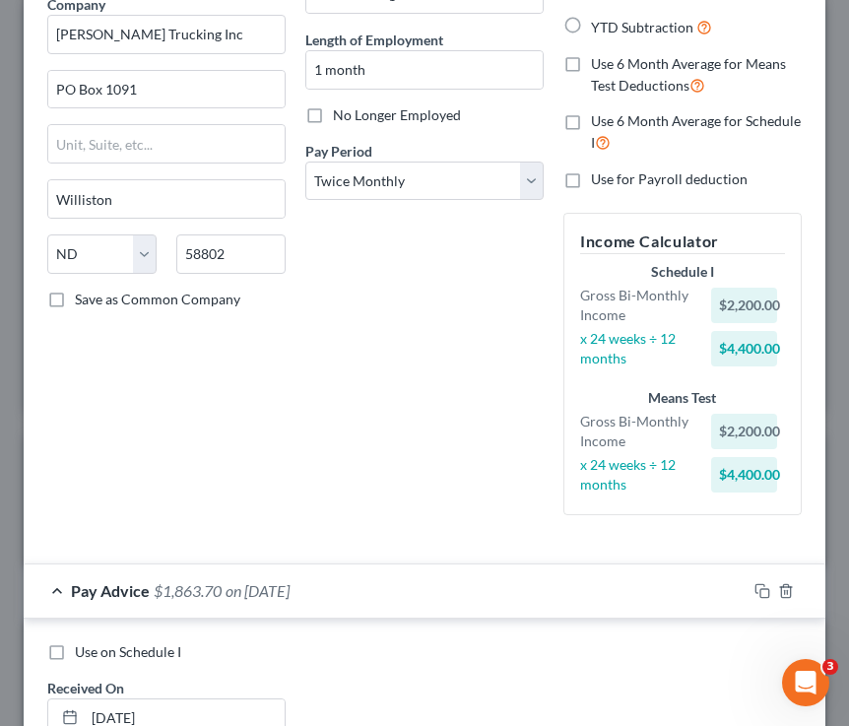
click at [99, 602] on div "Pay Advice $1,863.70 on 08/07/2025" at bounding box center [385, 591] width 723 height 52
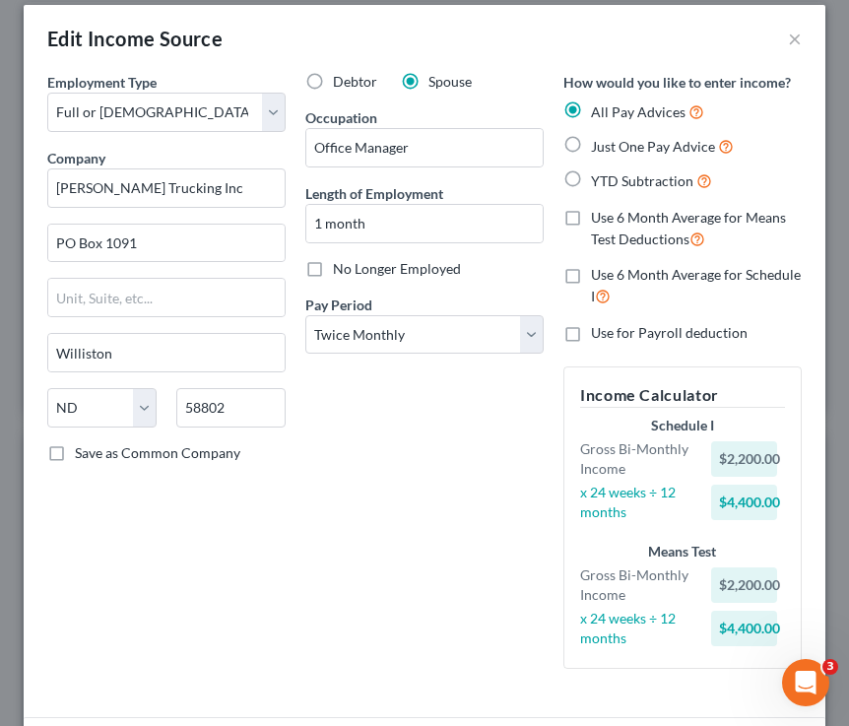
scroll to position [0, 0]
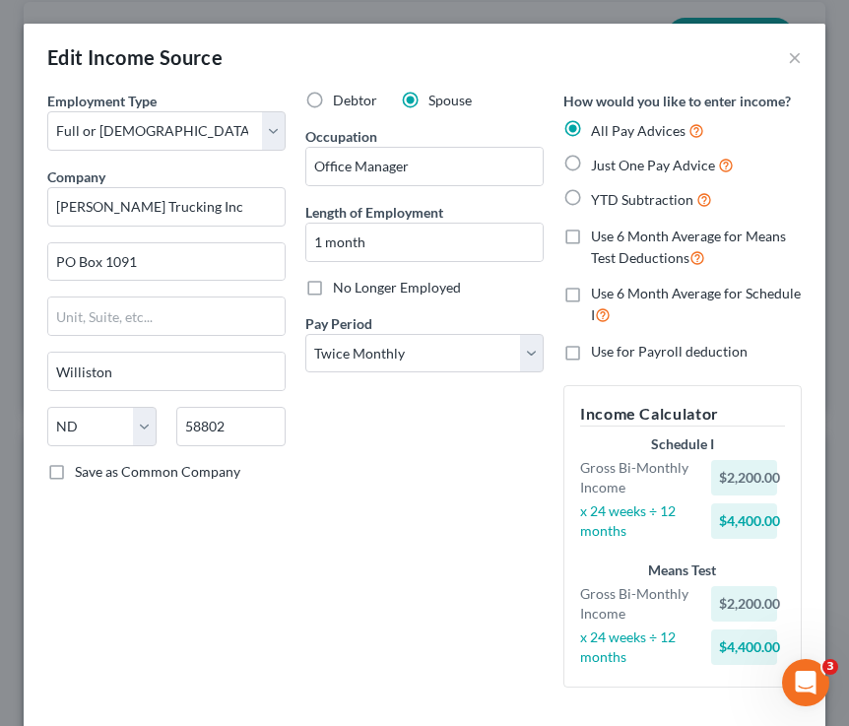
click at [591, 161] on label "Just One Pay Advice" at bounding box center [662, 165] width 143 height 23
click at [599, 161] on input "Just One Pay Advice" at bounding box center [605, 160] width 13 height 13
radio input "true"
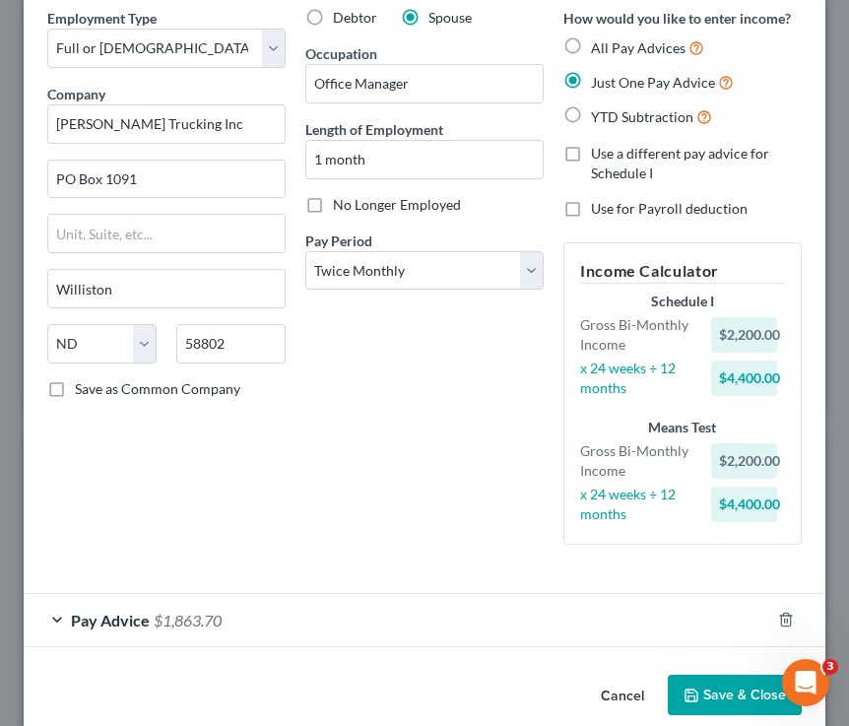
scroll to position [111, 0]
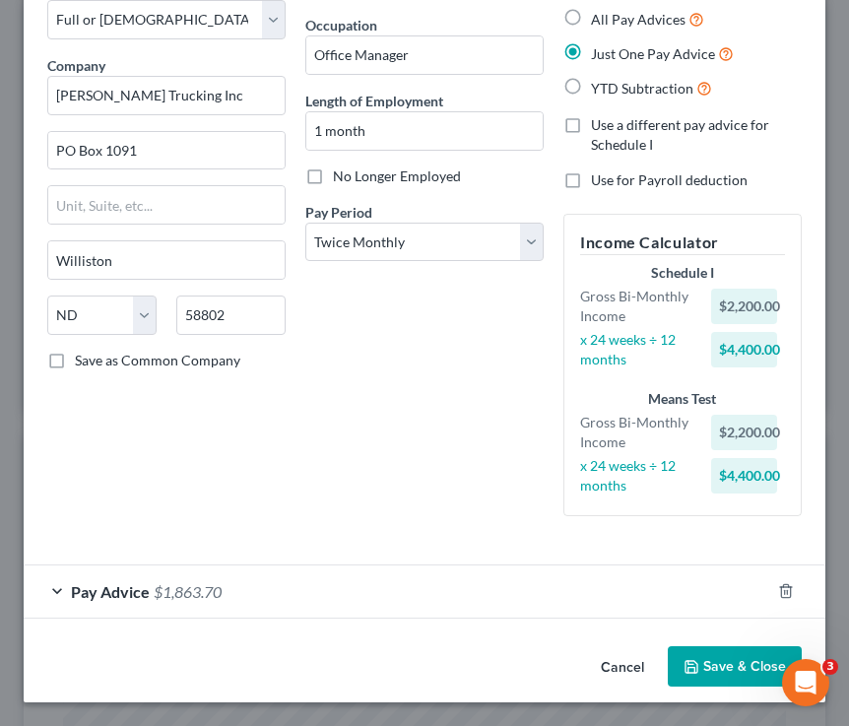
click at [701, 662] on button "Save & Close" at bounding box center [735, 666] width 134 height 41
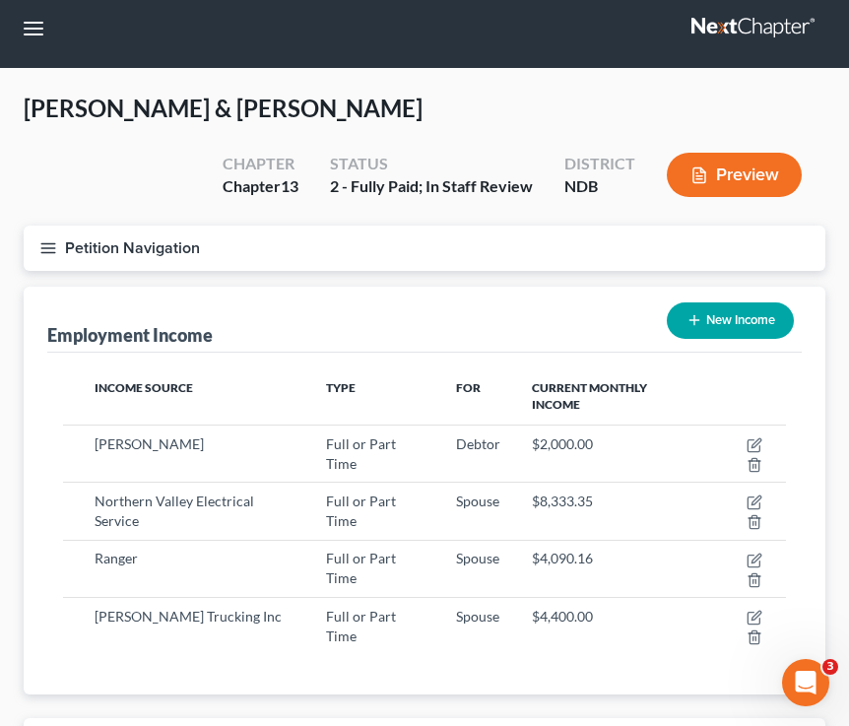
scroll to position [0, 0]
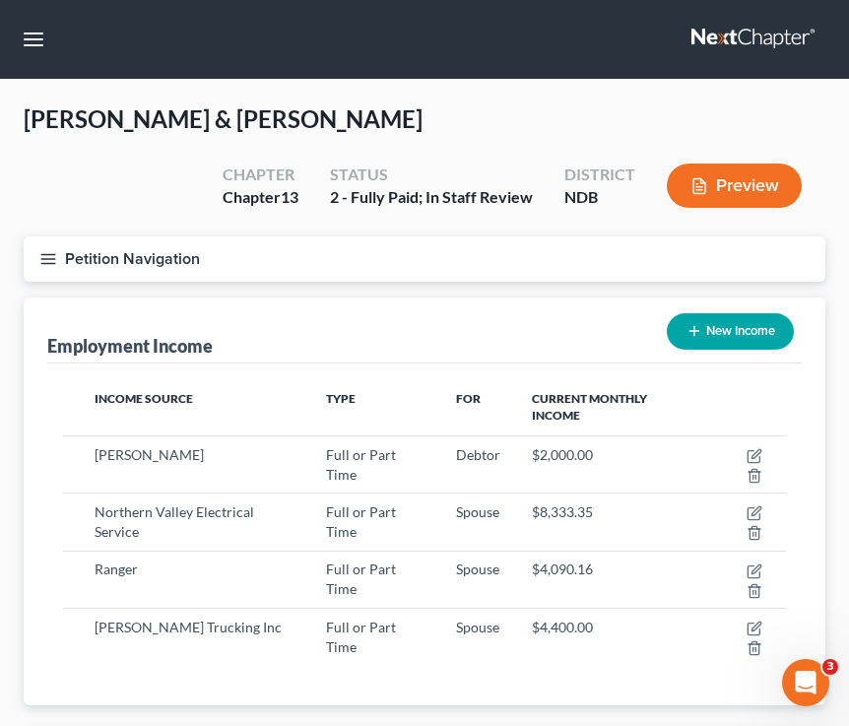
click at [51, 250] on icon "button" at bounding box center [48, 259] width 18 height 18
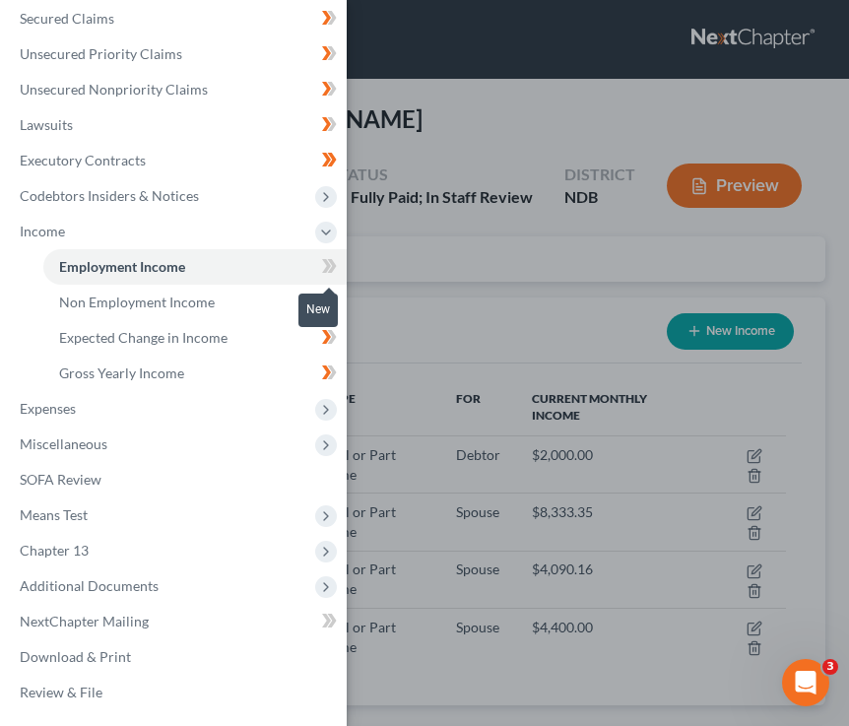
click at [324, 265] on icon at bounding box center [329, 266] width 15 height 25
click at [324, 266] on icon at bounding box center [329, 266] width 15 height 25
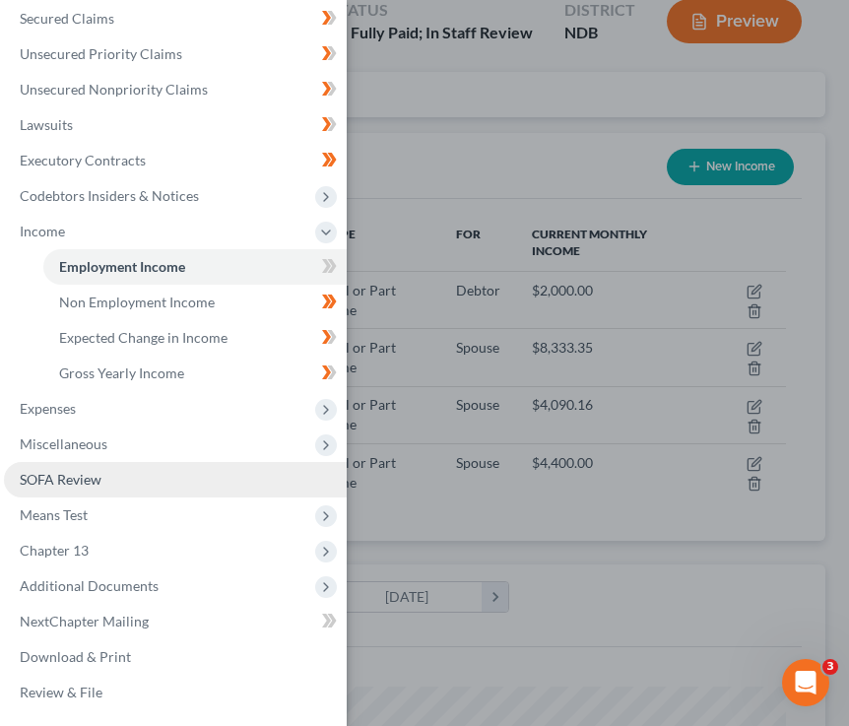
scroll to position [171, 0]
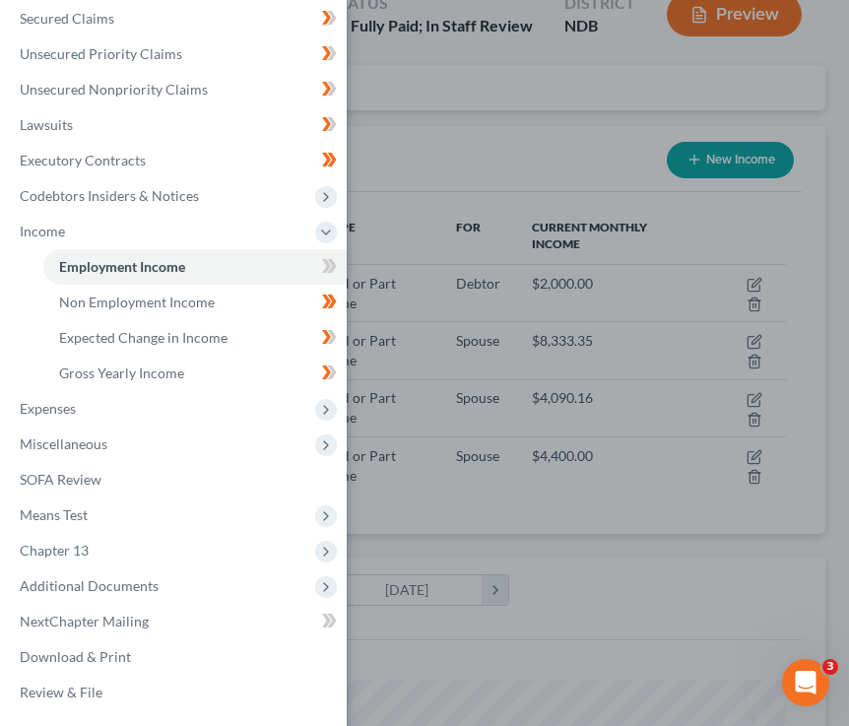
click at [467, 240] on div "Case Dashboard Payments Invoices Payments Payments Credit Report Client Profile" at bounding box center [424, 363] width 849 height 726
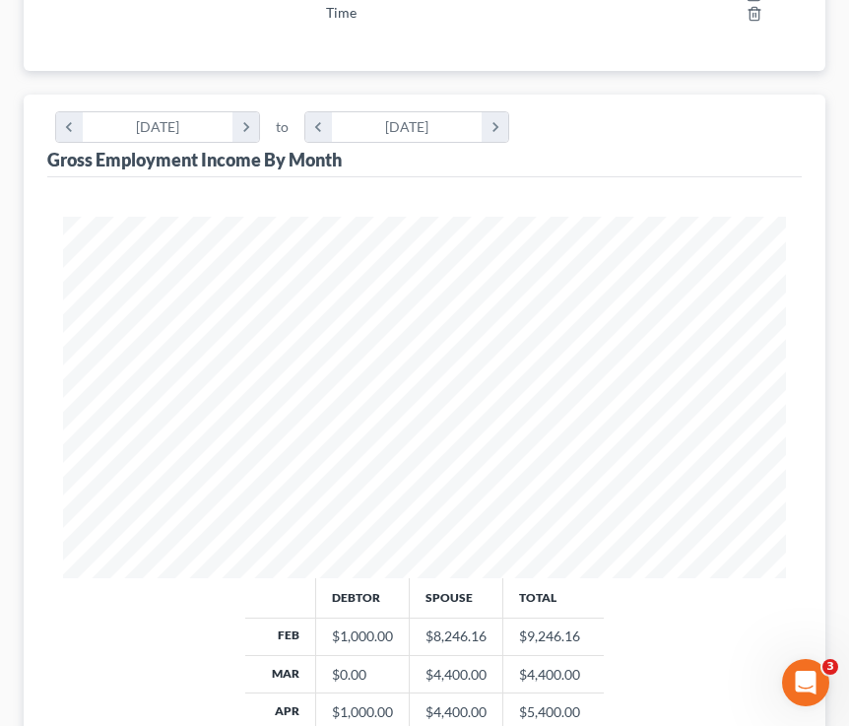
scroll to position [1024, 0]
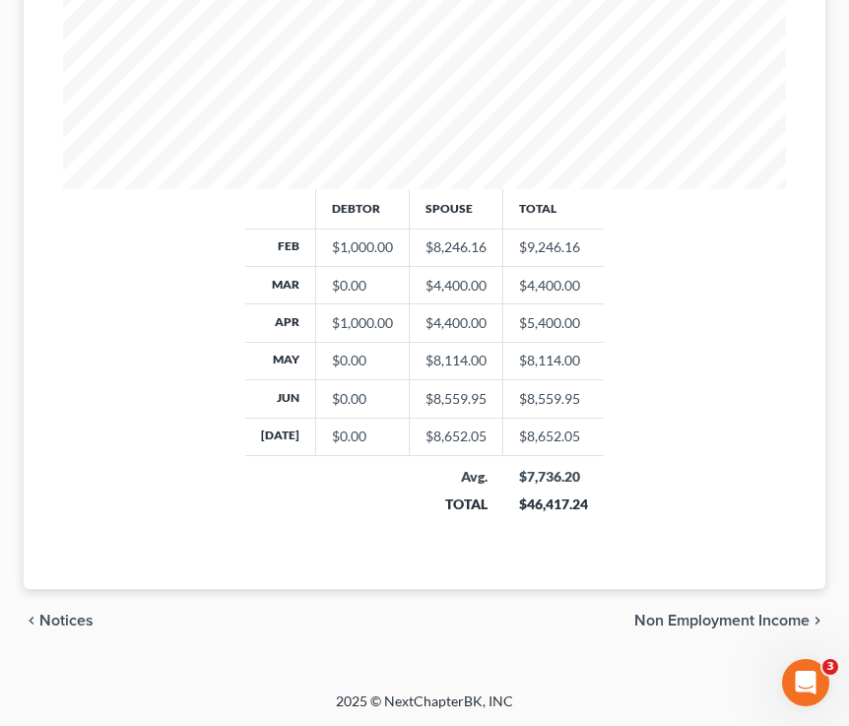
click at [690, 627] on span "Non Employment Income" at bounding box center [721, 621] width 175 height 16
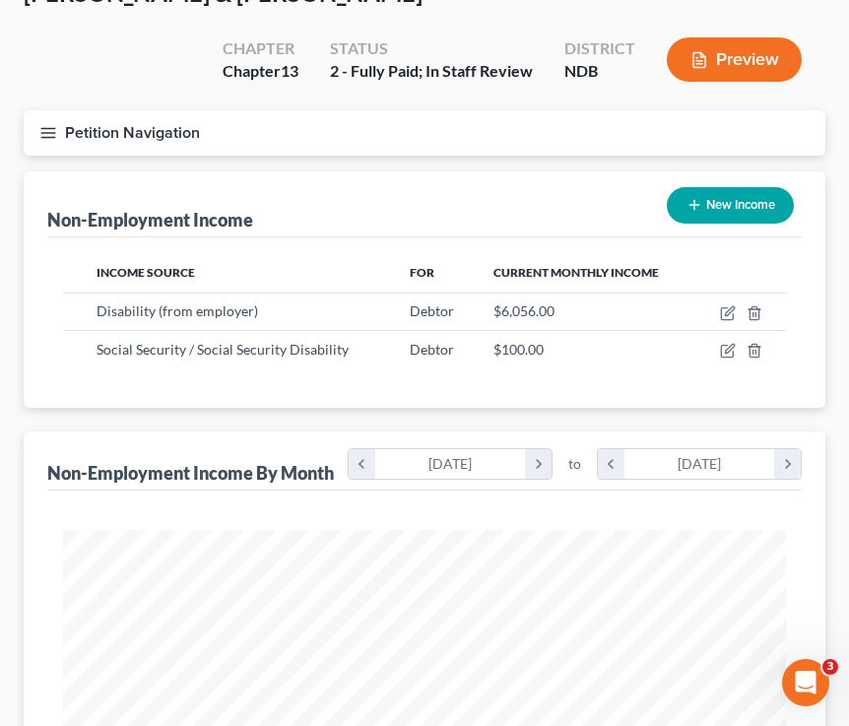
scroll to position [125, 0]
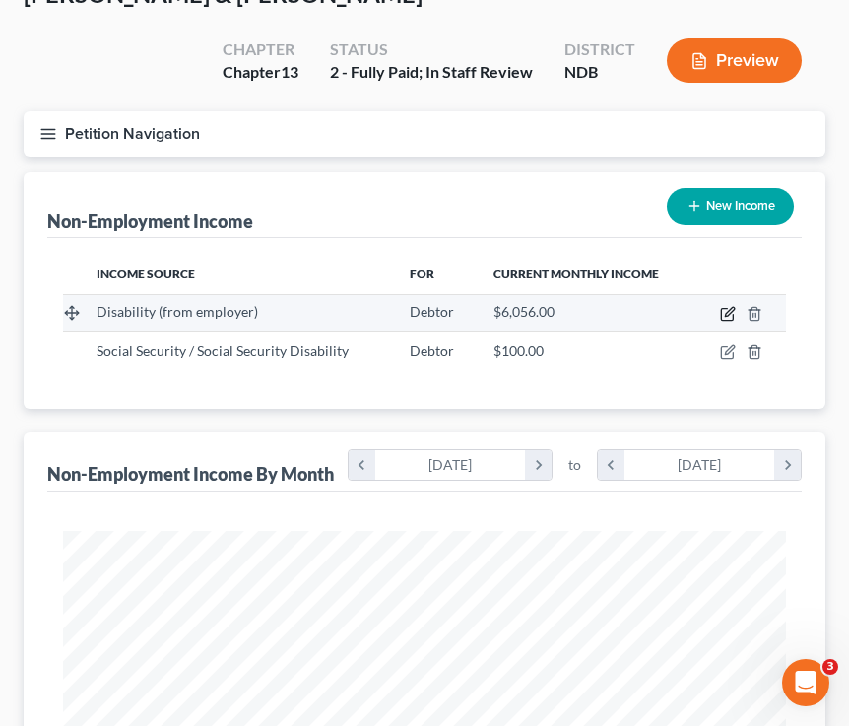
click at [713, 315] on icon "button" at bounding box center [729, 311] width 9 height 9
select select "1"
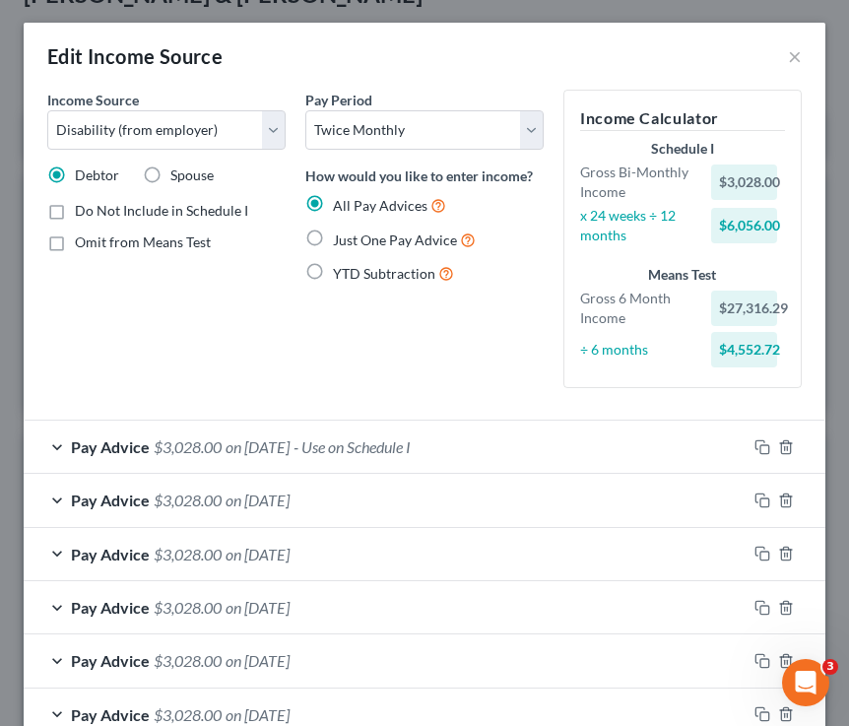
scroll to position [339, 0]
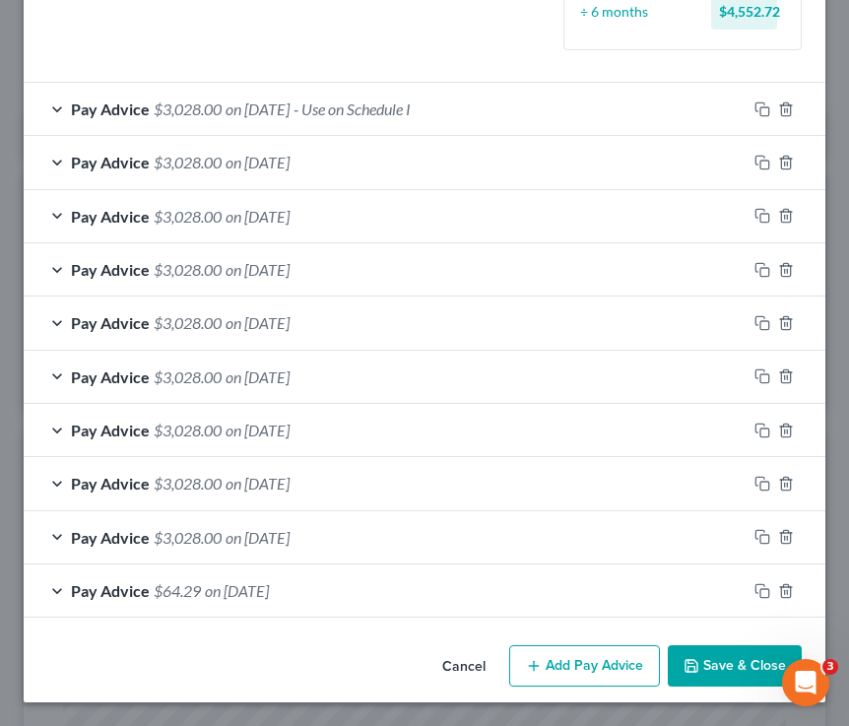
click at [102, 589] on span "Pay Advice" at bounding box center [110, 590] width 79 height 19
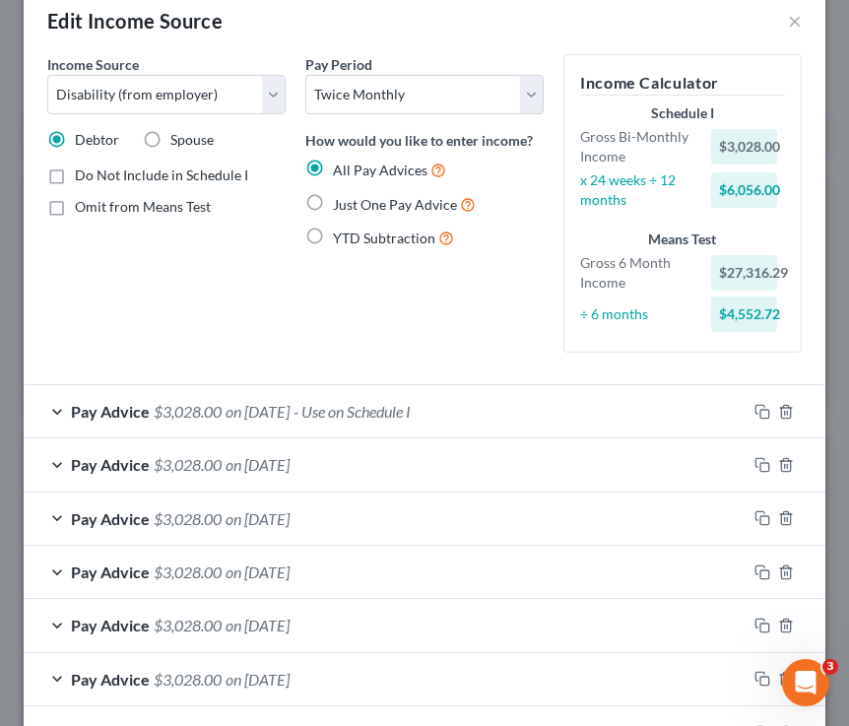
scroll to position [489, 0]
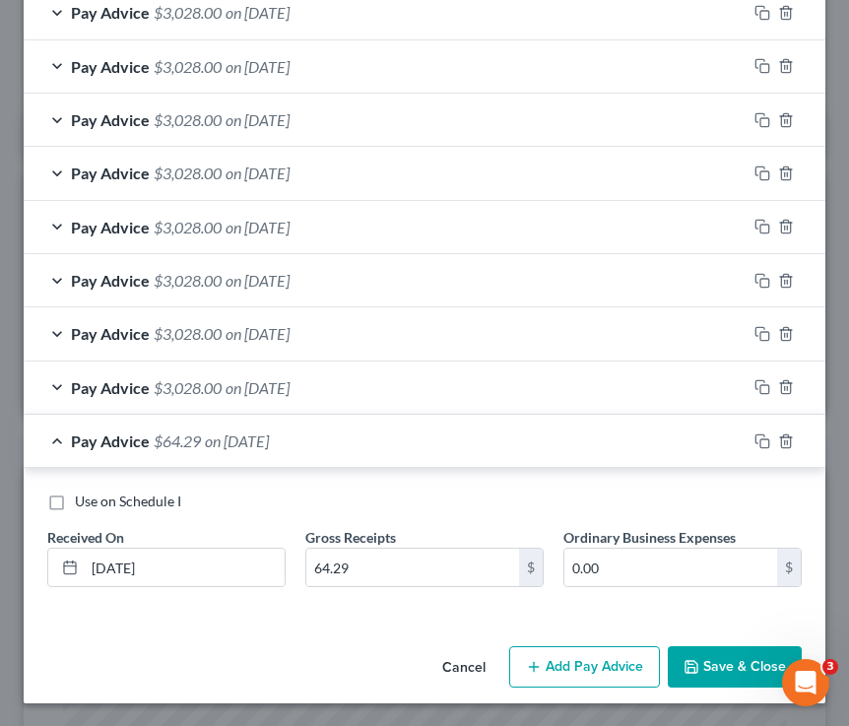
click at [713, 665] on button "Save & Close" at bounding box center [735, 666] width 134 height 41
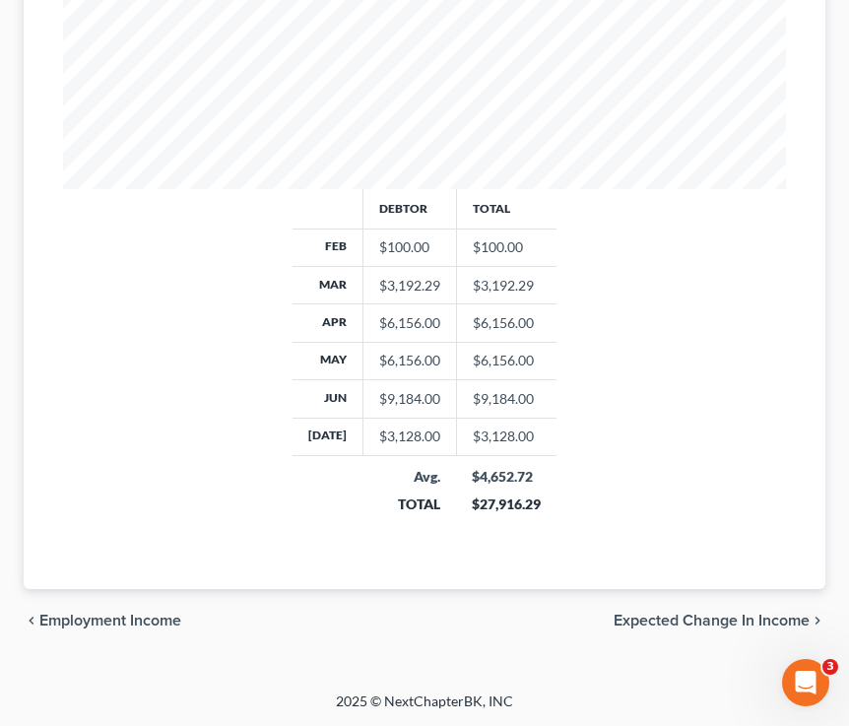
scroll to position [0, 0]
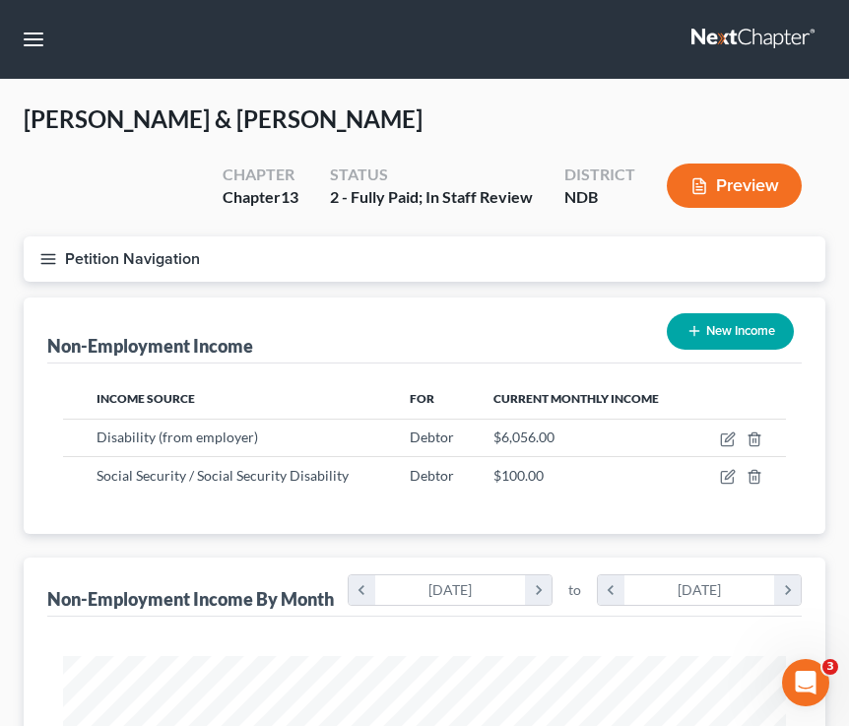
click at [41, 245] on button "Petition Navigation" at bounding box center [425, 258] width 802 height 45
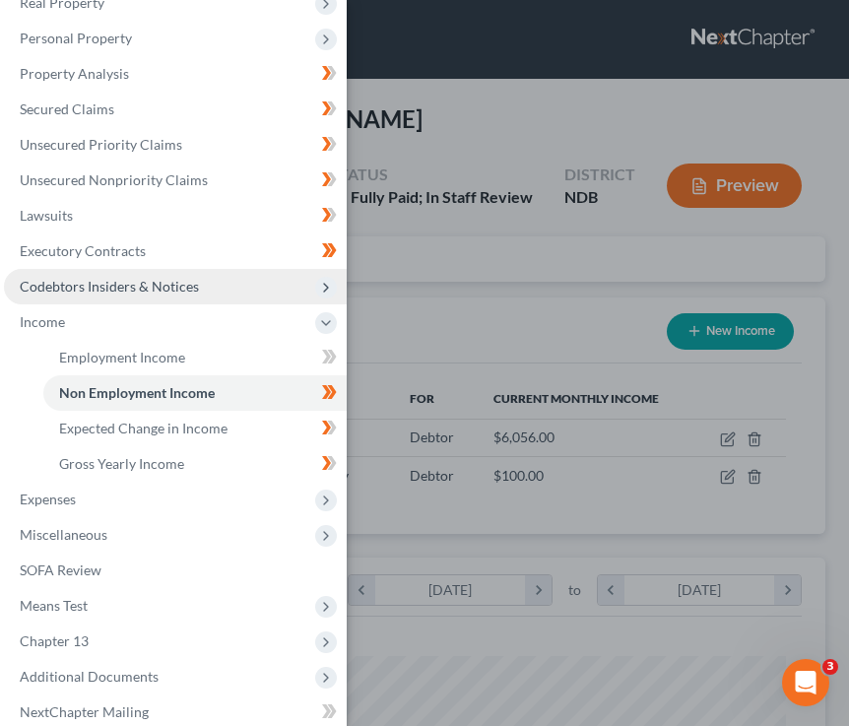
scroll to position [169, 0]
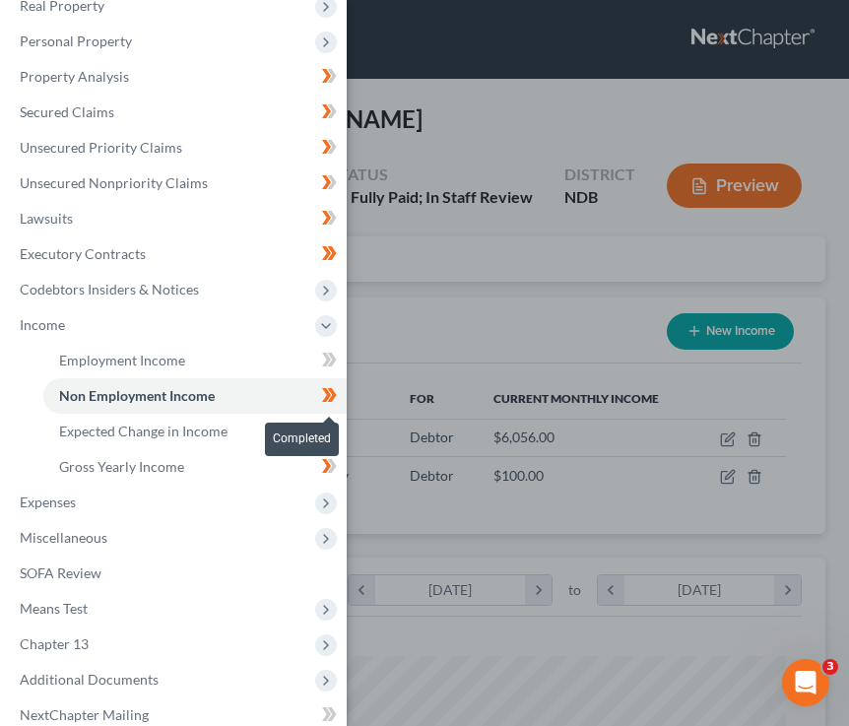
click at [328, 399] on icon at bounding box center [329, 395] width 15 height 25
click at [331, 399] on icon at bounding box center [332, 395] width 9 height 14
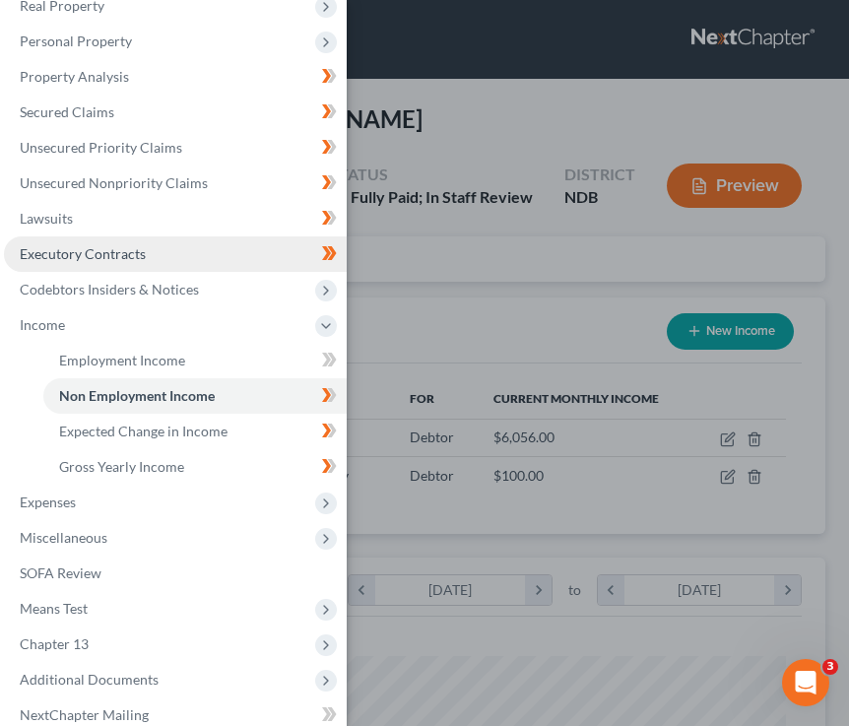
scroll to position [0, 0]
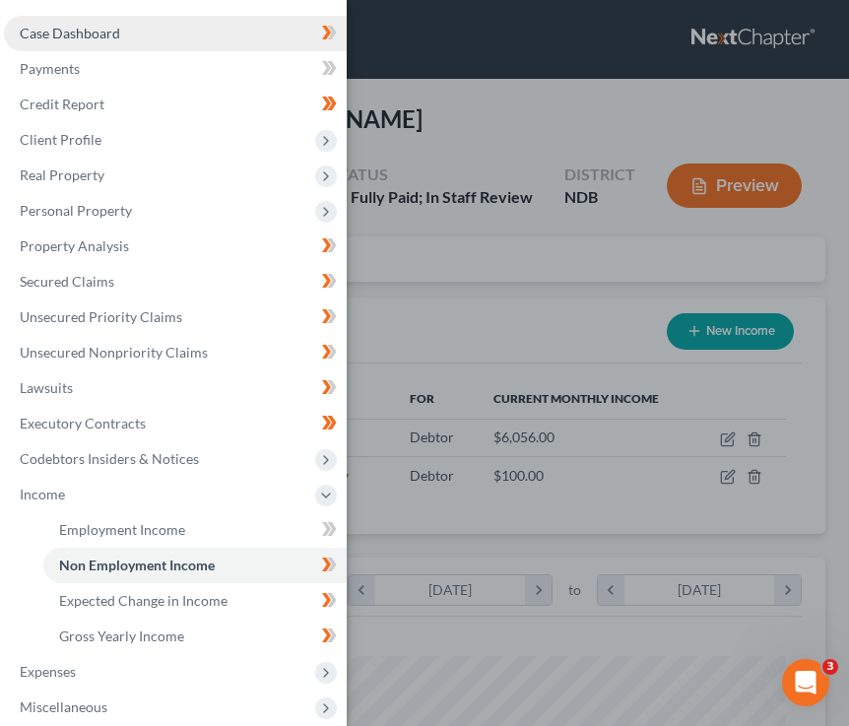
click at [102, 33] on span "Case Dashboard" at bounding box center [70, 33] width 100 height 17
select select "4"
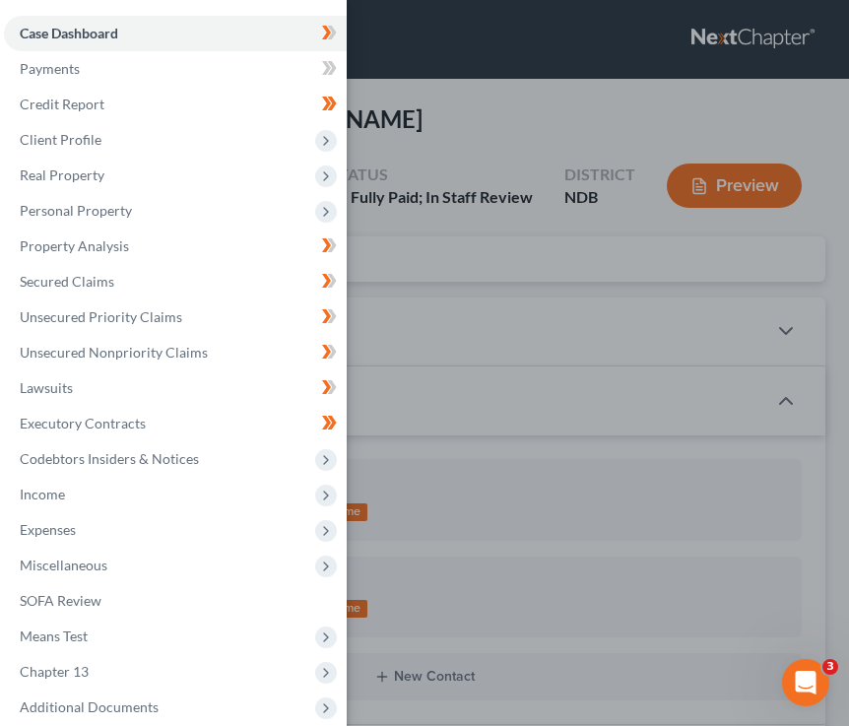
click at [424, 243] on div "Case Dashboard Payments Invoices Payments Payments Credit Report Client Profile" at bounding box center [424, 363] width 849 height 726
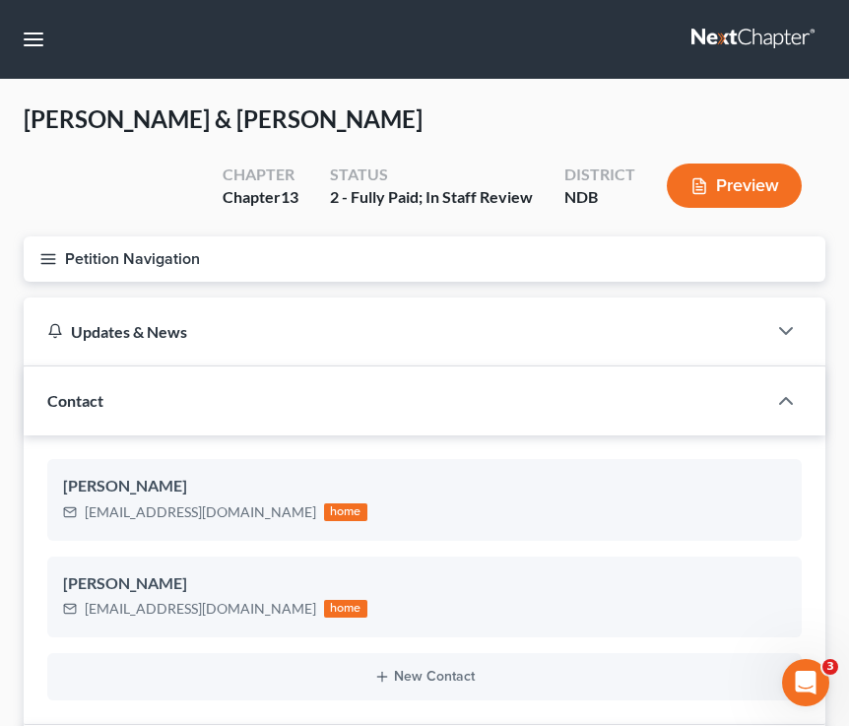
click at [42, 271] on button "Petition Navigation" at bounding box center [425, 258] width 802 height 45
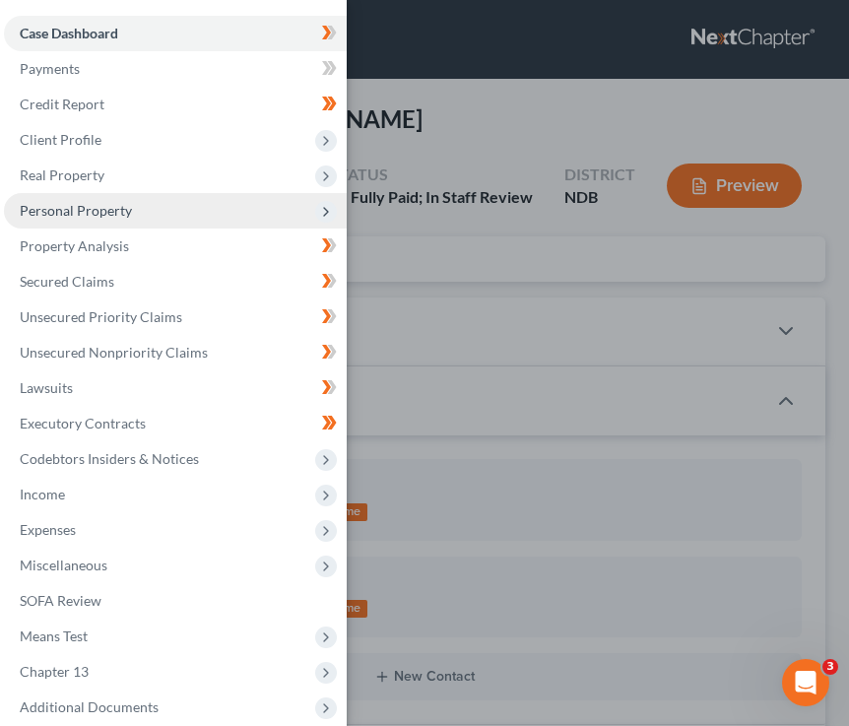
click at [139, 211] on span "Personal Property" at bounding box center [175, 210] width 343 height 35
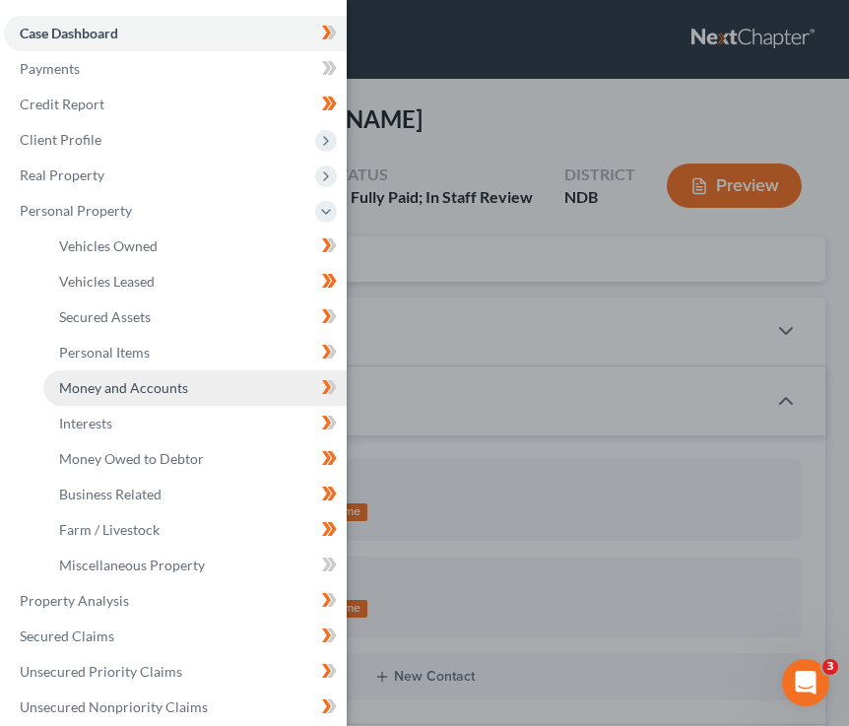
click at [163, 391] on span "Money and Accounts" at bounding box center [123, 387] width 129 height 17
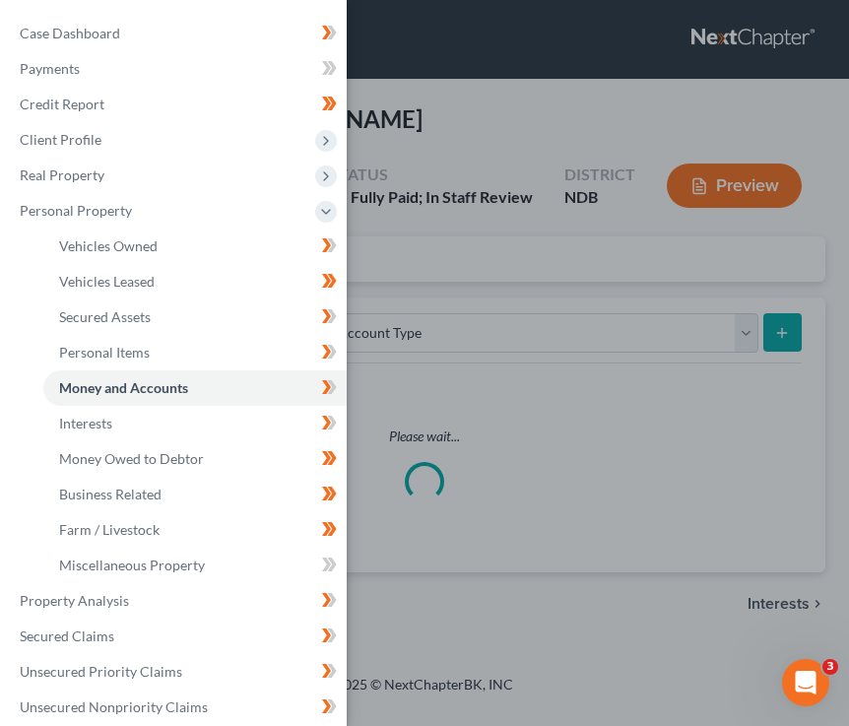
click at [578, 350] on div "Case Dashboard Payments Invoices Payments Payments Credit Report Client Profile" at bounding box center [424, 363] width 849 height 726
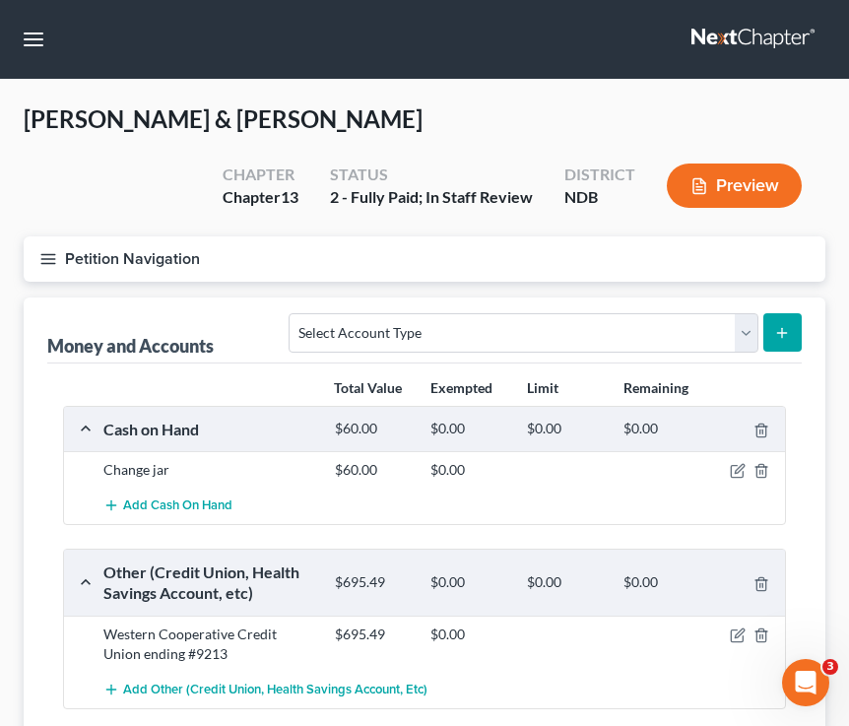
scroll to position [166, 0]
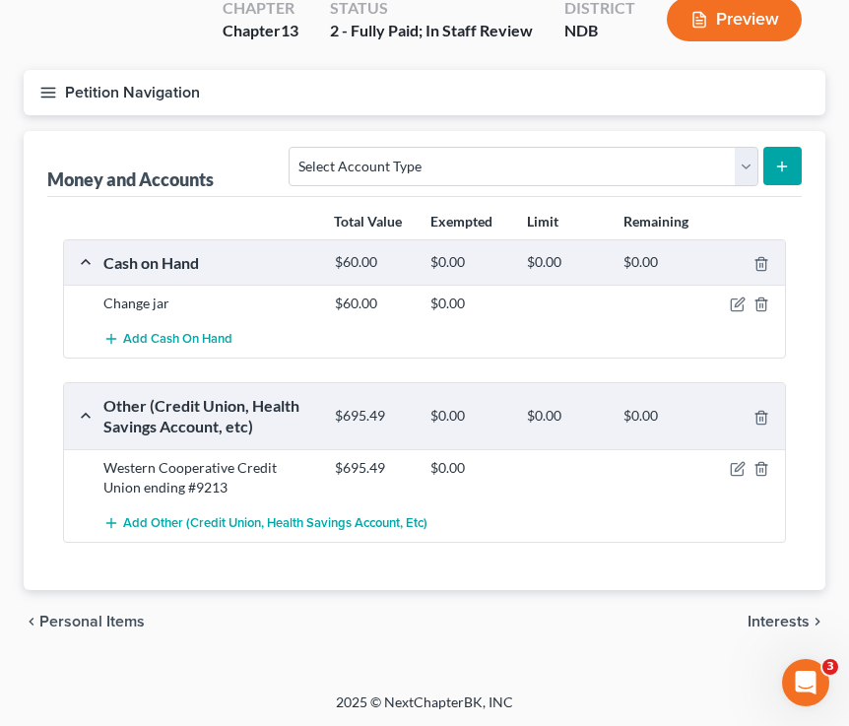
click at [713, 623] on span "Interests" at bounding box center [779, 622] width 62 height 16
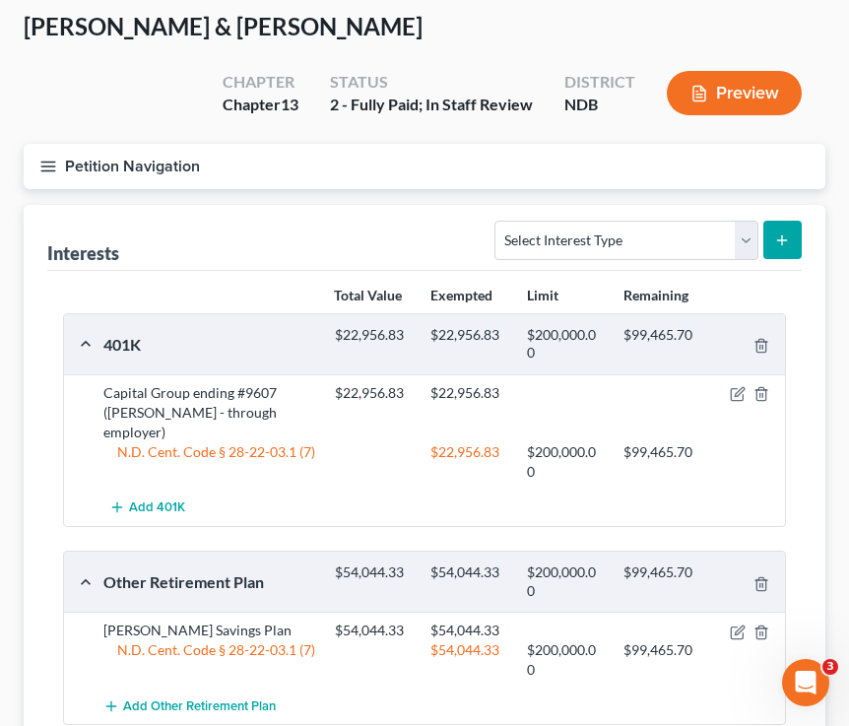
scroll to position [91, 0]
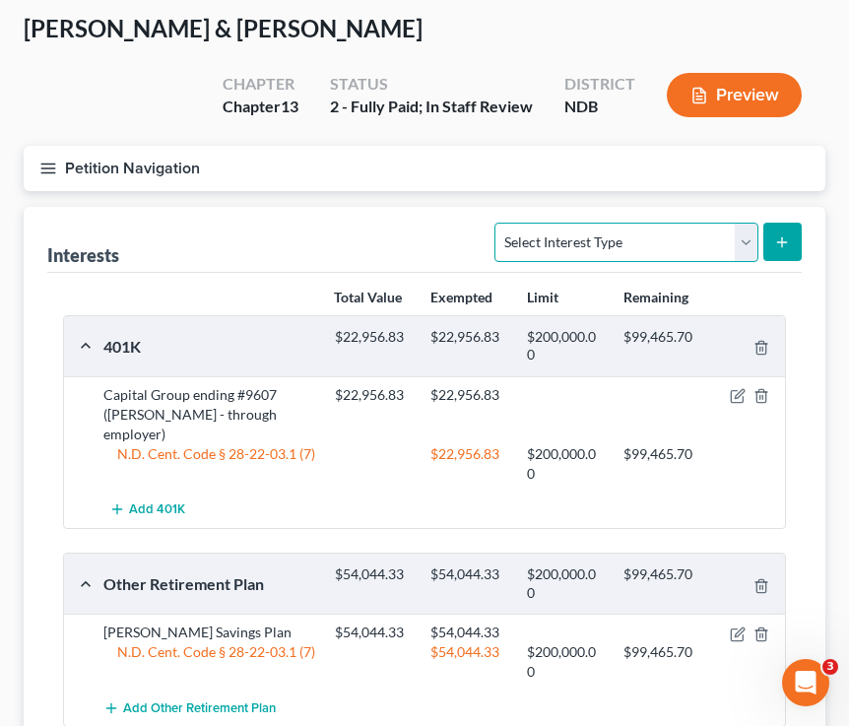
click at [585, 257] on select "Select Interest Type 401K (A/B: 21) Annuity (A/B: 23) Bond (A/B: 18) Education …" at bounding box center [626, 242] width 263 height 39
select select "mutual_fund"
click at [499, 223] on select "Select Interest Type 401K (A/B: 21) Annuity (A/B: 23) Bond (A/B: 18) Education …" at bounding box center [626, 242] width 263 height 39
click at [713, 259] on button "submit" at bounding box center [783, 242] width 38 height 38
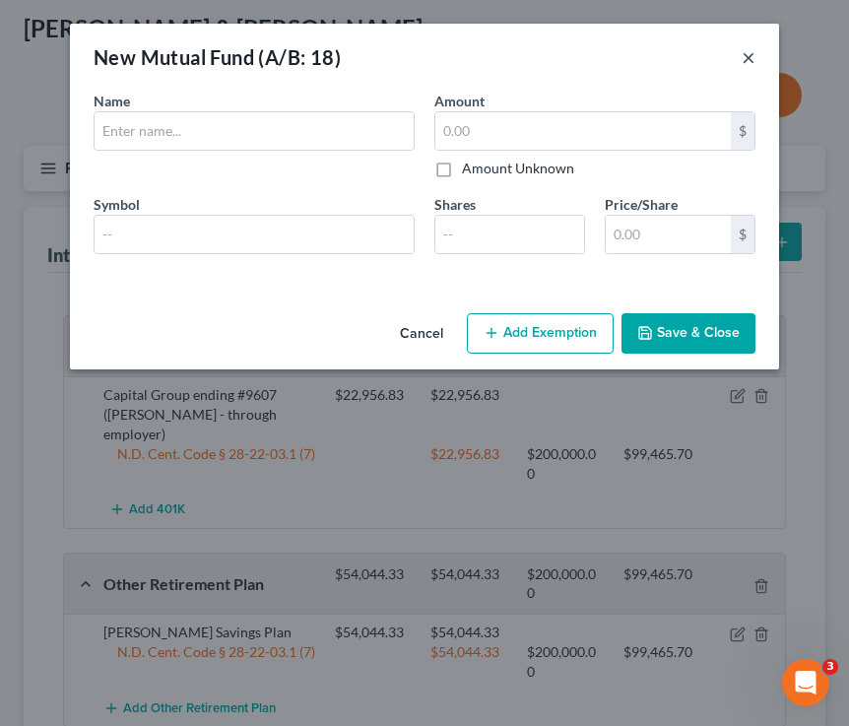
click at [713, 56] on button "×" at bounding box center [749, 57] width 14 height 24
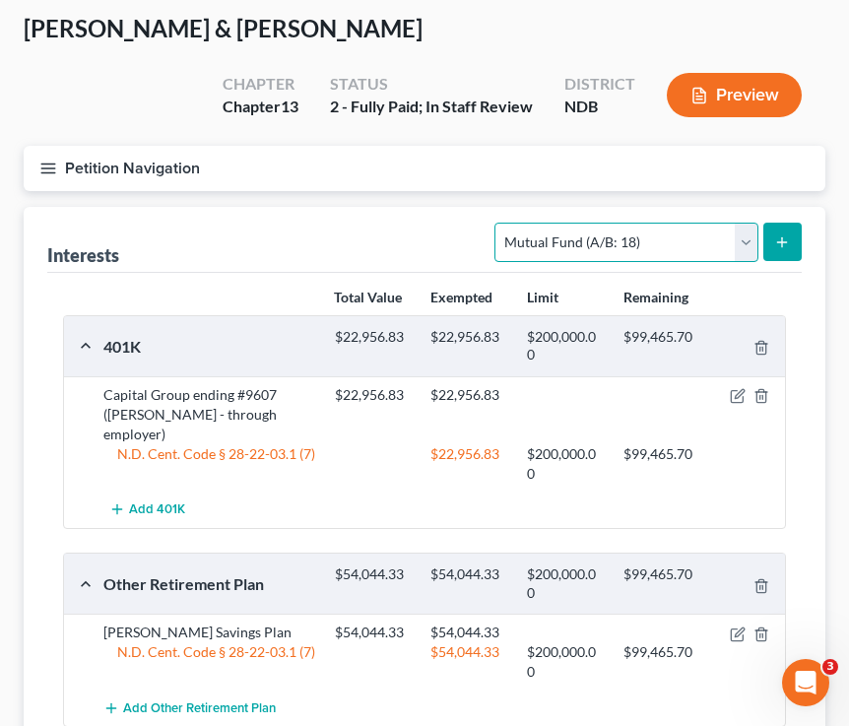
click at [639, 248] on select "Select Interest Type 401K (A/B: 21) Annuity (A/B: 23) Bond (A/B: 18) Education …" at bounding box center [626, 242] width 263 height 39
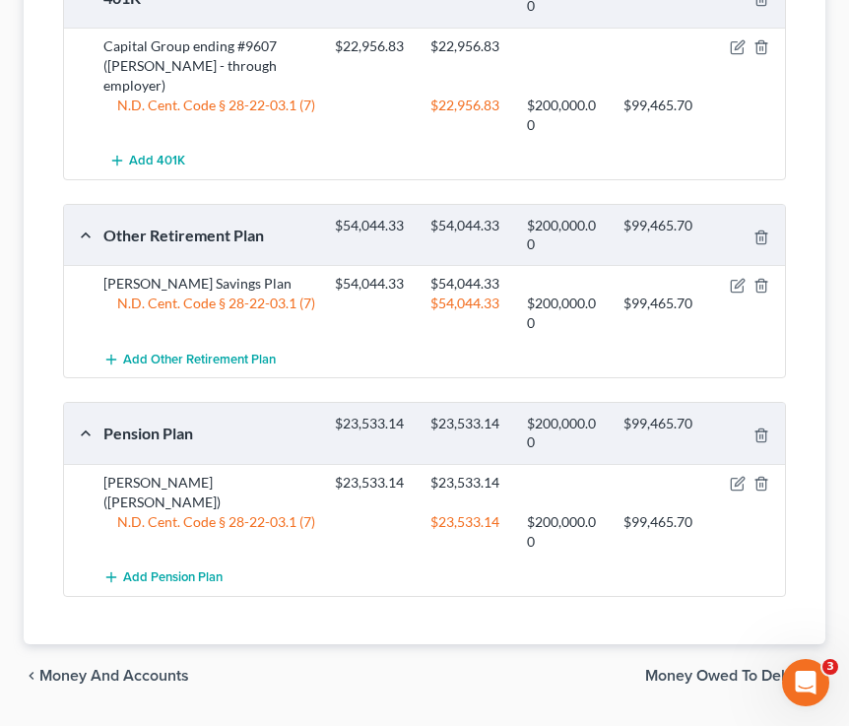
scroll to position [454, 0]
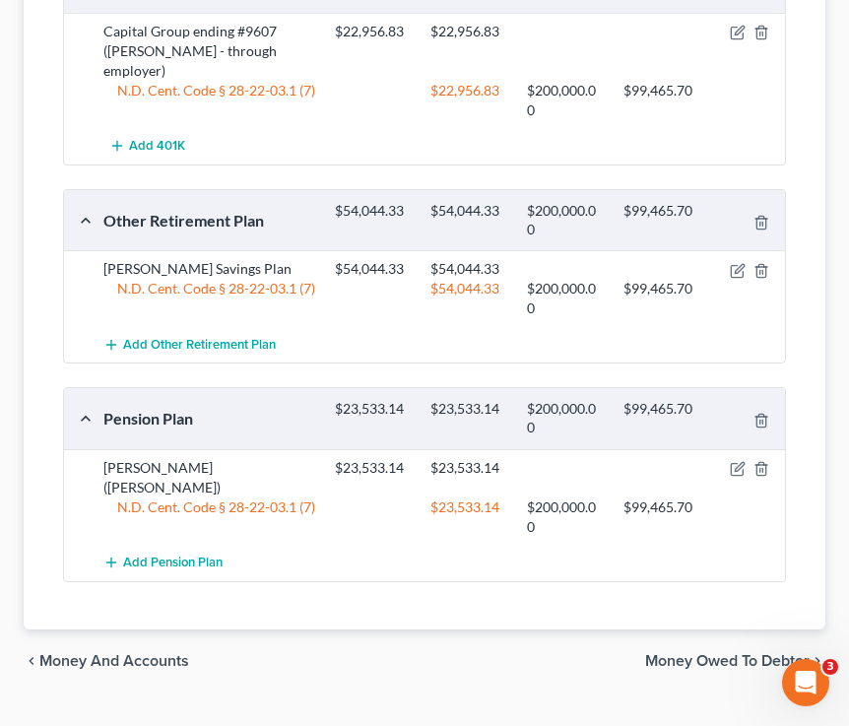
click at [149, 653] on span "Money and Accounts" at bounding box center [114, 661] width 150 height 16
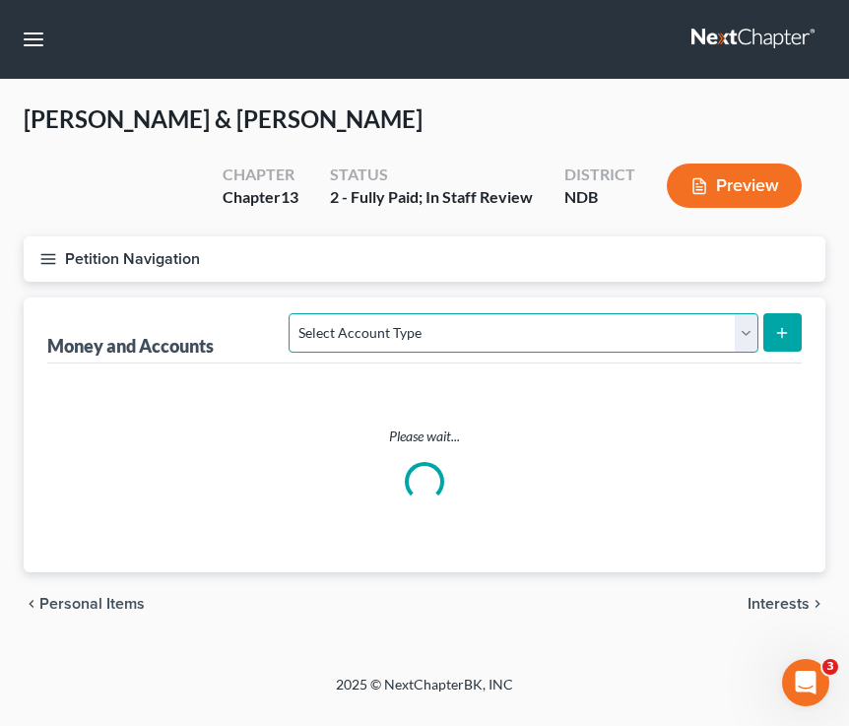
click at [514, 316] on select "Select Account Type Brokerage (A/B: 18, SOFA: 20) Cash on Hand (A/B: 16) Certif…" at bounding box center [523, 332] width 469 height 39
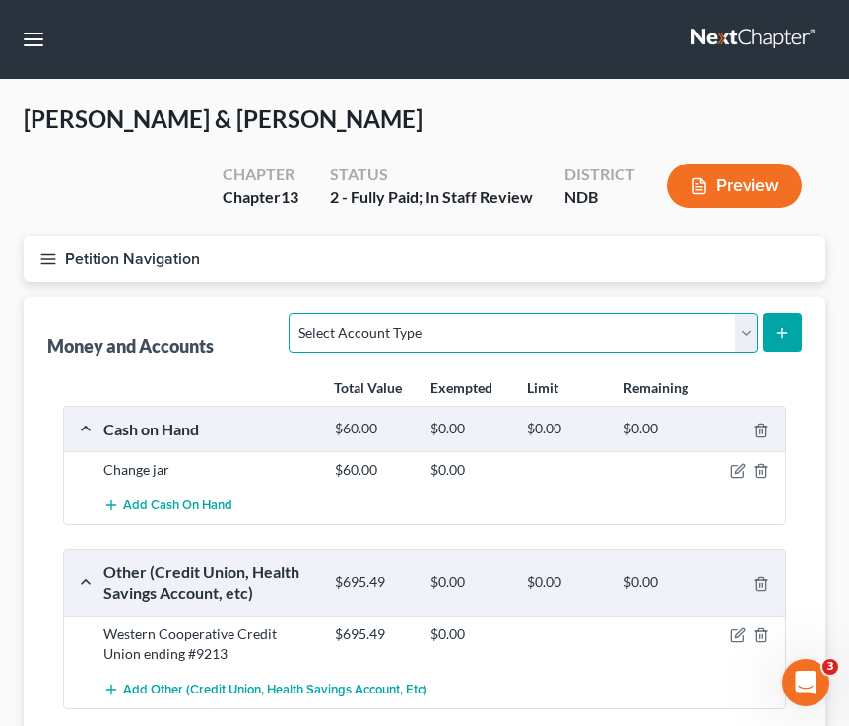
click at [419, 331] on select "Select Account Type Brokerage (A/B: 18, SOFA: 20) Cash on Hand (A/B: 16) Certif…" at bounding box center [523, 332] width 469 height 39
click at [345, 332] on select "Select Account Type Brokerage (A/B: 18, SOFA: 20) Cash on Hand (A/B: 16) Certif…" at bounding box center [523, 332] width 469 height 39
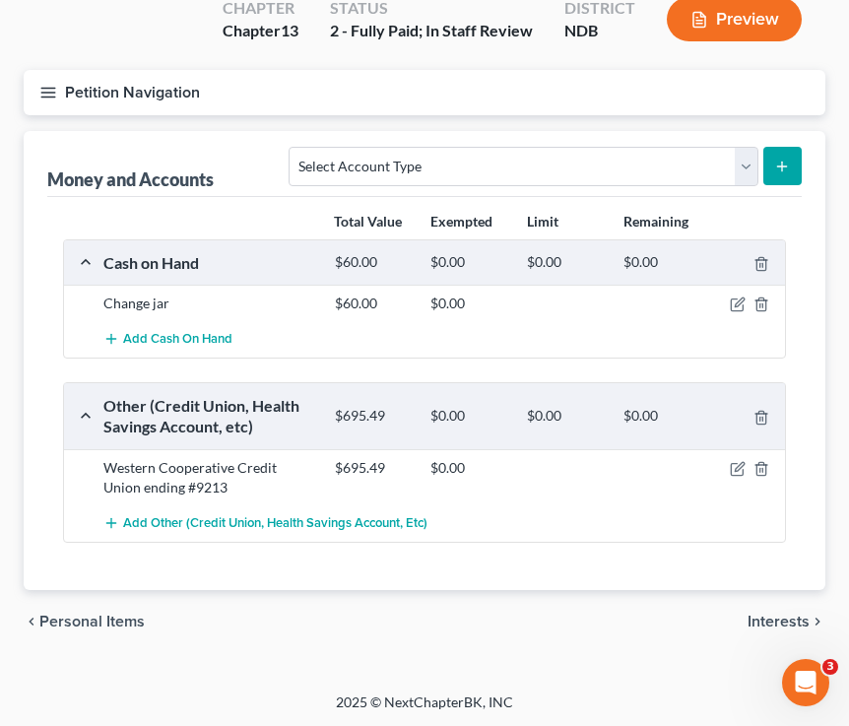
click at [713, 617] on span "Interests" at bounding box center [779, 622] width 62 height 16
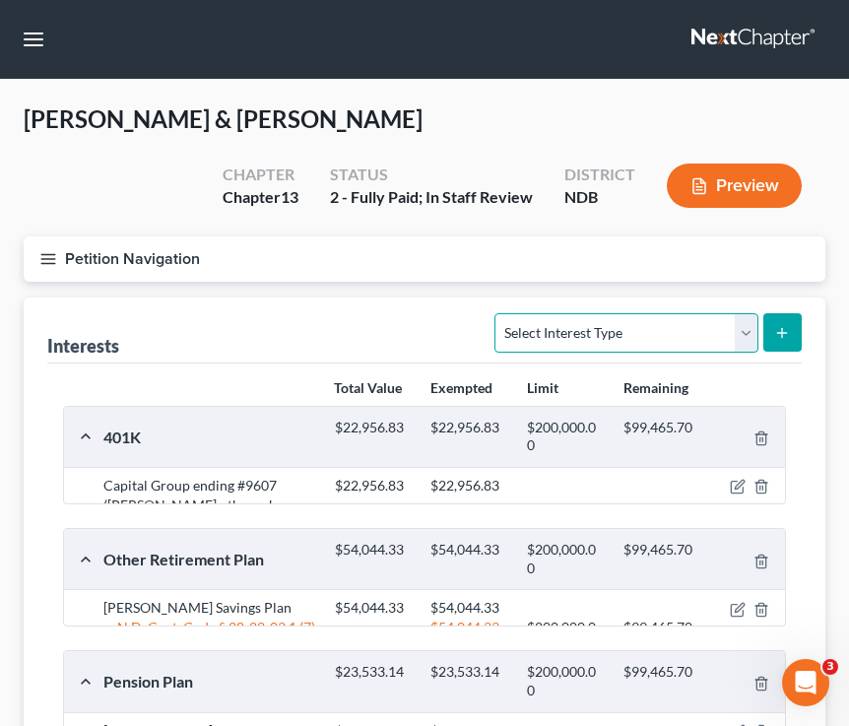
click at [620, 330] on select "Select Interest Type 401K (A/B: 21) Annuity (A/B: 23) Bond (A/B: 18) Education …" at bounding box center [626, 332] width 263 height 39
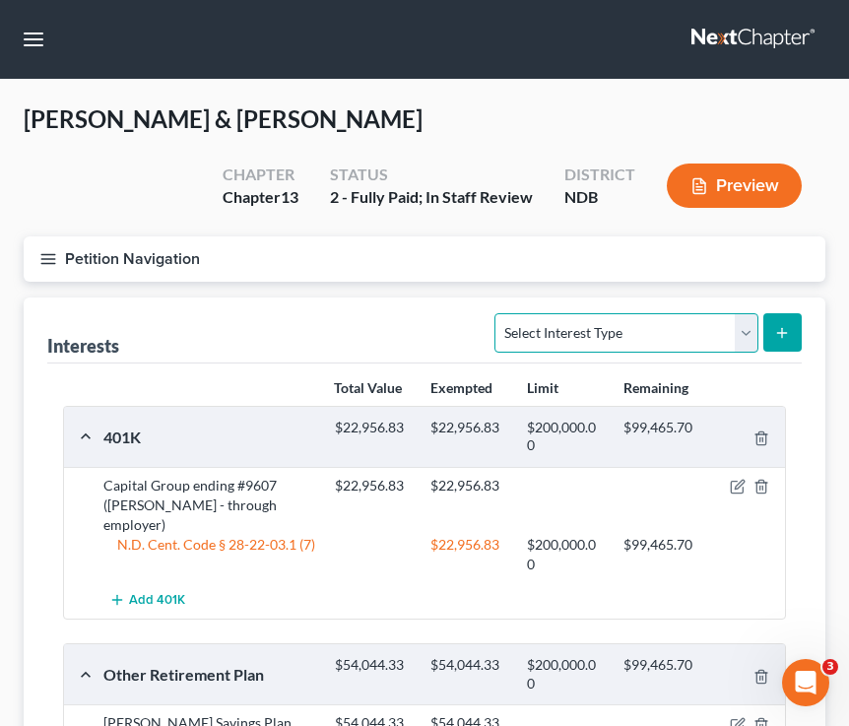
scroll to position [454, 0]
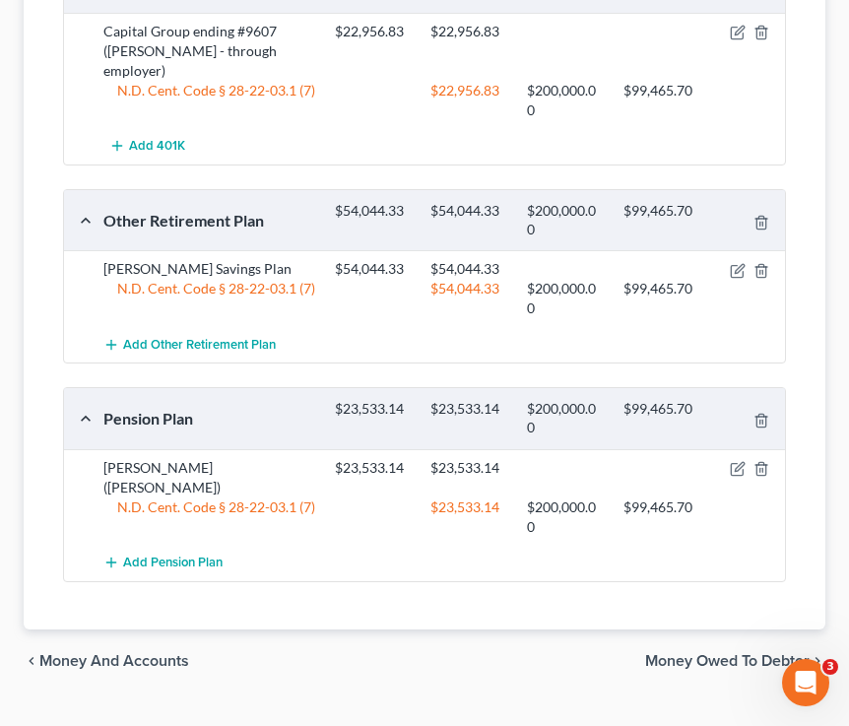
click at [145, 653] on span "Money and Accounts" at bounding box center [114, 661] width 150 height 16
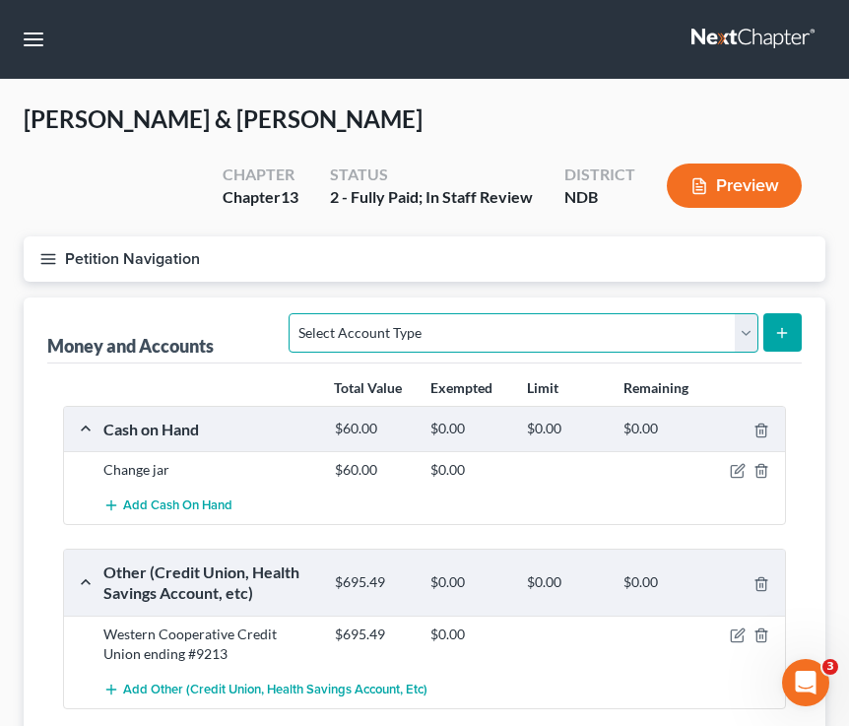
click at [611, 340] on select "Select Account Type Brokerage (A/B: 18, SOFA: 20) Cash on Hand (A/B: 16) Certif…" at bounding box center [523, 332] width 469 height 39
select select "money_market"
click at [295, 313] on select "Select Account Type Brokerage (A/B: 18, SOFA: 20) Cash on Hand (A/B: 16) Certif…" at bounding box center [523, 332] width 469 height 39
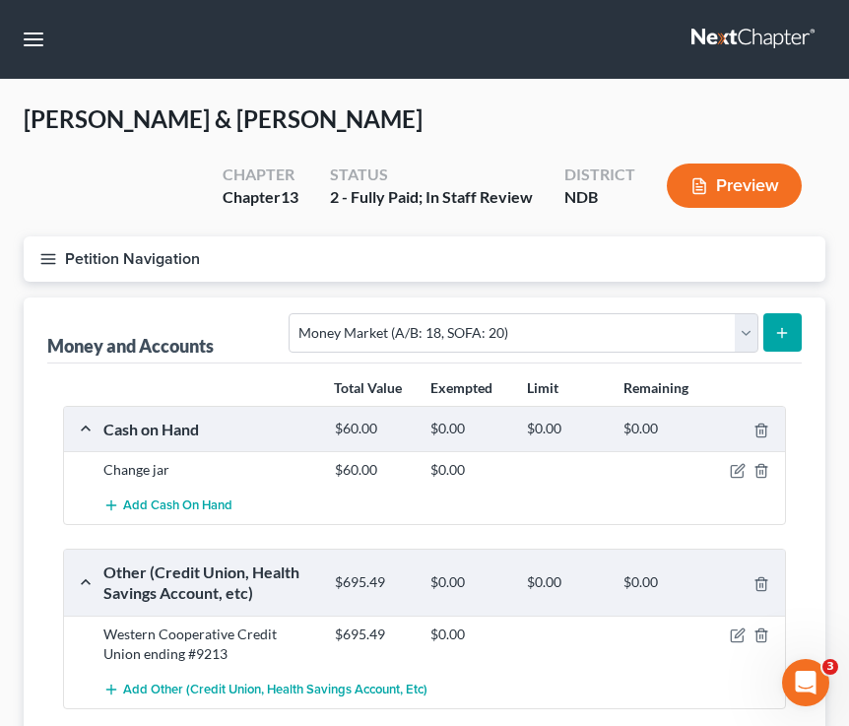
click at [713, 321] on button "submit" at bounding box center [783, 332] width 38 height 38
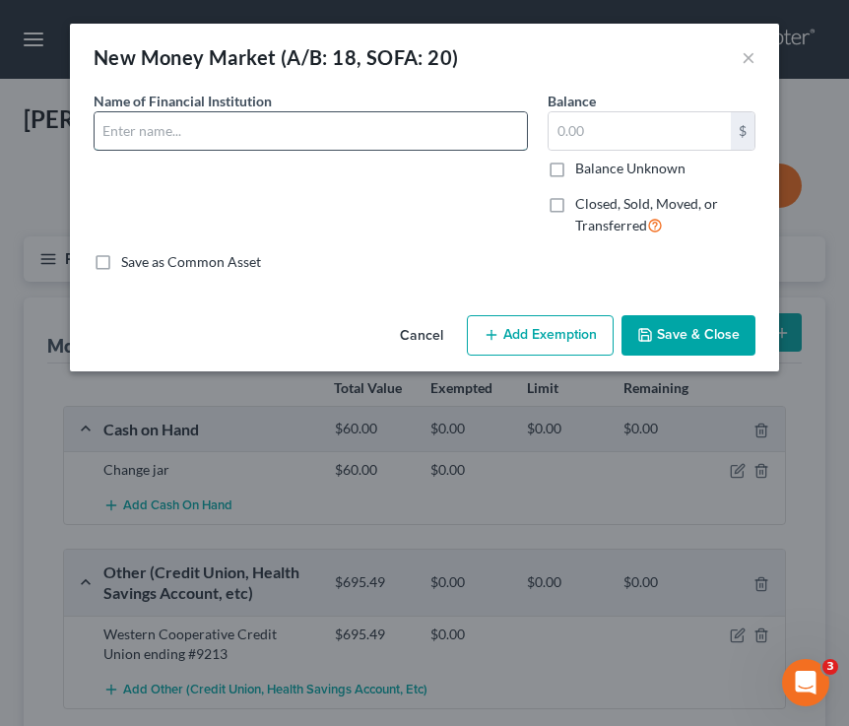
click at [151, 138] on input "text" at bounding box center [311, 130] width 432 height 37
click at [171, 129] on input "text" at bounding box center [311, 130] width 432 height 37
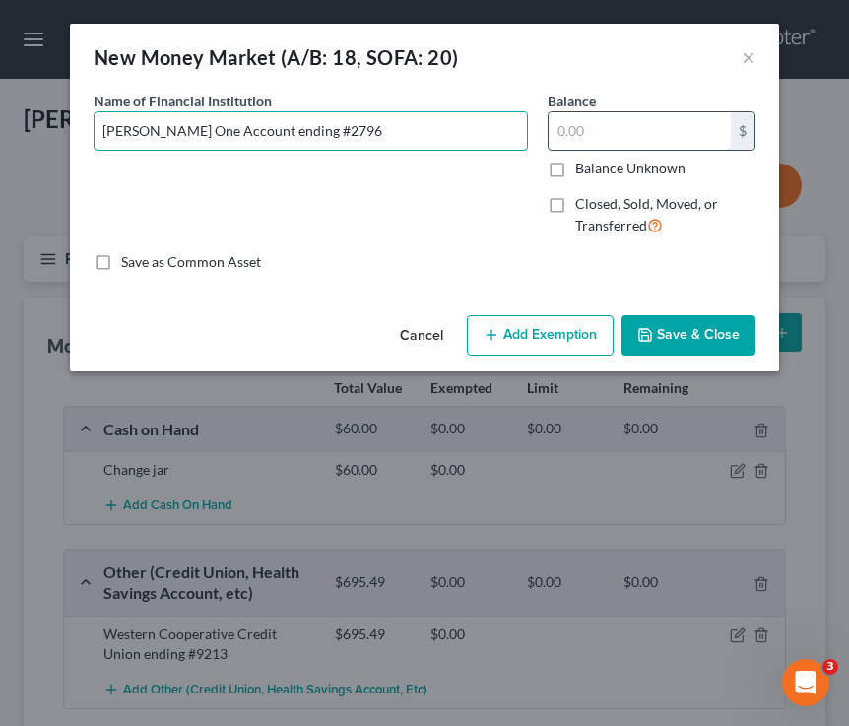
type input "Schwab One Account ending #2796"
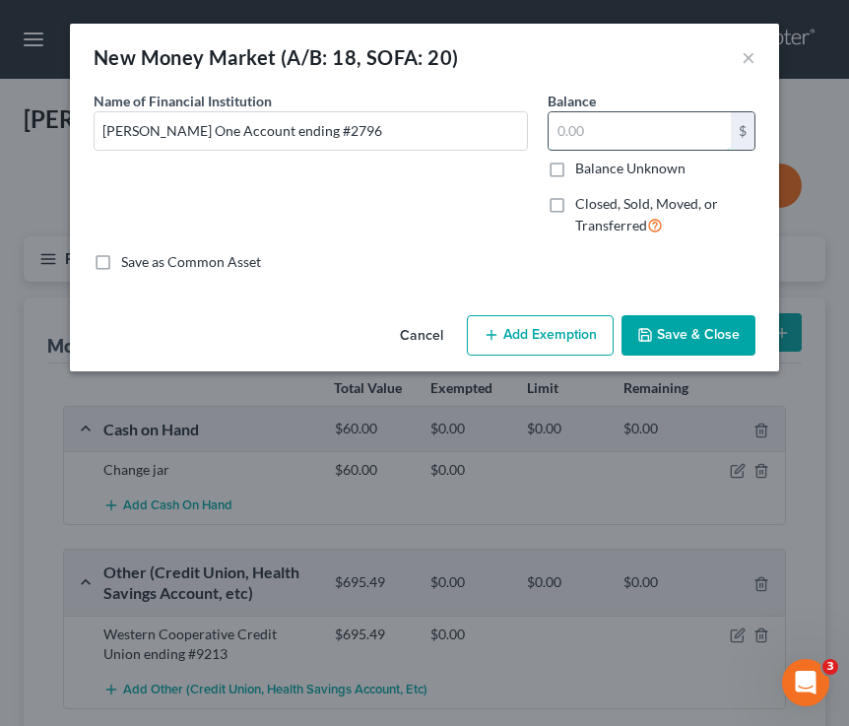
click at [569, 125] on input "text" at bounding box center [640, 130] width 182 height 37
type input "1,032.18"
click at [336, 129] on input "Schwab One Account ending #2796" at bounding box center [311, 130] width 432 height 37
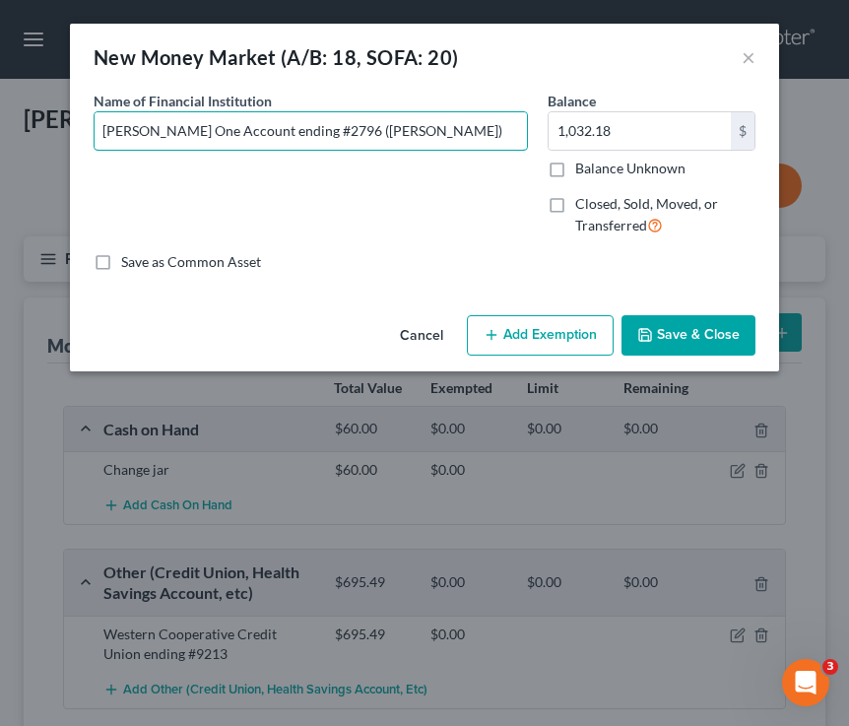
type input "Schwab One Account ending #2796 (Lori)"
click at [661, 328] on button "Save & Close" at bounding box center [689, 335] width 134 height 41
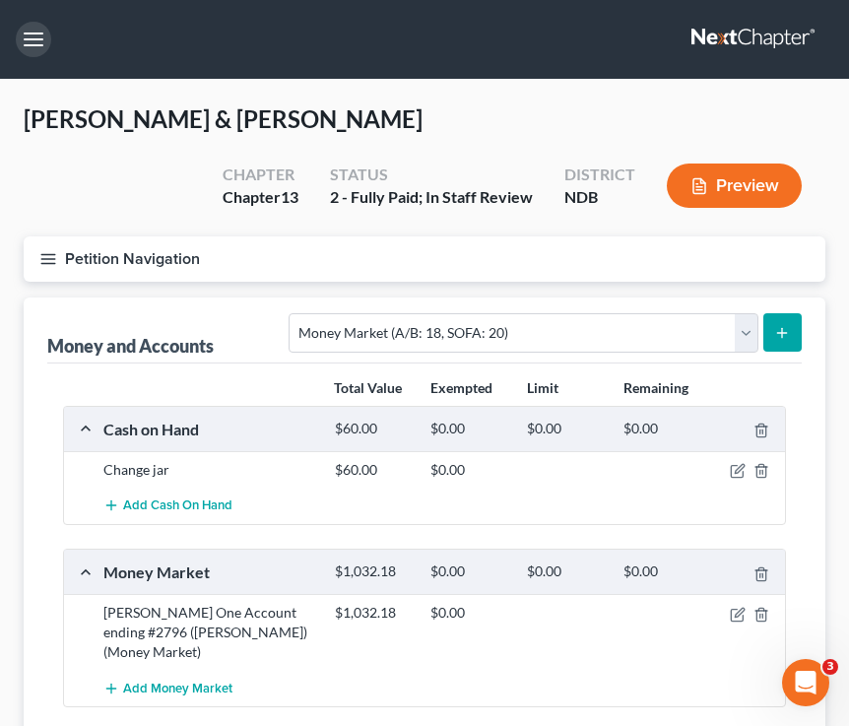
click at [39, 33] on button "button" at bounding box center [33, 39] width 35 height 35
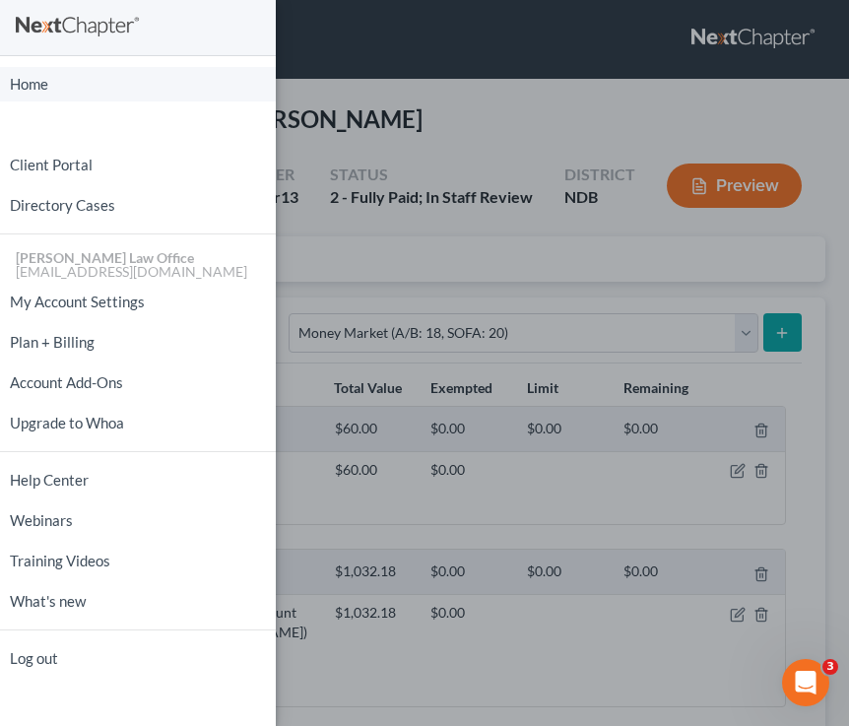
click at [45, 93] on link "Home" at bounding box center [138, 84] width 276 height 34
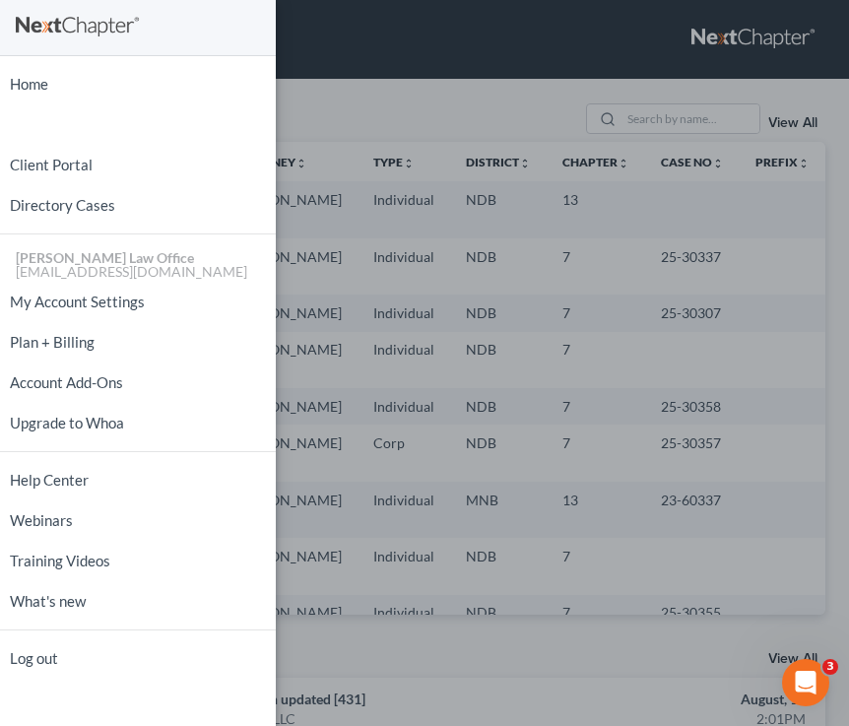
click at [410, 120] on div "Home New Case Client Portal Directory Cases Bulie Diaz Law Office fargo@buliela…" at bounding box center [424, 363] width 849 height 726
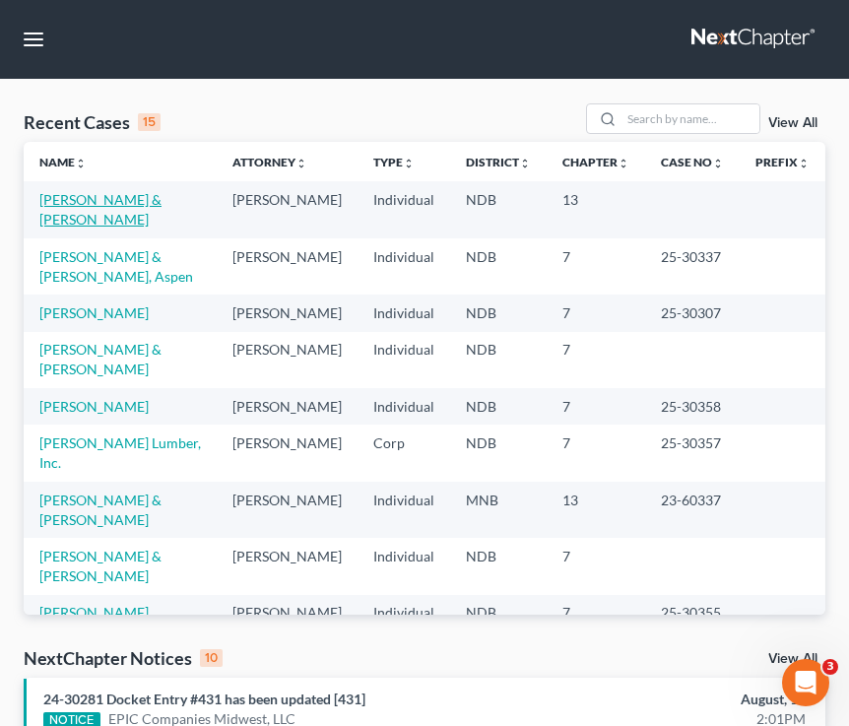
click at [133, 207] on link "[PERSON_NAME] & [PERSON_NAME]" at bounding box center [100, 209] width 122 height 36
select select "4"
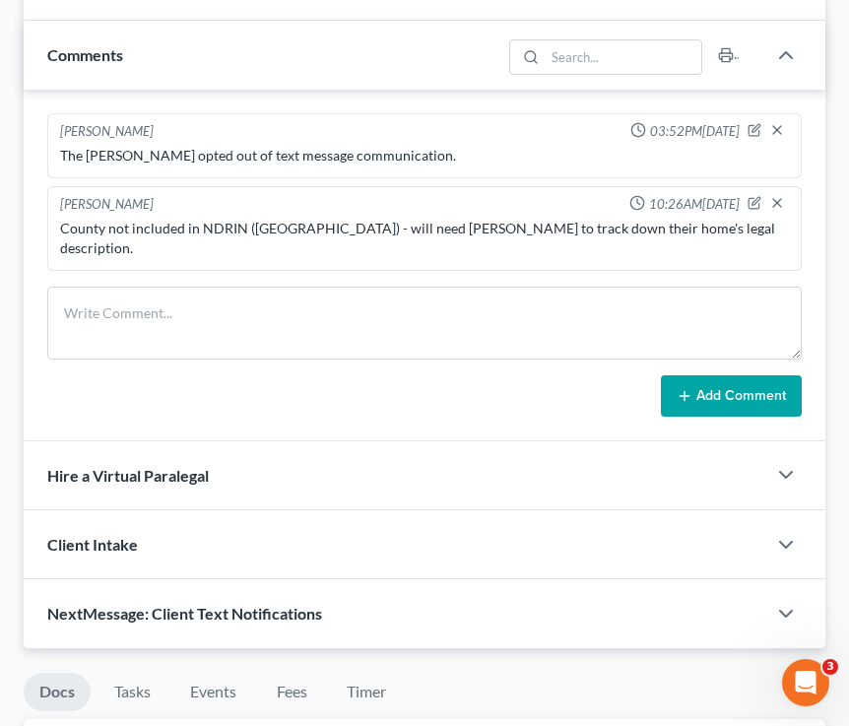
scroll to position [1419, 0]
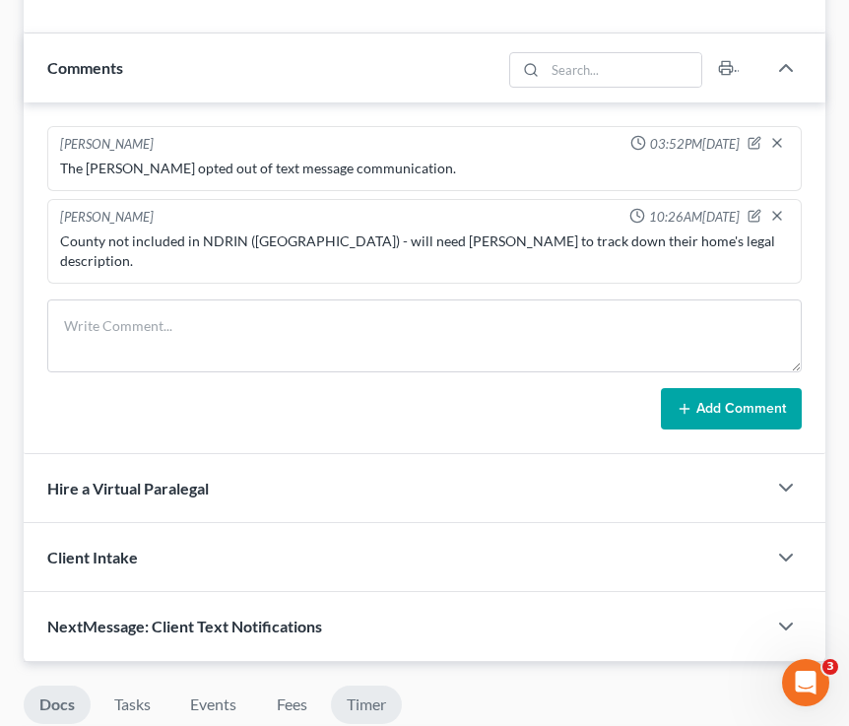
click at [373, 686] on link "Timer" at bounding box center [366, 705] width 71 height 38
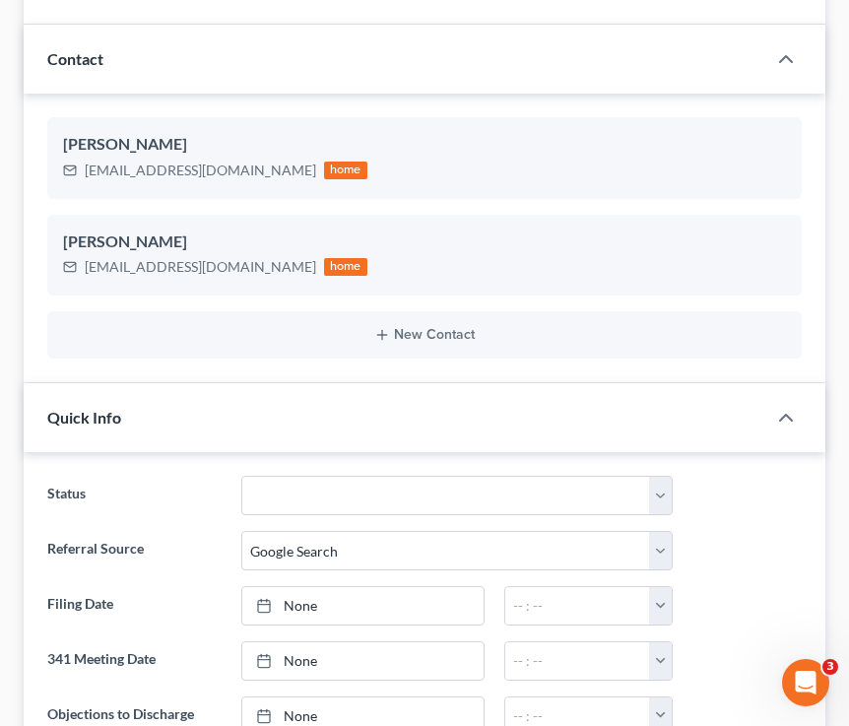
scroll to position [0, 0]
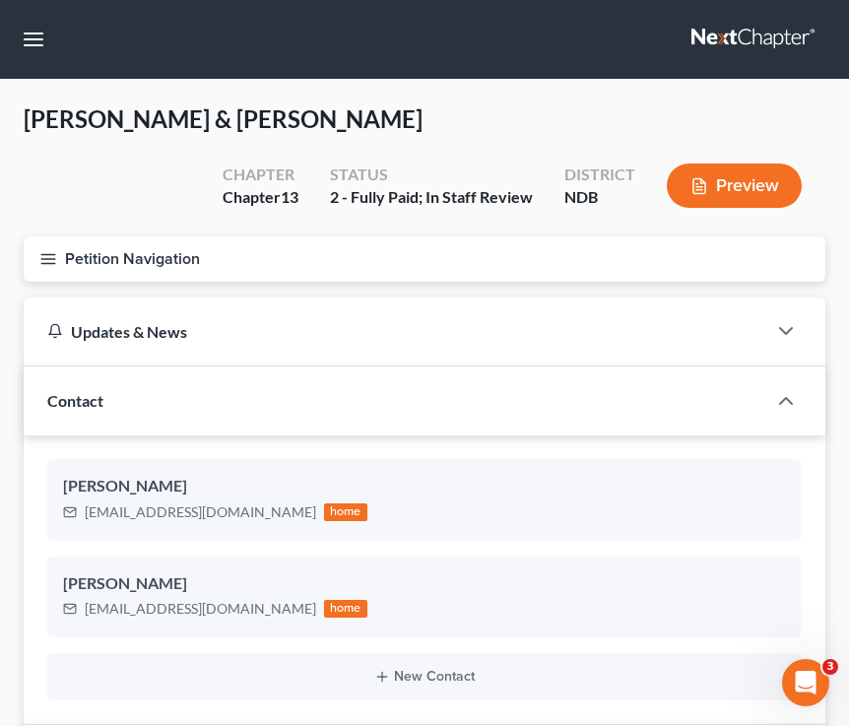
click at [46, 244] on button "Petition Navigation" at bounding box center [425, 258] width 802 height 45
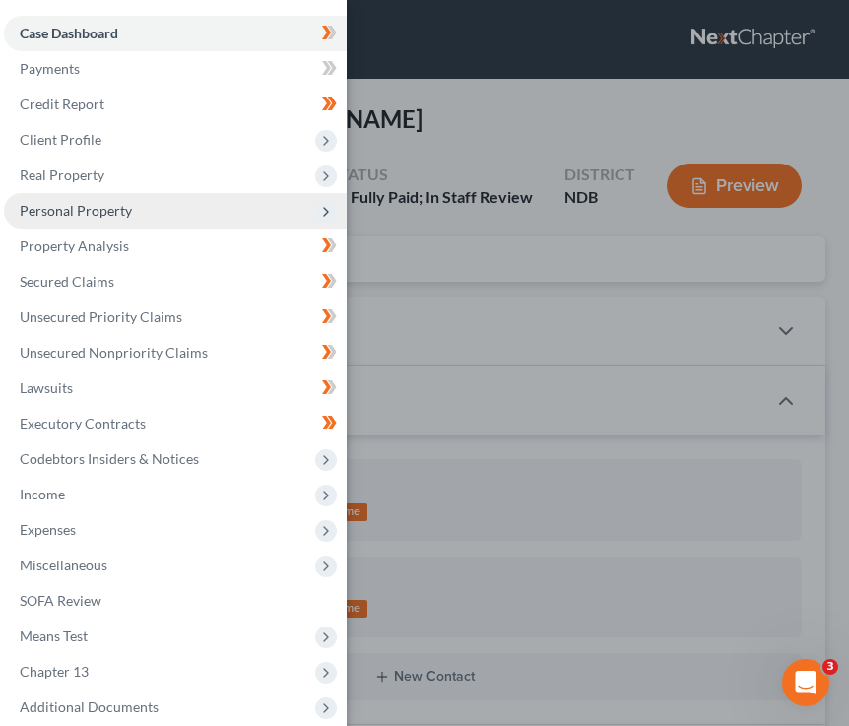
click at [135, 207] on span "Personal Property" at bounding box center [175, 210] width 343 height 35
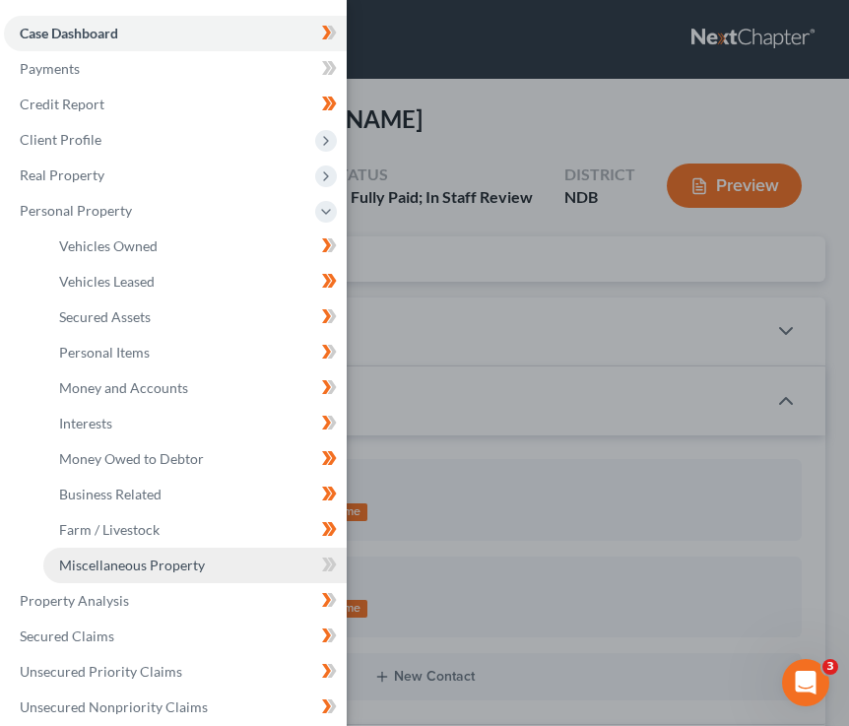
click at [157, 573] on link "Miscellaneous Property" at bounding box center [194, 565] width 303 height 35
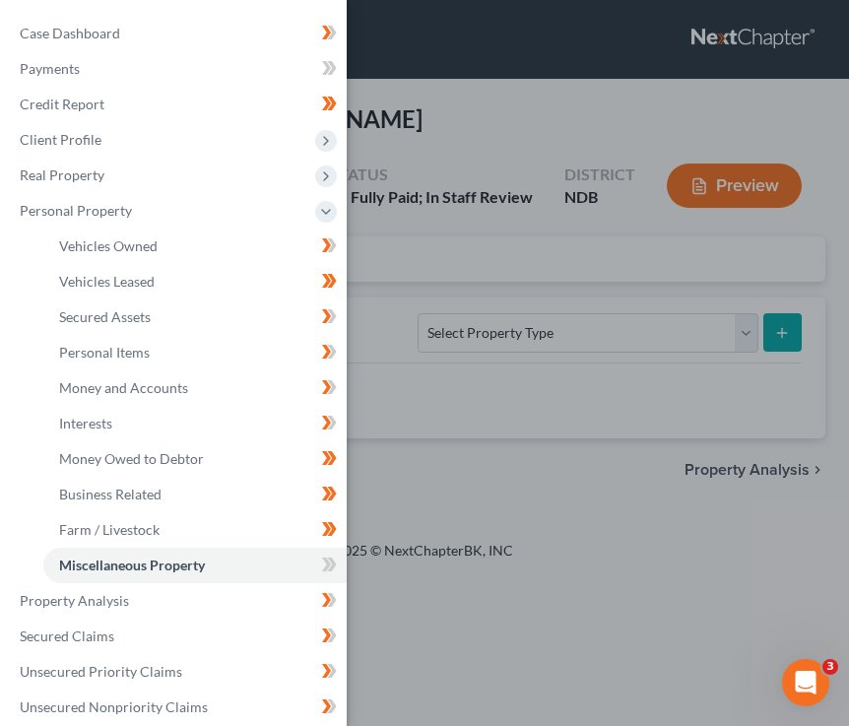
click at [395, 206] on div "Case Dashboard Payments Invoices Payments Payments Credit Report Client Profile" at bounding box center [424, 363] width 849 height 726
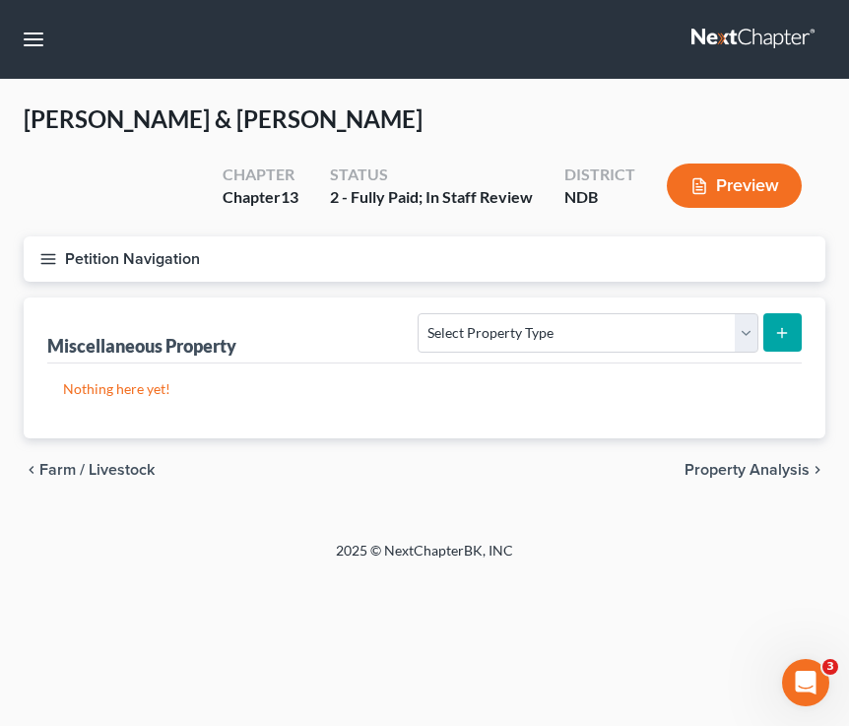
click at [50, 254] on icon "button" at bounding box center [48, 259] width 18 height 18
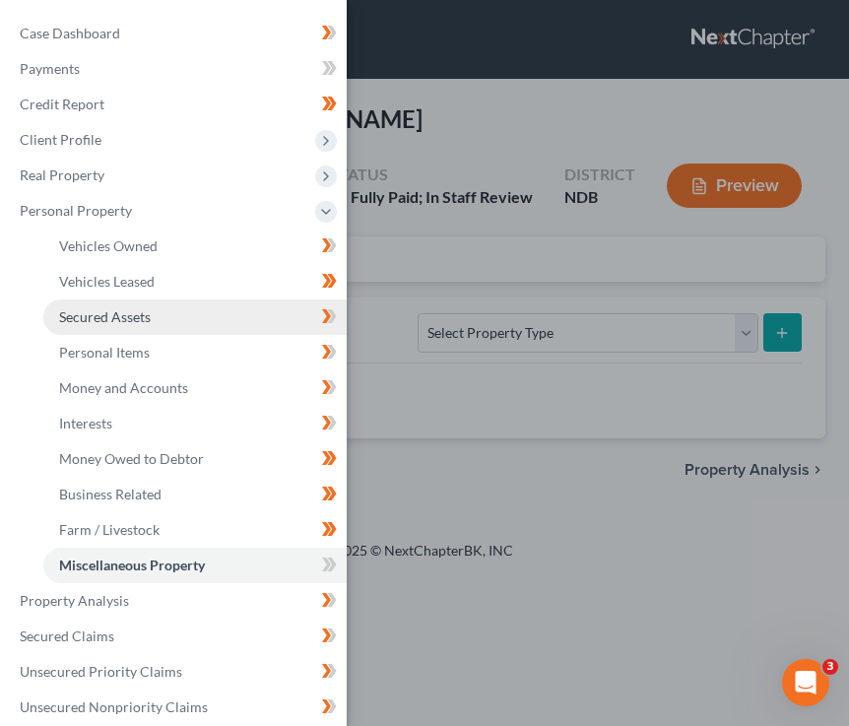
click at [198, 328] on link "Secured Assets" at bounding box center [194, 316] width 303 height 35
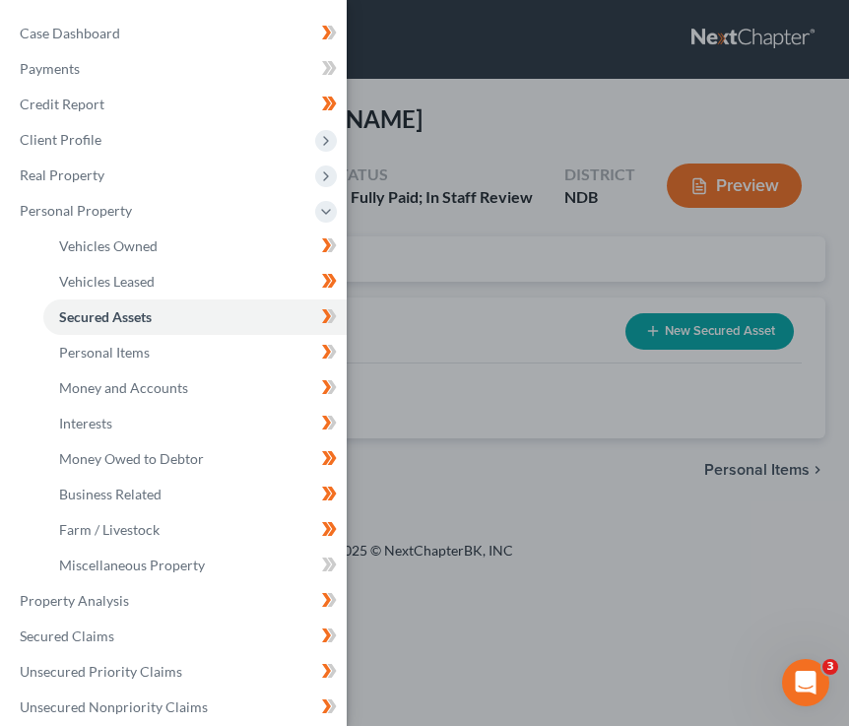
click at [428, 313] on div "Case Dashboard Payments Invoices Payments Payments Credit Report Client Profile" at bounding box center [424, 363] width 849 height 726
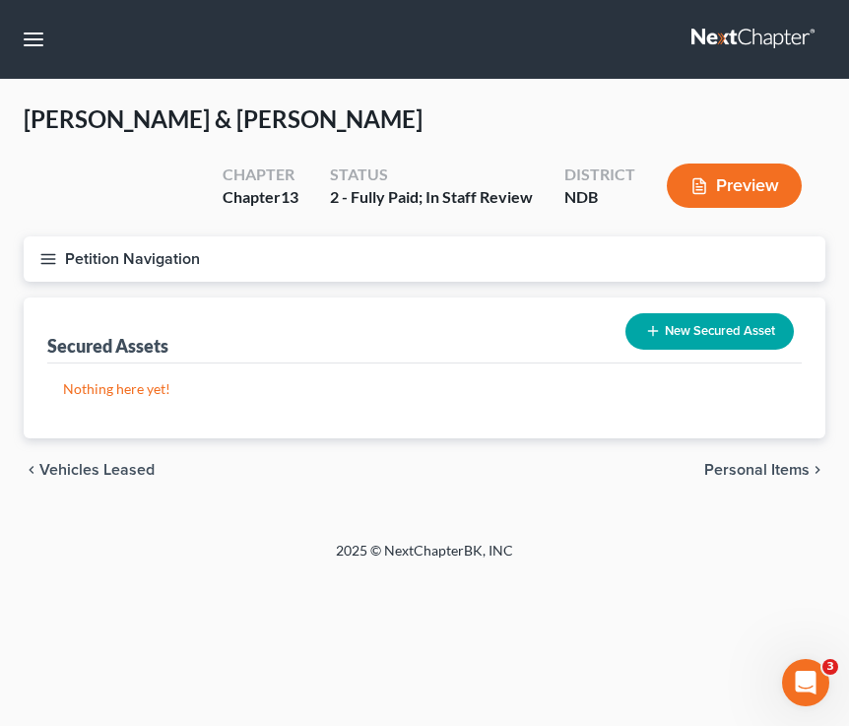
click at [58, 253] on button "Petition Navigation" at bounding box center [425, 258] width 802 height 45
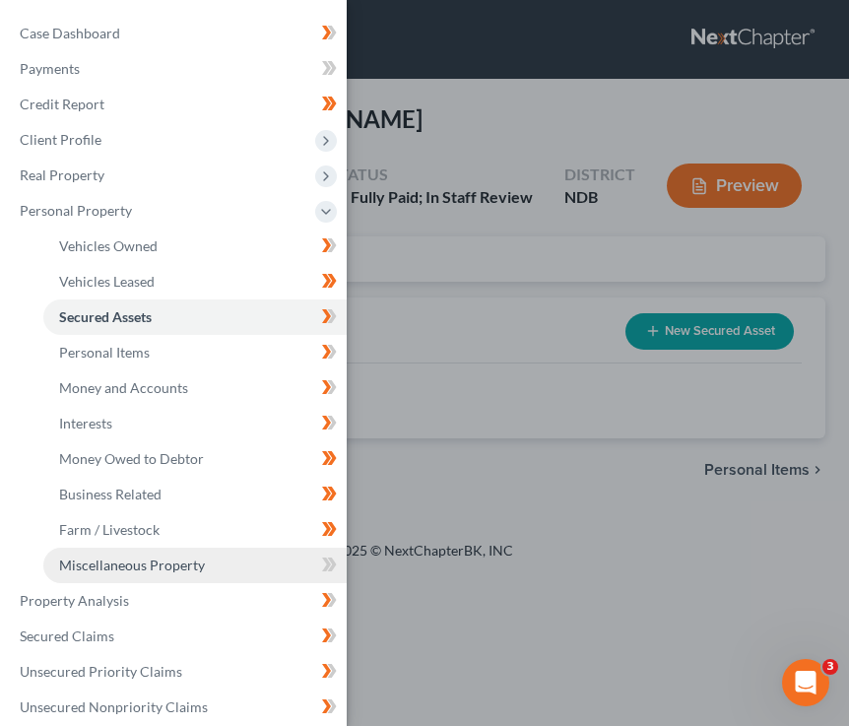
click at [156, 563] on span "Miscellaneous Property" at bounding box center [132, 565] width 146 height 17
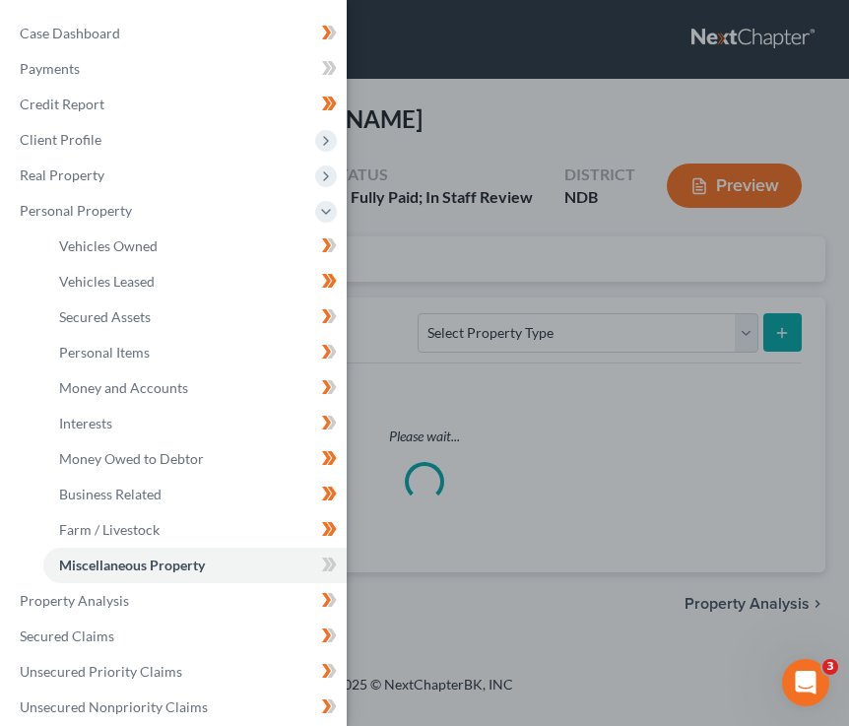
click at [534, 218] on div "Case Dashboard Payments Invoices Payments Payments Credit Report Client Profile" at bounding box center [424, 363] width 849 height 726
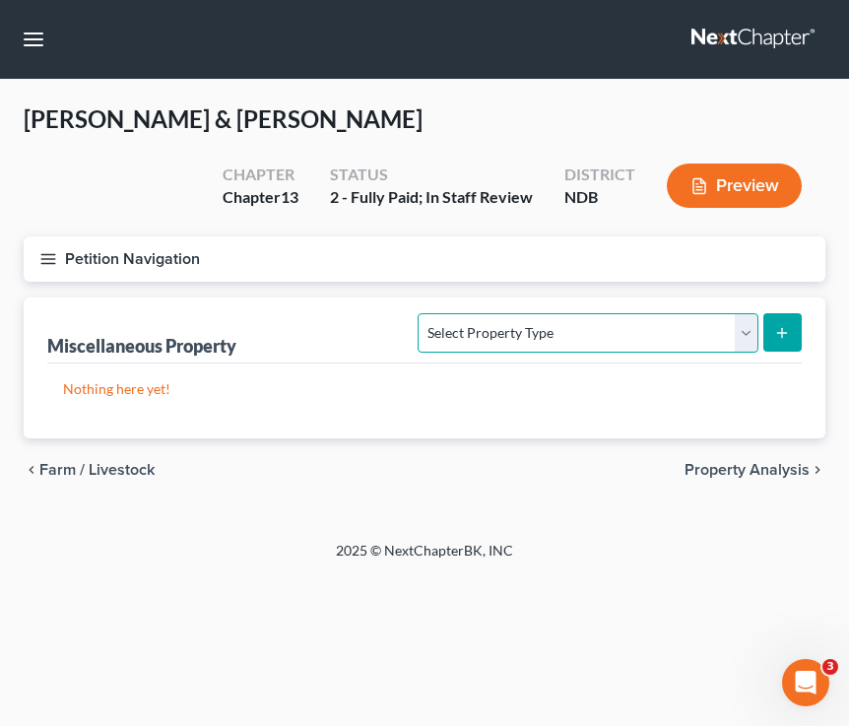
click at [521, 330] on select "Select Property Type Assigned for Creditor Benefit Within 1 Year (SOFA: 12) Hol…" at bounding box center [588, 332] width 340 height 39
click at [58, 253] on button "Petition Navigation" at bounding box center [425, 258] width 802 height 45
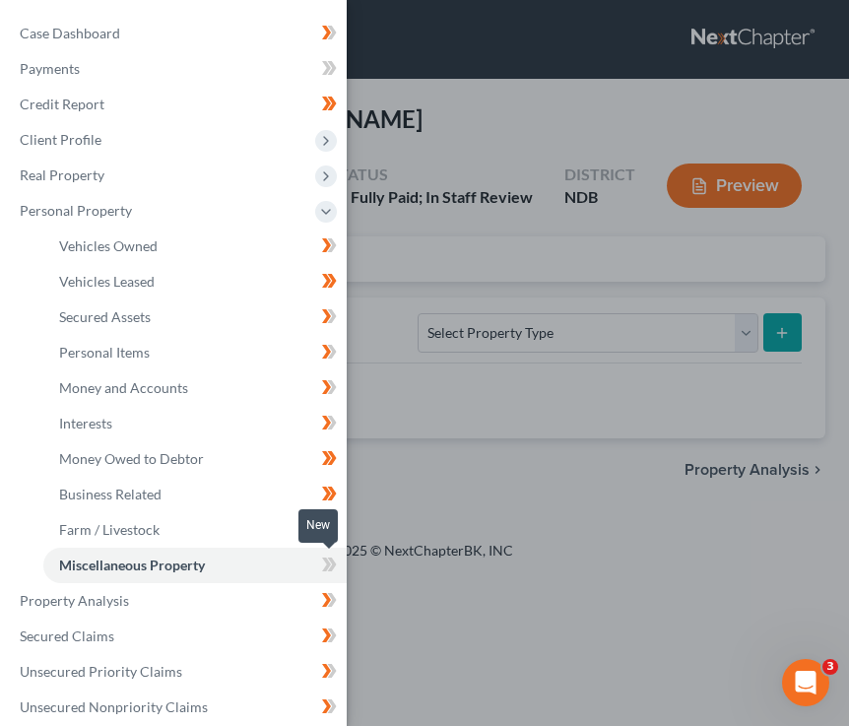
click at [326, 556] on icon at bounding box center [329, 565] width 15 height 25
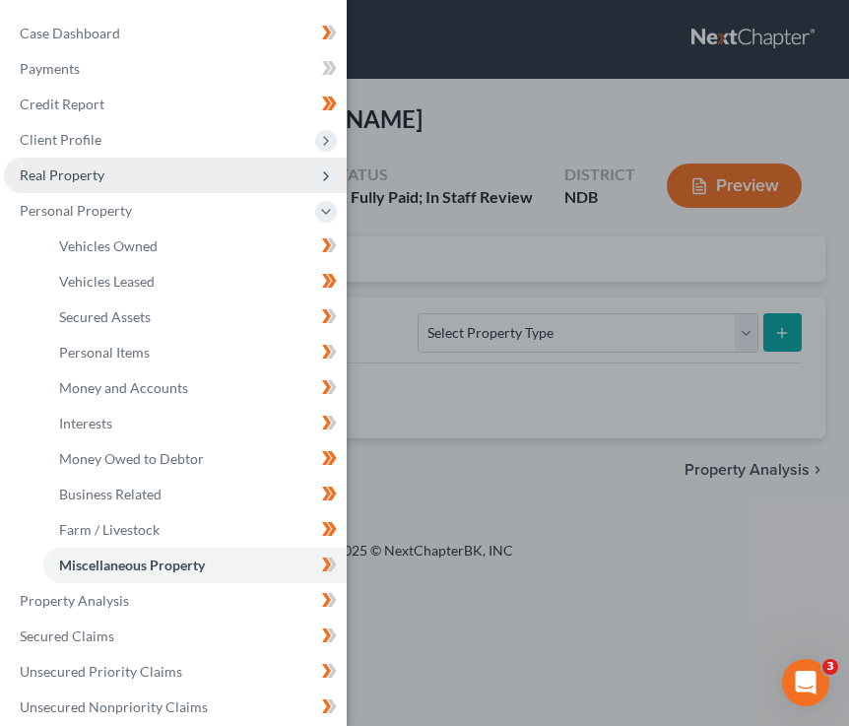
click at [203, 176] on span "Real Property" at bounding box center [175, 175] width 343 height 35
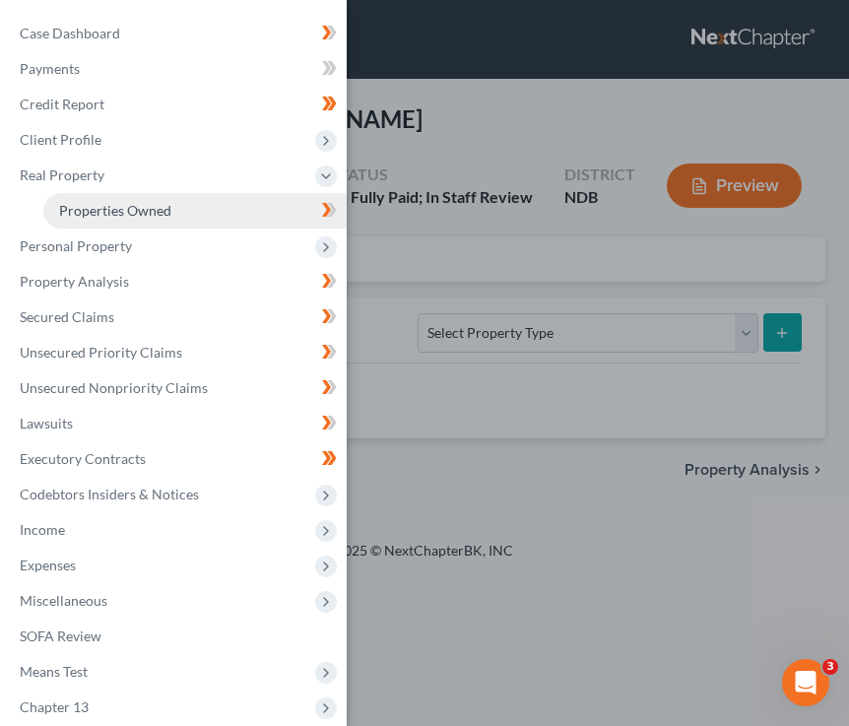
click at [256, 206] on link "Properties Owned" at bounding box center [194, 210] width 303 height 35
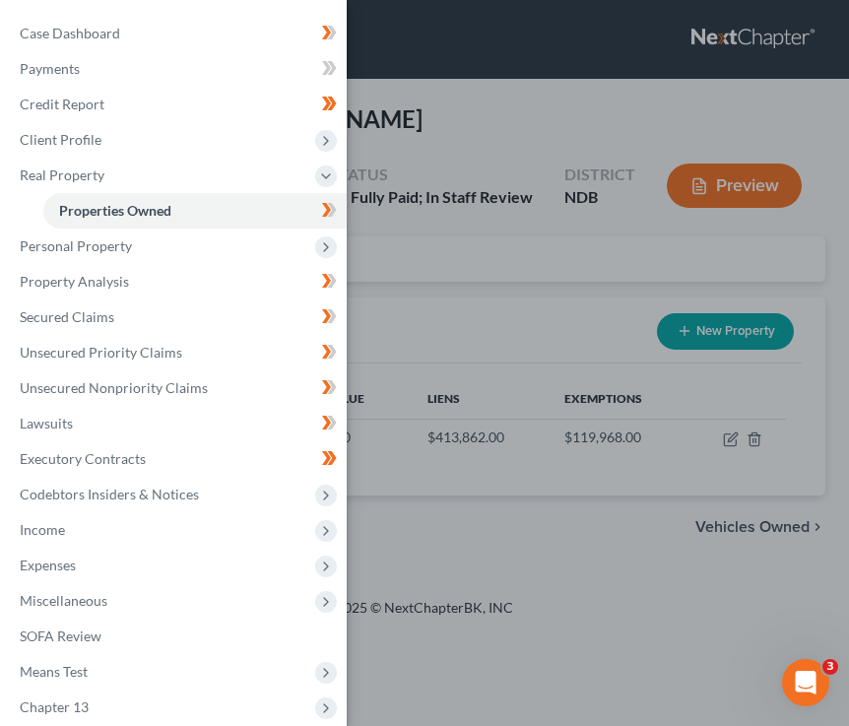
click at [565, 266] on div "Case Dashboard Payments Invoices Payments Payments Credit Report Client Profile" at bounding box center [424, 363] width 849 height 726
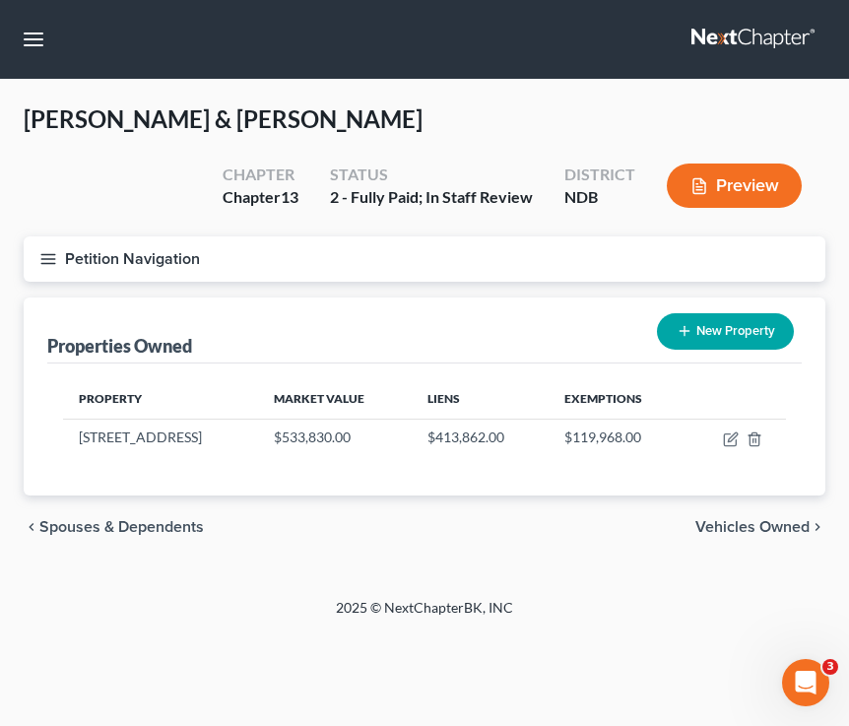
click at [706, 319] on button "New Property" at bounding box center [725, 331] width 137 height 36
select select "29"
select select "2"
select select "0"
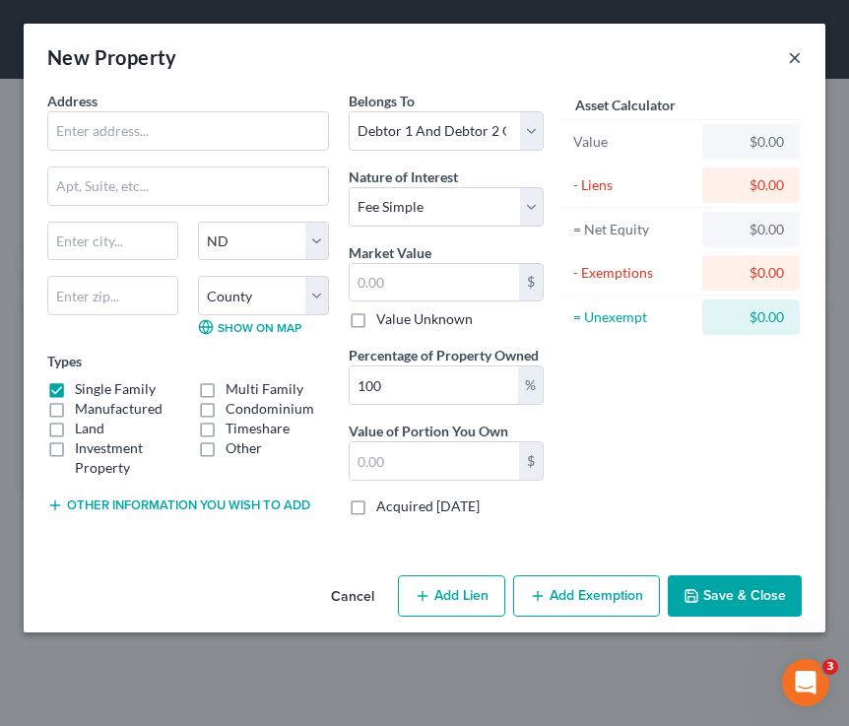
click at [713, 51] on button "×" at bounding box center [795, 57] width 14 height 24
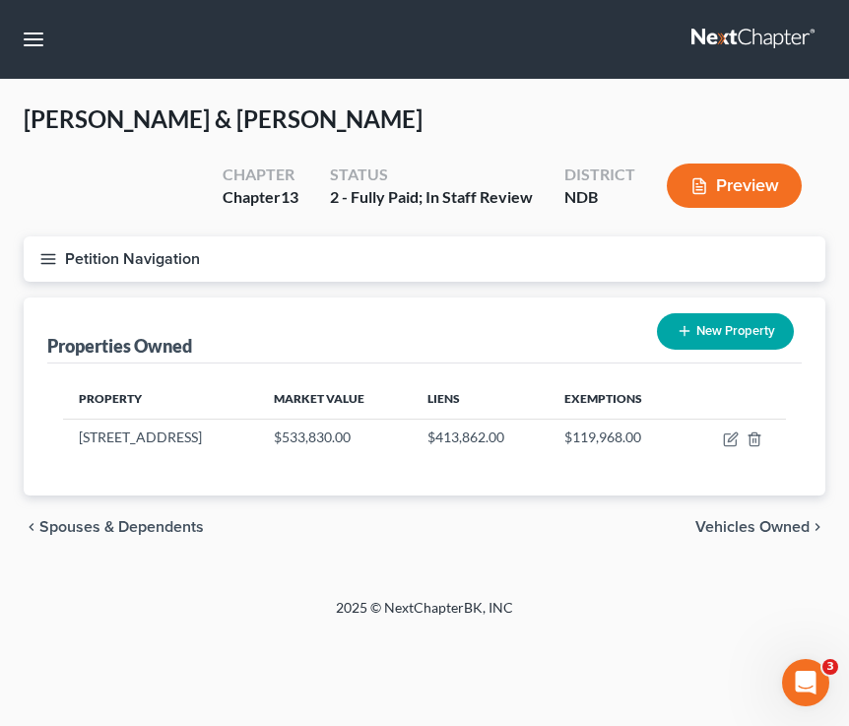
click at [692, 340] on button "New Property" at bounding box center [725, 331] width 137 height 36
select select "29"
select select "52"
select select "2"
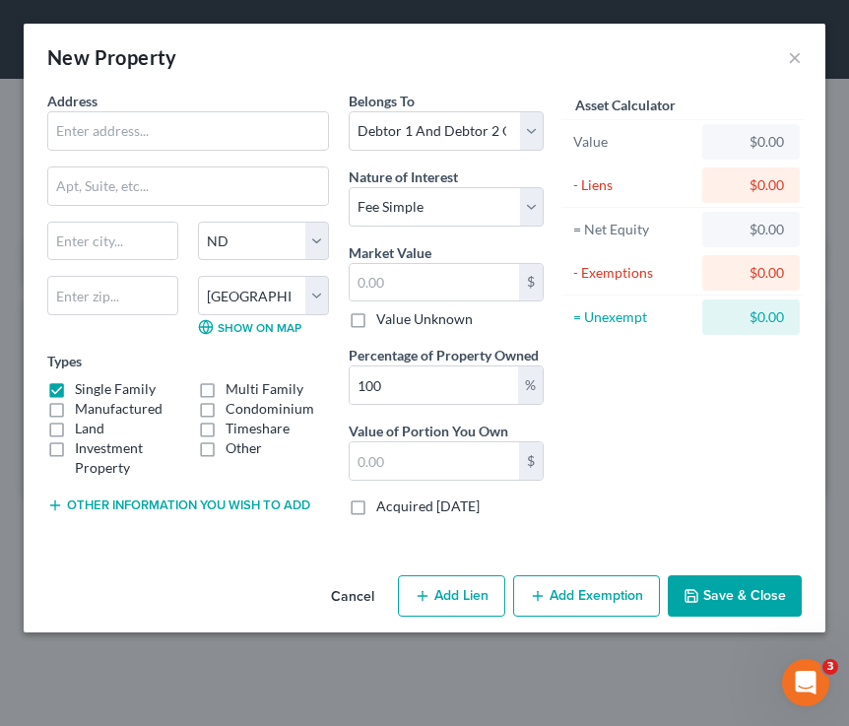
click at [75, 379] on label "Single Family" at bounding box center [115, 389] width 81 height 20
click at [83, 379] on input "Single Family" at bounding box center [89, 385] width 13 height 13
click at [226, 444] on label "Other" at bounding box center [244, 448] width 36 height 20
click at [233, 444] on input "Other" at bounding box center [239, 444] width 13 height 13
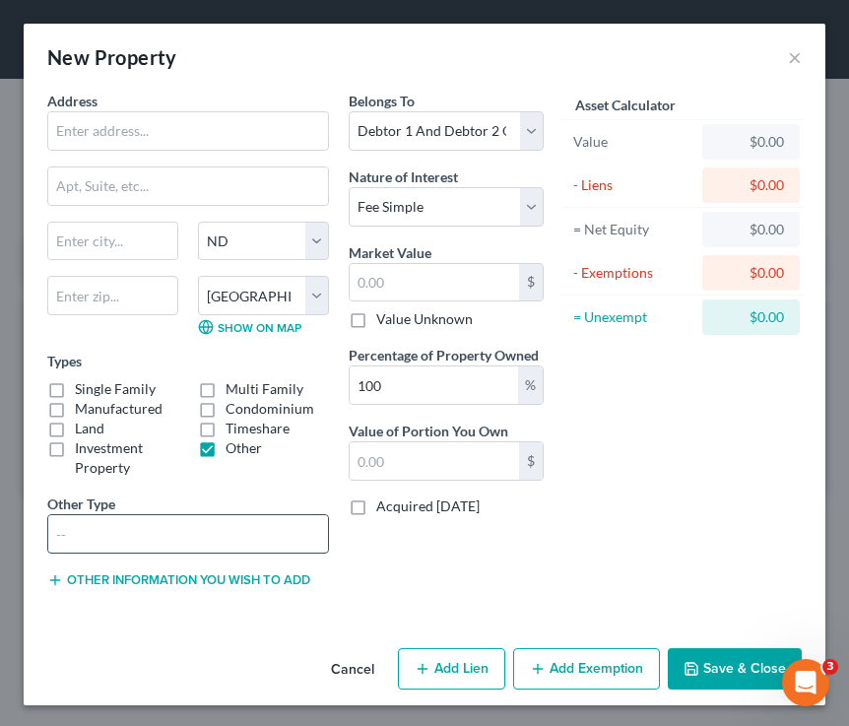
click at [123, 535] on input "text" at bounding box center [188, 533] width 280 height 37
click at [226, 458] on label "Other" at bounding box center [244, 448] width 36 height 20
click at [233, 451] on input "Other" at bounding box center [239, 444] width 13 height 13
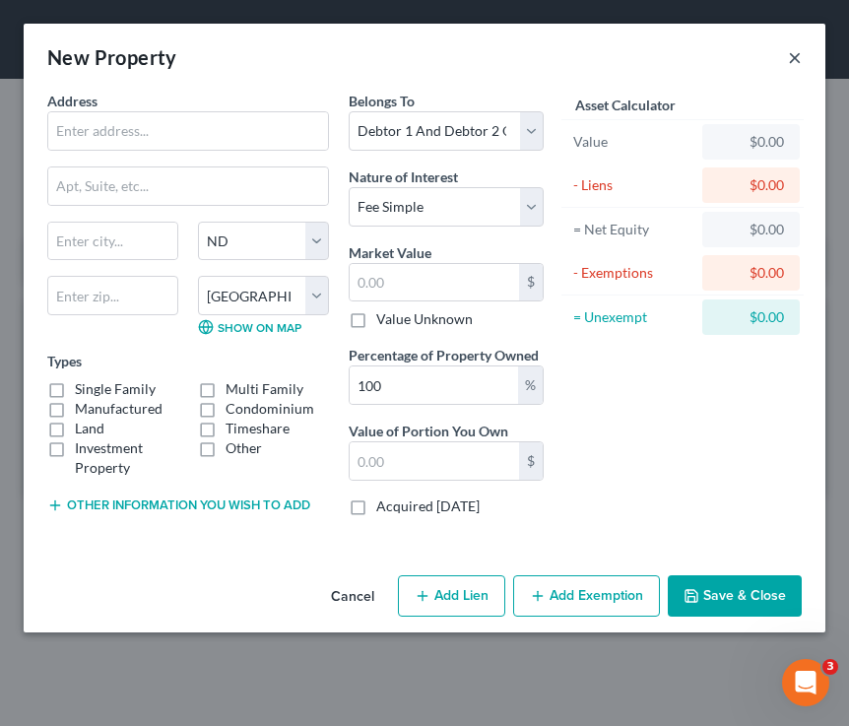
click at [713, 52] on button "×" at bounding box center [795, 57] width 14 height 24
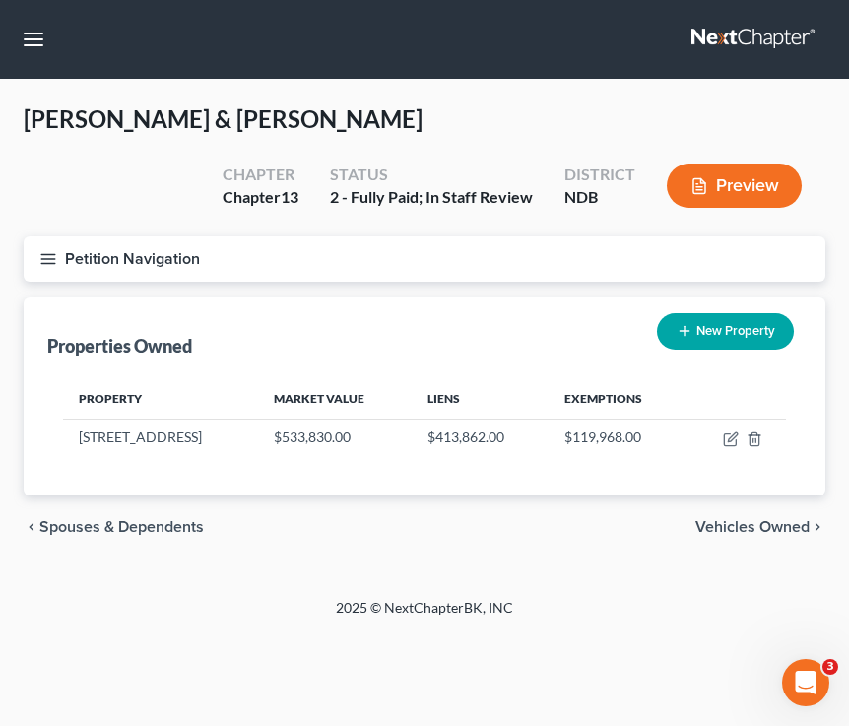
click at [56, 241] on button "Petition Navigation" at bounding box center [425, 258] width 802 height 45
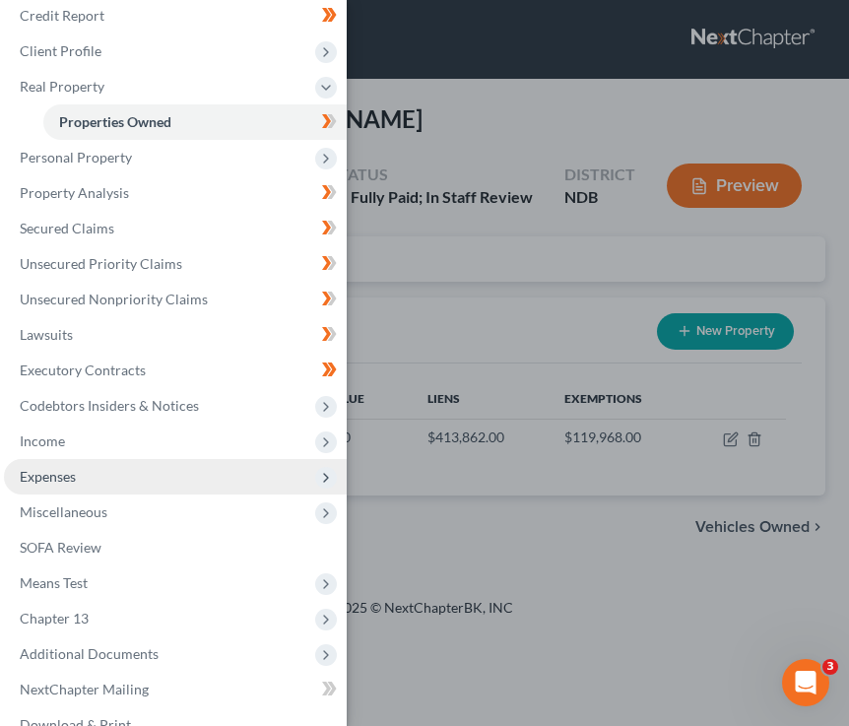
scroll to position [131, 0]
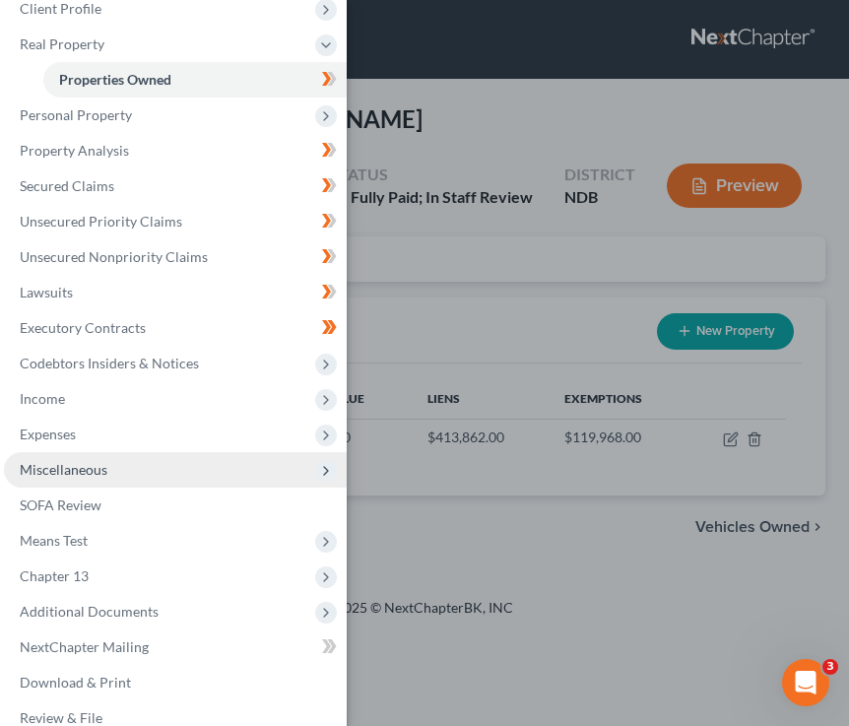
click at [111, 480] on span "Miscellaneous" at bounding box center [175, 469] width 343 height 35
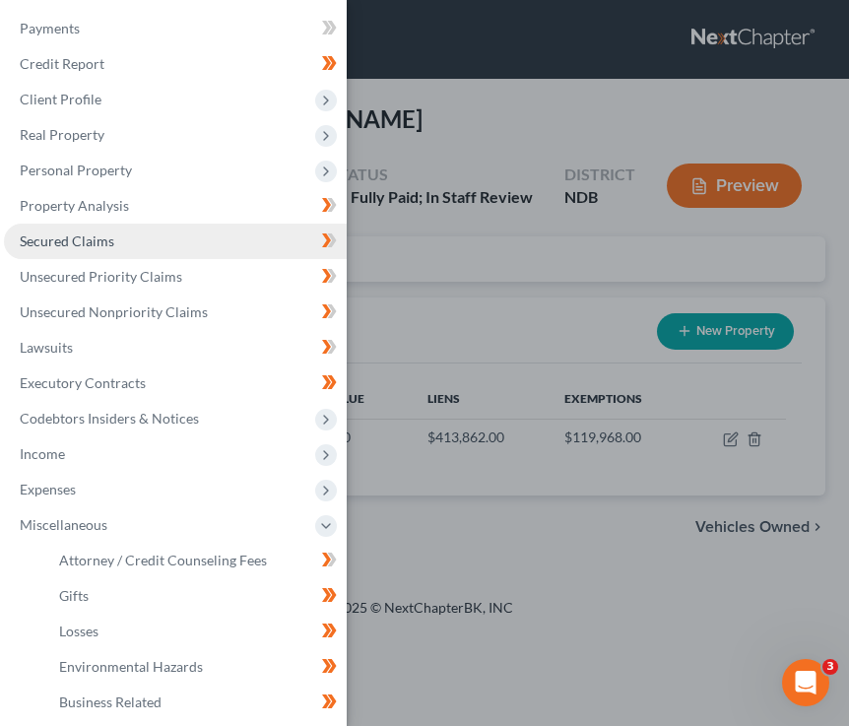
scroll to position [0, 0]
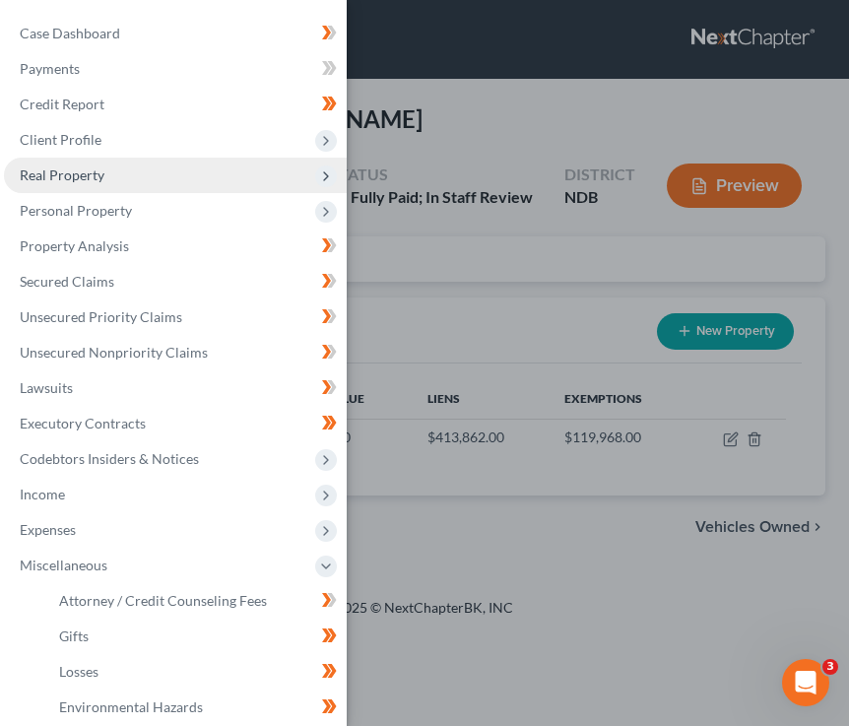
click at [80, 179] on span "Real Property" at bounding box center [62, 174] width 85 height 17
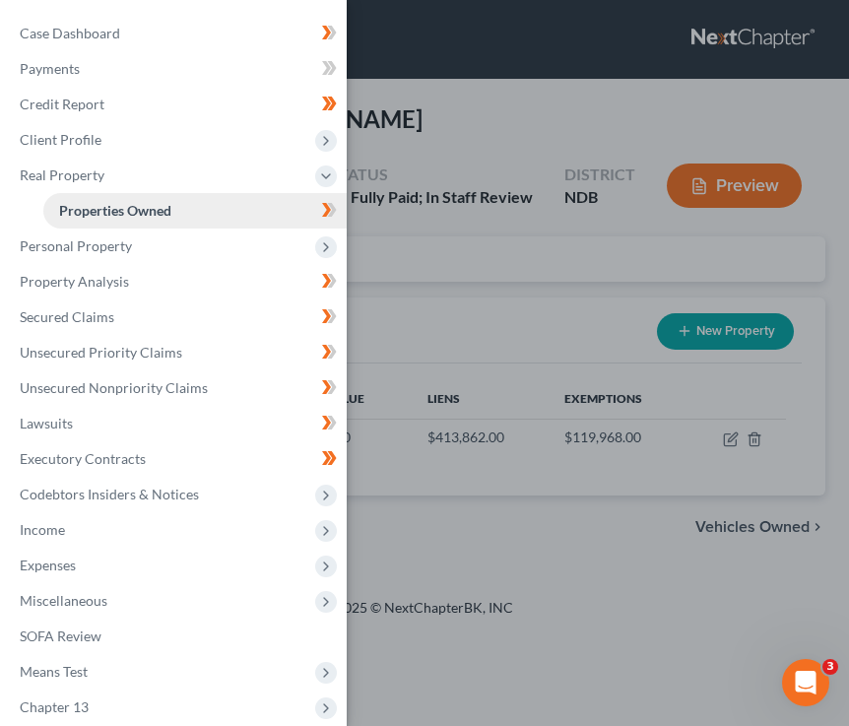
click at [116, 203] on span "Properties Owned" at bounding box center [115, 210] width 112 height 17
click at [438, 242] on div "Case Dashboard Payments Invoices Payments Payments Credit Report Client Profile" at bounding box center [424, 363] width 849 height 726
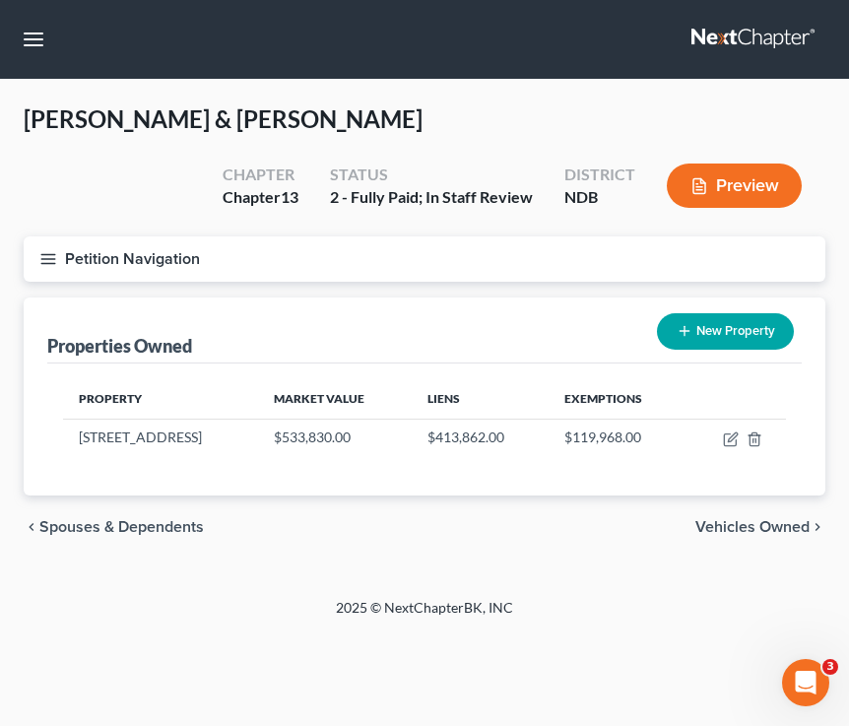
click at [676, 316] on button "New Property" at bounding box center [725, 331] width 137 height 36
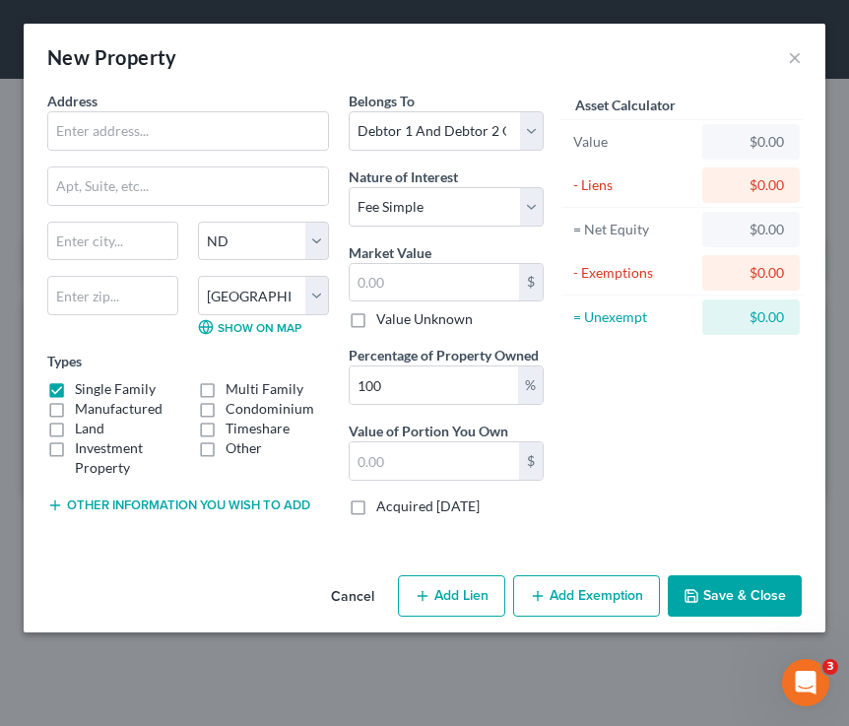
click at [75, 431] on label "Land" at bounding box center [90, 429] width 30 height 20
click at [83, 431] on input "Land" at bounding box center [89, 425] width 13 height 13
click at [75, 379] on label "Single Family" at bounding box center [115, 389] width 81 height 20
click at [83, 379] on input "Single Family" at bounding box center [89, 385] width 13 height 13
click at [448, 191] on select "Select Fee Simple Joint Tenant Life Estate Equitable Interest Future Interest T…" at bounding box center [446, 206] width 195 height 39
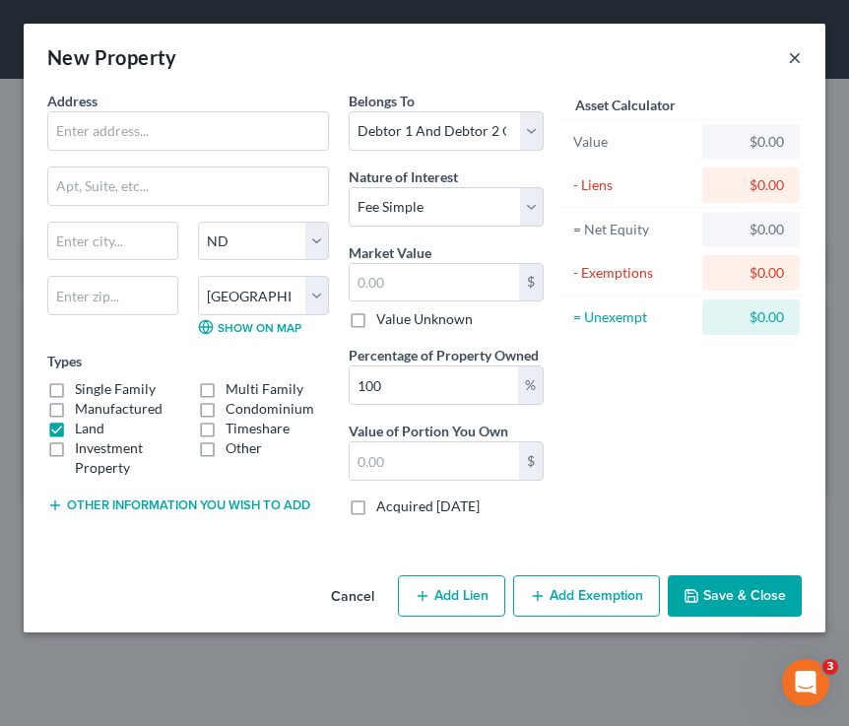
click at [713, 64] on button "×" at bounding box center [795, 57] width 14 height 24
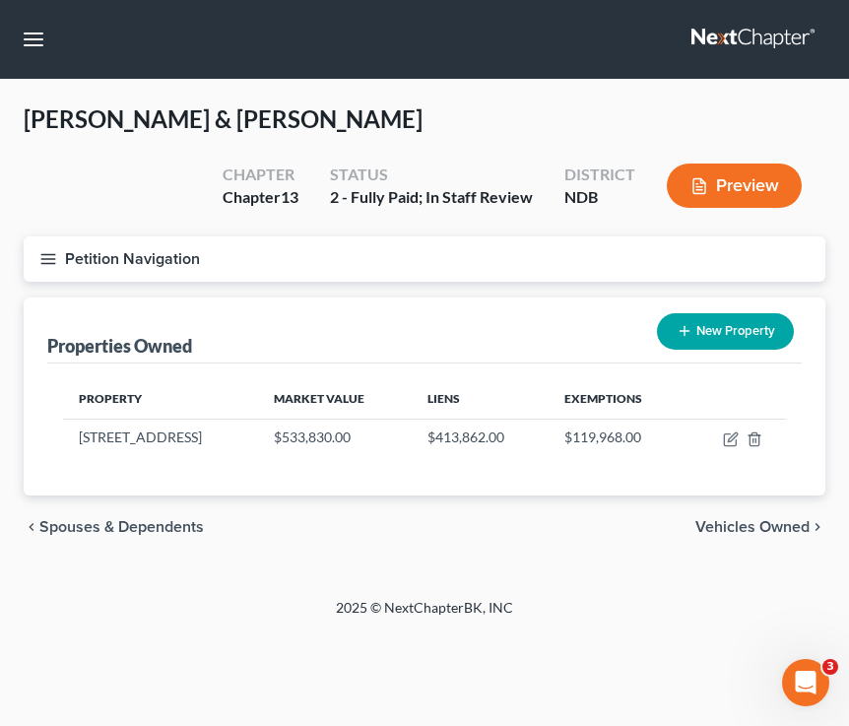
click at [696, 340] on button "New Property" at bounding box center [725, 331] width 137 height 36
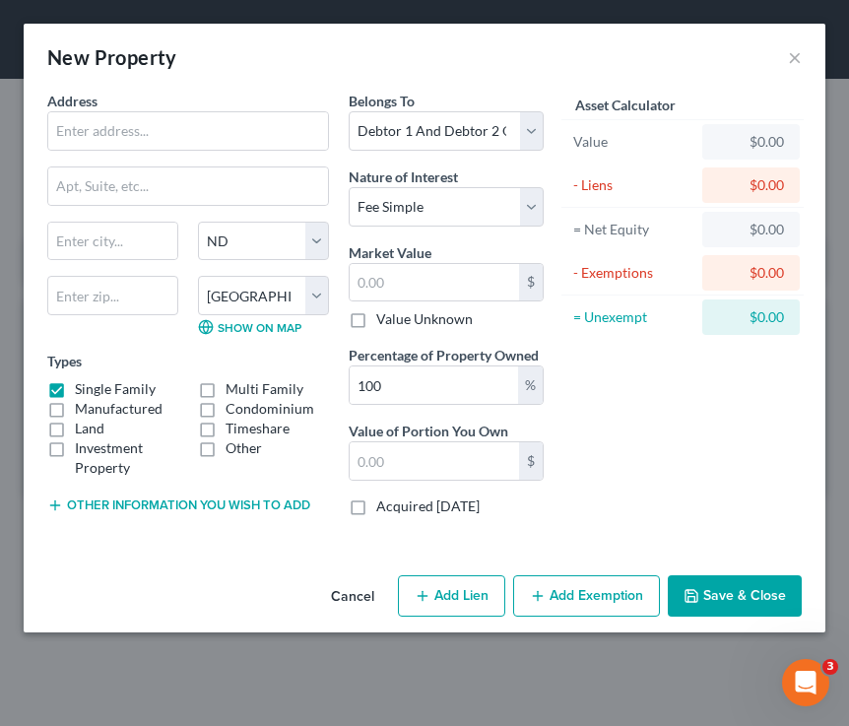
click at [75, 385] on label "Single Family" at bounding box center [115, 389] width 81 height 20
click at [83, 385] on input "Single Family" at bounding box center [89, 385] width 13 height 13
click at [226, 458] on label "Other" at bounding box center [244, 448] width 36 height 20
click at [233, 451] on input "Other" at bounding box center [239, 444] width 13 height 13
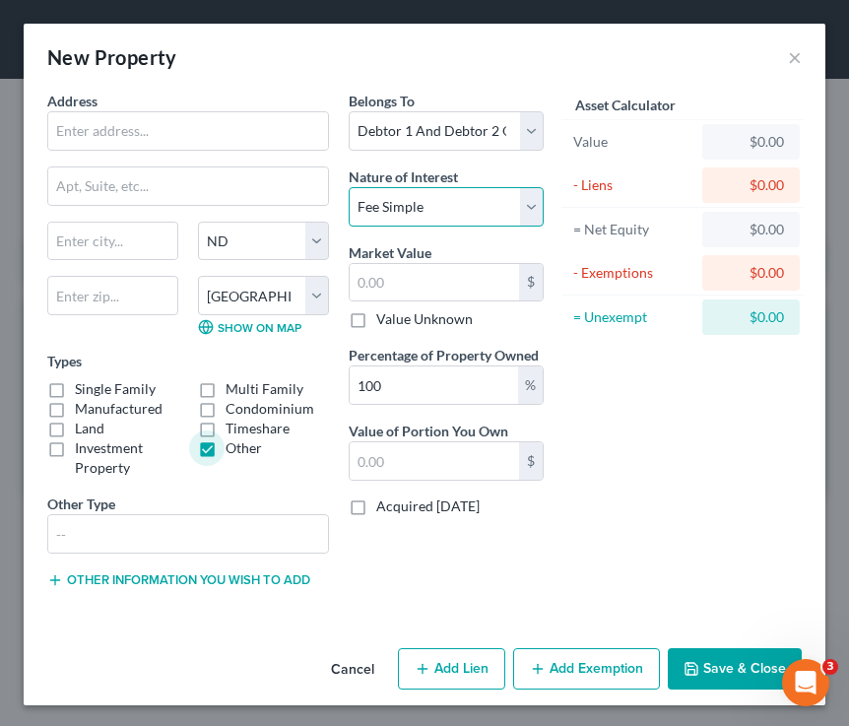
click at [452, 204] on select "Select Fee Simple Joint Tenant Life Estate Equitable Interest Future Interest T…" at bounding box center [446, 206] width 195 height 39
click at [349, 187] on select "Select Fee Simple Joint Tenant Life Estate Equitable Interest Future Interest T…" at bounding box center [446, 206] width 195 height 39
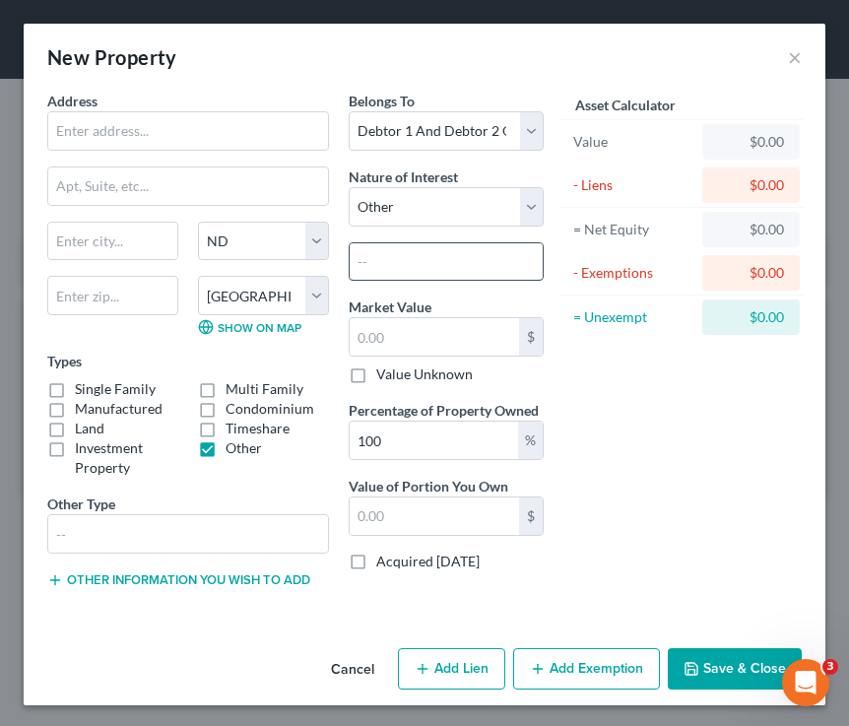
click at [377, 251] on input "text" at bounding box center [446, 261] width 193 height 37
click at [411, 196] on select "Select Fee Simple Joint Tenant Life Estate Equitable Interest Future Interest T…" at bounding box center [446, 206] width 195 height 39
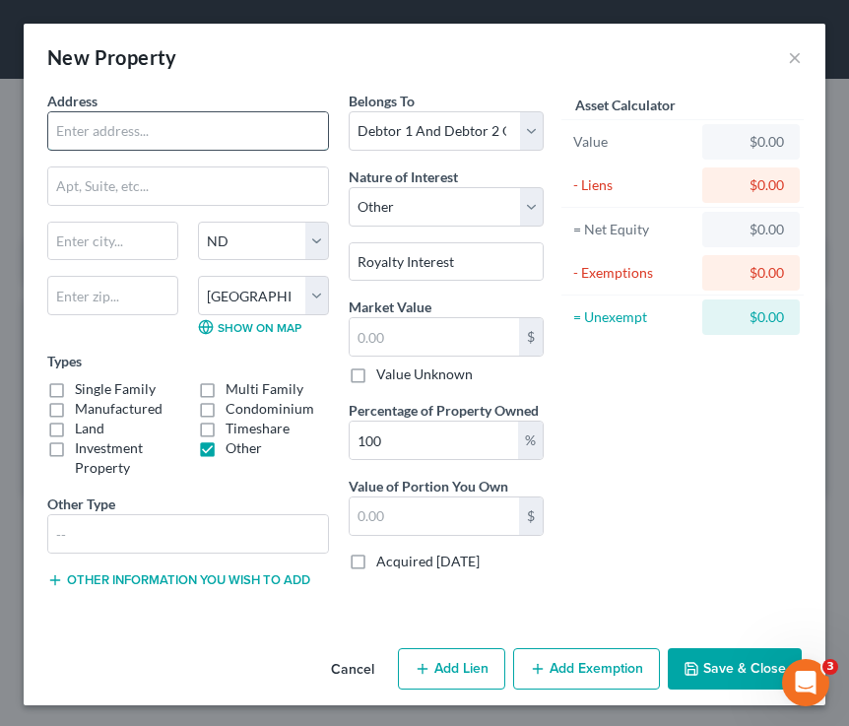
click at [226, 131] on input "text" at bounding box center [188, 130] width 280 height 37
click at [226, 452] on label "Other" at bounding box center [244, 448] width 36 height 20
click at [233, 451] on input "Other" at bounding box center [239, 444] width 13 height 13
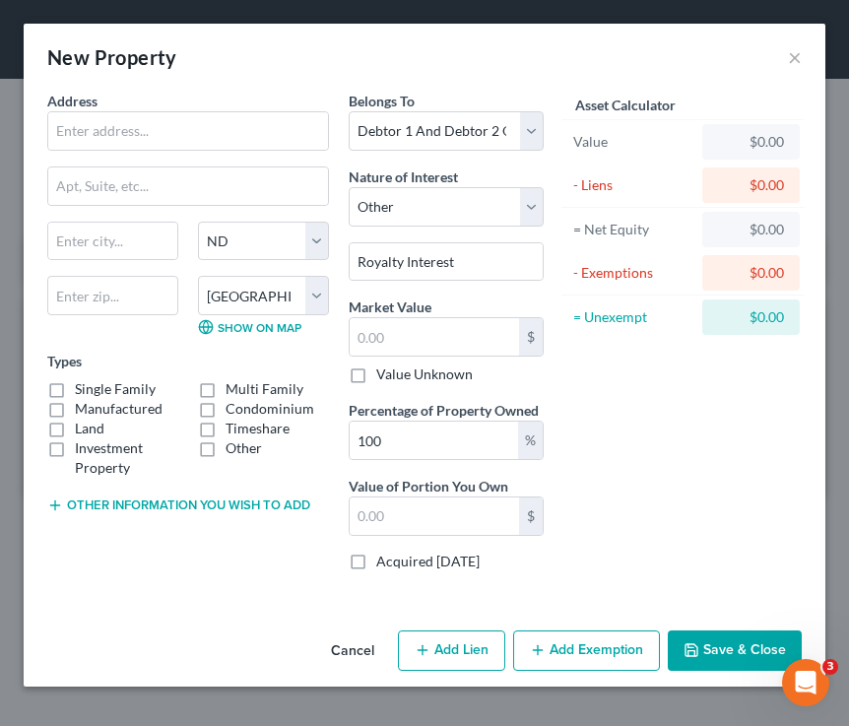
click at [75, 448] on label "Investment Property" at bounding box center [126, 457] width 103 height 39
click at [83, 448] on input "Investment Property" at bounding box center [89, 444] width 13 height 13
click at [496, 232] on div "Belongs To * Select Debtor 1 Only Debtor 2 Only Debtor 1 And Debtor 2 Only At L…" at bounding box center [446, 339] width 215 height 497
click at [521, 204] on select "Select Fee Simple Joint Tenant Life Estate Equitable Interest Future Interest T…" at bounding box center [446, 206] width 195 height 39
click at [75, 429] on label "Land" at bounding box center [90, 429] width 30 height 20
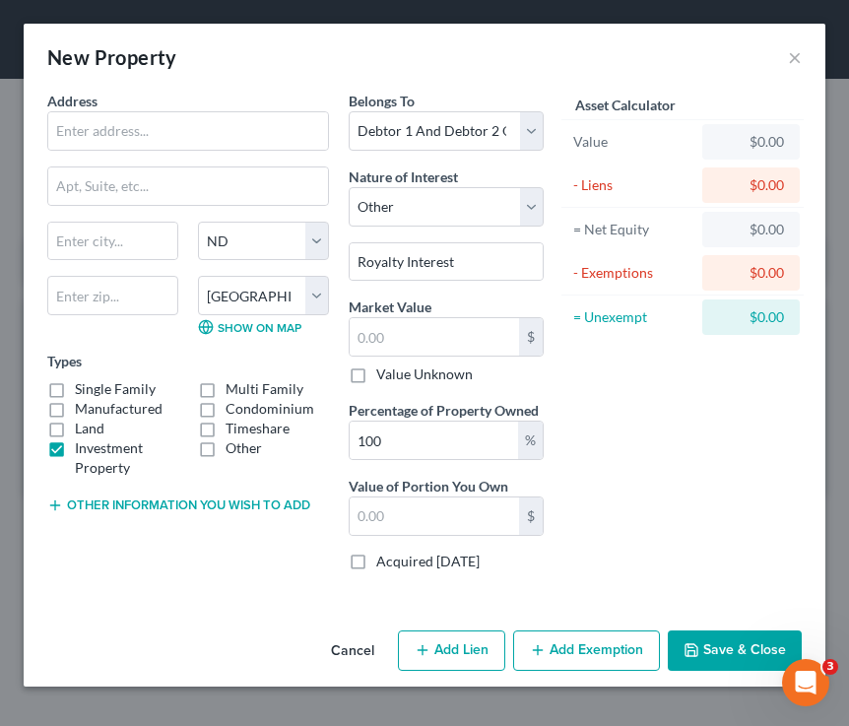
click at [83, 429] on input "Land" at bounding box center [89, 425] width 13 height 13
click at [75, 452] on label "Investment Property" at bounding box center [126, 457] width 103 height 39
click at [83, 451] on input "Investment Property" at bounding box center [89, 444] width 13 height 13
click at [713, 56] on button "×" at bounding box center [795, 57] width 14 height 24
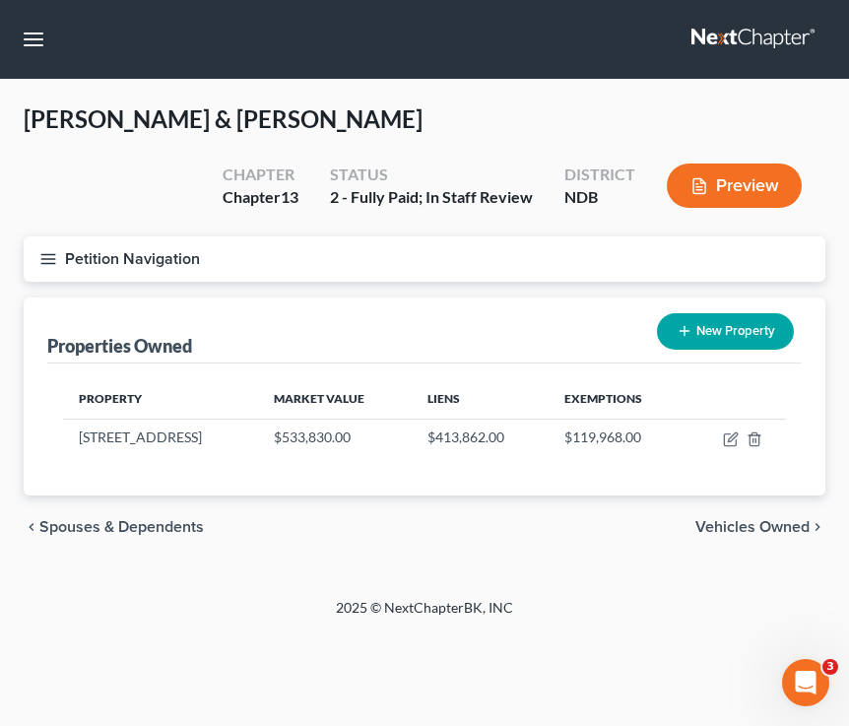
click at [49, 267] on button "Petition Navigation" at bounding box center [425, 258] width 802 height 45
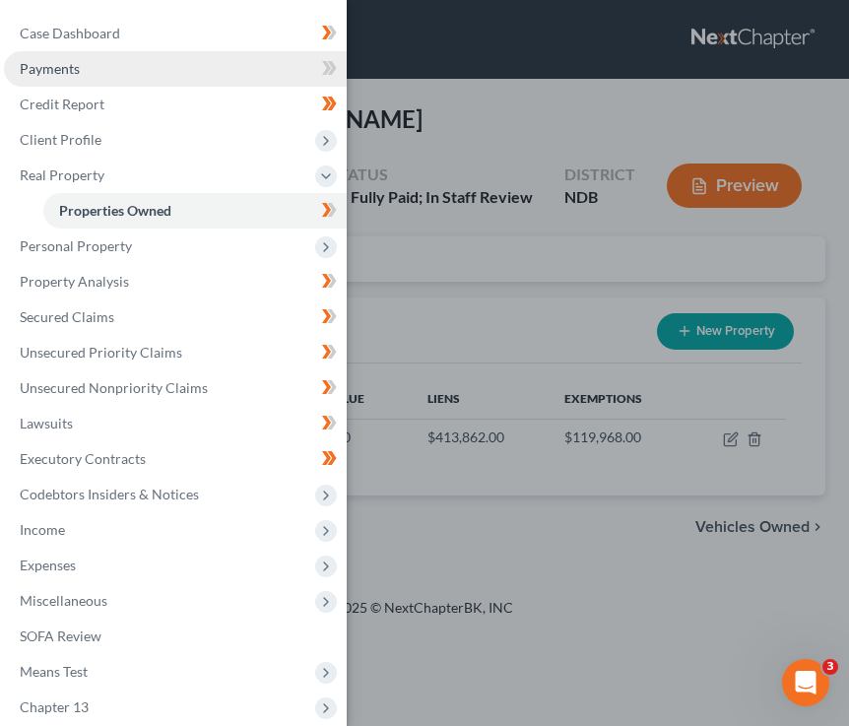
click at [137, 60] on link "Payments" at bounding box center [175, 68] width 343 height 35
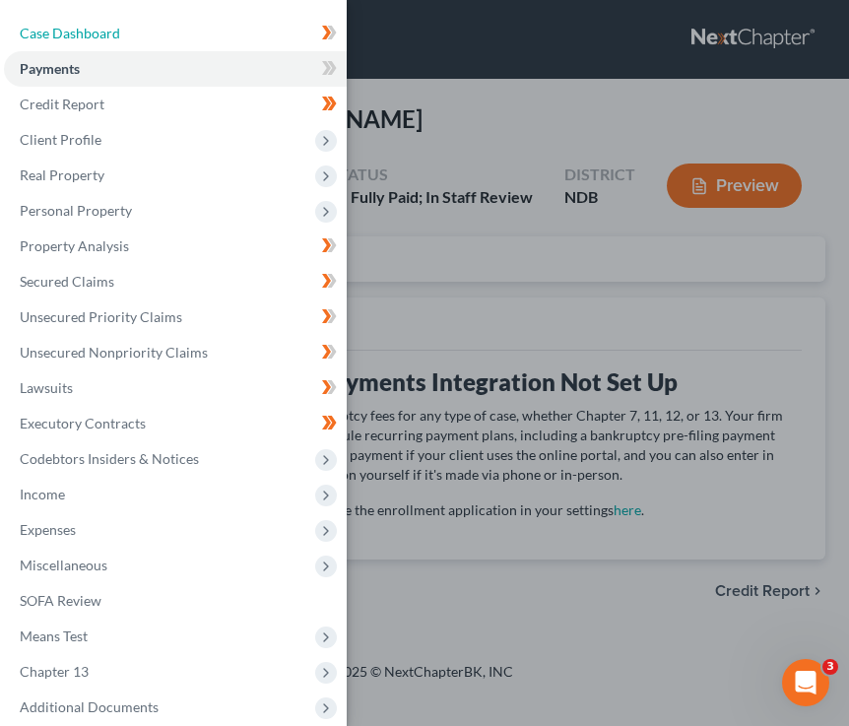
click at [136, 35] on link "Case Dashboard" at bounding box center [175, 33] width 343 height 35
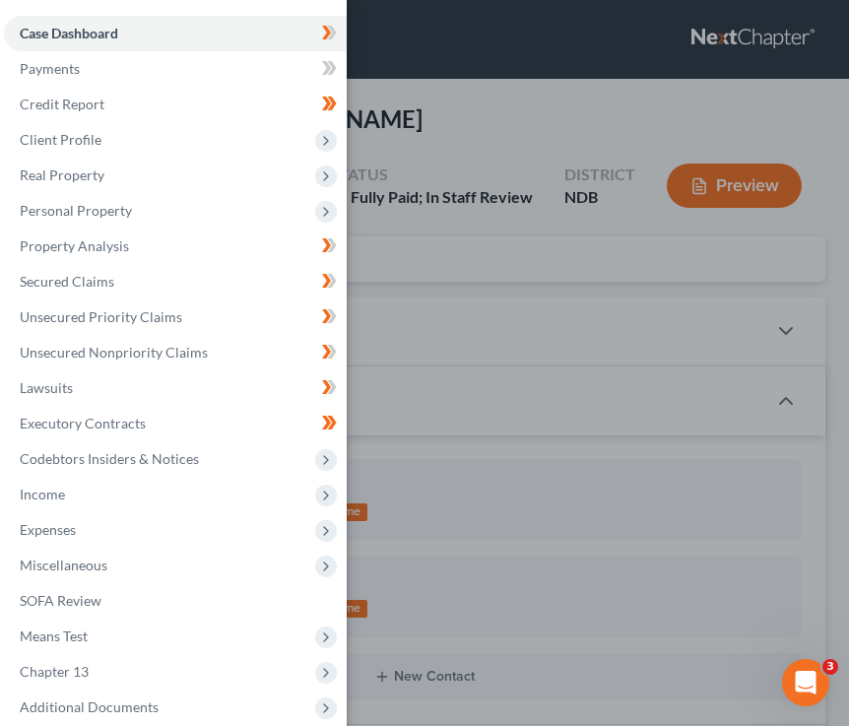
click at [496, 148] on div "Case Dashboard Payments Invoices Payments Payments Credit Report Client Profile" at bounding box center [424, 363] width 849 height 726
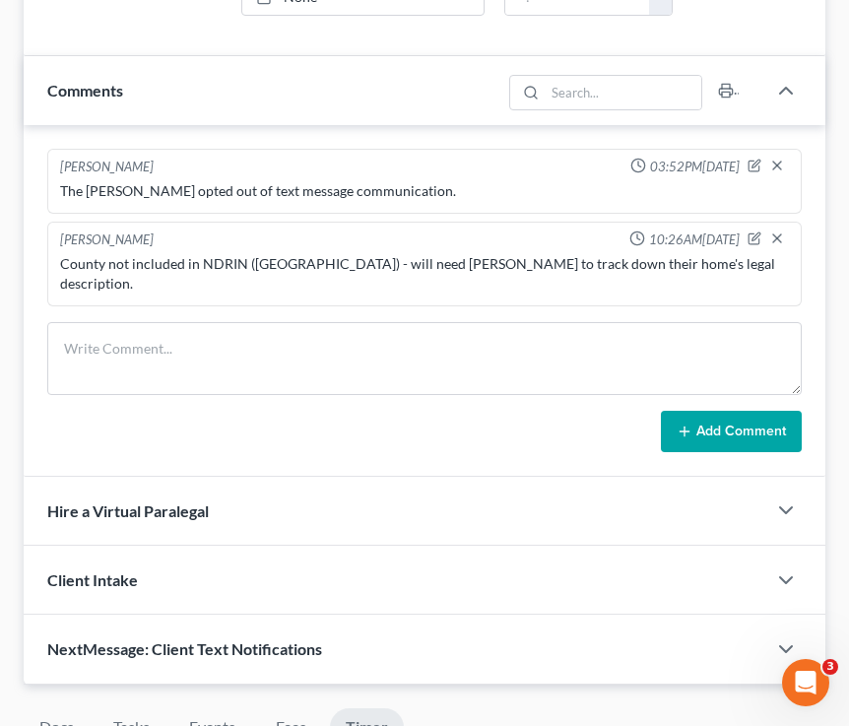
scroll to position [1461, 0]
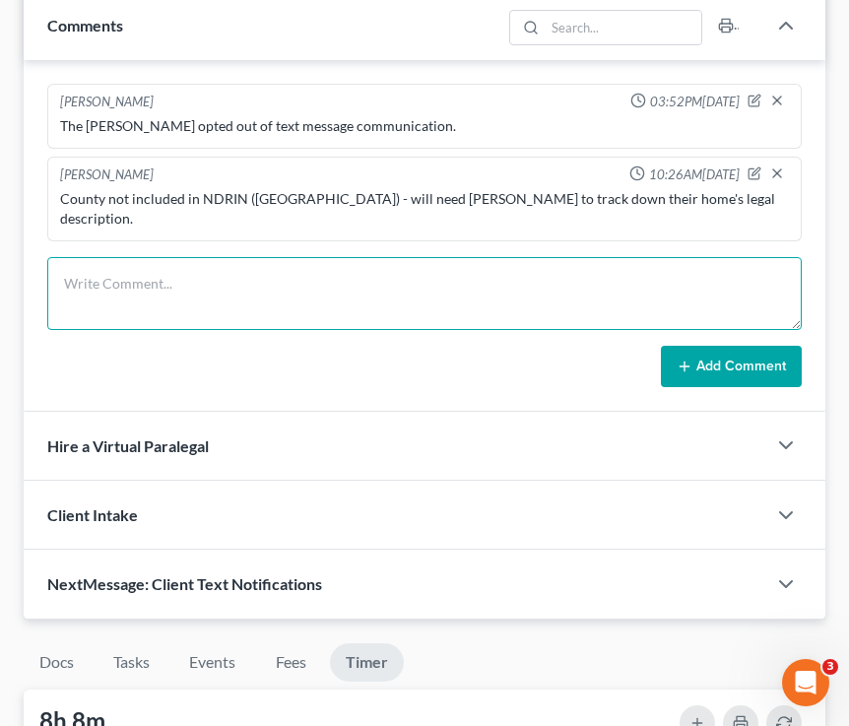
click at [326, 257] on textarea at bounding box center [424, 293] width 755 height 73
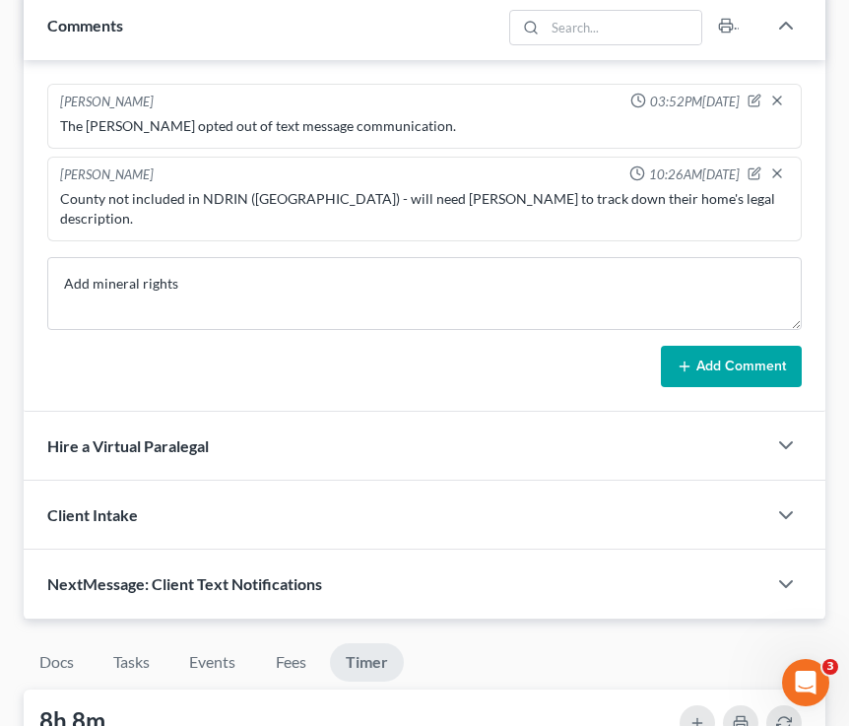
click at [695, 352] on button "Add Comment" at bounding box center [731, 366] width 141 height 41
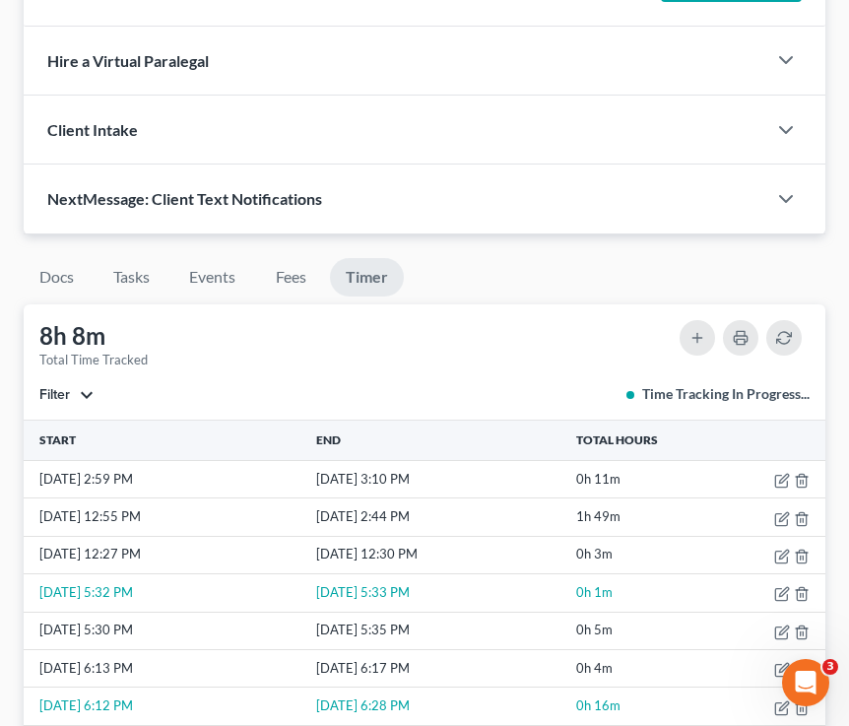
scroll to position [1947, 0]
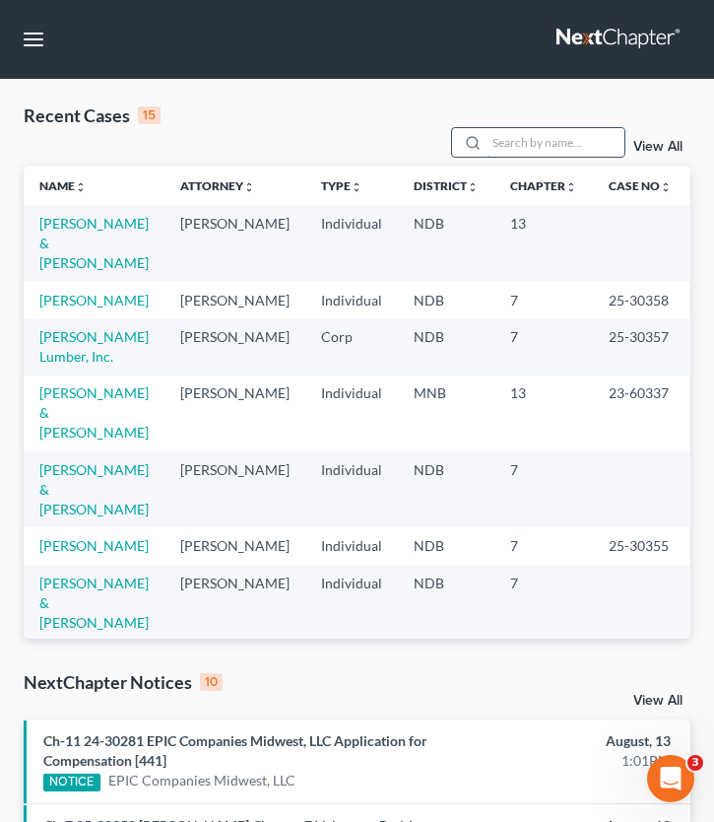
click at [523, 143] on input "search" at bounding box center [556, 142] width 138 height 29
click at [544, 134] on input "search" at bounding box center [556, 142] width 138 height 29
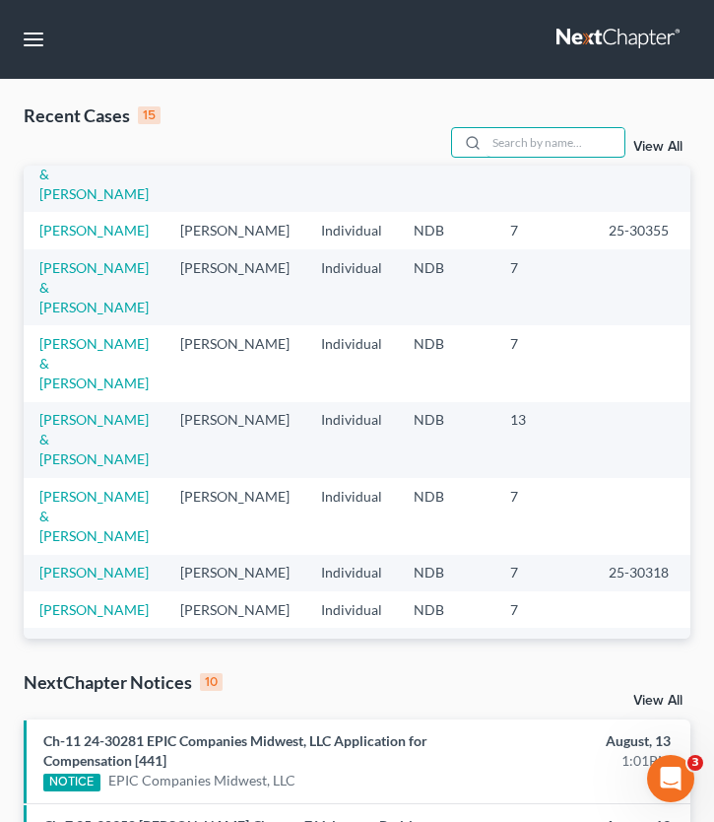
scroll to position [319, 0]
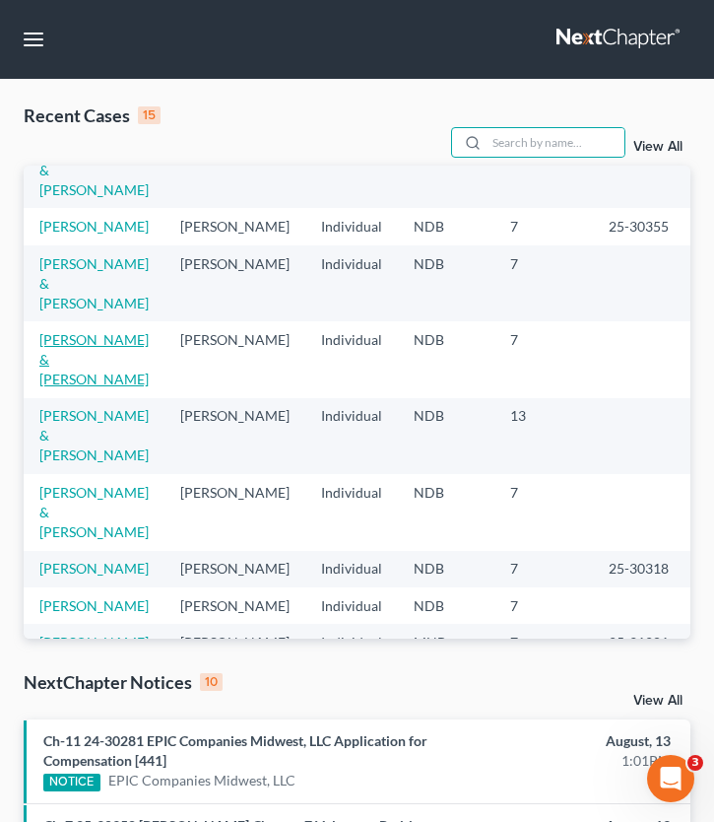
click at [57, 387] on link "[PERSON_NAME] & [PERSON_NAME]" at bounding box center [93, 359] width 109 height 56
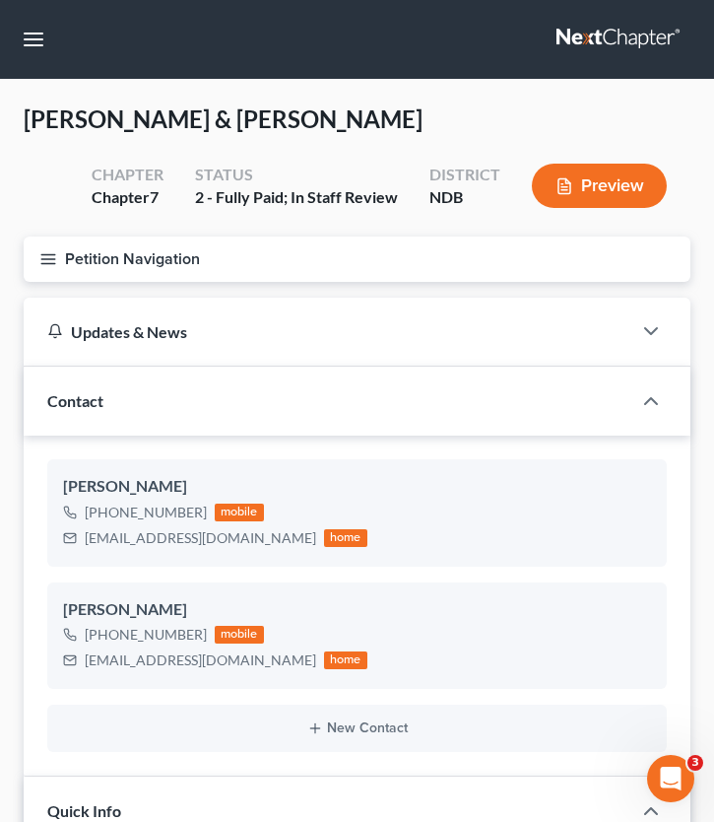
click at [55, 254] on line "button" at bounding box center [48, 254] width 14 height 0
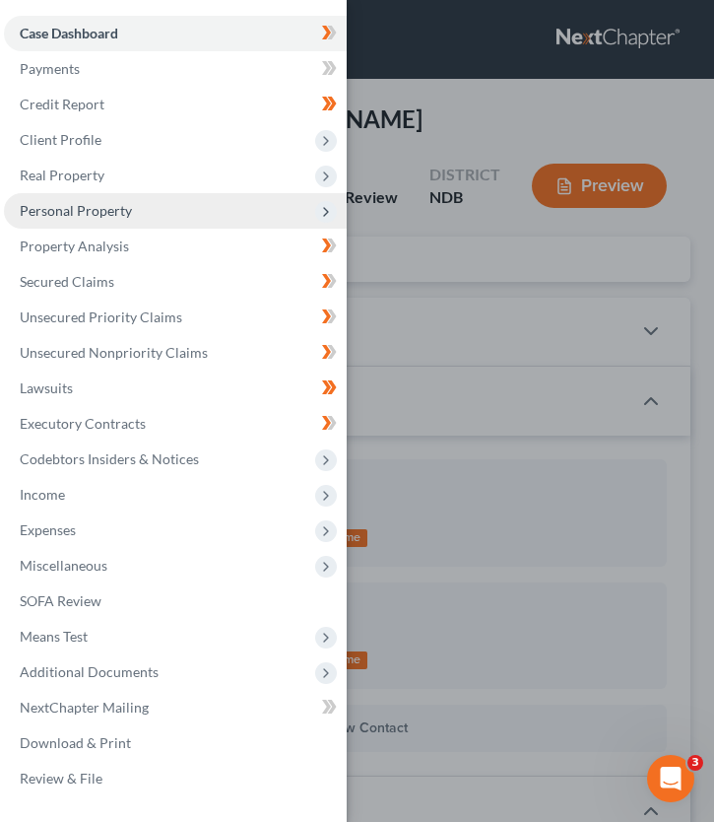
click at [157, 219] on span "Personal Property" at bounding box center [175, 210] width 343 height 35
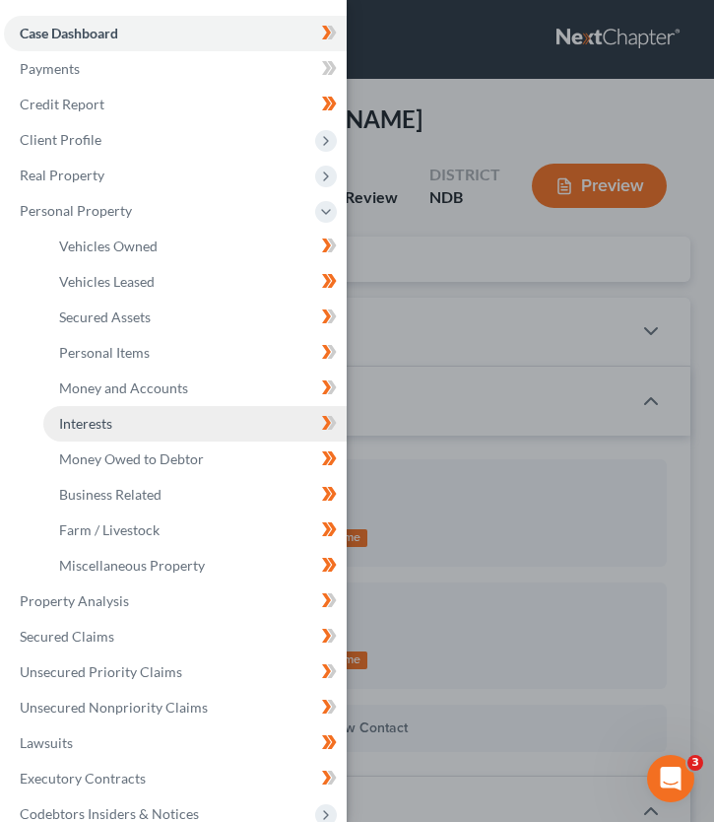
click at [118, 426] on link "Interests" at bounding box center [194, 423] width 303 height 35
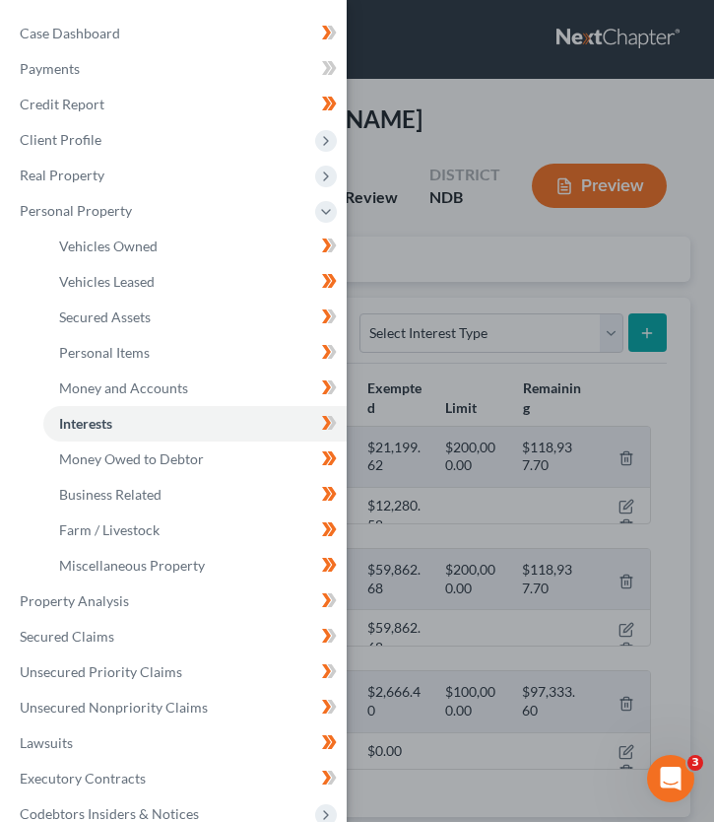
click at [442, 449] on div "Case Dashboard Payments Invoices Payments Payments Credit Report Client Profile" at bounding box center [357, 411] width 714 height 822
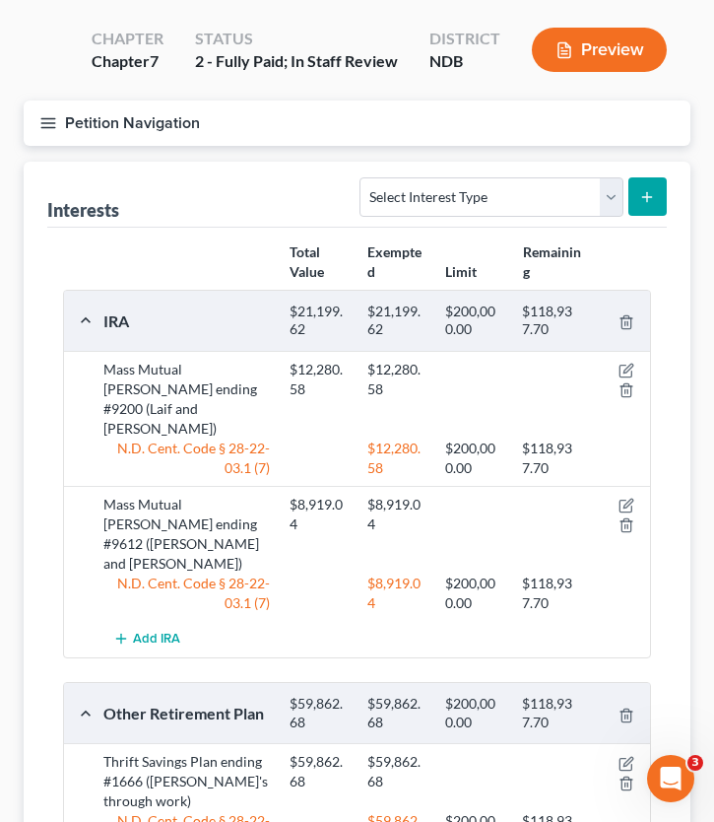
scroll to position [134, 0]
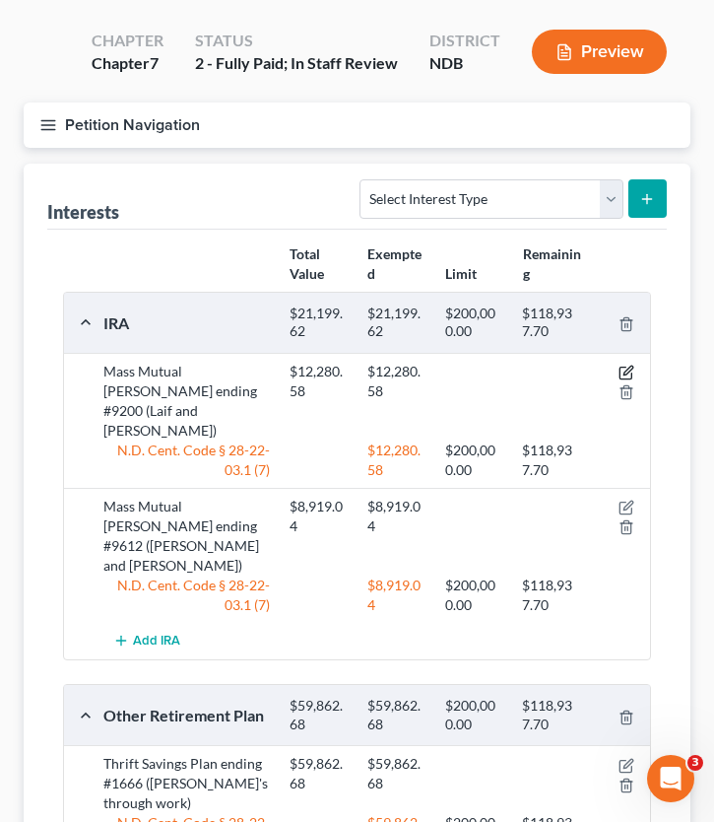
click at [627, 367] on icon "button" at bounding box center [627, 373] width 16 height 16
select select "2"
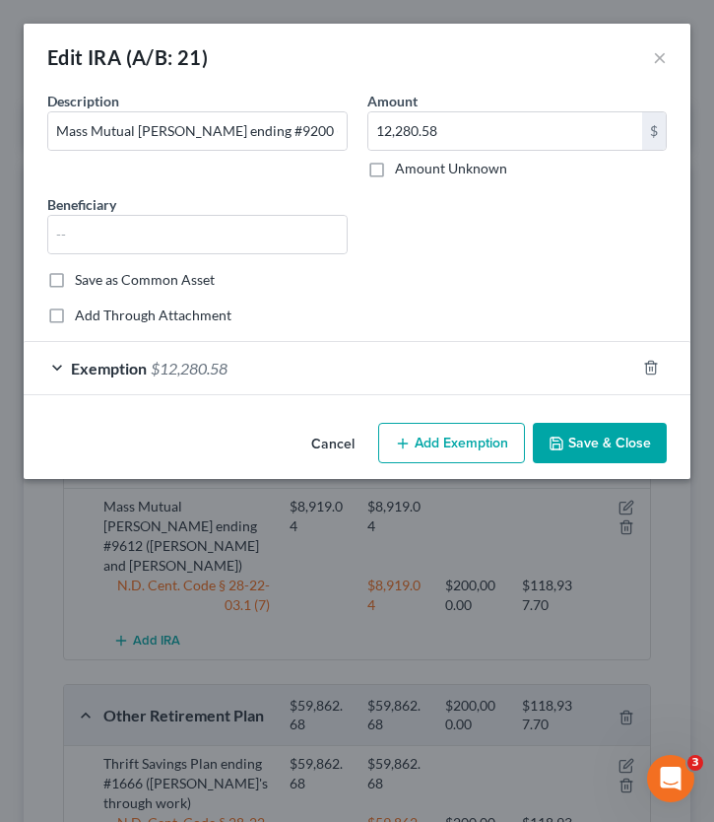
click at [115, 378] on div "Exemption $12,280.58" at bounding box center [330, 368] width 612 height 52
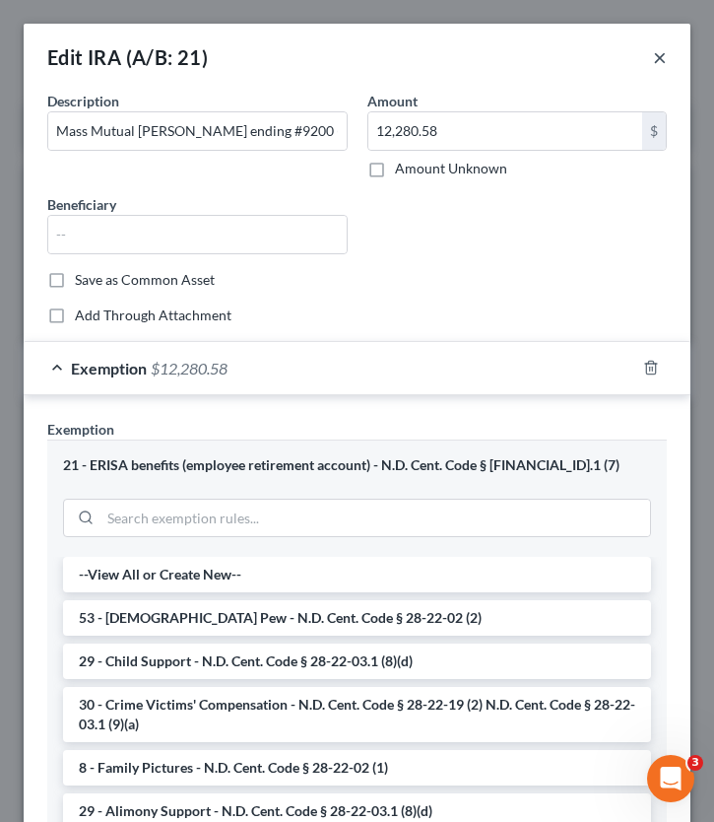
click at [654, 55] on button "×" at bounding box center [660, 57] width 14 height 24
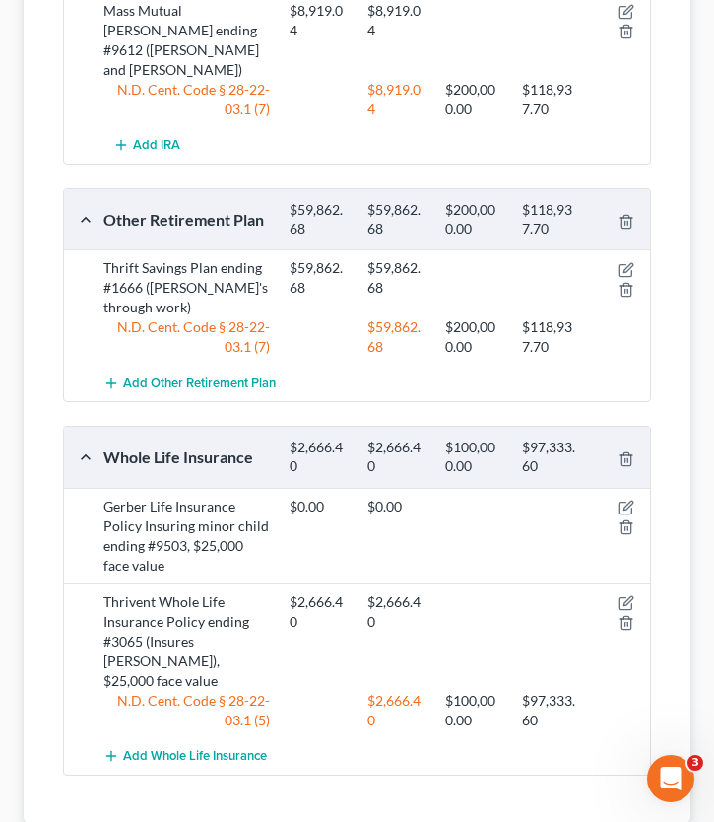
scroll to position [686, 0]
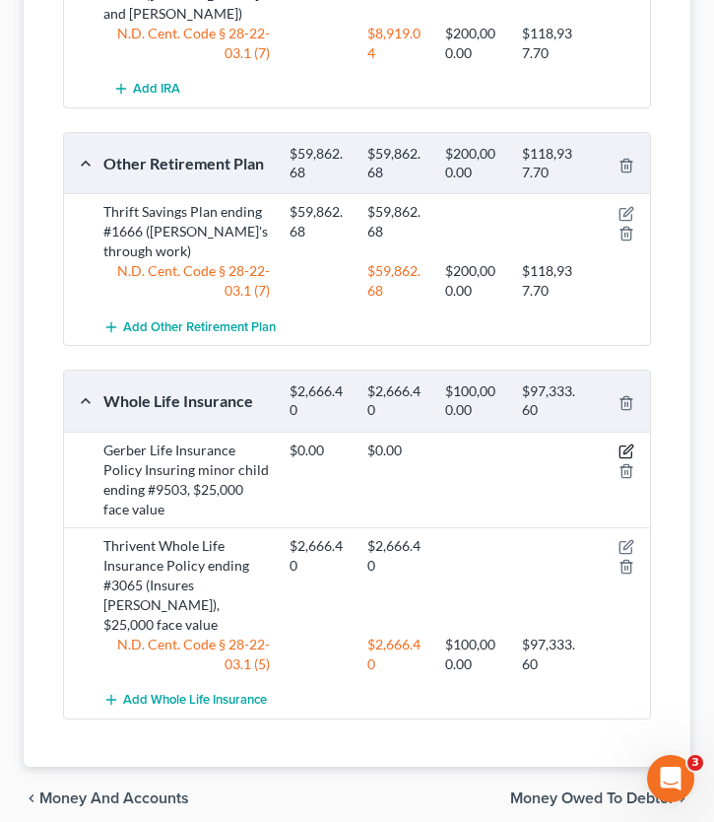
click at [627, 443] on icon "button" at bounding box center [627, 451] width 16 height 16
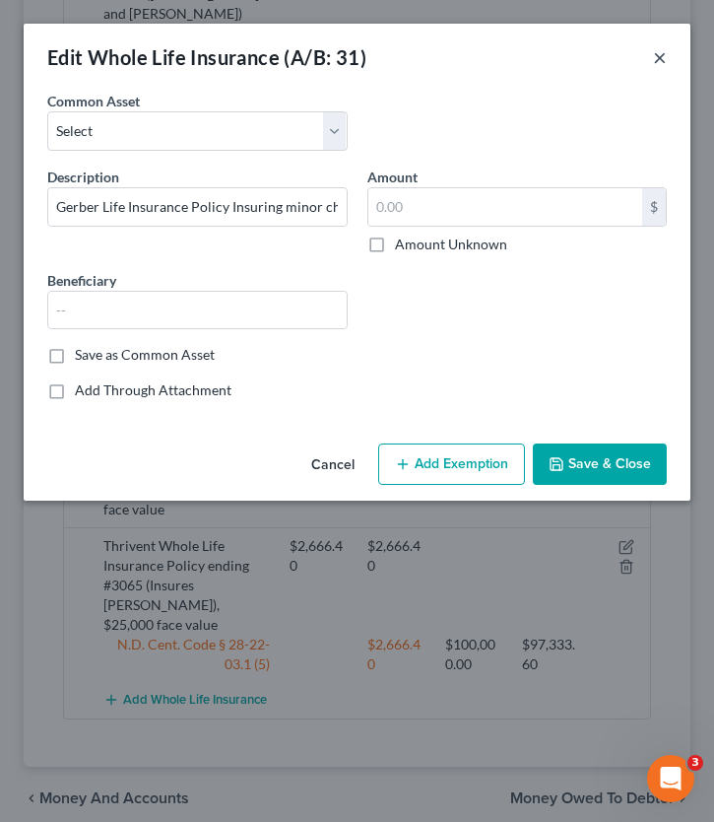
click at [657, 65] on button "×" at bounding box center [660, 57] width 14 height 24
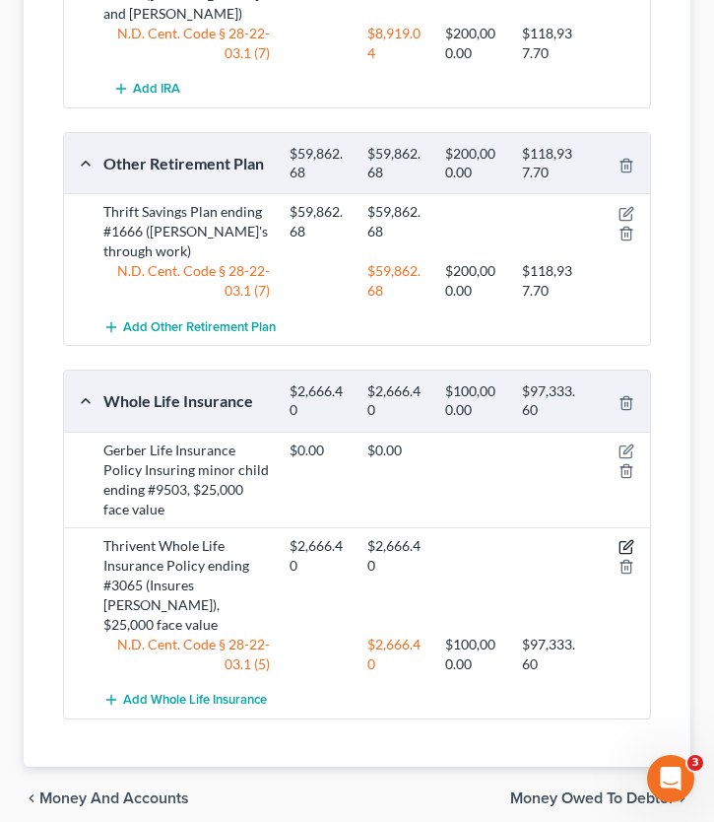
click at [625, 539] on icon "button" at bounding box center [627, 547] width 16 height 16
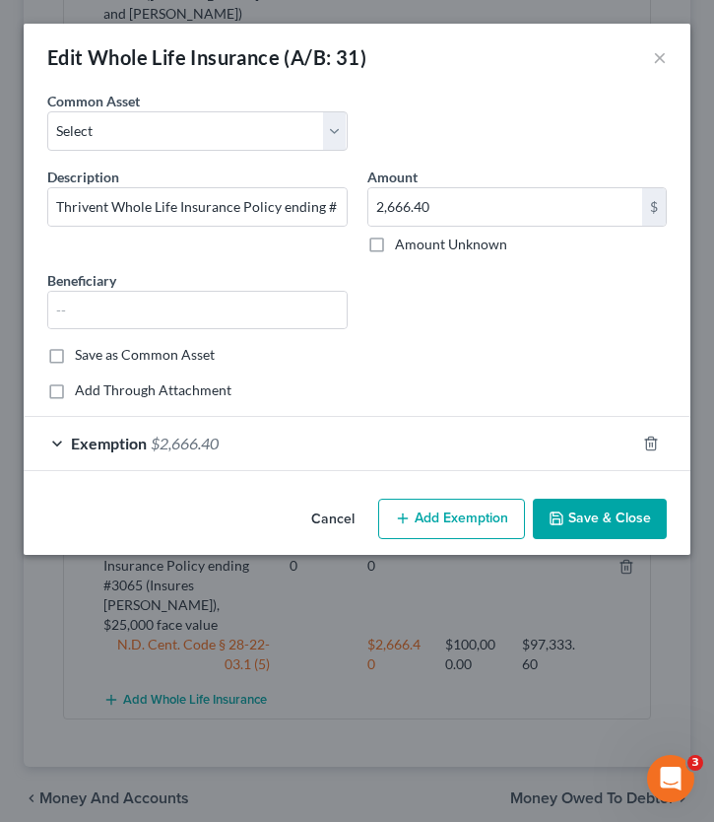
click at [78, 435] on span "Exemption" at bounding box center [109, 442] width 76 height 19
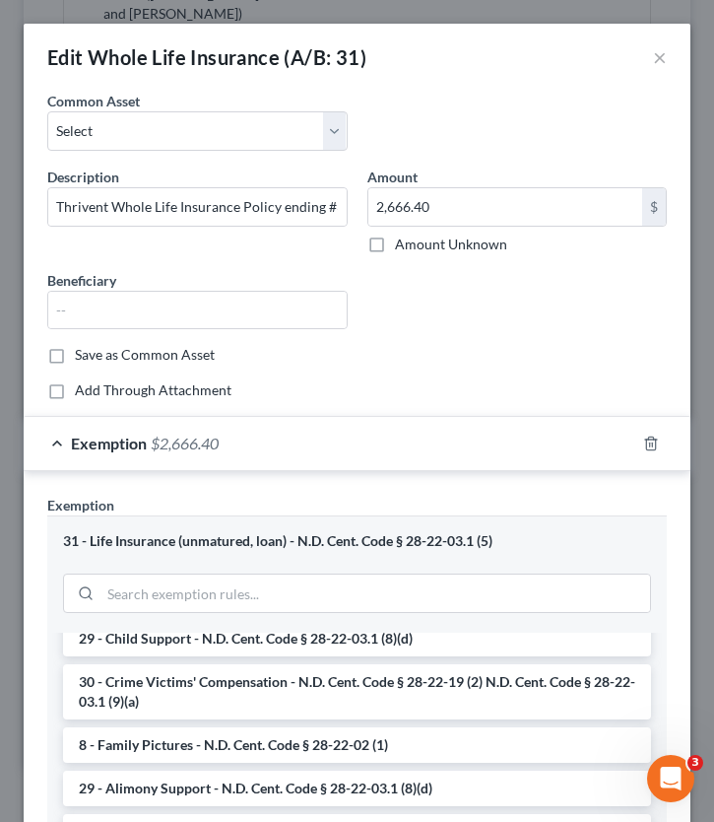
scroll to position [96, 0]
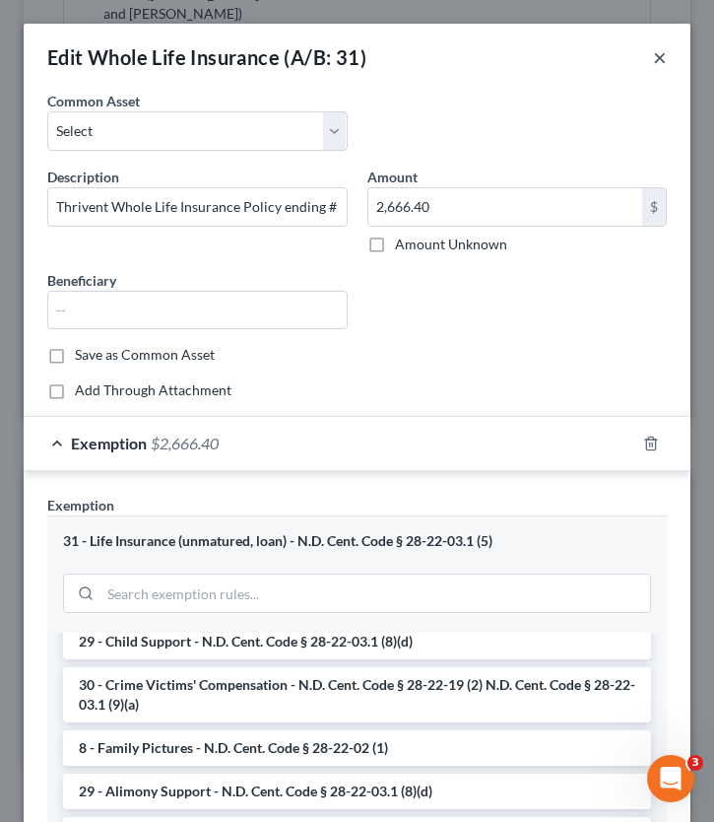
click at [664, 60] on button "×" at bounding box center [660, 57] width 14 height 24
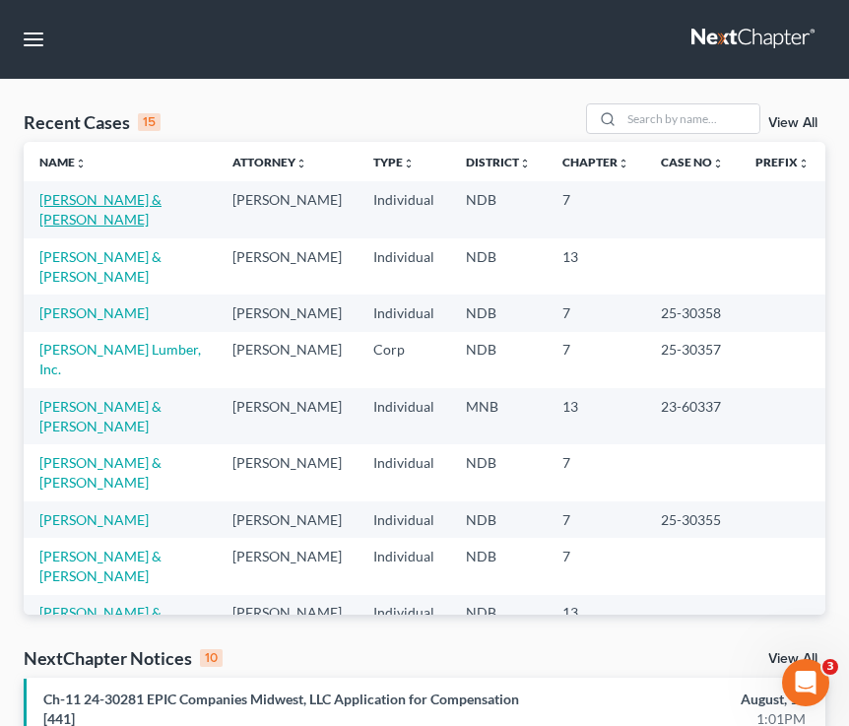
click at [126, 202] on link "[PERSON_NAME] & [PERSON_NAME]" at bounding box center [100, 209] width 122 height 36
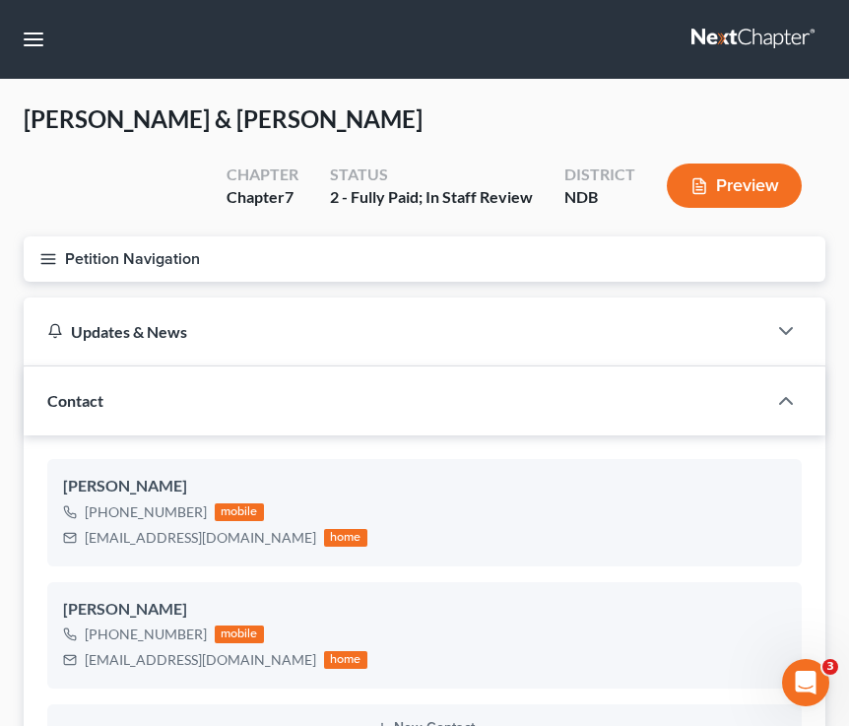
click at [40, 261] on icon "button" at bounding box center [48, 259] width 18 height 18
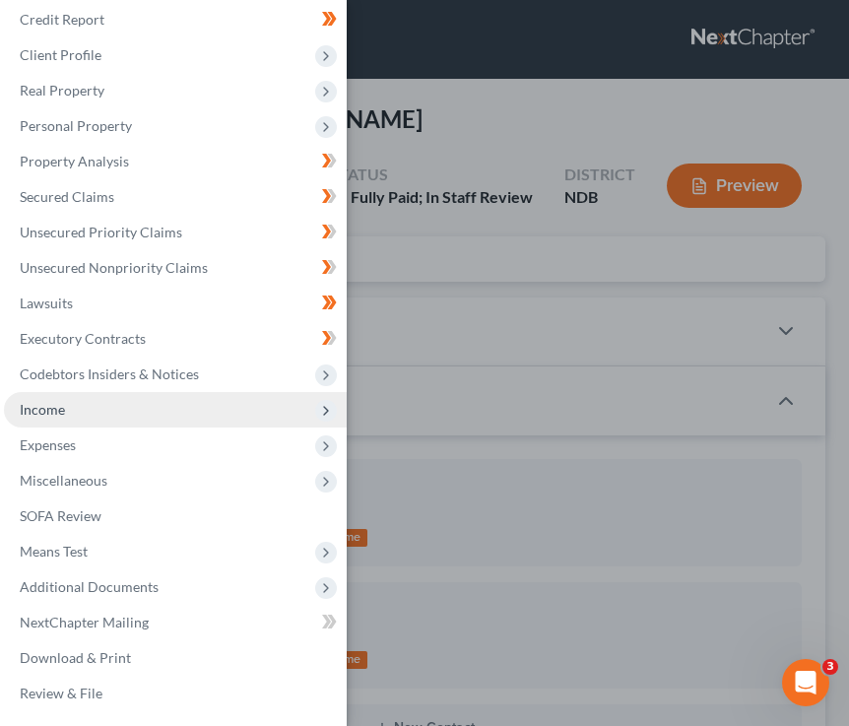
scroll to position [86, 0]
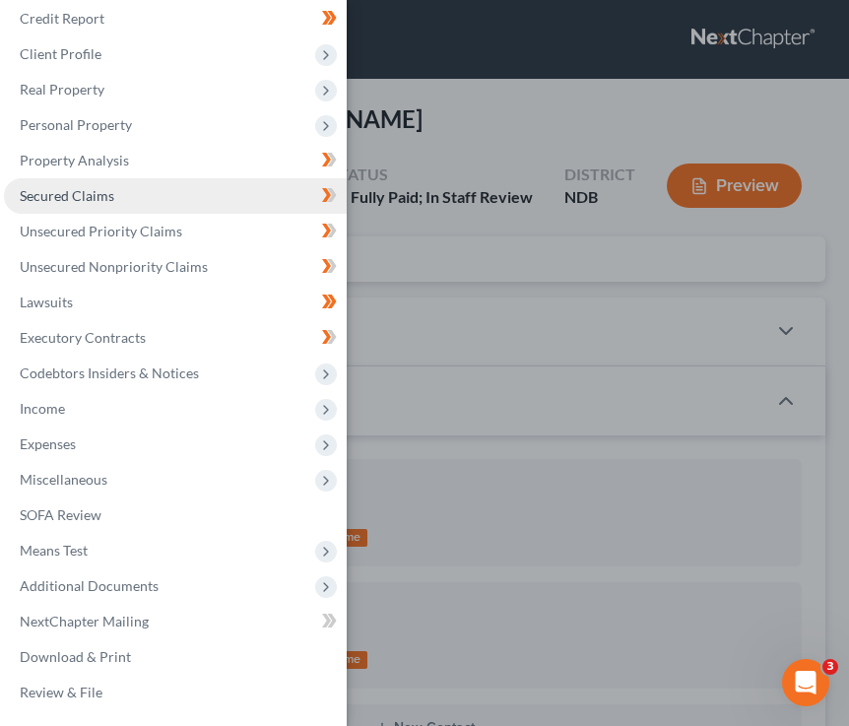
click at [120, 201] on link "Secured Claims" at bounding box center [175, 195] width 343 height 35
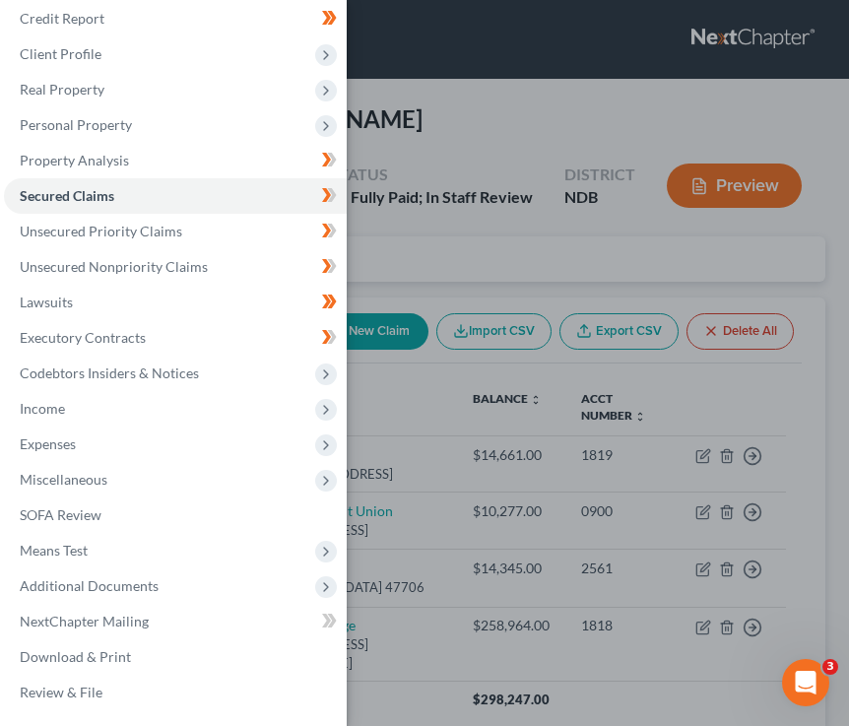
click at [479, 199] on div "Case Dashboard Payments Invoices Payments Payments Credit Report Client Profile" at bounding box center [424, 363] width 849 height 726
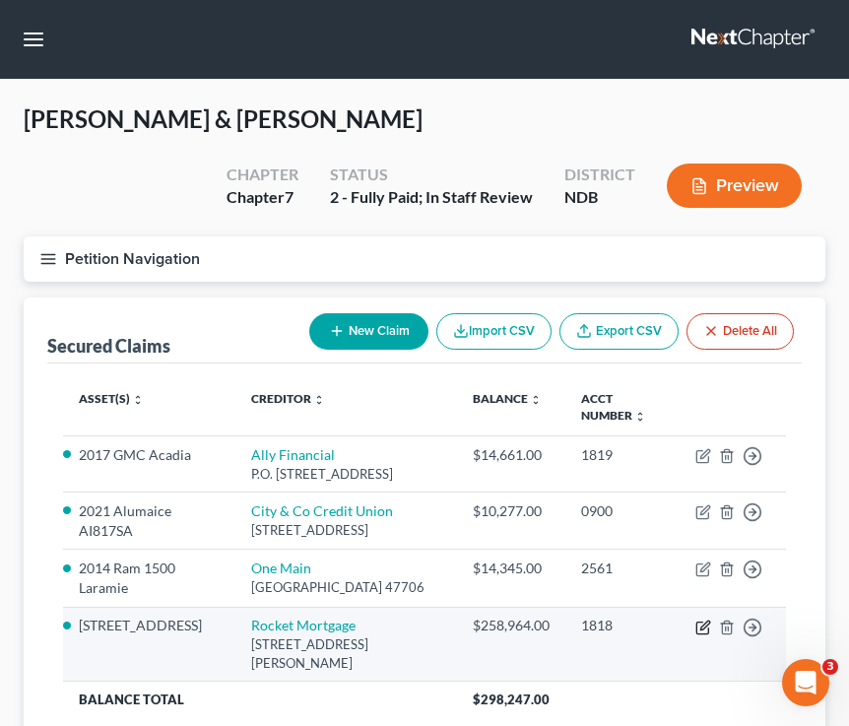
click at [702, 630] on icon "button" at bounding box center [704, 625] width 9 height 9
select select "23"
select select "2"
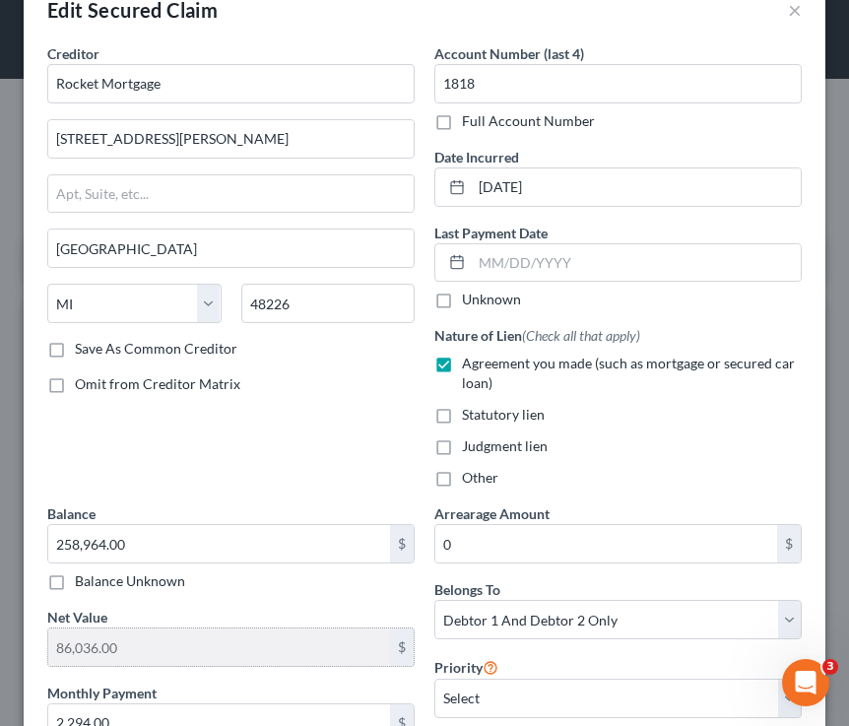
scroll to position [49, 0]
